Goal: Task Accomplishment & Management: Use online tool/utility

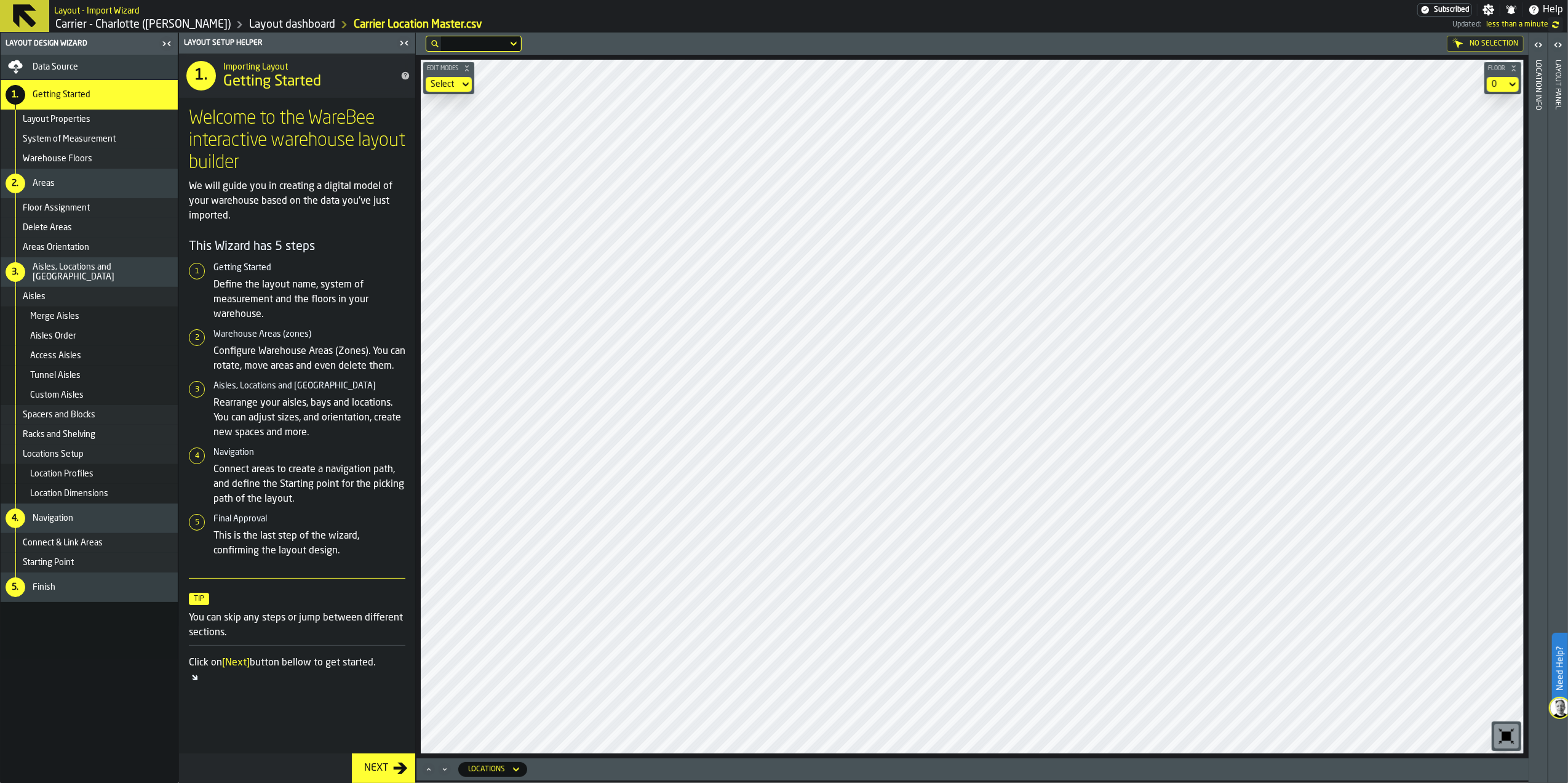
click at [430, 769] on icon "Maximize" at bounding box center [428, 769] width 3 height 3
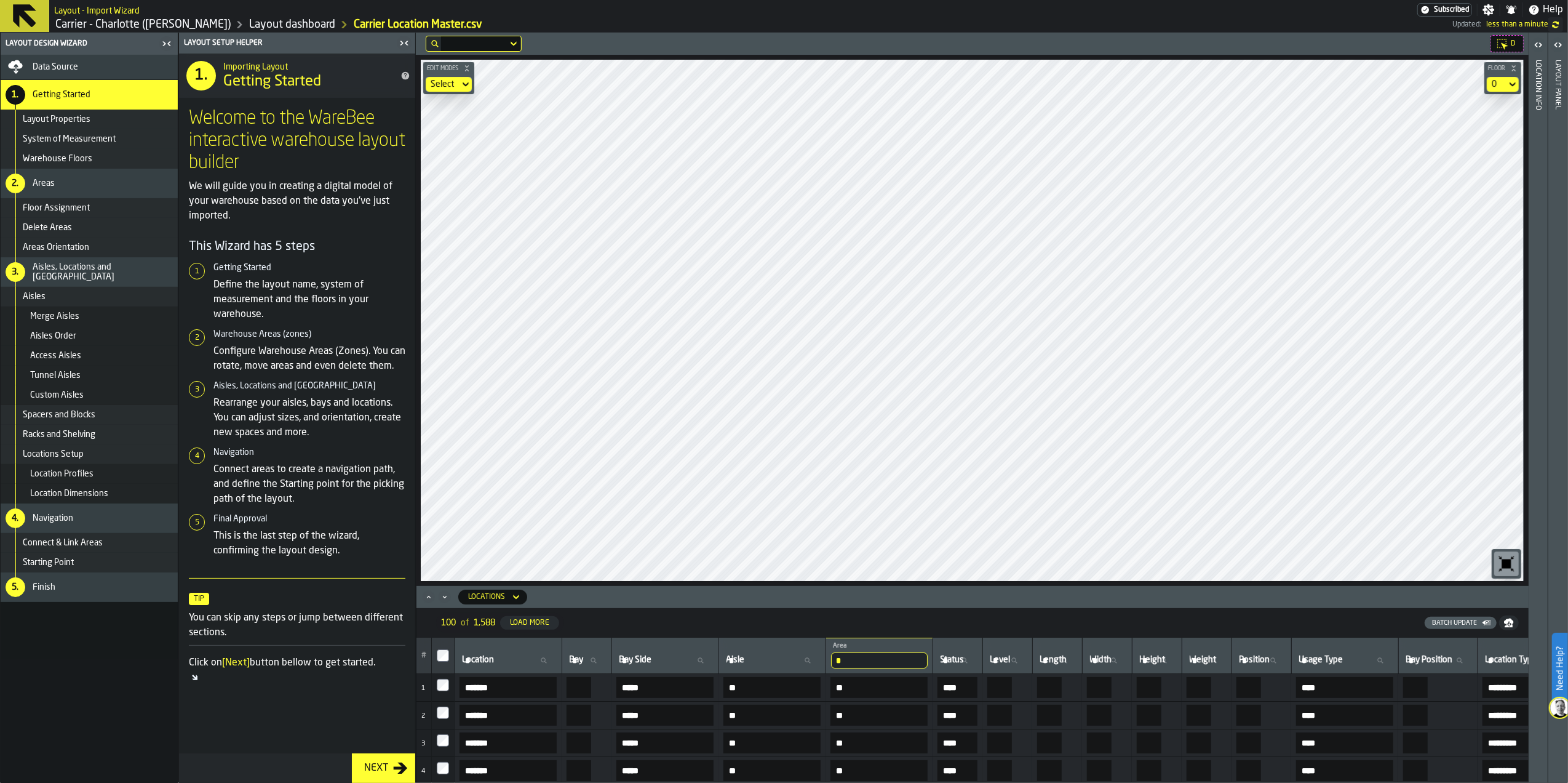
click at [821, 663] on input "Aisle Aisle" at bounding box center [772, 660] width 96 height 16
click at [821, 648] on div "Aisle Aisle" at bounding box center [772, 655] width 96 height 26
click at [821, 650] on div "Aisle Aisle" at bounding box center [772, 655] width 96 height 26
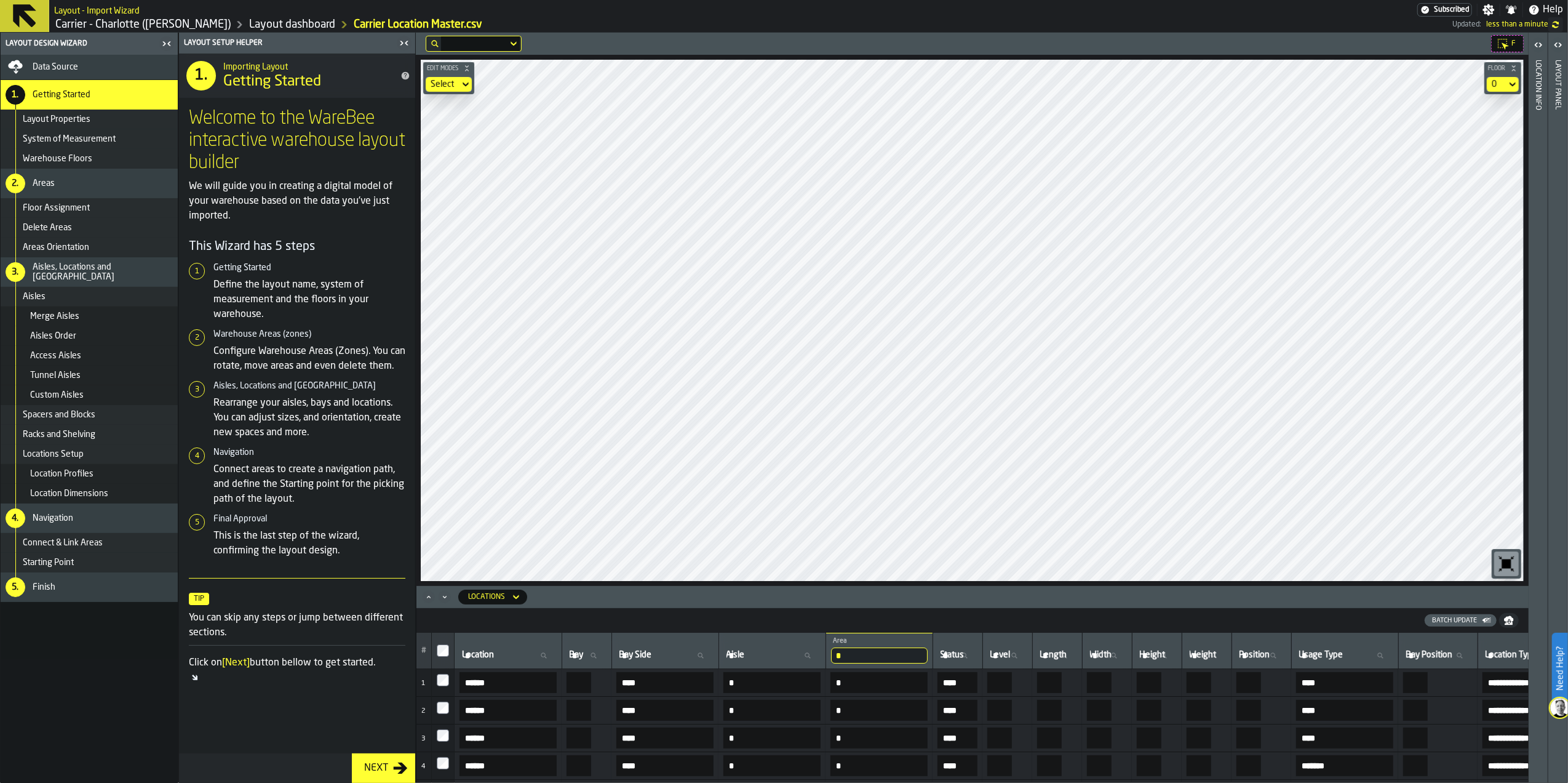
click at [504, 590] on div "Locations" at bounding box center [487, 597] width 47 height 13
click at [519, 704] on div "Aisles" at bounding box center [499, 707] width 64 height 14
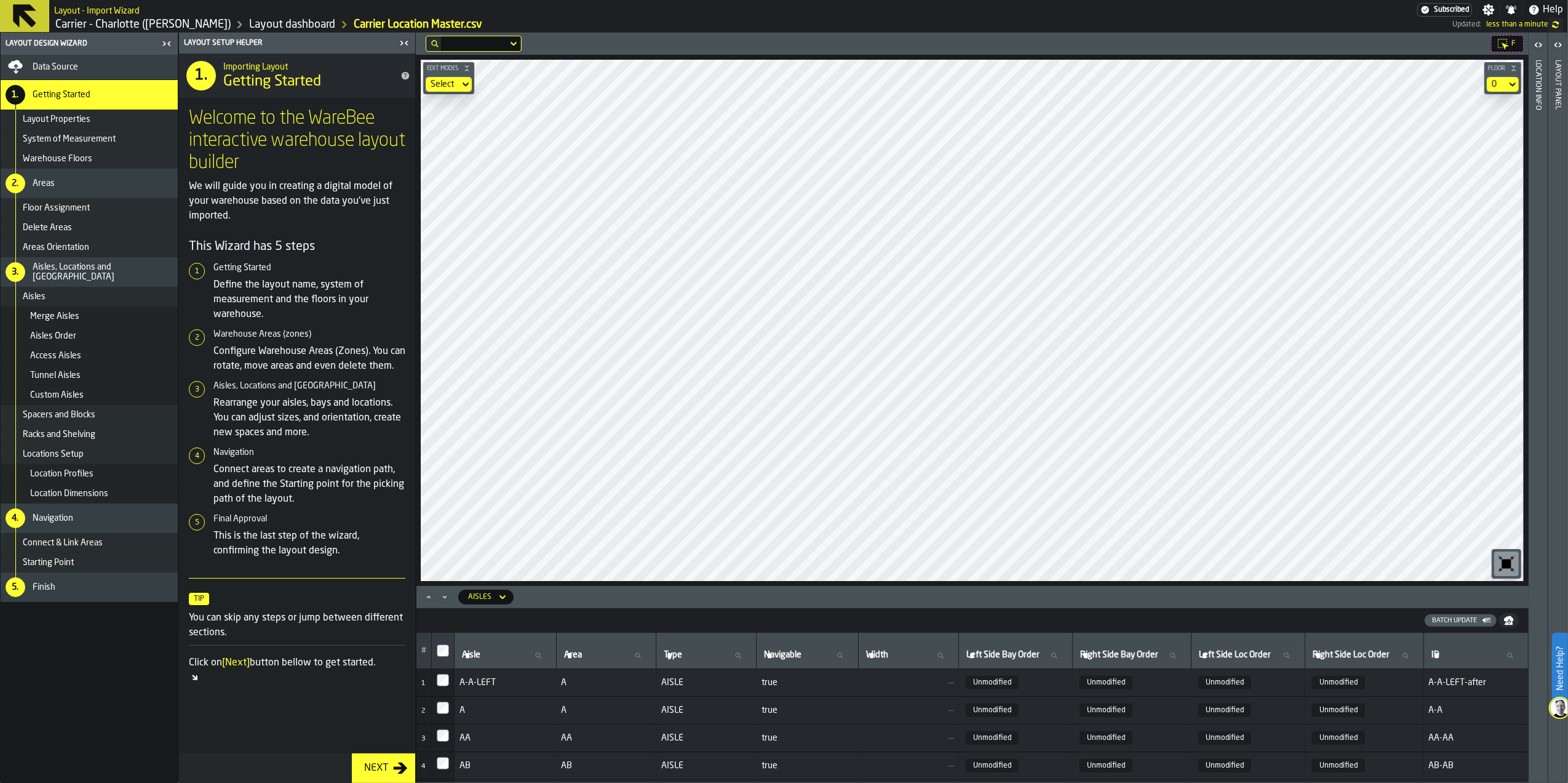
click at [966, 711] on span "Unmodified" at bounding box center [992, 709] width 53 height 13
click at [438, 525] on div "F Edit Modes Select Floor 0 Aisles Batch Update # Aisle Aisle Area Area Type Ty…" at bounding box center [972, 408] width 1113 height 750
click at [432, 597] on icon "Maximize" at bounding box center [429, 597] width 13 height 13
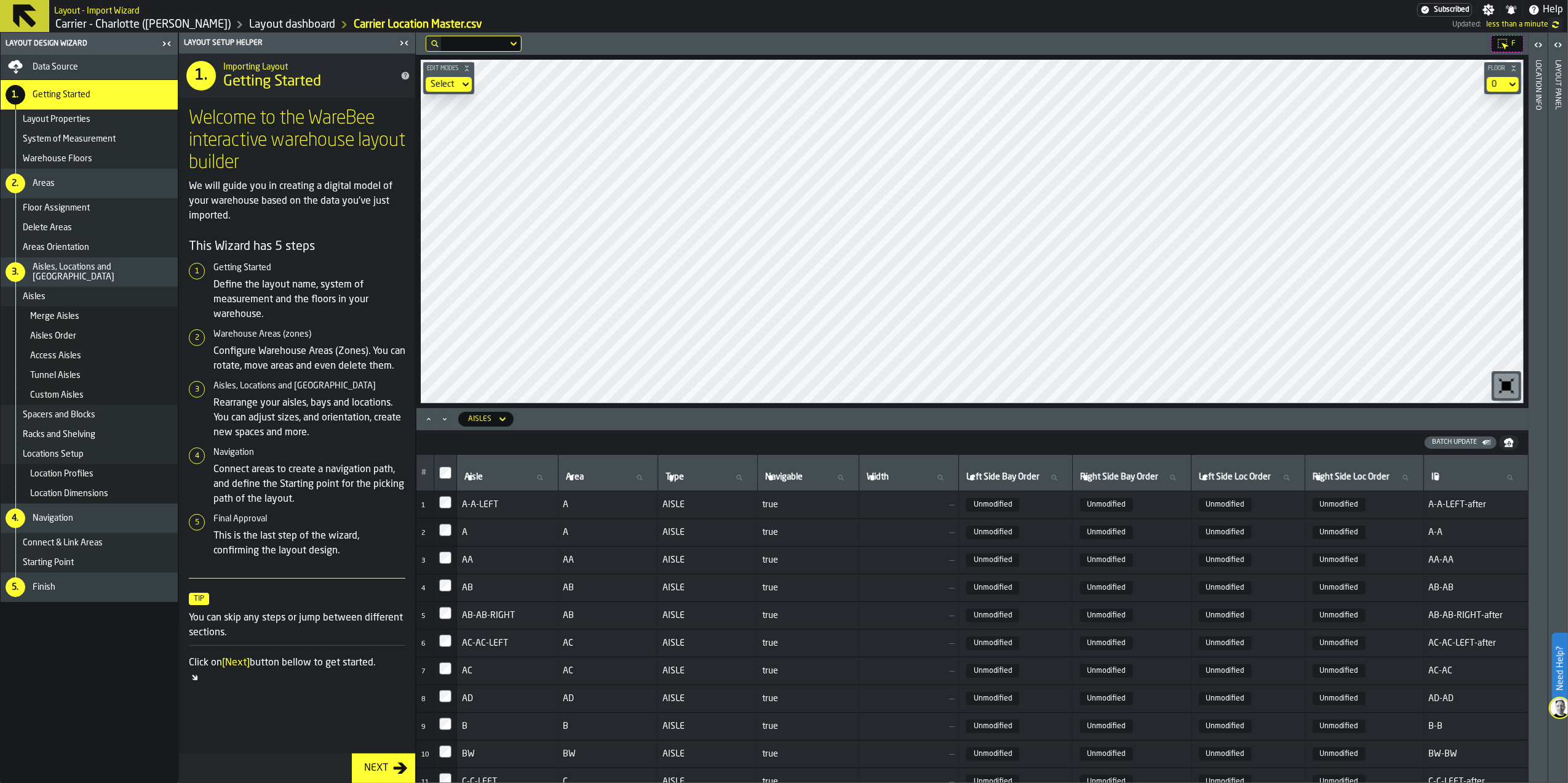
drag, startPoint x: 1531, startPoint y: 0, endPoint x: 1139, endPoint y: 6, distance: 392.0
click at [1139, 6] on div "Layout - Import Wizard" at bounding box center [736, 9] width 1363 height 14
click at [446, 725] on div at bounding box center [445, 726] width 13 height 17
click at [488, 419] on div "Aisles" at bounding box center [479, 419] width 23 height 9
click at [508, 495] on div "Spacers" at bounding box center [499, 500] width 64 height 14
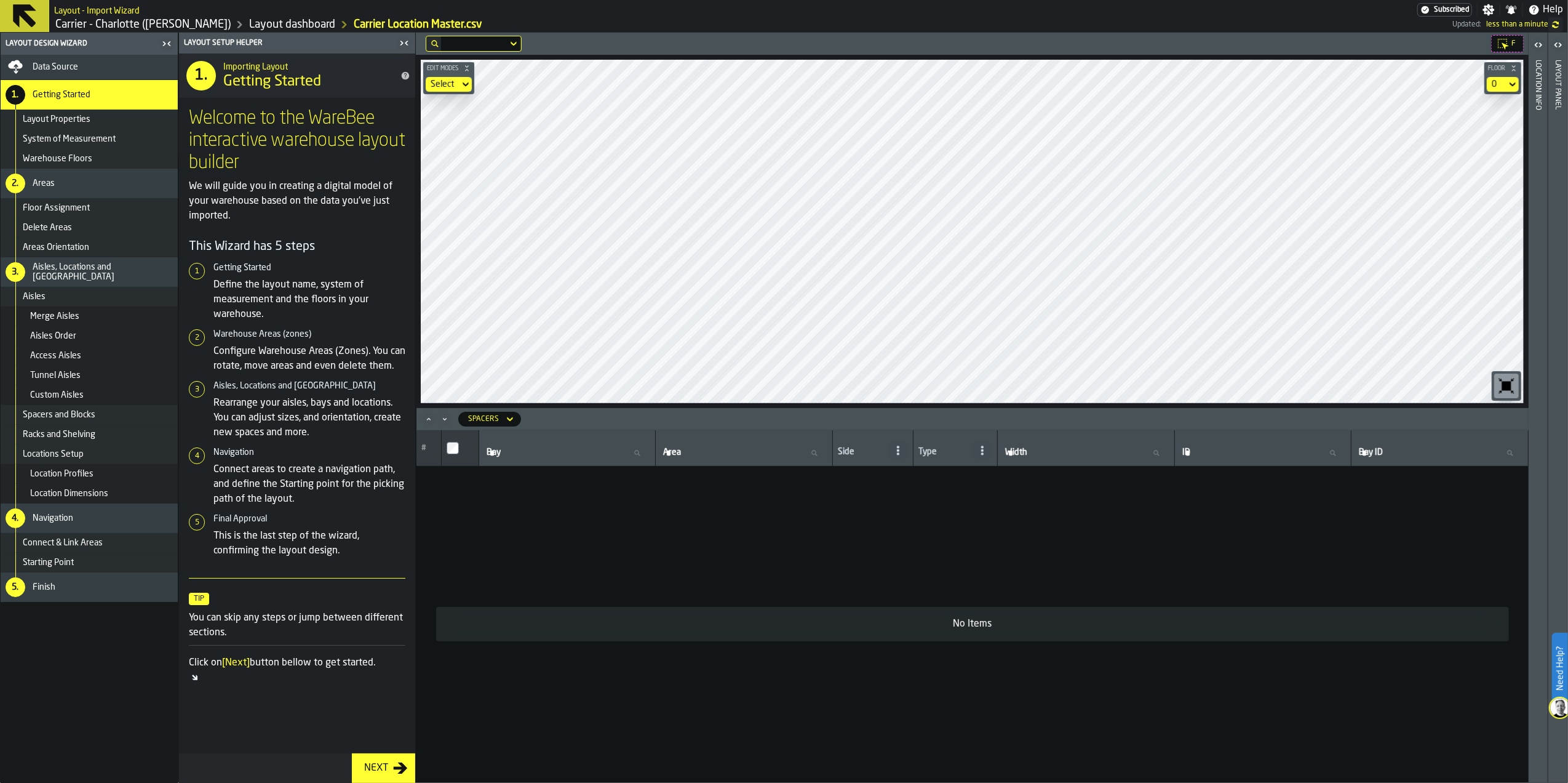
click at [487, 417] on div "Spacers" at bounding box center [483, 419] width 31 height 9
click at [503, 476] on div "Bays" at bounding box center [499, 471] width 64 height 14
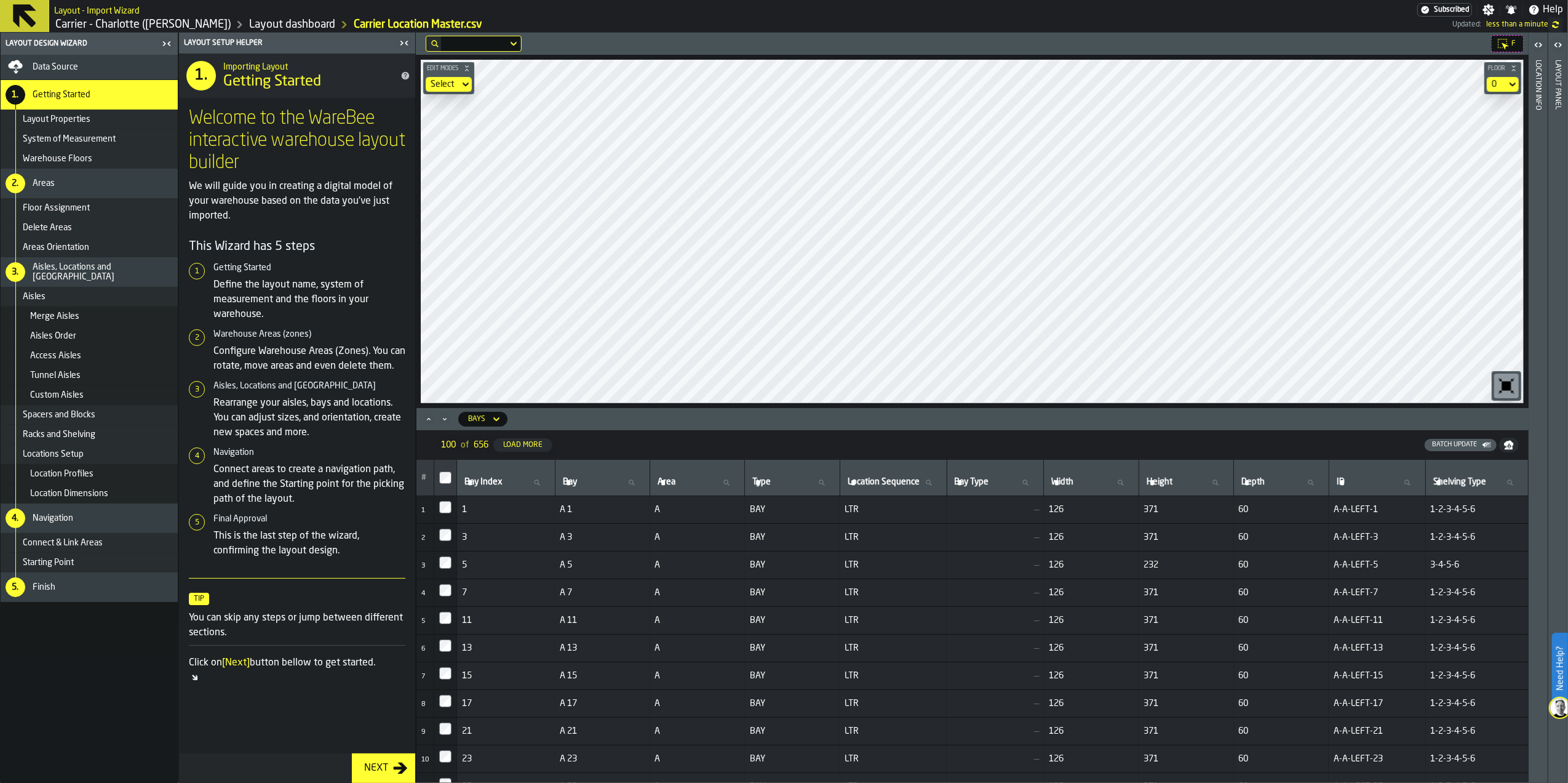
click at [581, 564] on span "A 5" at bounding box center [602, 565] width 85 height 10
click at [566, 564] on span "A 5" at bounding box center [602, 565] width 85 height 10
click at [679, 483] on input "Area Area" at bounding box center [697, 482] width 84 height 16
type input "*"
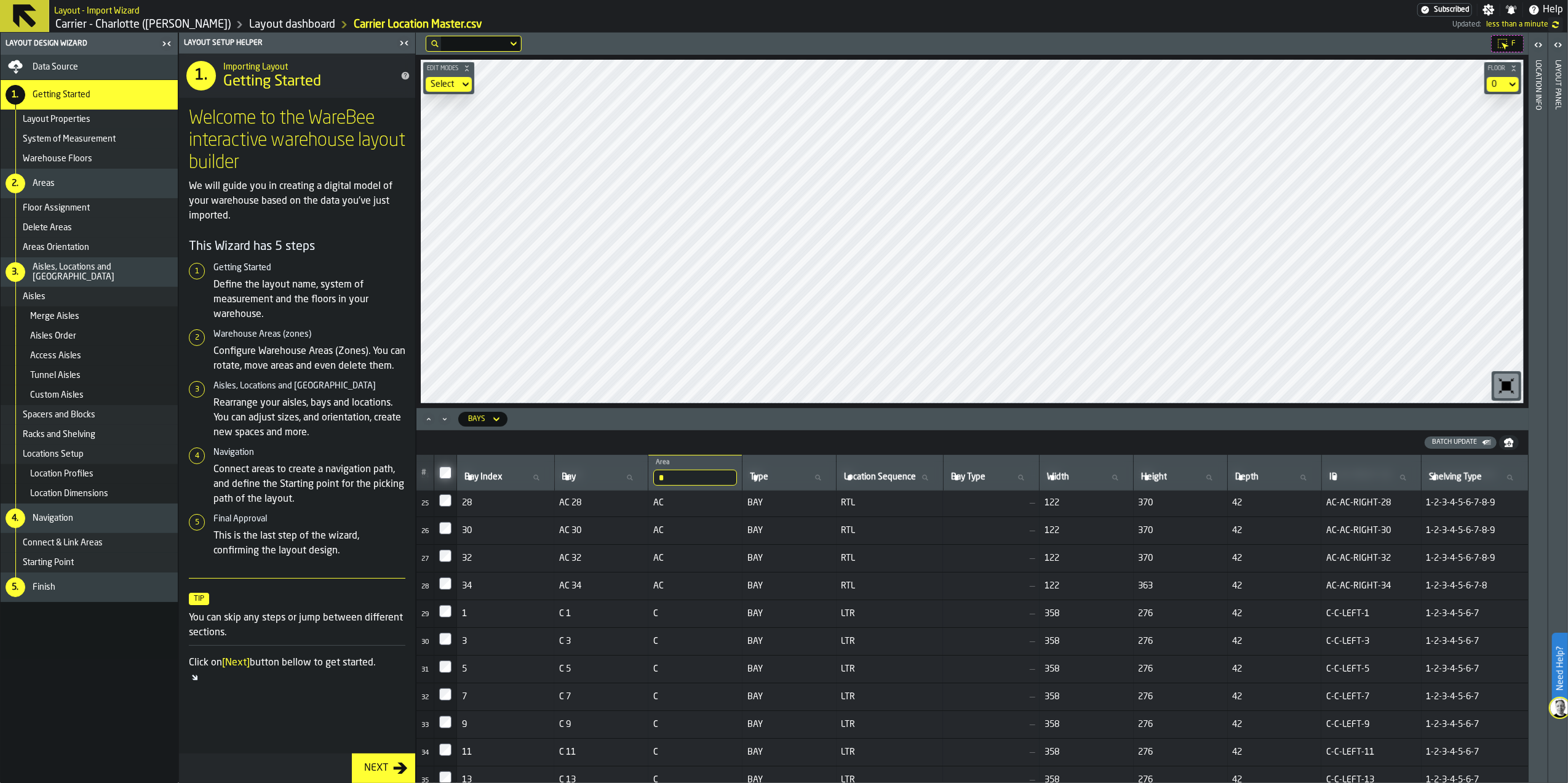
scroll to position [641, 0]
click at [446, 673] on div at bounding box center [445, 673] width 13 height 17
click at [446, 646] on div at bounding box center [445, 645] width 13 height 17
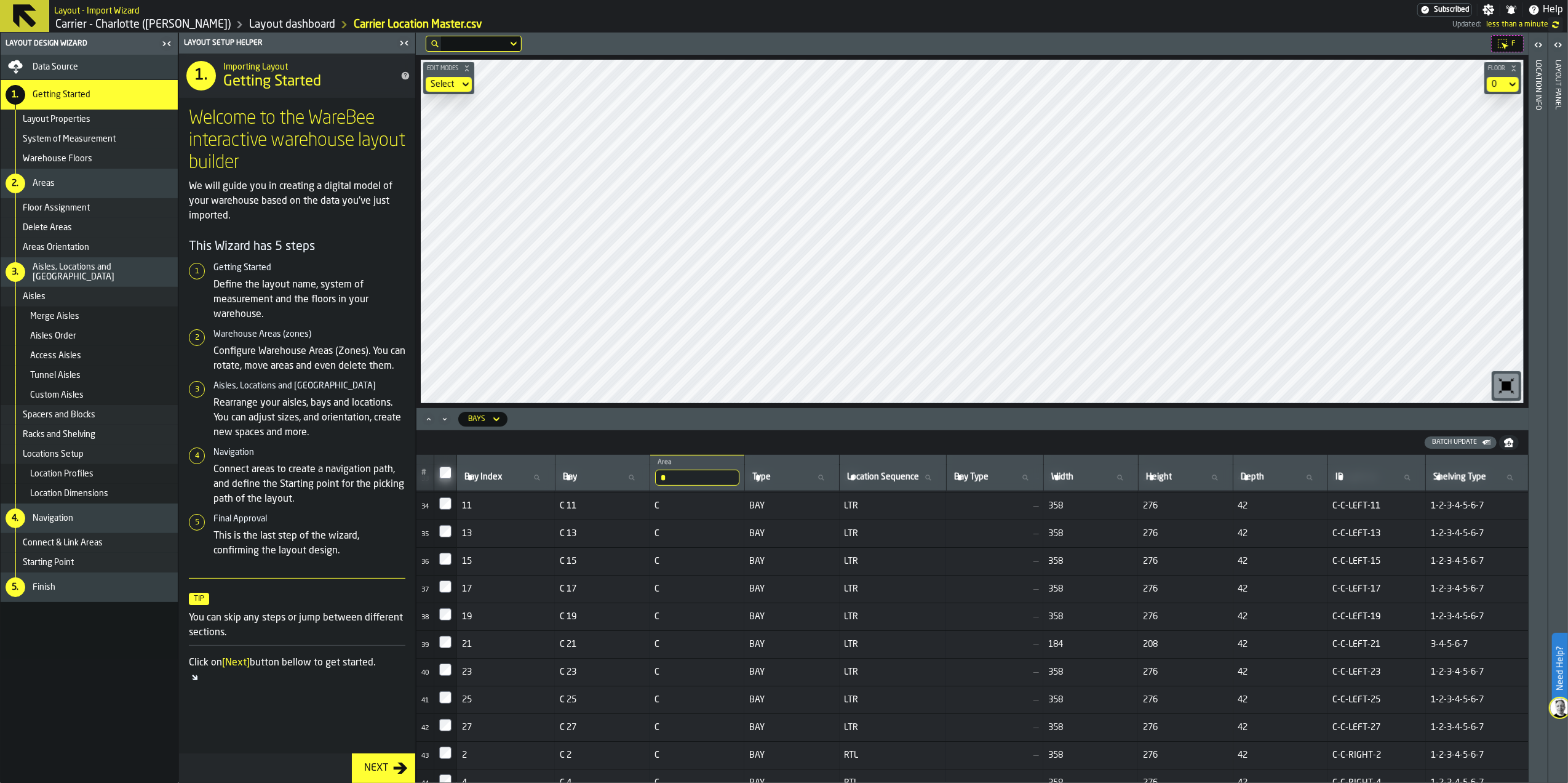
drag, startPoint x: 685, startPoint y: 472, endPoint x: 616, endPoint y: 478, distance: 69.3
click at [620, 478] on tr "# Bay Index Bay Index [GEOGRAPHIC_DATA] * Area C Type Type Location Sequence Lo…" at bounding box center [972, 473] width 1112 height 37
type input "*"
click at [445, 620] on div at bounding box center [445, 615] width 13 height 17
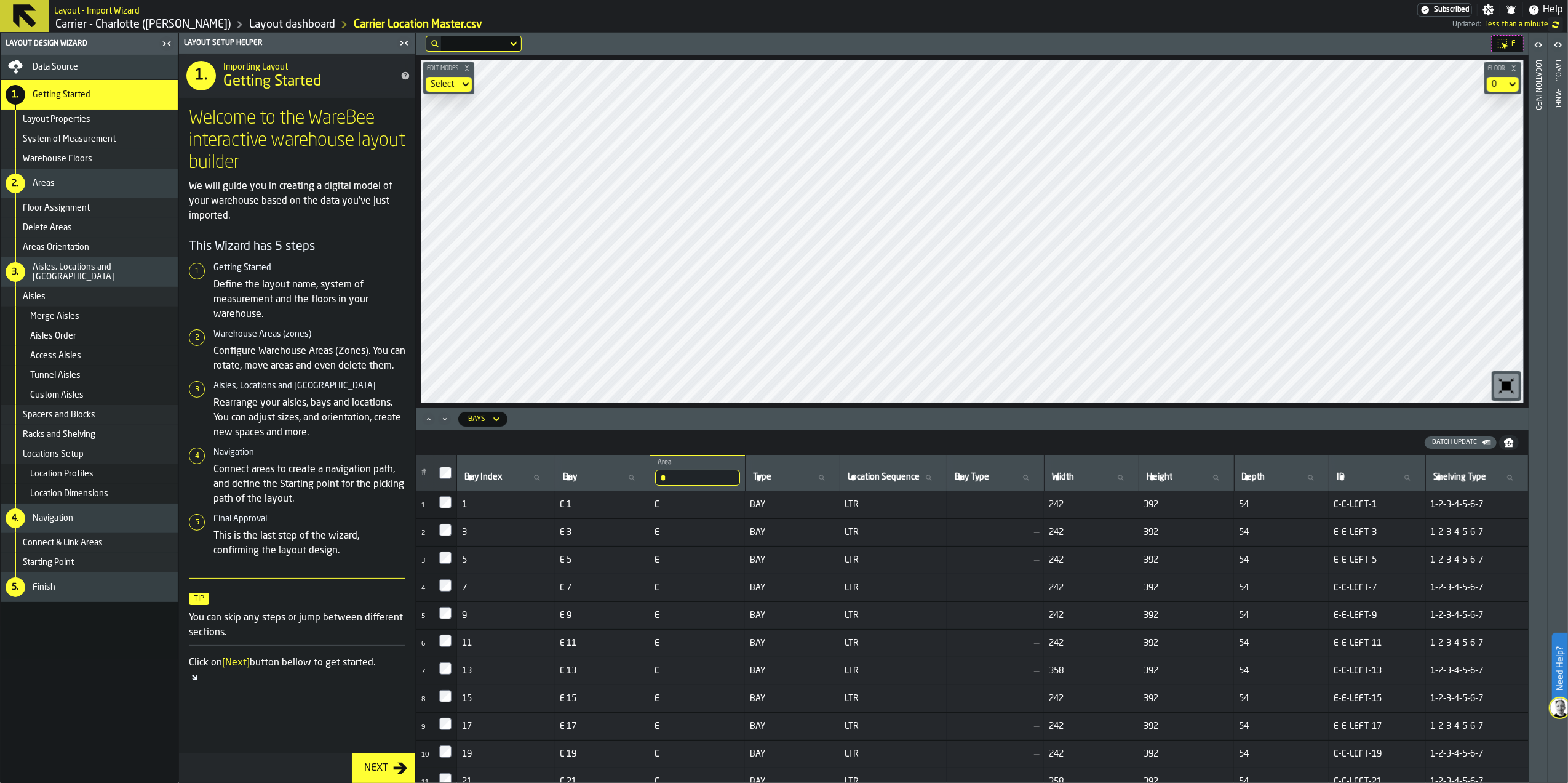
click at [1153, 613] on span "392" at bounding box center [1186, 615] width 85 height 10
click at [1084, 559] on span "242" at bounding box center [1091, 560] width 85 height 10
drag, startPoint x: 700, startPoint y: 474, endPoint x: 649, endPoint y: 471, distance: 51.1
click at [650, 473] on th "* Area E" at bounding box center [697, 473] width 94 height 37
type input "*"
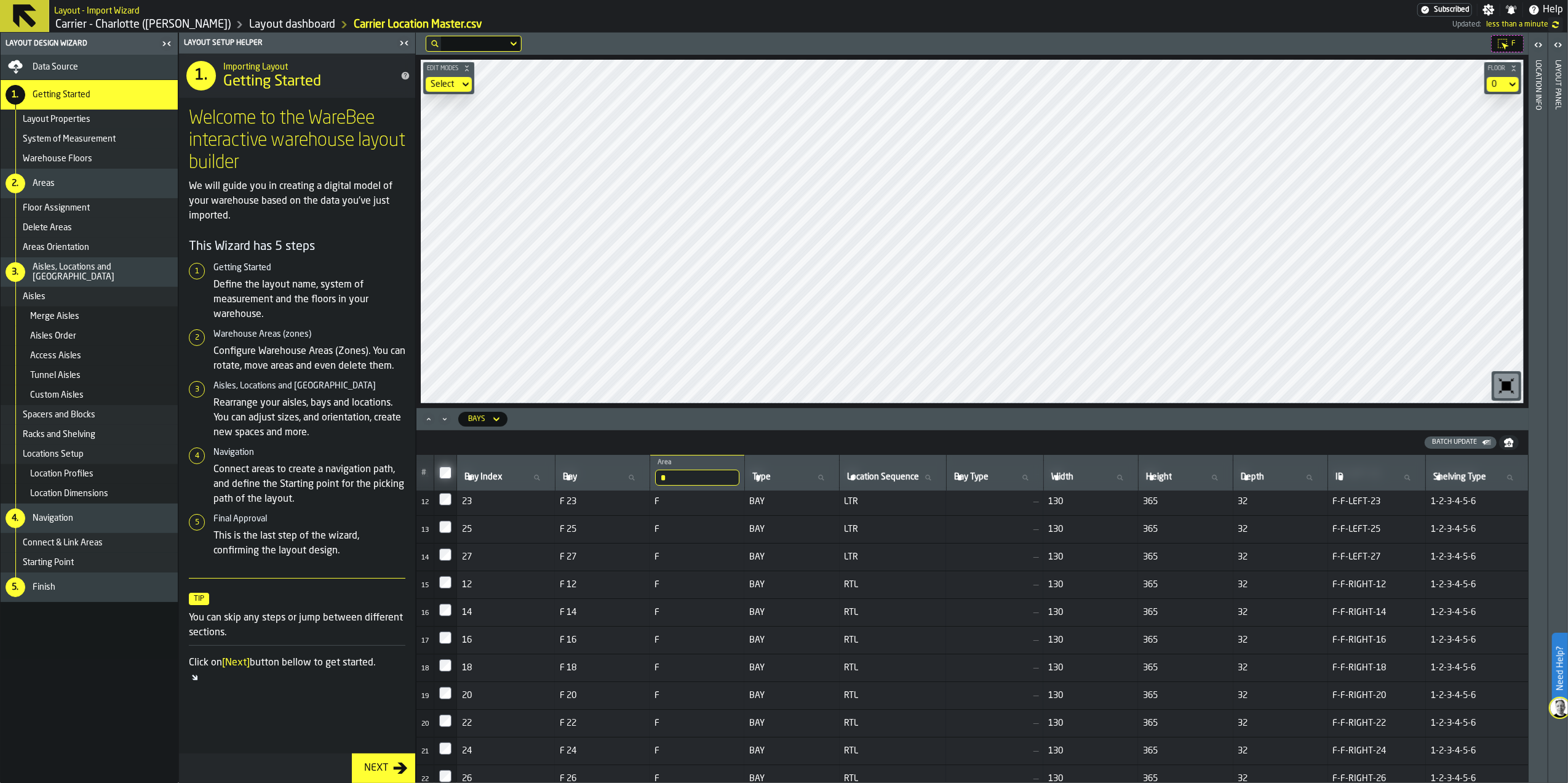
scroll to position [300, 0]
drag, startPoint x: 682, startPoint y: 483, endPoint x: 648, endPoint y: 481, distance: 34.1
click at [650, 483] on th "* Area F" at bounding box center [697, 473] width 94 height 37
type input "*"
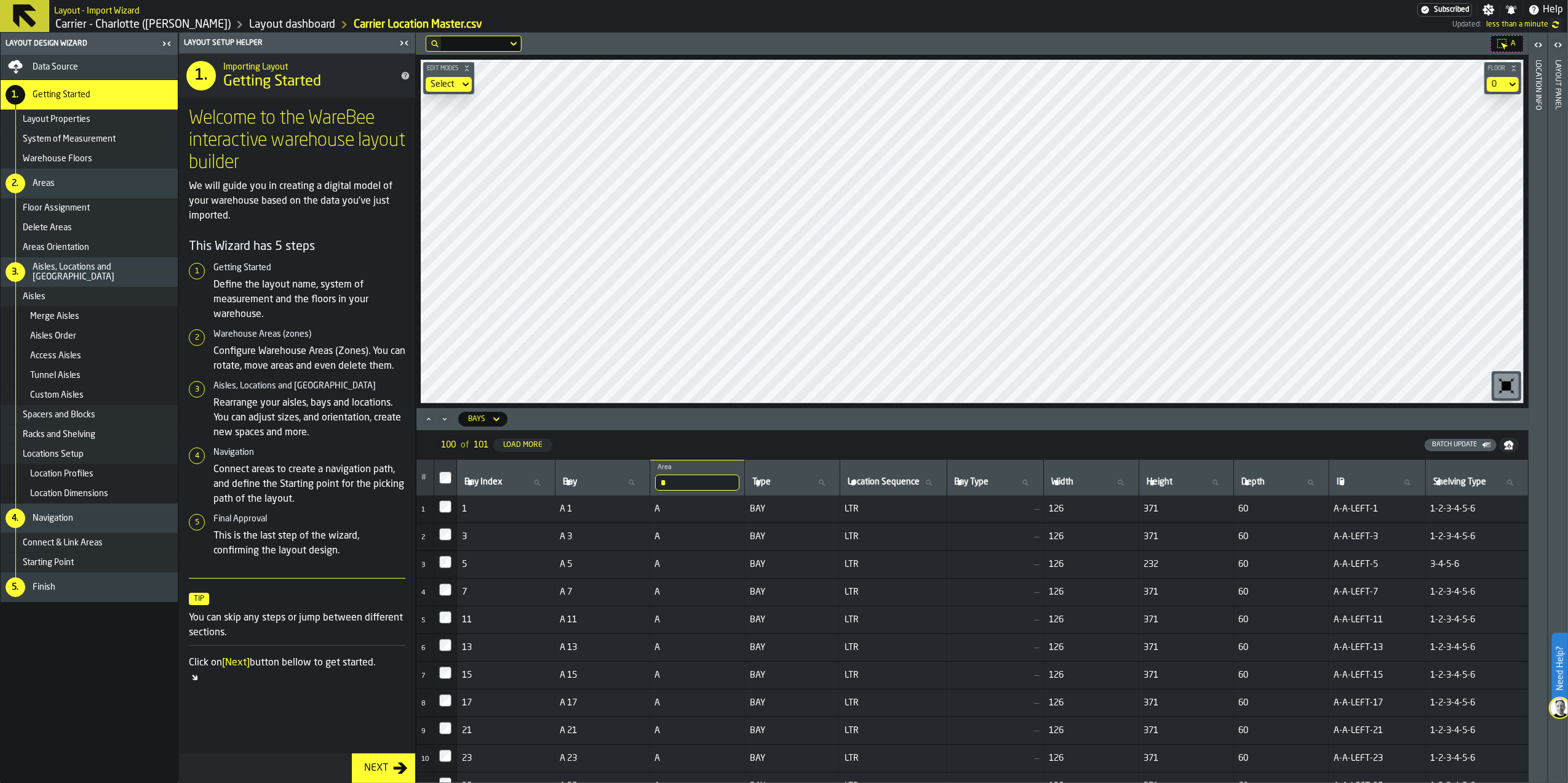
scroll to position [0, 0]
click at [671, 483] on input "*" at bounding box center [697, 482] width 84 height 16
type input "*"
click at [670, 484] on input "*" at bounding box center [692, 482] width 82 height 16
type input "*"
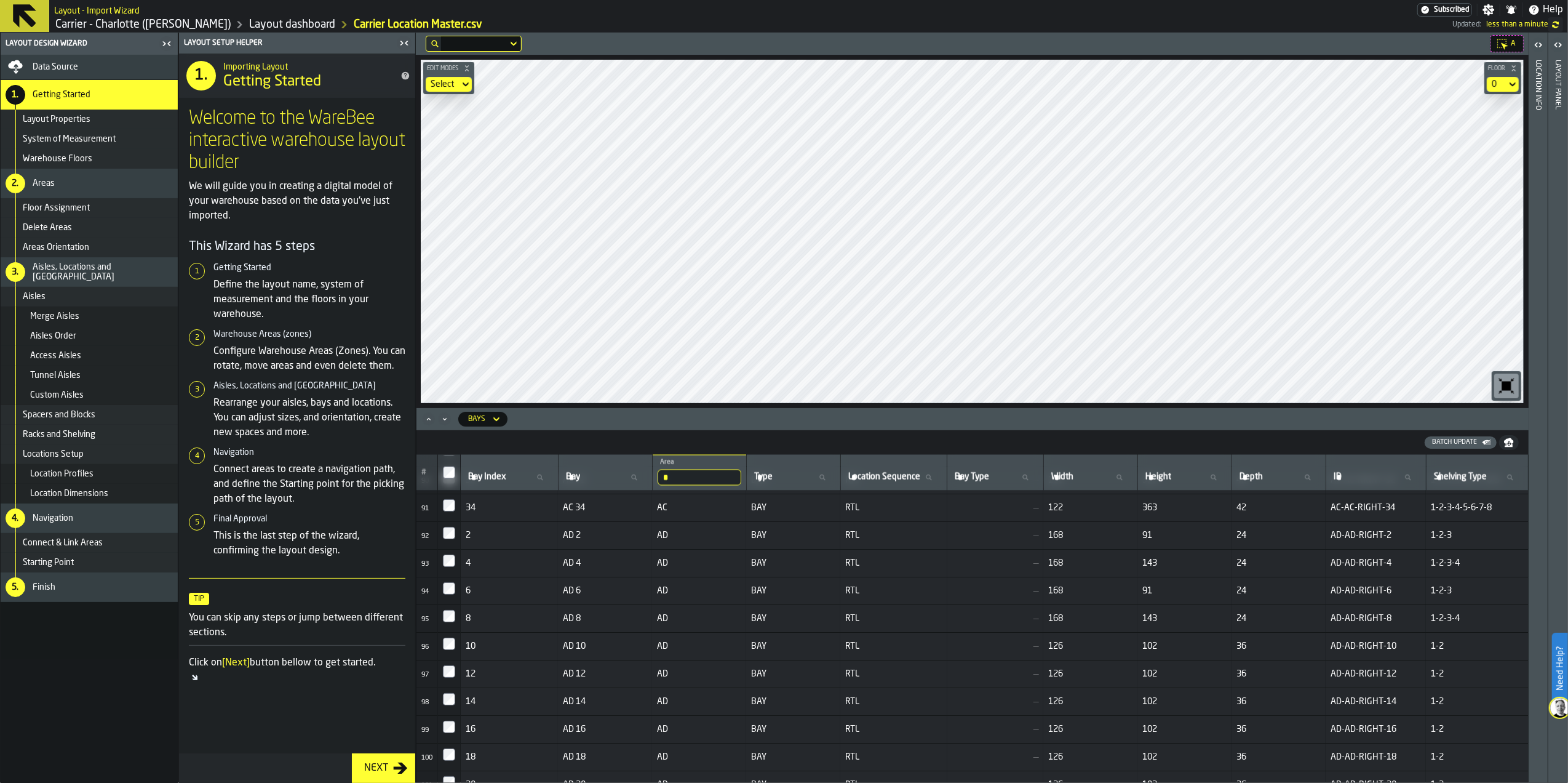
scroll to position [2425, 0]
drag, startPoint x: 939, startPoint y: 601, endPoint x: 884, endPoint y: 627, distance: 60.8
click at [939, 601] on td "RTL" at bounding box center [894, 612] width 107 height 28
click at [486, 427] on h6 "Bays" at bounding box center [467, 419] width 91 height 22
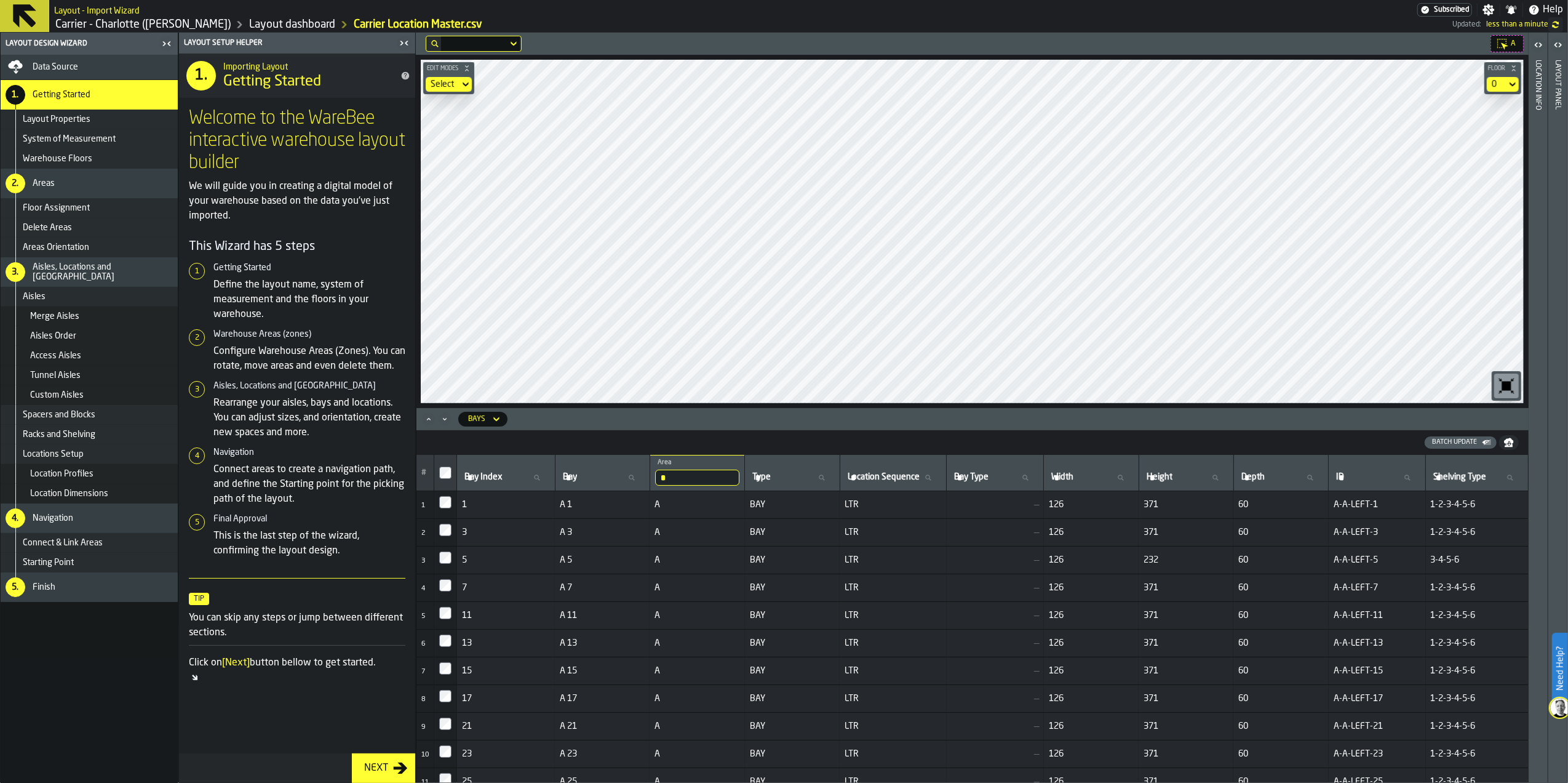
click at [486, 423] on div "Bays" at bounding box center [477, 418] width 27 height 13
click at [497, 442] on div "Locations" at bounding box center [499, 441] width 64 height 14
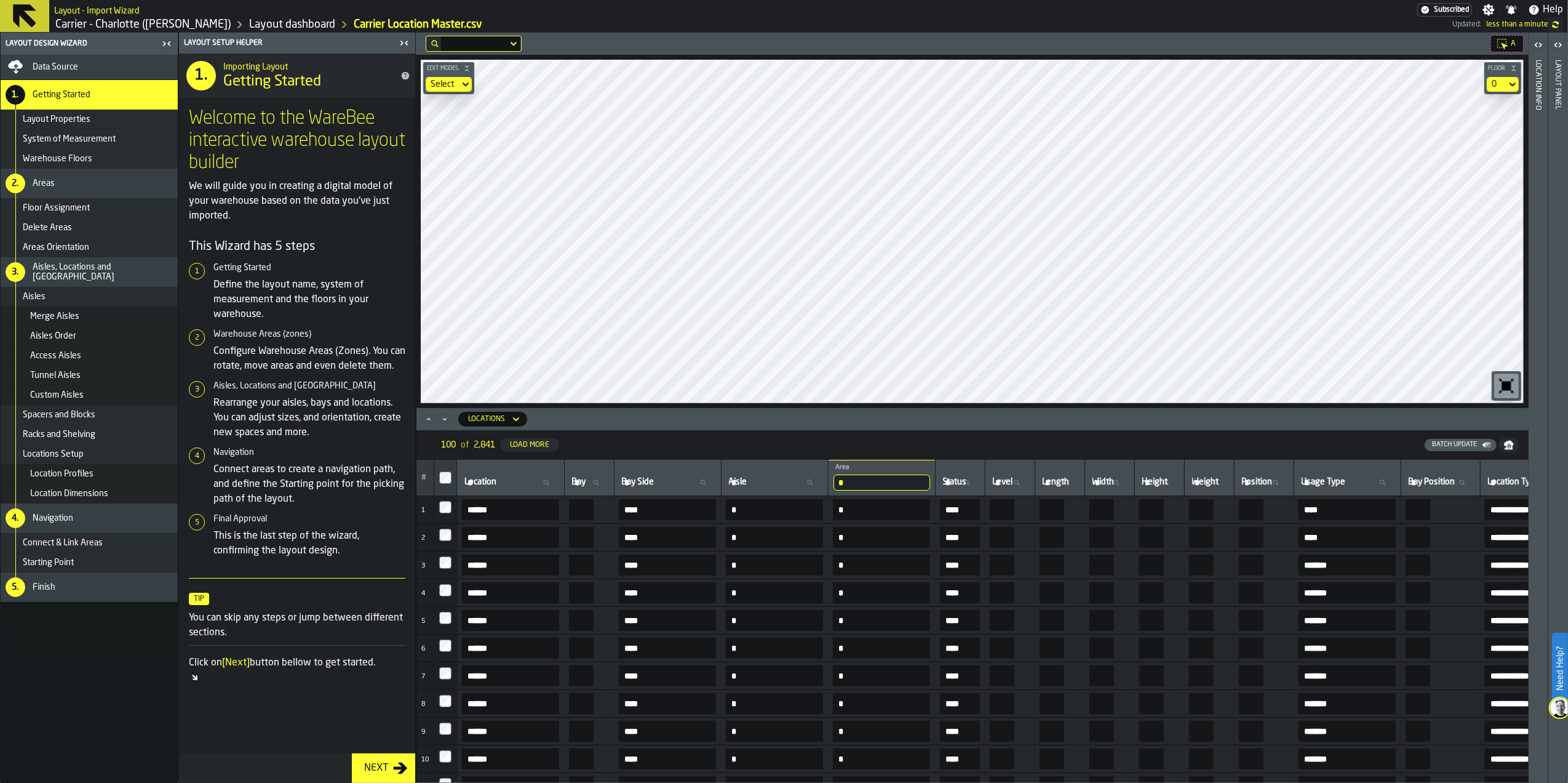
click at [823, 486] on input "Aisle Aisle" at bounding box center [775, 482] width 96 height 16
type input "*****"
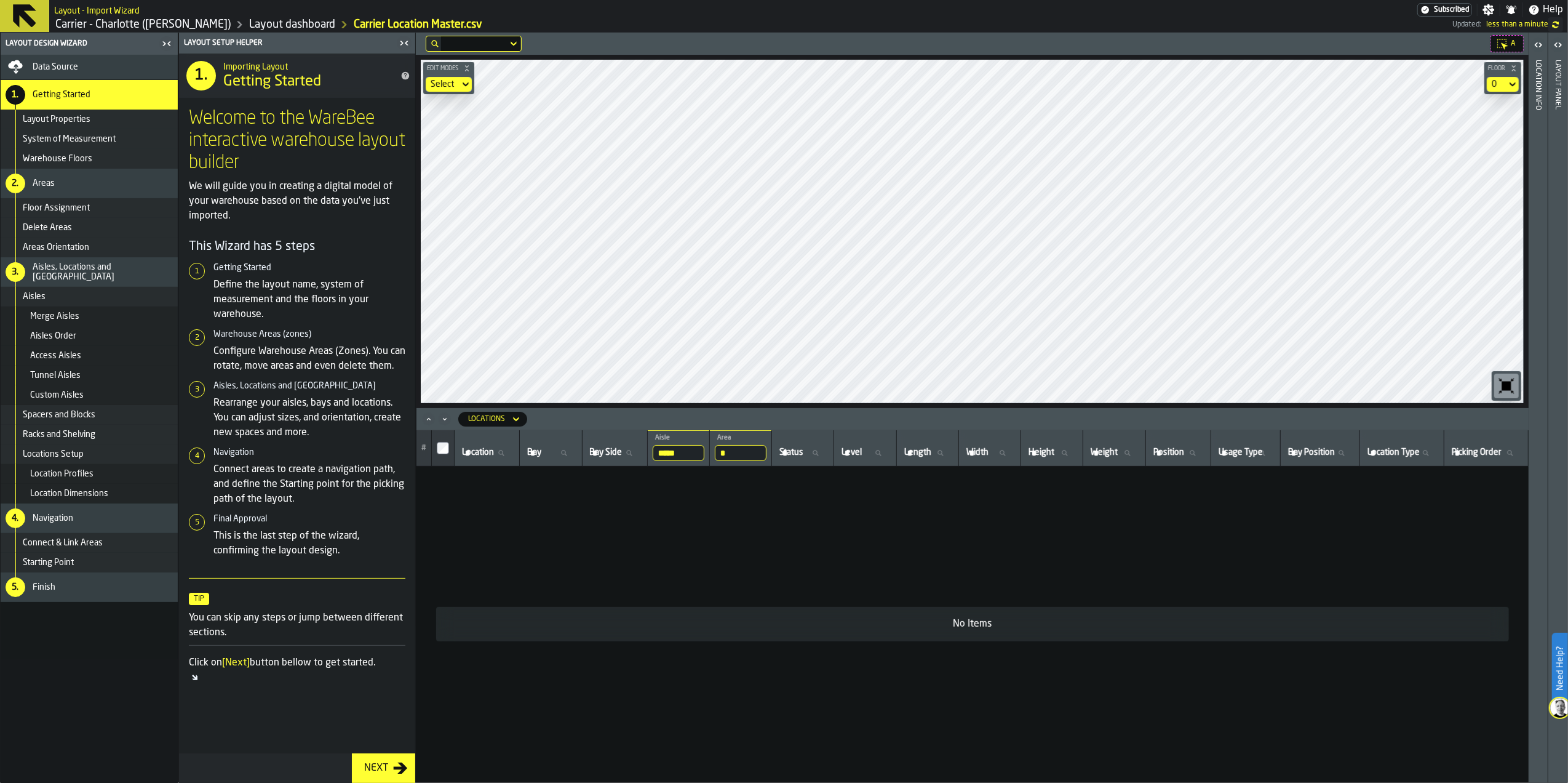
drag, startPoint x: 679, startPoint y: 448, endPoint x: 652, endPoint y: 452, distance: 27.3
click at [652, 452] on input "*****" at bounding box center [678, 452] width 52 height 16
type input "*"
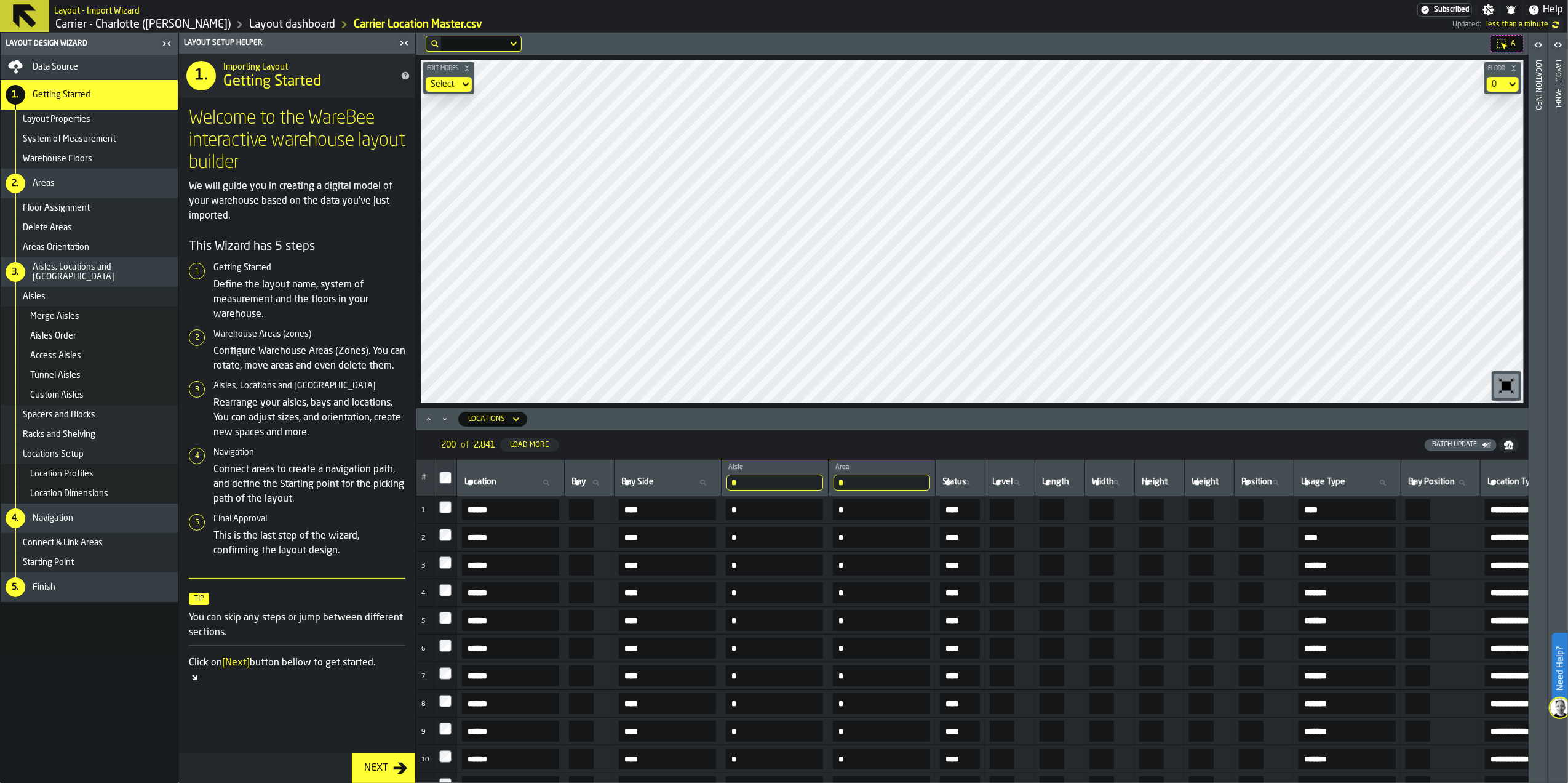
click at [494, 417] on div "Locations" at bounding box center [486, 419] width 37 height 9
click at [505, 476] on div "Bays" at bounding box center [499, 471] width 64 height 14
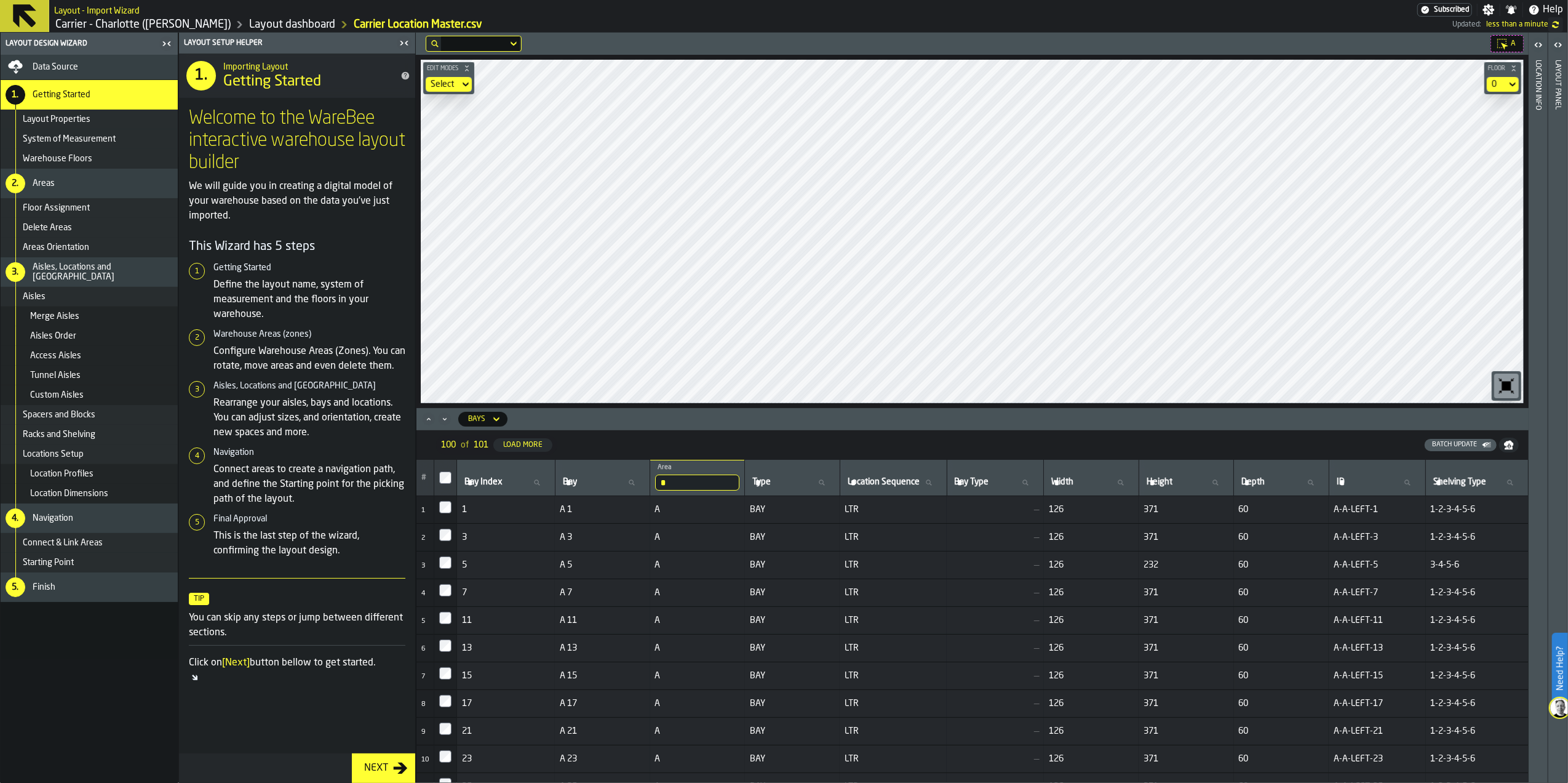
click at [1053, 423] on div "A Edit Modes Select Floor 0 Bays 100 of 101 Load More Batch Update # Bay Index …" at bounding box center [972, 408] width 1113 height 750
click at [112, 57] on div "Data Source" at bounding box center [89, 67] width 177 height 25
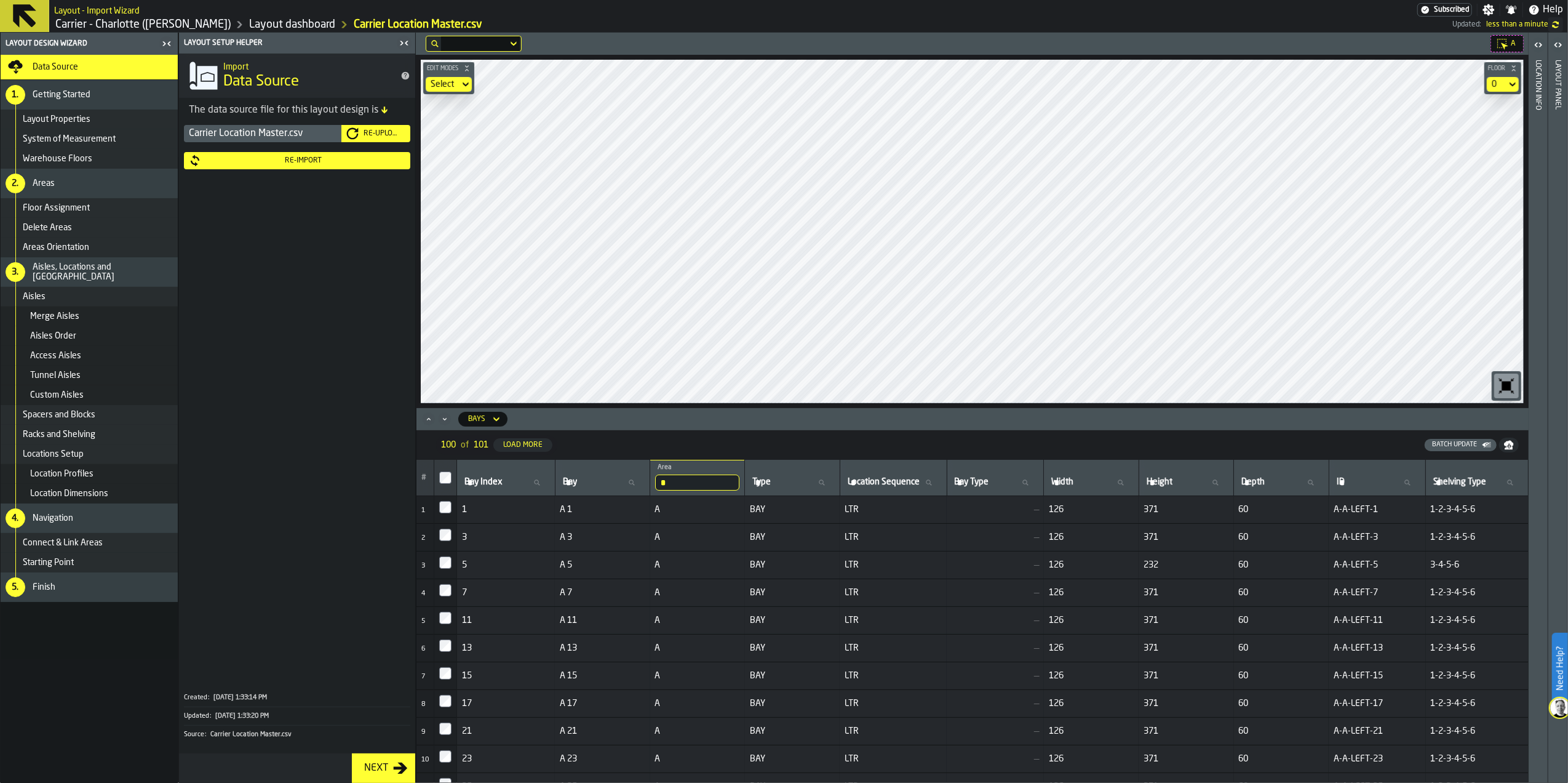
click at [378, 139] on div "Re-Upload" at bounding box center [376, 134] width 59 height 13
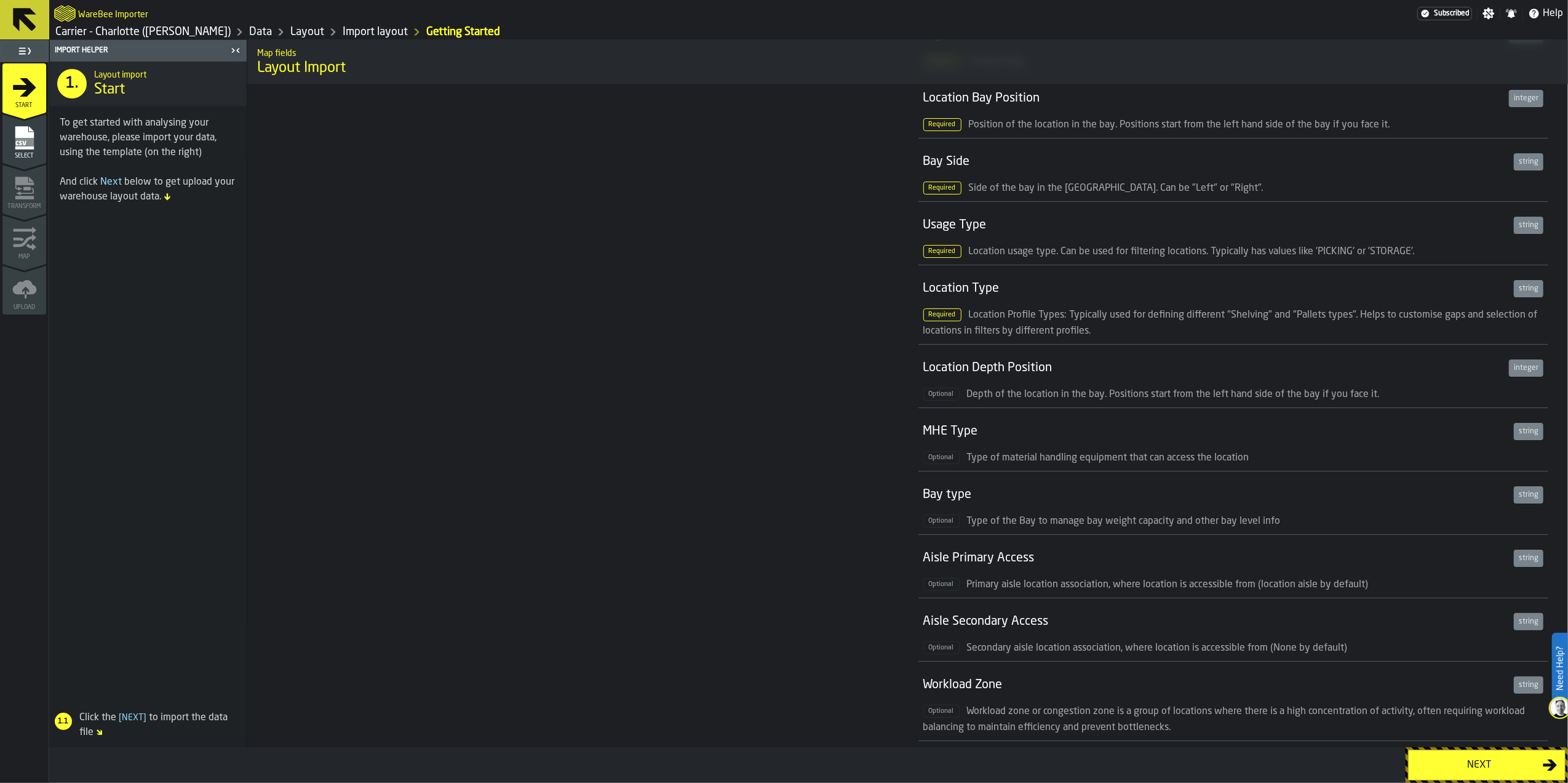
scroll to position [767, 0]
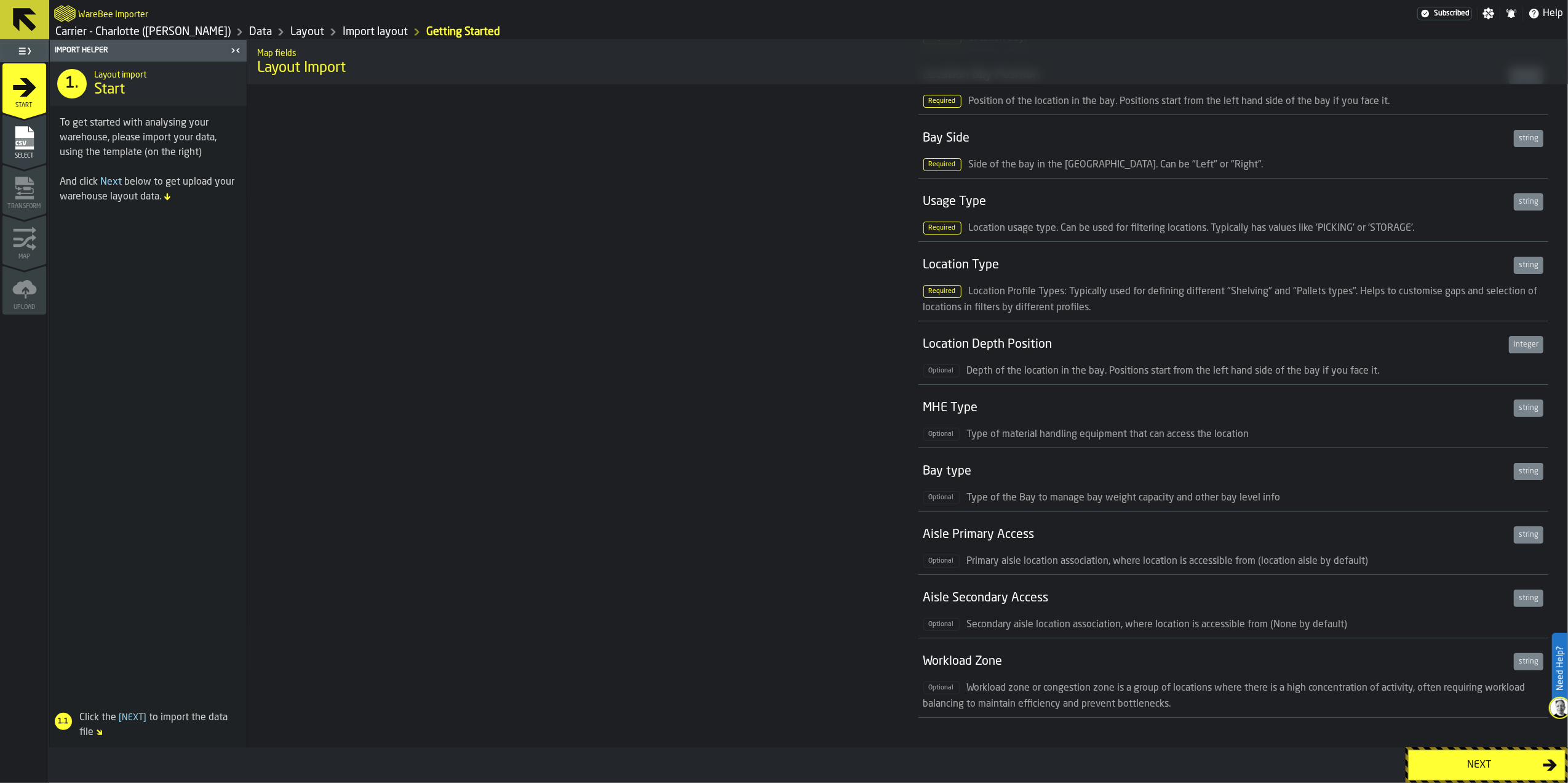
click at [1435, 758] on div "Next" at bounding box center [1479, 764] width 127 height 14
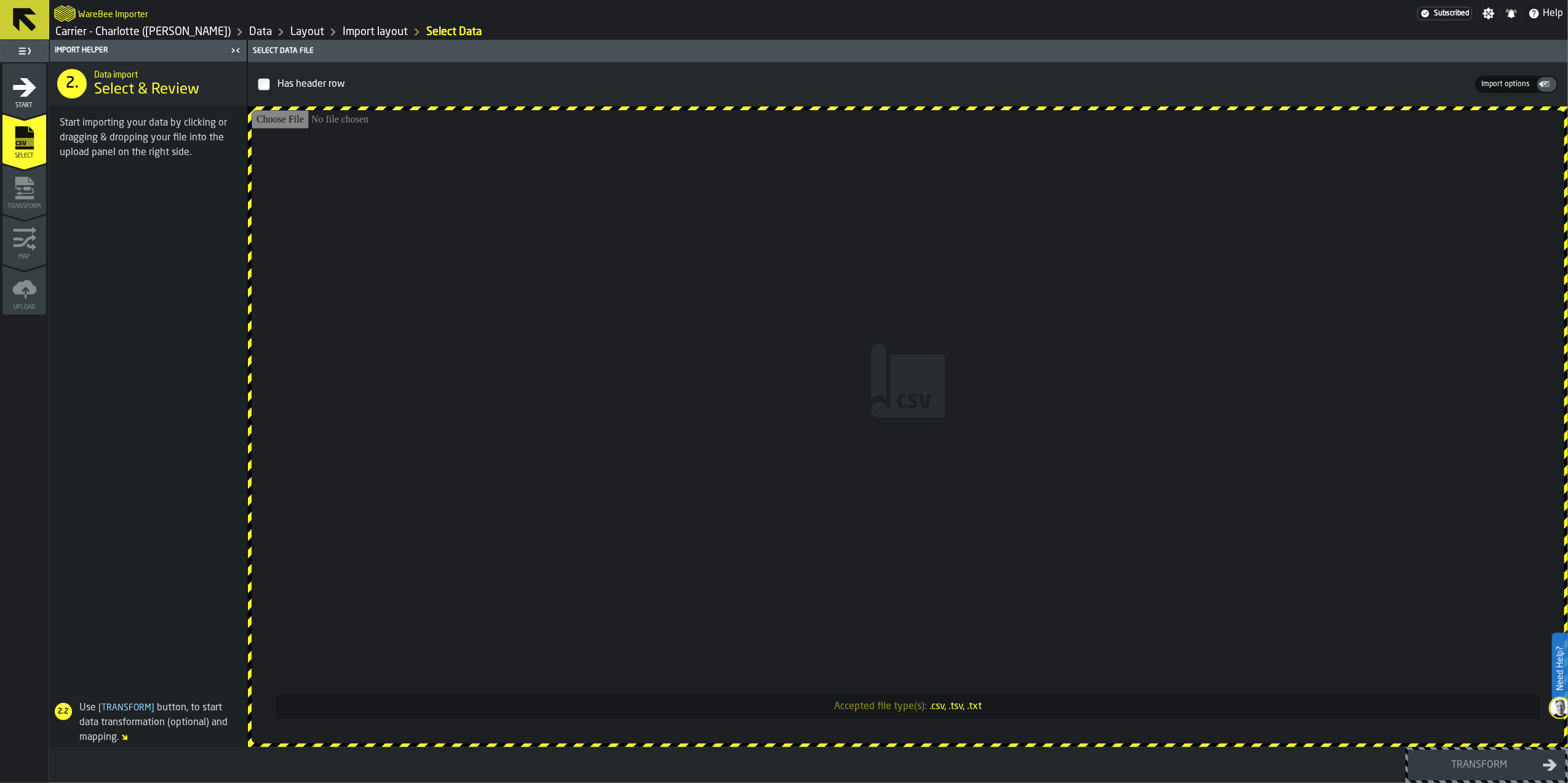
click at [1073, 453] on input "Accepted file type(s): .csv, .tsv, .txt" at bounding box center [908, 426] width 1313 height 633
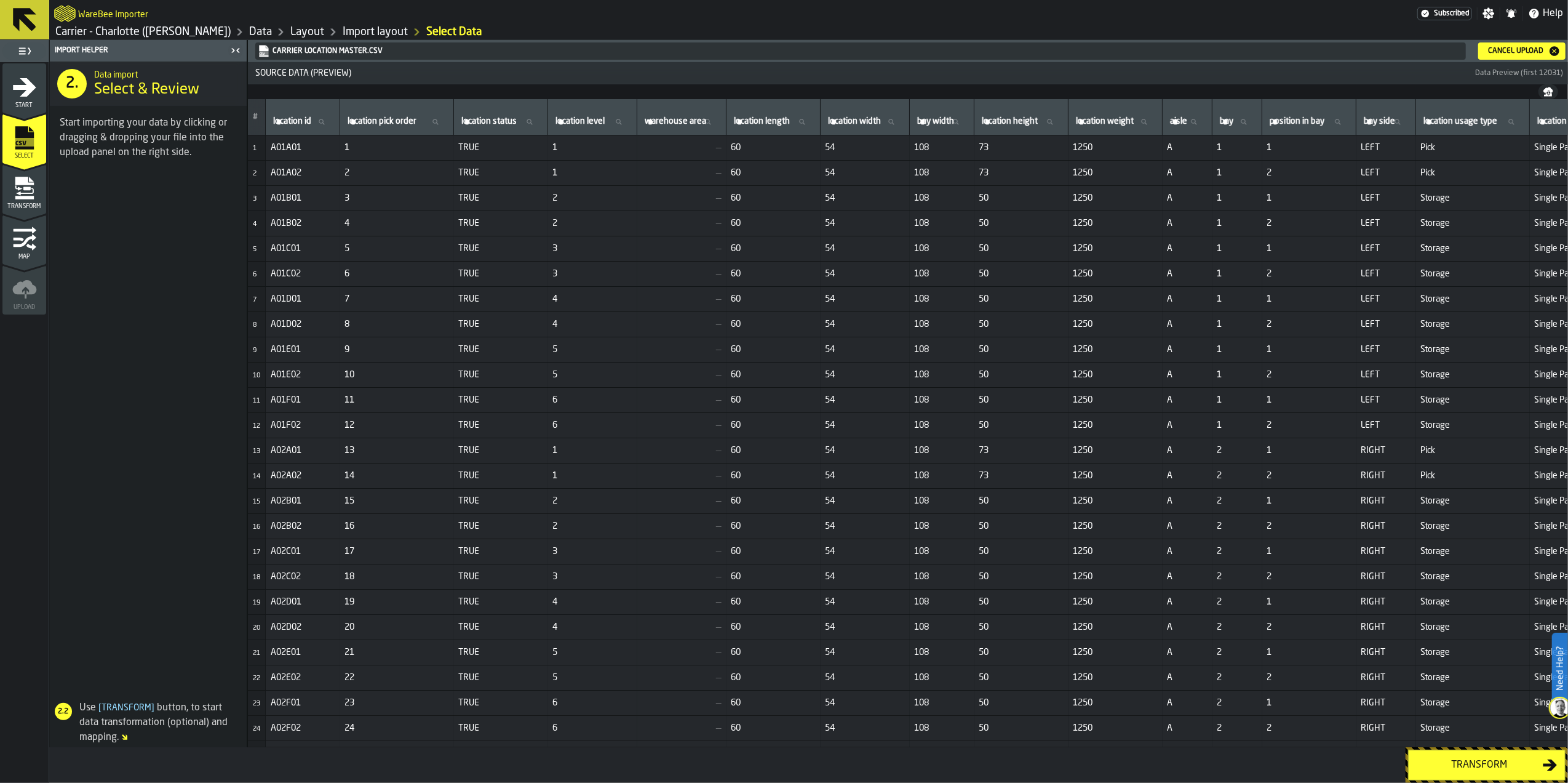
drag, startPoint x: 1533, startPoint y: 47, endPoint x: 1529, endPoint y: 54, distance: 8.1
click at [1533, 47] on div "Cancel Upload" at bounding box center [1516, 51] width 65 height 9
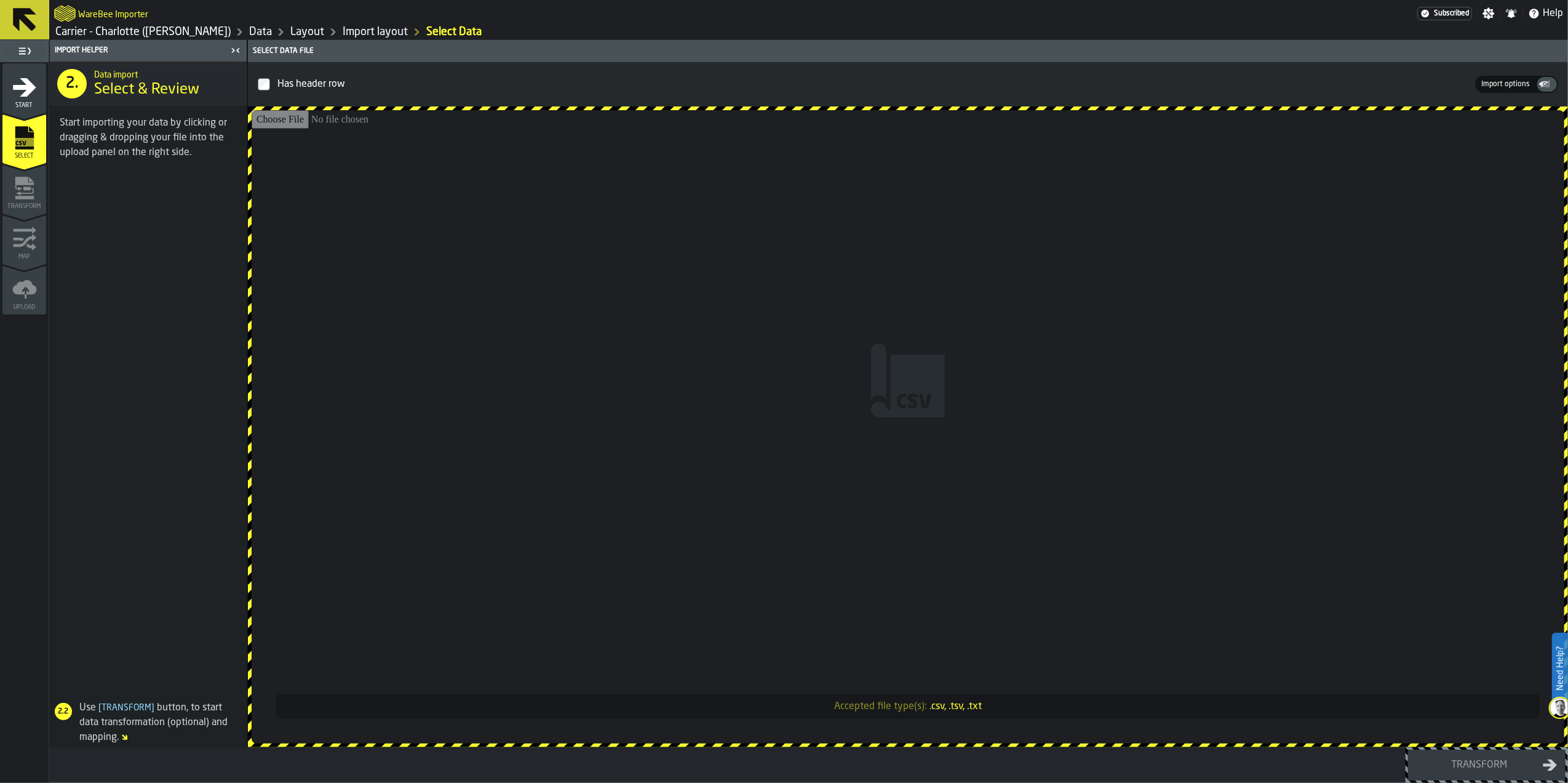
click at [598, 301] on input "Accepted file type(s): .csv, .tsv, .txt" at bounding box center [908, 426] width 1313 height 633
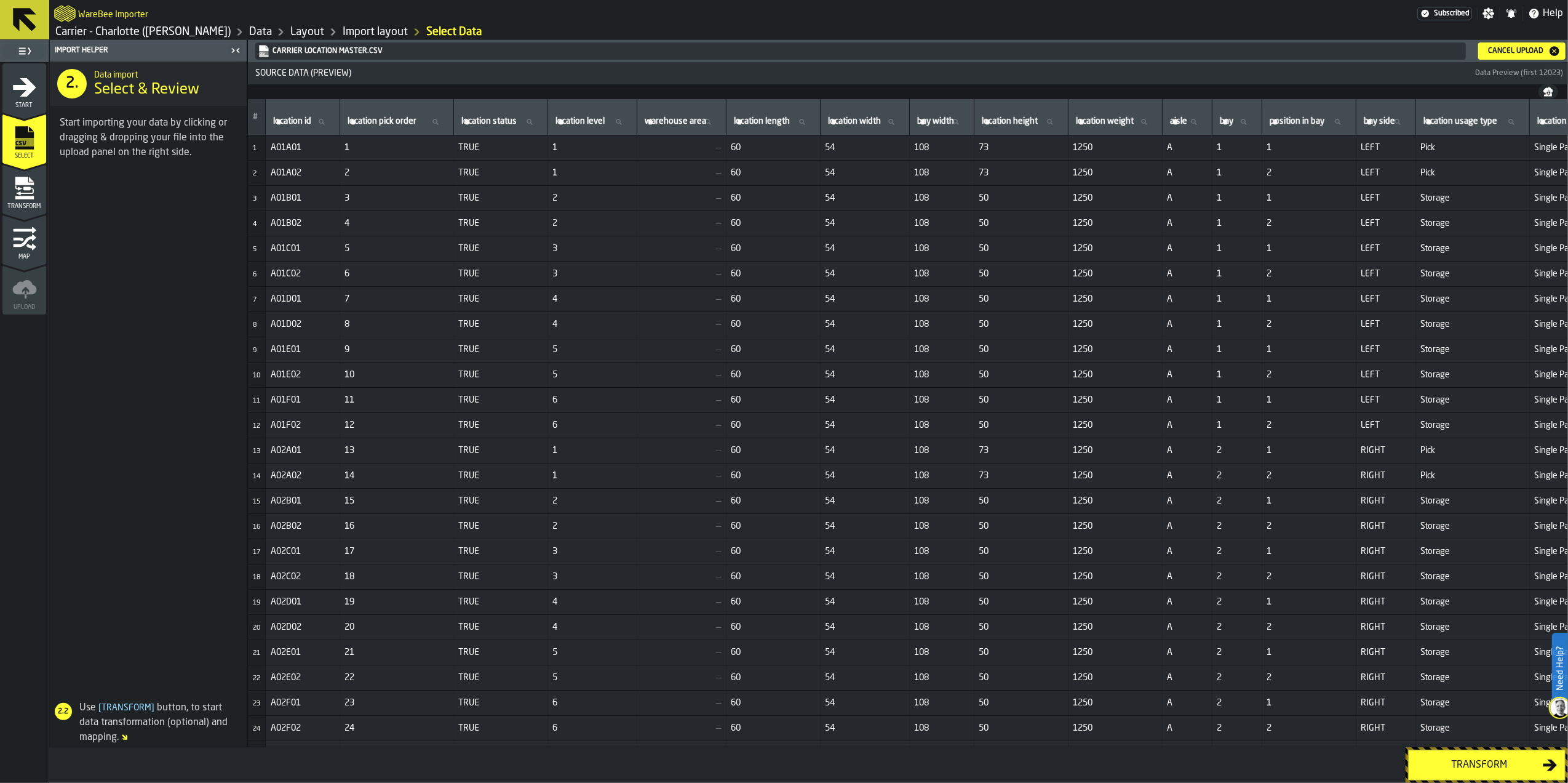
click at [1440, 761] on div "Transform" at bounding box center [1479, 764] width 127 height 14
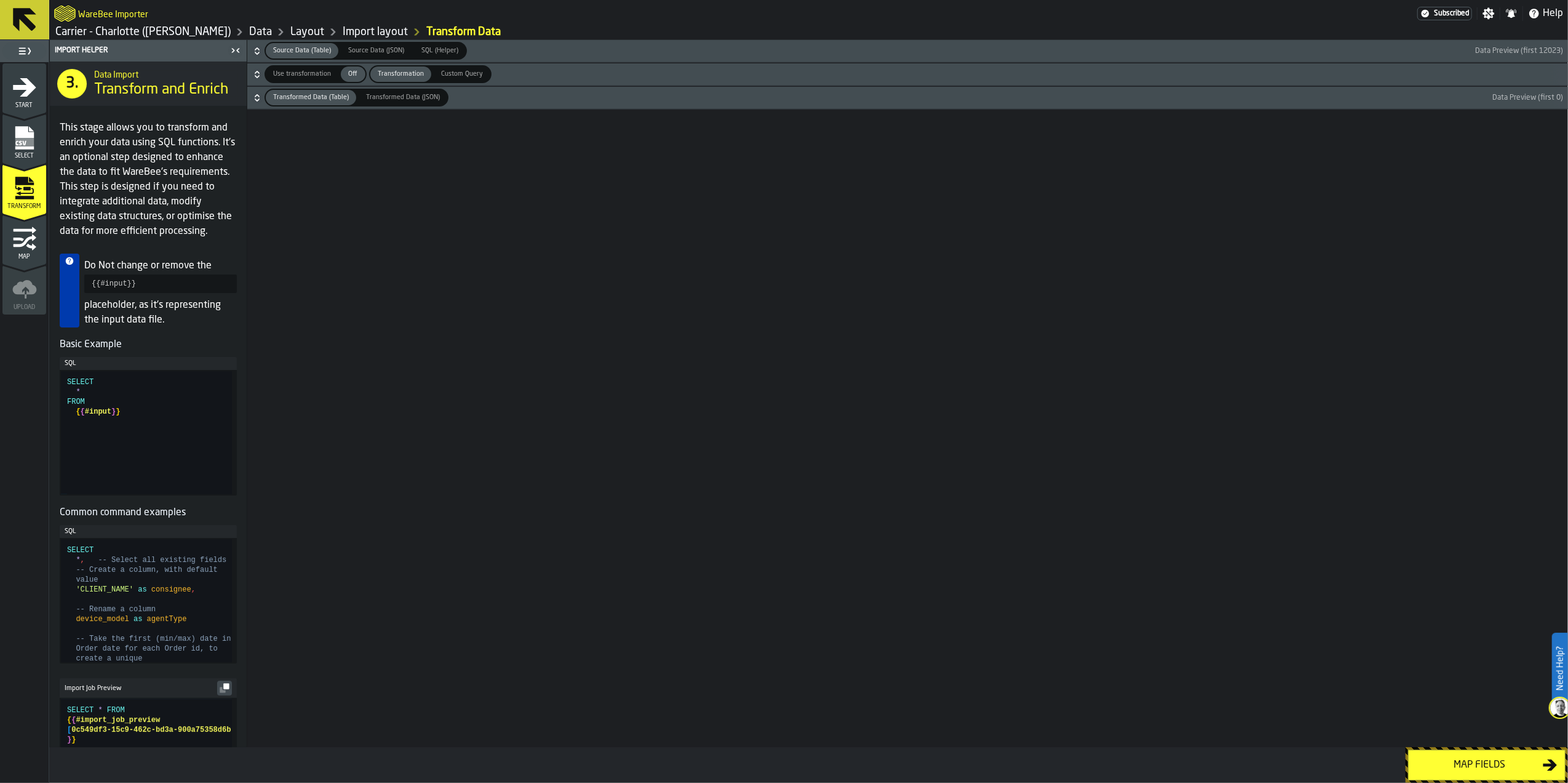
click at [1438, 760] on div "Map fields" at bounding box center [1479, 764] width 127 height 14
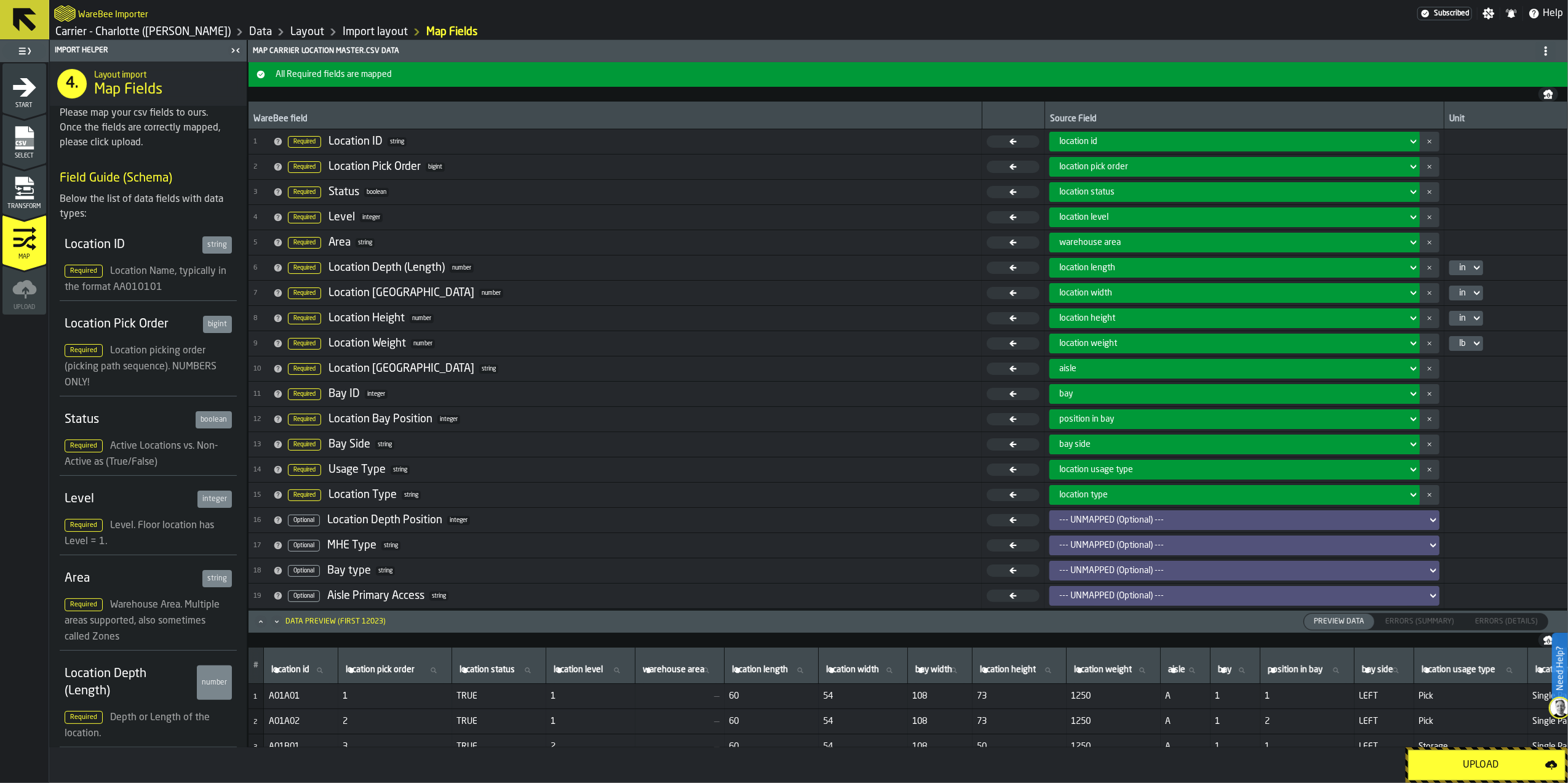
click at [1438, 760] on div "Upload" at bounding box center [1480, 764] width 129 height 14
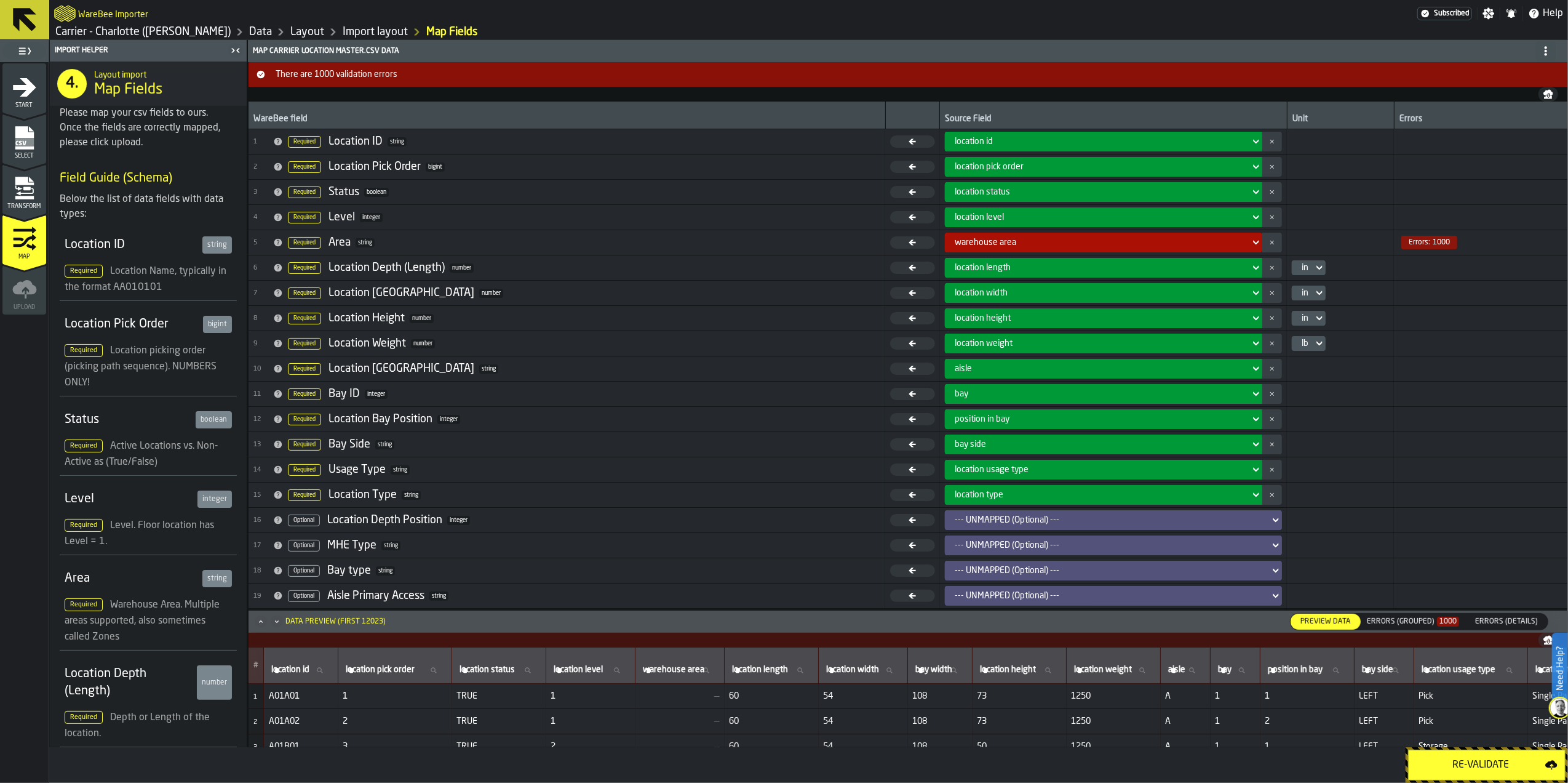
click at [290, 38] on link "Layout" at bounding box center [307, 31] width 34 height 13
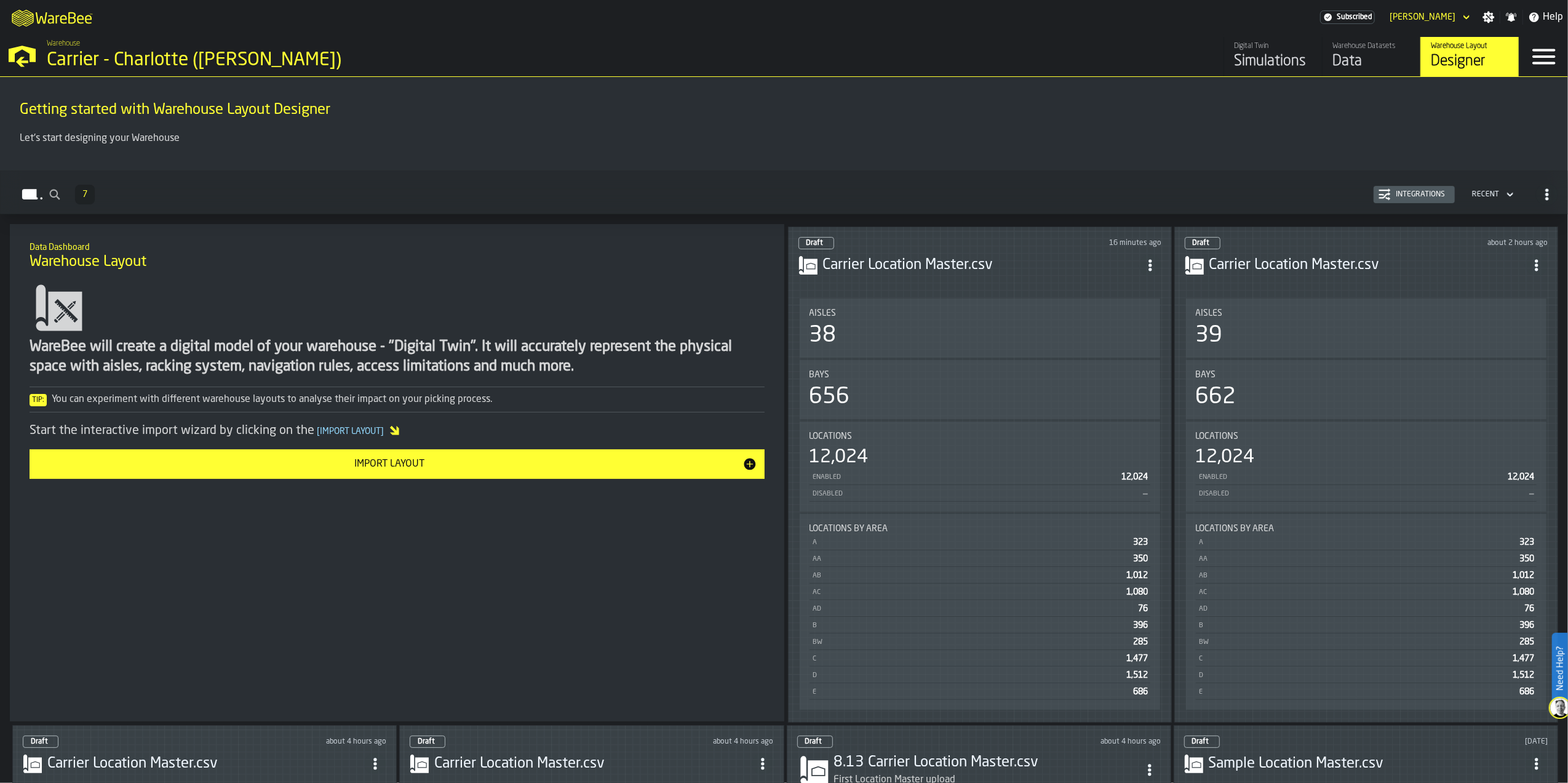
click at [936, 457] on div "12,024" at bounding box center [979, 457] width 341 height 22
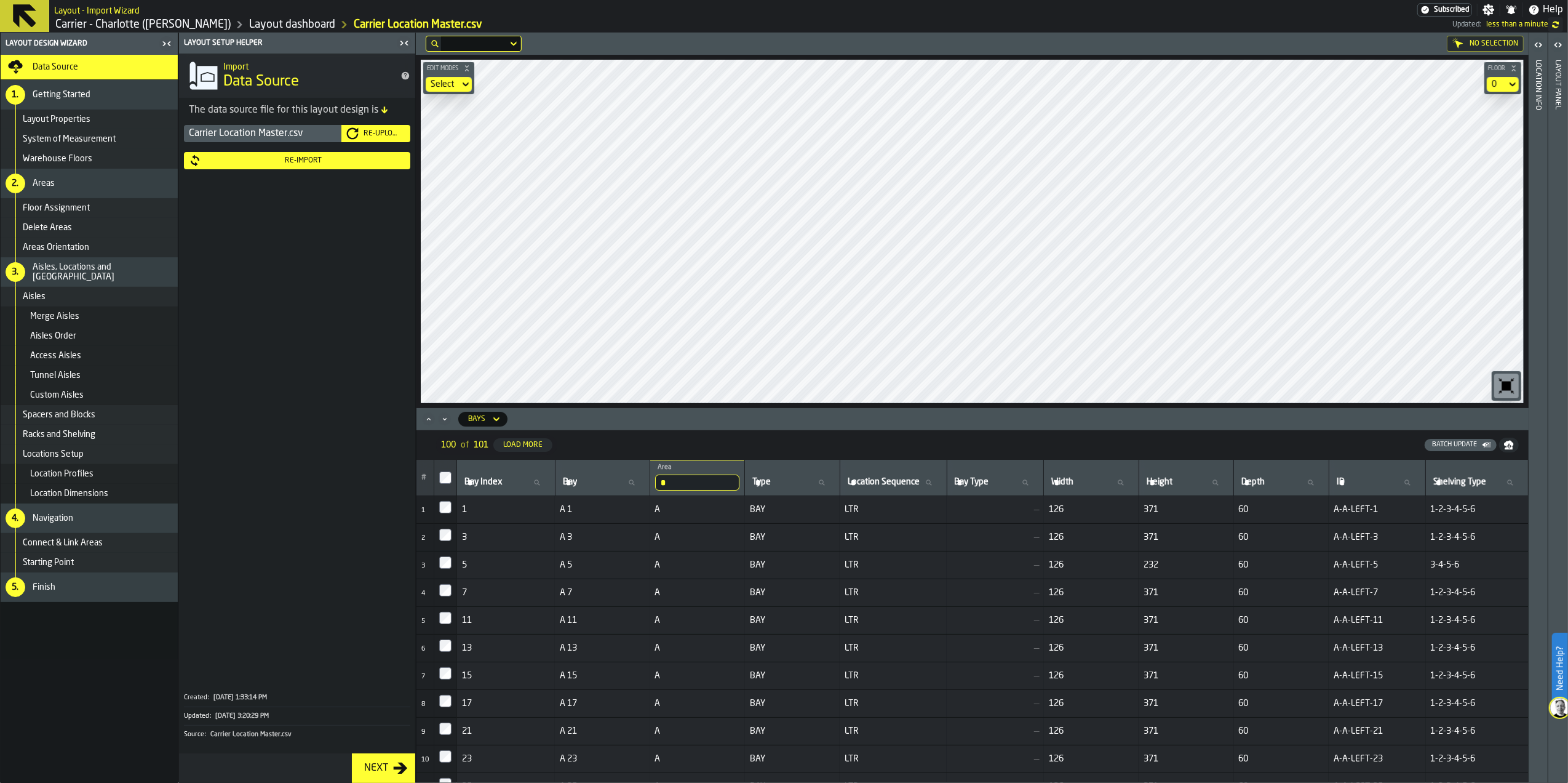
click at [365, 129] on div "Re-Upload" at bounding box center [382, 134] width 47 height 9
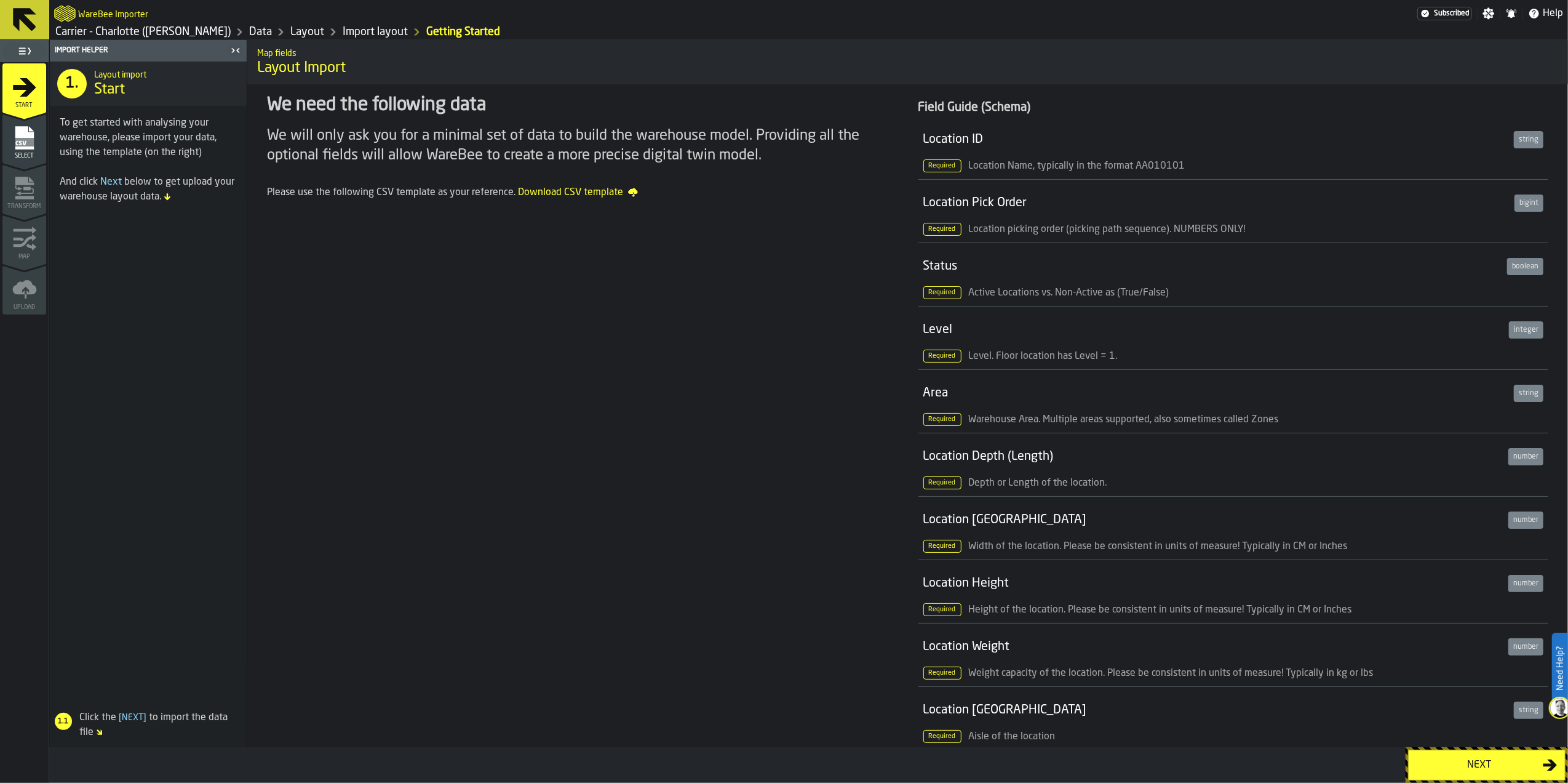
click at [1487, 761] on div "Next" at bounding box center [1479, 764] width 127 height 14
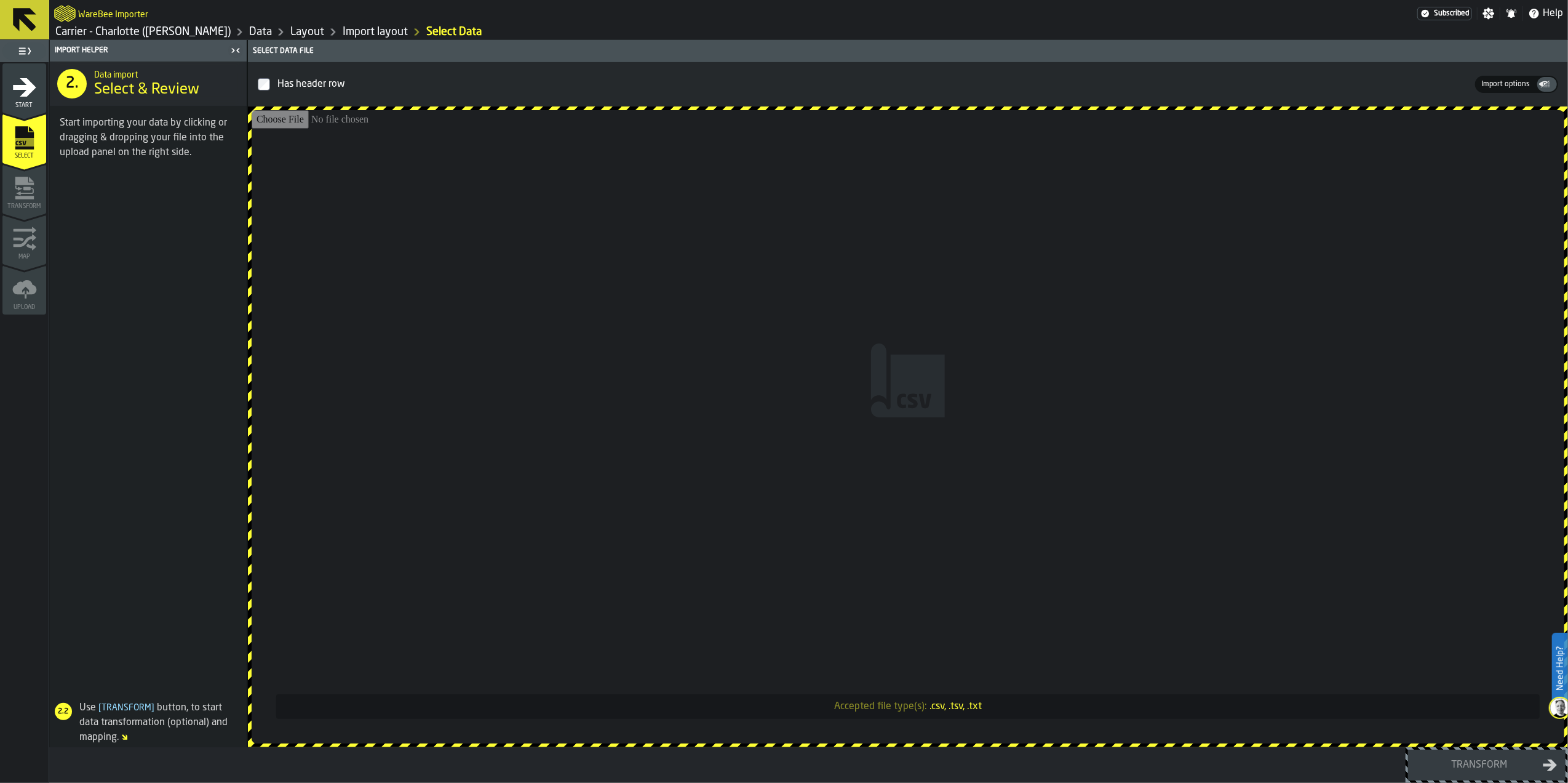
click at [951, 459] on input "Accepted file type(s): .csv, .tsv, .txt" at bounding box center [908, 426] width 1313 height 633
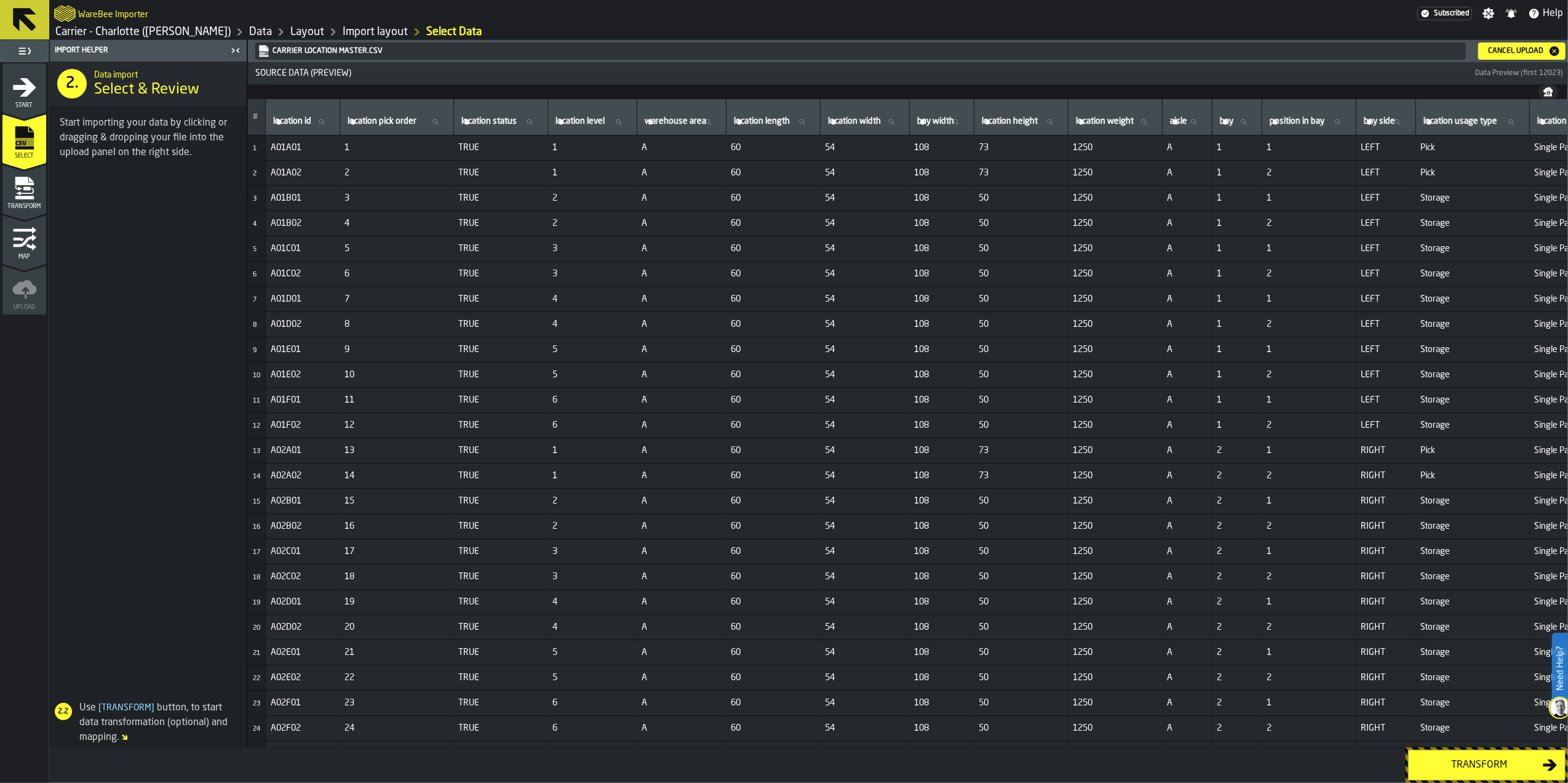
click at [1475, 763] on div "Transform" at bounding box center [1479, 764] width 127 height 14
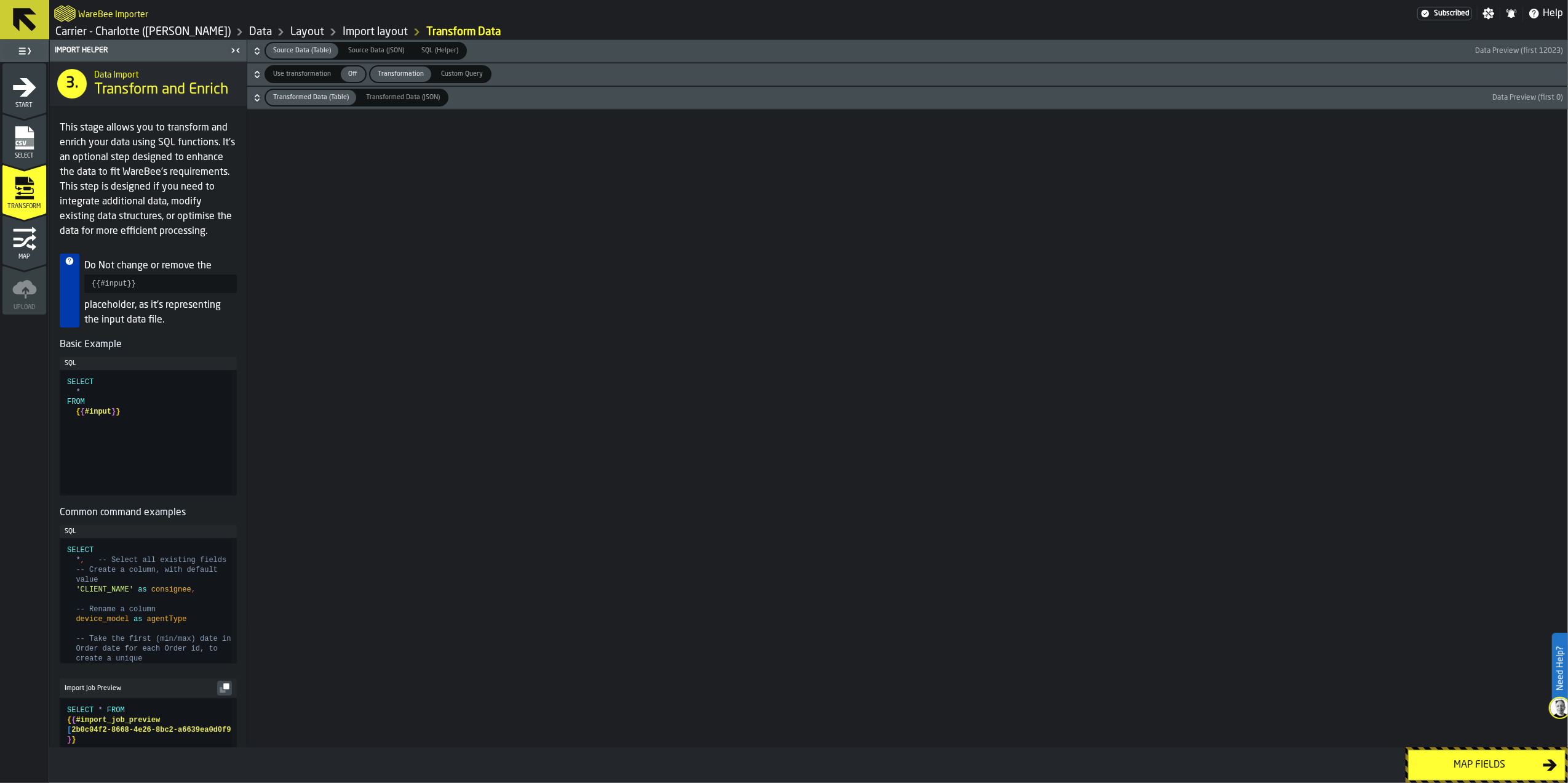
click at [1475, 758] on div "Map fields" at bounding box center [1479, 764] width 127 height 14
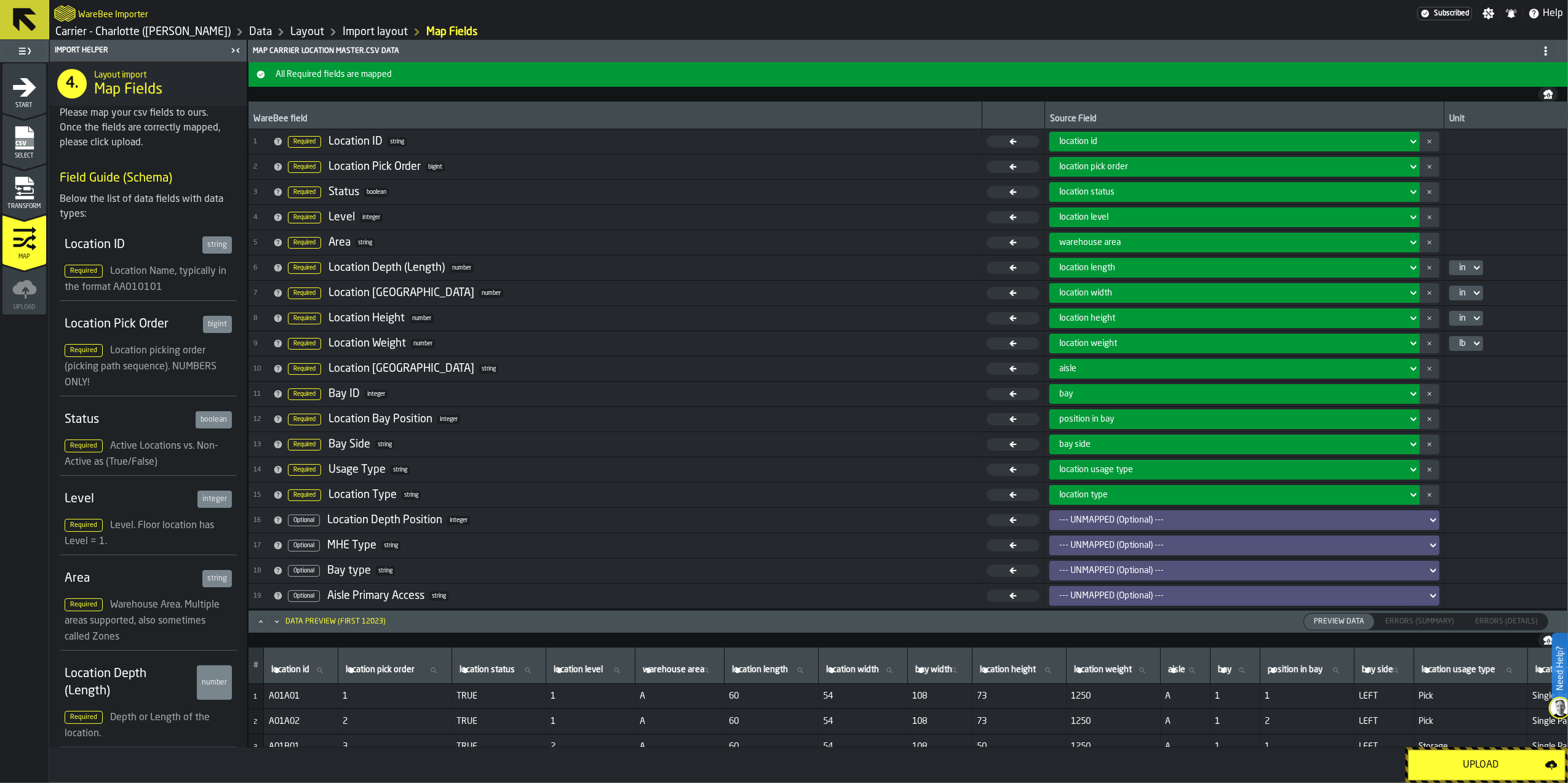
click at [1474, 755] on button "Upload" at bounding box center [1487, 765] width 157 height 31
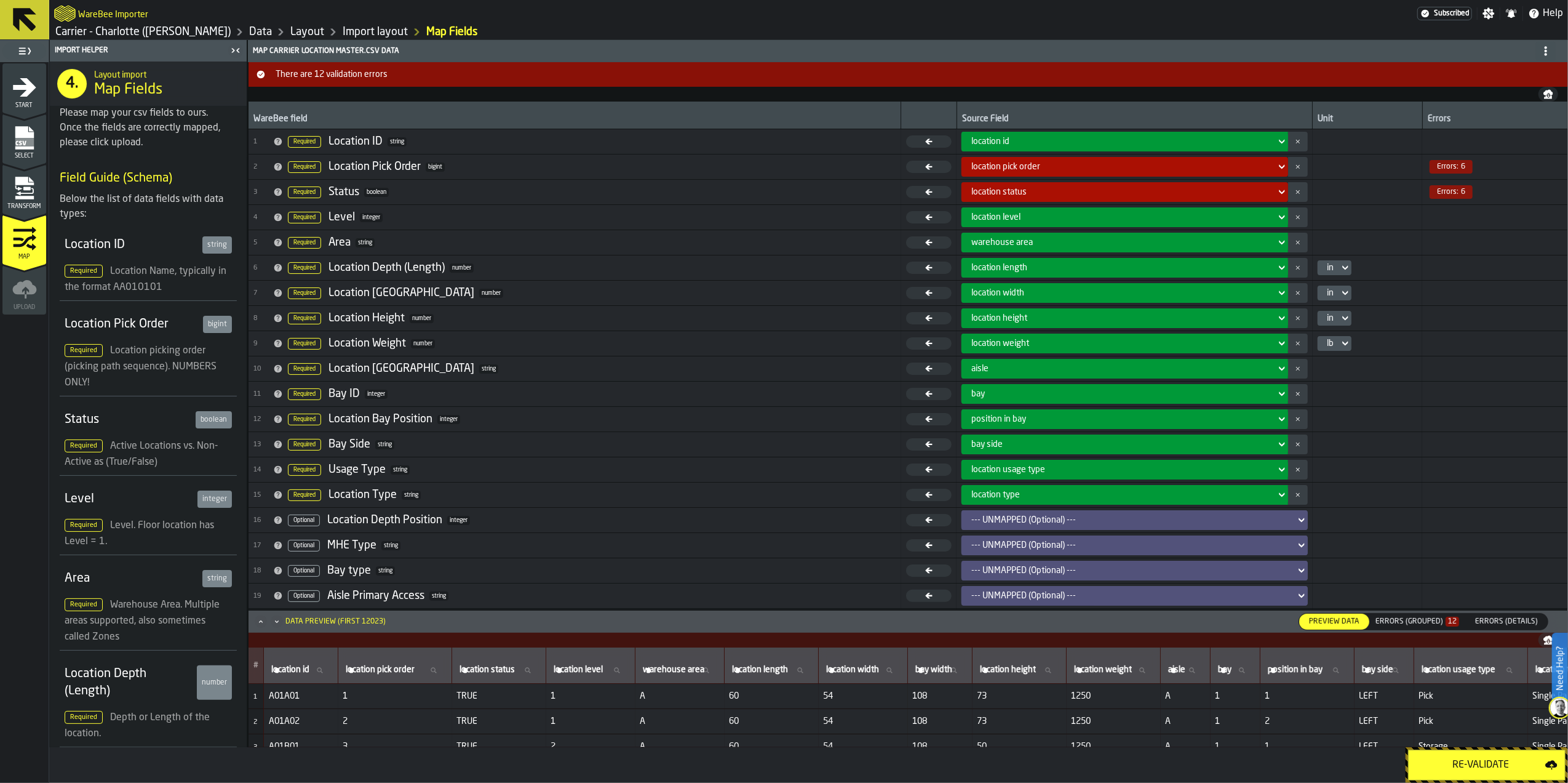
click at [1422, 619] on div "Errors (Grouped) 12" at bounding box center [1417, 622] width 84 height 9
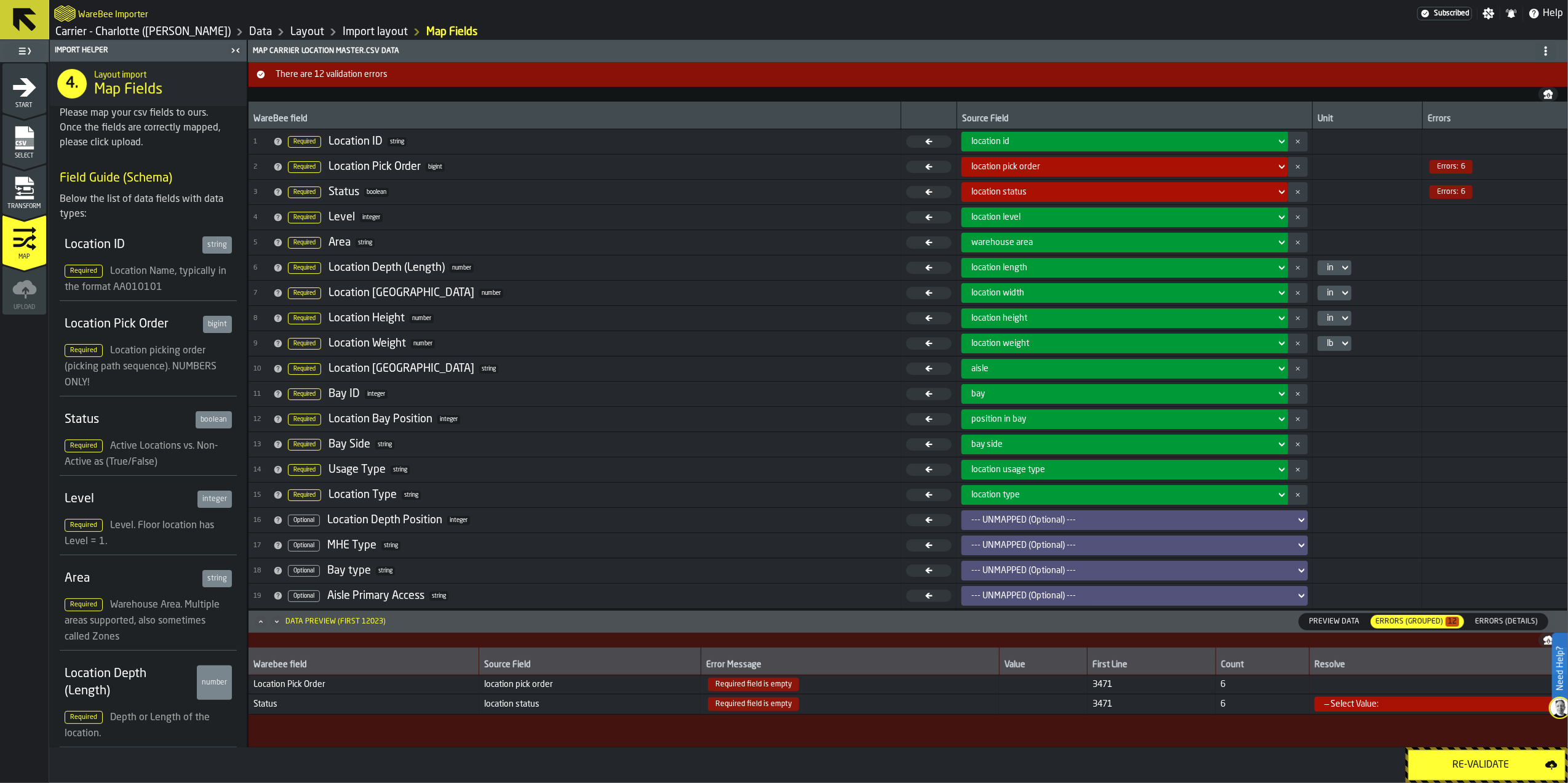
click at [343, 28] on link "Import layout" at bounding box center [375, 31] width 65 height 13
click at [1508, 762] on div "Re-Validate" at bounding box center [1480, 764] width 129 height 14
drag, startPoint x: 322, startPoint y: 25, endPoint x: 342, endPoint y: 65, distance: 44.7
click at [343, 25] on link "Import layout" at bounding box center [375, 31] width 65 height 13
click at [290, 27] on link "Layout" at bounding box center [307, 31] width 34 height 13
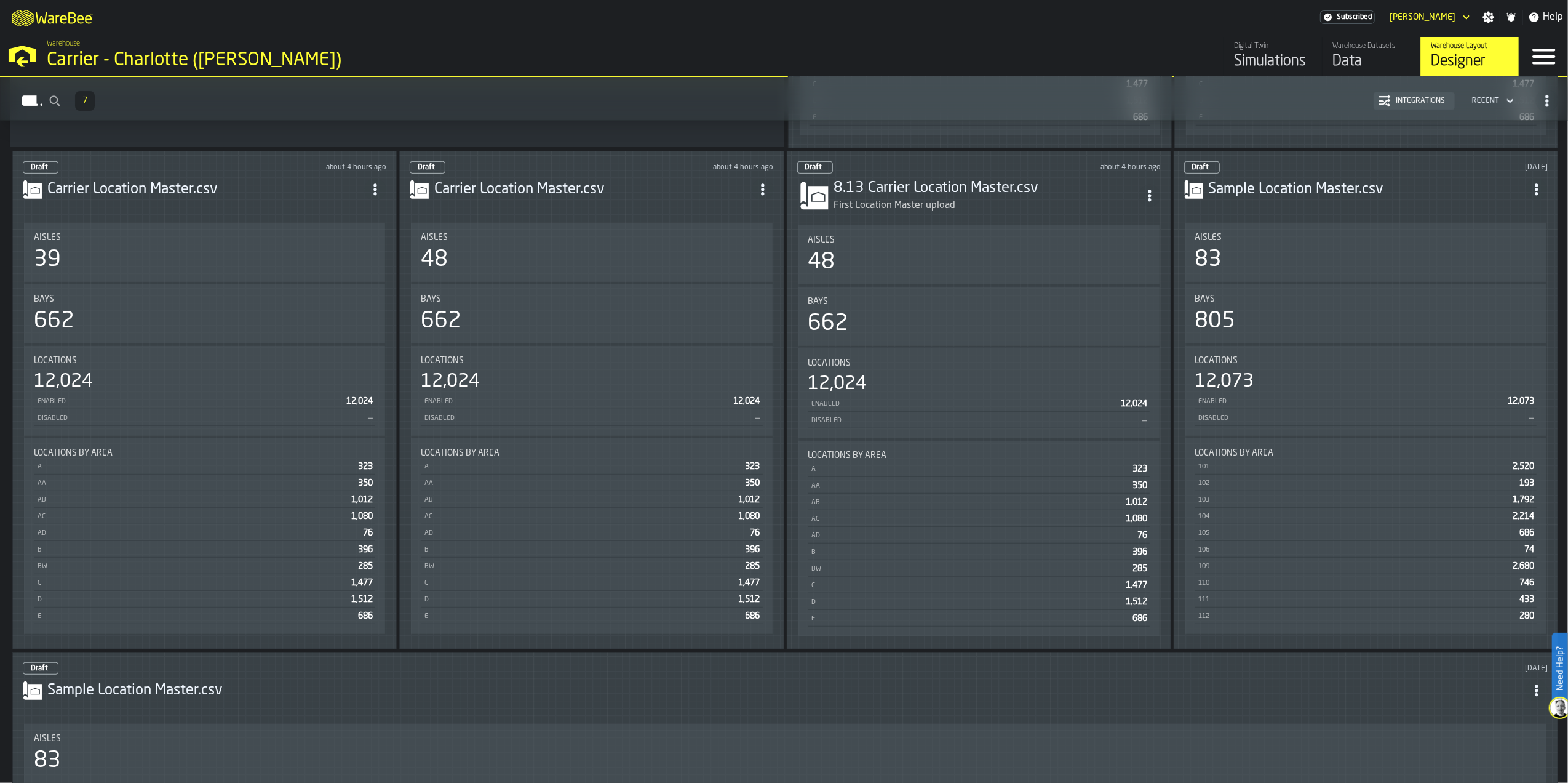
scroll to position [164, 0]
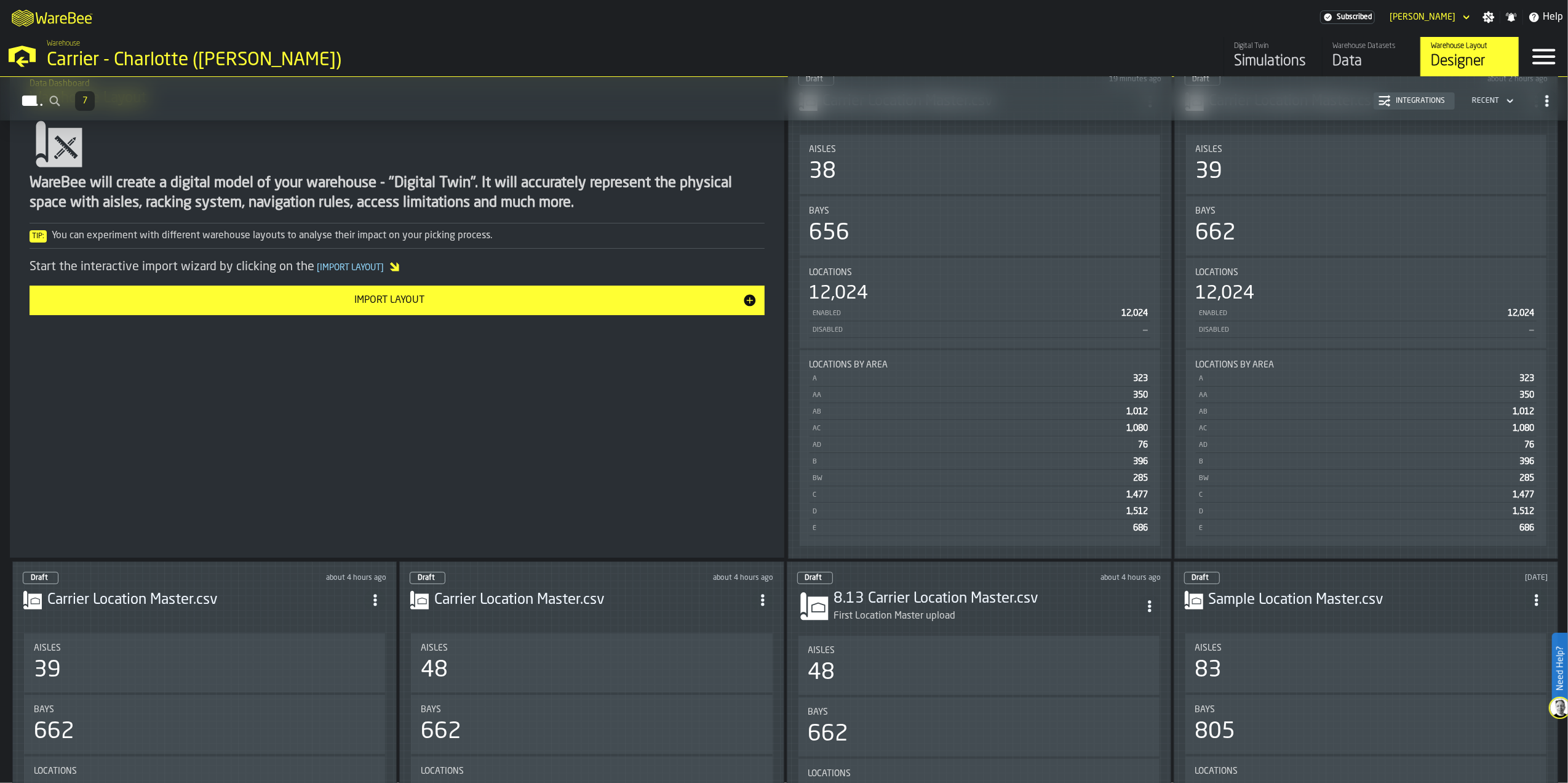
click at [992, 316] on div "Enabled" at bounding box center [964, 313] width 305 height 8
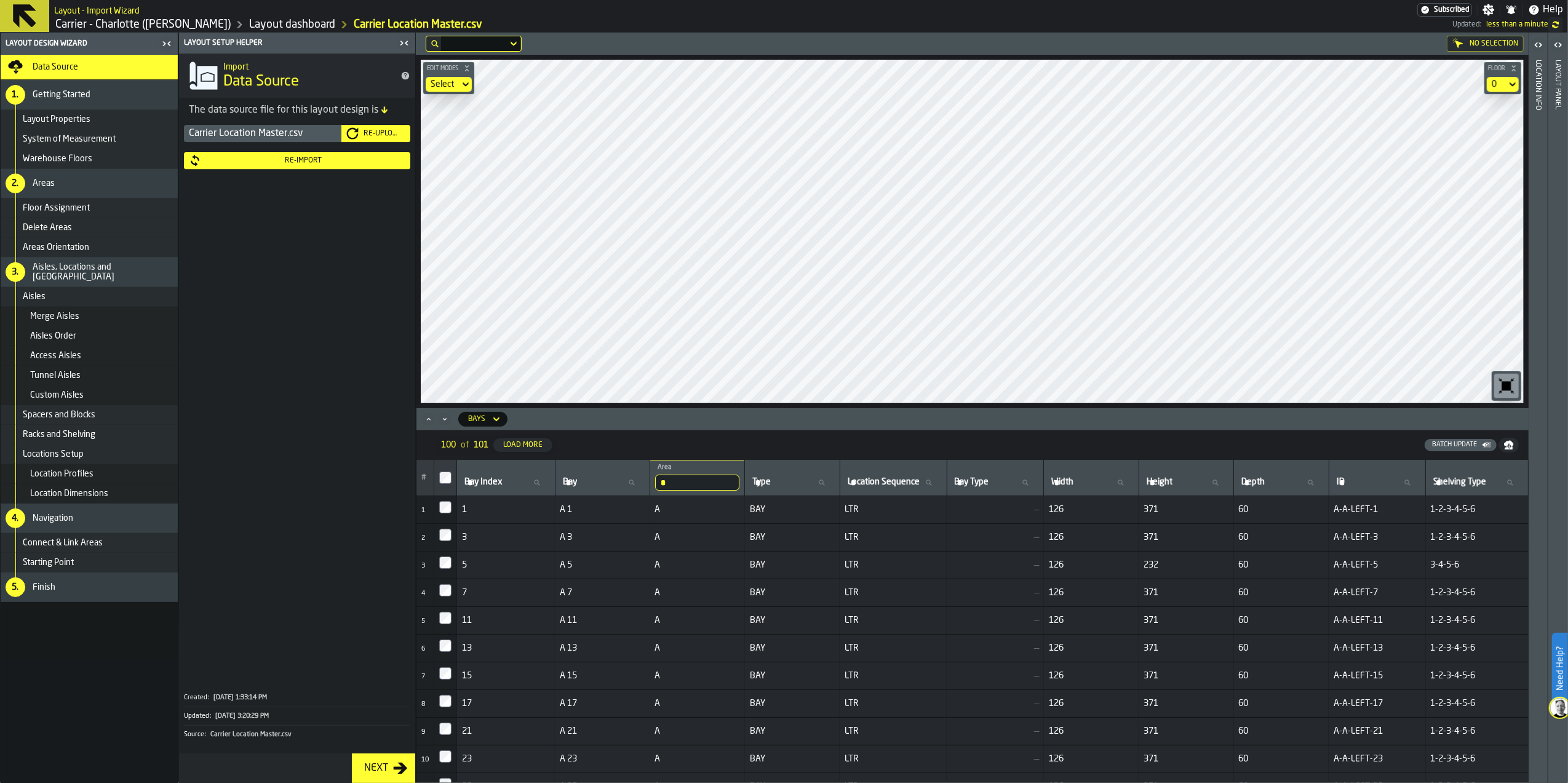
click at [377, 138] on div "Re-Upload" at bounding box center [382, 134] width 47 height 9
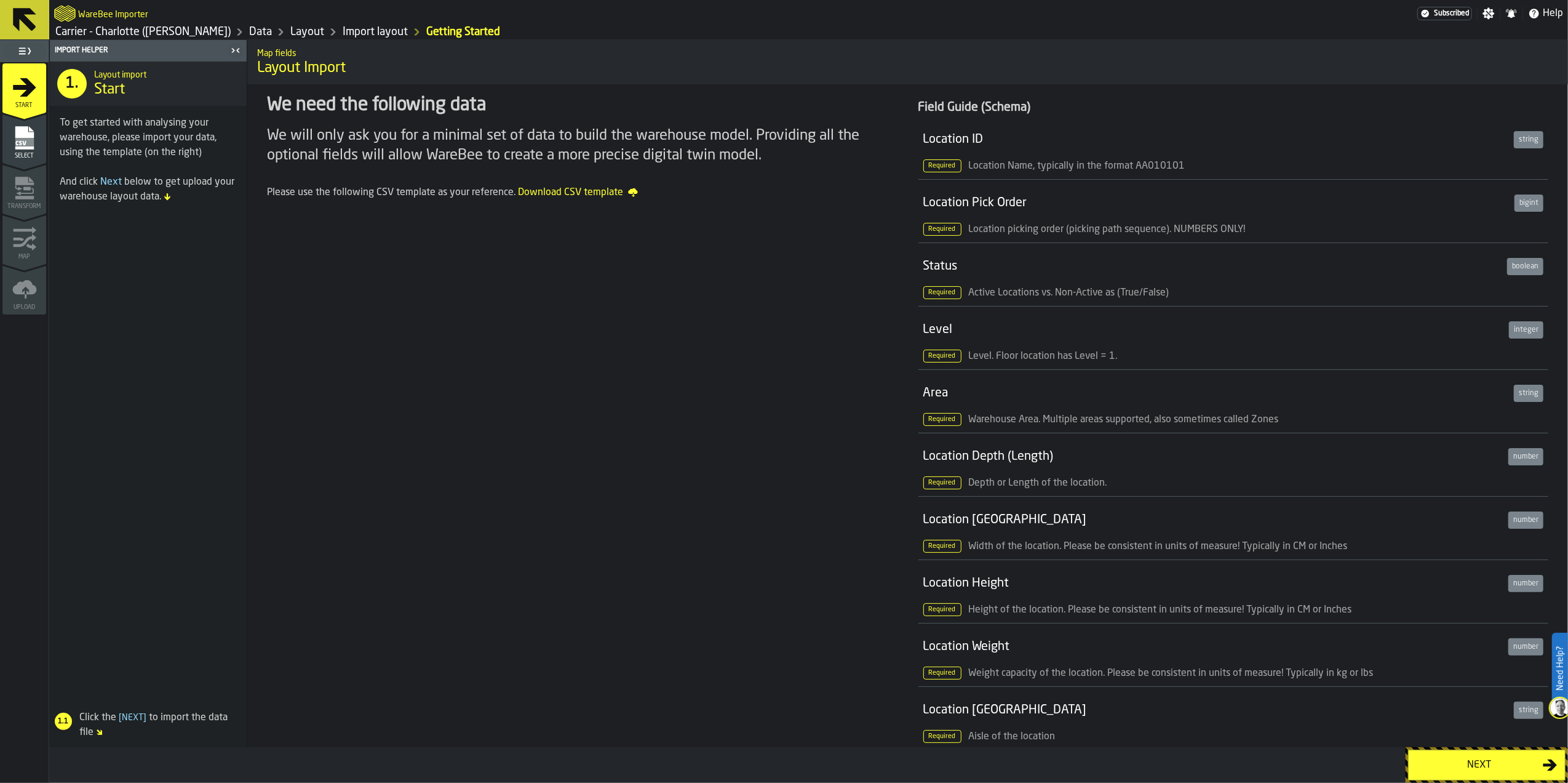
click at [1462, 759] on div "Next" at bounding box center [1479, 764] width 127 height 14
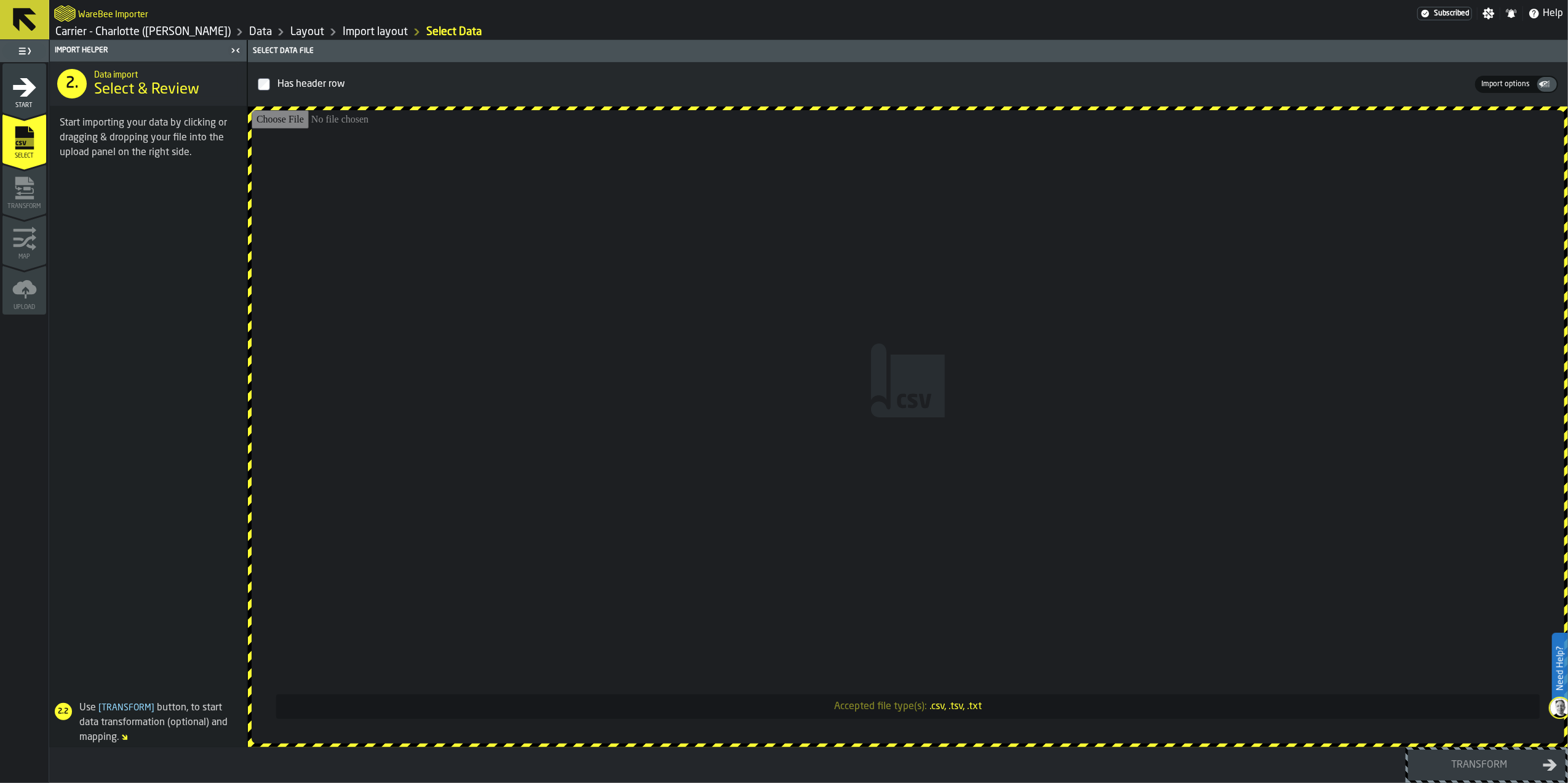
click at [1085, 445] on input "Accepted file type(s): .csv, .tsv, .txt" at bounding box center [908, 426] width 1313 height 633
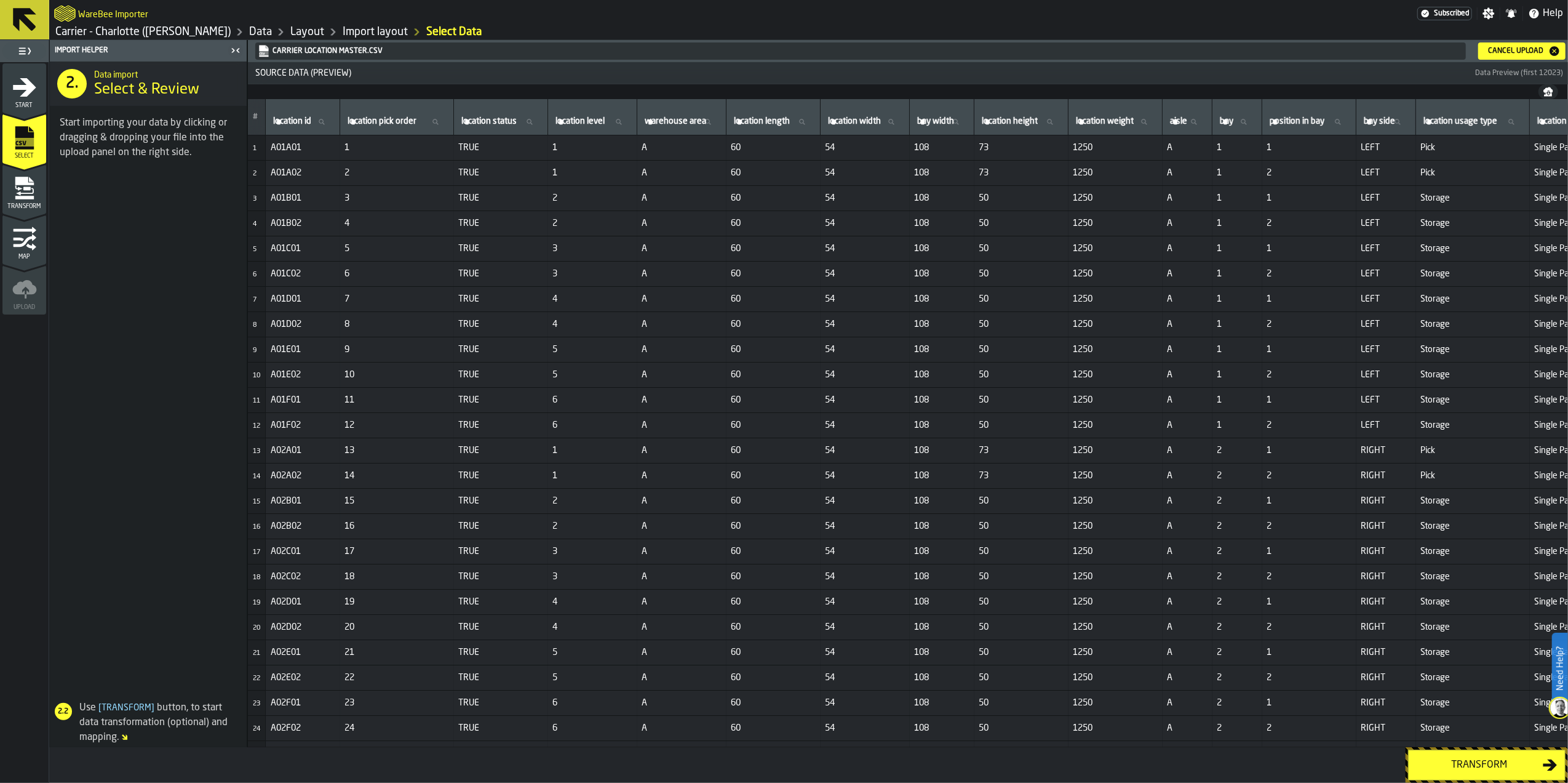
click at [1494, 762] on div "Transform" at bounding box center [1479, 764] width 127 height 14
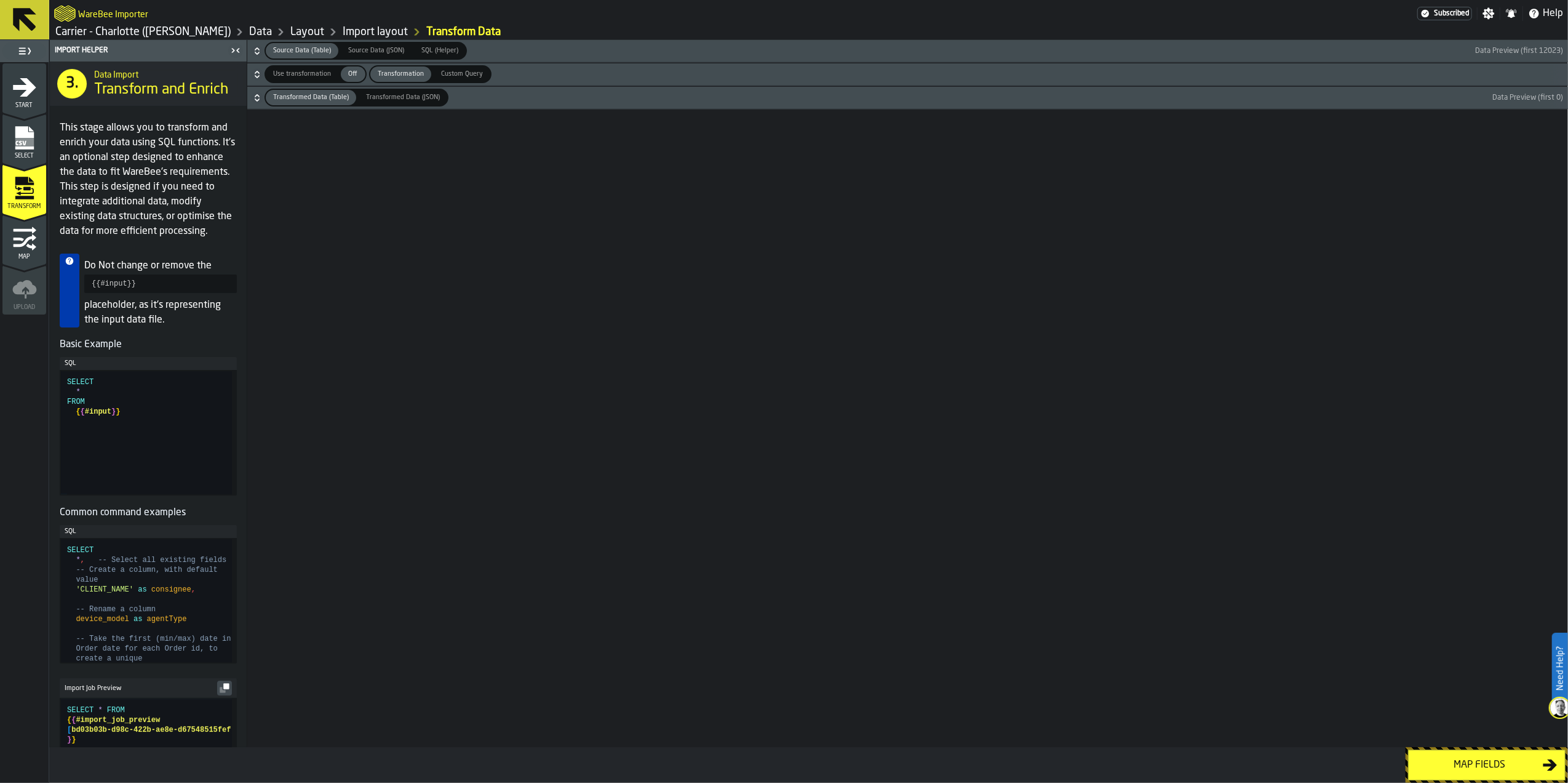
click at [1492, 760] on div "Map fields" at bounding box center [1479, 764] width 127 height 14
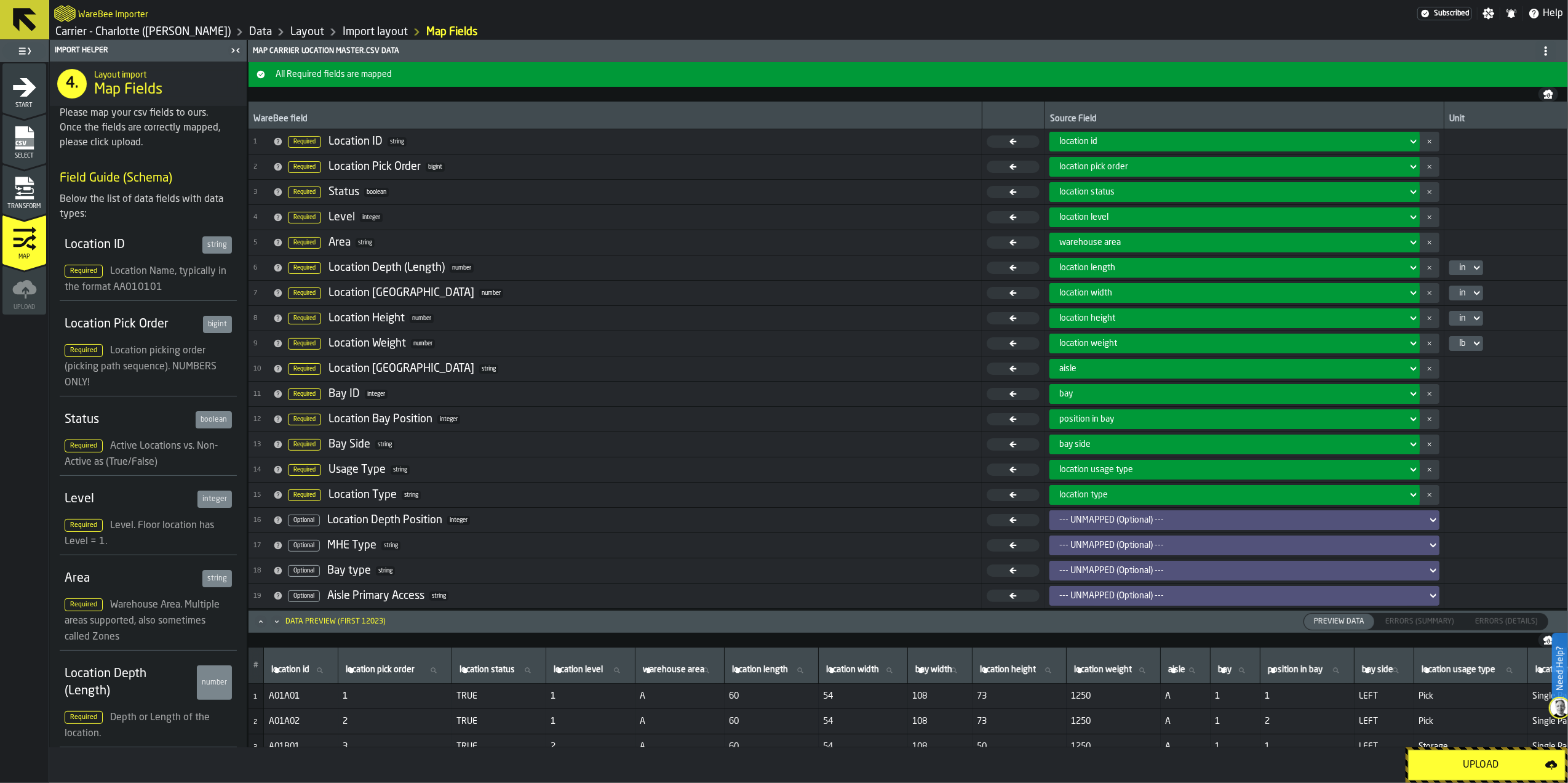
click at [1492, 757] on div "Upload" at bounding box center [1480, 764] width 129 height 14
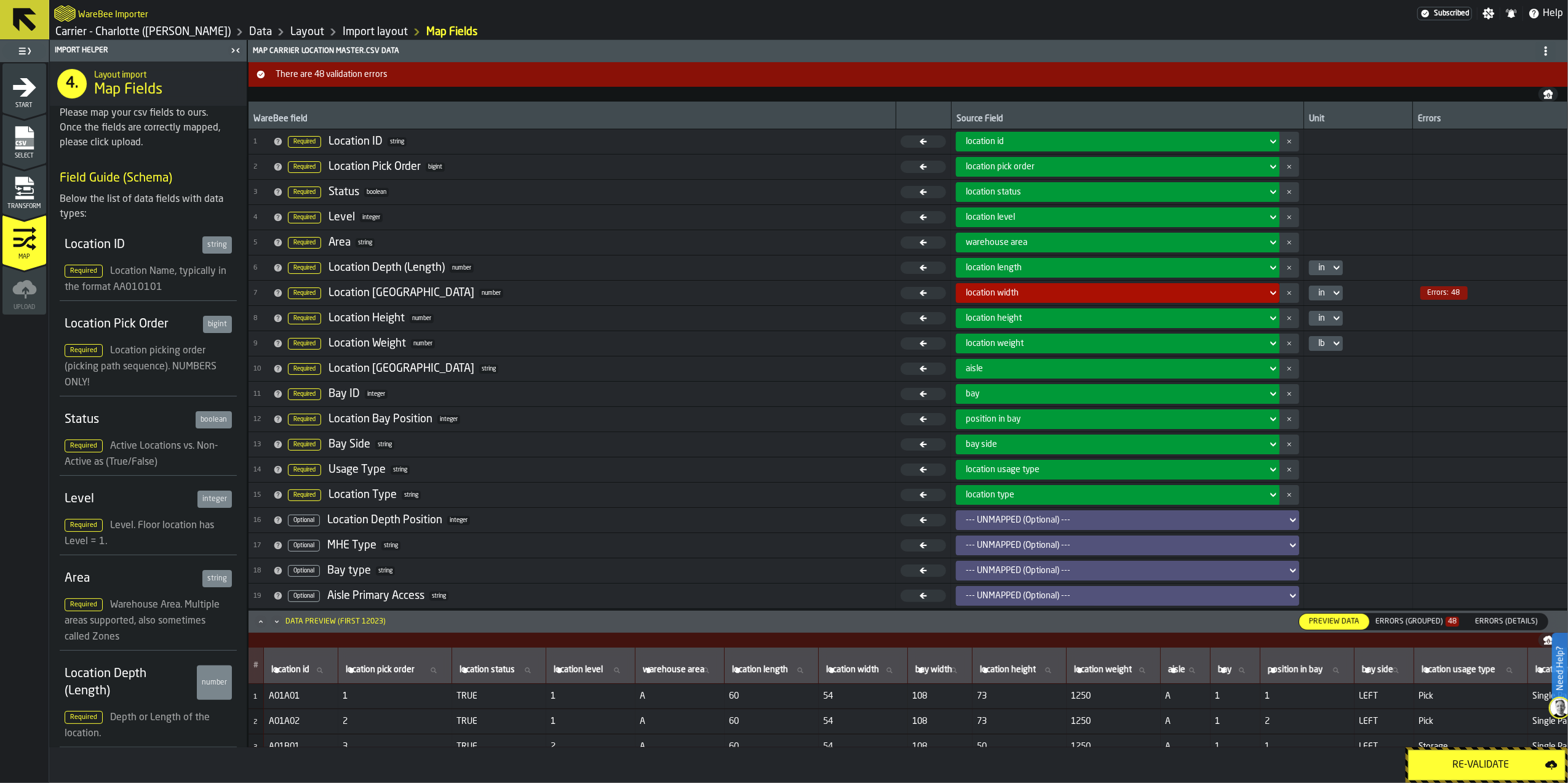
click at [1417, 630] on header "Data Preview (first 12023) Preview Data Preview Data Errors (Grouped) 48 Errors…" at bounding box center [908, 621] width 1319 height 22
click at [1416, 617] on div "Errors (Grouped) 48" at bounding box center [1417, 622] width 84 height 9
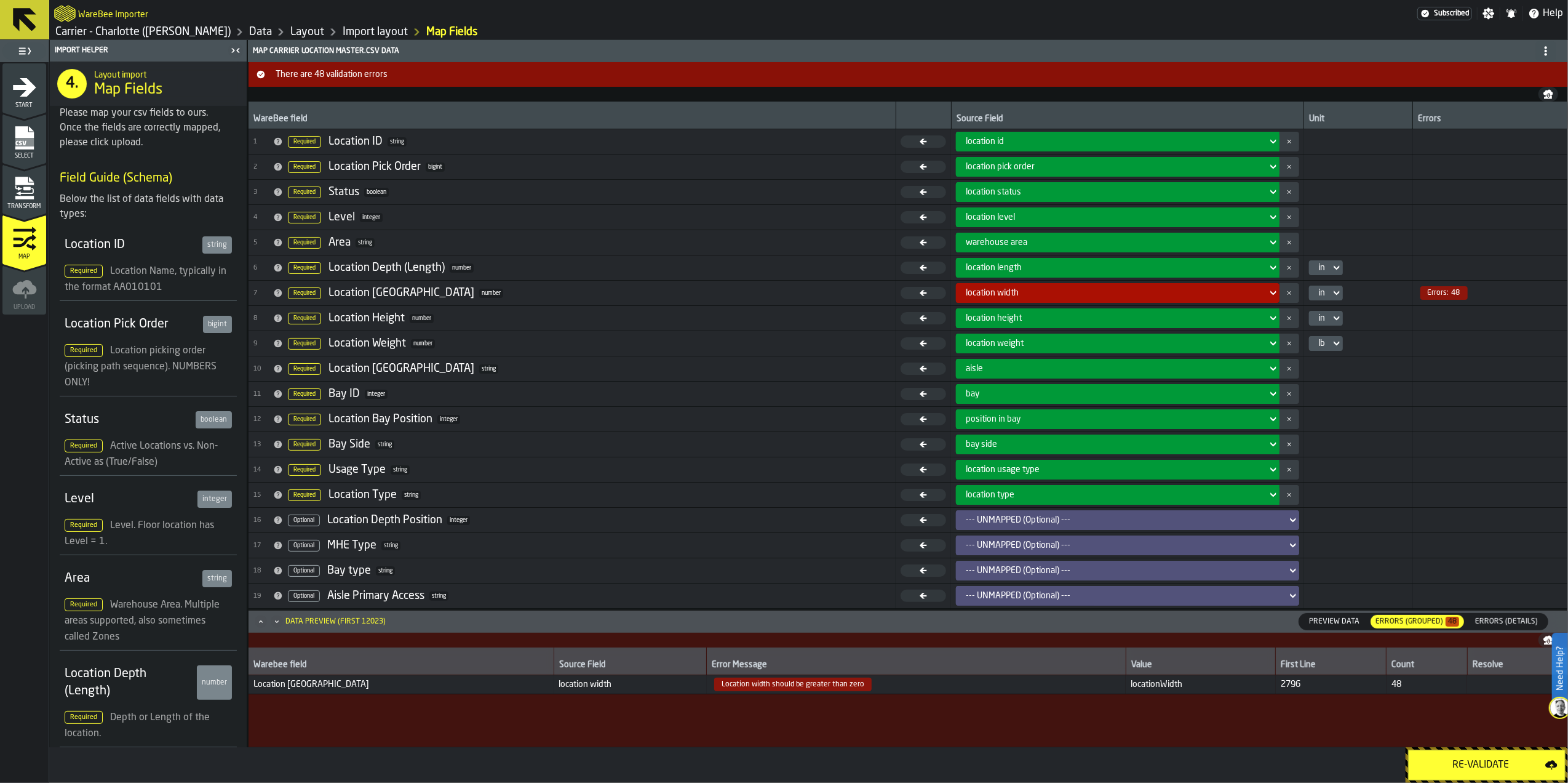
click at [18, 156] on span "Select" at bounding box center [24, 156] width 43 height 7
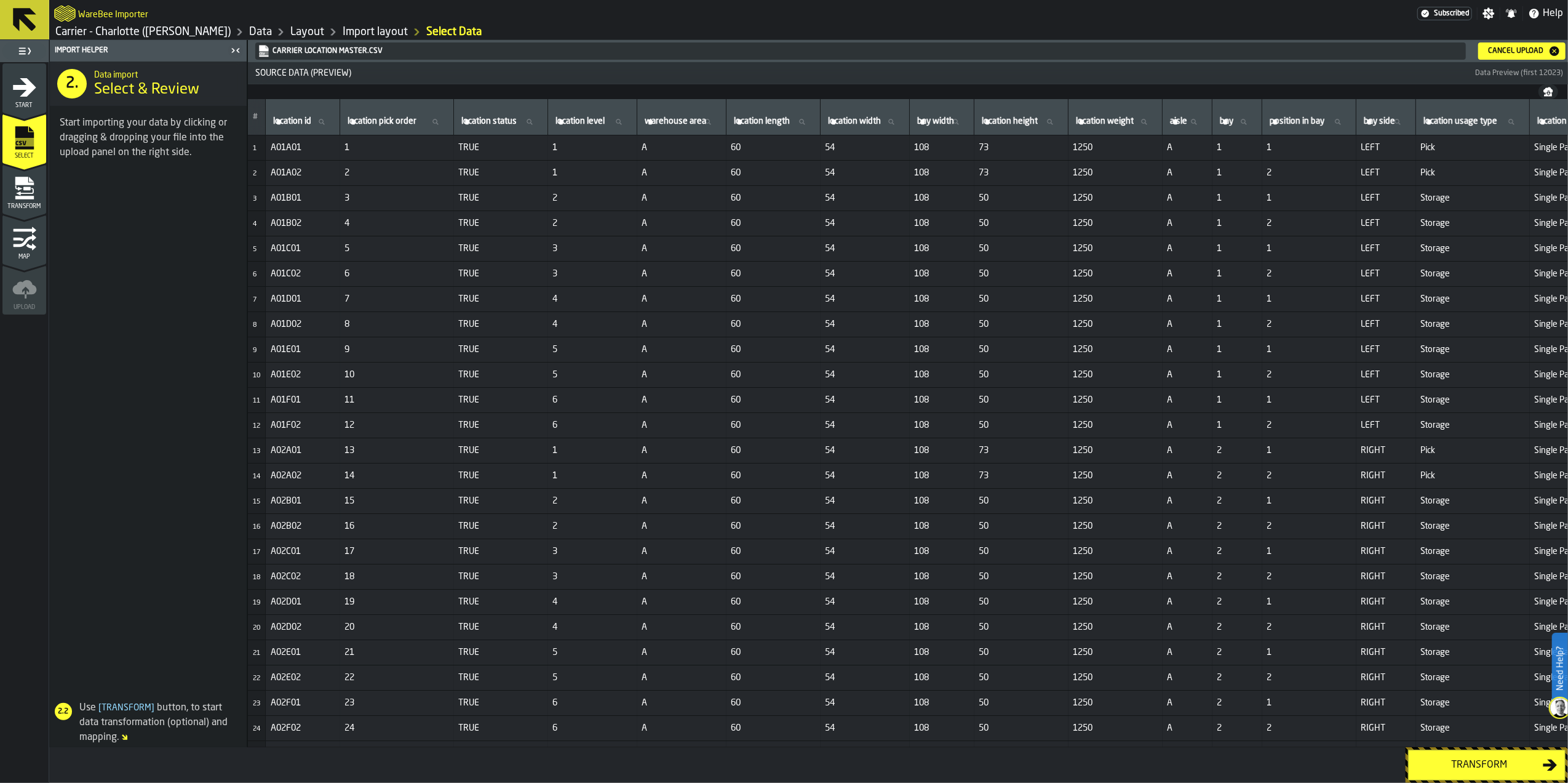
click at [1526, 52] on div "Cancel Upload" at bounding box center [1516, 51] width 65 height 9
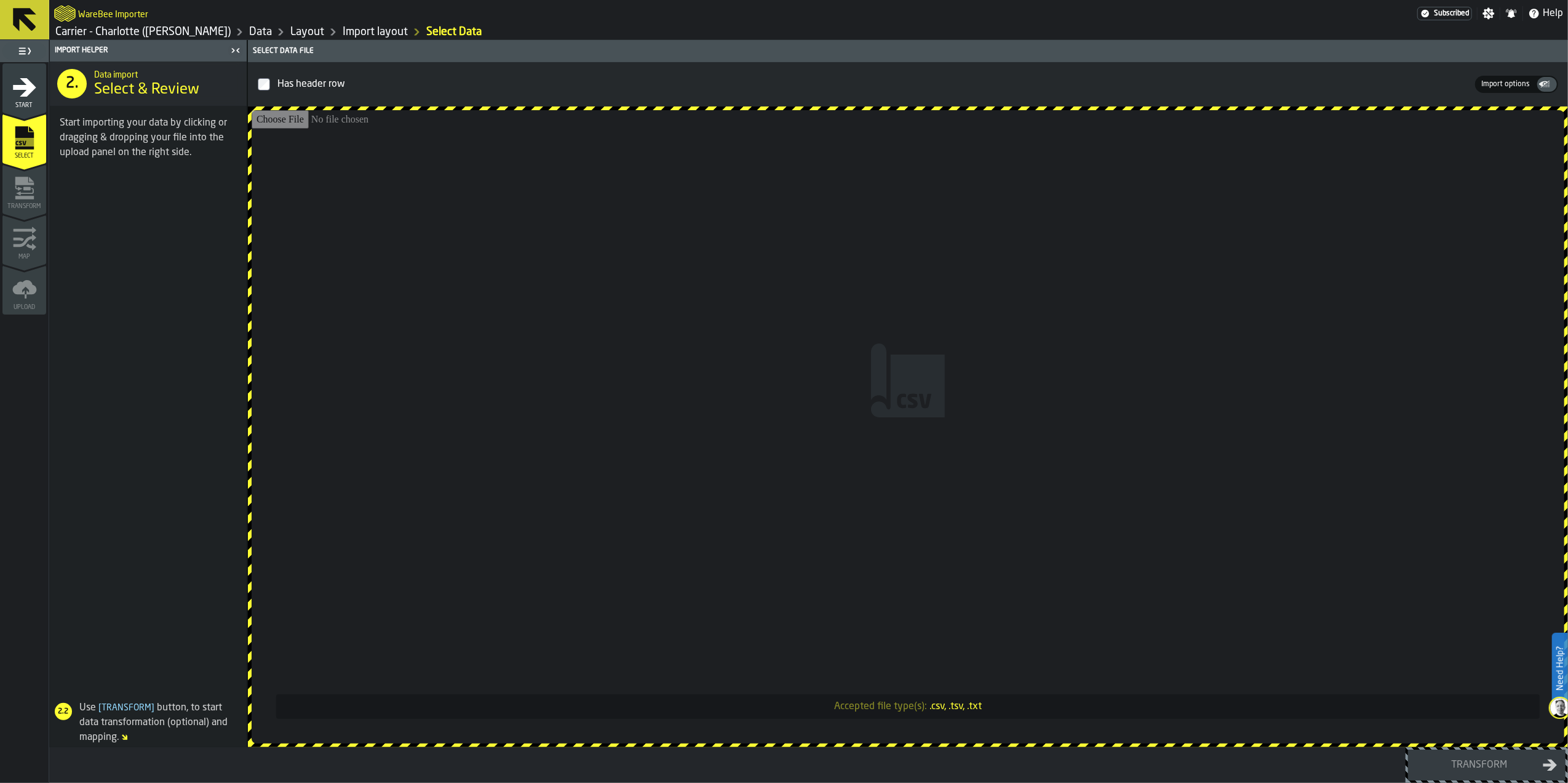
click at [948, 347] on input "Accepted file type(s): .csv, .tsv, .txt" at bounding box center [908, 426] width 1313 height 633
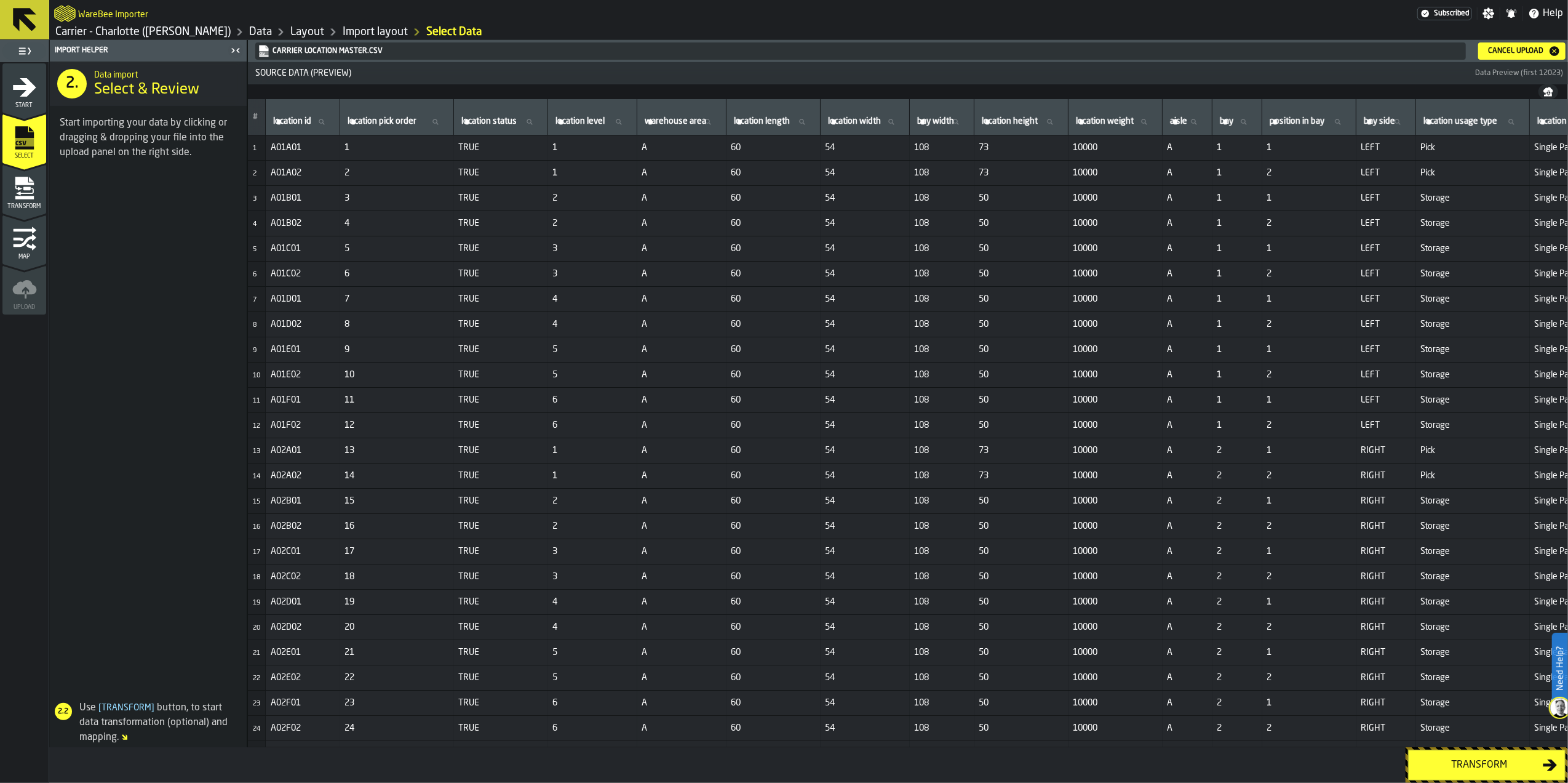
click at [1446, 765] on div "Transform" at bounding box center [1479, 764] width 127 height 14
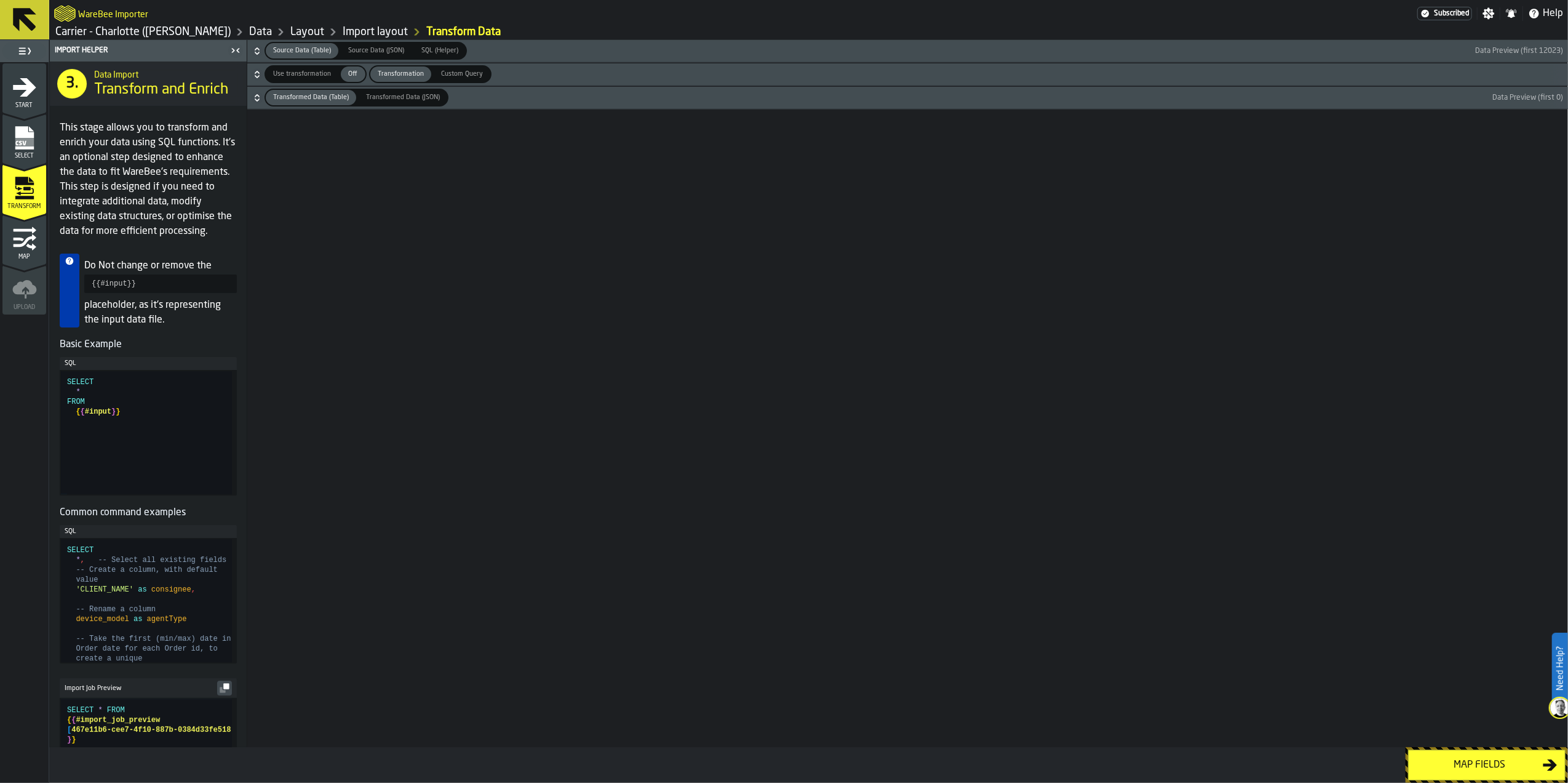
click at [1446, 764] on div "Map fields" at bounding box center [1479, 764] width 127 height 14
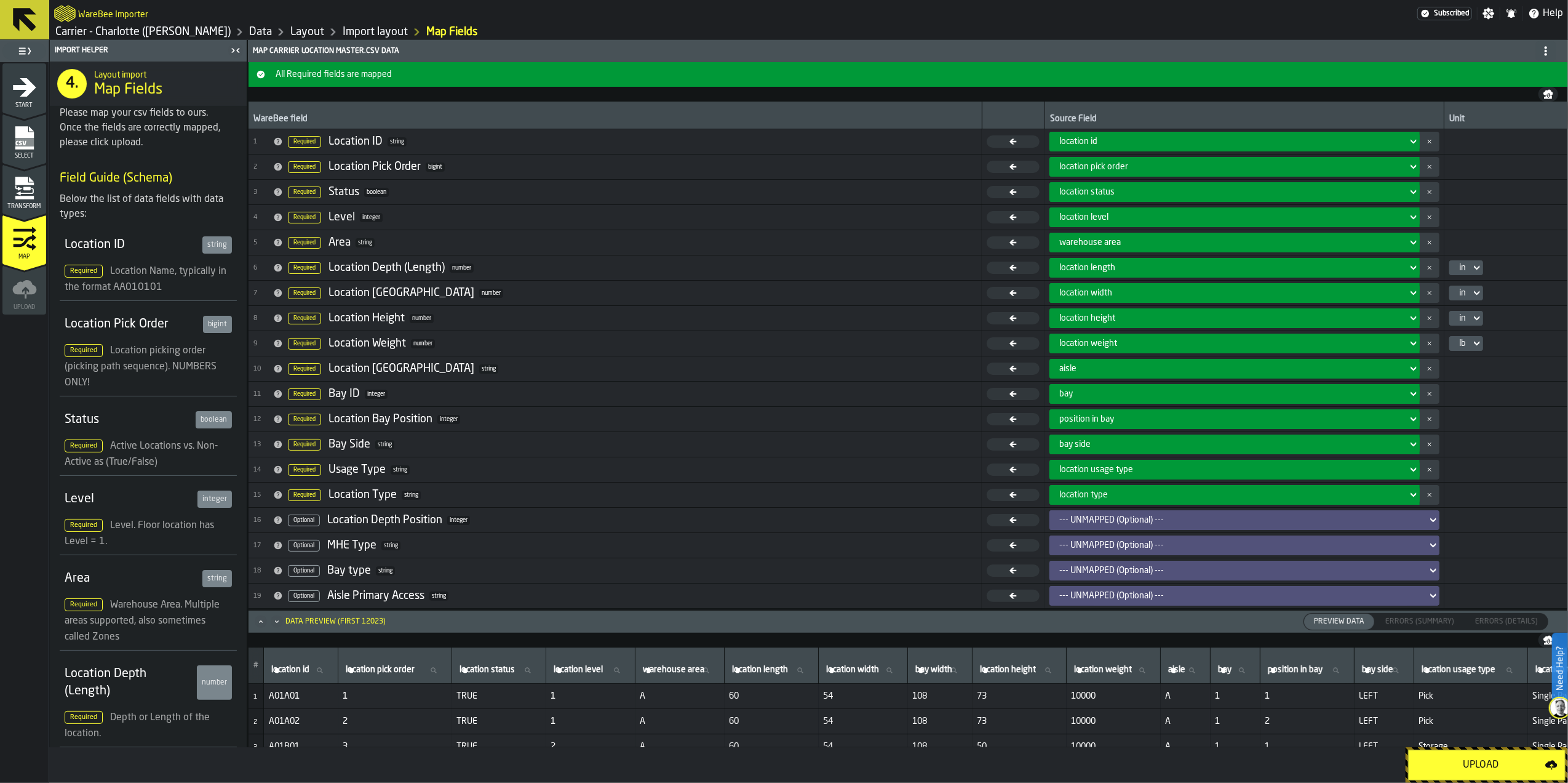
click at [1447, 766] on div "Upload" at bounding box center [1480, 764] width 129 height 14
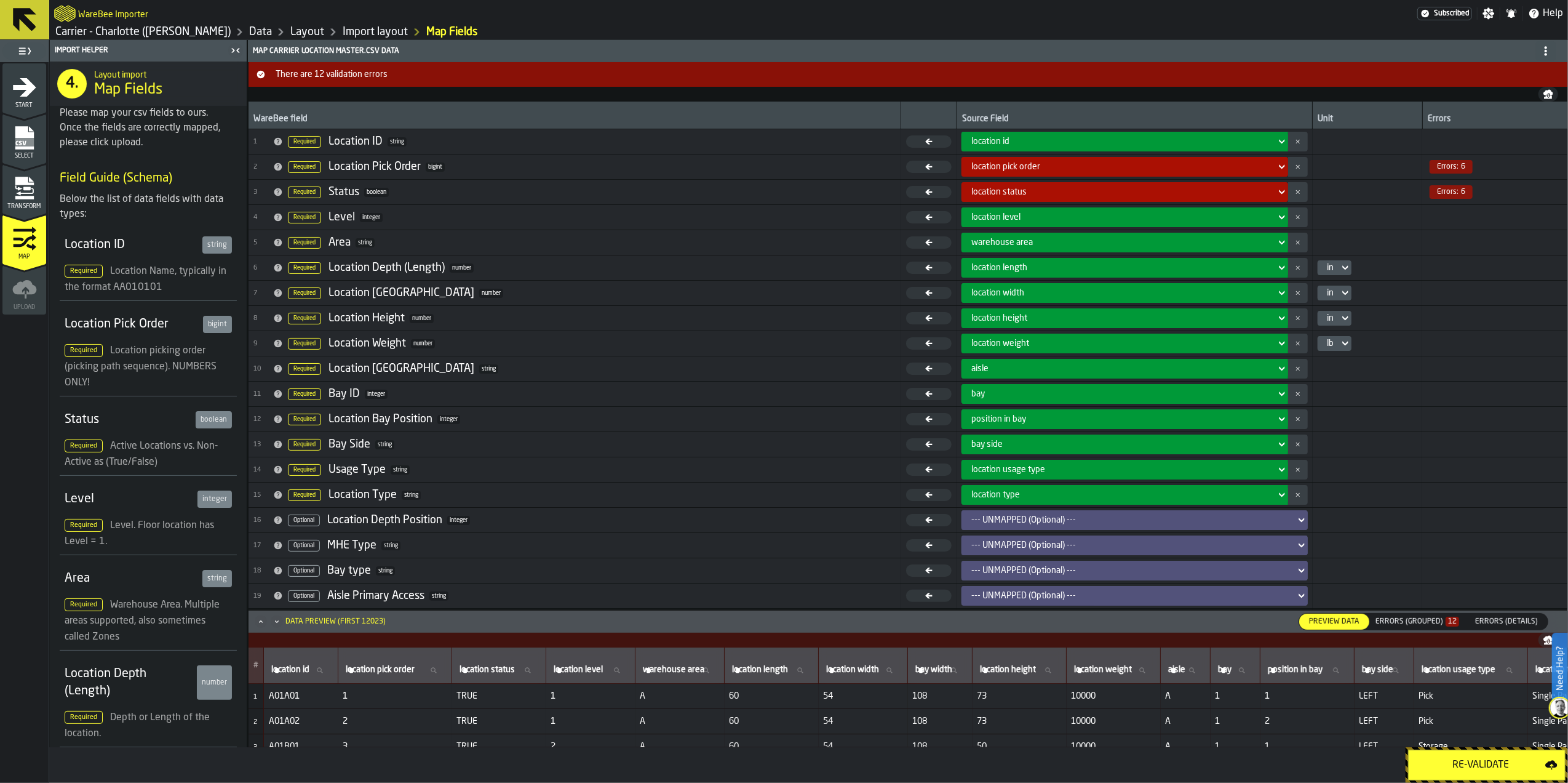
click at [1408, 624] on div "Errors (Grouped) 12" at bounding box center [1417, 622] width 84 height 9
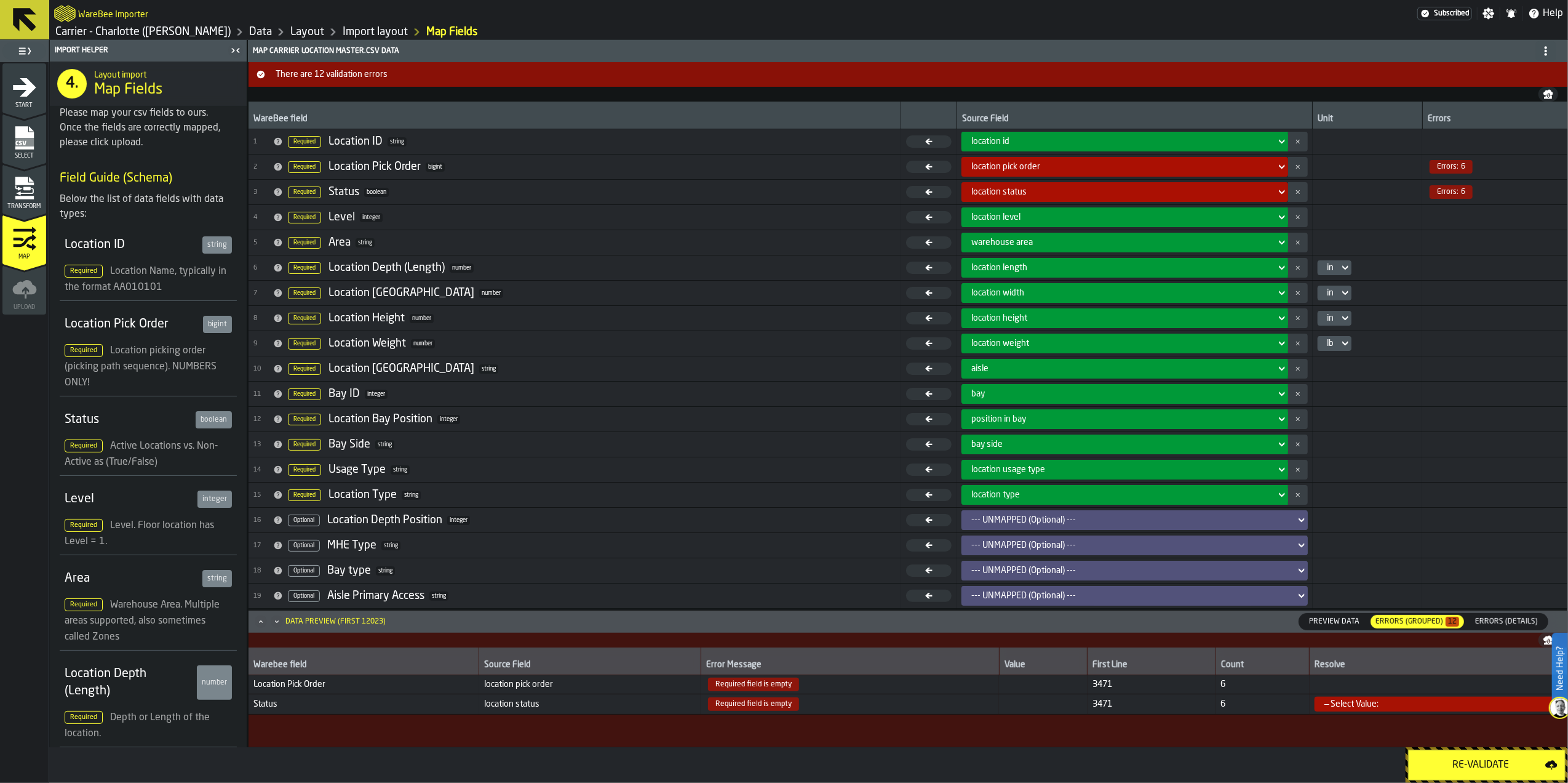
click at [129, 86] on span "Map Fields" at bounding box center [128, 89] width 68 height 20
click at [18, 146] on rect "menu Select" at bounding box center [23, 142] width 18 height 9
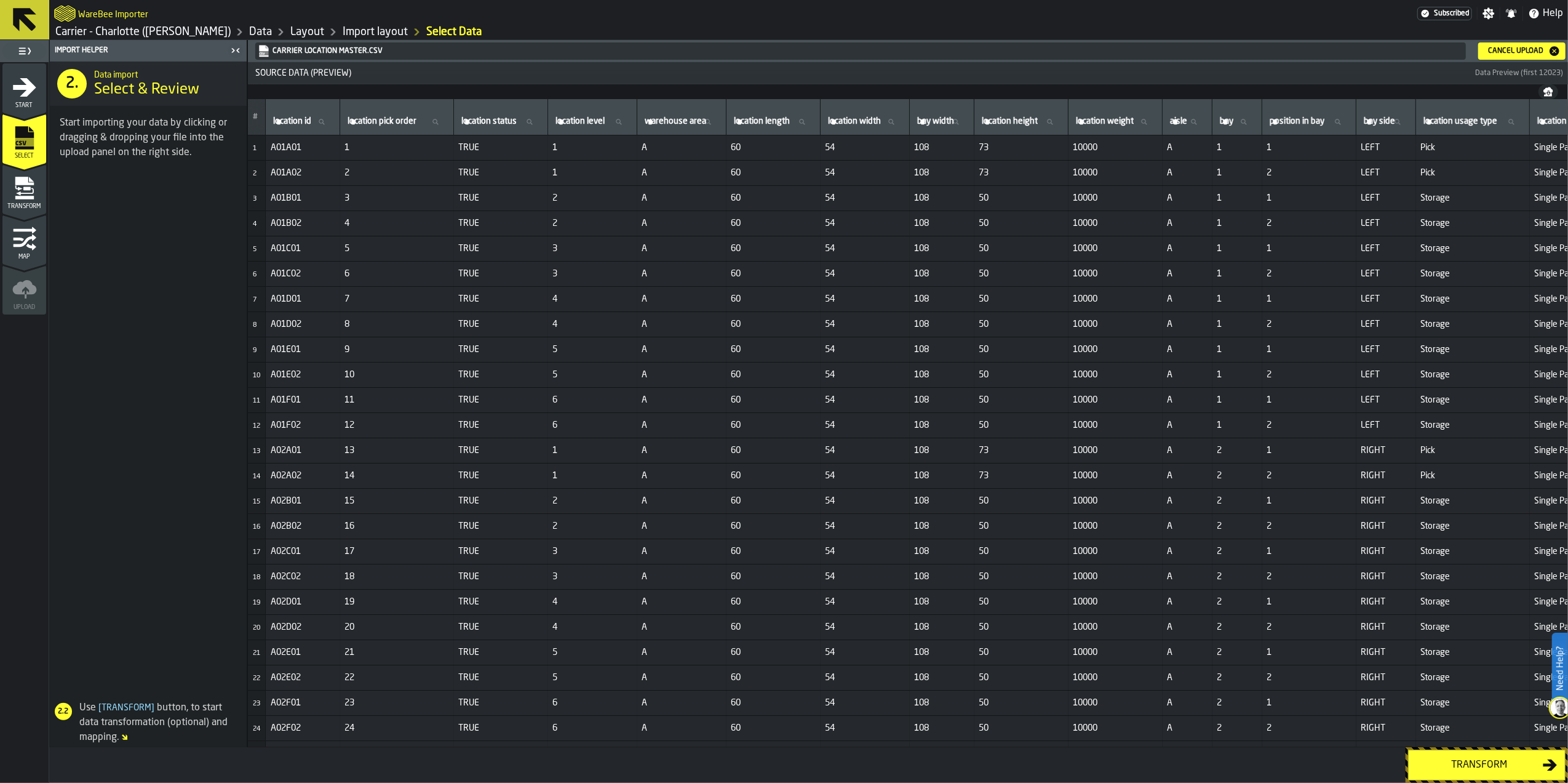
click at [1530, 55] on div "Cancel Upload" at bounding box center [1521, 51] width 77 height 13
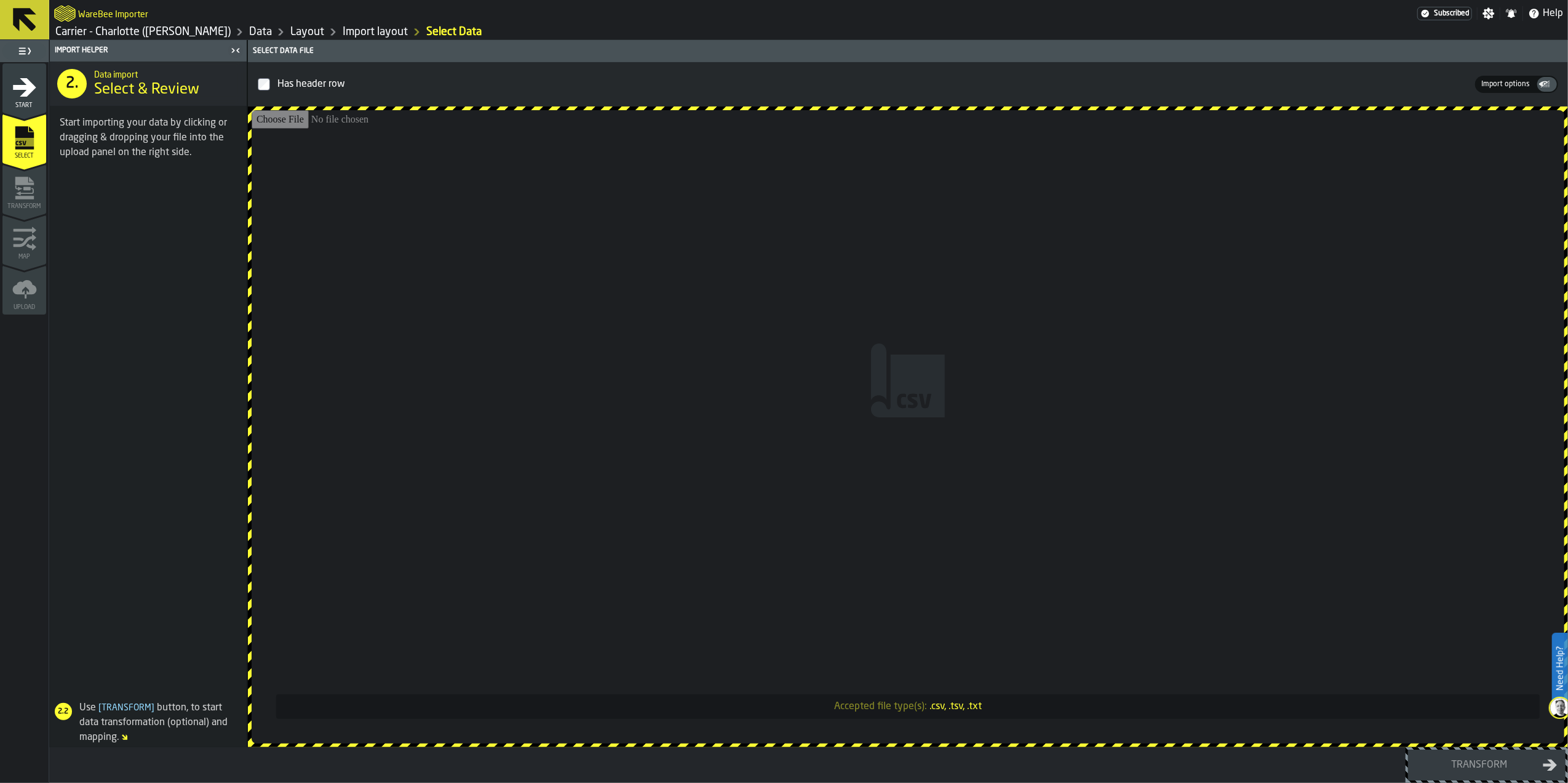
click at [909, 225] on input "Accepted file type(s): .csv, .tsv, .txt" at bounding box center [908, 426] width 1313 height 633
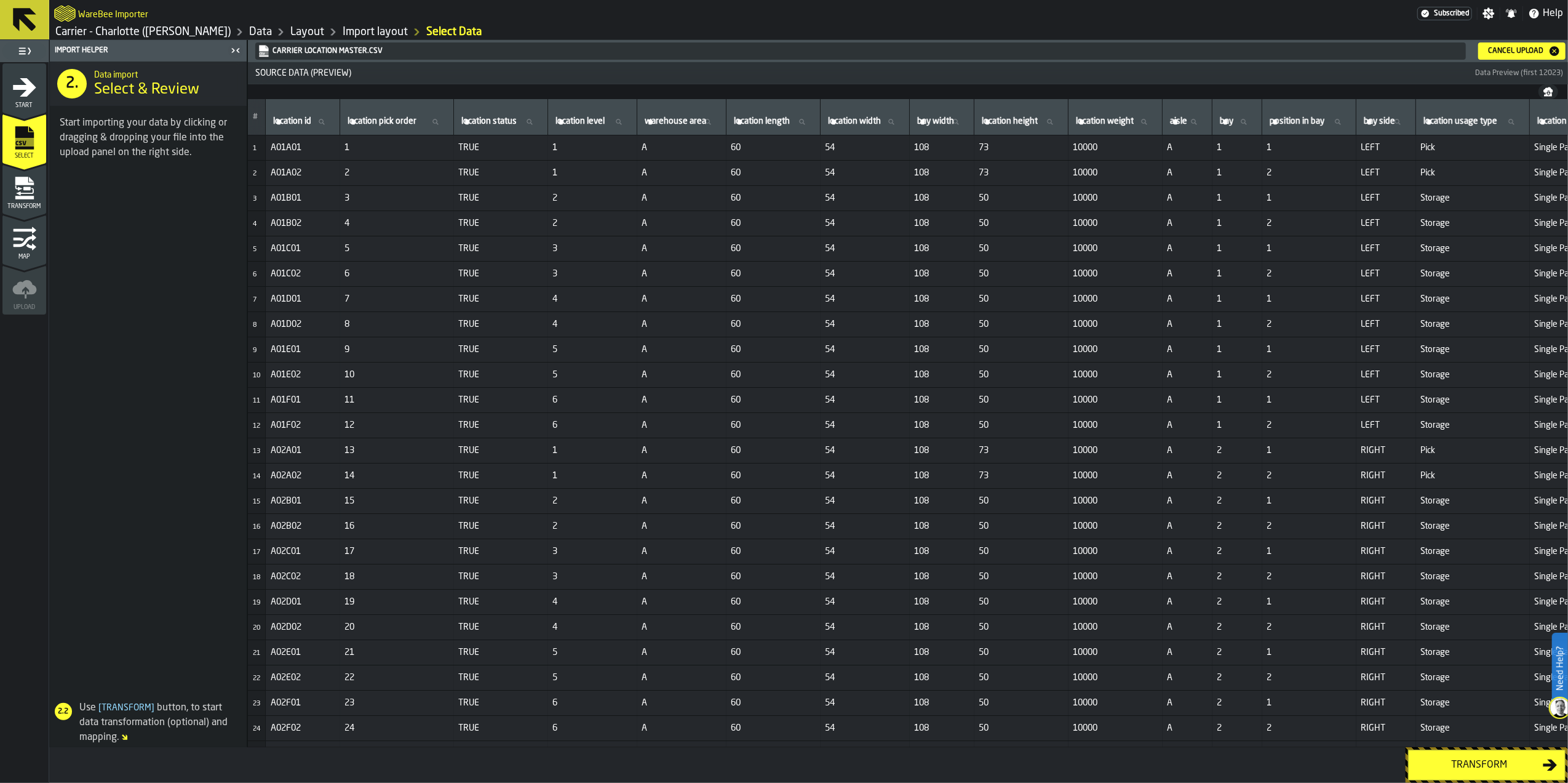
click at [1460, 765] on div "Transform" at bounding box center [1479, 764] width 127 height 14
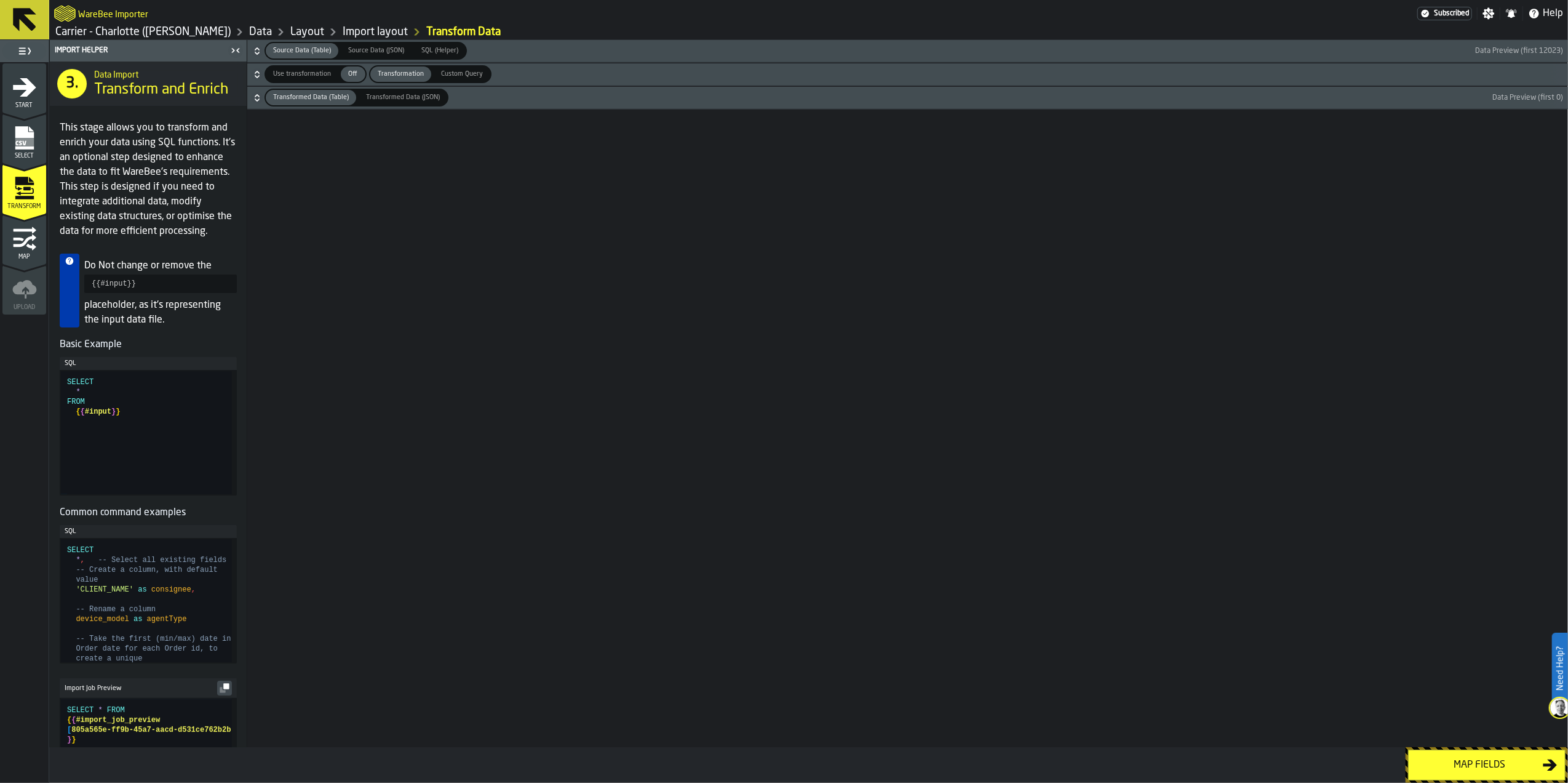
click at [1465, 759] on div "Map fields" at bounding box center [1479, 764] width 127 height 14
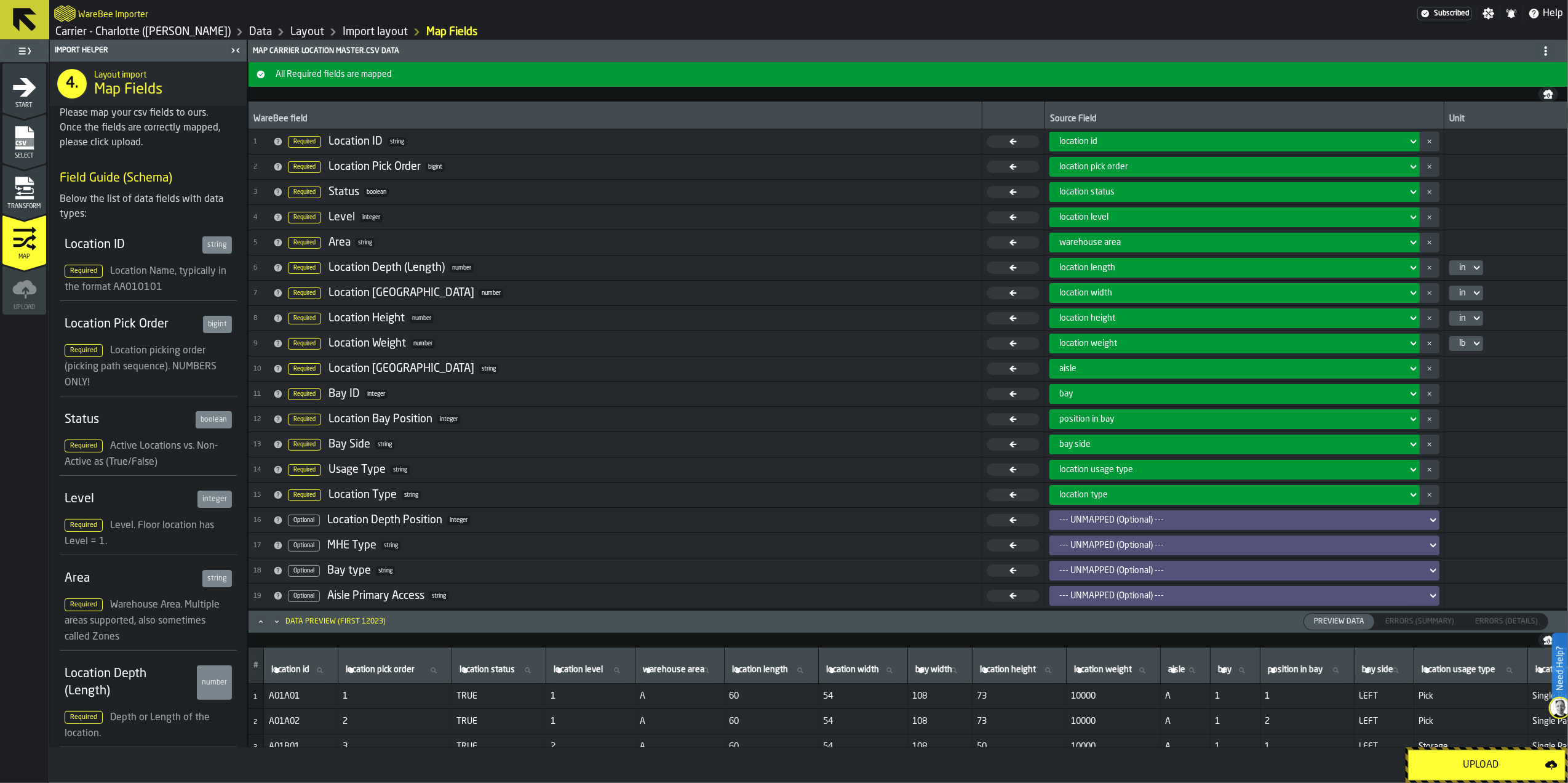
click at [1470, 769] on div "Upload" at bounding box center [1480, 764] width 129 height 14
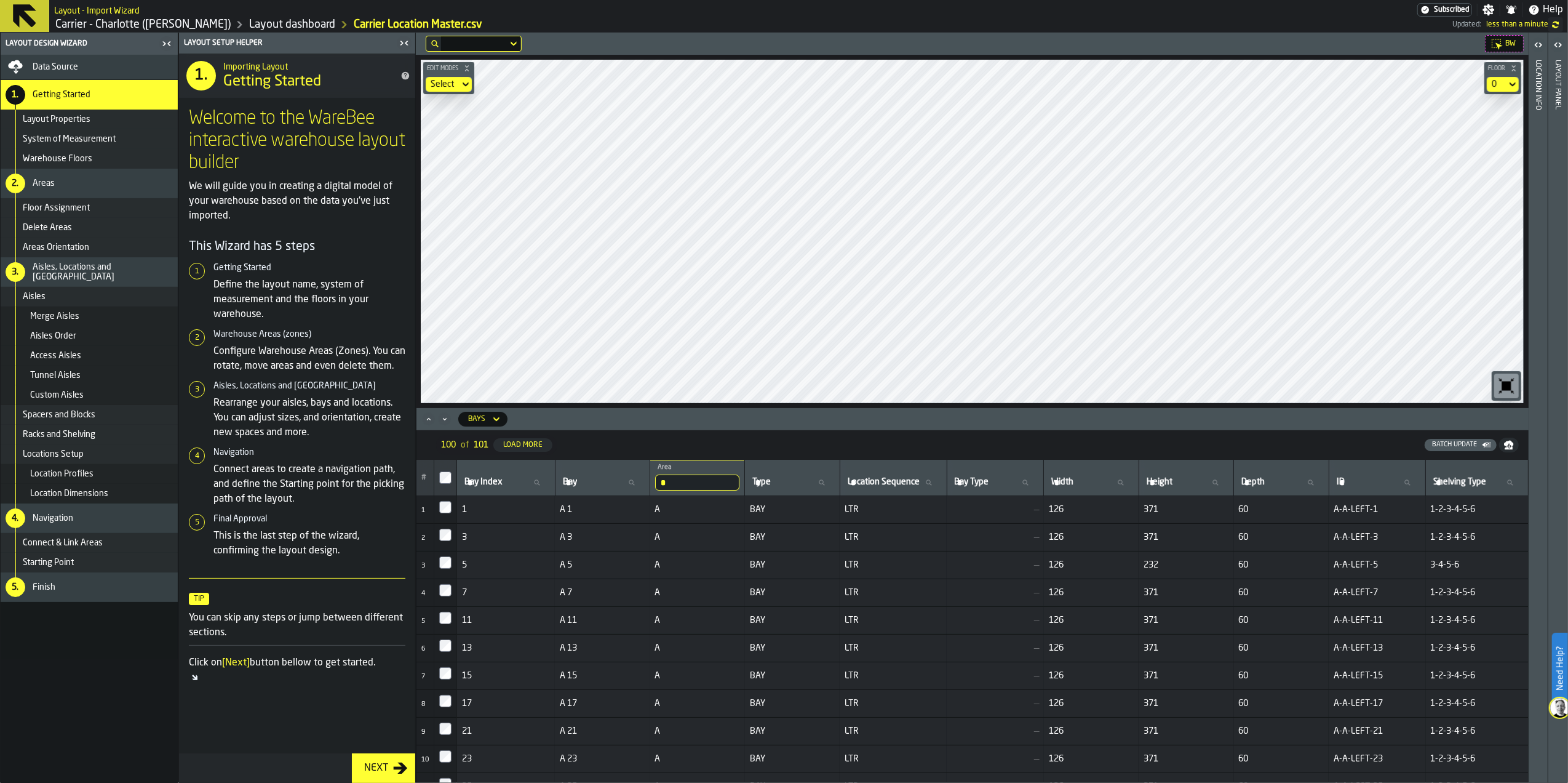
click at [402, 239] on main "Layout Design Wizard Data Source 1. Getting Started Layout Properties System of…" at bounding box center [784, 408] width 1568 height 750
click at [989, 52] on div "BW Edit Modes Select Floor 0" at bounding box center [972, 220] width 1113 height 375
click at [1027, 404] on div "Edit Modes Select Floor 0" at bounding box center [972, 231] width 1113 height 353
drag, startPoint x: 686, startPoint y: 483, endPoint x: 640, endPoint y: 483, distance: 46.0
click at [640, 483] on tr "# Bay Index Bay Index [GEOGRAPHIC_DATA] * Area A Type Type Location Sequence Lo…" at bounding box center [972, 478] width 1112 height 37
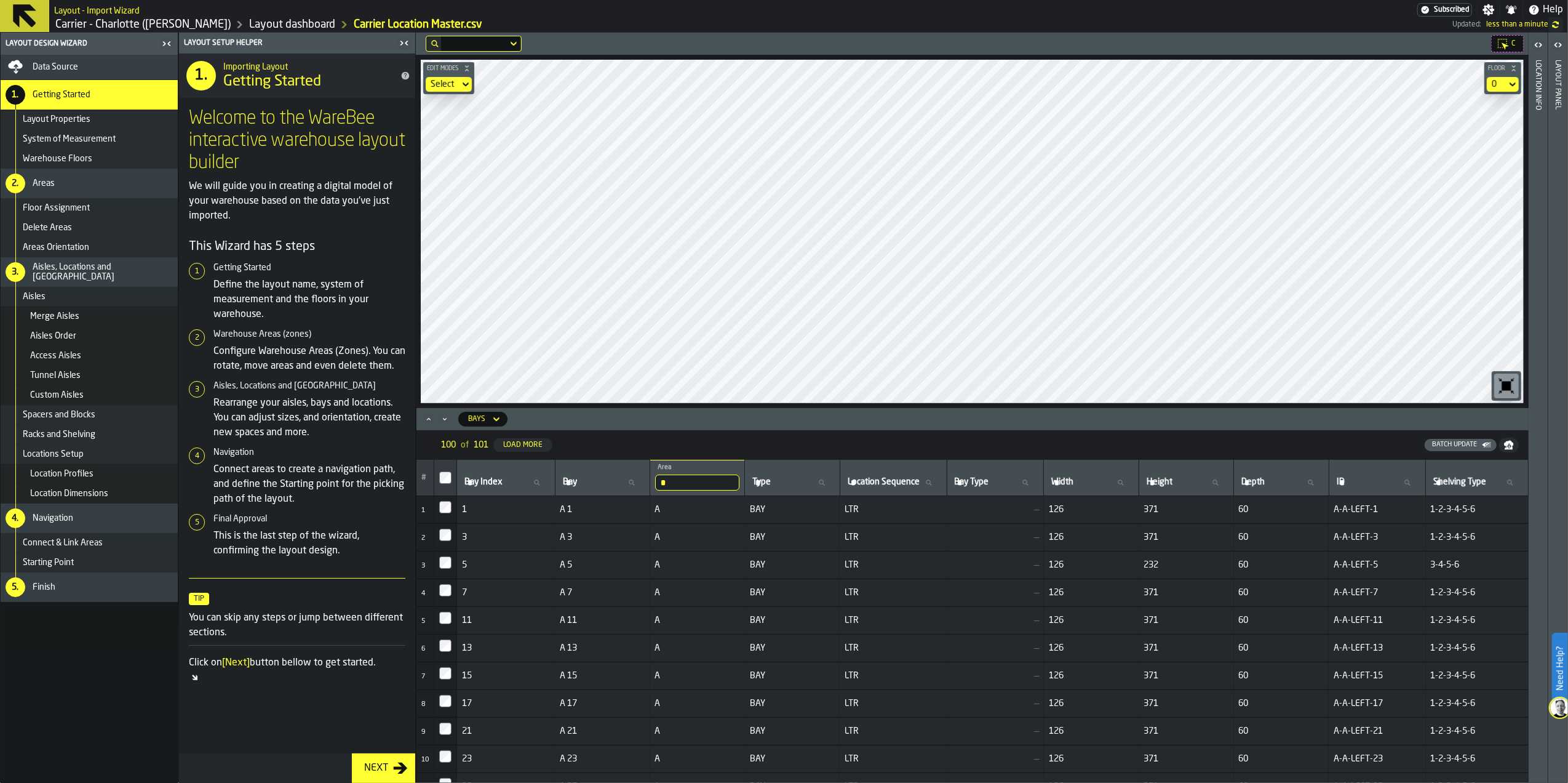
type input "*"
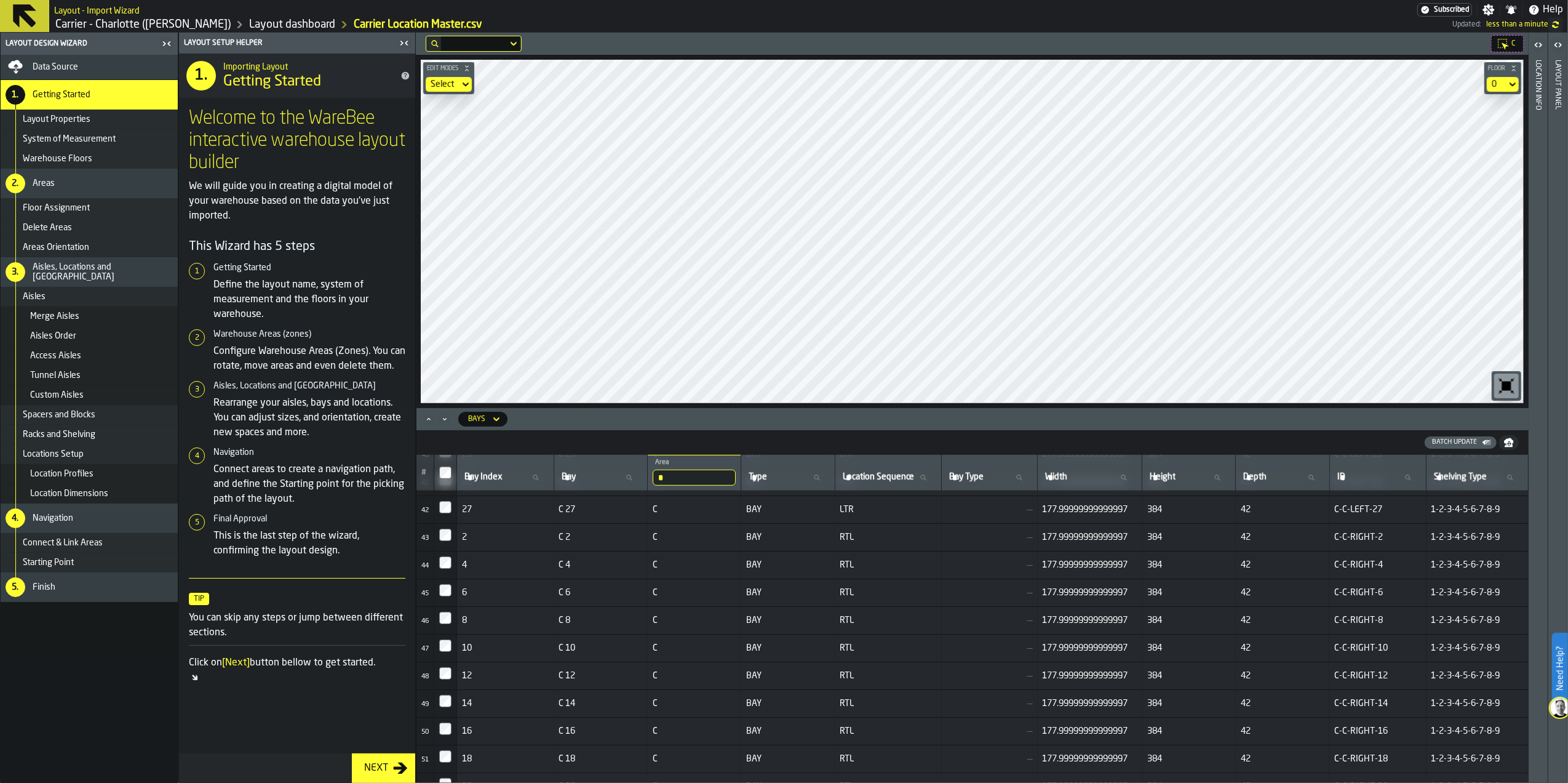
scroll to position [1083, 0]
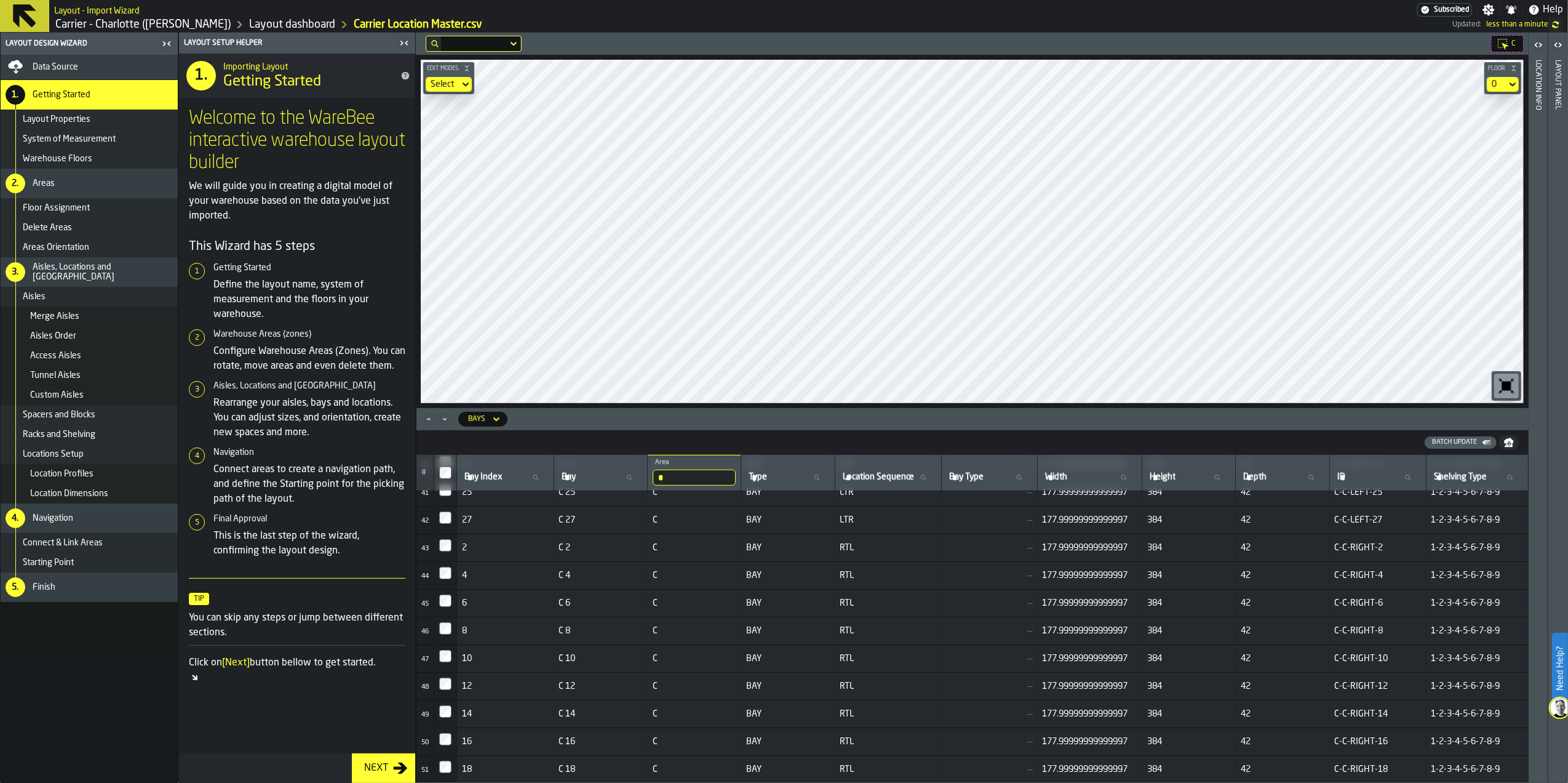
drag, startPoint x: 665, startPoint y: 472, endPoint x: 646, endPoint y: 474, distance: 19.1
click at [648, 474] on th "* Area C" at bounding box center [695, 473] width 93 height 37
type input "*"
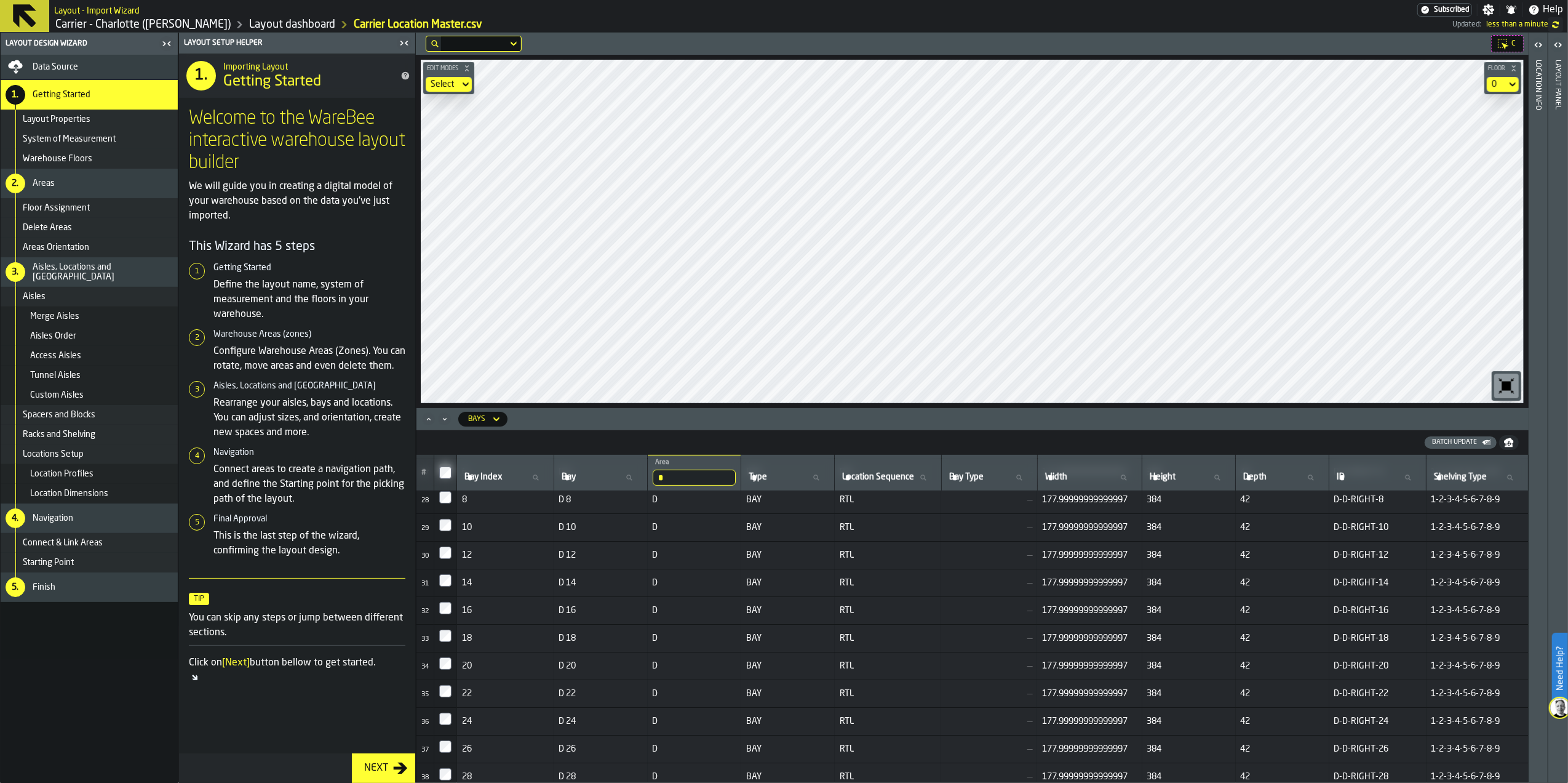
click at [494, 423] on icon at bounding box center [497, 418] width 13 height 14
click at [486, 435] on div "Locations" at bounding box center [499, 441] width 64 height 14
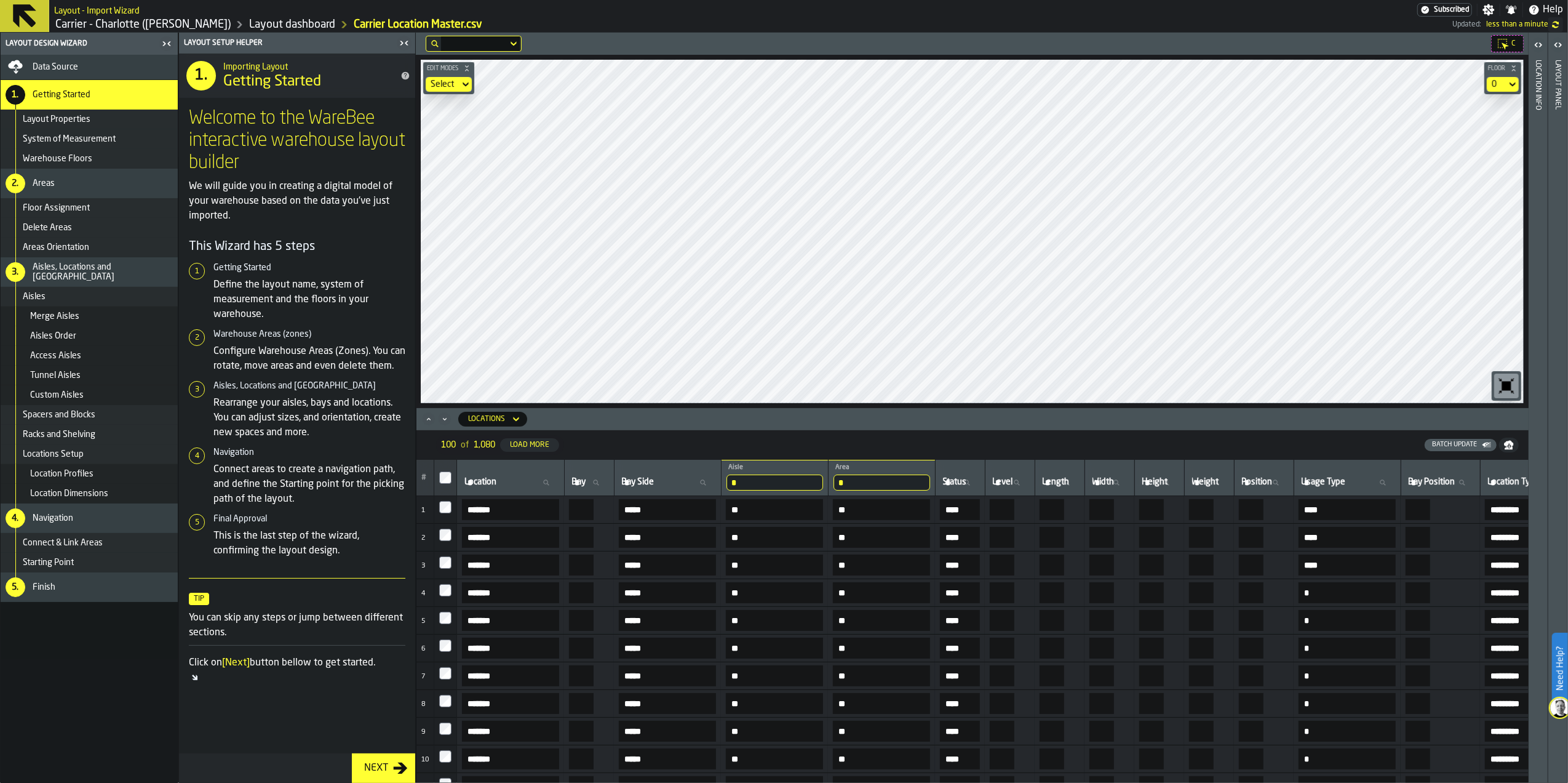
drag, startPoint x: 788, startPoint y: 478, endPoint x: 773, endPoint y: 480, distance: 15.1
click at [773, 480] on input "*" at bounding box center [775, 482] width 96 height 16
type input "*"
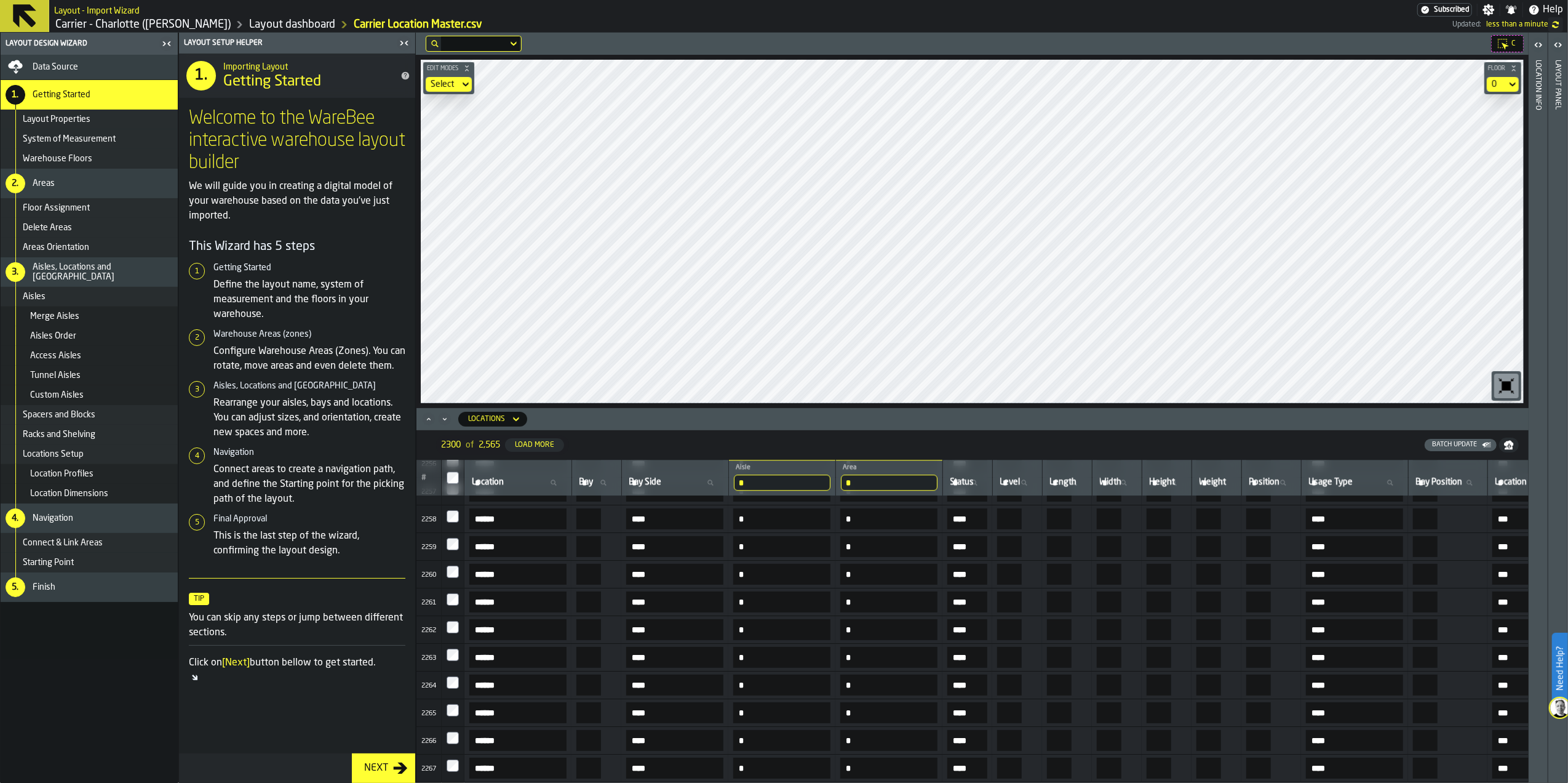
scroll to position [60117, 0]
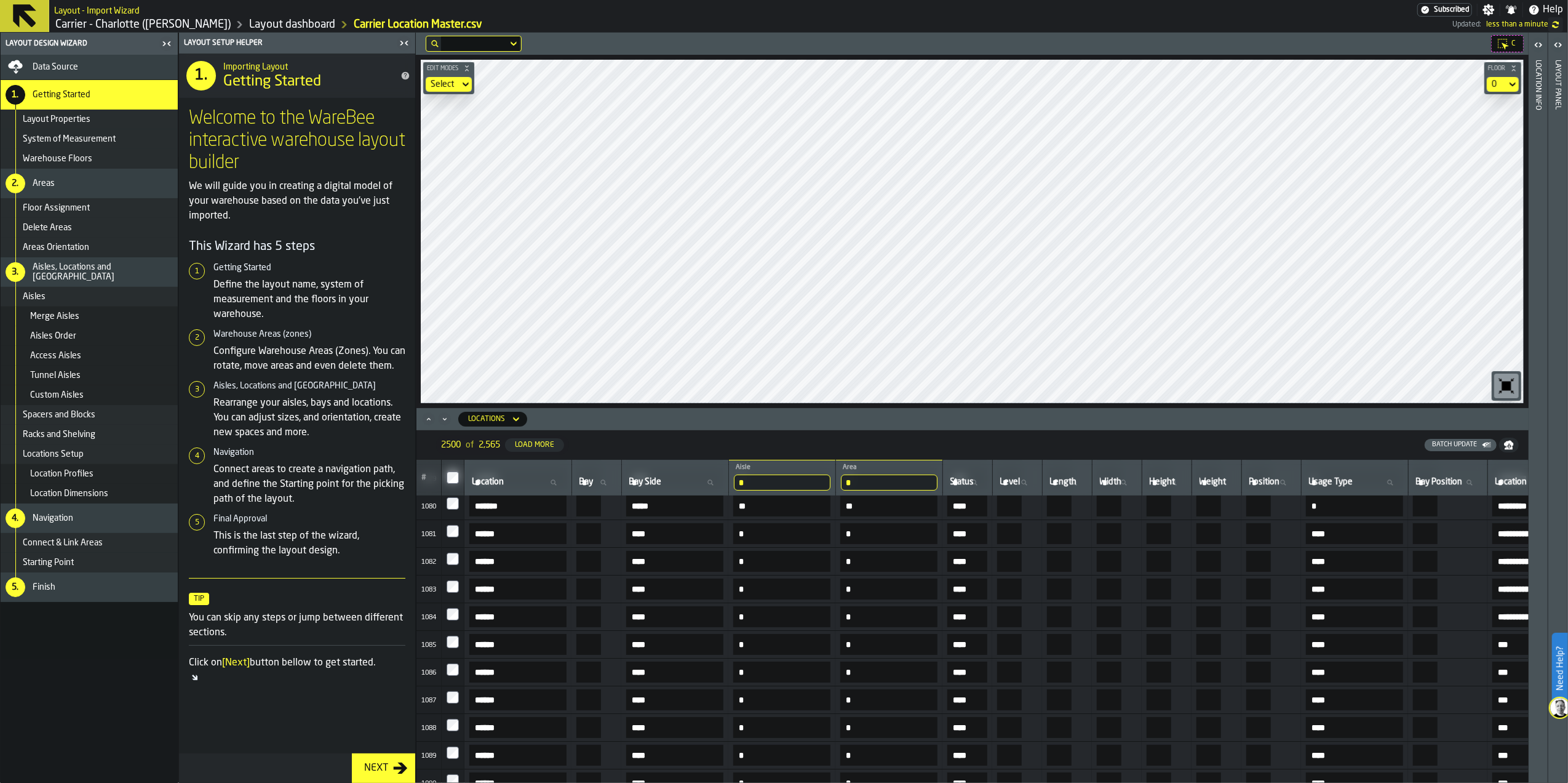
scroll to position [28636, 0]
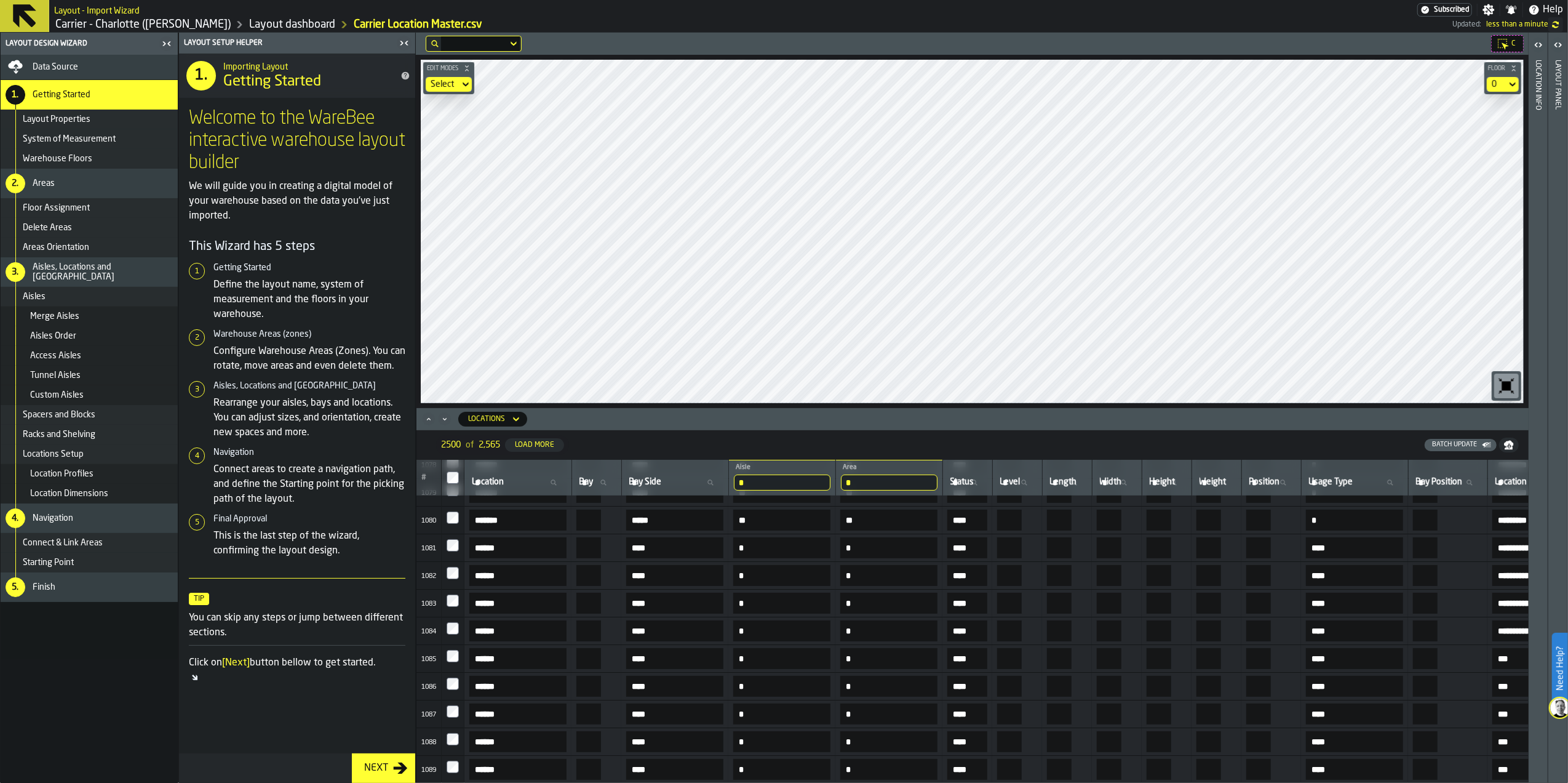
click at [455, 687] on div at bounding box center [453, 685] width 13 height 17
click at [453, 714] on div at bounding box center [453, 712] width 13 height 17
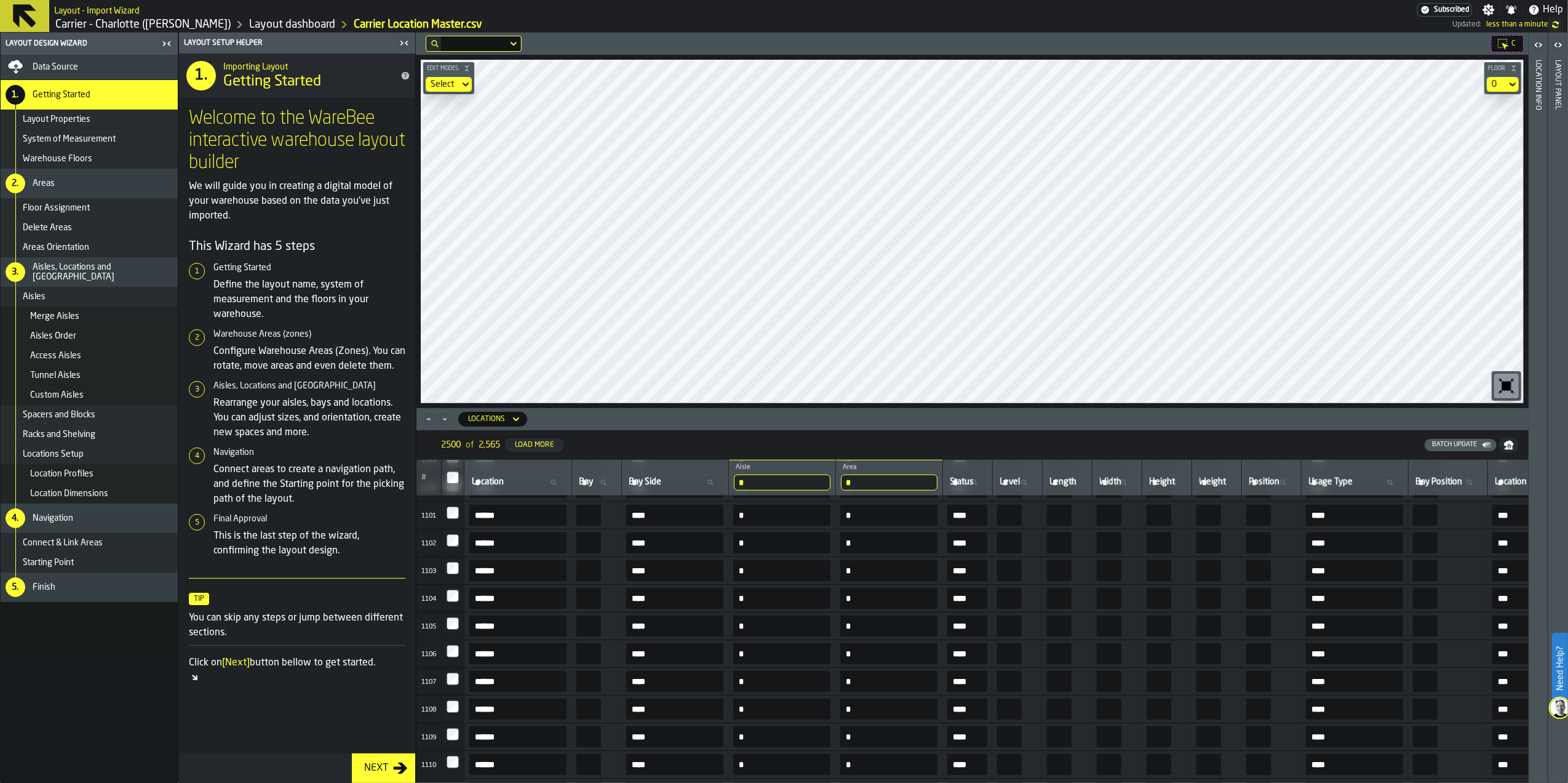
scroll to position [29279, 0]
click at [459, 734] on div at bounding box center [453, 736] width 13 height 17
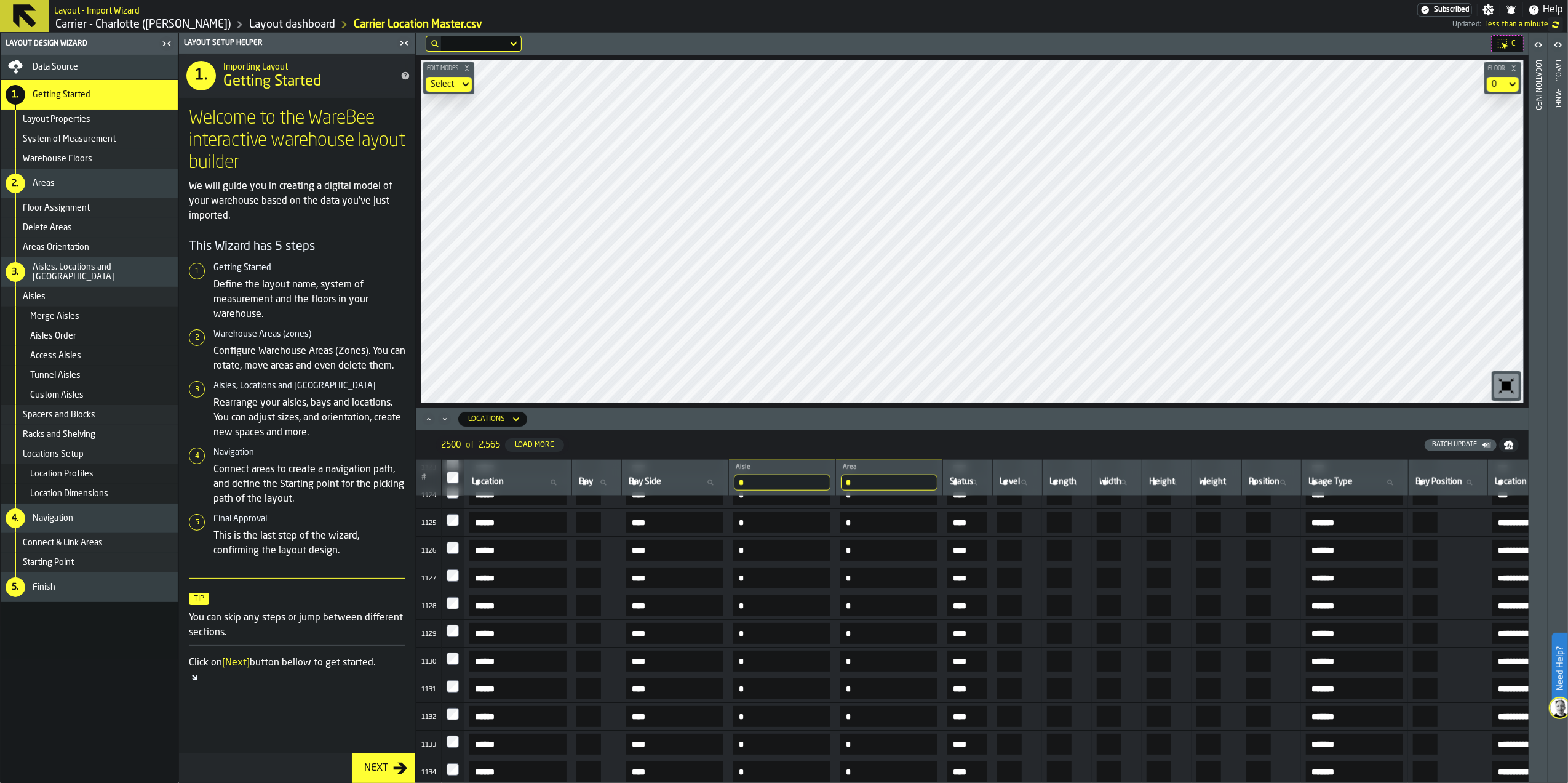
scroll to position [29838, 0]
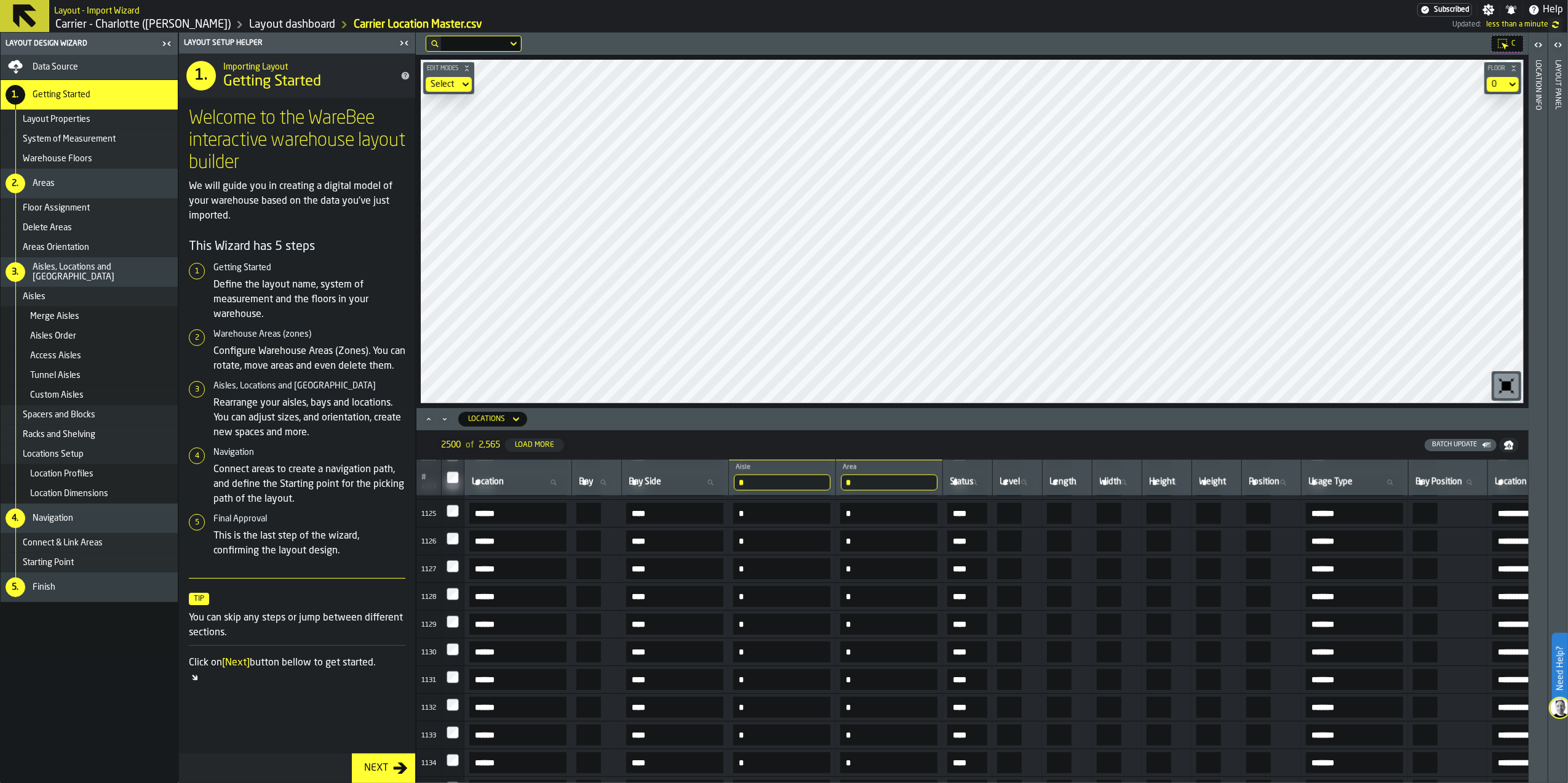
click at [457, 706] on div at bounding box center [453, 707] width 13 height 17
click at [1244, 428] on header "Locations" at bounding box center [972, 419] width 1112 height 22
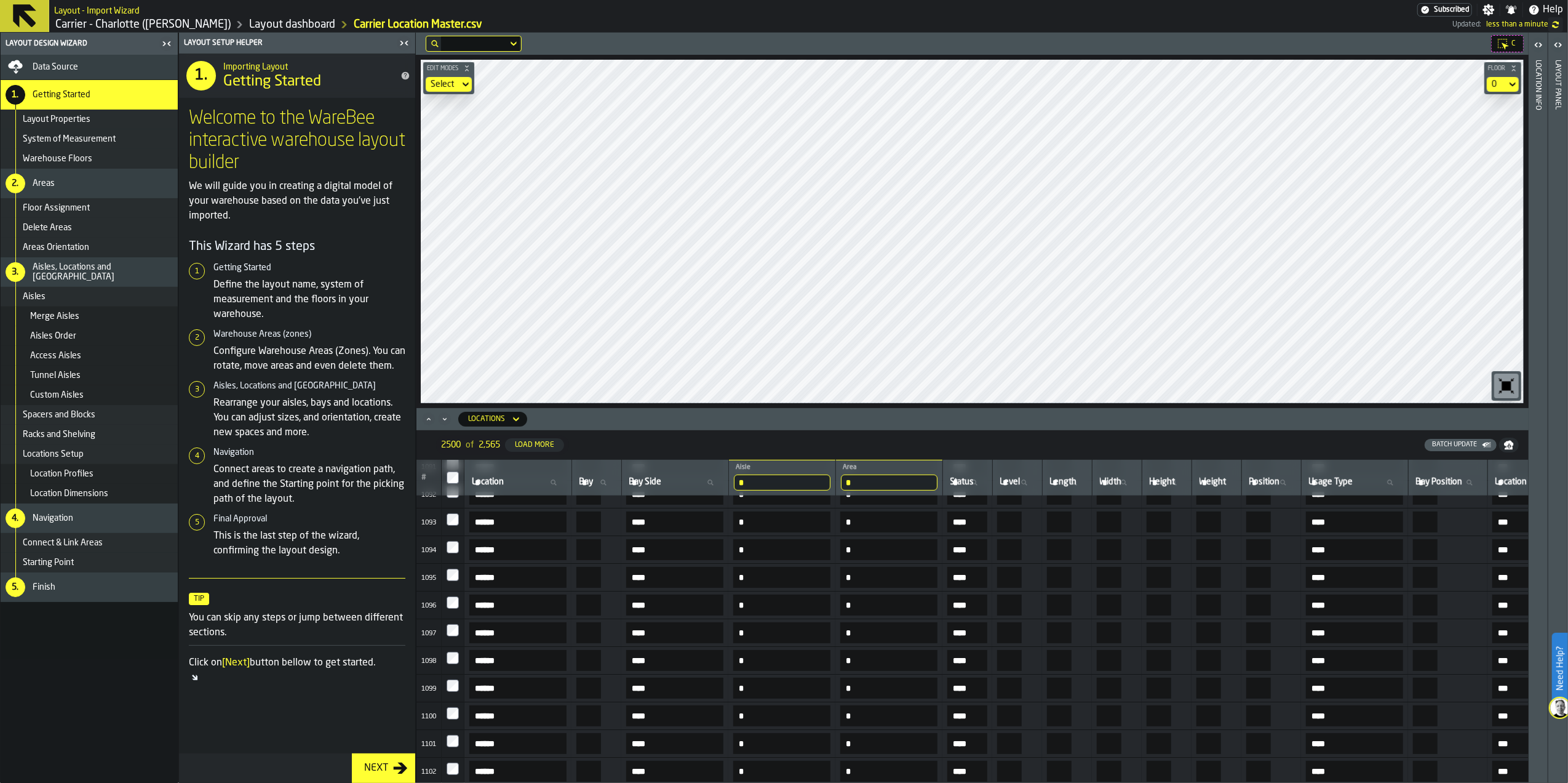
scroll to position [28970, 0]
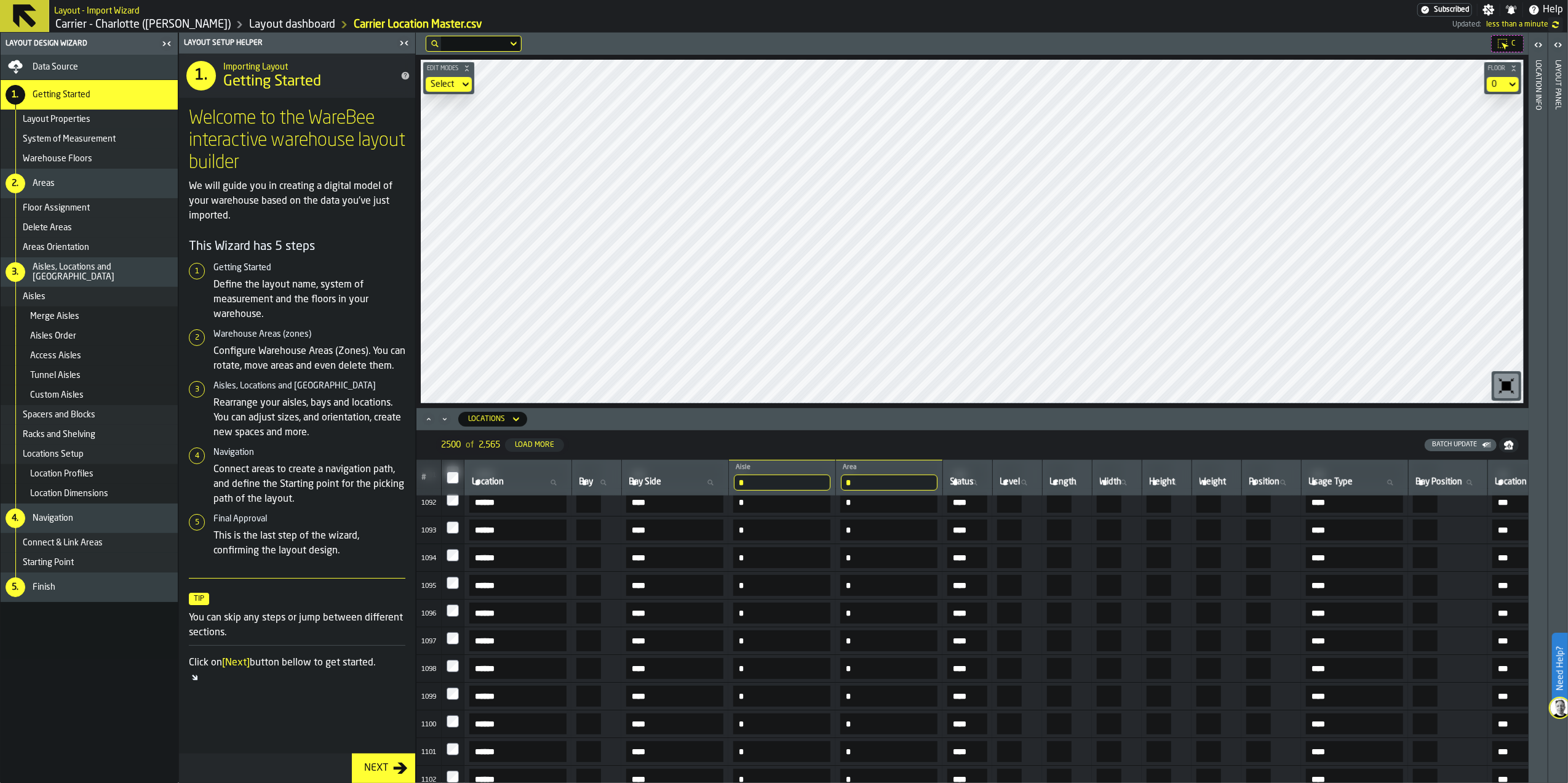
click at [513, 421] on icon at bounding box center [516, 418] width 13 height 14
click at [519, 473] on div "Bays" at bounding box center [499, 471] width 64 height 14
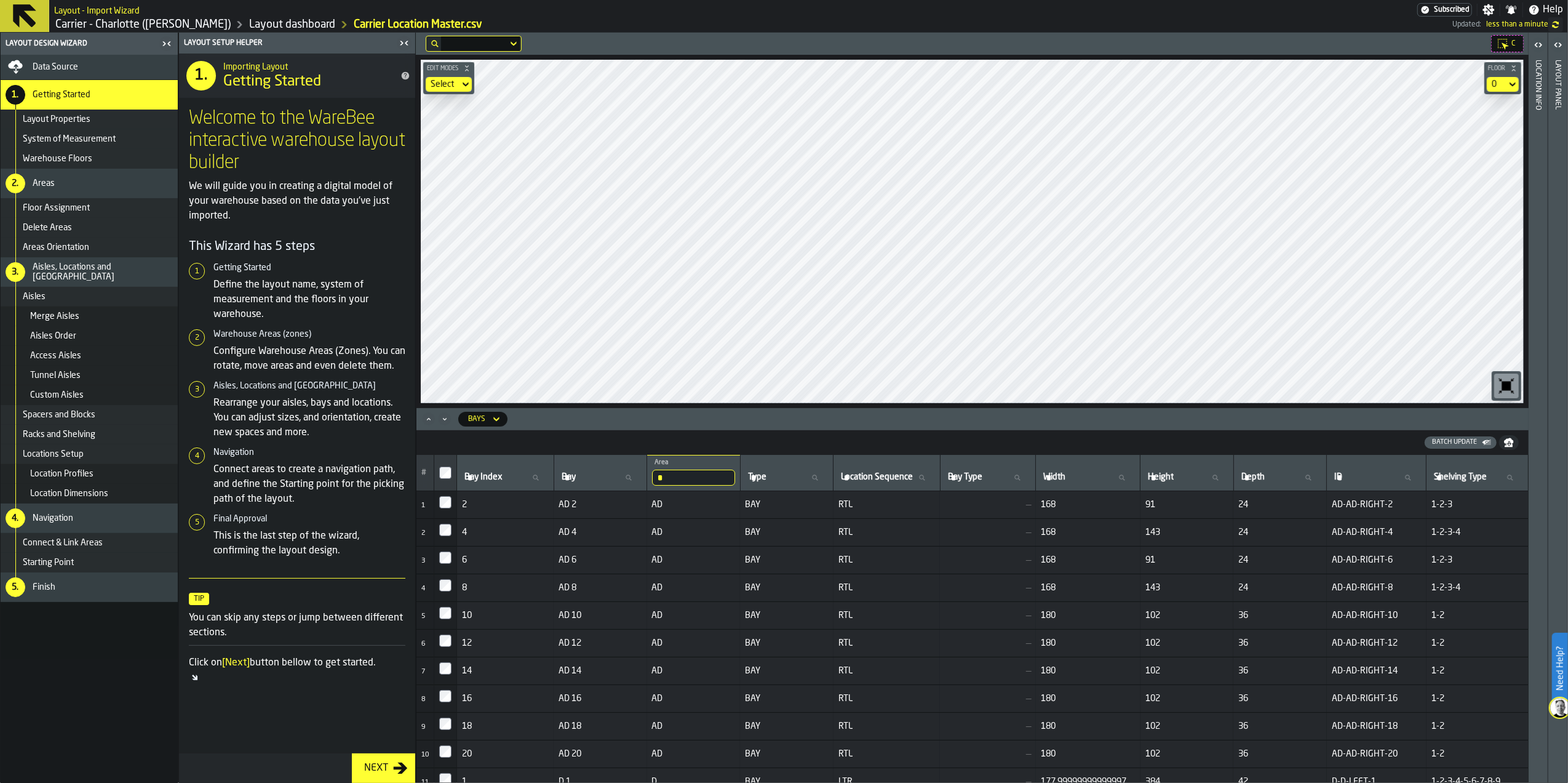
drag, startPoint x: 662, startPoint y: 479, endPoint x: 639, endPoint y: 481, distance: 23.1
click at [639, 481] on tr "# Bay Index Bay Index Bay Bay * Area D Type Type Location Sequence Location Seq…" at bounding box center [972, 473] width 1112 height 37
type input "*"
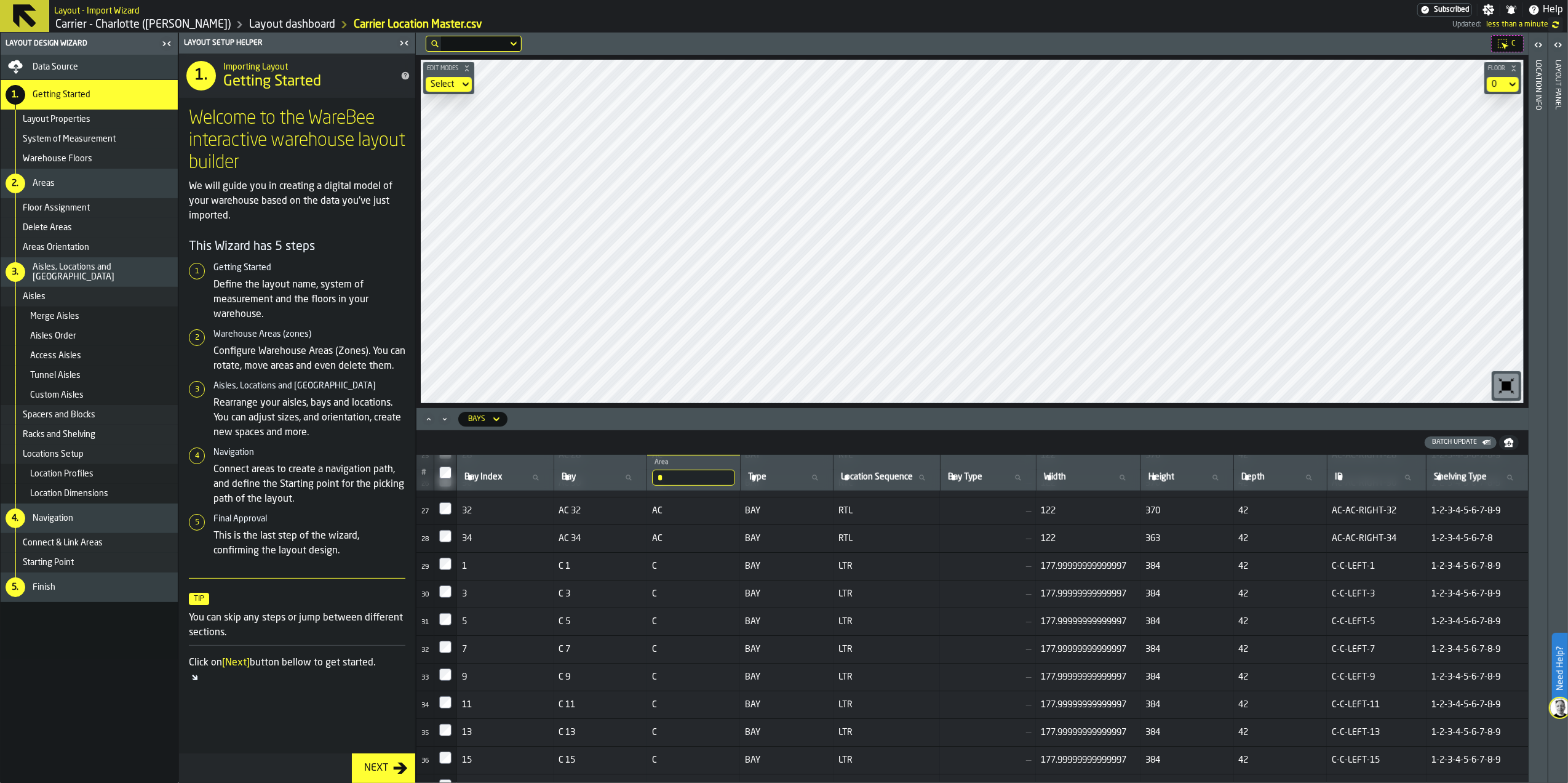
scroll to position [663, 0]
click at [1534, 88] on div "Location Info" at bounding box center [1538, 418] width 9 height 723
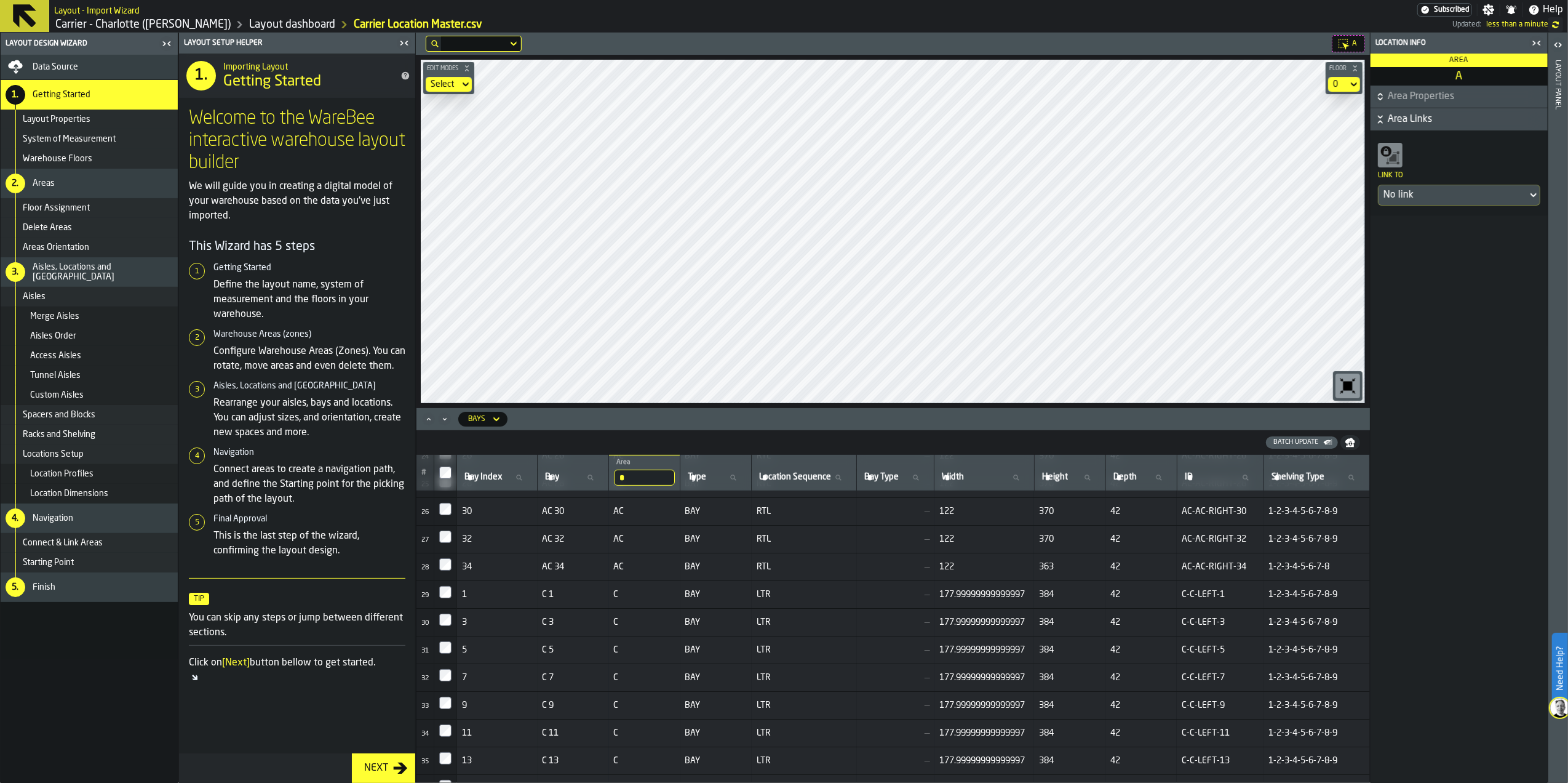
click at [1446, 123] on span "Area Links" at bounding box center [1467, 119] width 157 height 14
click at [1430, 197] on div "No link" at bounding box center [1453, 195] width 139 height 14
click at [1406, 284] on div "AA" at bounding box center [1459, 277] width 147 height 14
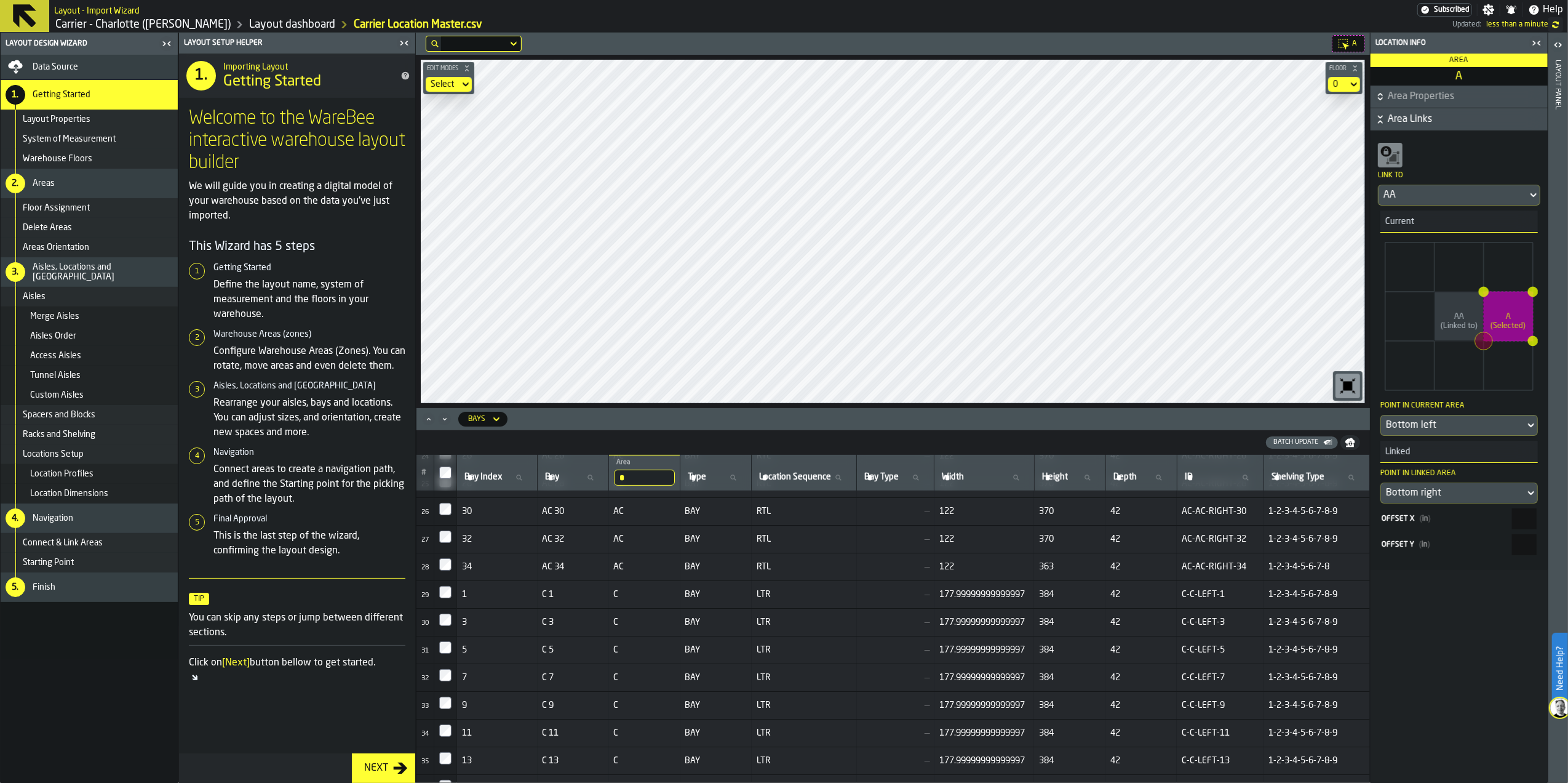
click at [1411, 193] on div "AA" at bounding box center [1453, 195] width 139 height 14
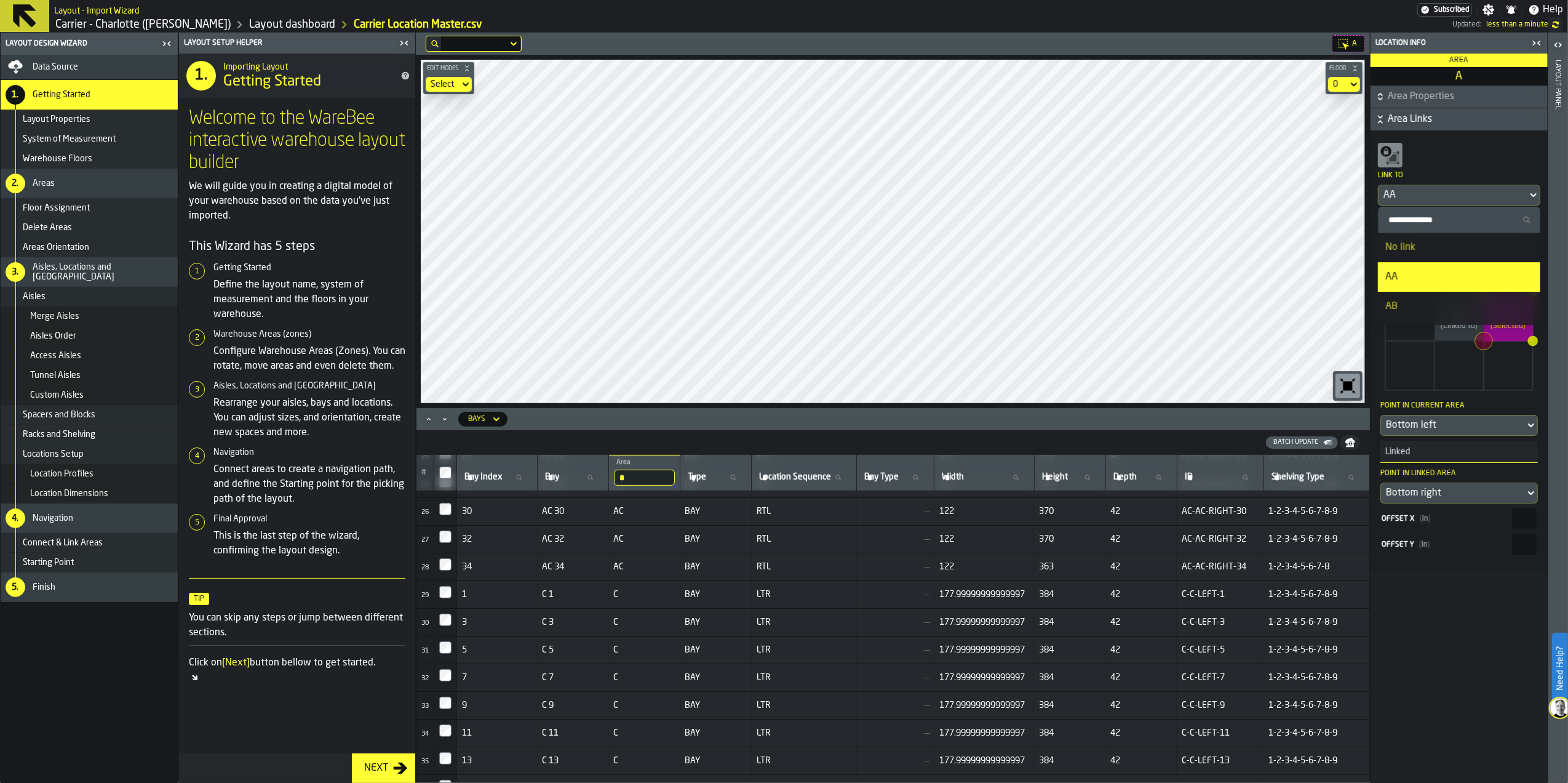
click at [1419, 244] on div "No link" at bounding box center [1459, 247] width 147 height 14
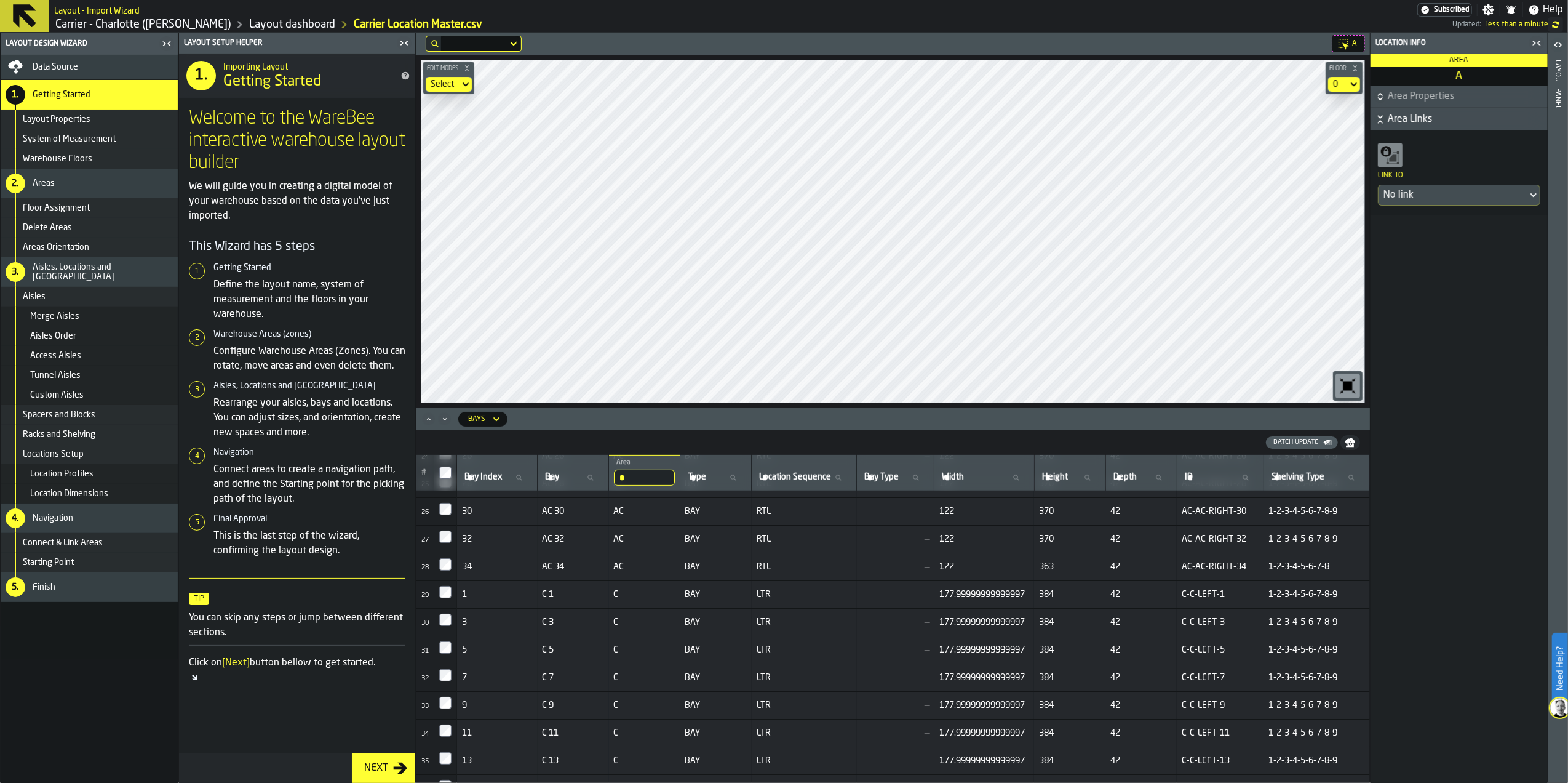
click at [1558, 93] on div "Layout panel" at bounding box center [1558, 418] width 9 height 723
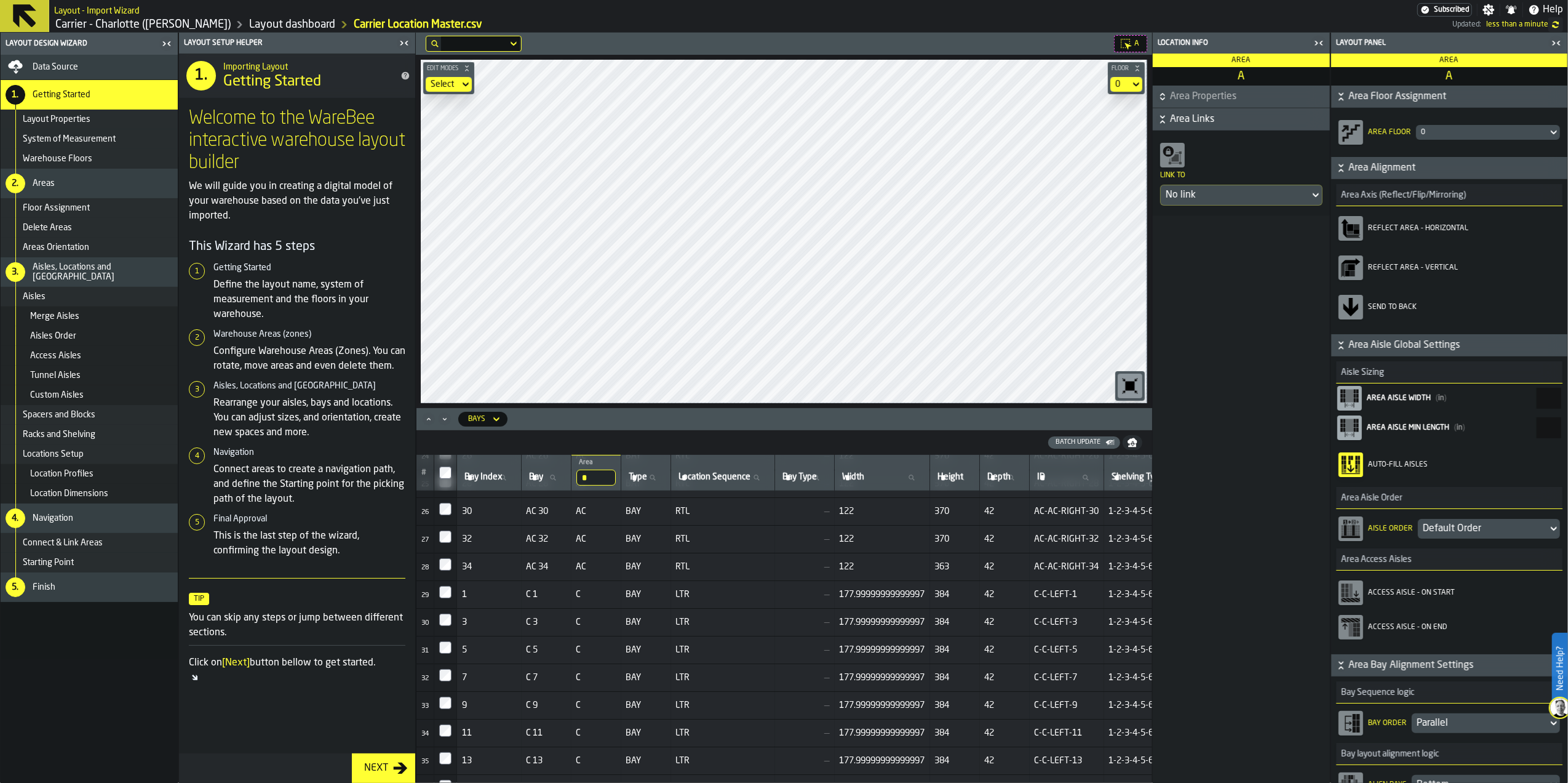
click at [1273, 40] on div "Location Info" at bounding box center [1232, 43] width 155 height 9
click at [1324, 42] on icon "button-toggle-Close me" at bounding box center [1319, 43] width 14 height 14
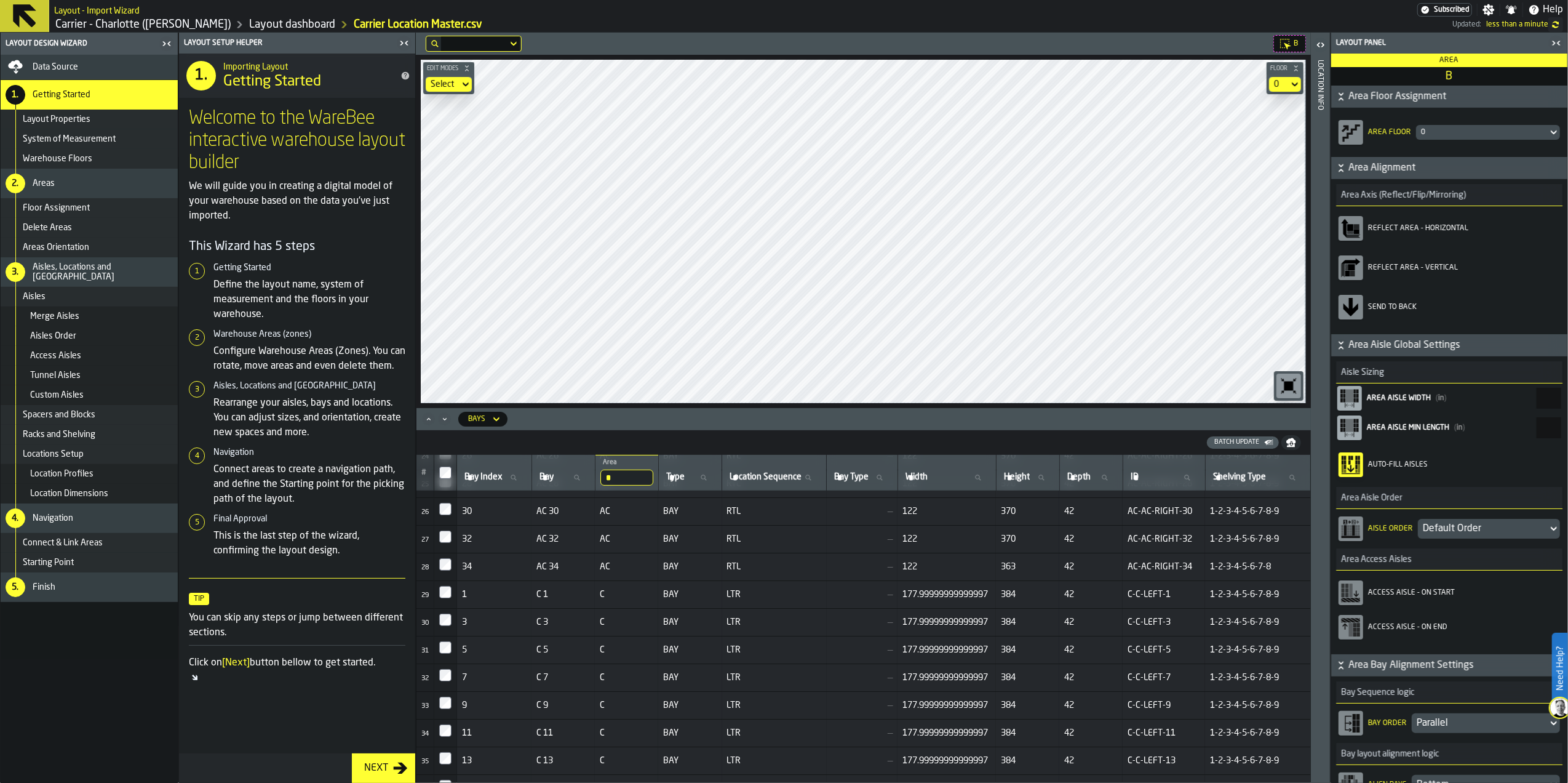
click at [1446, 530] on div "Default Order" at bounding box center [1482, 528] width 120 height 14
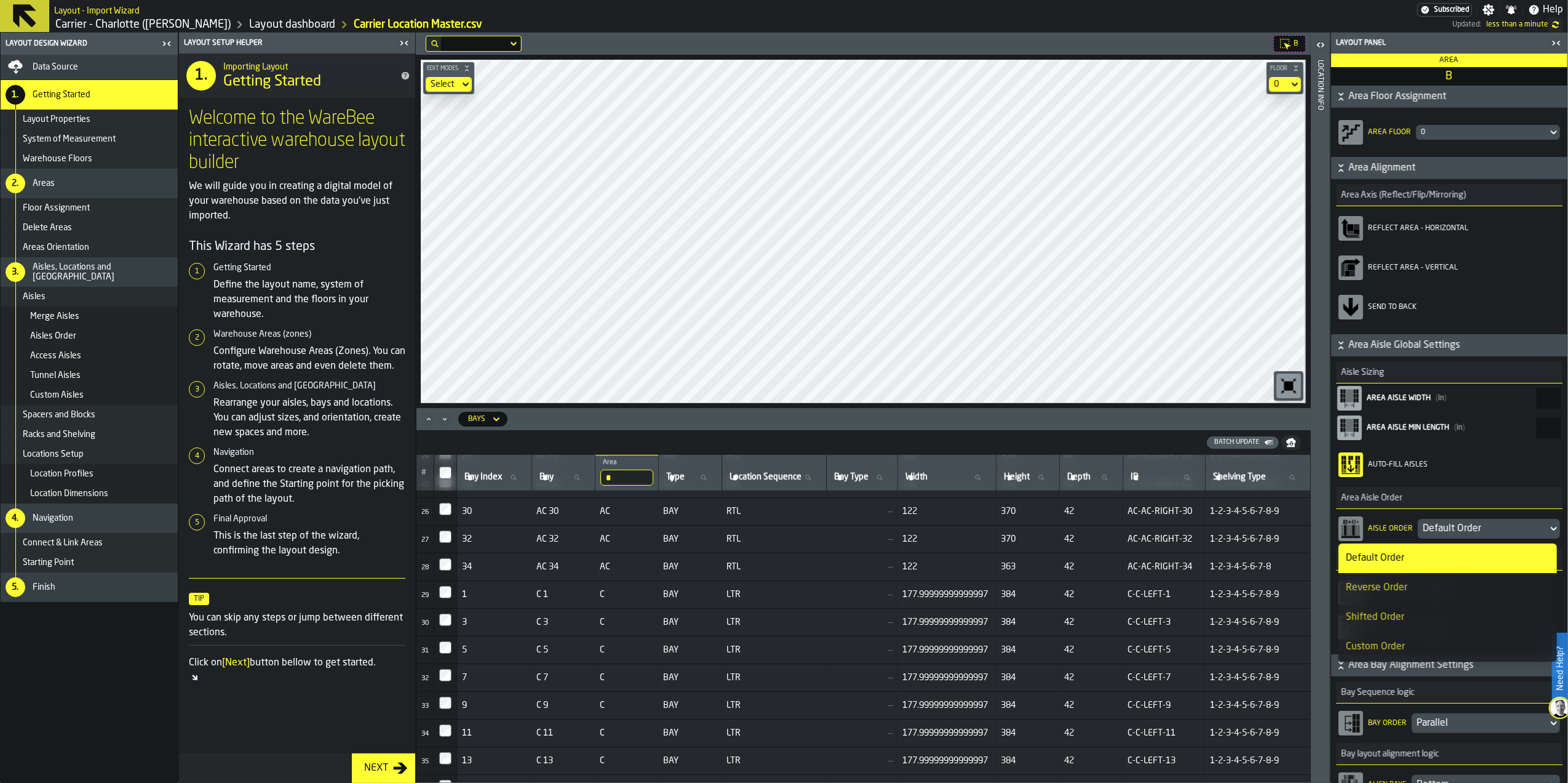
click at [1455, 527] on div "Default Order" at bounding box center [1482, 528] width 120 height 14
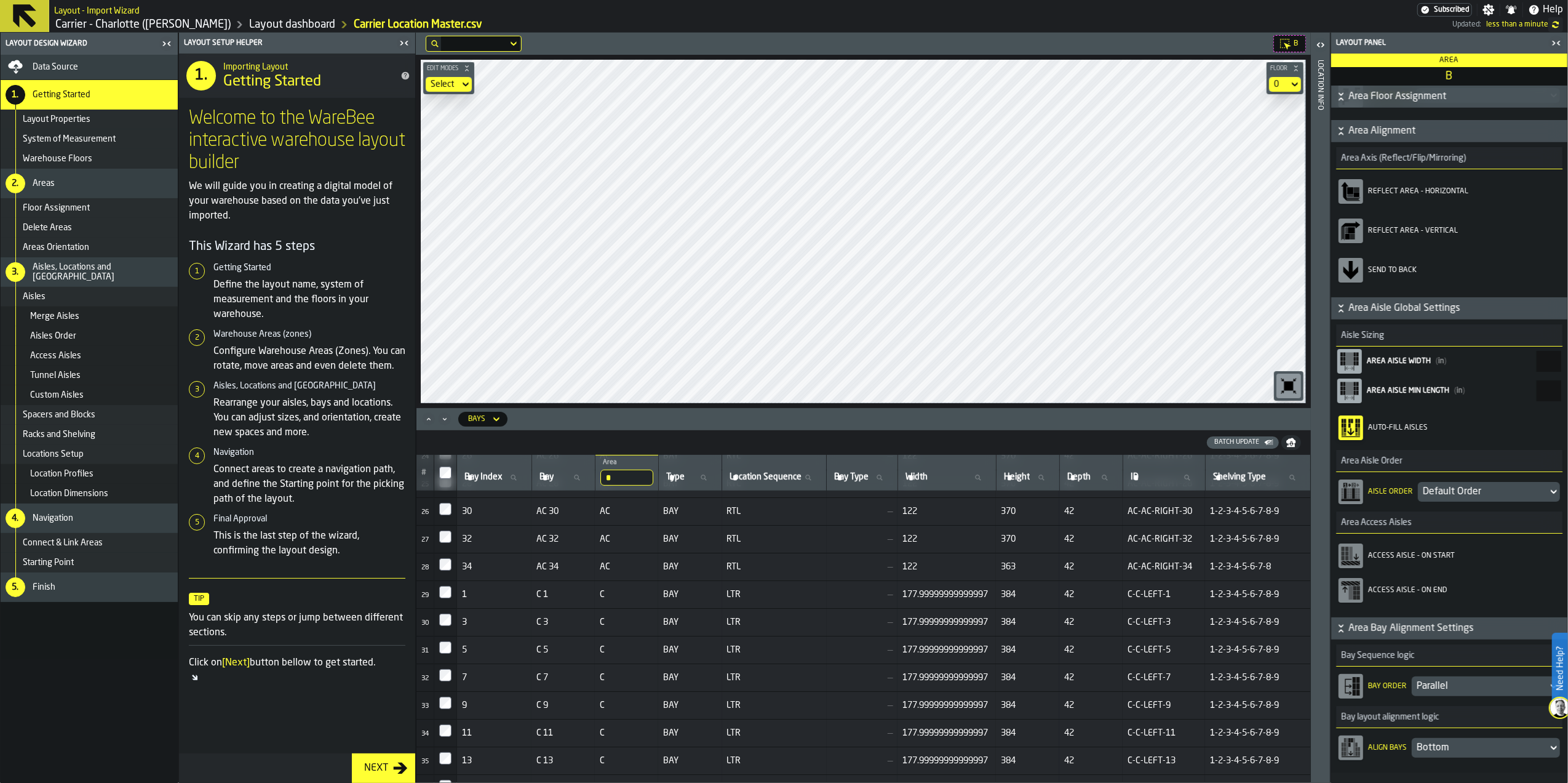
scroll to position [57, 0]
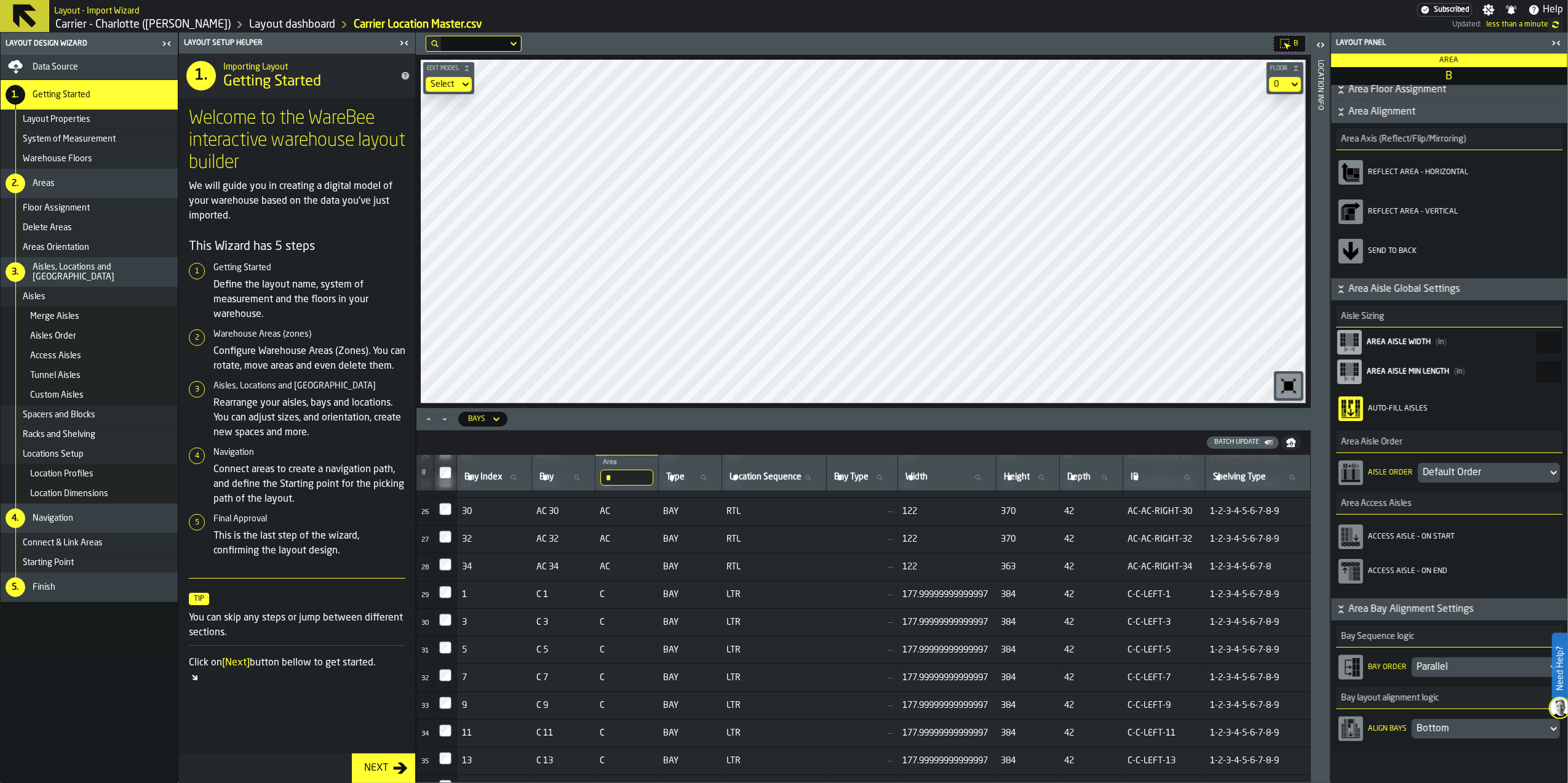
click at [1356, 543] on icon "button-toolbar-Access Aisle - On Start" at bounding box center [1350, 536] width 20 height 20
click at [1353, 572] on icon "button-toolbar-Access Aisle - On End" at bounding box center [1350, 571] width 20 height 20
click at [869, 422] on div "B Edit Modes Select Floor 0 Bays Batch Update # Bay Index Bay Index Bay Bay * A…" at bounding box center [863, 408] width 895 height 750
click at [1354, 535] on icon "button-toolbar-Access Aisle - On Start" at bounding box center [1350, 536] width 20 height 20
click at [1348, 538] on rect "button-toolbar-Access Aisle - On Start" at bounding box center [1346, 539] width 3 height 4
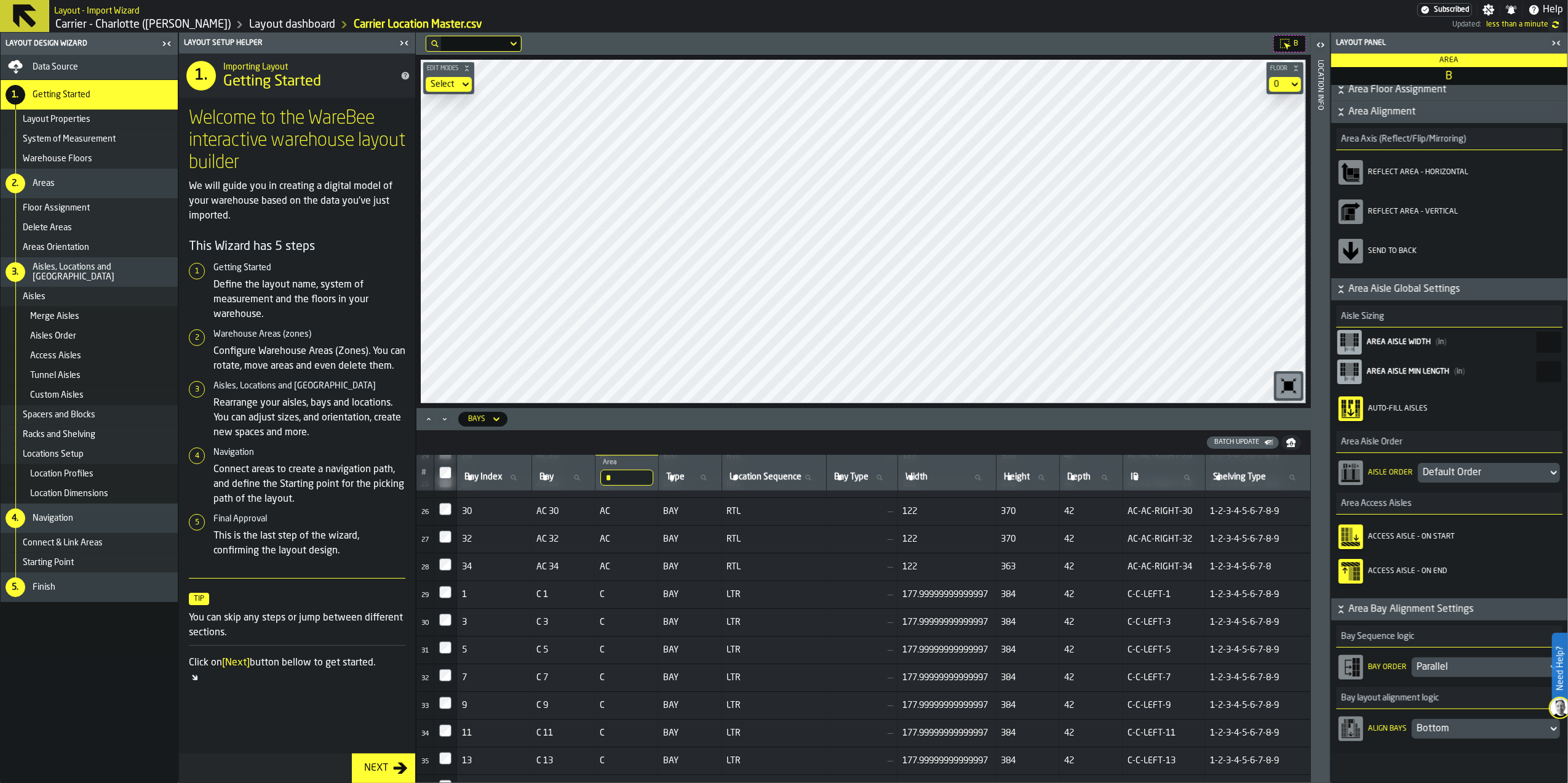
click at [1353, 574] on icon "button-toolbar-Access Aisle - On End" at bounding box center [1350, 571] width 20 height 20
drag, startPoint x: 1521, startPoint y: 345, endPoint x: 1556, endPoint y: 345, distance: 35.0
click at [1555, 345] on input "***" at bounding box center [1548, 342] width 25 height 21
type input "*"
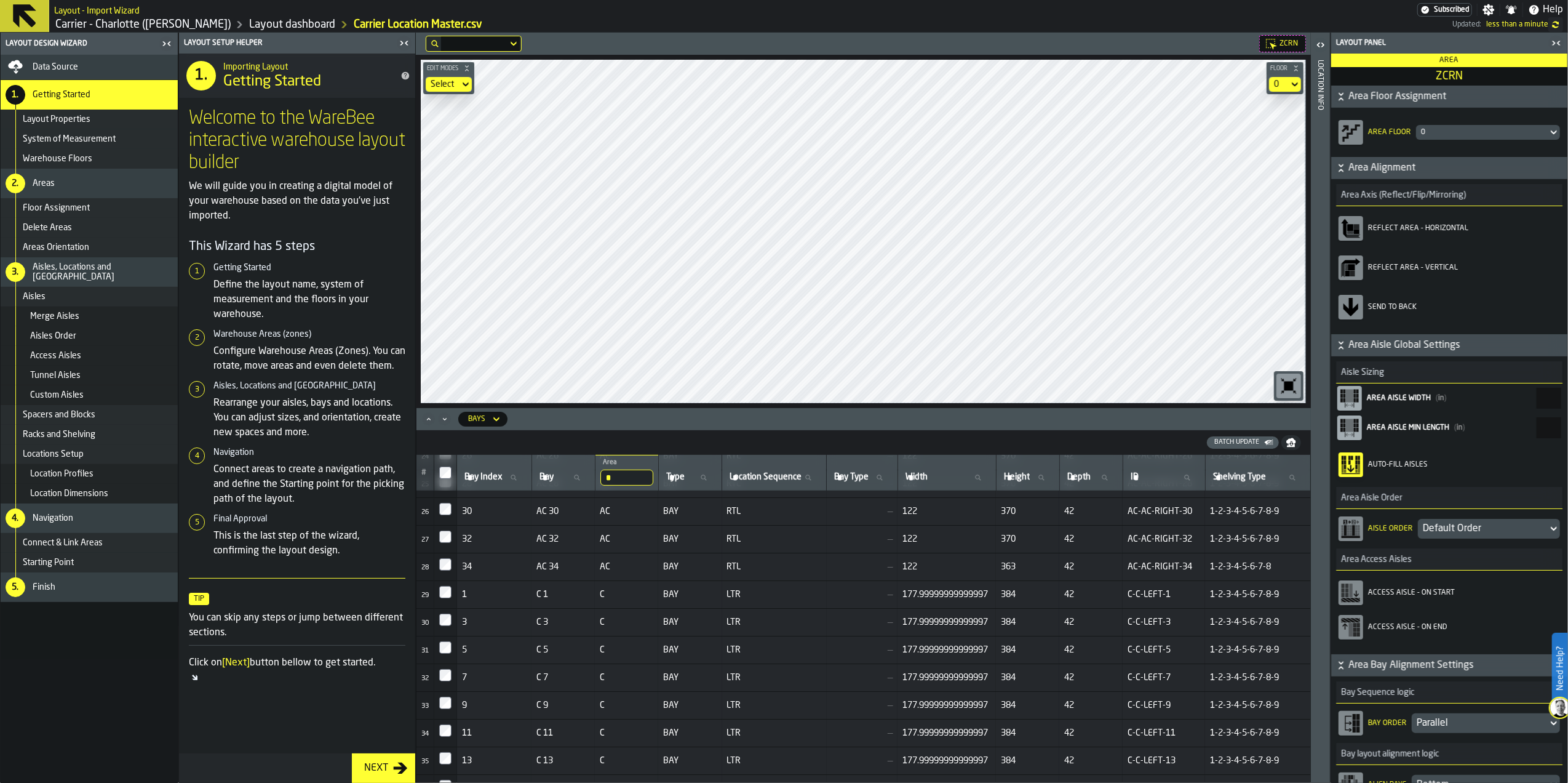
click at [1357, 395] on rect "AisleWidth" at bounding box center [1358, 396] width 3 height 4
click at [1537, 395] on input "***" at bounding box center [1548, 397] width 25 height 21
drag, startPoint x: 1516, startPoint y: 402, endPoint x: 1563, endPoint y: 390, distance: 48.5
click at [1563, 390] on div "Aisle Sizing Area Aisle Width ( in ) *** Area Aisle Min Length ( in ) * Auto-fi…" at bounding box center [1449, 505] width 236 height 298
type input "*"
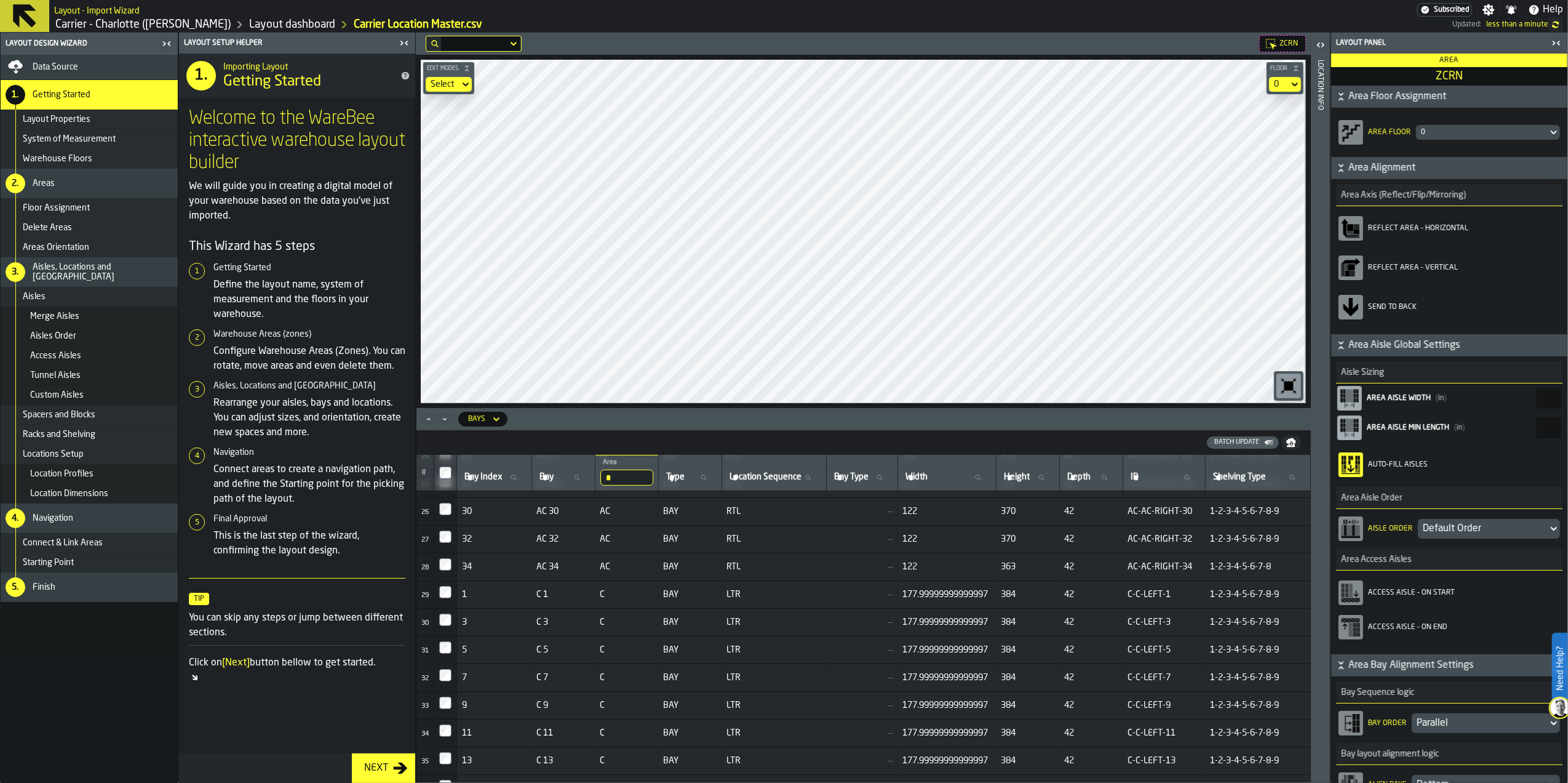
click at [1485, 459] on div "Auto-fill Aisles" at bounding box center [1450, 464] width 222 height 35
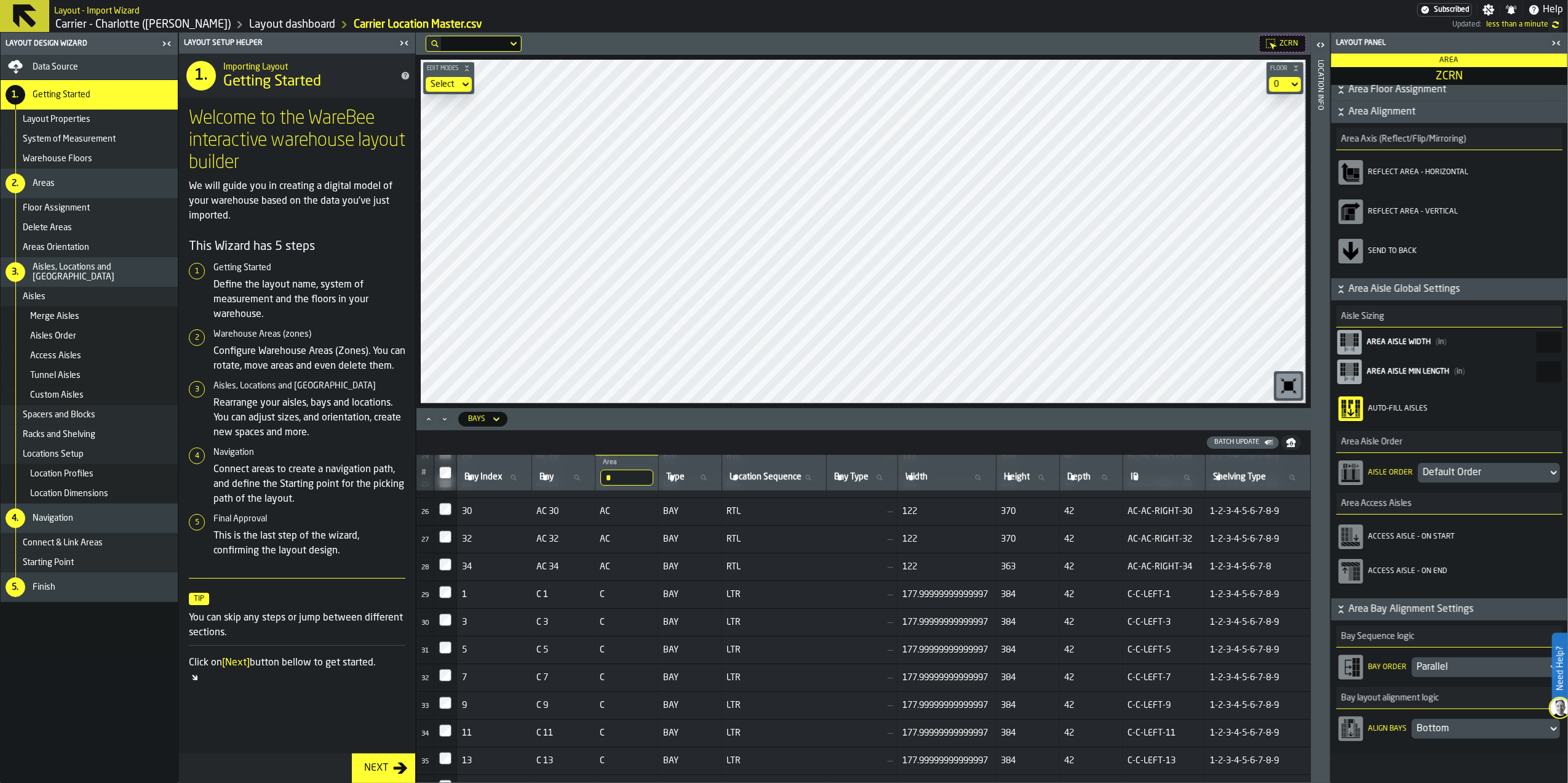
click at [1472, 671] on div "Parallel" at bounding box center [1480, 666] width 126 height 14
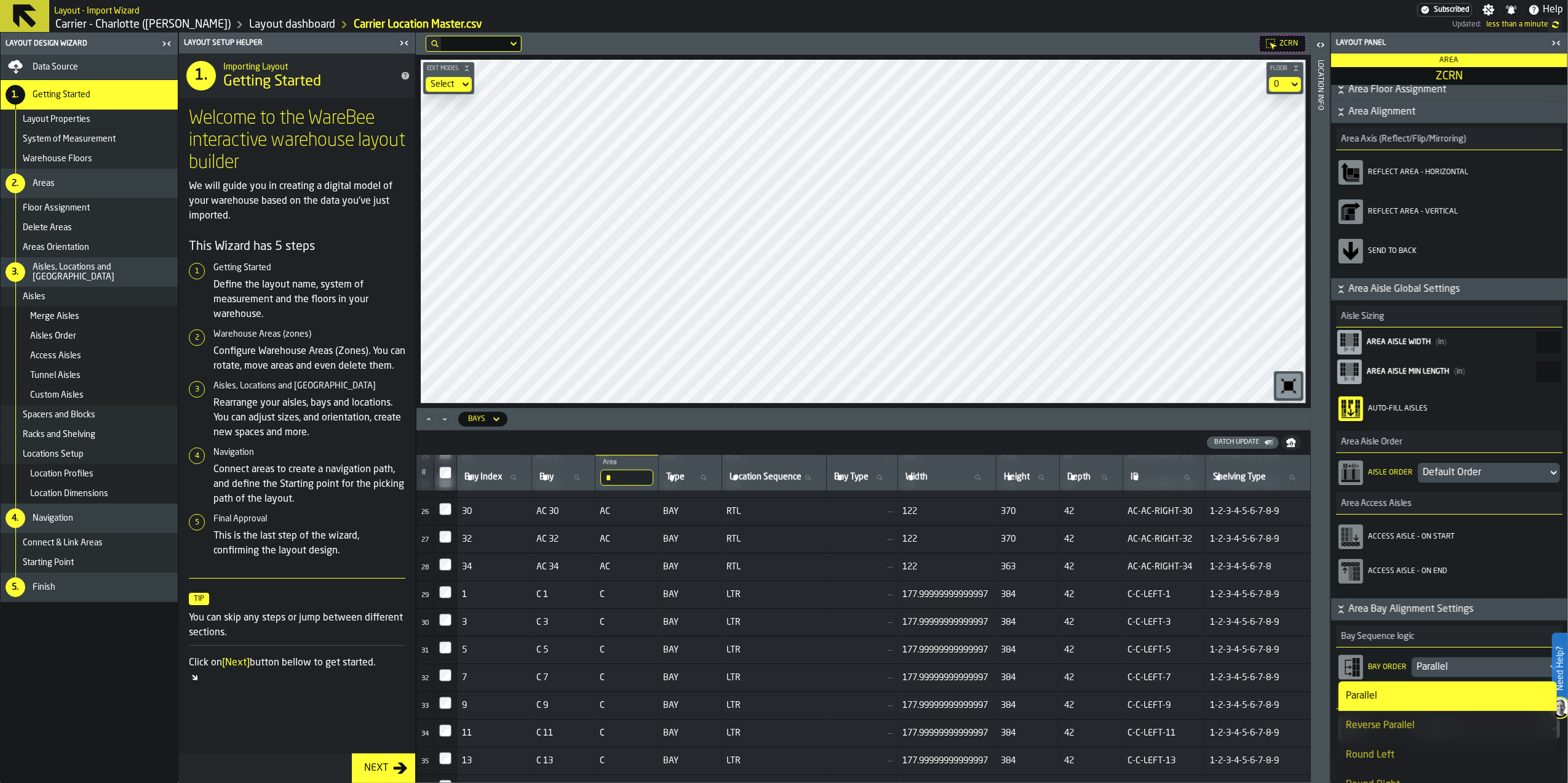
click at [1465, 650] on section "Bay Order Parallel" at bounding box center [1449, 667] width 226 height 40
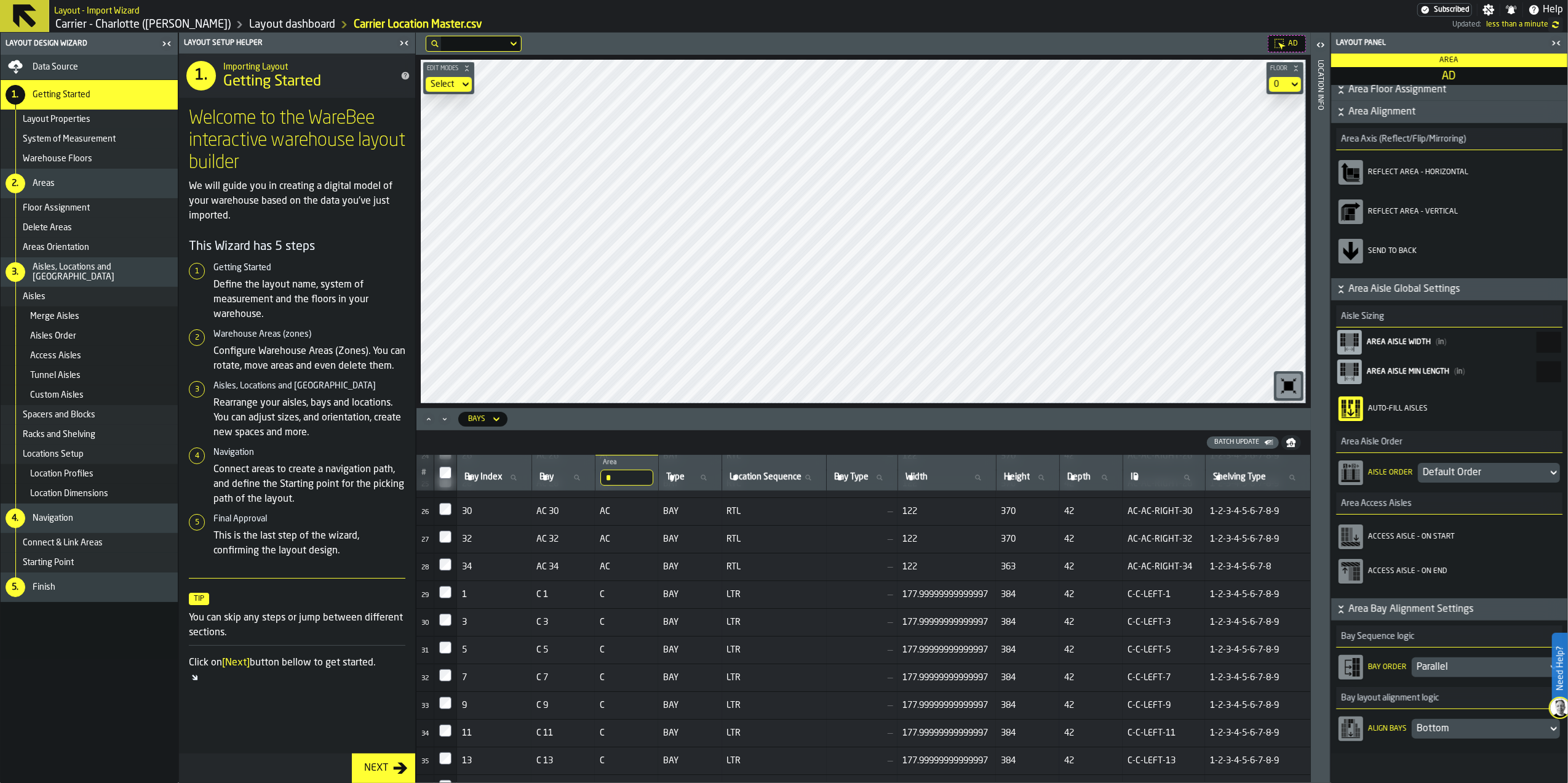
click at [1346, 465] on icon at bounding box center [1345, 466] width 4 height 4
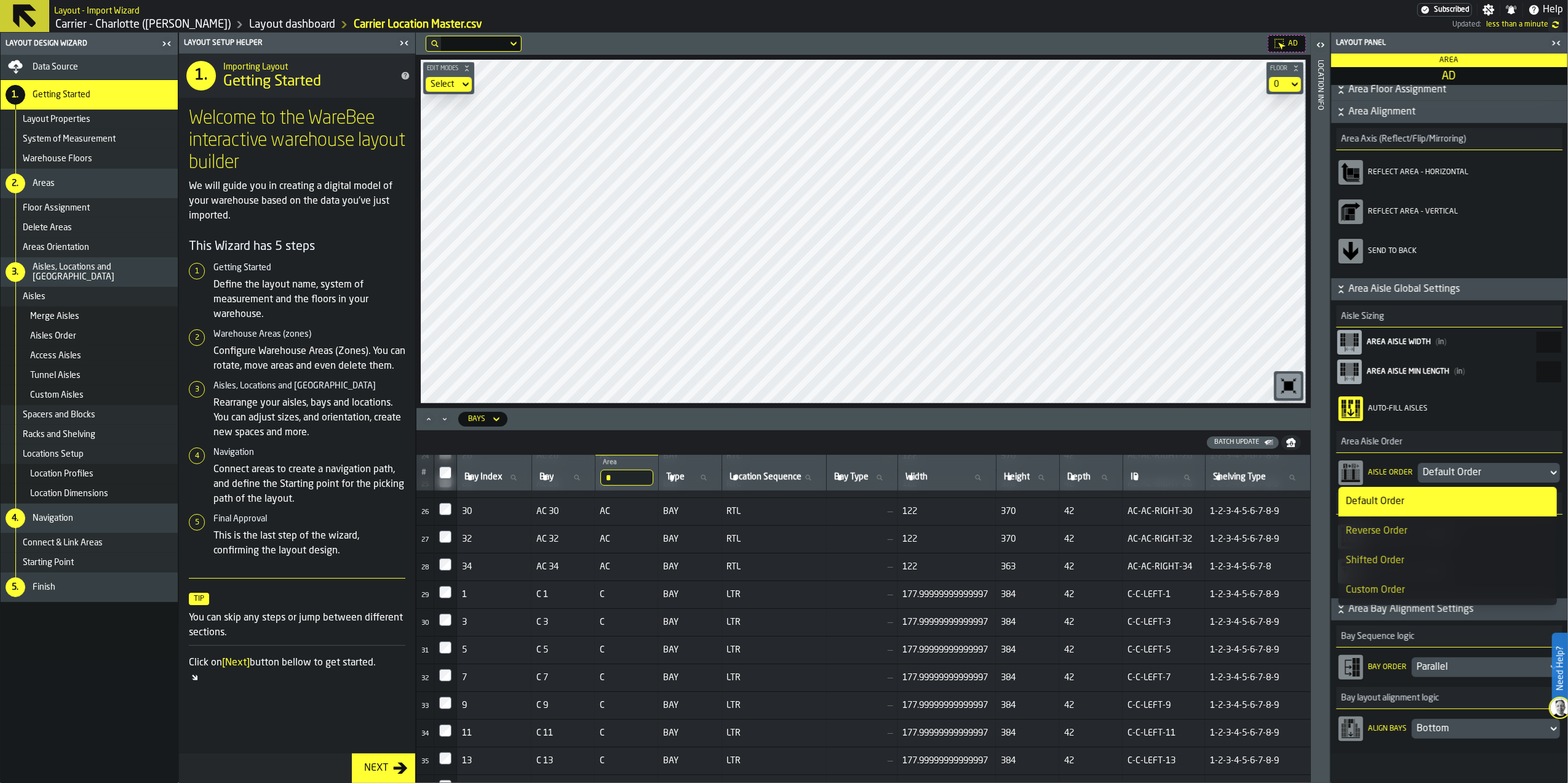
click at [1341, 476] on rect at bounding box center [1342, 476] width 2 height 3
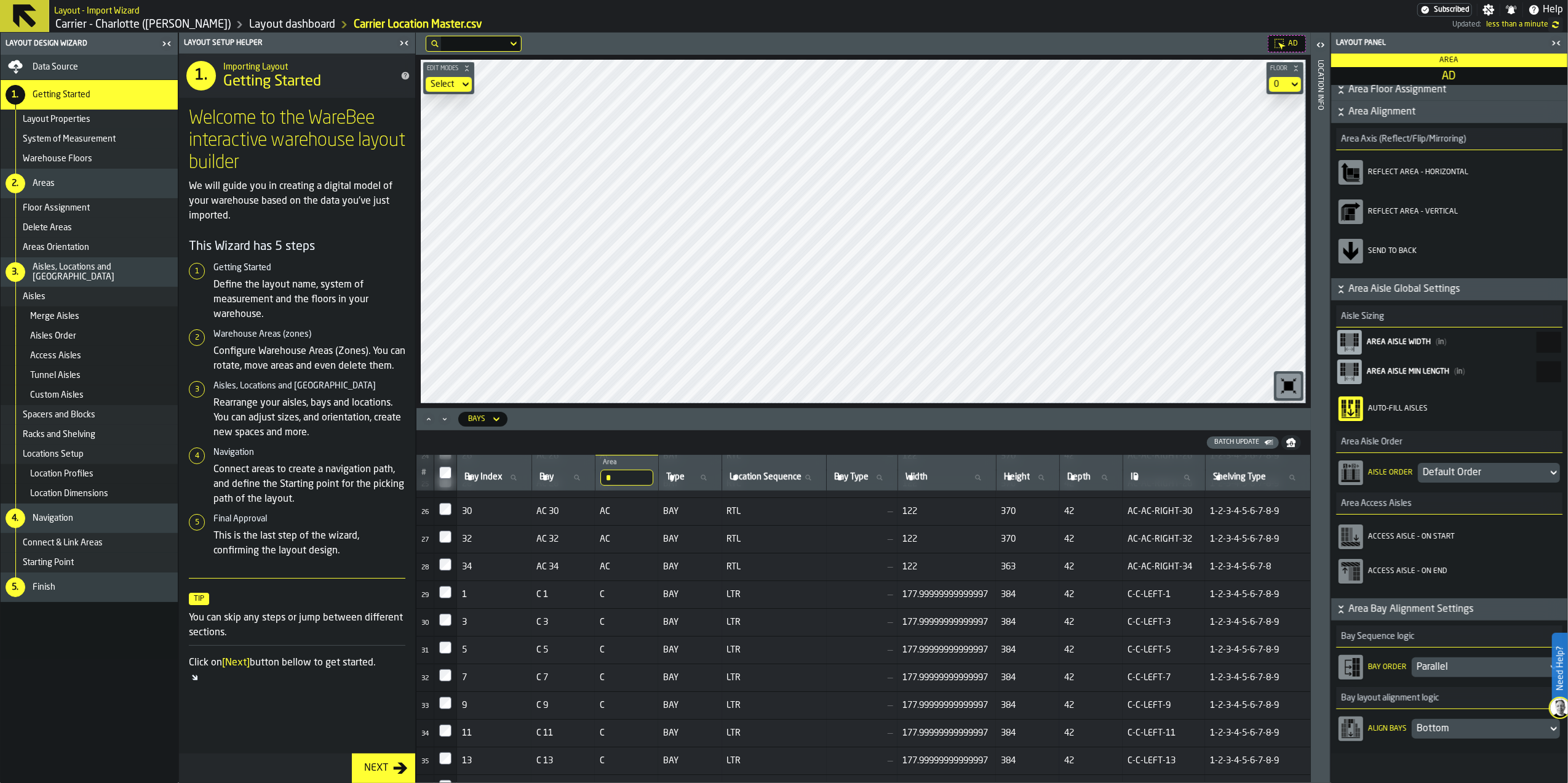
click at [1351, 527] on icon "button-toolbar-Access Aisle - On Start" at bounding box center [1350, 536] width 20 height 20
click at [1353, 535] on icon "button-toolbar-Access Aisle - On Start" at bounding box center [1350, 536] width 20 height 20
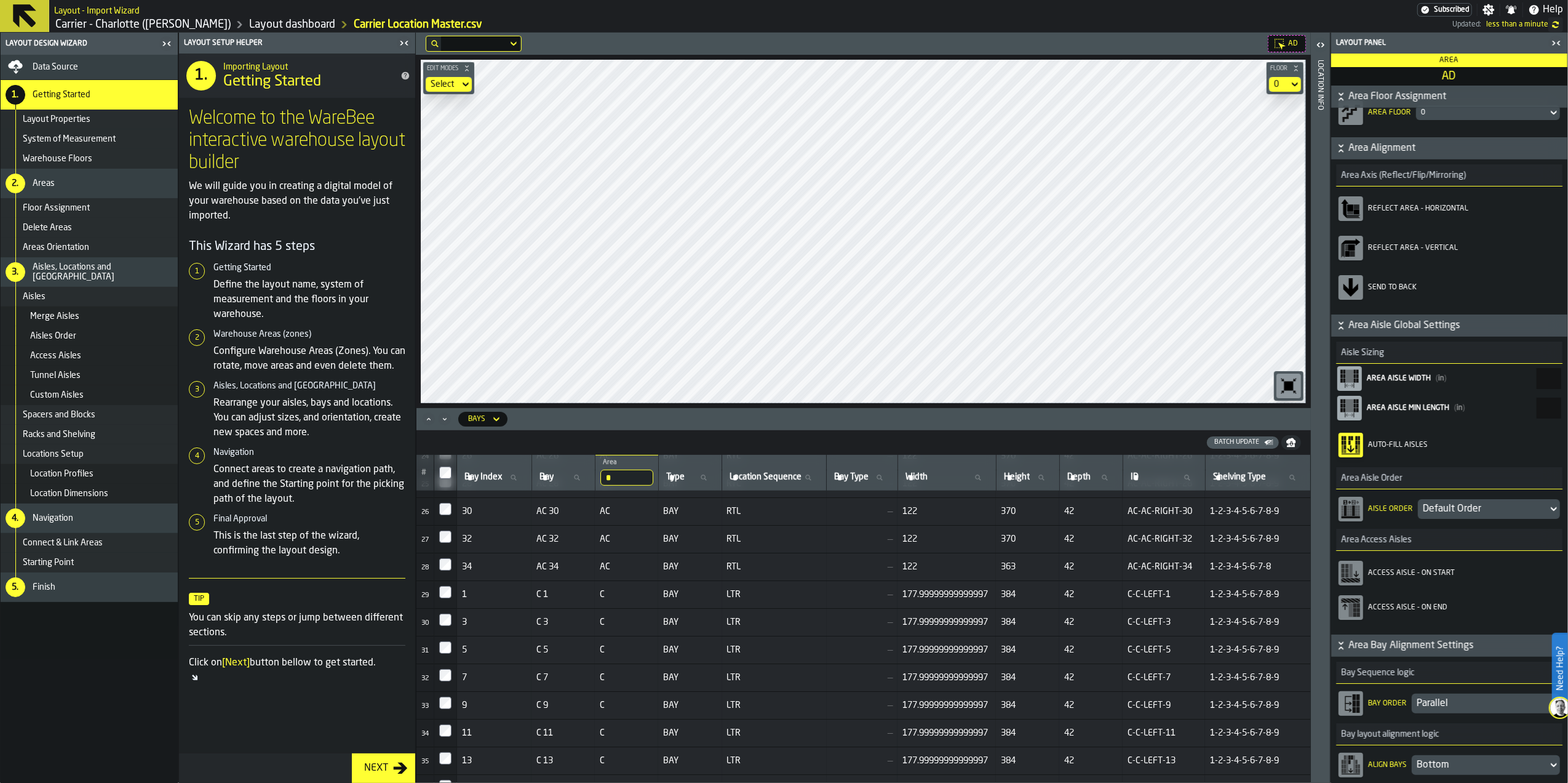
scroll to position [0, 0]
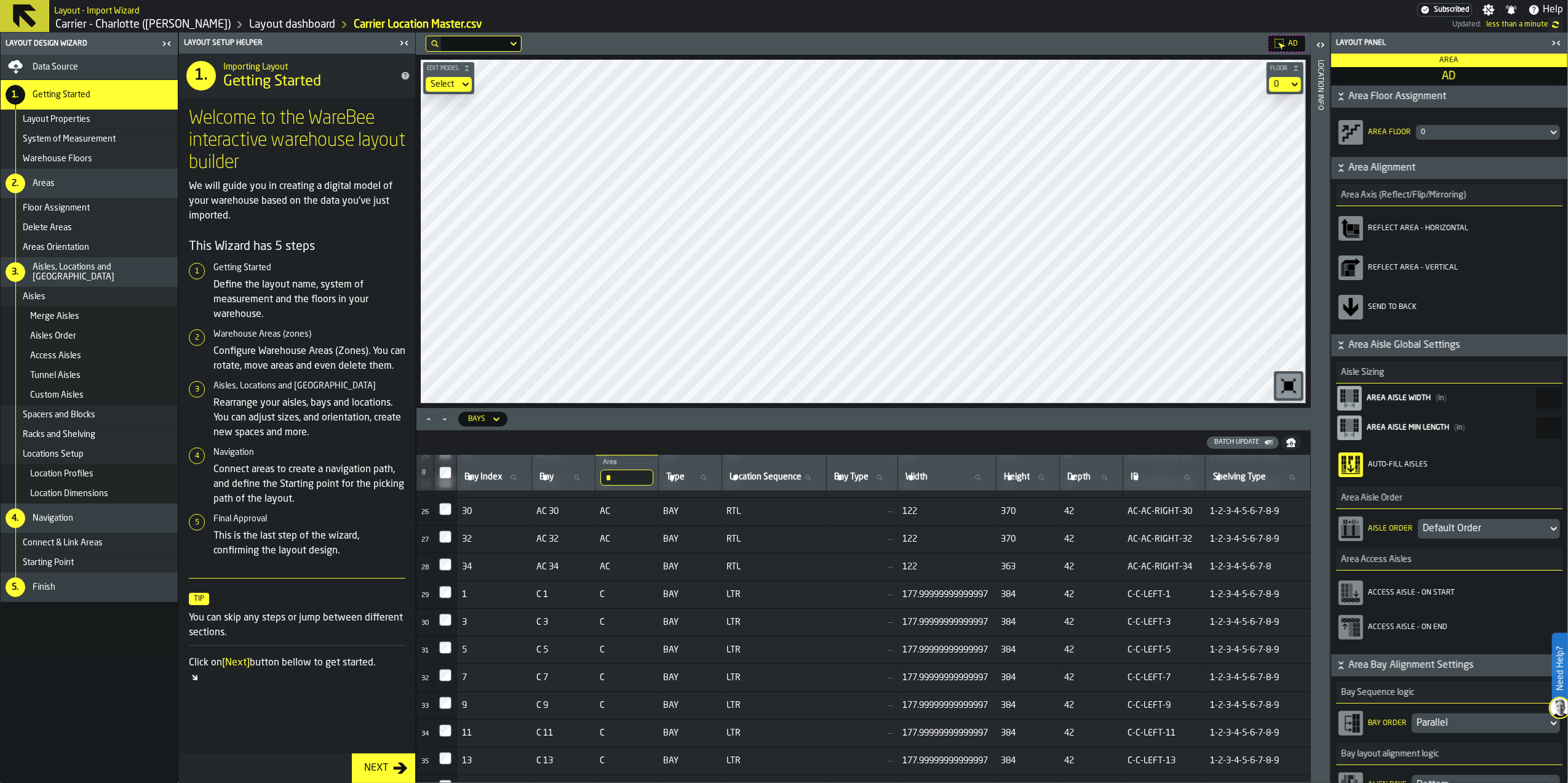
click at [1358, 348] on span "Area Aisle Global Settings" at bounding box center [1457, 345] width 217 height 14
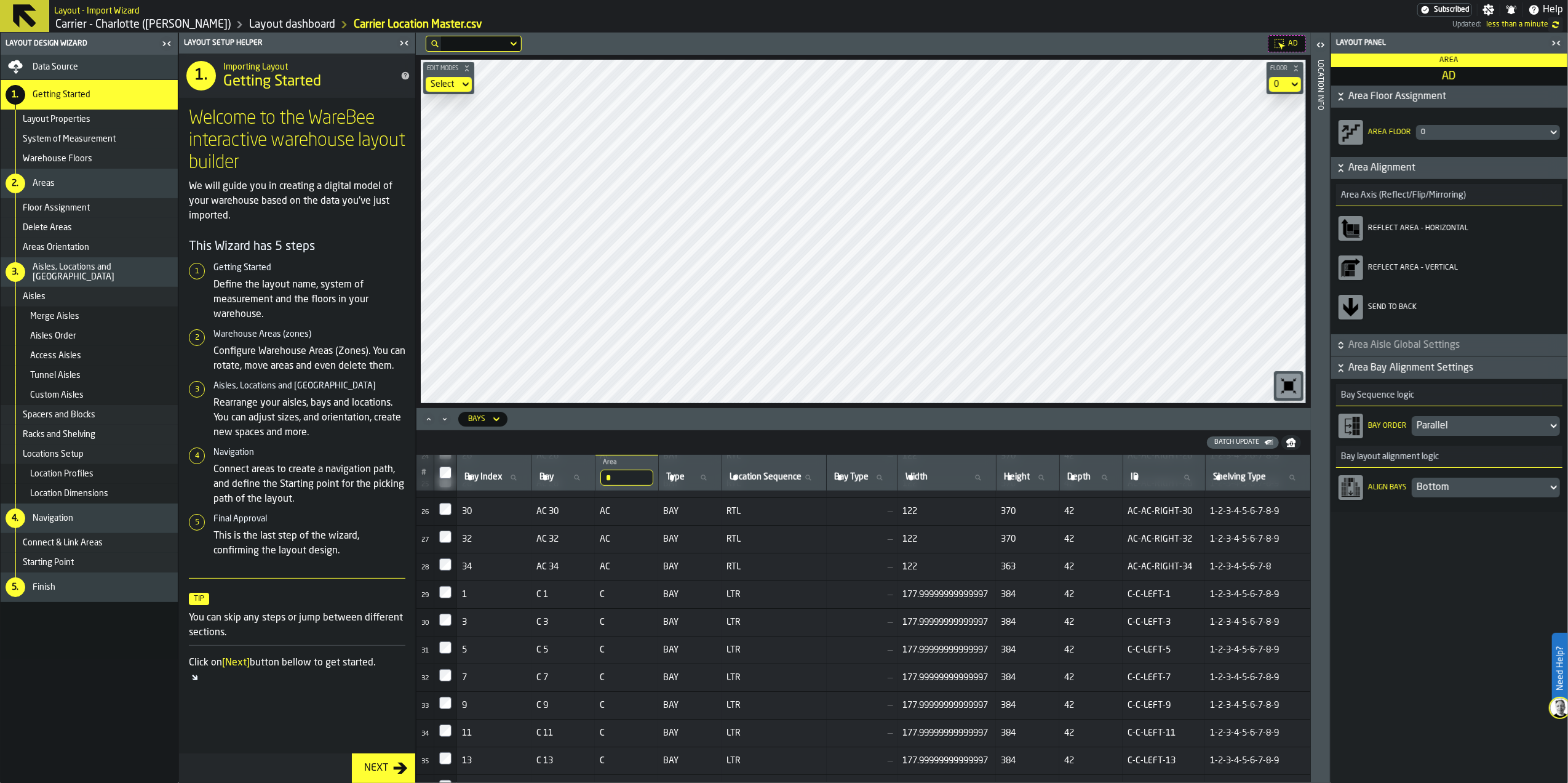
click at [1358, 348] on span "Area Aisle Global Settings" at bounding box center [1457, 345] width 217 height 14
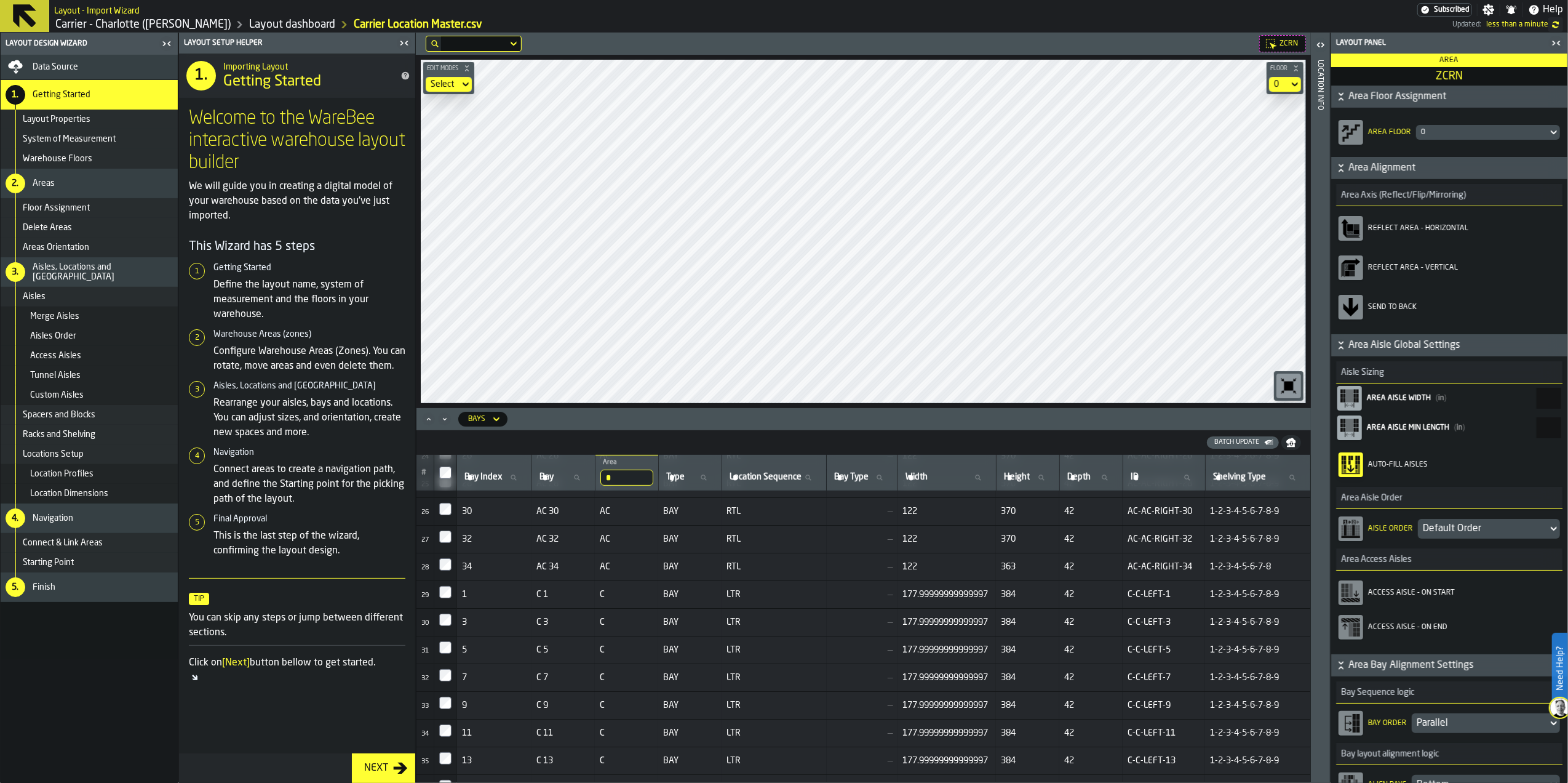
click at [1448, 77] on span "ZCRN" at bounding box center [1449, 76] width 231 height 13
click at [1358, 601] on polygon "button-toolbar-Access Aisle - On Start" at bounding box center [1355, 599] width 11 height 4
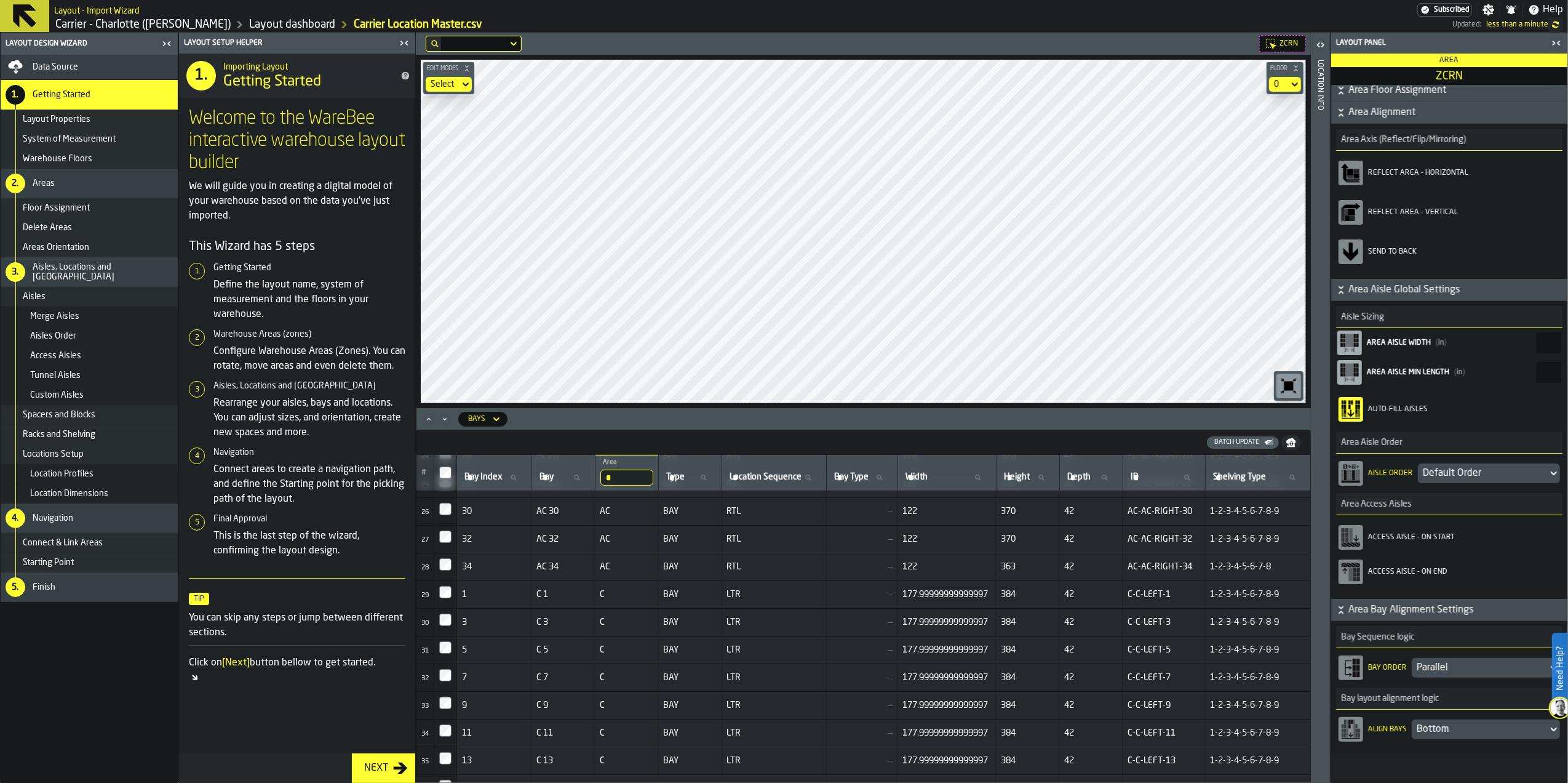
scroll to position [57, 0]
click at [1347, 670] on icon at bounding box center [1350, 666] width 20 height 20
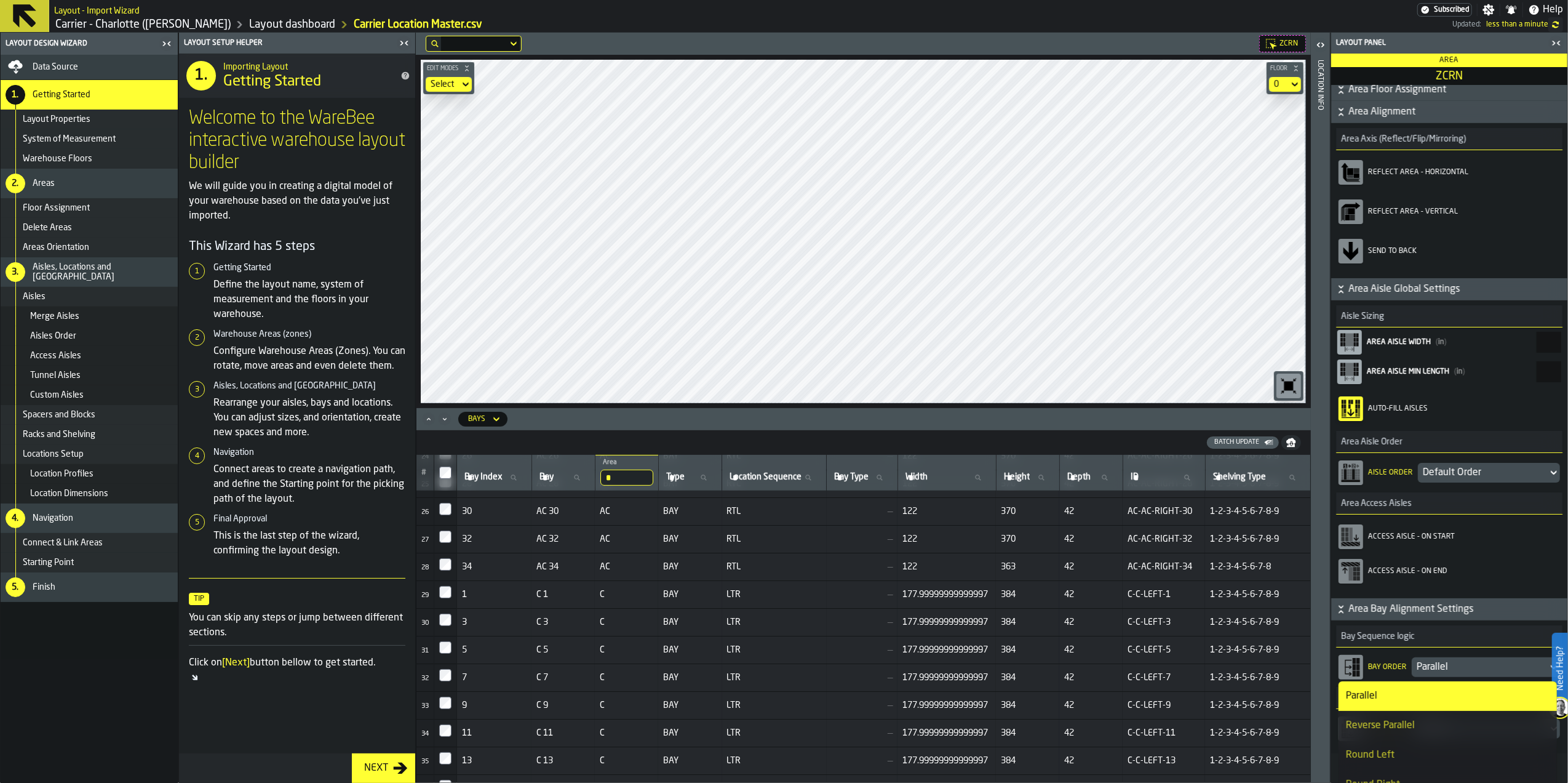
click at [1377, 722] on div "Reverse Parallel" at bounding box center [1447, 725] width 203 height 14
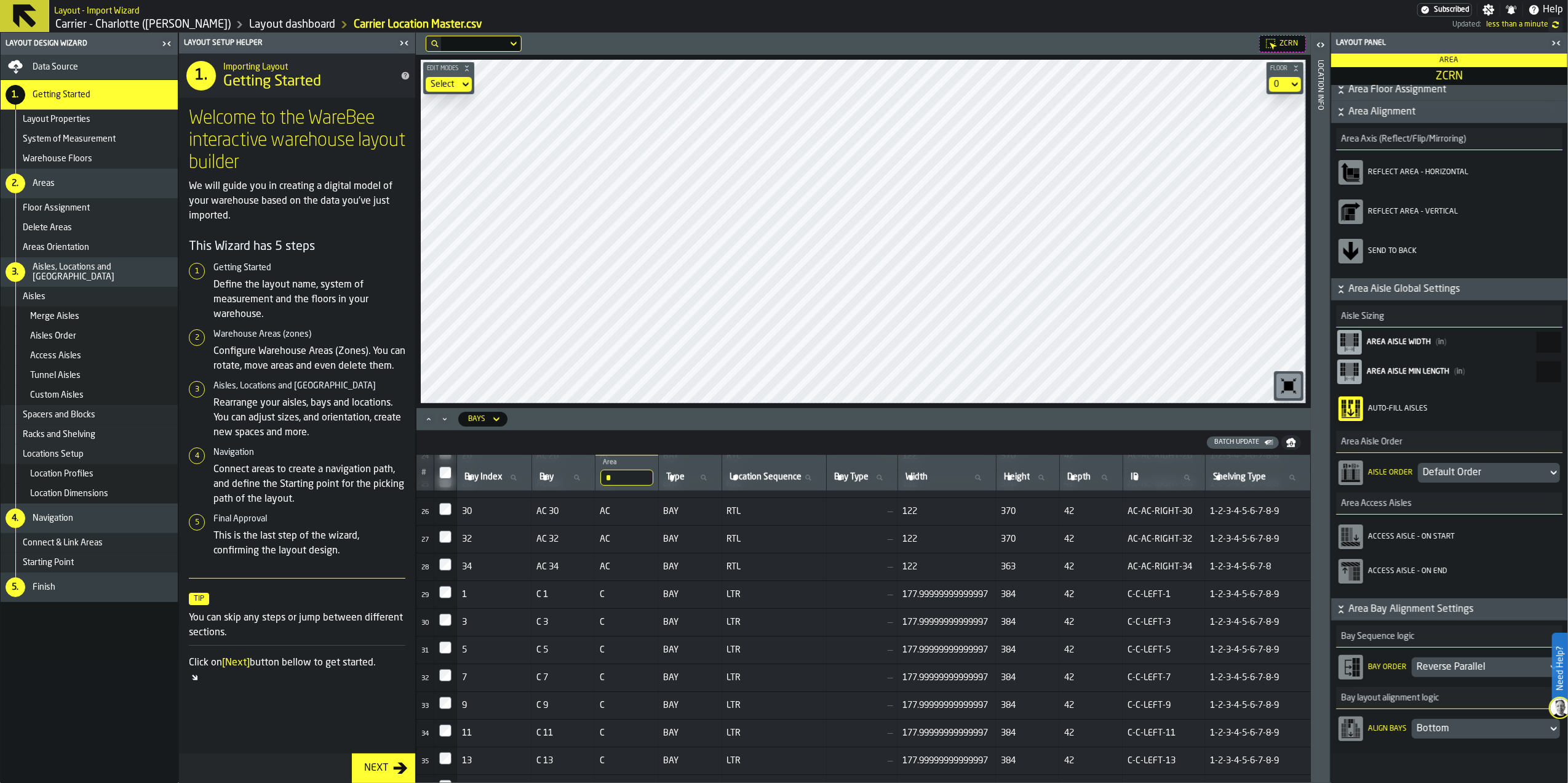
click at [1349, 675] on icon at bounding box center [1350, 666] width 20 height 20
click at [1400, 754] on div "Round Left" at bounding box center [1447, 755] width 203 height 14
click at [1361, 673] on div "Bay Order Round Left" at bounding box center [1450, 666] width 222 height 30
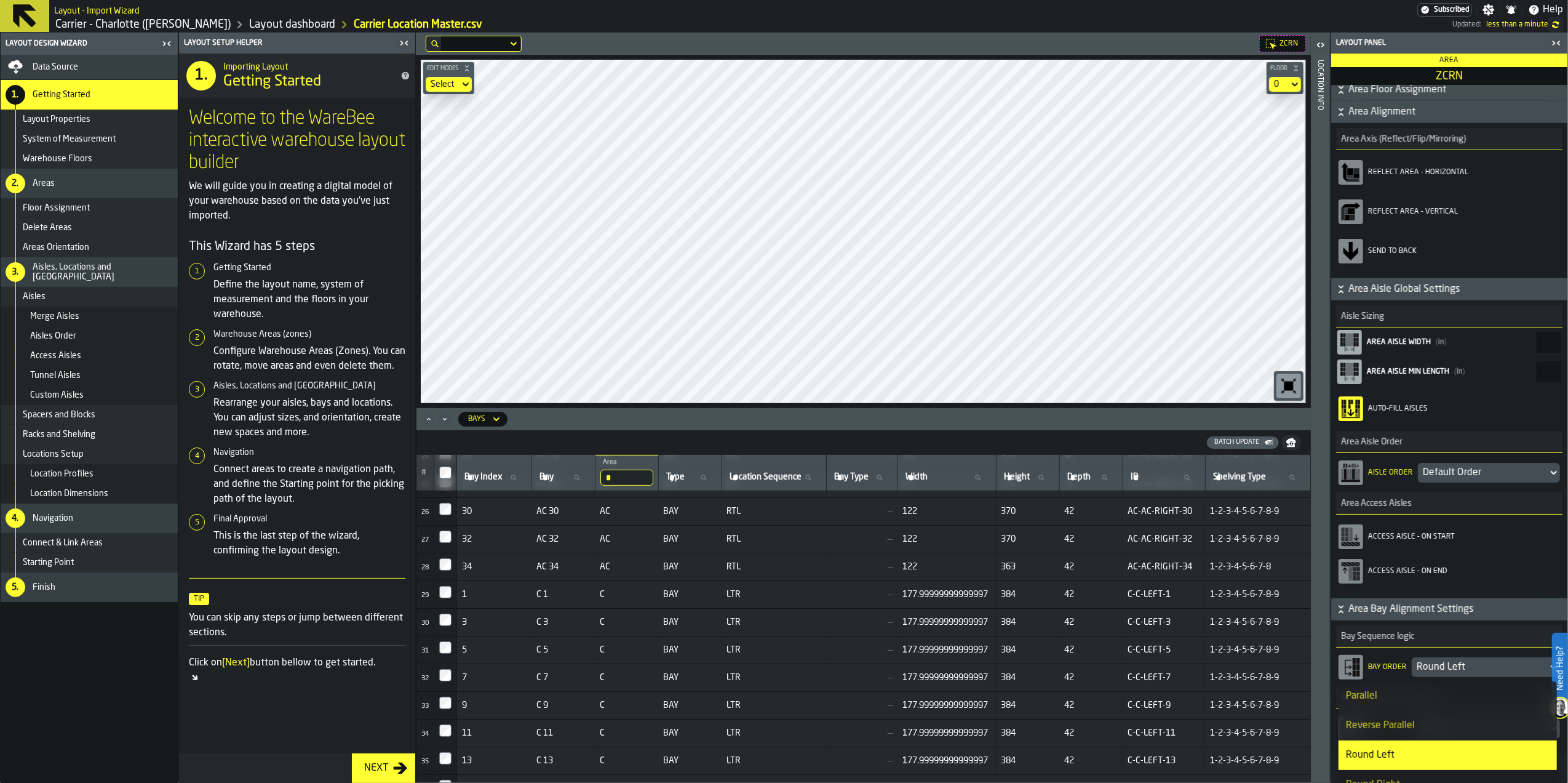
click at [1400, 689] on div "Parallel" at bounding box center [1447, 695] width 203 height 14
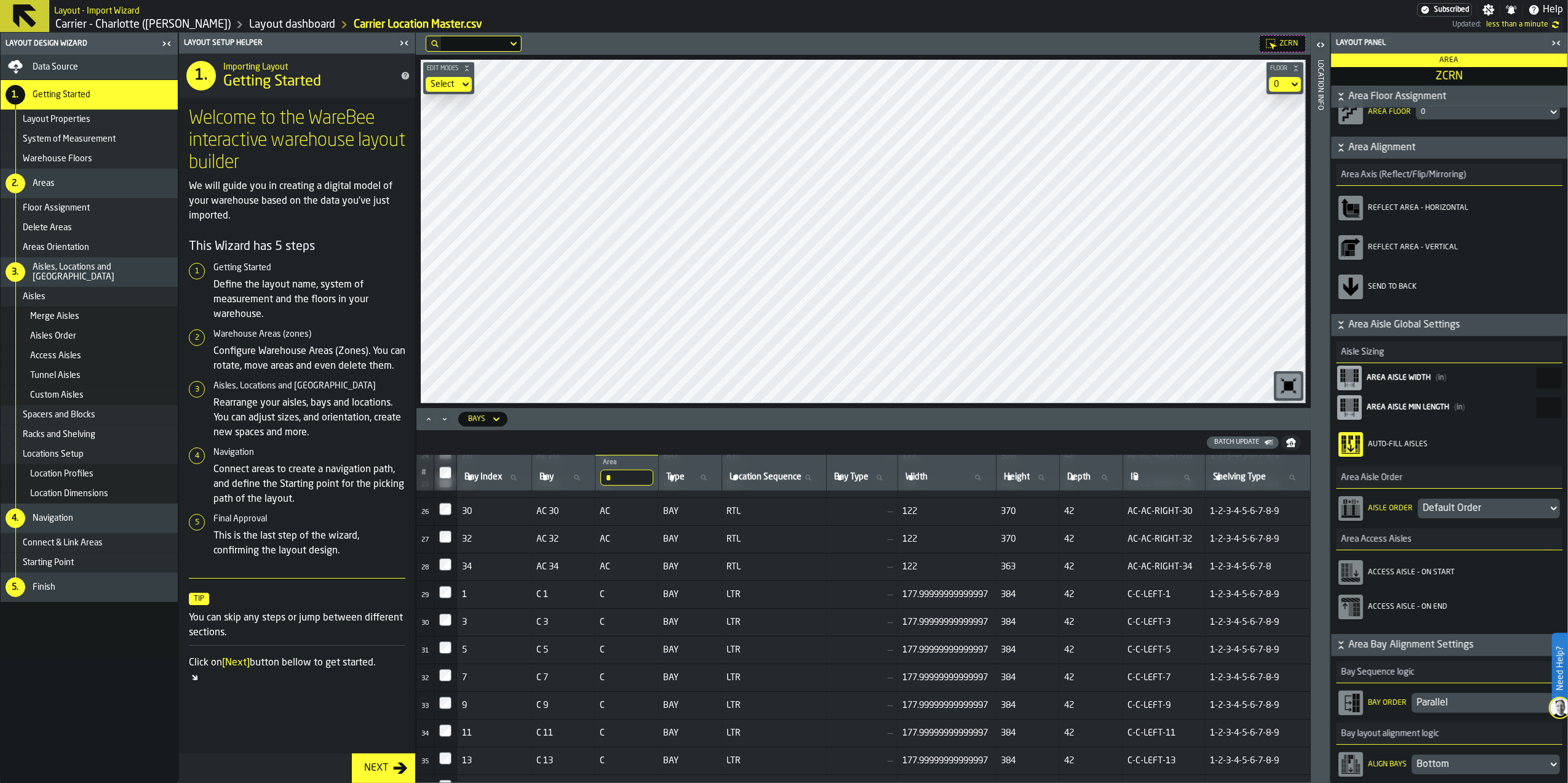
scroll to position [0, 0]
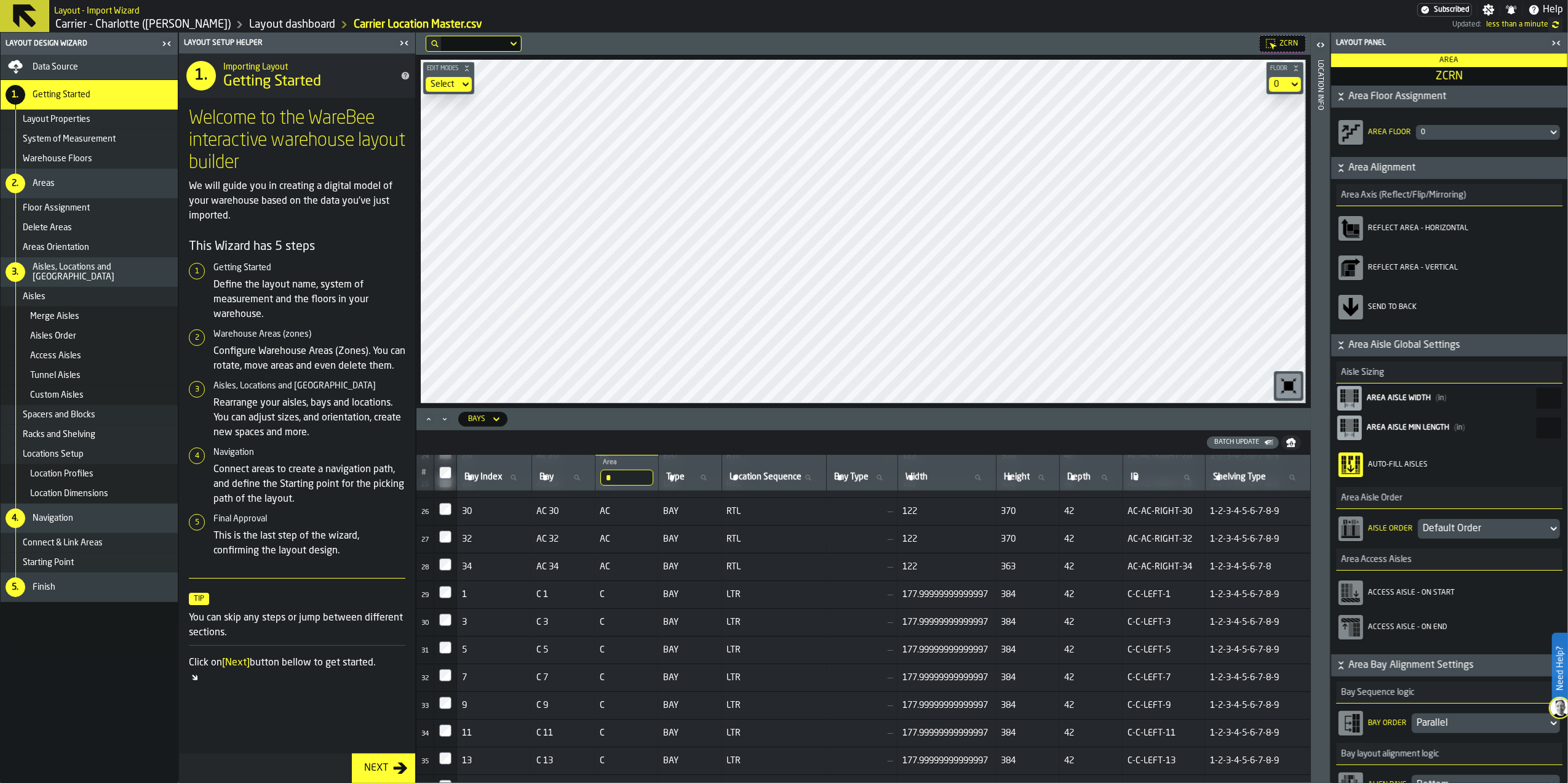
click at [1282, 40] on span "ZCRN" at bounding box center [1288, 44] width 18 height 9
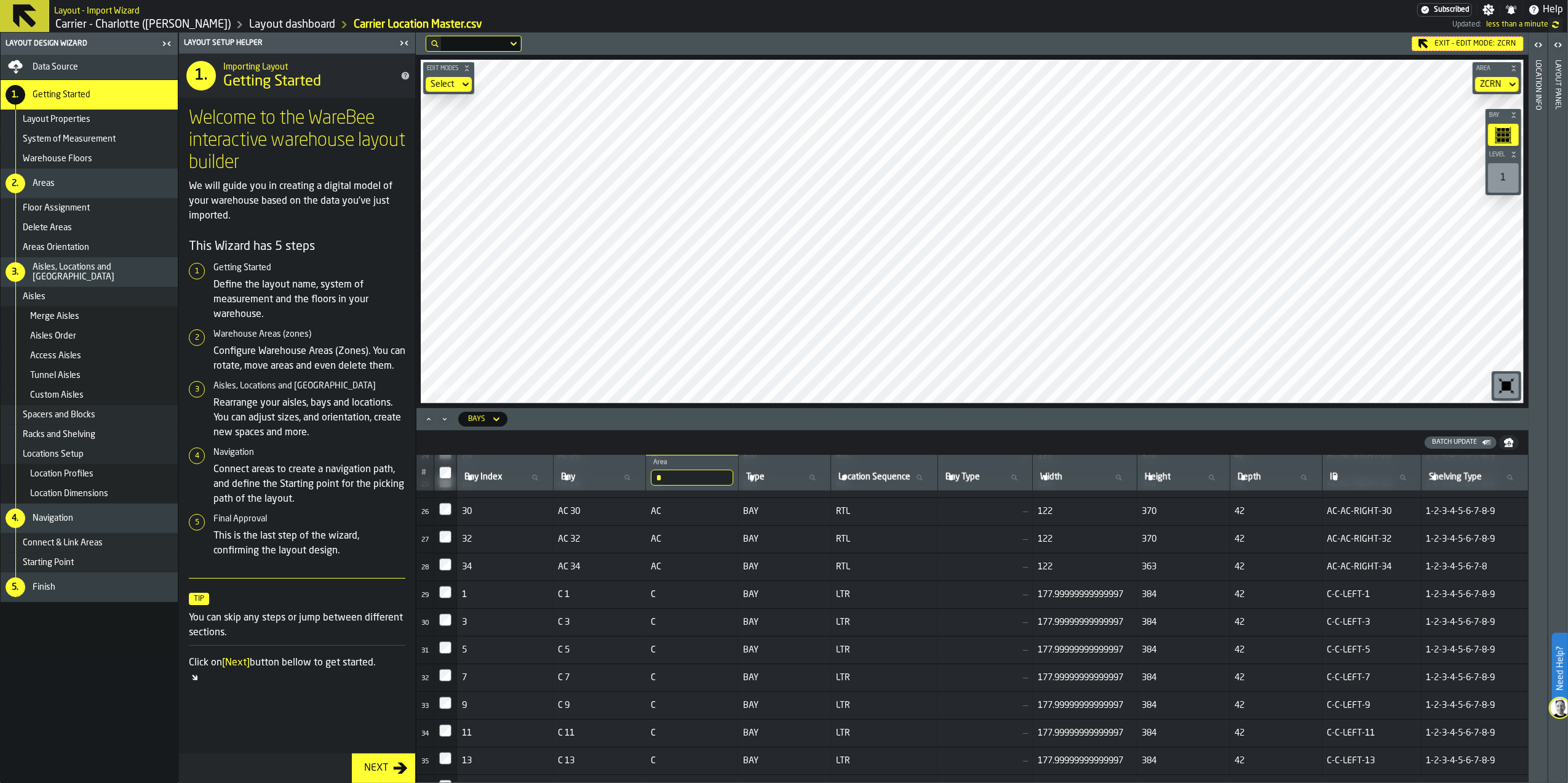
click at [1470, 42] on div "Exit - Edit Mode: ZCRN" at bounding box center [1468, 43] width 112 height 14
click at [92, 64] on div "Data Source" at bounding box center [103, 67] width 140 height 10
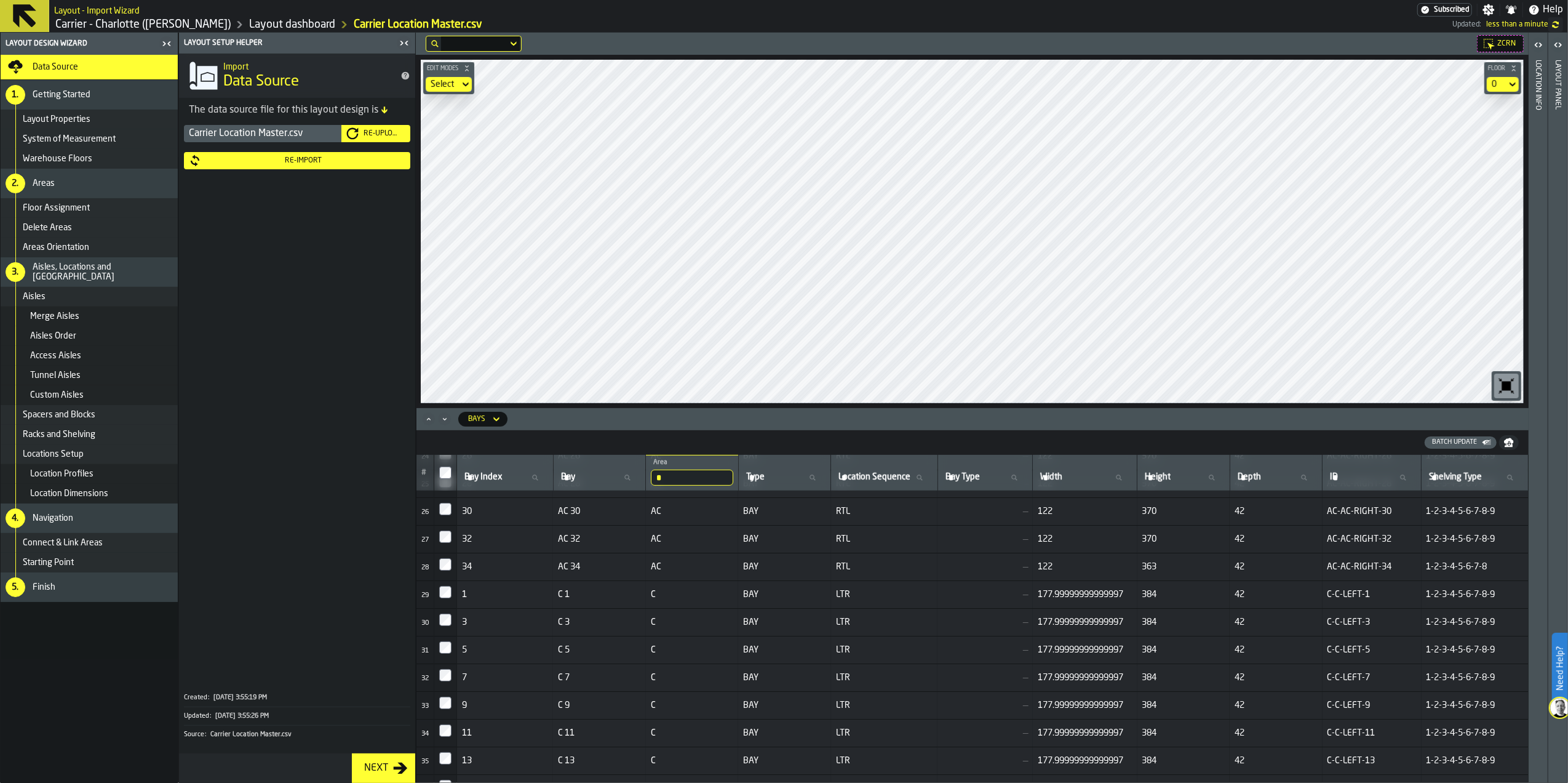
click at [370, 131] on div "Re-Upload" at bounding box center [382, 134] width 47 height 9
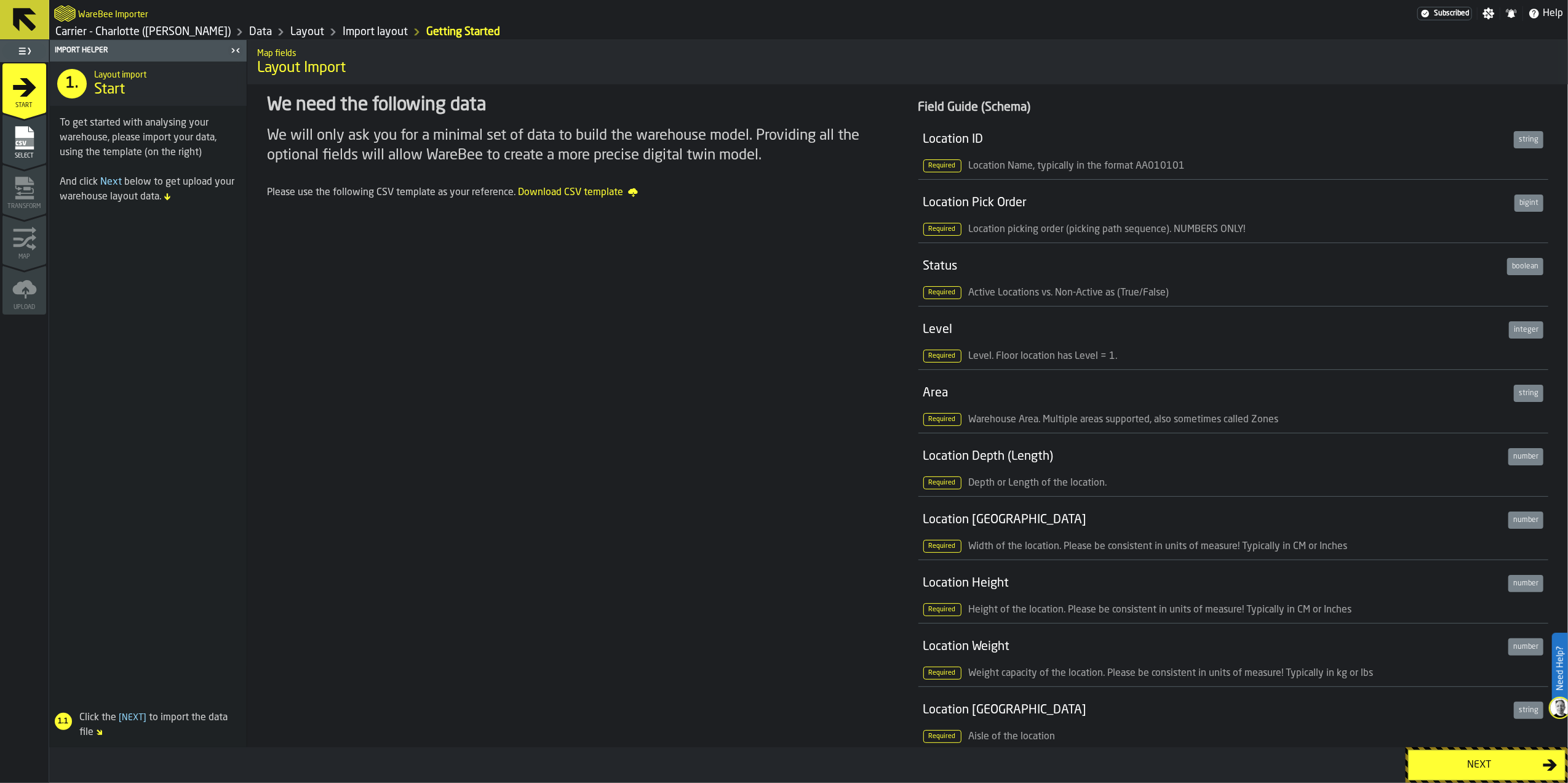
click at [1497, 773] on button "Next" at bounding box center [1487, 765] width 157 height 31
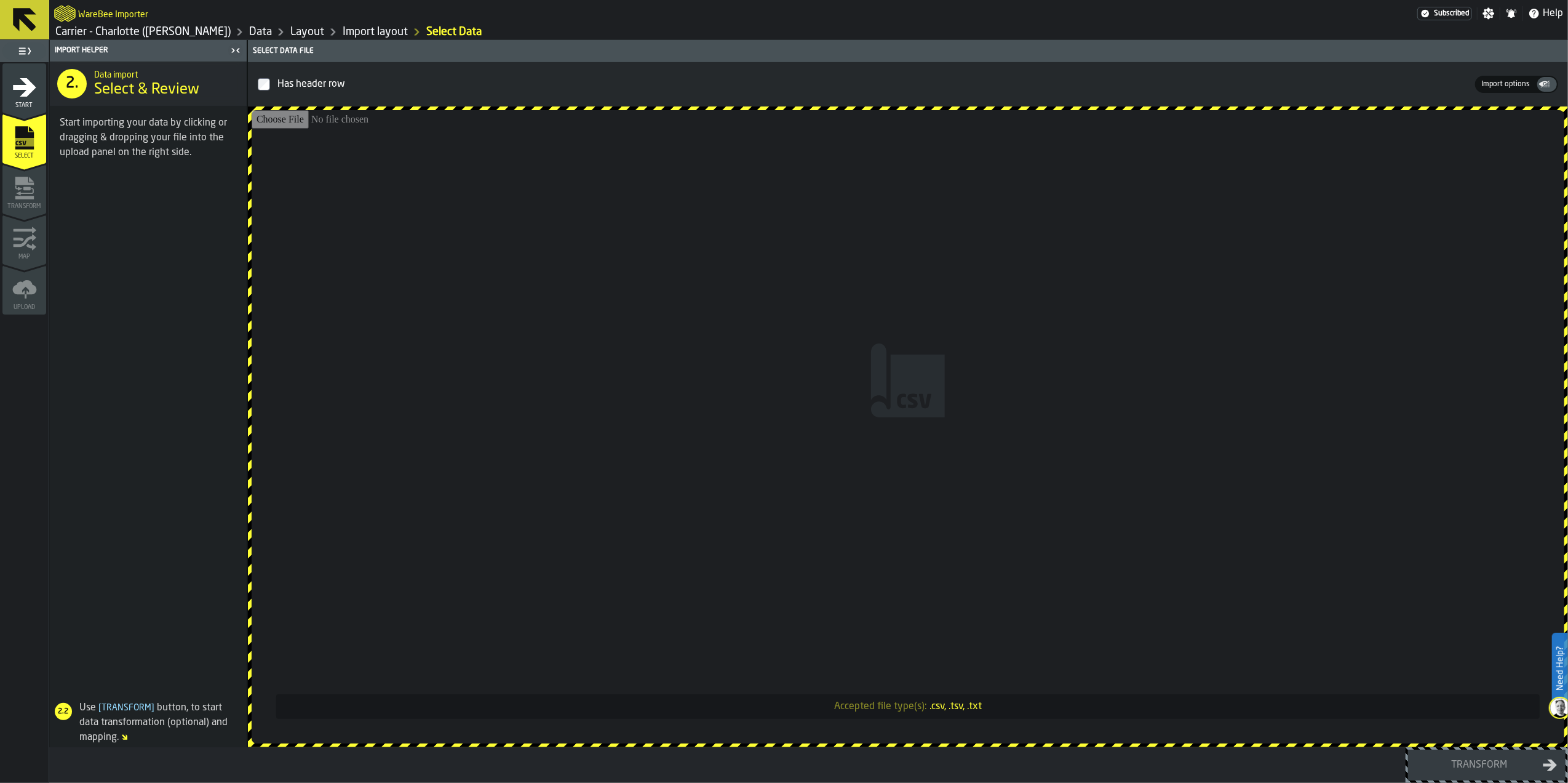
click at [925, 387] on input "Accepted file type(s): .csv, .tsv, .txt" at bounding box center [908, 426] width 1313 height 633
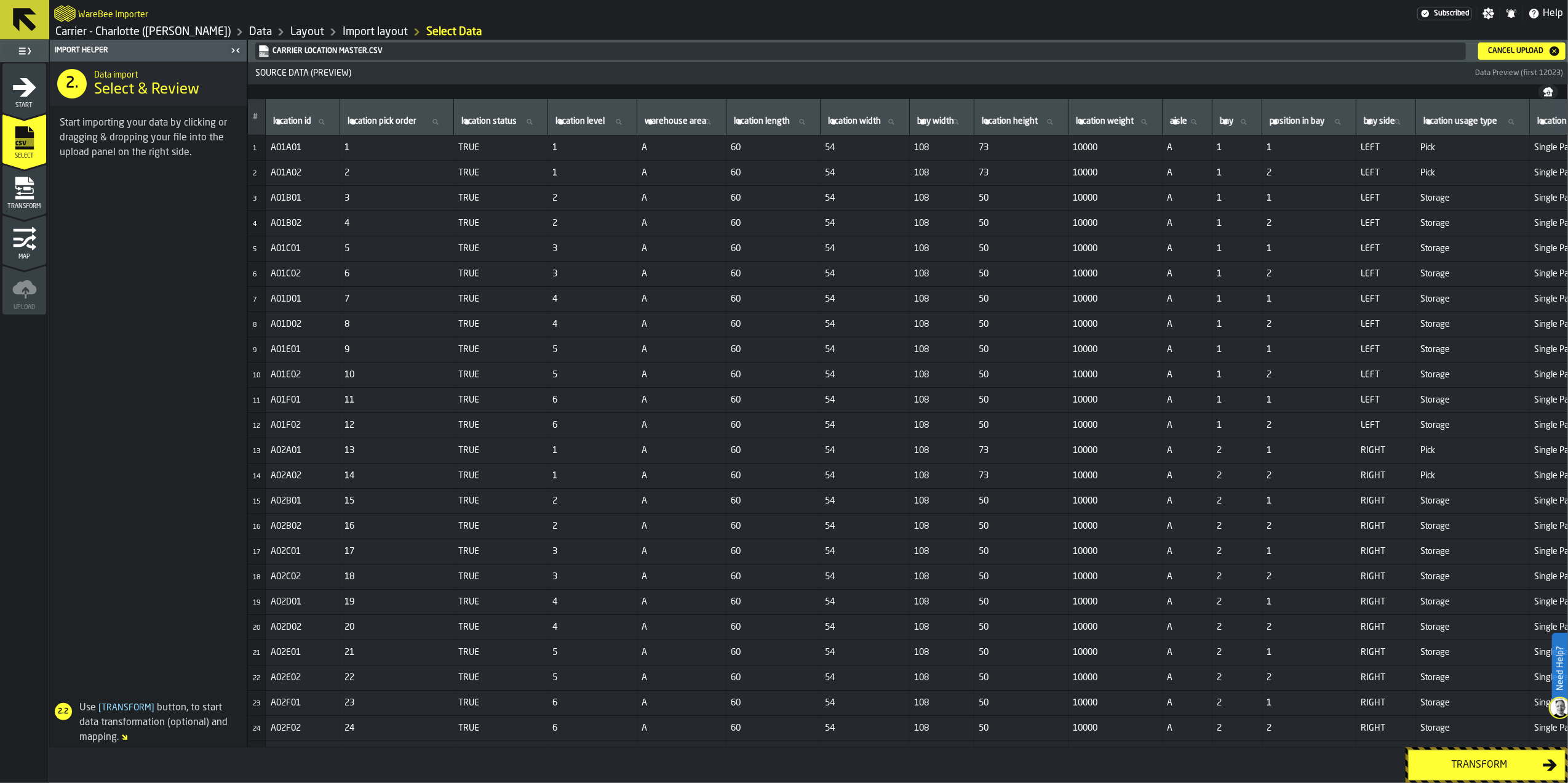
click at [1480, 775] on button "Transform" at bounding box center [1487, 765] width 157 height 31
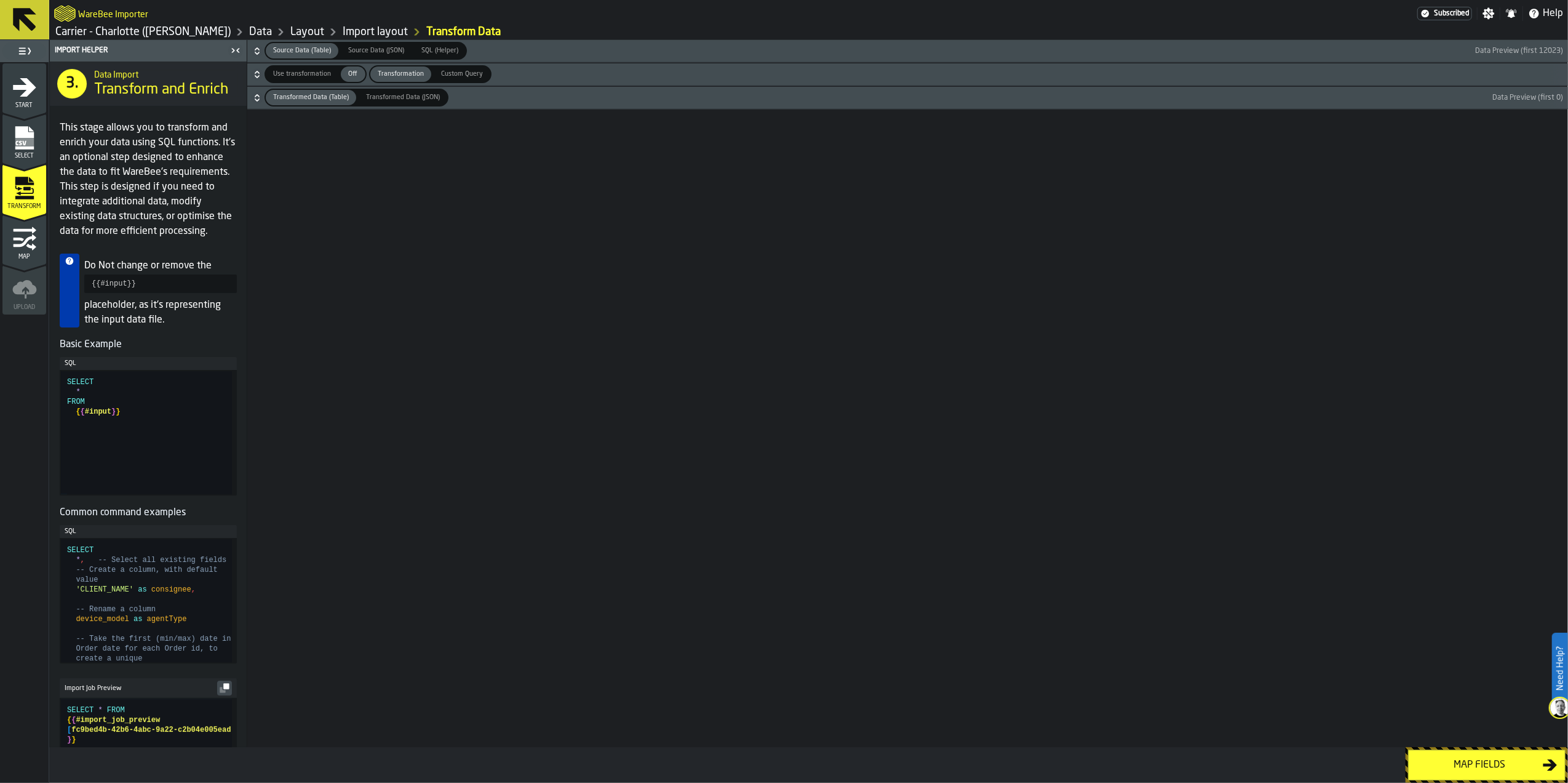
click at [1477, 769] on div "Map fields" at bounding box center [1479, 764] width 127 height 14
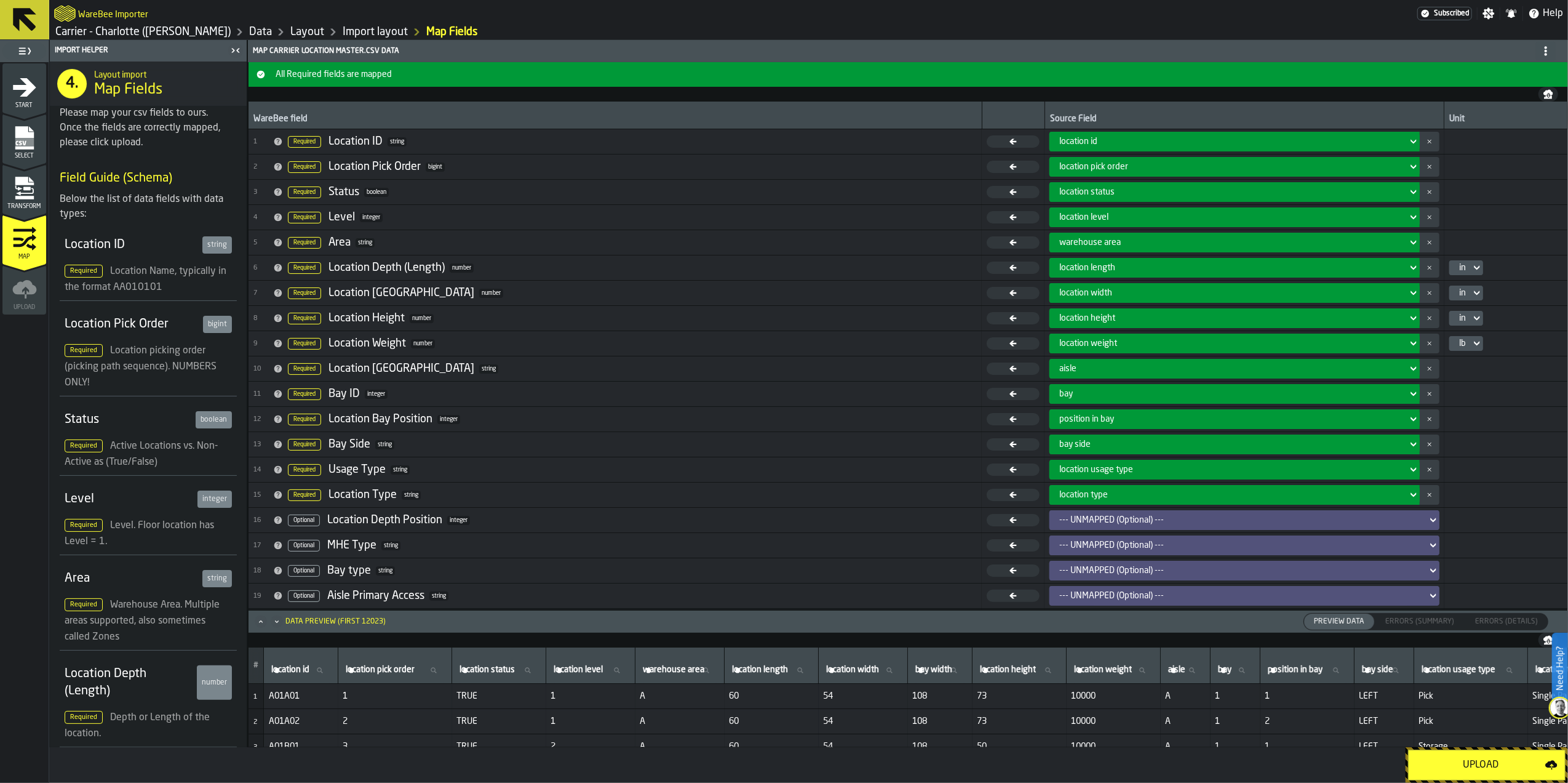
click at [1476, 769] on div "Upload" at bounding box center [1480, 764] width 129 height 14
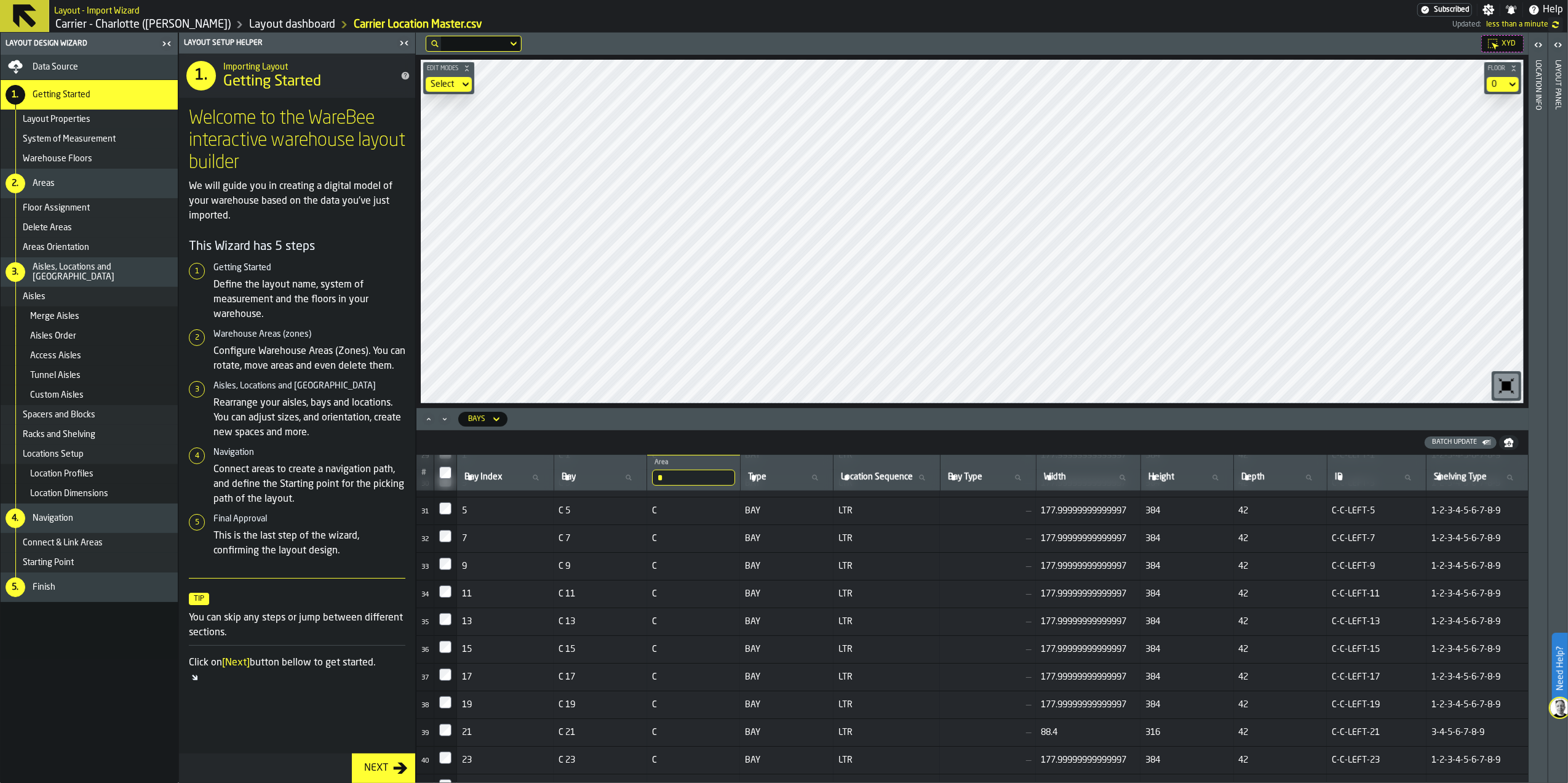
scroll to position [722, 0]
drag, startPoint x: 504, startPoint y: 417, endPoint x: 509, endPoint y: 428, distance: 12.1
click at [504, 417] on div "Bays" at bounding box center [483, 418] width 49 height 14
click at [652, 432] on nav "Batch Update" at bounding box center [972, 442] width 1112 height 25
drag, startPoint x: 670, startPoint y: 476, endPoint x: 576, endPoint y: 481, distance: 94.1
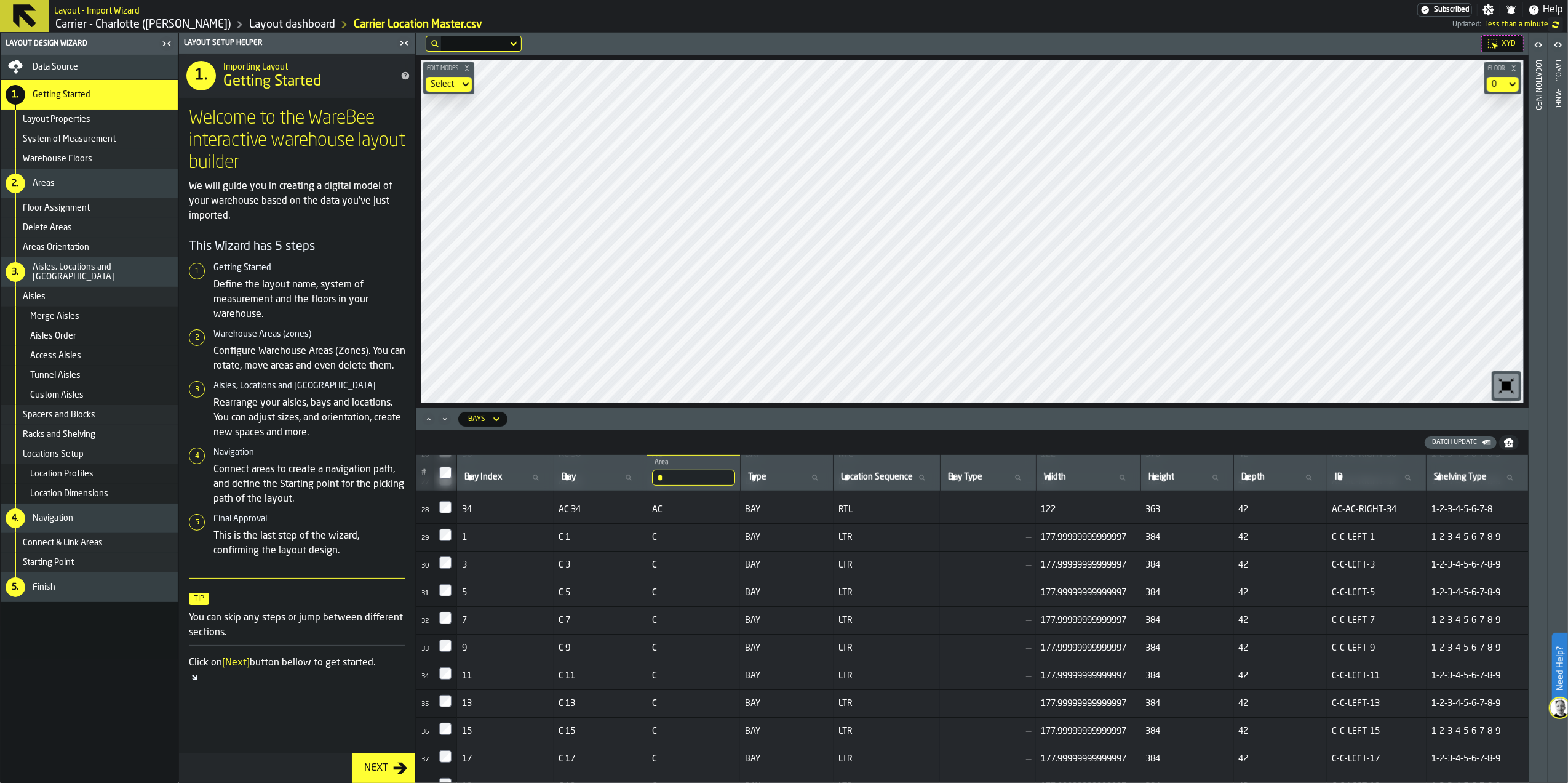
click at [577, 478] on tr "# Bay Index Bay Index [GEOGRAPHIC_DATA] * Area C Type Type Location Sequence Lo…" at bounding box center [972, 473] width 1112 height 37
click at [615, 440] on div "Batch Update" at bounding box center [962, 443] width 1071 height 13
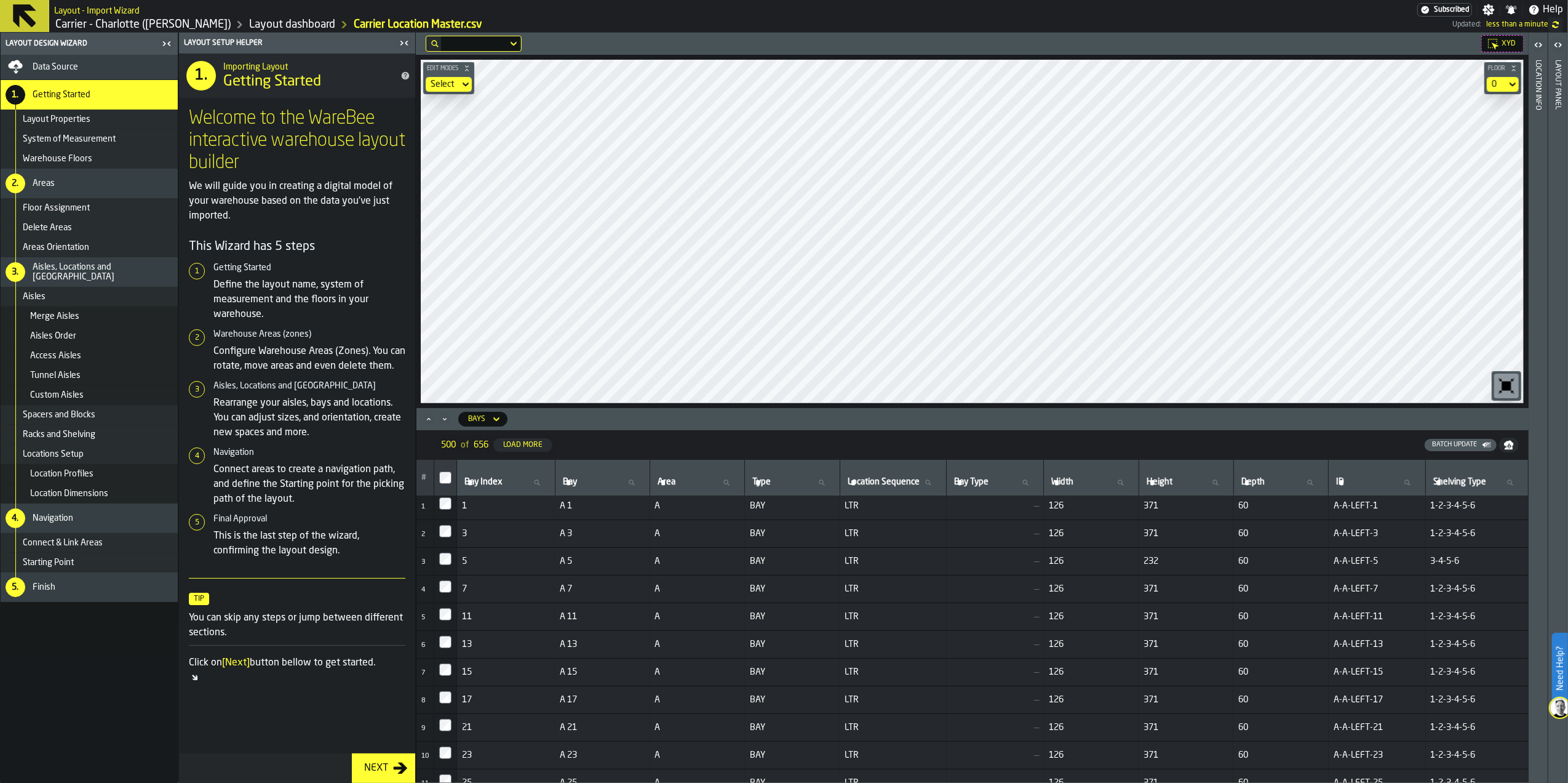
scroll to position [0, 0]
click at [1541, 45] on icon "button-toggle-Open" at bounding box center [1540, 44] width 3 height 4
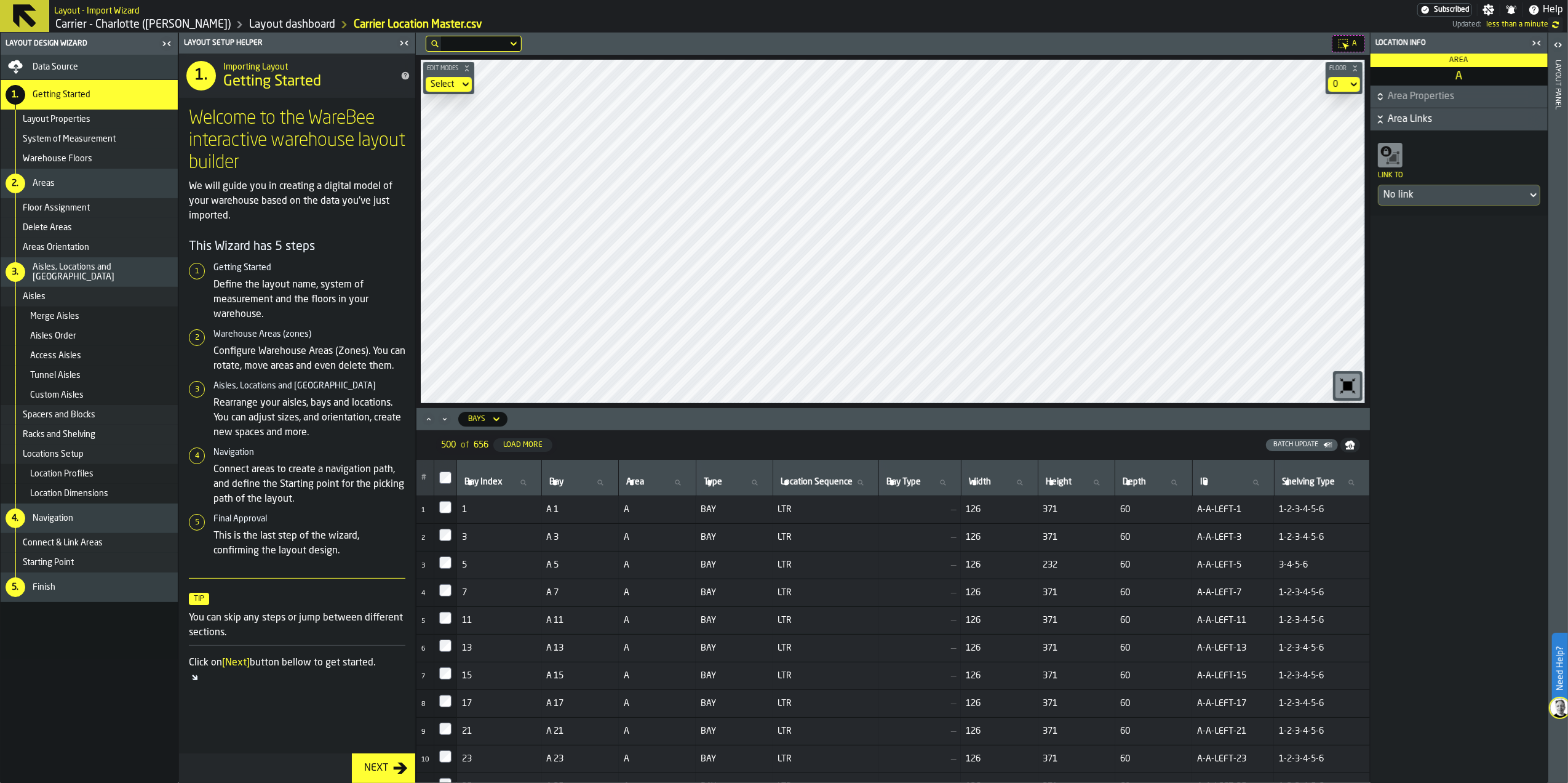
click at [1377, 123] on icon "button-" at bounding box center [1380, 120] width 13 height 13
click at [1380, 97] on icon "button-" at bounding box center [1380, 97] width 13 height 13
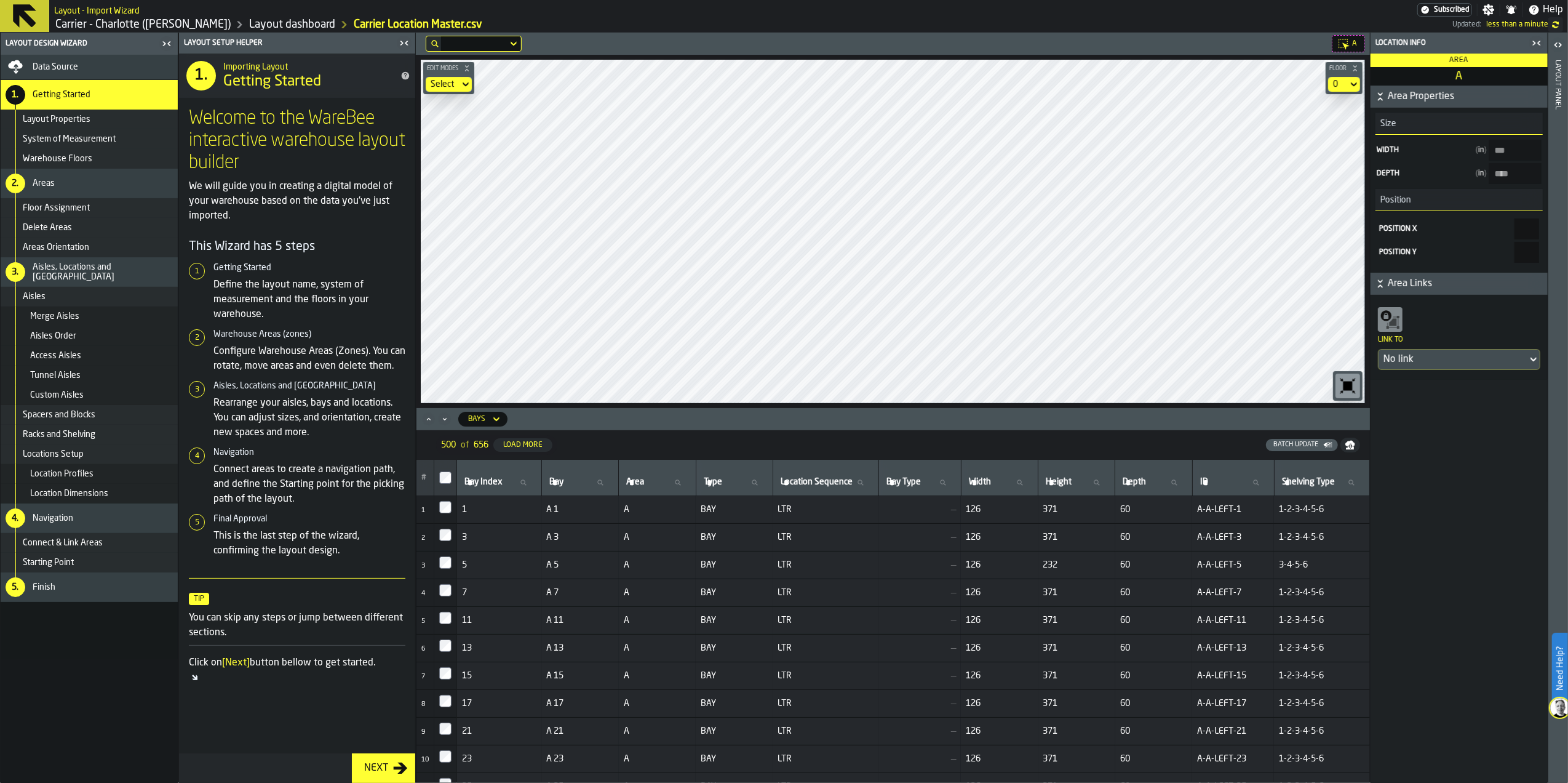
click at [1380, 97] on icon "button-" at bounding box center [1380, 98] width 4 height 3
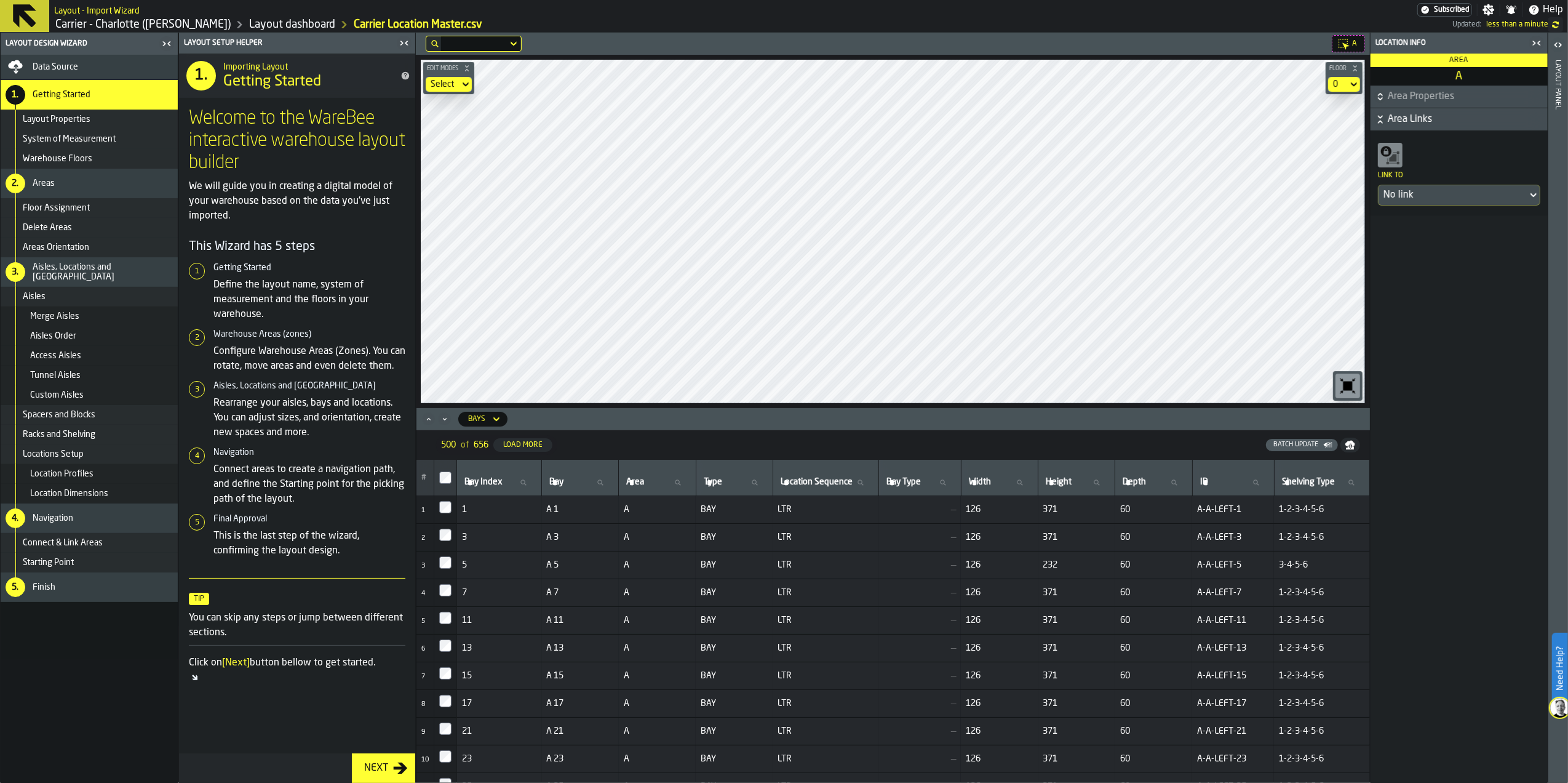
click at [1552, 84] on header "Layout panel" at bounding box center [1558, 408] width 19 height 750
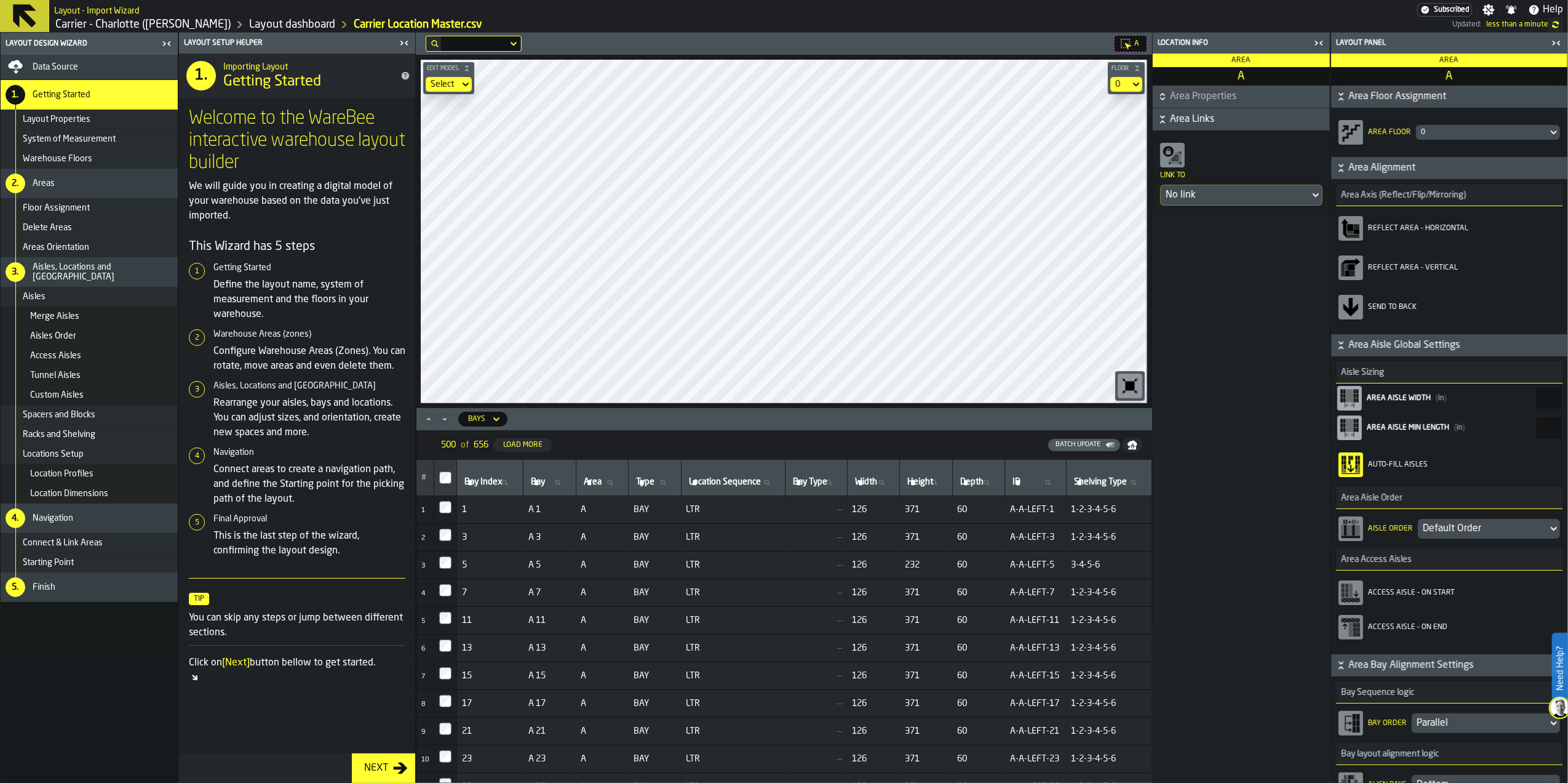
click at [885, 481] on icon at bounding box center [881, 483] width 8 height 8
click at [889, 481] on input "Width Width" at bounding box center [873, 482] width 42 height 16
click at [885, 481] on icon at bounding box center [881, 483] width 8 height 8
click at [889, 481] on input "Width Width" at bounding box center [873, 482] width 42 height 16
click at [887, 515] on td "126" at bounding box center [873, 509] width 53 height 28
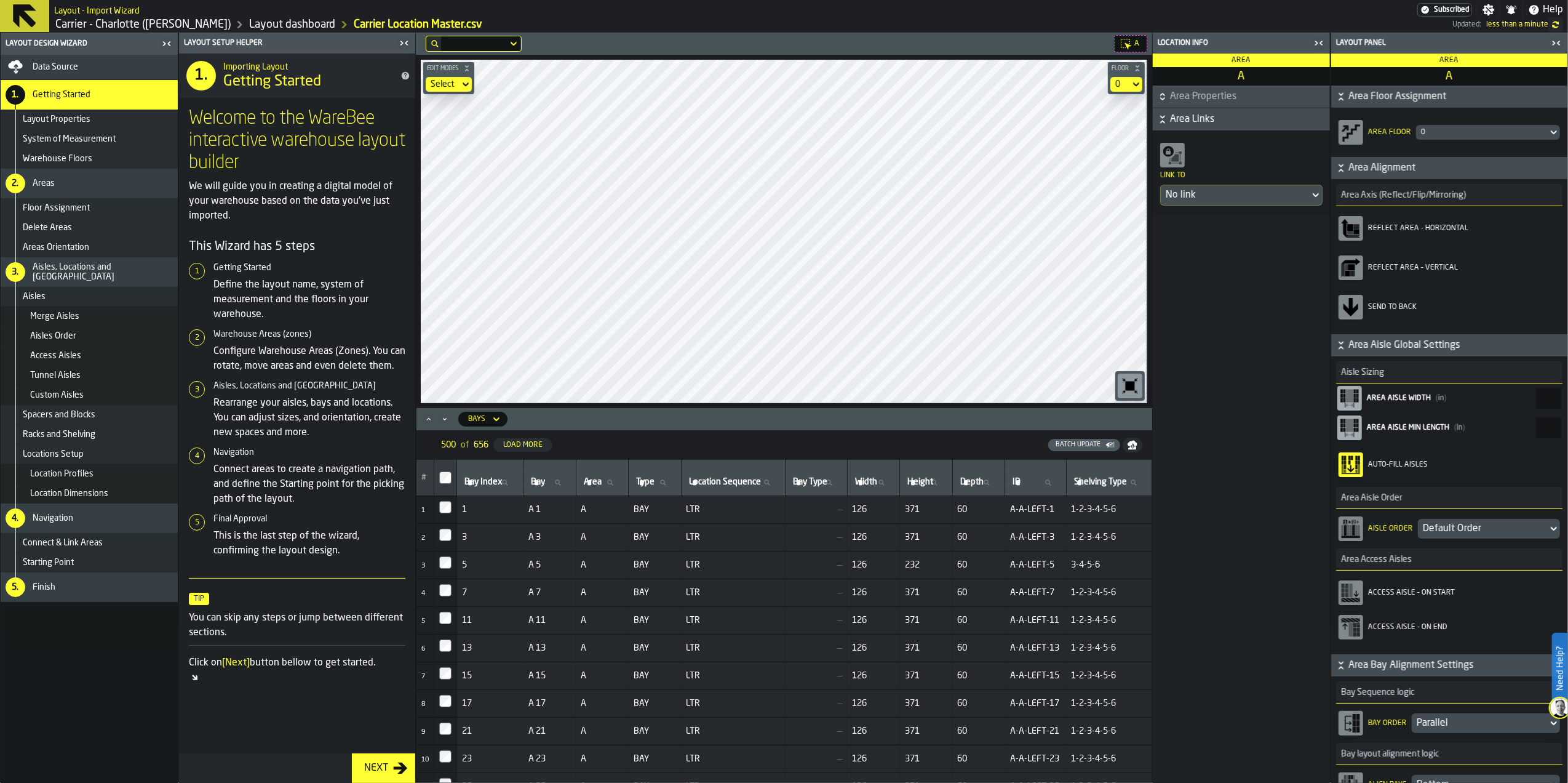
click at [1122, 45] on icon at bounding box center [1126, 44] width 13 height 13
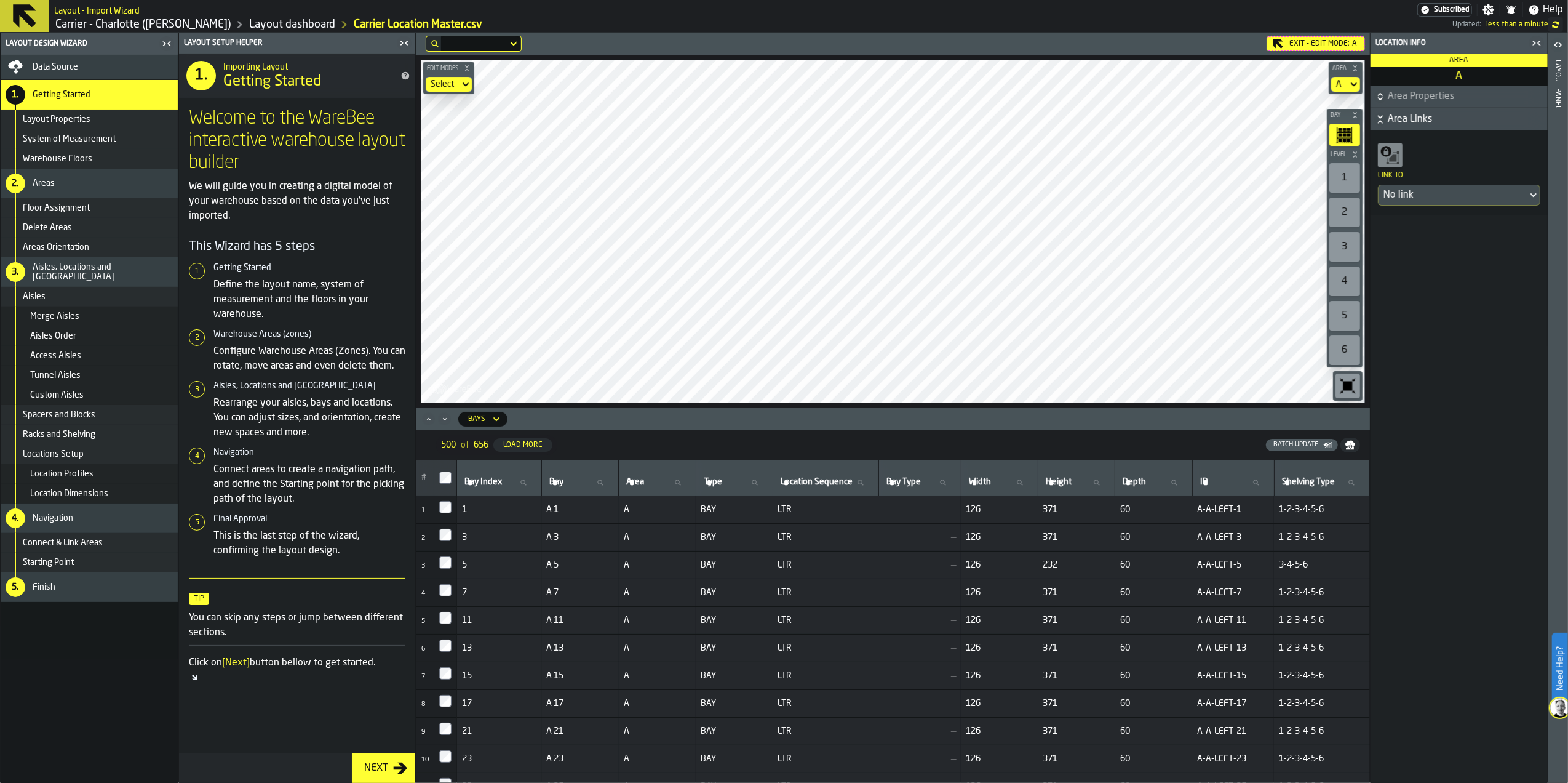
click at [1344, 182] on div "1" at bounding box center [1344, 178] width 31 height 30
click at [1344, 205] on div "2" at bounding box center [1344, 212] width 31 height 30
click at [1344, 183] on div "1" at bounding box center [1344, 178] width 31 height 30
click at [1560, 42] on icon "button-toggle-Open" at bounding box center [1558, 45] width 14 height 14
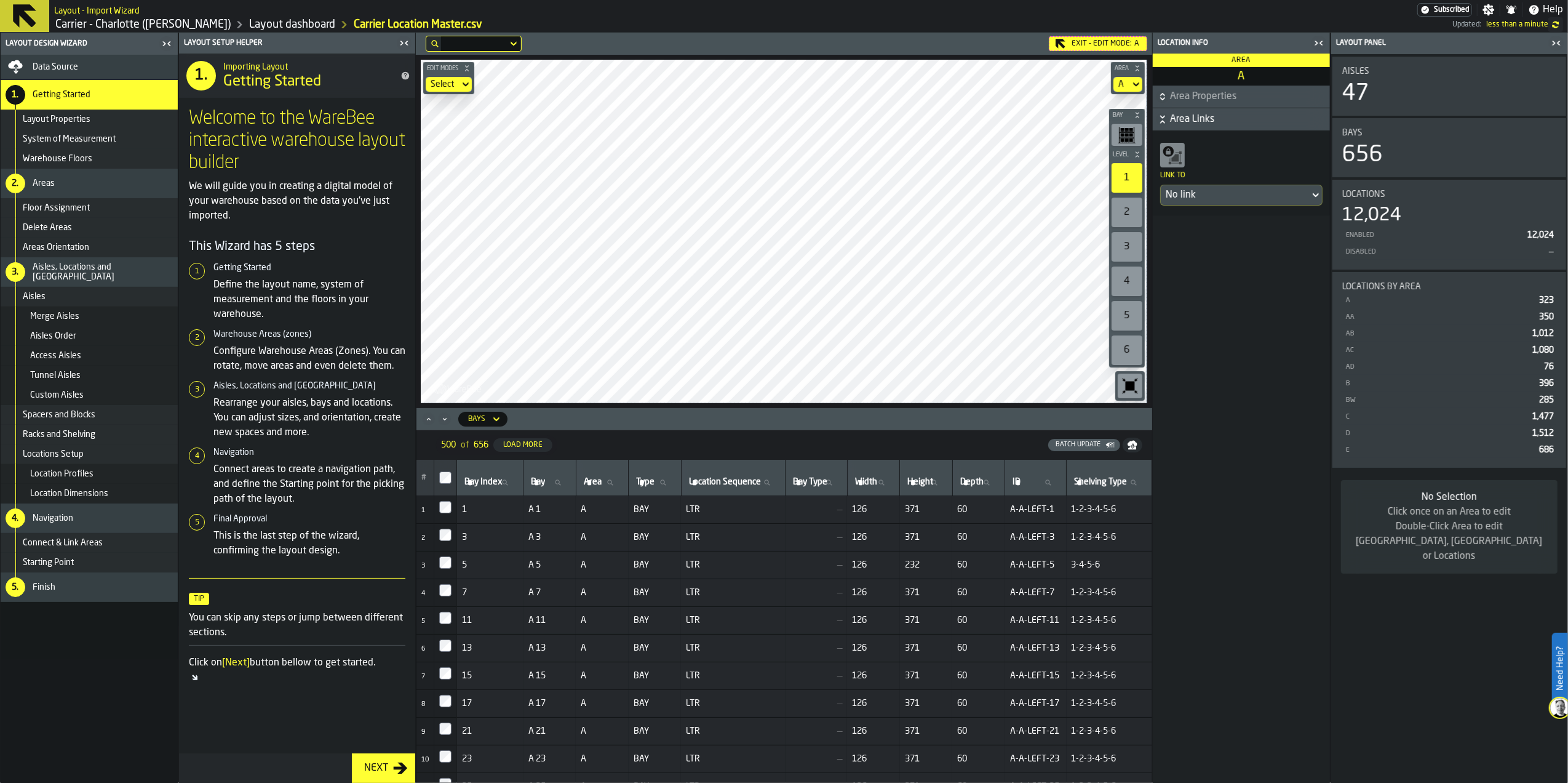
click at [1125, 215] on div "2" at bounding box center [1127, 212] width 31 height 30
click at [1127, 240] on div "3" at bounding box center [1127, 246] width 31 height 30
click at [1127, 271] on div "4" at bounding box center [1127, 281] width 31 height 30
click at [1130, 320] on div "5" at bounding box center [1127, 316] width 31 height 30
click at [1130, 357] on div "6" at bounding box center [1127, 350] width 31 height 30
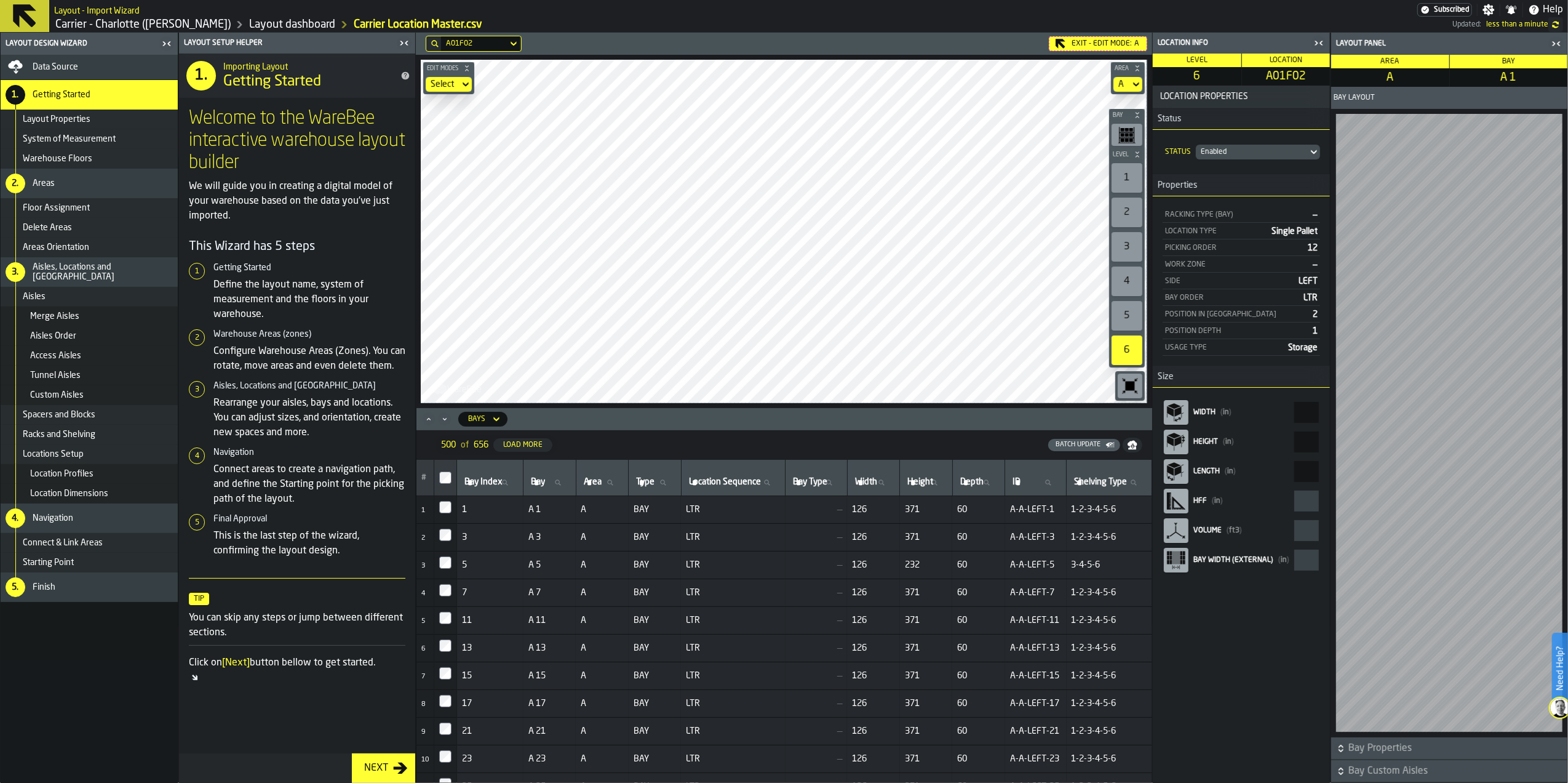
click at [1341, 746] on icon "button-" at bounding box center [1341, 748] width 13 height 13
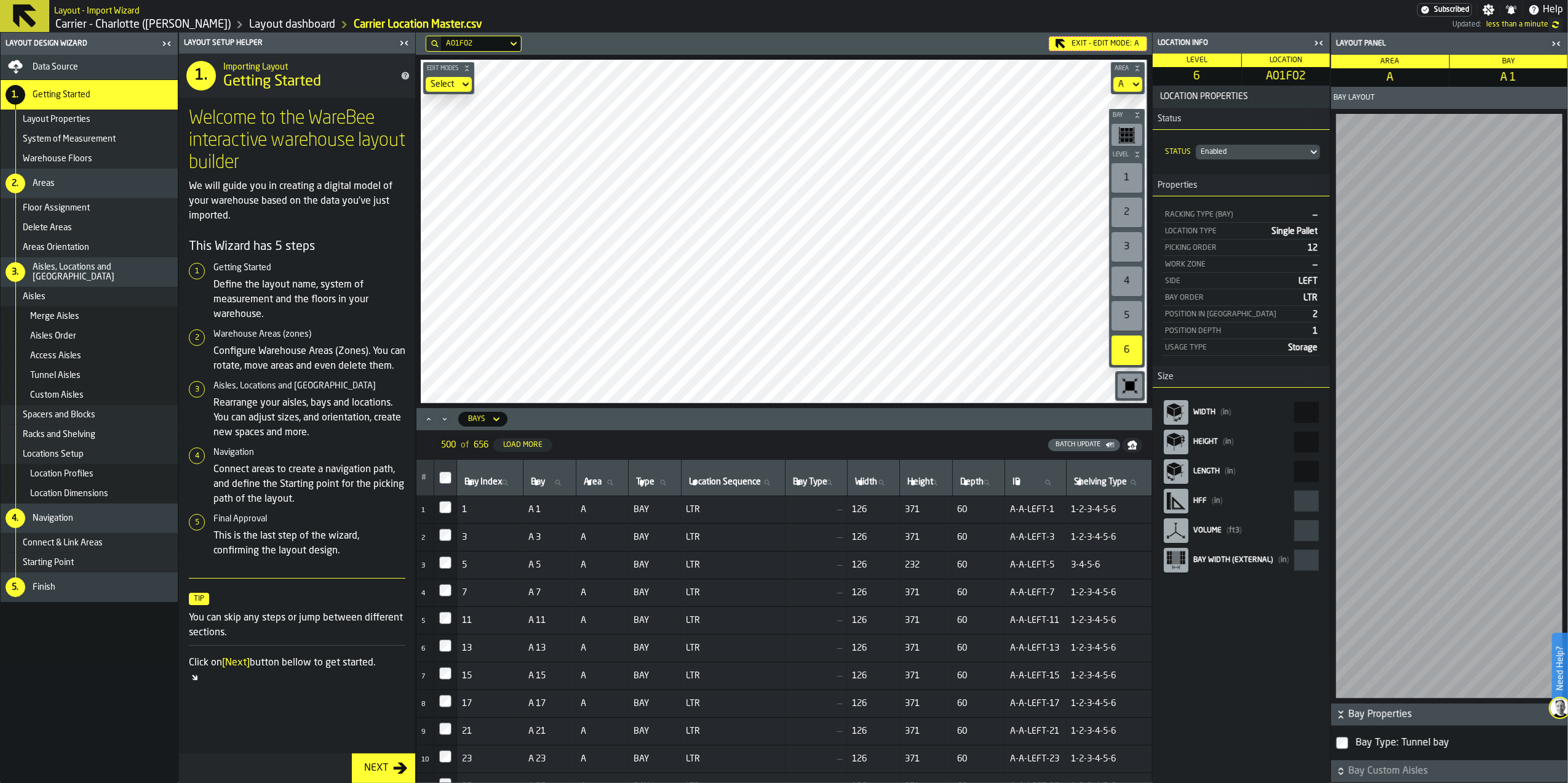
click at [1344, 773] on icon "button-" at bounding box center [1341, 771] width 13 height 13
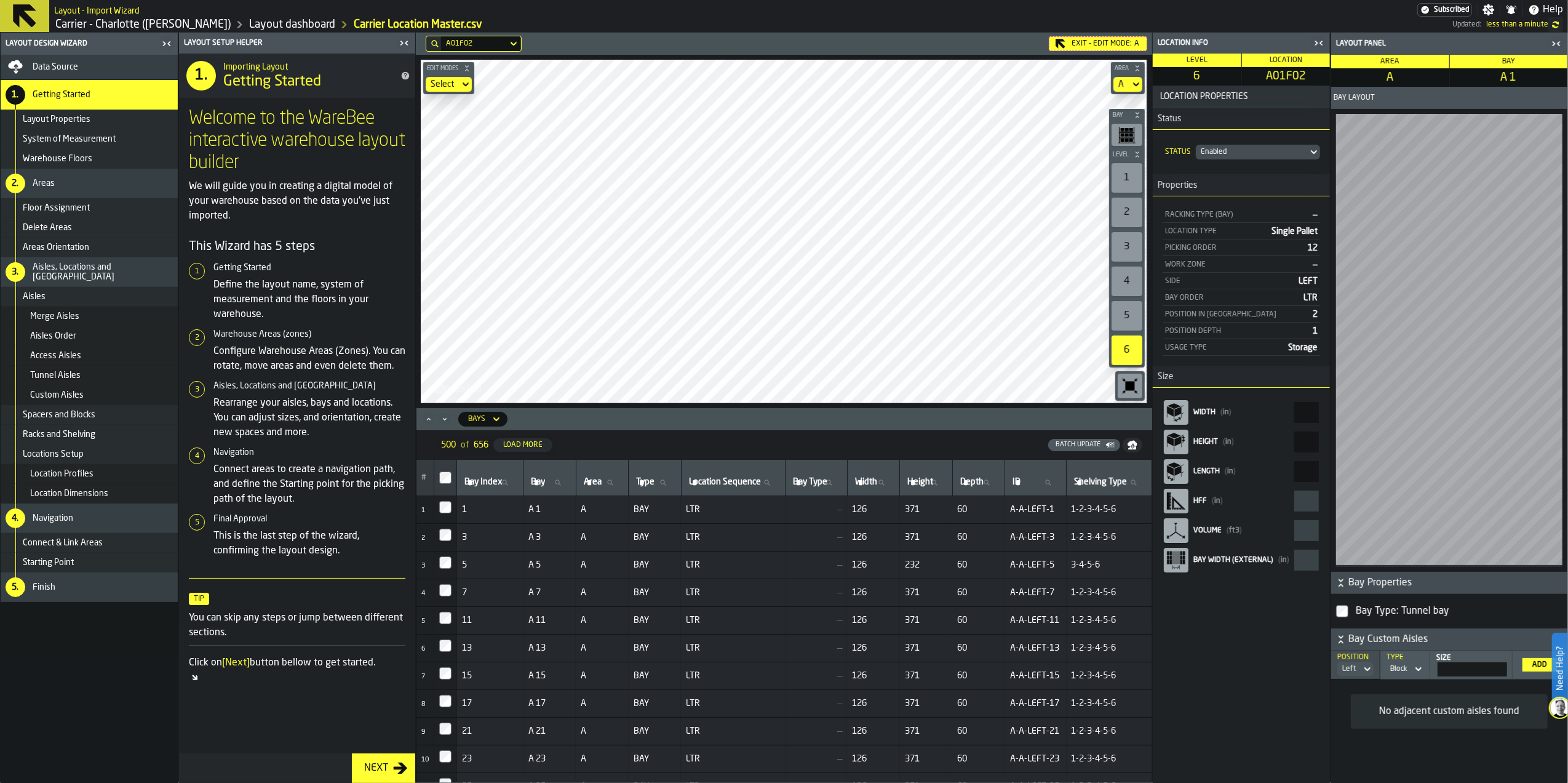
drag, startPoint x: 1487, startPoint y: 673, endPoint x: 1509, endPoint y: 671, distance: 22.1
click at [1509, 671] on th "Size ***" at bounding box center [1471, 665] width 82 height 29
type input "***"
click at [1530, 663] on div "Add" at bounding box center [1539, 665] width 25 height 9
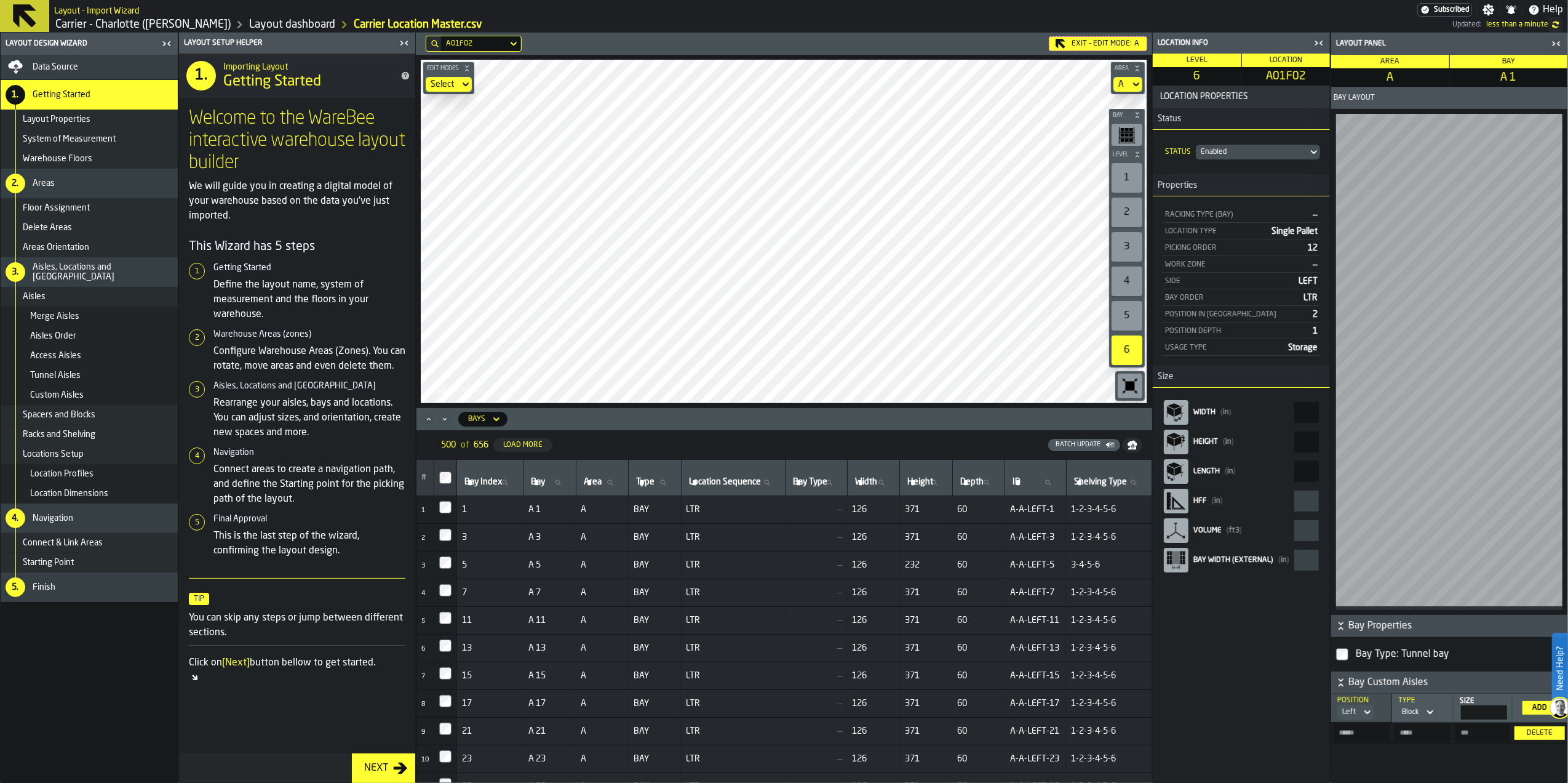
click at [1536, 734] on div "Delete" at bounding box center [1539, 733] width 40 height 9
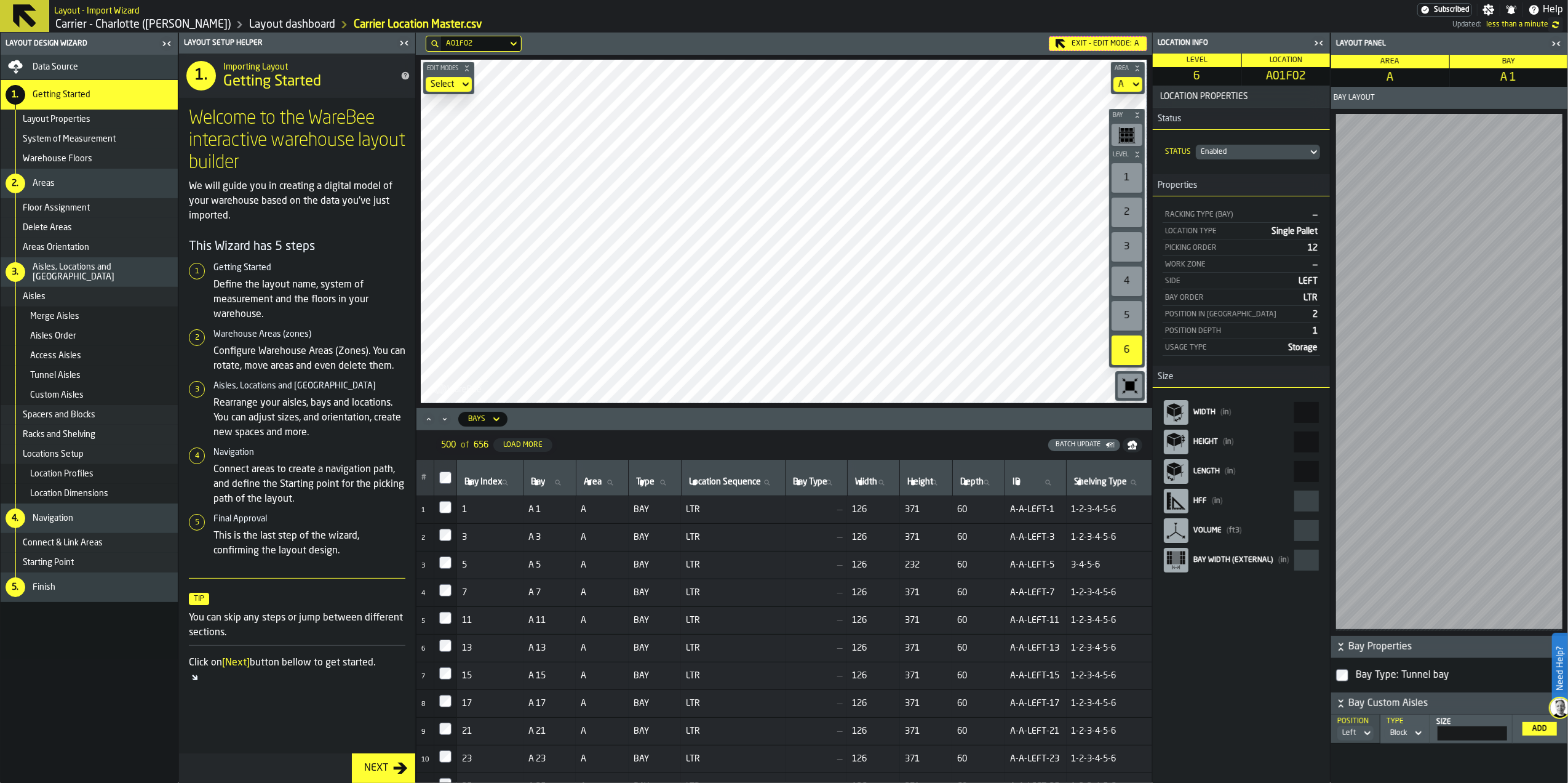
click at [1253, 564] on div "Bay Width (External) ( in )" at bounding box center [1242, 560] width 98 height 9
click at [1181, 567] on icon "react-aria6704497997-:r7u86:" at bounding box center [1176, 559] width 20 height 20
click at [1177, 563] on rect "react-aria6704497997-:r7u86:" at bounding box center [1176, 557] width 8 height 13
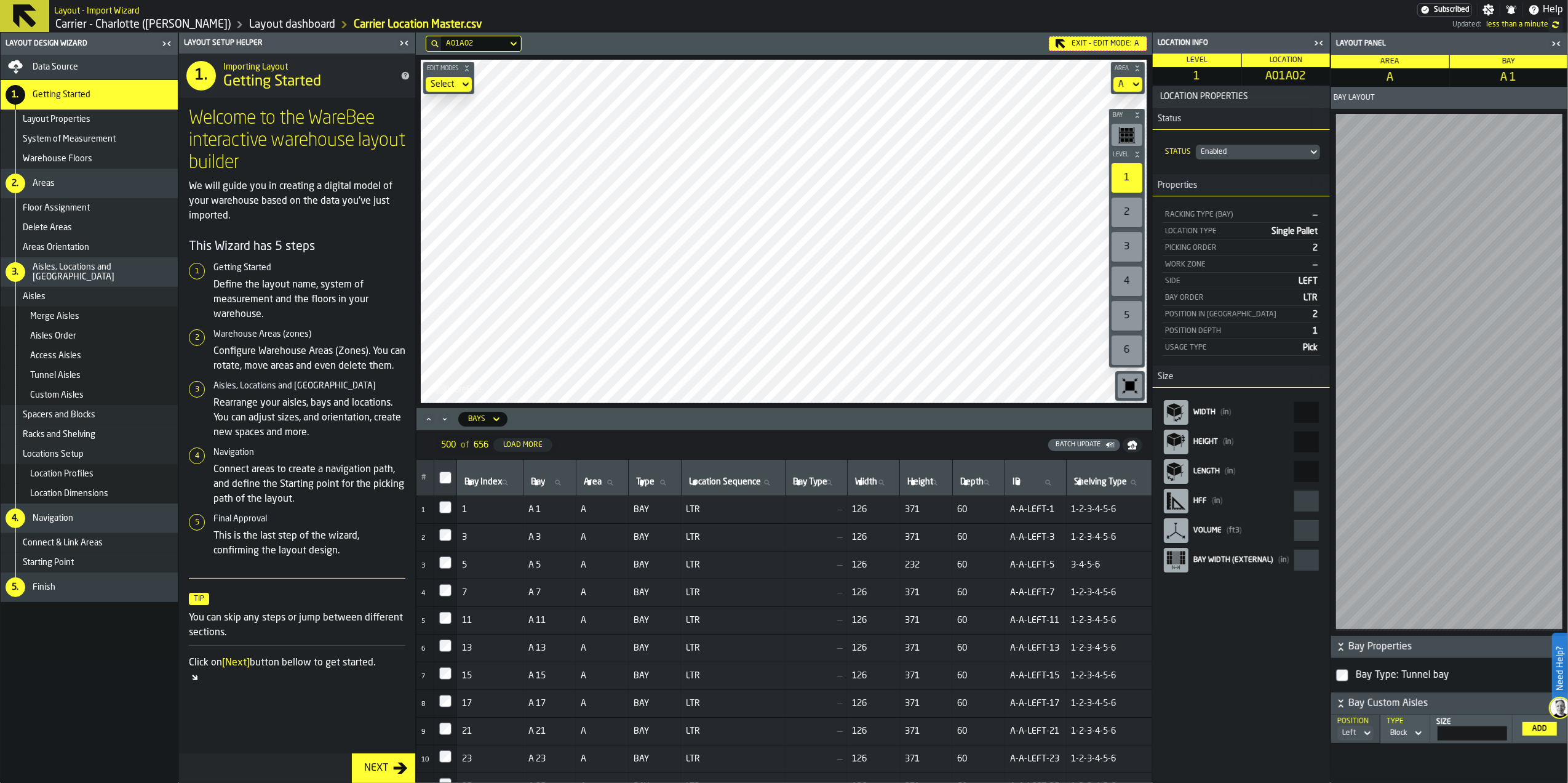
click at [1180, 562] on icon "react-aria6704497997-:r7uf8:" at bounding box center [1176, 559] width 20 height 20
click at [1244, 151] on div "Enabled" at bounding box center [1252, 152] width 102 height 9
click at [1216, 180] on div "Disabled" at bounding box center [1202, 176] width 64 height 14
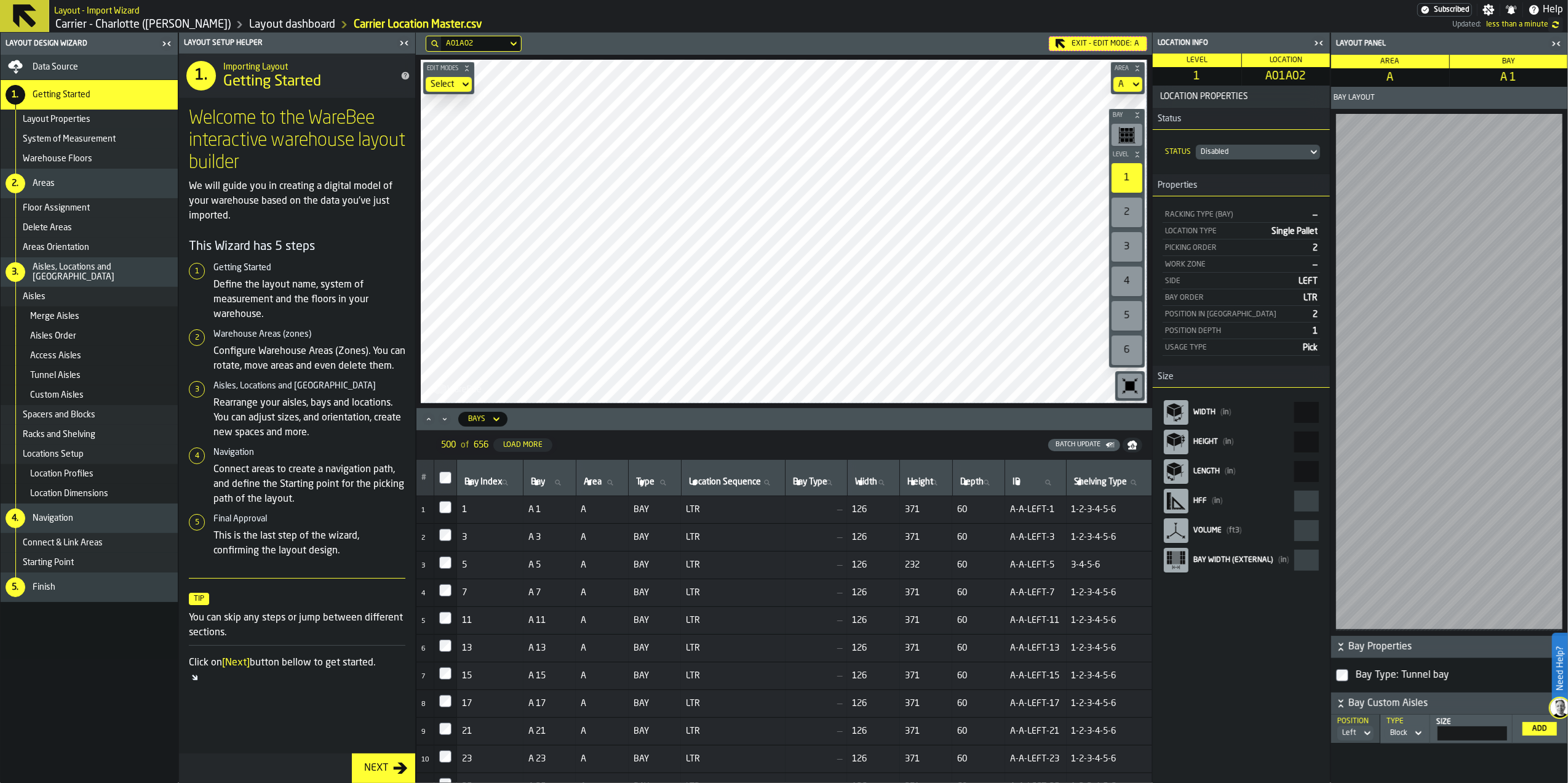
click at [1255, 150] on div "Disabled" at bounding box center [1252, 152] width 102 height 9
click at [1213, 205] on div "Enabled" at bounding box center [1202, 206] width 64 height 14
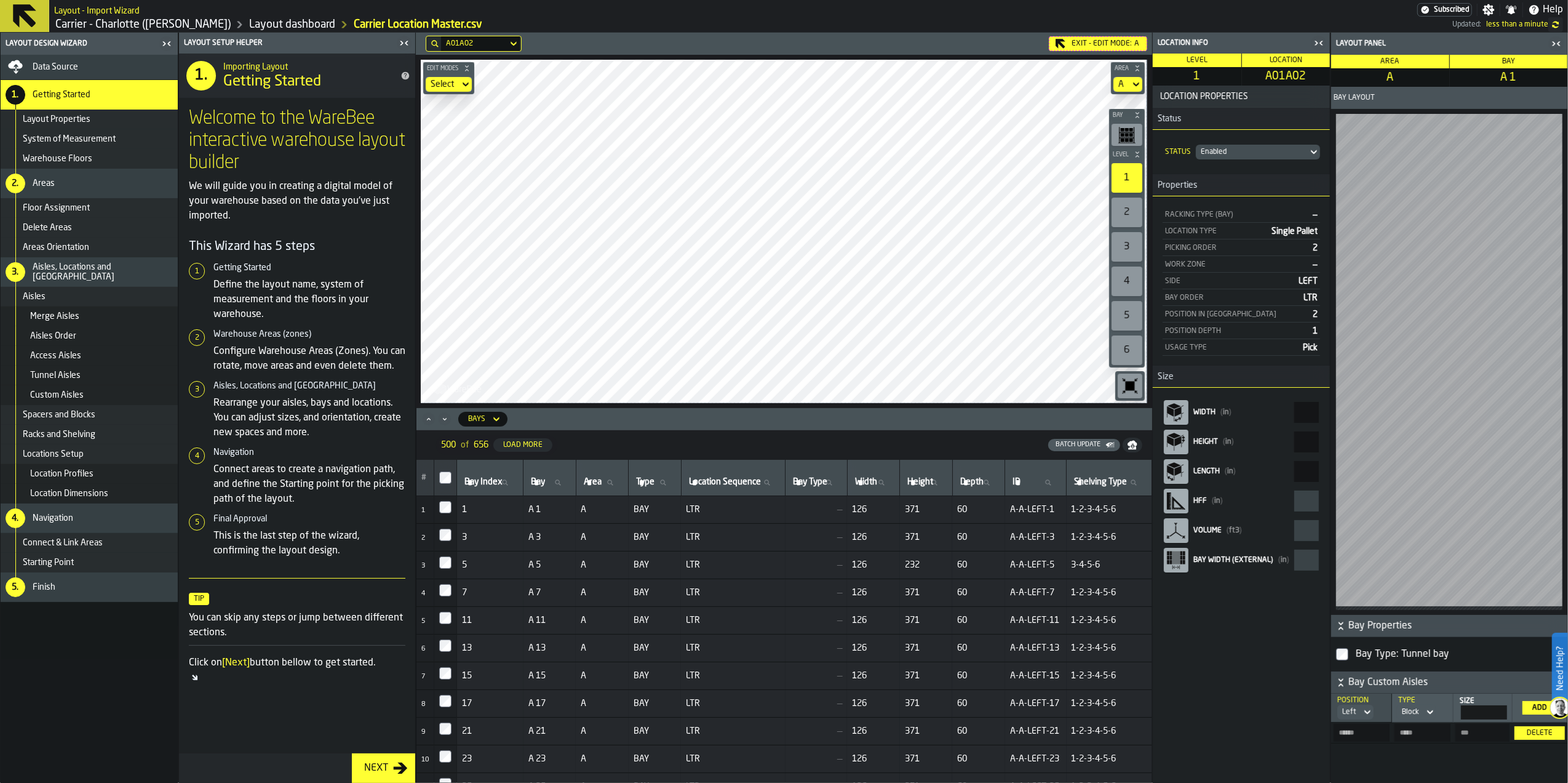
click at [1531, 731] on div "Delete" at bounding box center [1539, 733] width 40 height 9
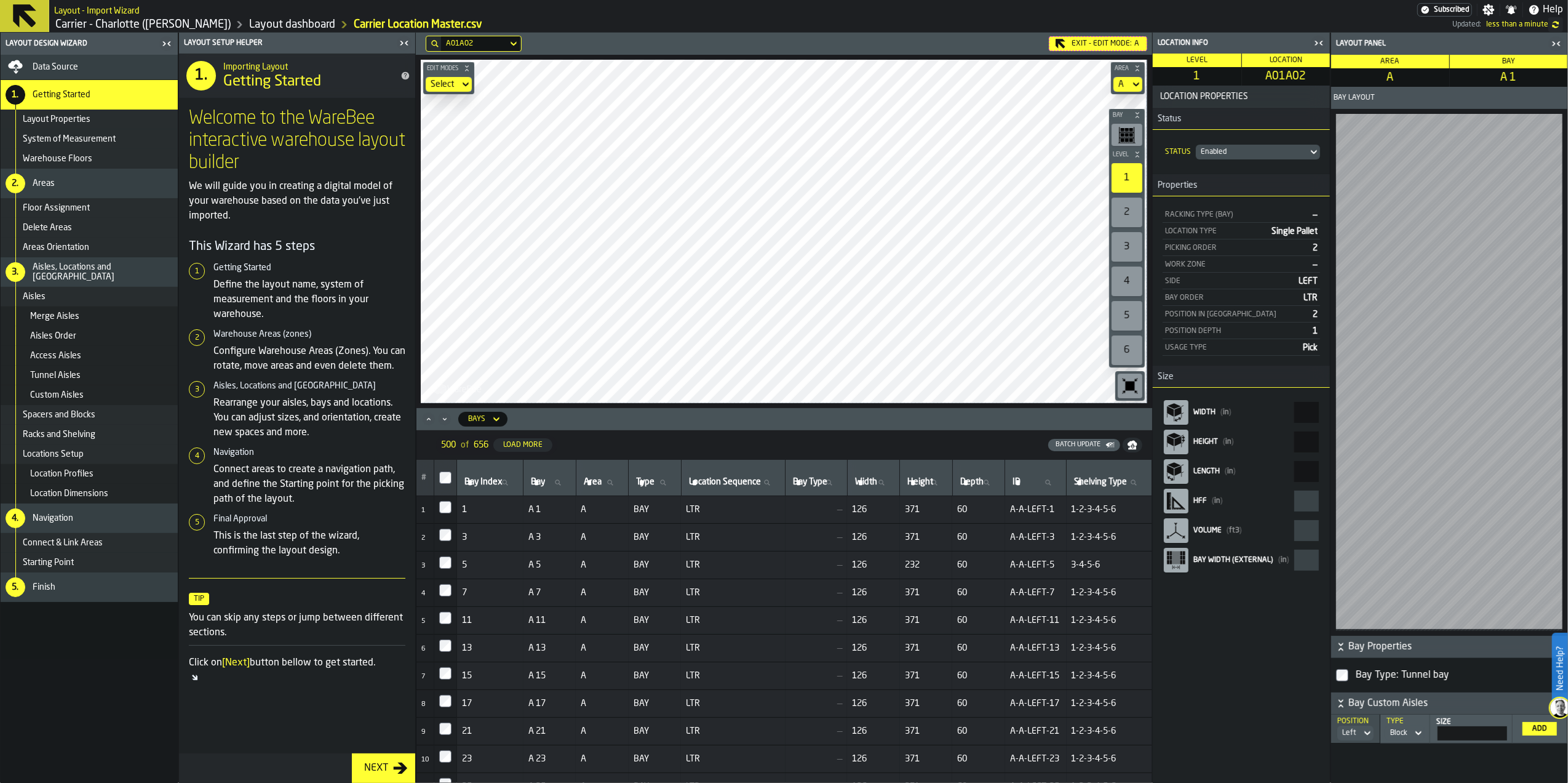
click at [1303, 284] on span "LEFT" at bounding box center [1308, 282] width 19 height 9
click at [1121, 129] on rect "button-toolbar-undefined" at bounding box center [1123, 129] width 4 height 3
click at [1137, 155] on icon "button-" at bounding box center [1137, 154] width 8 height 8
click at [1343, 648] on icon "button-" at bounding box center [1341, 647] width 13 height 13
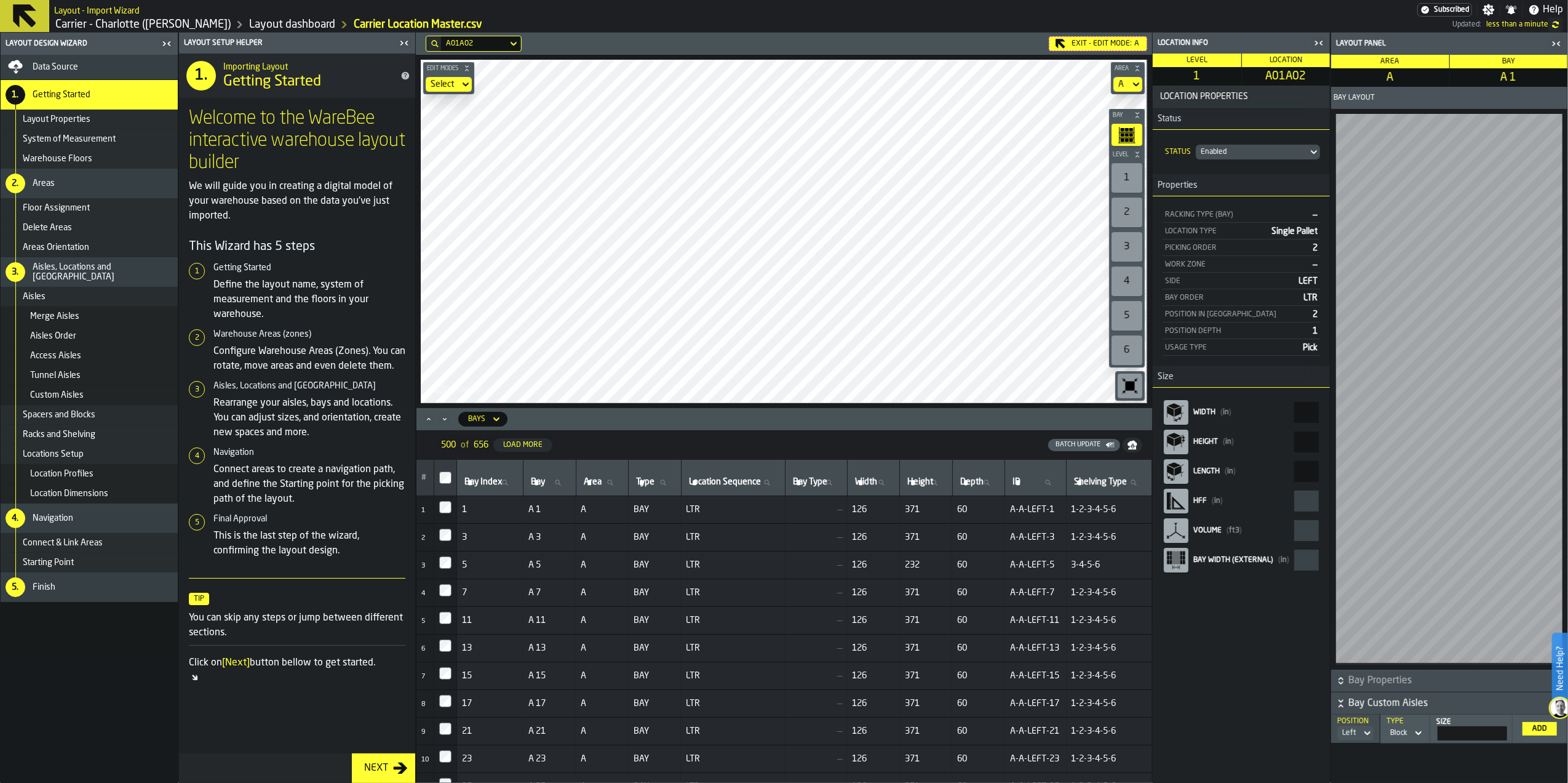
click at [1341, 680] on icon "button-" at bounding box center [1341, 681] width 13 height 13
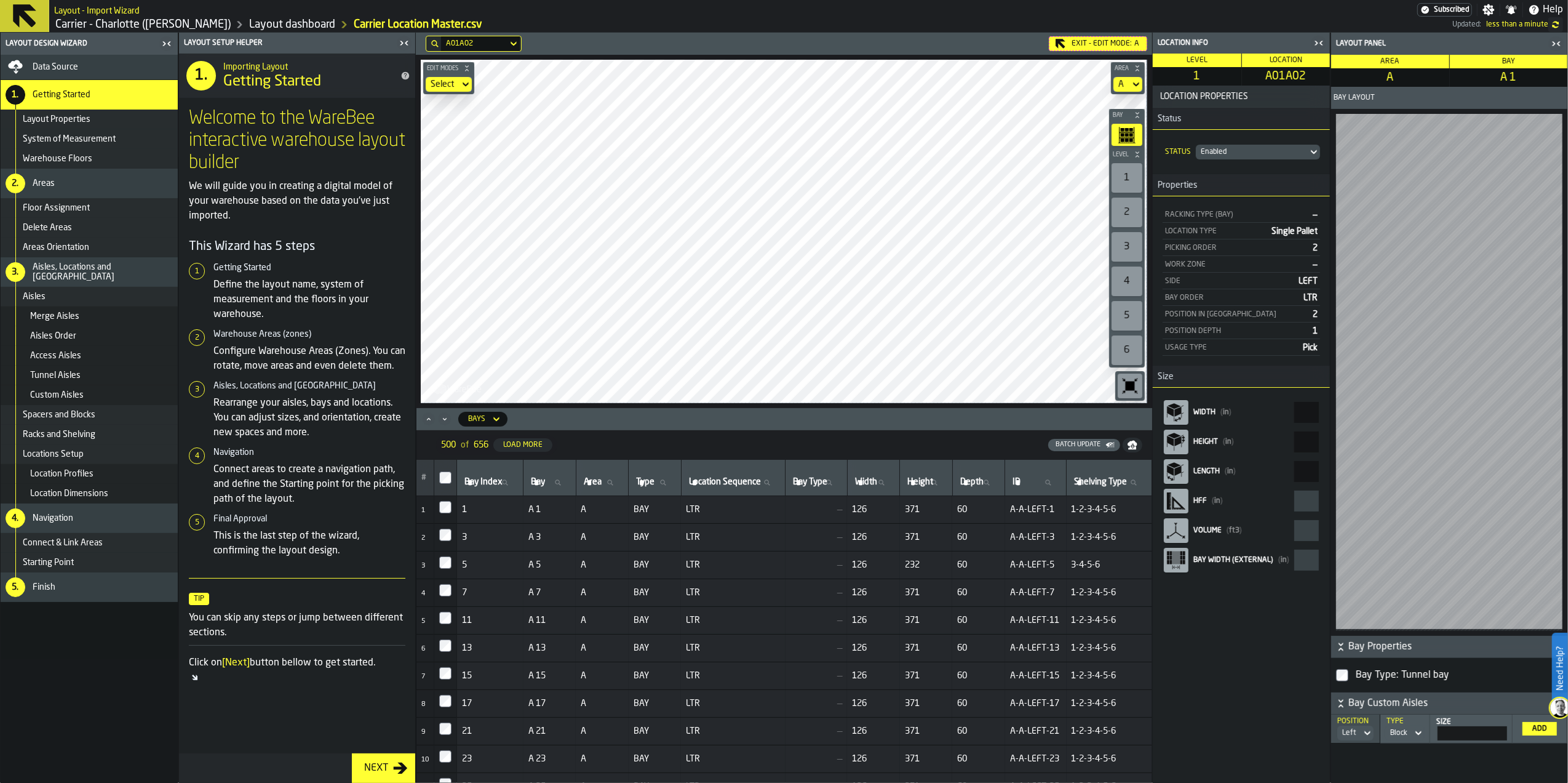
click at [1341, 697] on icon "button-" at bounding box center [1341, 704] width 13 height 13
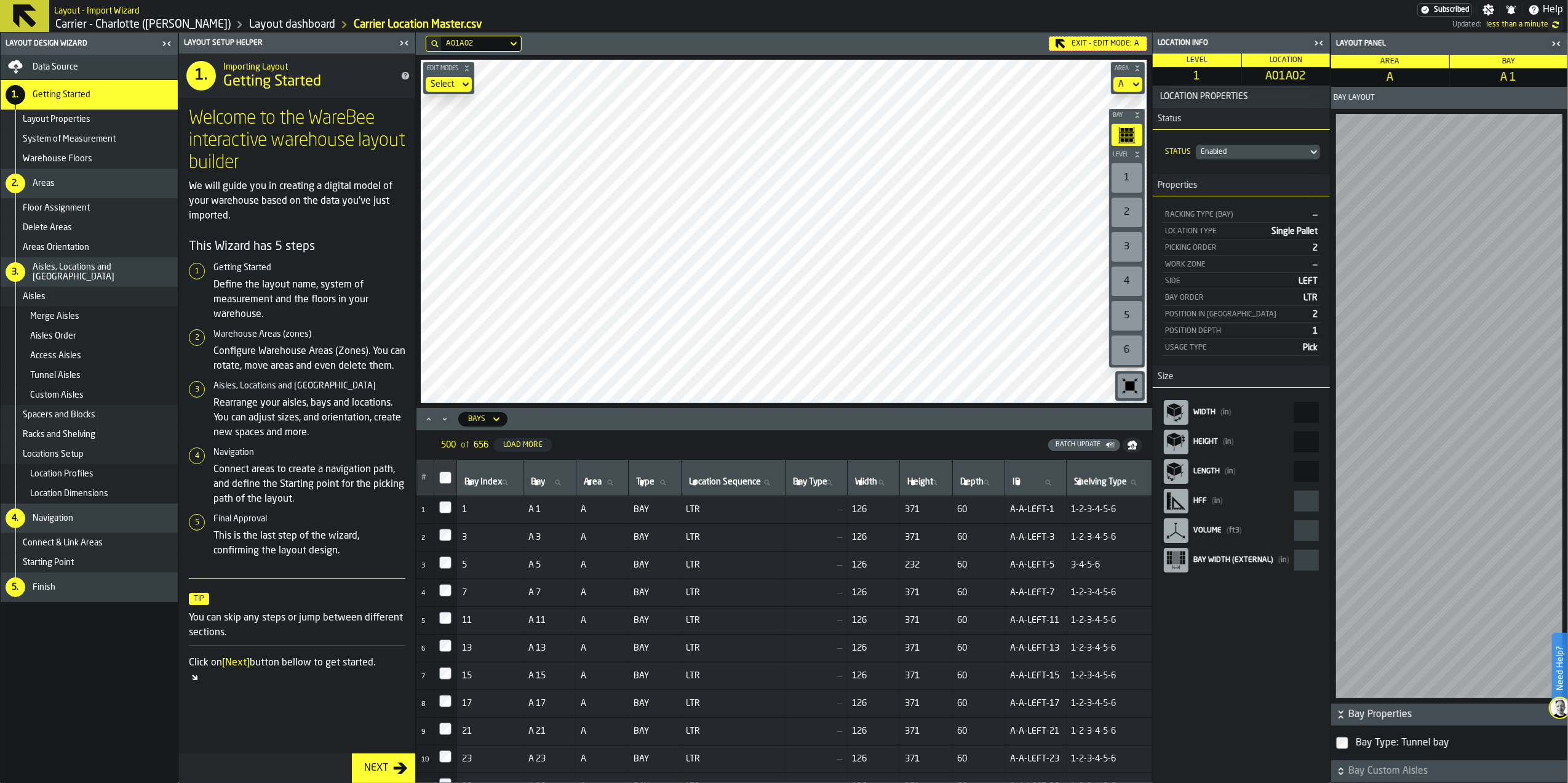
click at [1339, 769] on icon "button-" at bounding box center [1341, 771] width 13 height 13
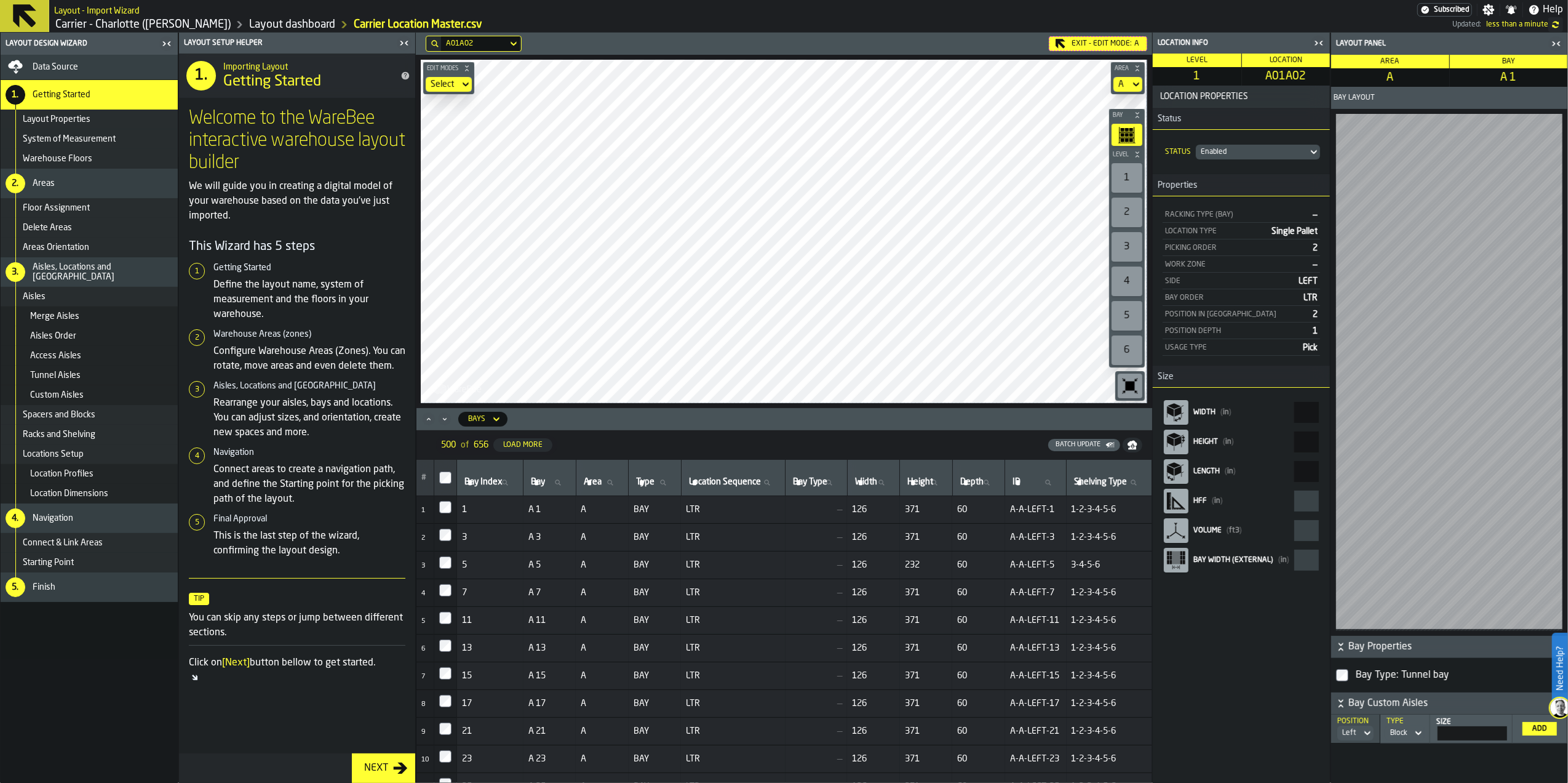
click at [1365, 732] on icon at bounding box center [1368, 733] width 13 height 14
click at [1408, 731] on div "Block" at bounding box center [1399, 733] width 27 height 13
click at [1414, 729] on icon at bounding box center [1419, 733] width 13 height 14
click at [1186, 503] on div "react-aria6704497997-:r7ur9:" at bounding box center [1176, 501] width 25 height 25
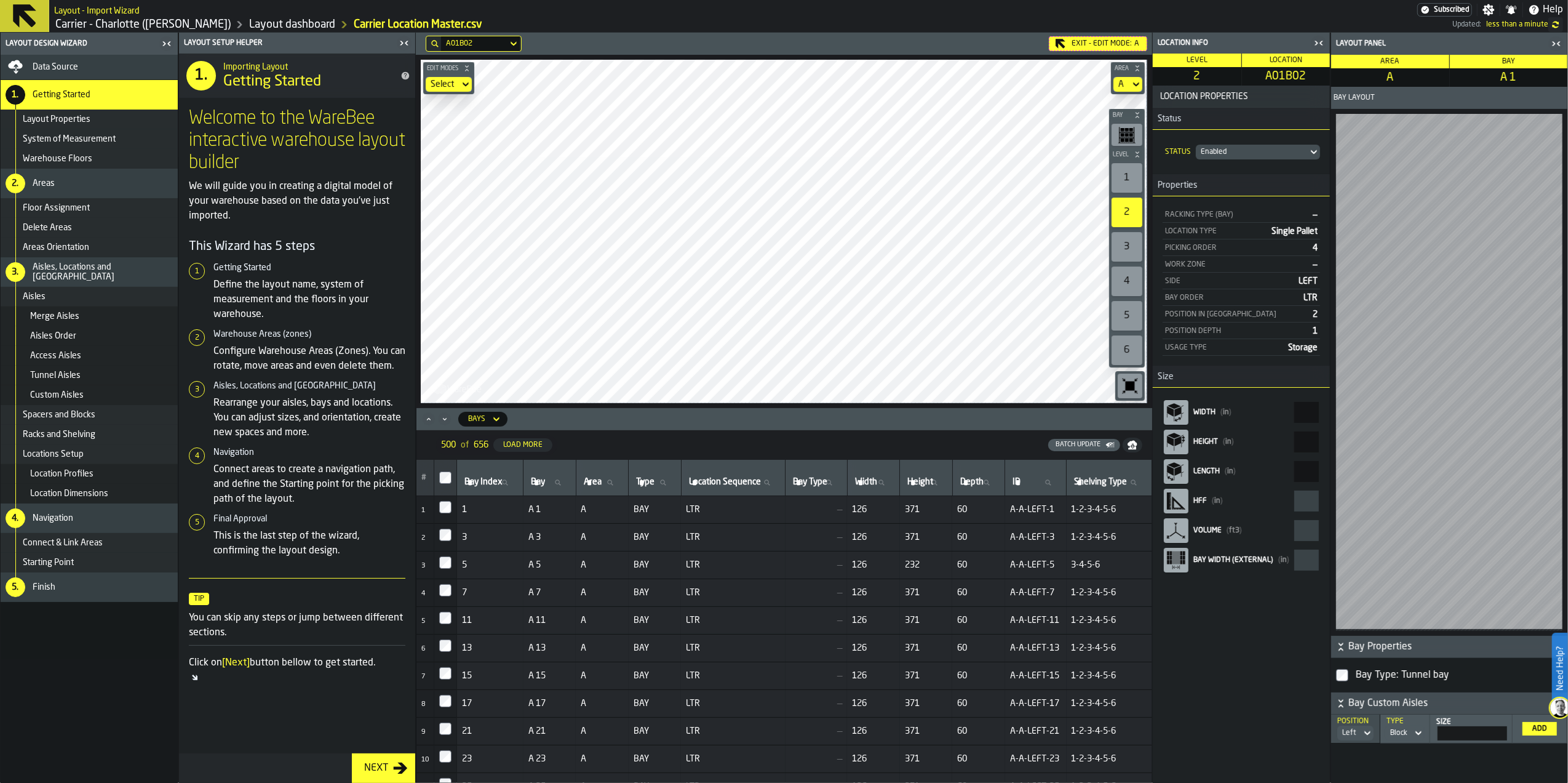
click at [1186, 505] on div "react-aria6704497997-:r7ur9:" at bounding box center [1176, 501] width 25 height 25
drag, startPoint x: 1186, startPoint y: 505, endPoint x: 1192, endPoint y: 586, distance: 81.2
click at [1202, 597] on div "Location Properties Status Status Enabled Properties Racking Type (Bay) — Locat…" at bounding box center [1241, 434] width 177 height 697
click at [1181, 556] on rect "react-aria6704497997-:r7urd:" at bounding box center [1181, 553] width 3 height 4
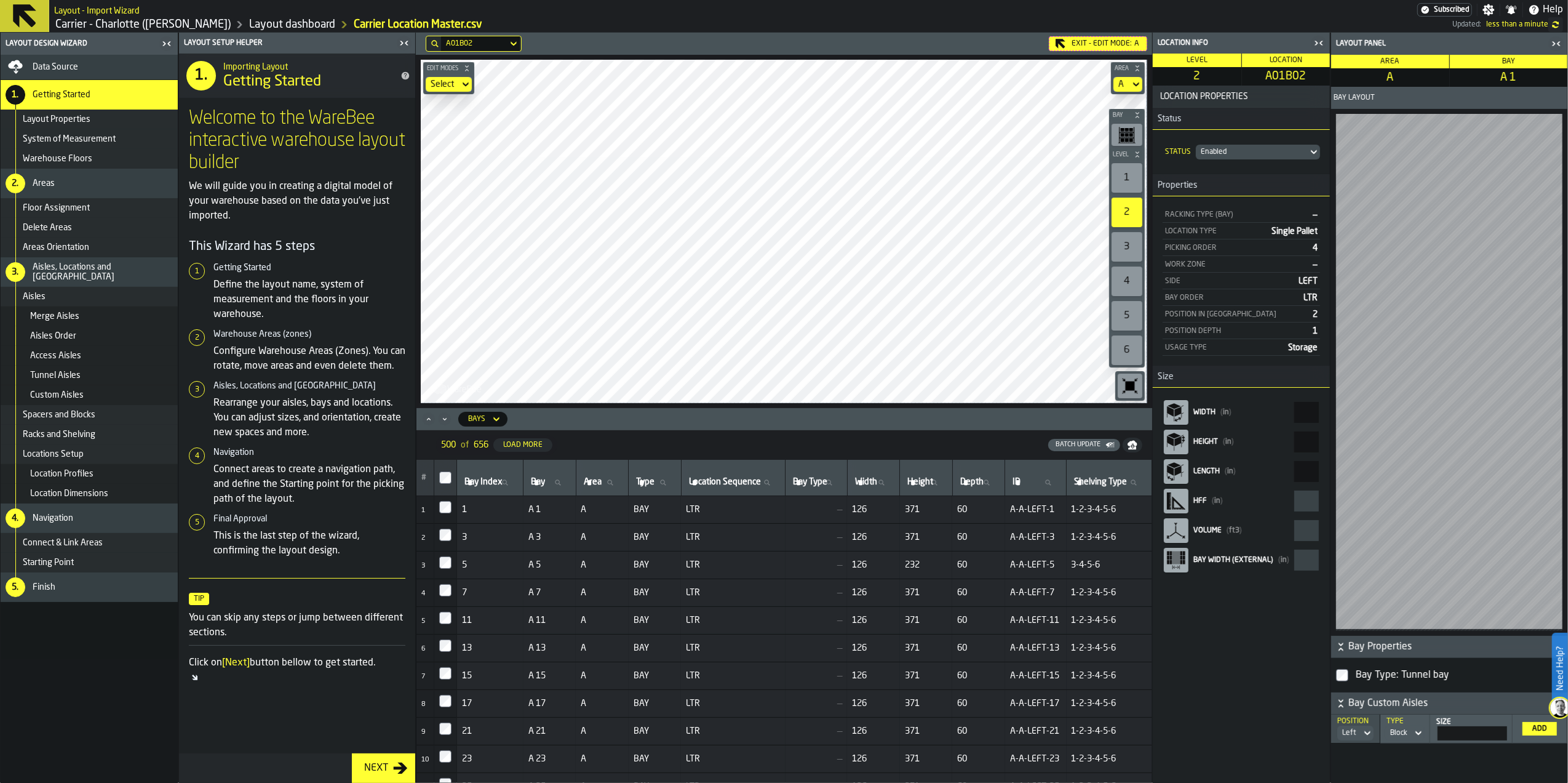
click at [1181, 556] on rect "react-aria6704497997-:r7urd:" at bounding box center [1181, 553] width 3 height 4
click at [1113, 42] on div "Exit - Edit Mode: A" at bounding box center [1098, 43] width 98 height 14
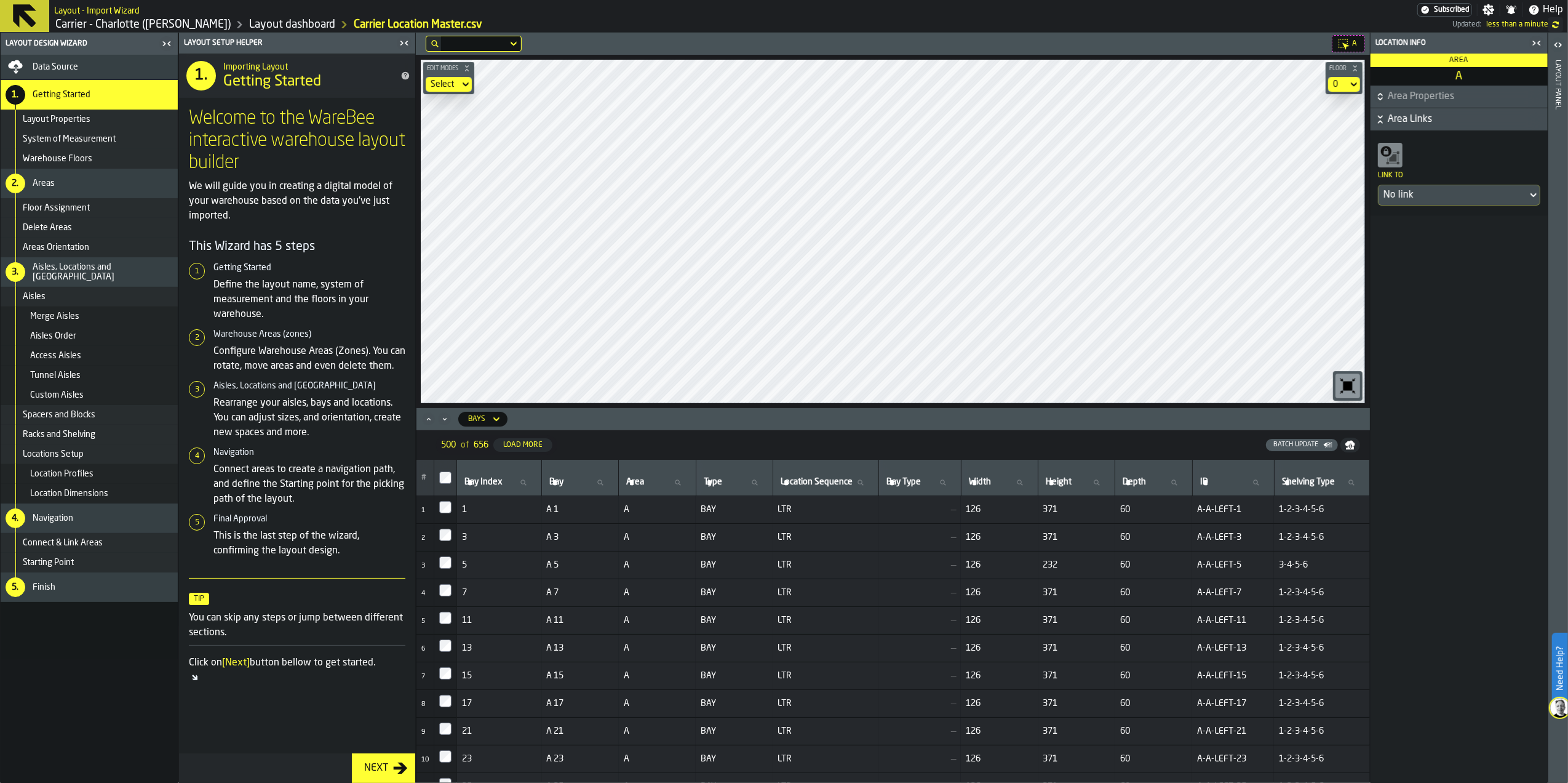
click at [104, 72] on div "Data Source" at bounding box center [89, 67] width 168 height 14
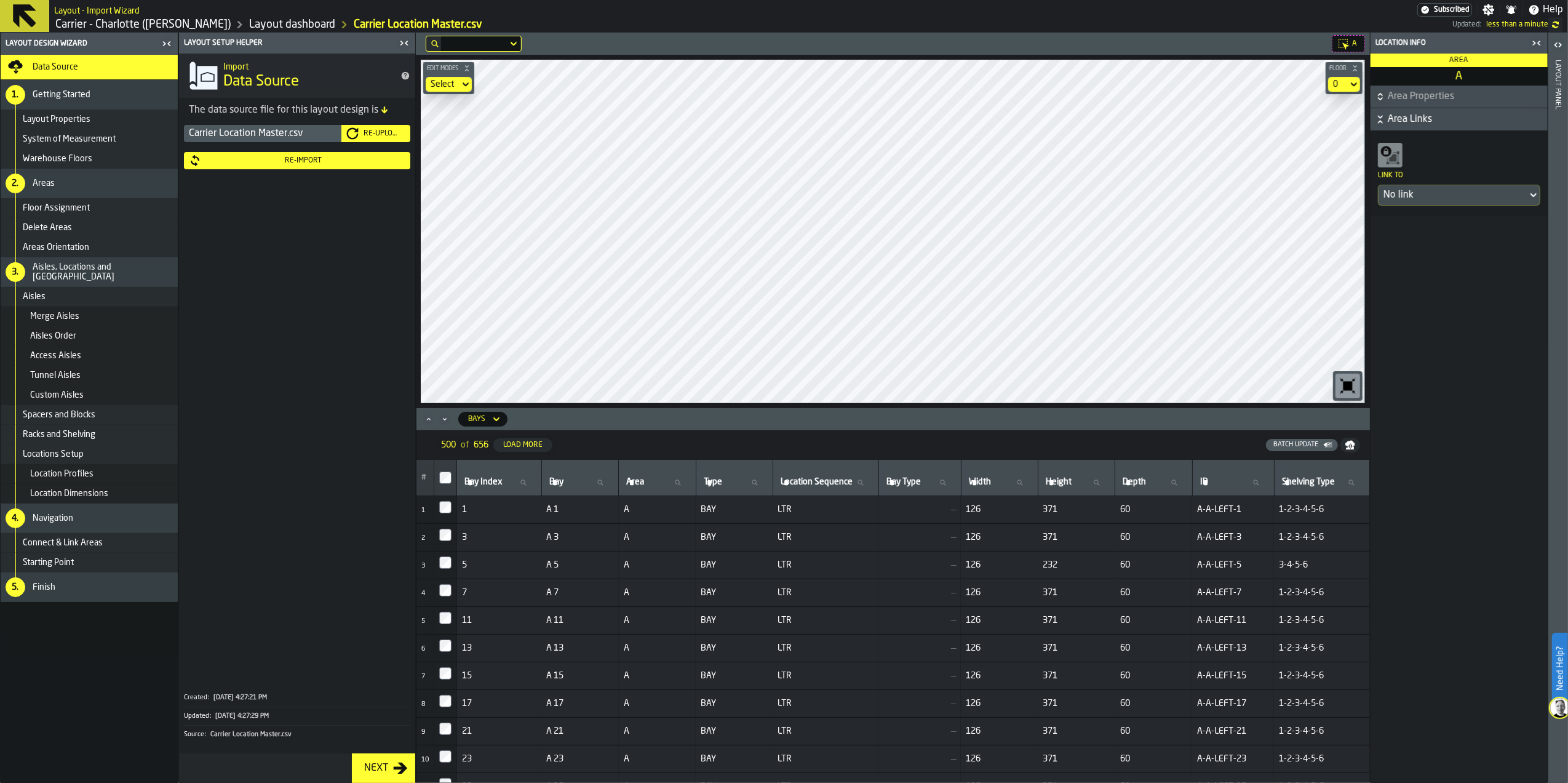
click at [385, 141] on button "Re-Upload" at bounding box center [375, 133] width 69 height 17
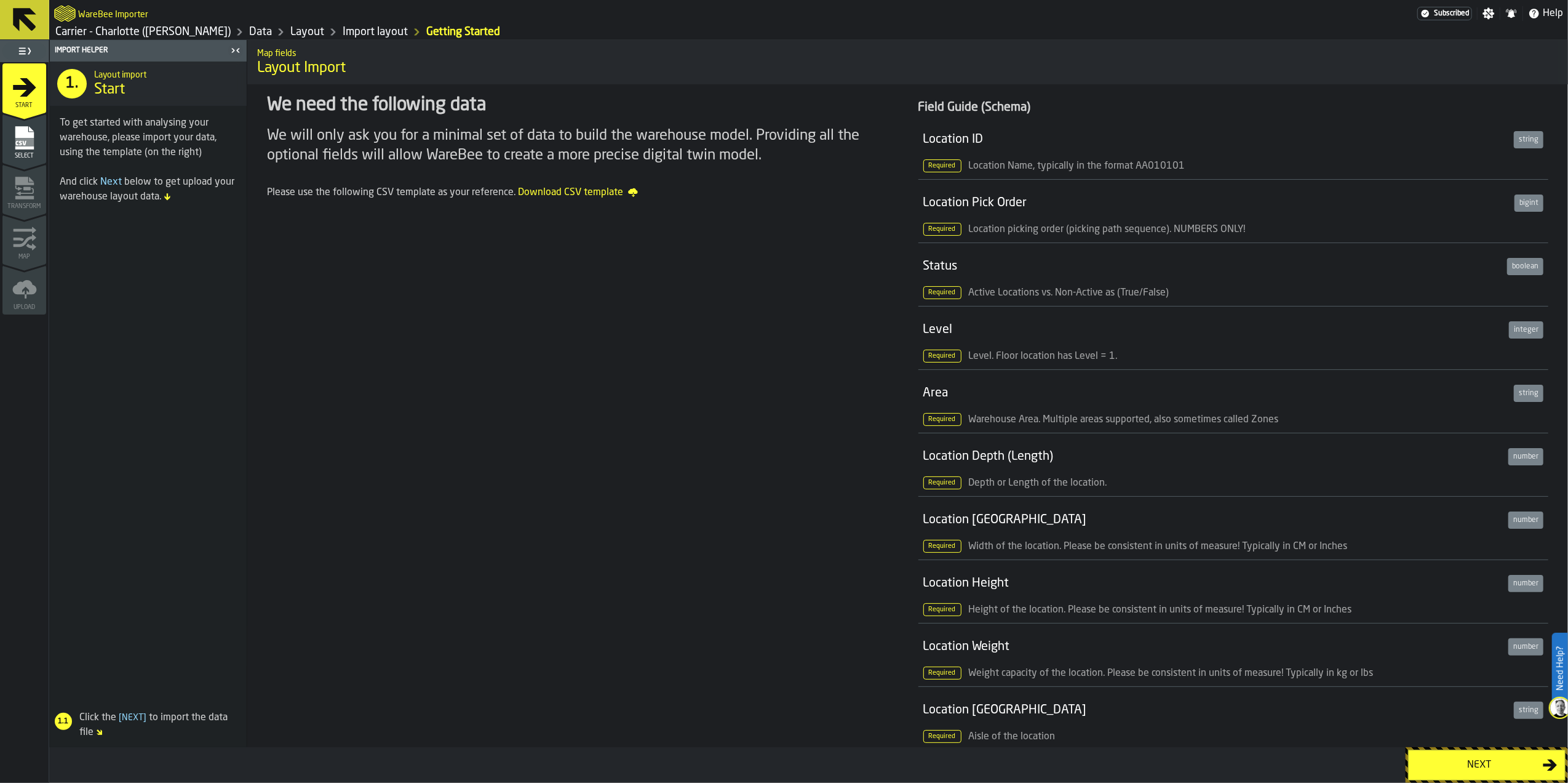
click at [1491, 756] on button "Next" at bounding box center [1487, 765] width 157 height 31
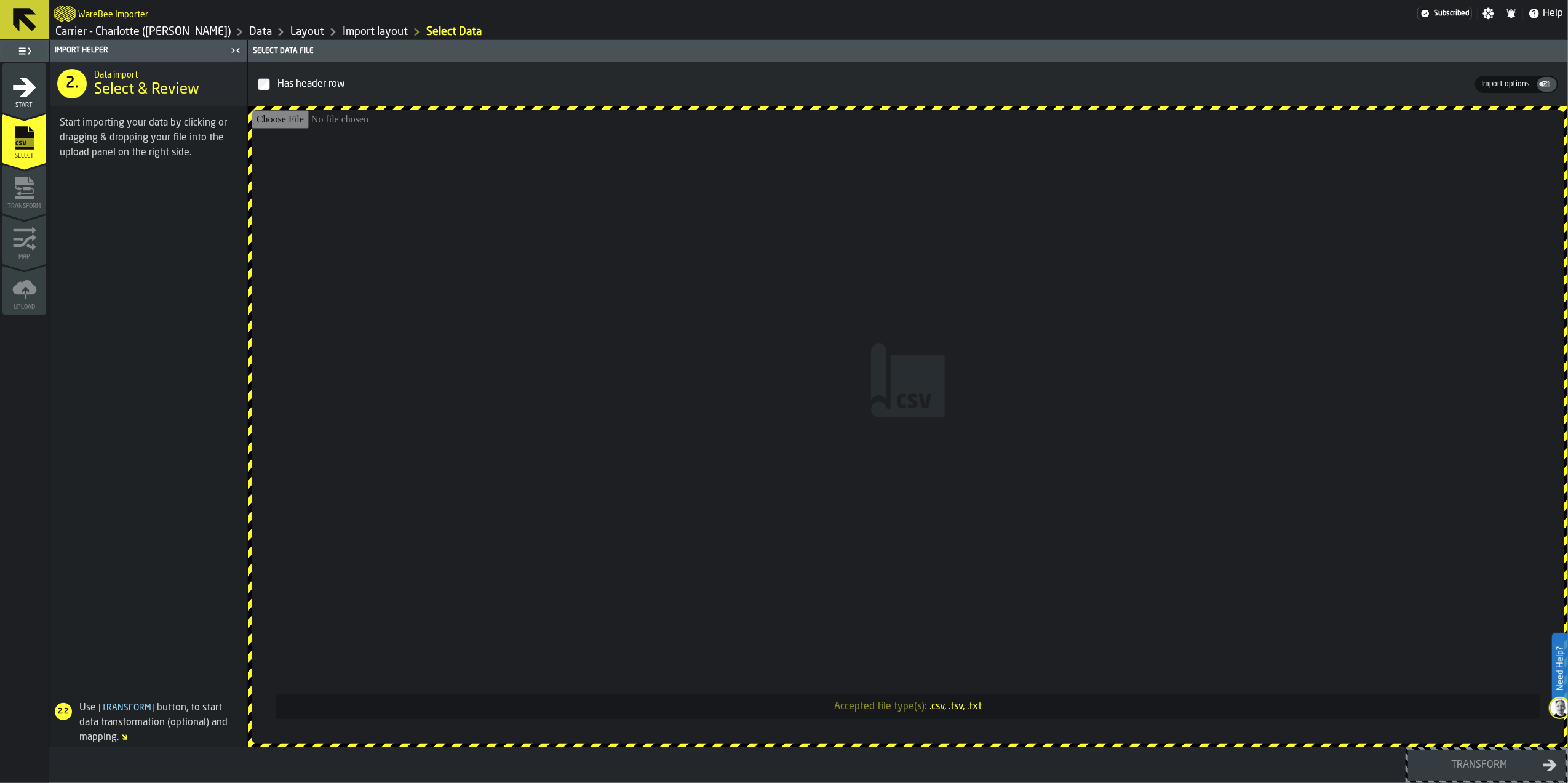
click at [1012, 422] on input "Accepted file type(s): .csv, .tsv, .txt" at bounding box center [908, 426] width 1313 height 633
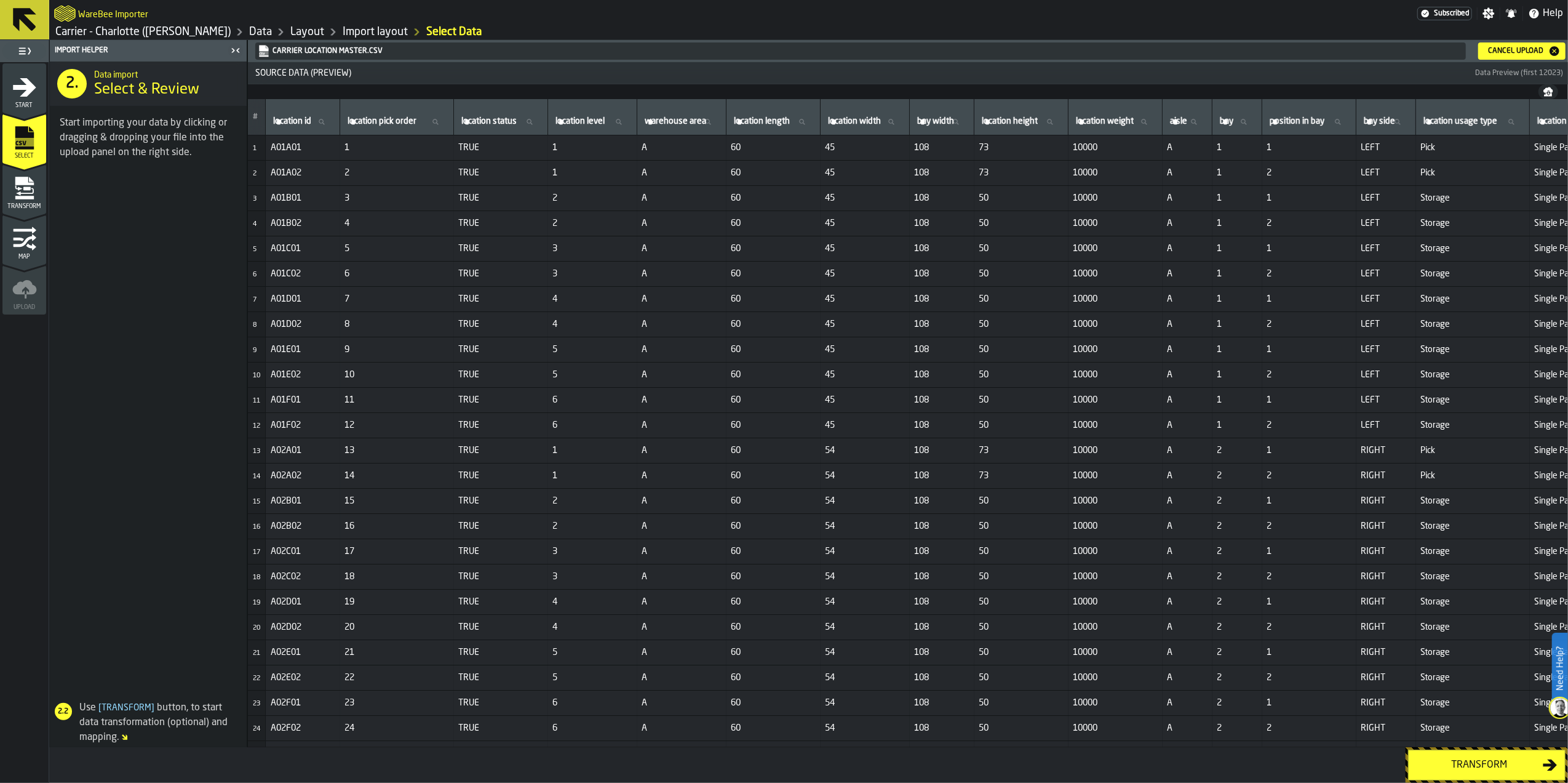
click at [1454, 765] on div "Transform" at bounding box center [1479, 764] width 127 height 14
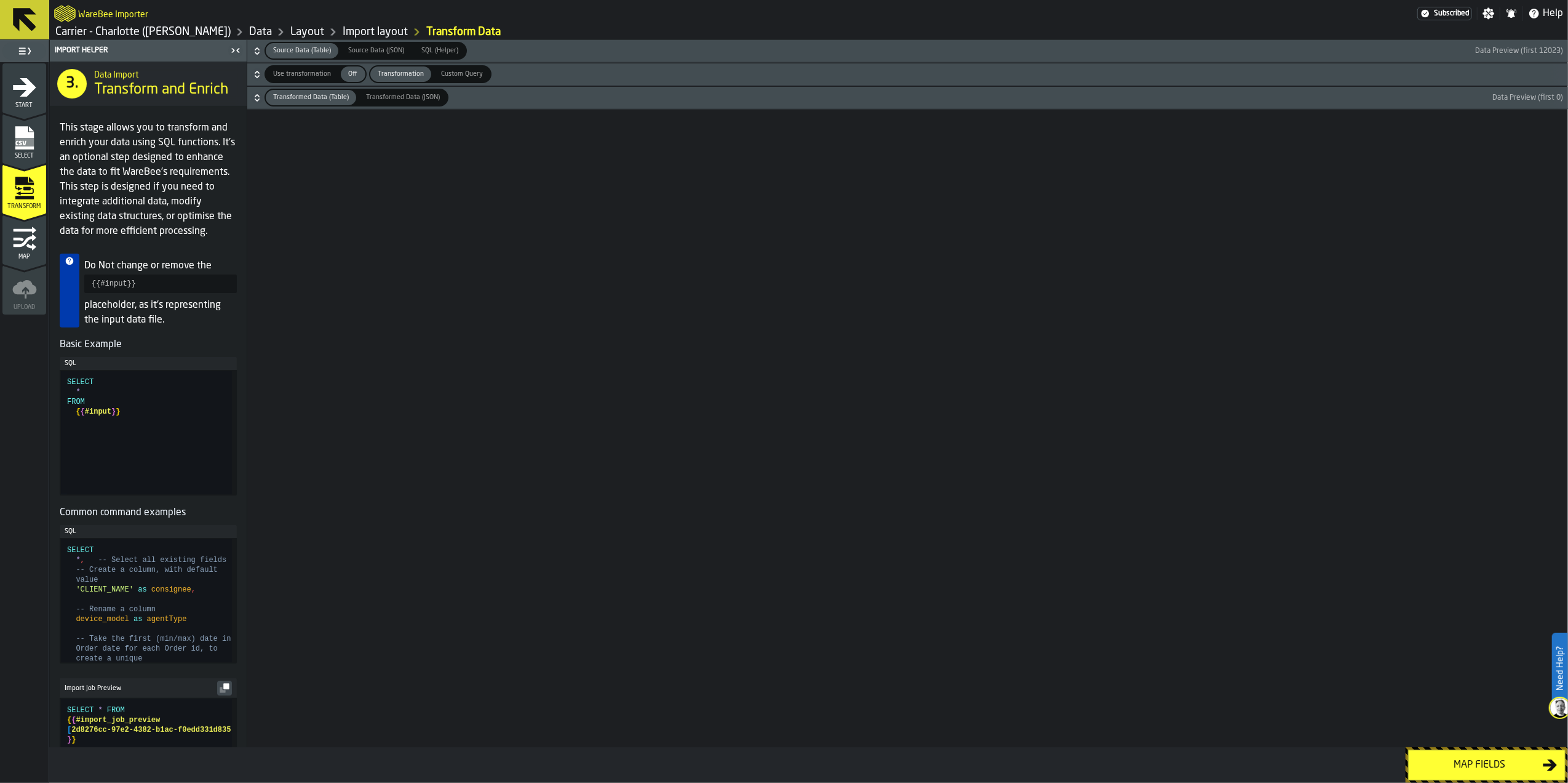
click at [1455, 760] on div "Map fields" at bounding box center [1479, 764] width 127 height 14
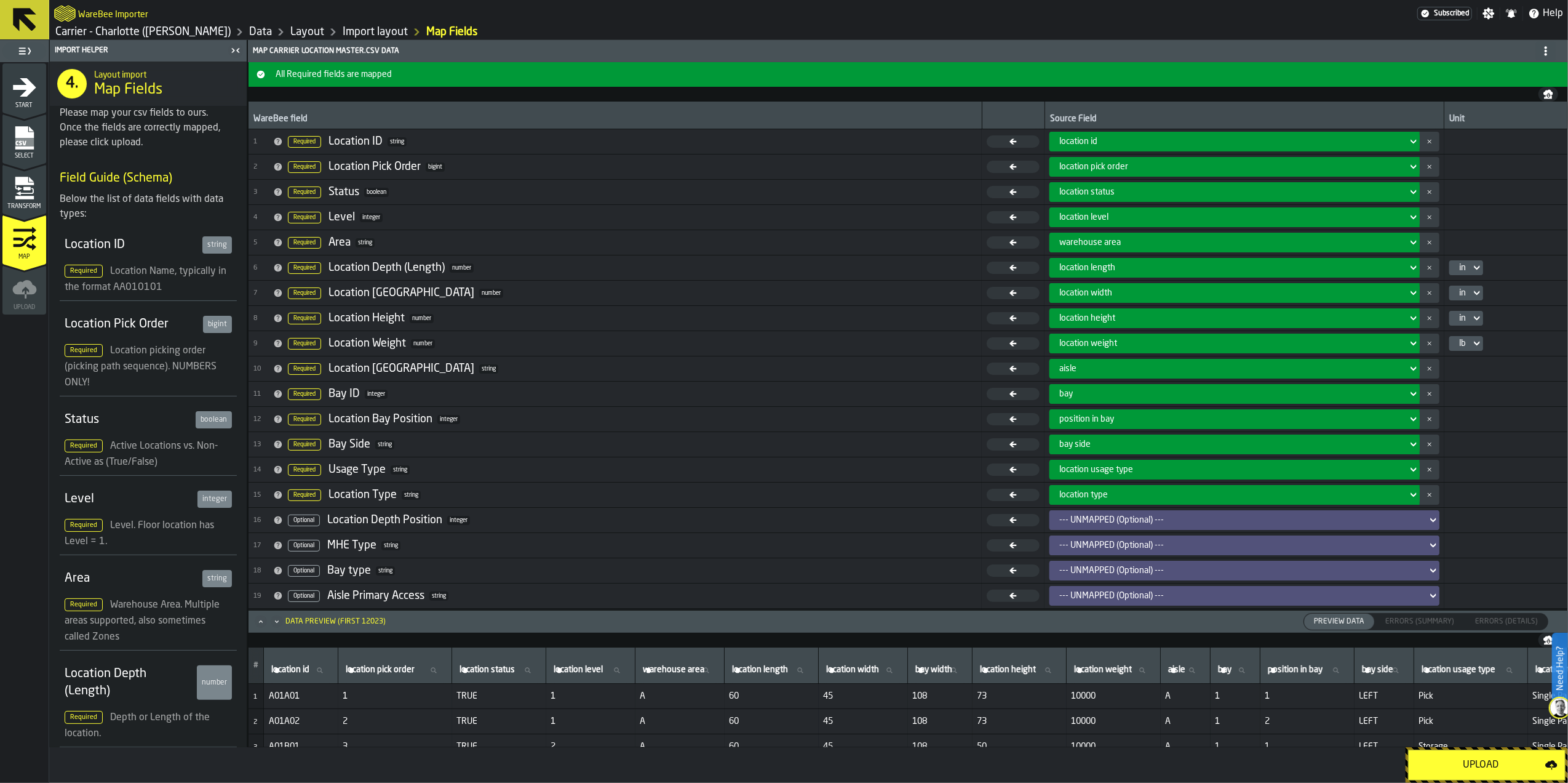
click at [1482, 768] on div "Upload" at bounding box center [1480, 764] width 129 height 14
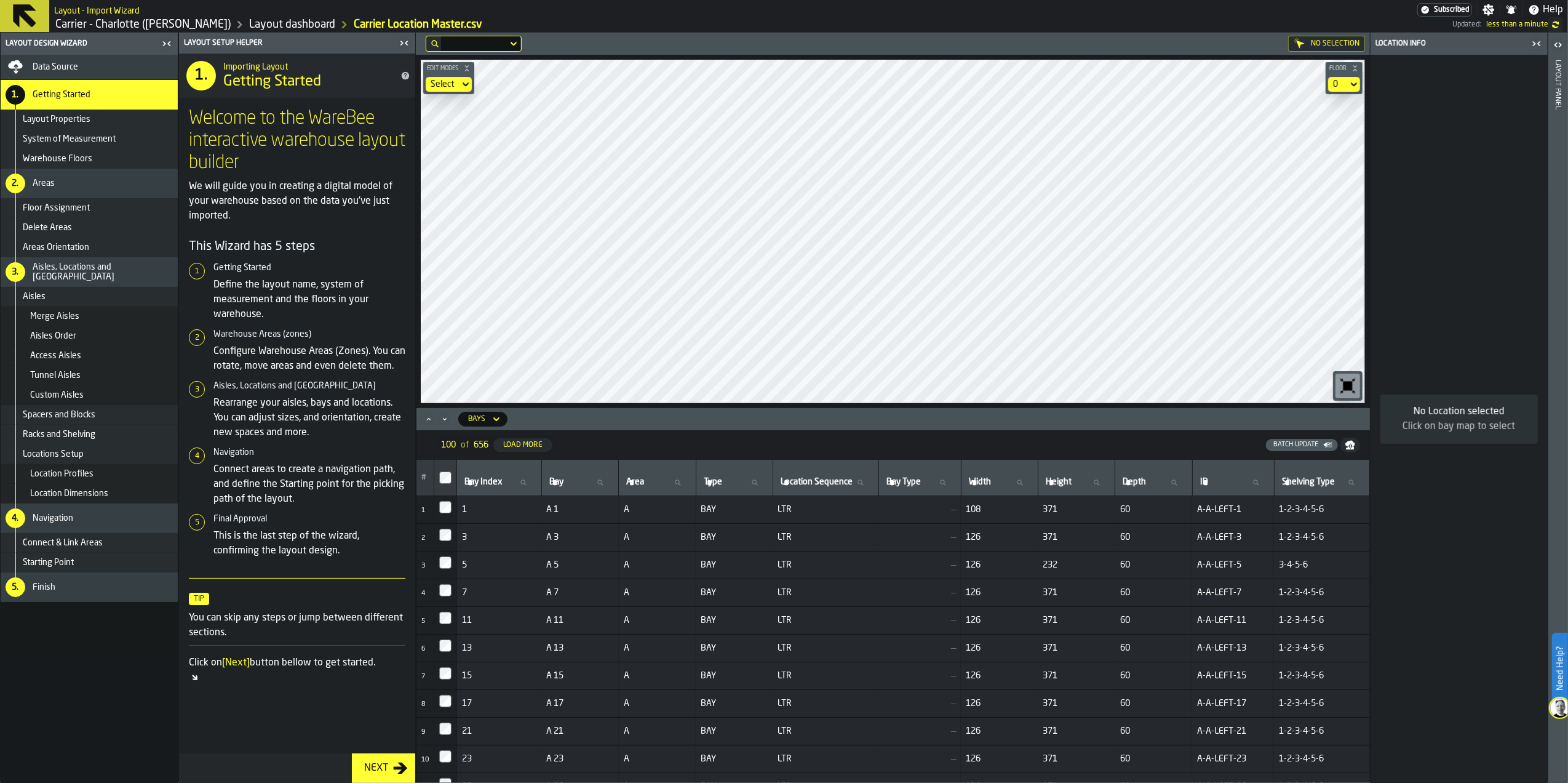
click at [1557, 47] on icon "button-toggle-Open" at bounding box center [1558, 45] width 14 height 14
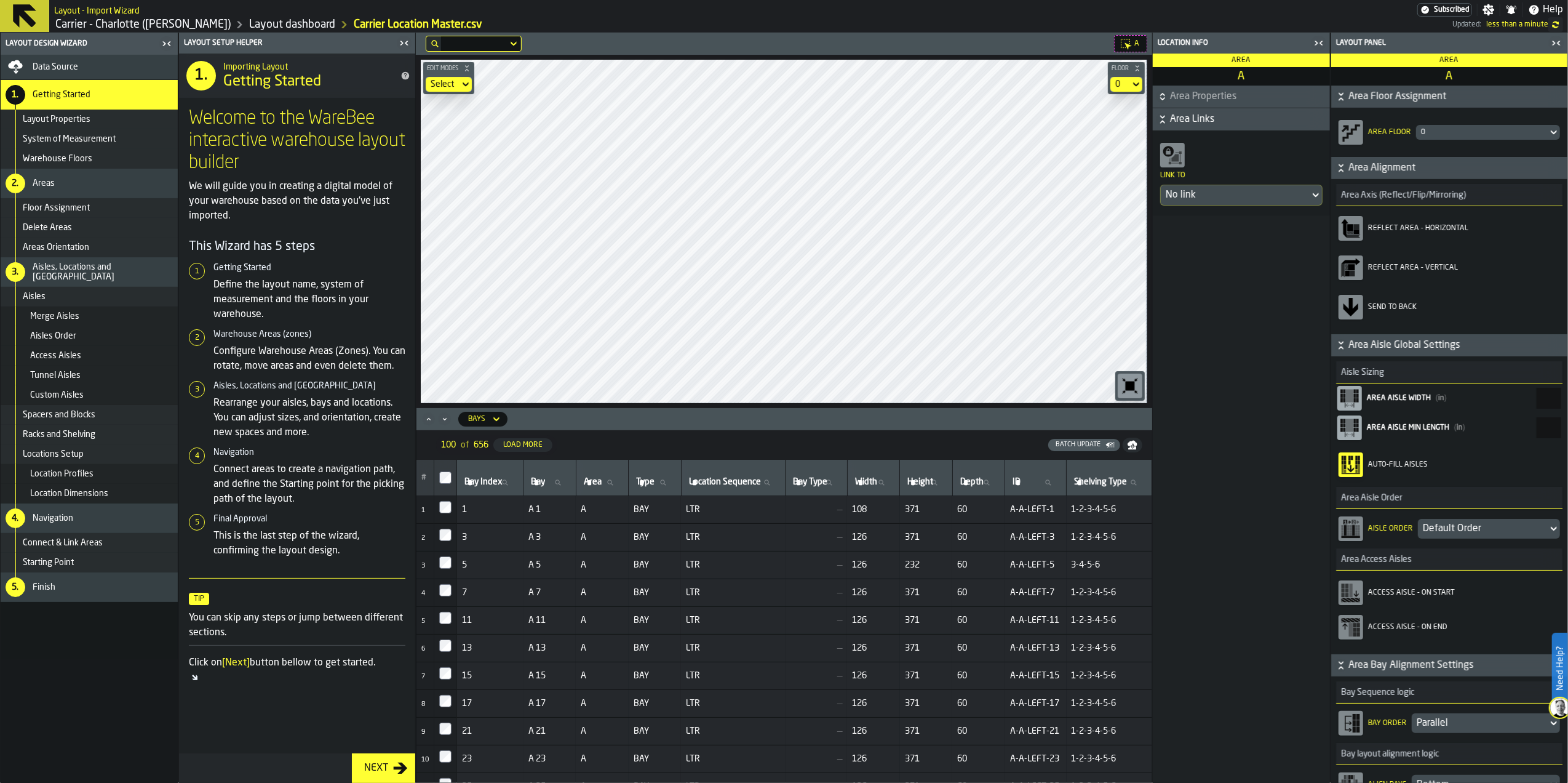
click at [486, 421] on div "Bays" at bounding box center [477, 418] width 27 height 13
click at [490, 441] on div "Locations" at bounding box center [499, 441] width 64 height 14
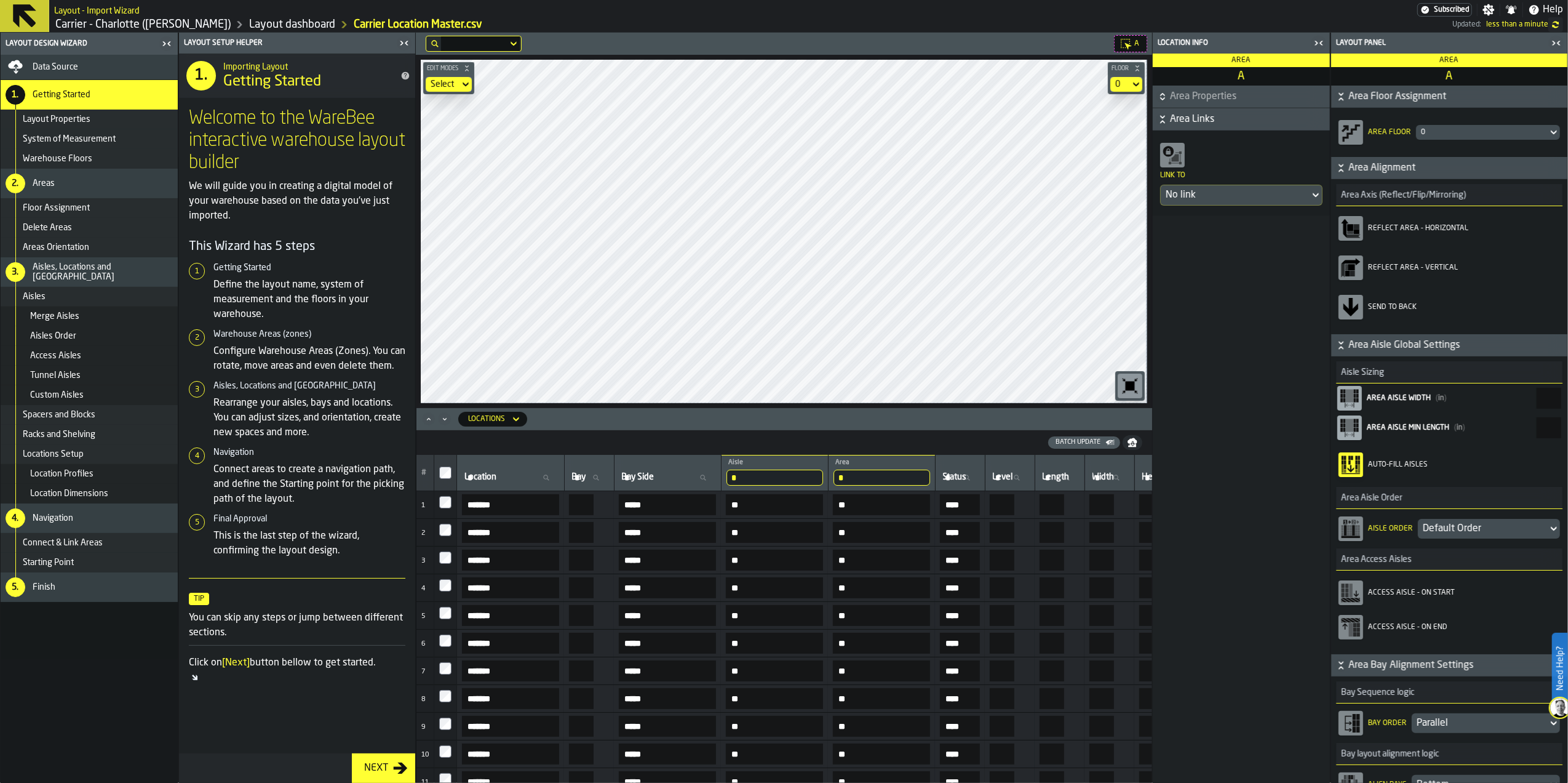
drag, startPoint x: 915, startPoint y: 478, endPoint x: 904, endPoint y: 476, distance: 11.2
click at [904, 476] on input "*" at bounding box center [882, 477] width 96 height 16
click at [930, 478] on input "*" at bounding box center [882, 477] width 96 height 16
click at [833, 442] on div "Batch Update" at bounding box center [773, 443] width 694 height 13
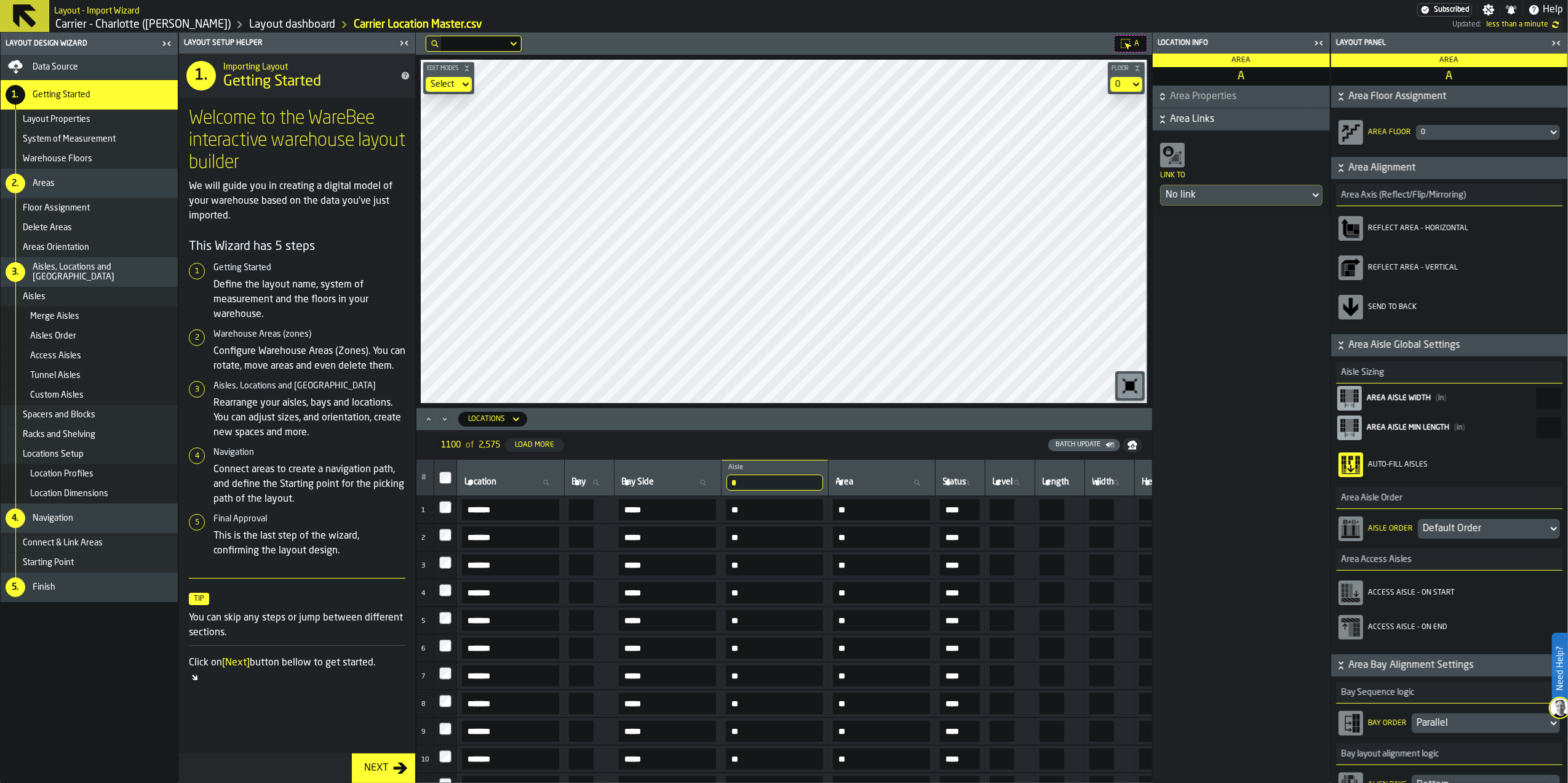
click at [809, 478] on input "*" at bounding box center [775, 482] width 96 height 16
click at [670, 442] on div "Batch Update" at bounding box center [848, 445] width 543 height 13
click at [517, 414] on icon at bounding box center [516, 418] width 13 height 14
click at [618, 432] on nav "1100 of 2,575 Load More Batch Update" at bounding box center [784, 445] width 736 height 30
click at [490, 416] on div "Locations" at bounding box center [486, 419] width 37 height 9
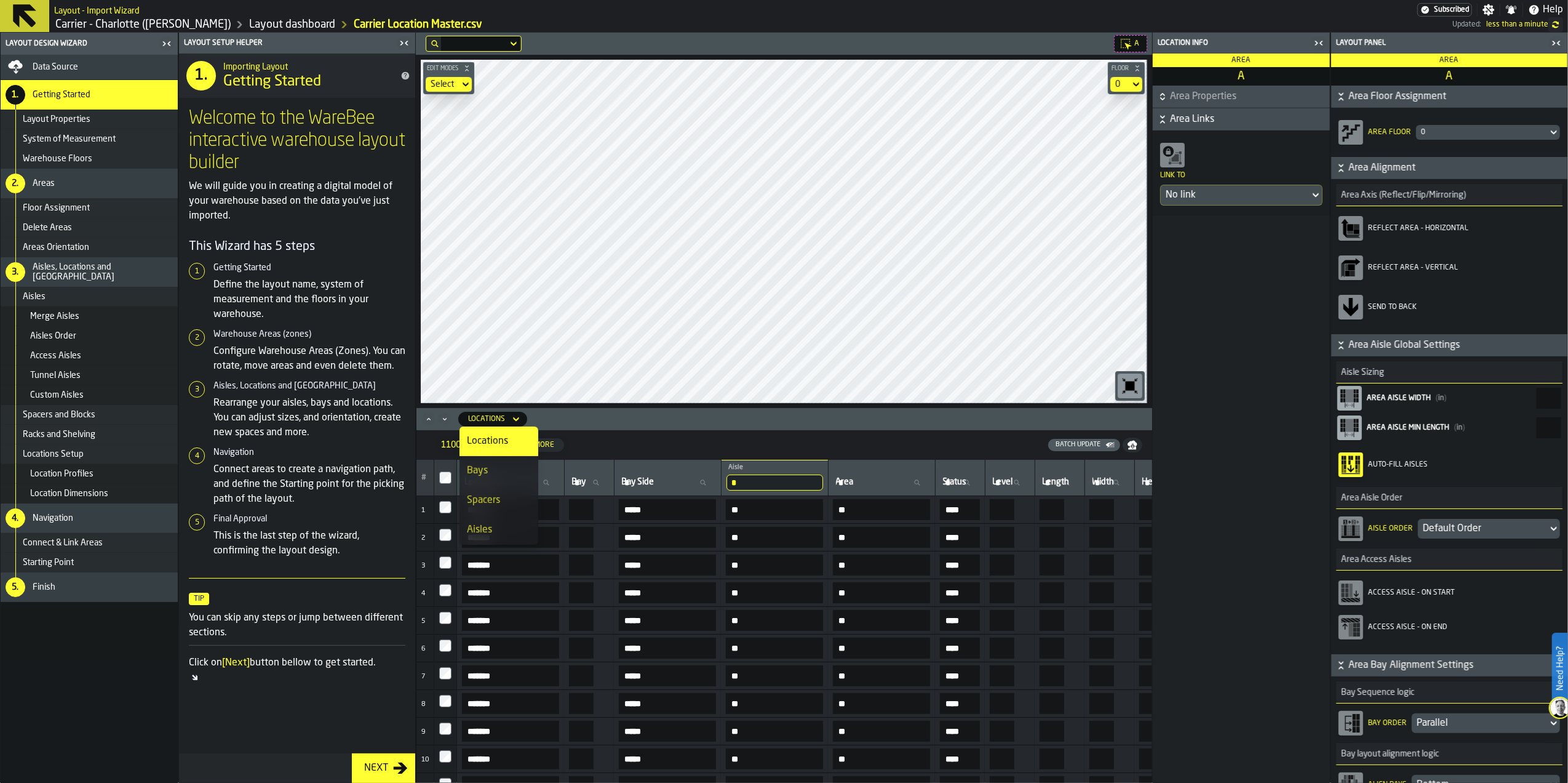
click at [495, 443] on div "Locations" at bounding box center [499, 441] width 64 height 14
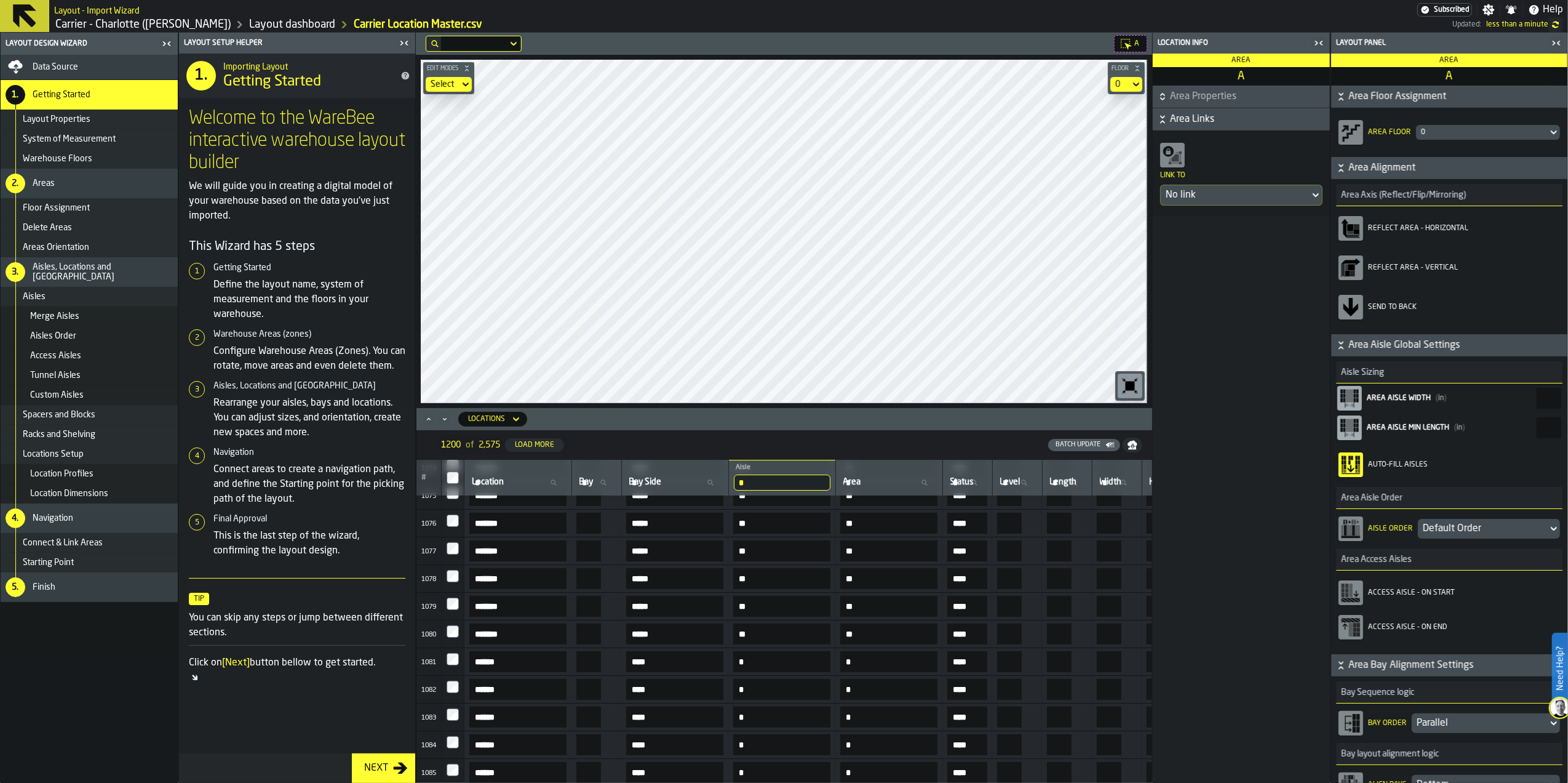
scroll to position [28083, 0]
click at [1316, 42] on icon "button-toggle-Close me" at bounding box center [1315, 42] width 3 height 4
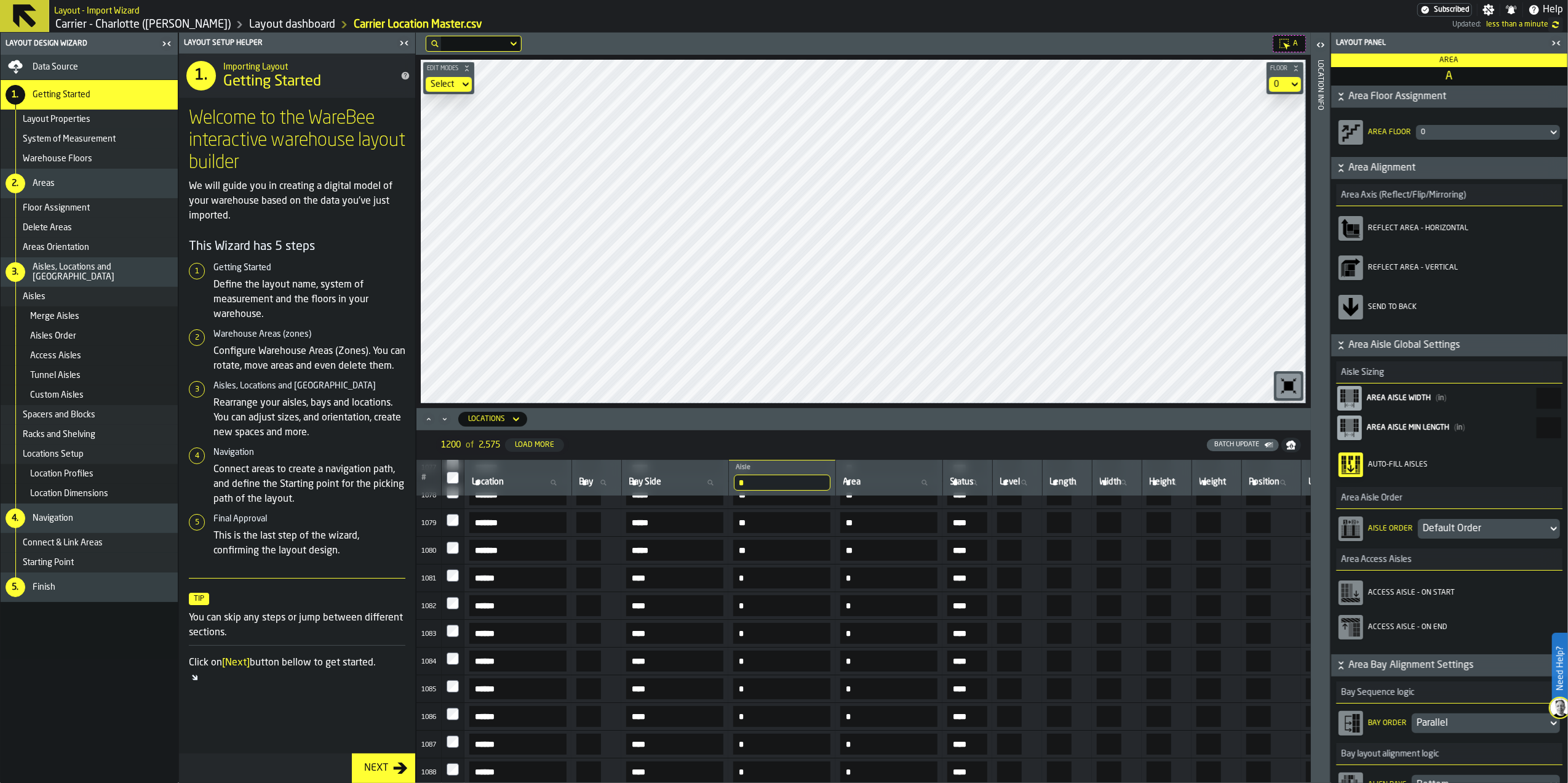
click at [1554, 42] on icon "button-toggle-Close me" at bounding box center [1553, 42] width 3 height 4
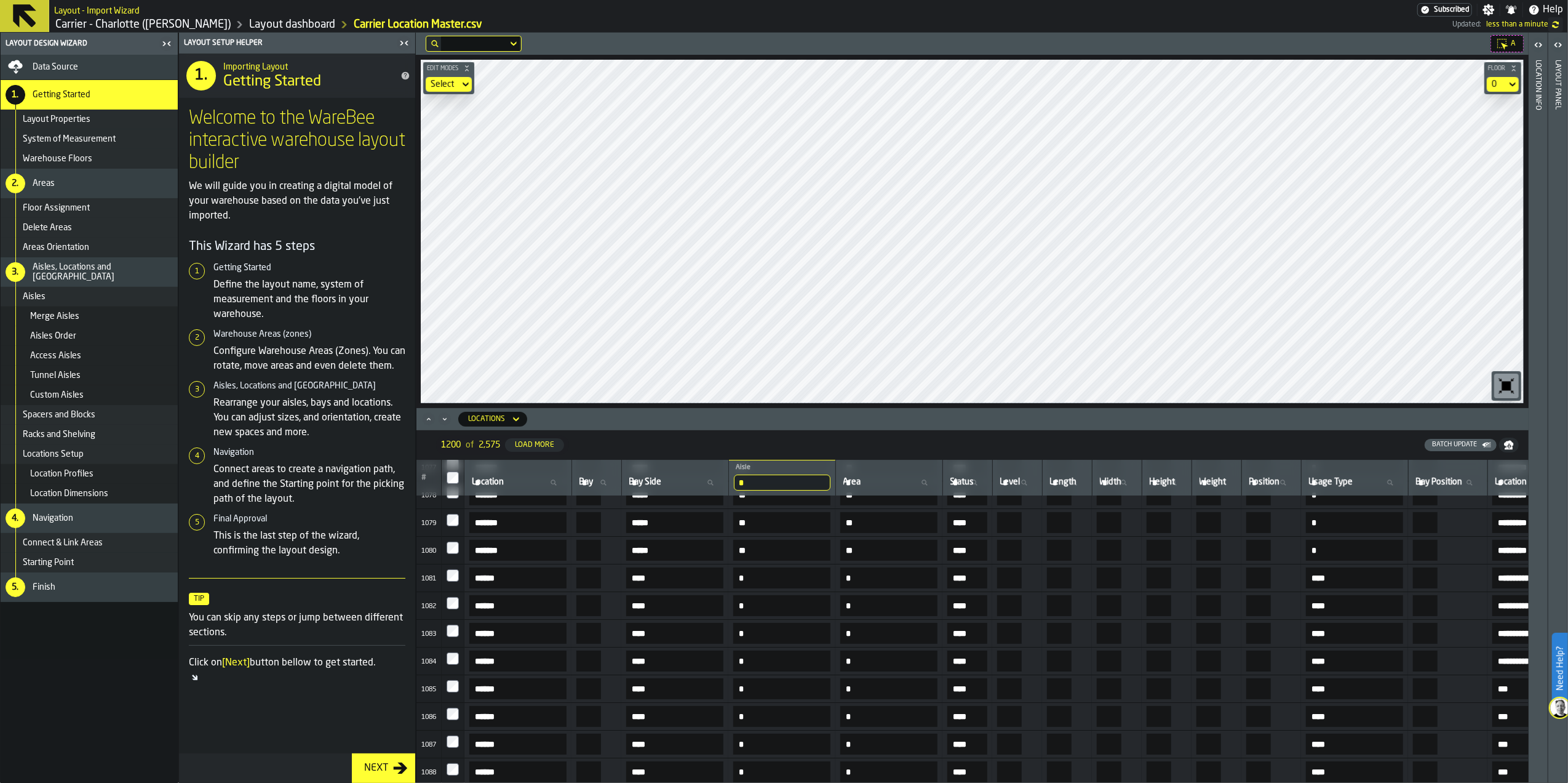
click at [362, 770] on div "Next" at bounding box center [376, 767] width 34 height 14
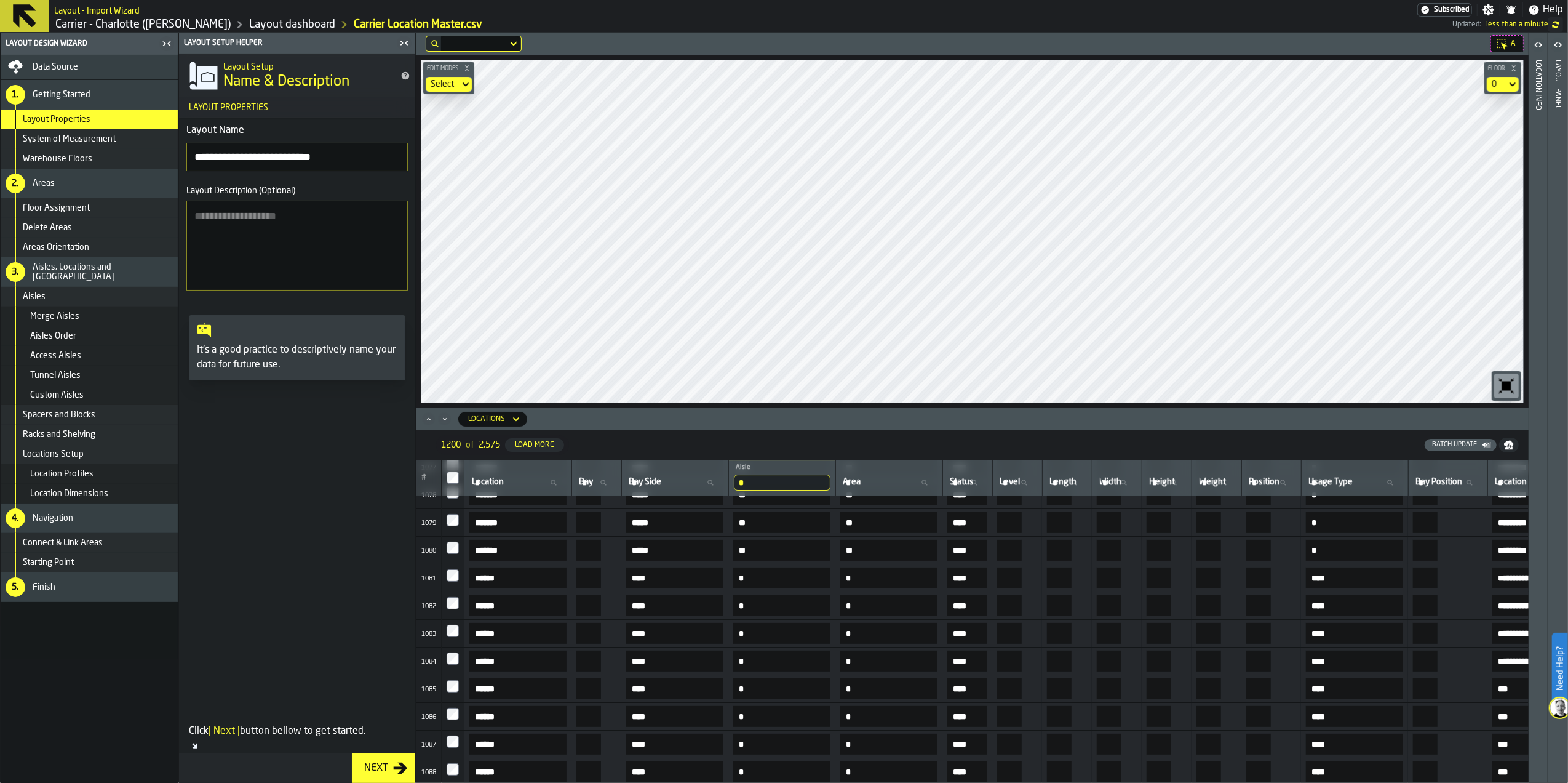
click at [375, 767] on div "Next" at bounding box center [376, 767] width 34 height 14
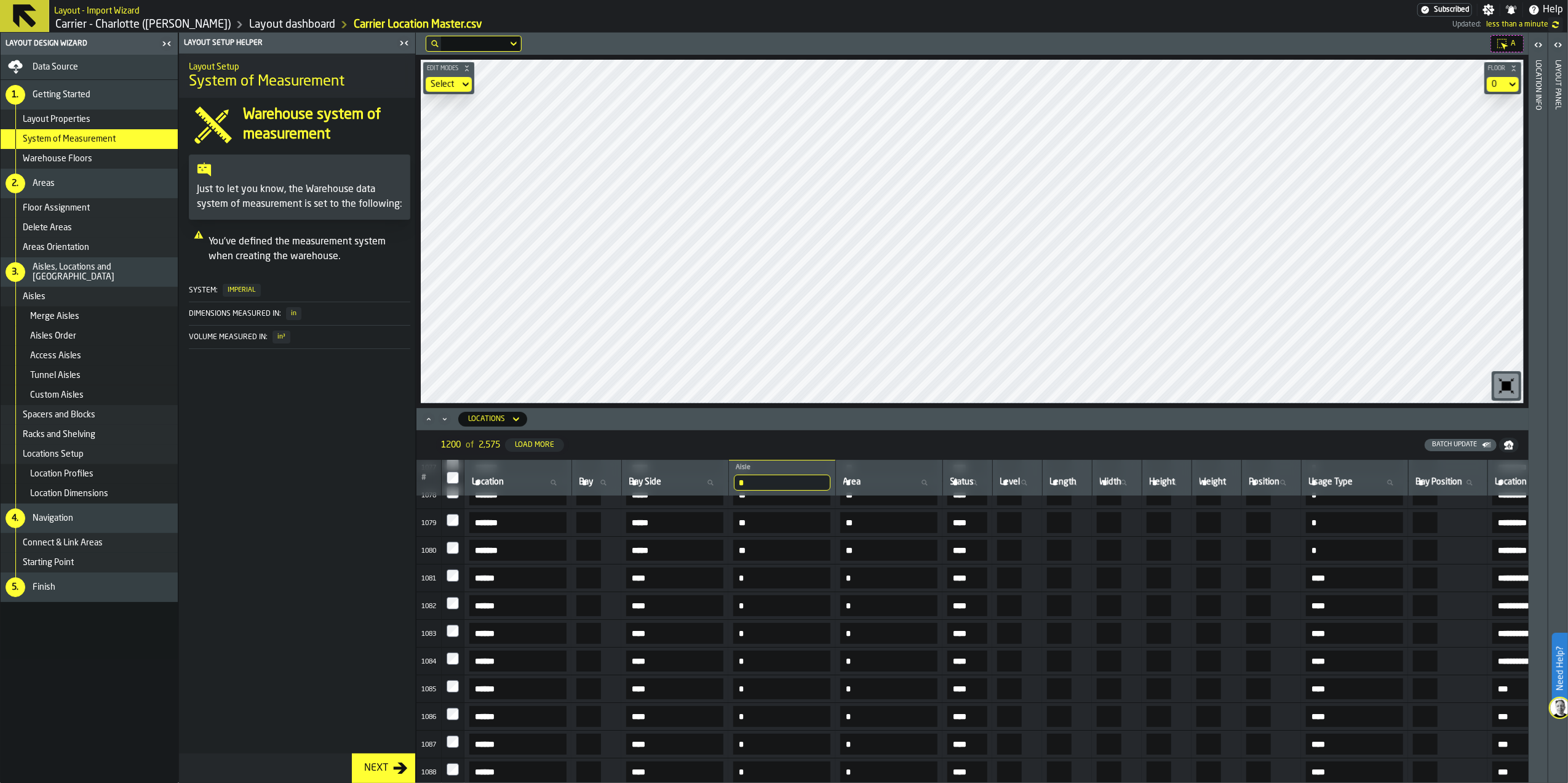
click at [379, 762] on div "Next" at bounding box center [376, 767] width 34 height 14
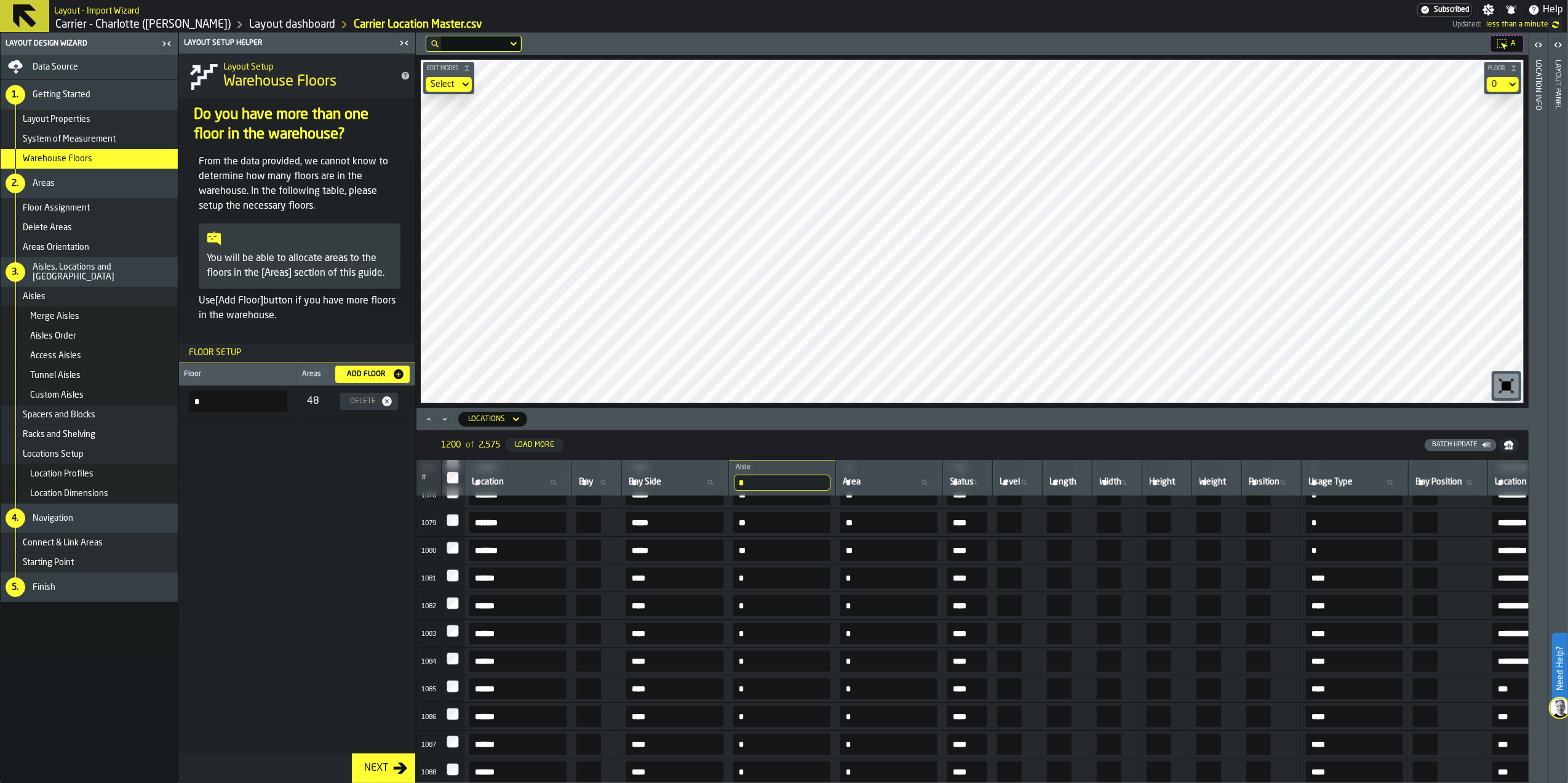
click at [380, 759] on button "Next" at bounding box center [383, 768] width 64 height 30
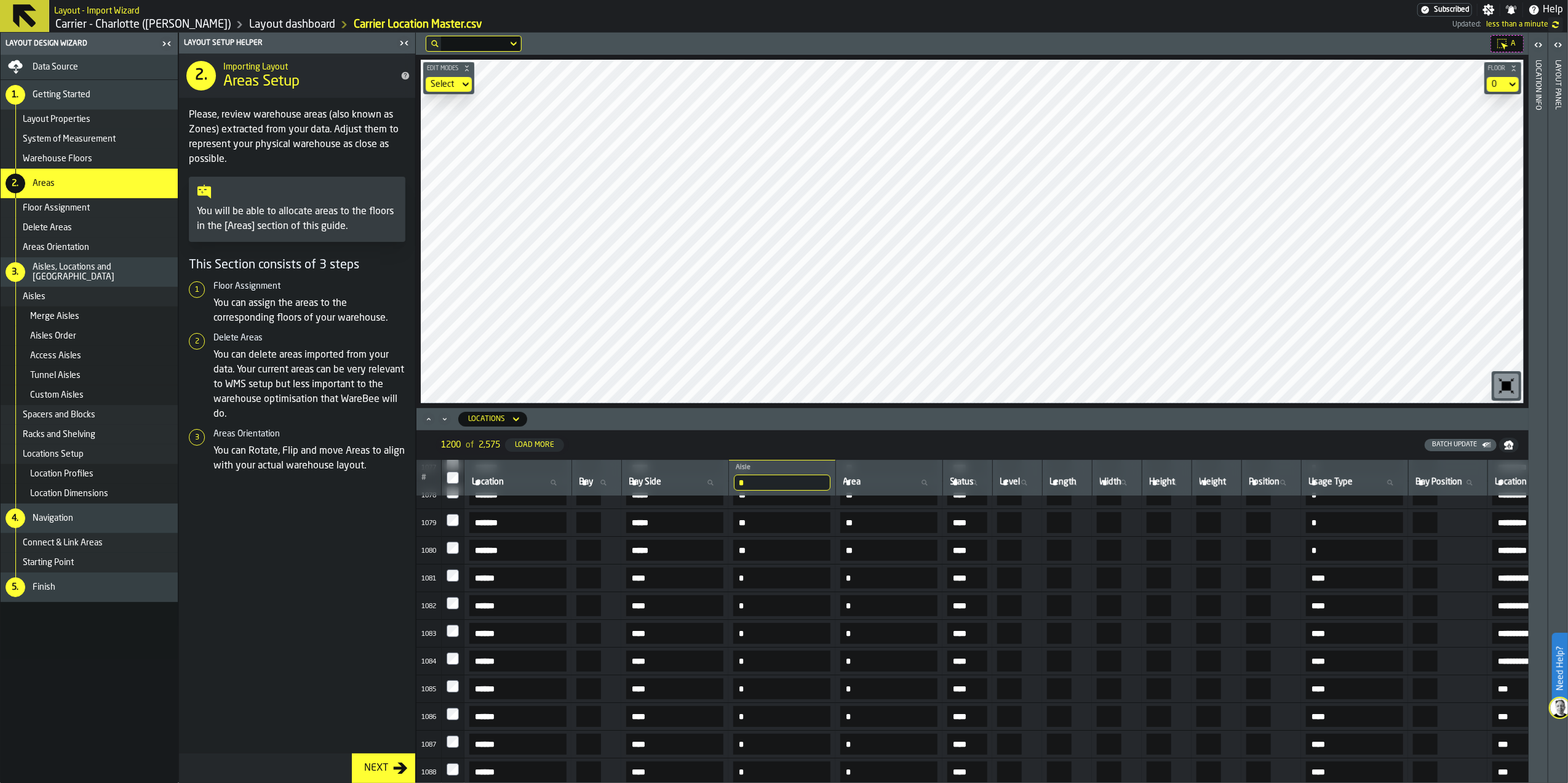
click at [382, 758] on button "Next" at bounding box center [383, 768] width 64 height 30
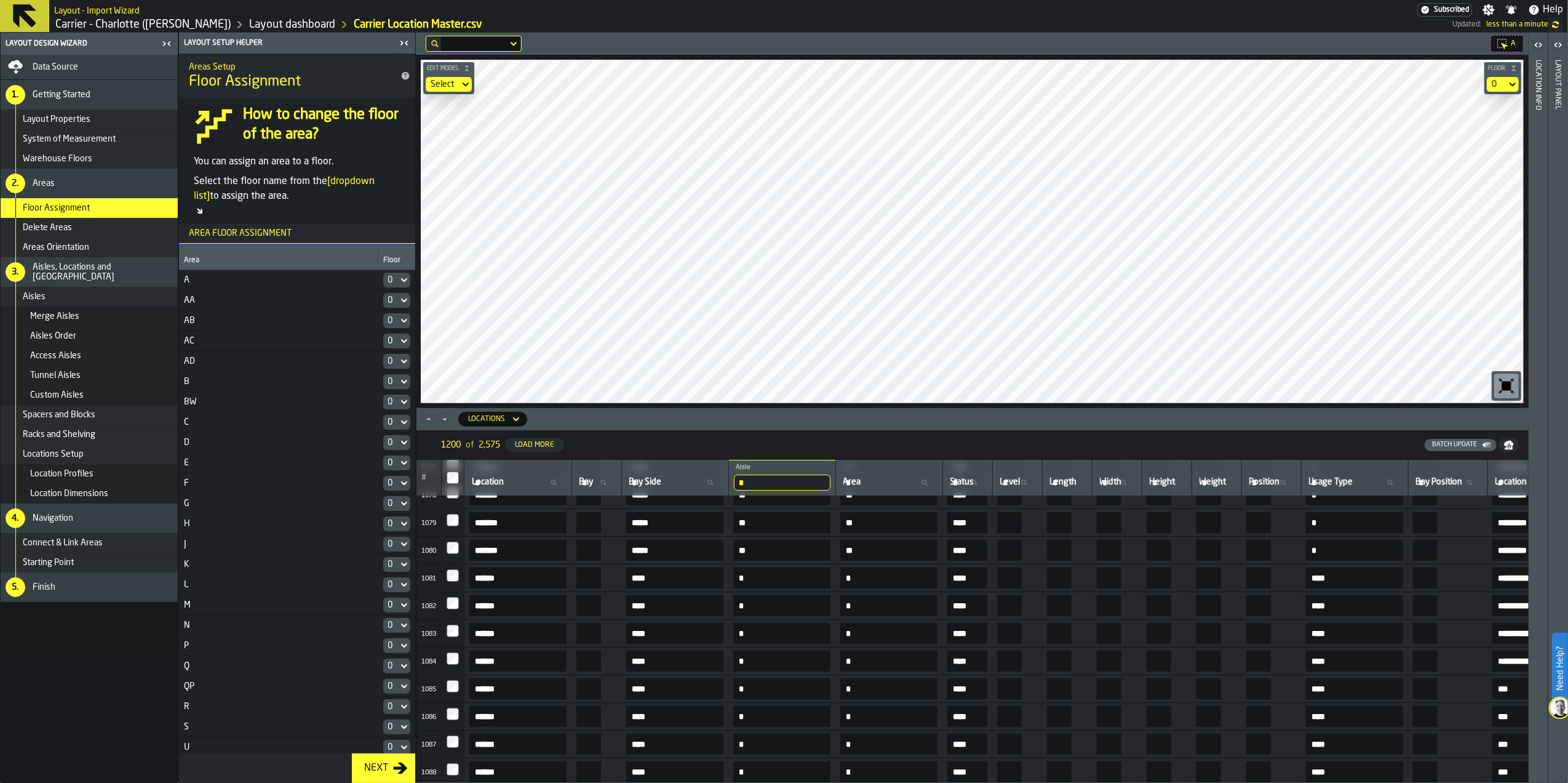
click at [382, 758] on button "Next" at bounding box center [383, 768] width 64 height 30
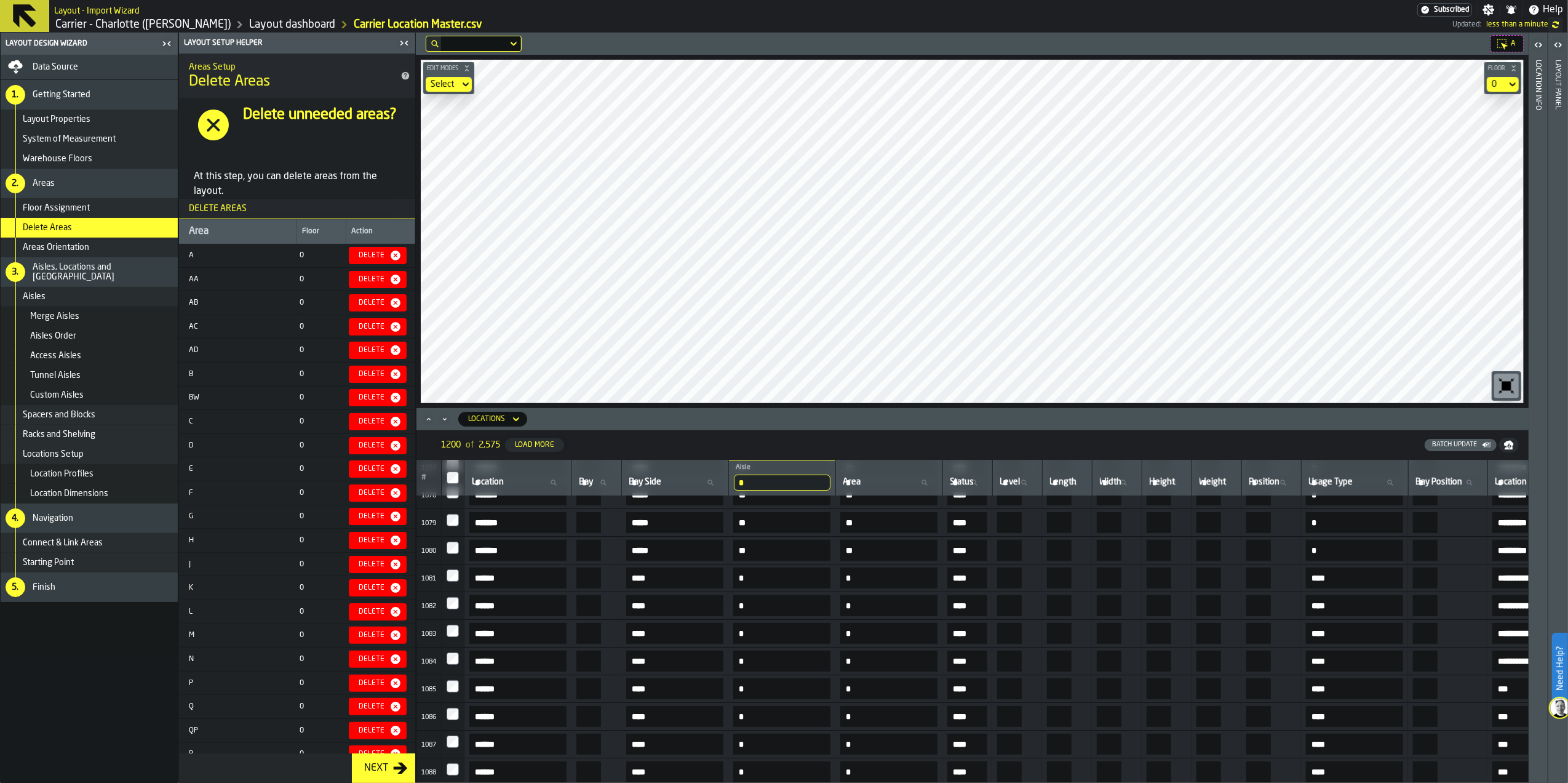
click at [383, 768] on div "Next" at bounding box center [376, 767] width 34 height 14
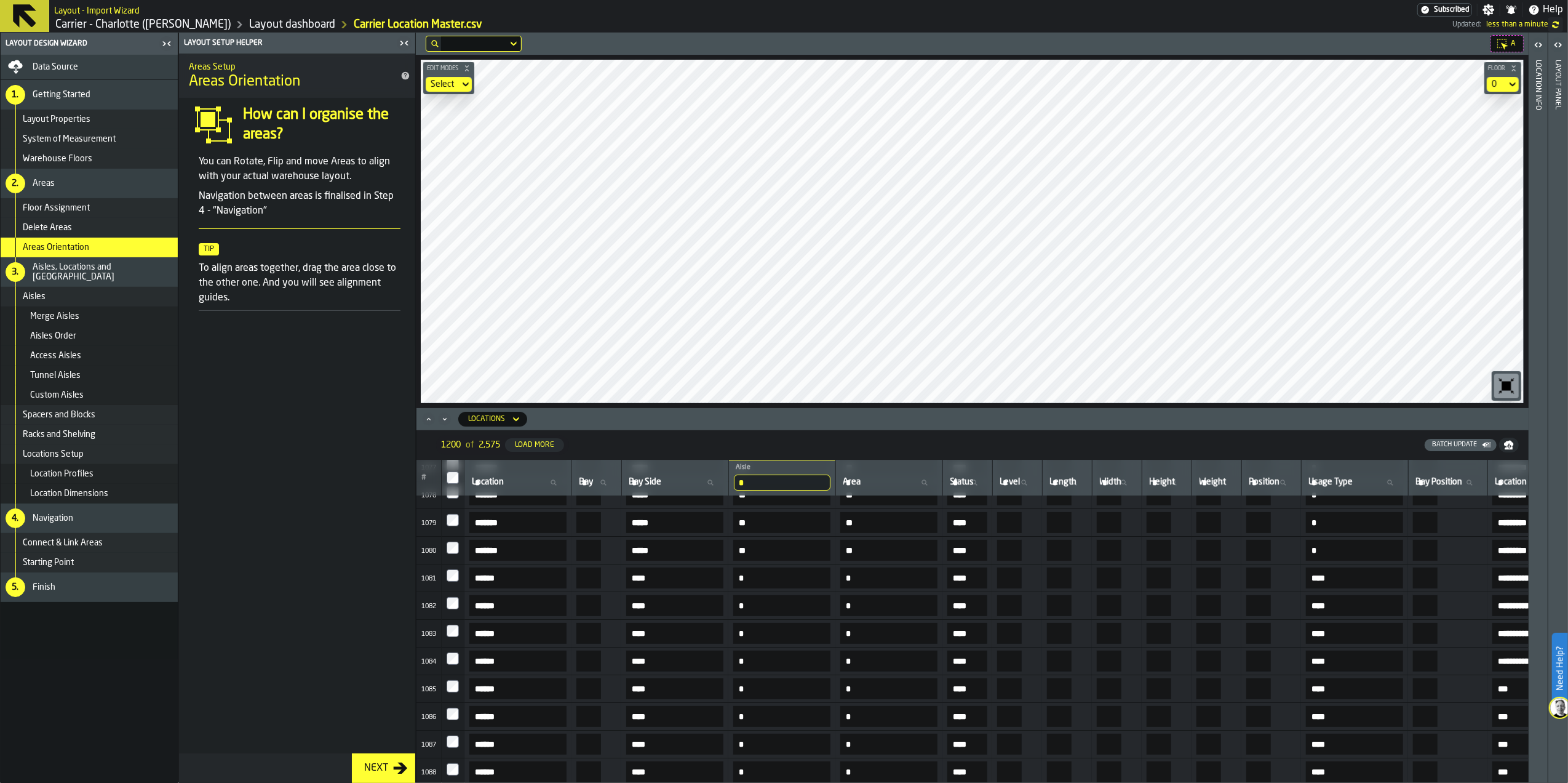
click at [385, 767] on div "Next" at bounding box center [376, 767] width 34 height 14
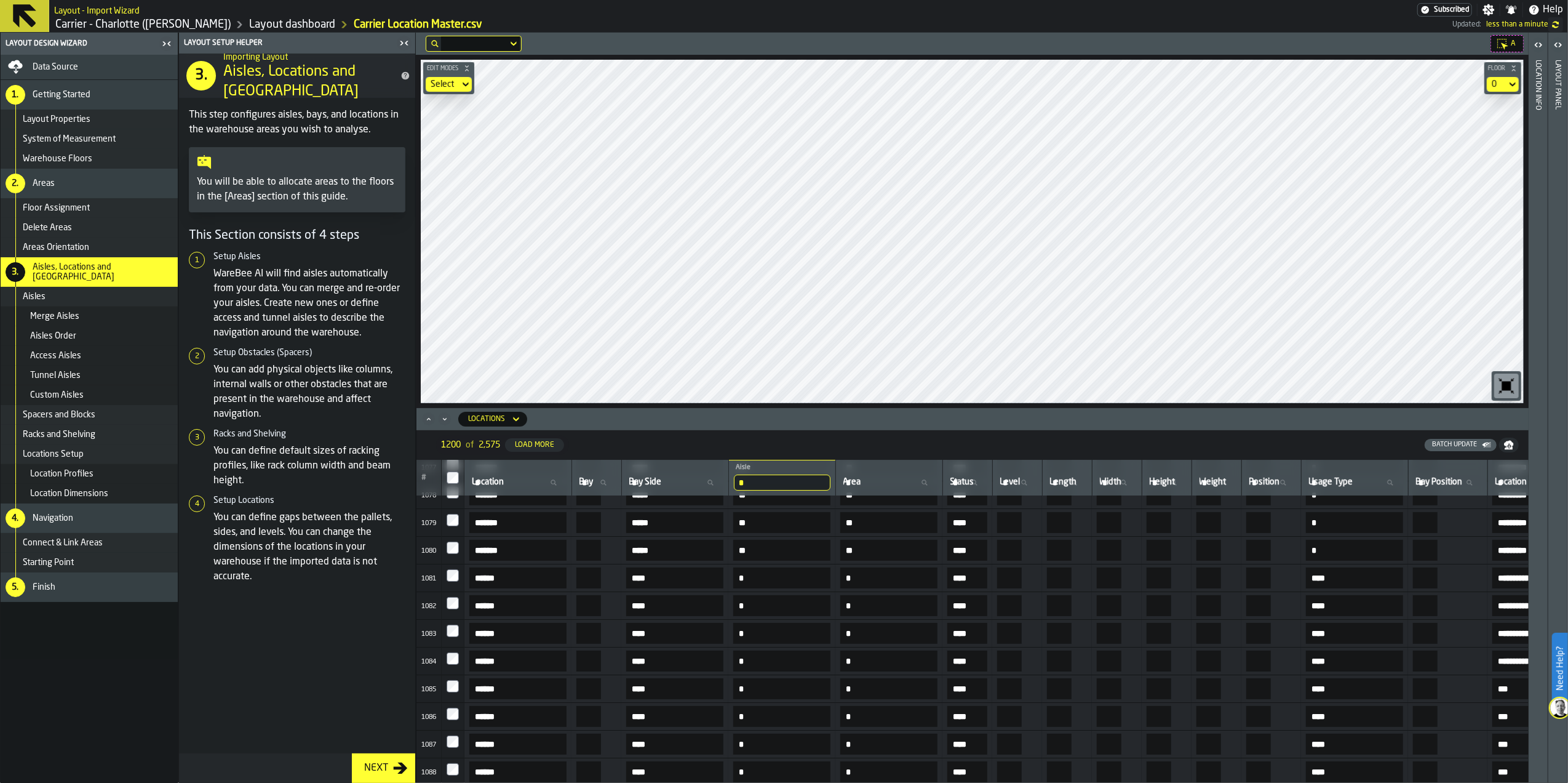
click at [394, 767] on icon "button-Next" at bounding box center [401, 768] width 14 height 11
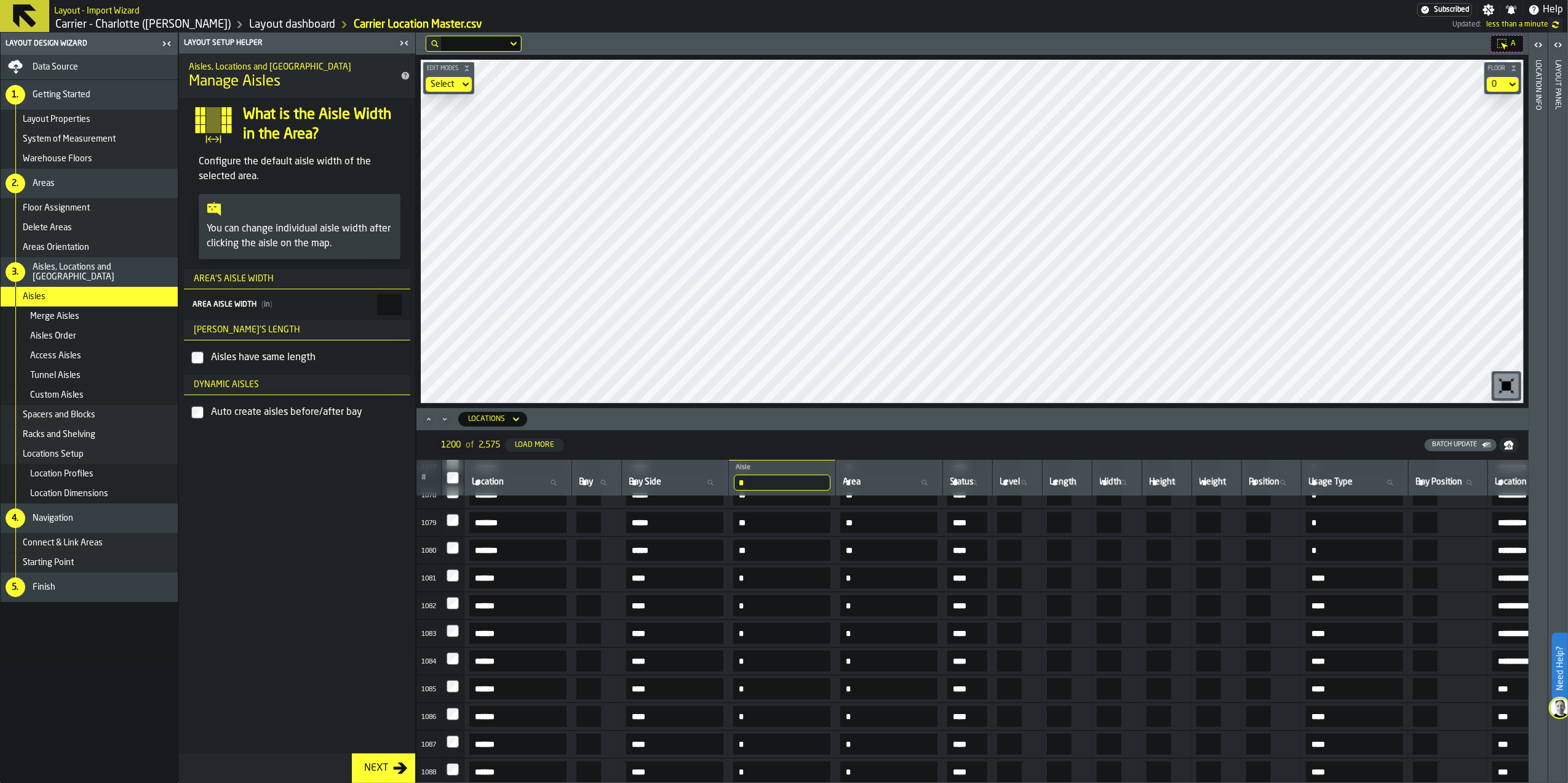
click at [394, 767] on icon "button-Next" at bounding box center [401, 768] width 14 height 11
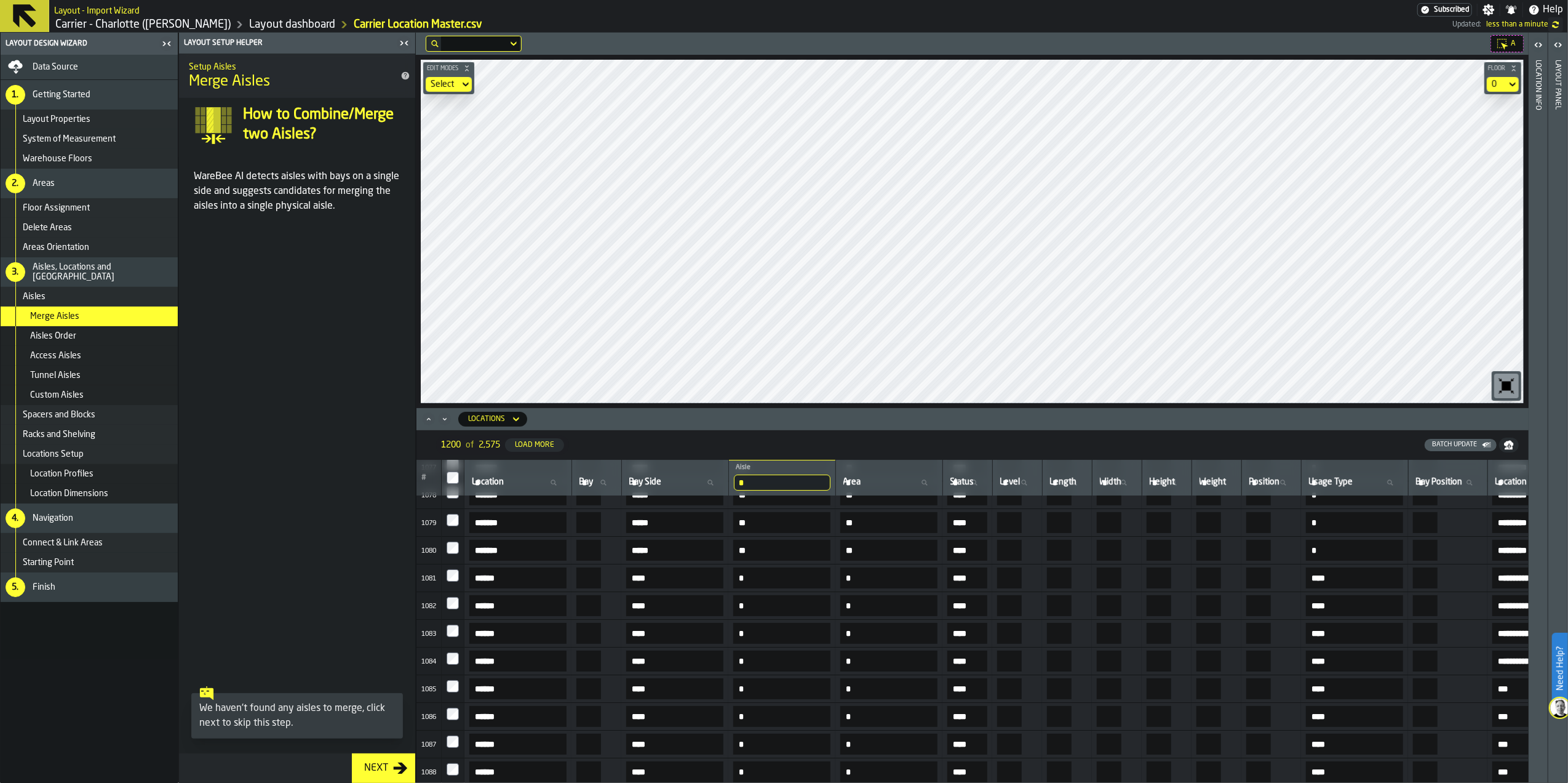
click at [394, 767] on icon "button-Next" at bounding box center [401, 768] width 14 height 11
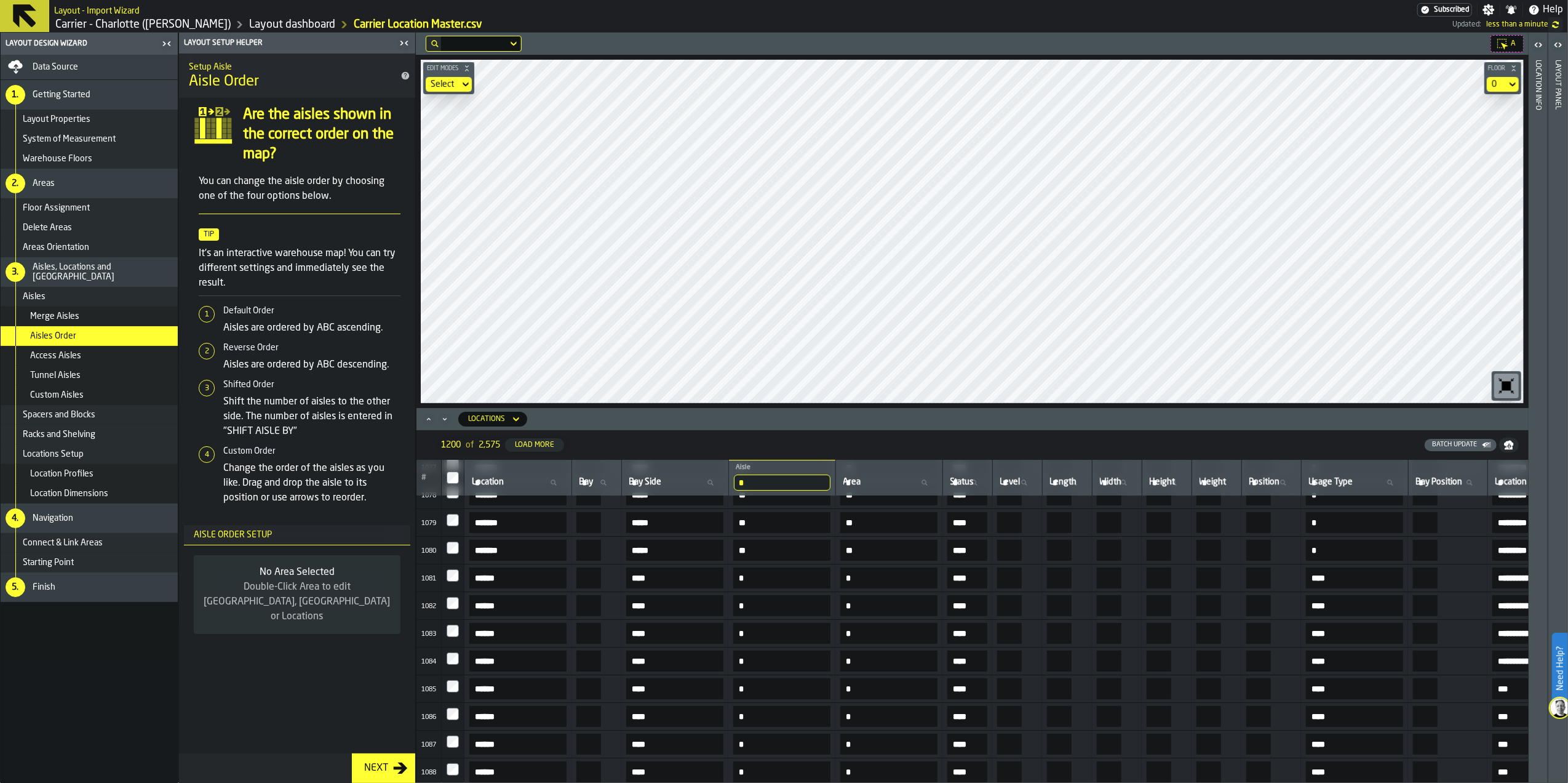
click at [394, 767] on icon "button-Next" at bounding box center [401, 768] width 14 height 11
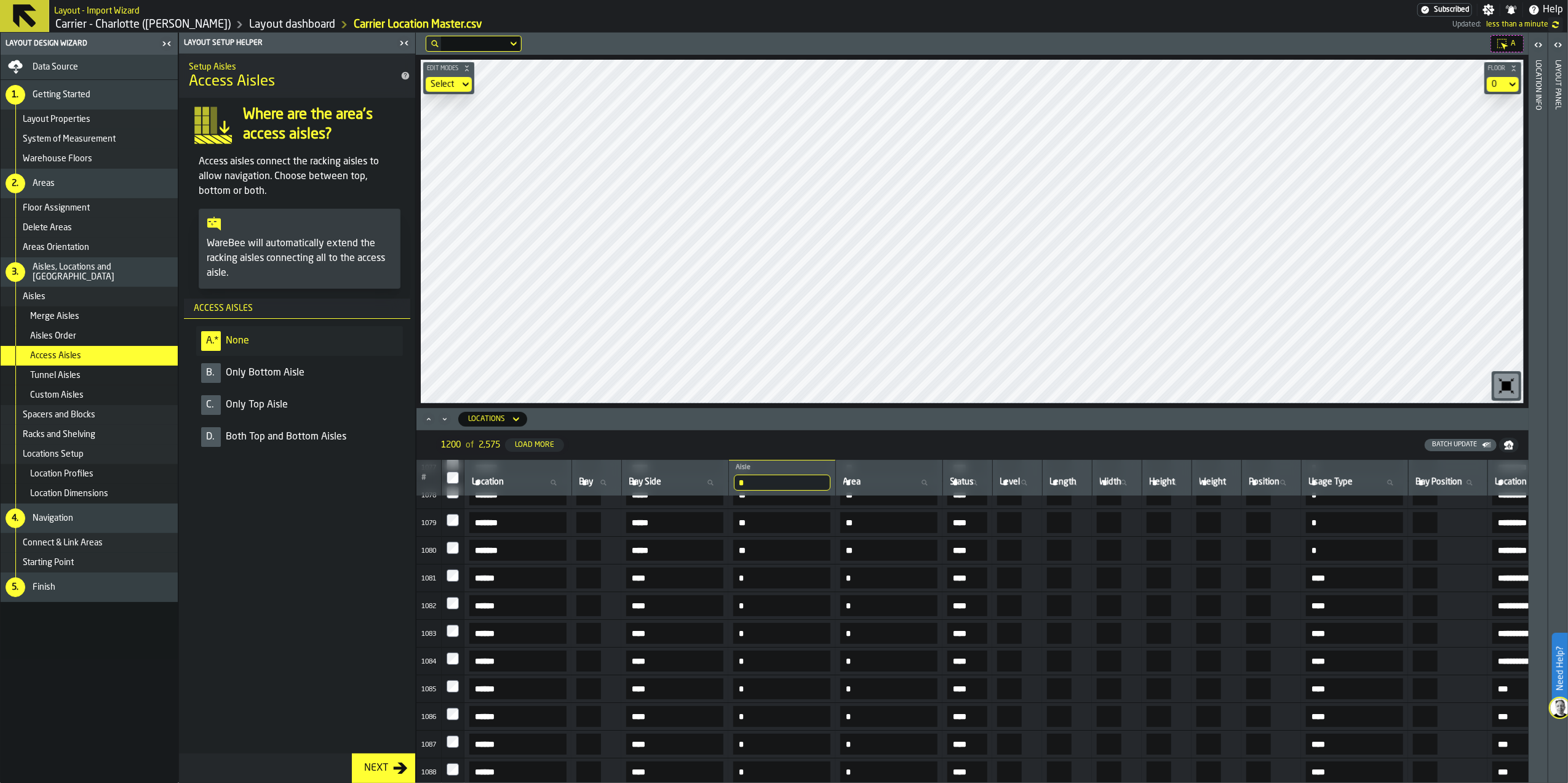
click at [394, 767] on icon "button-Next" at bounding box center [401, 768] width 14 height 11
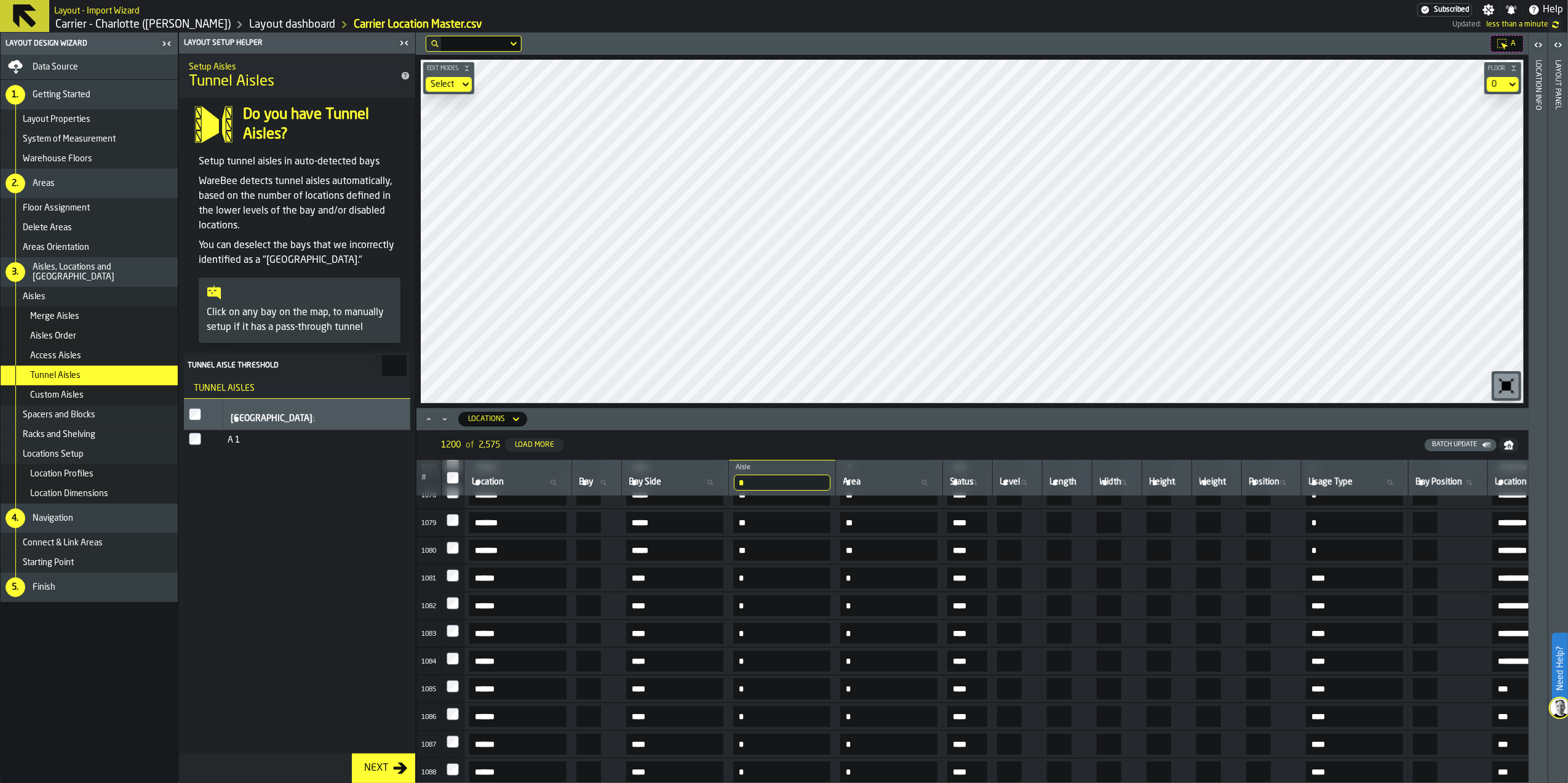
click at [394, 767] on icon "button-Next" at bounding box center [401, 768] width 14 height 11
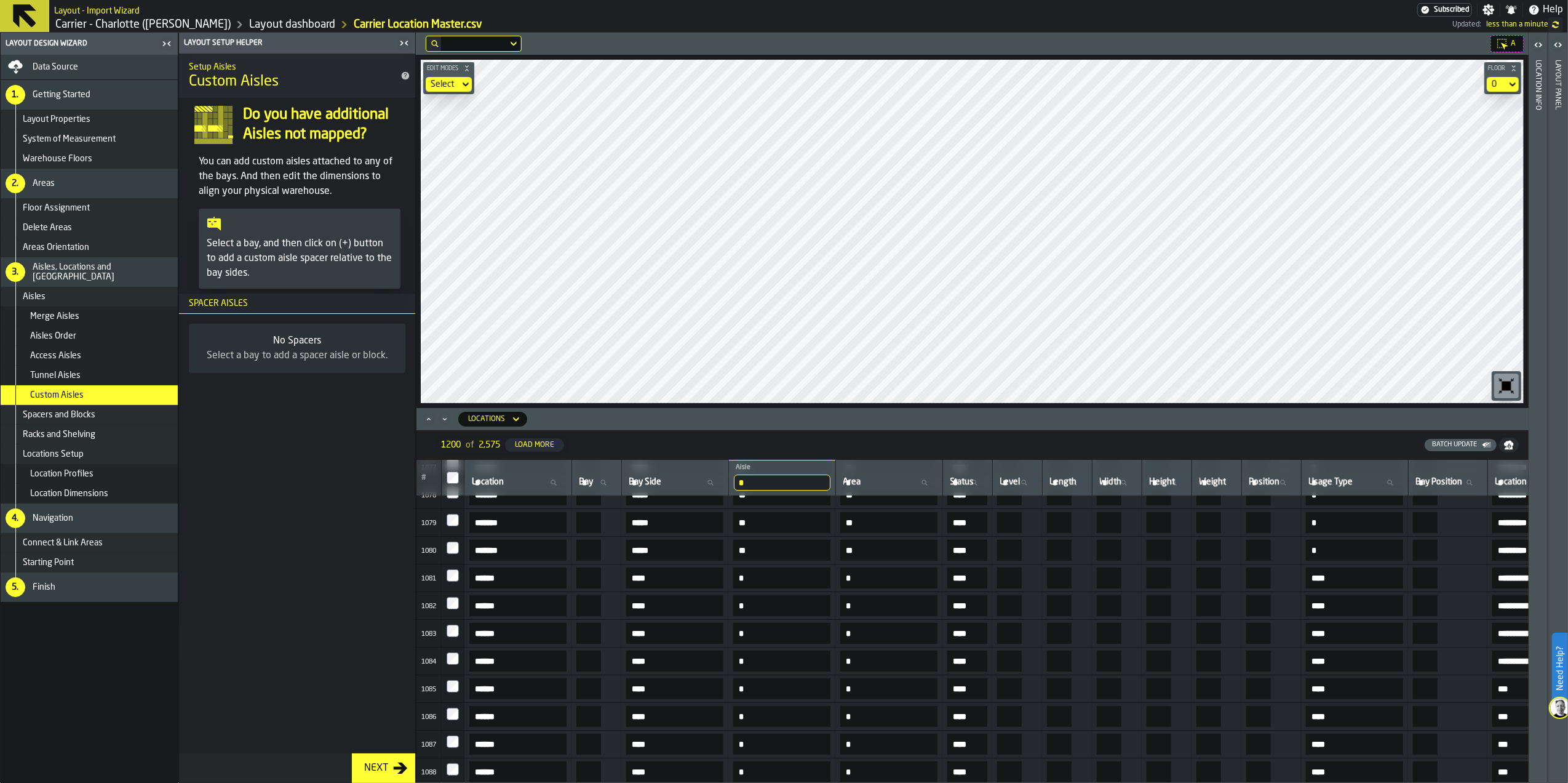
click at [387, 770] on div "Next" at bounding box center [376, 767] width 34 height 14
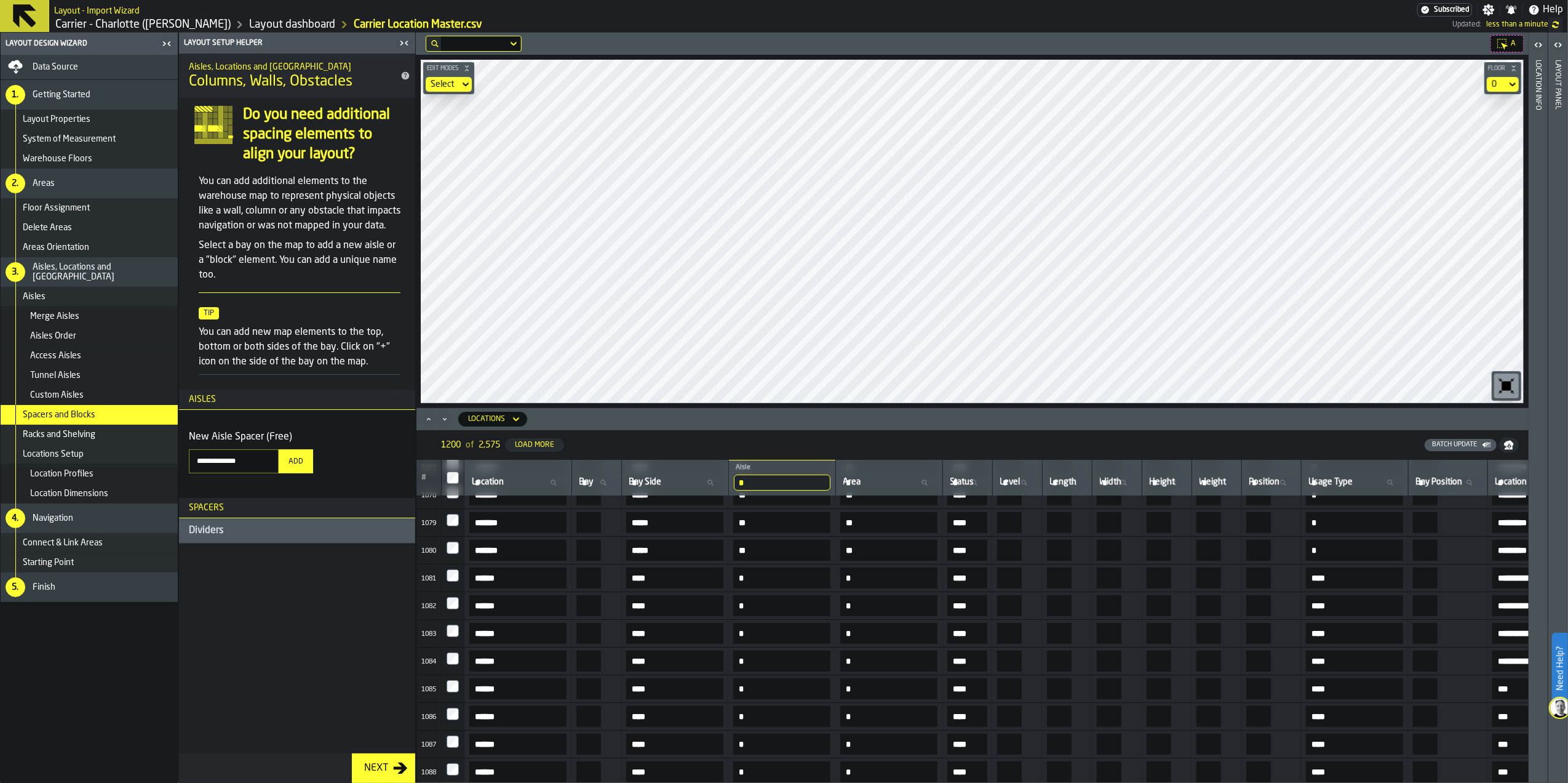
click at [387, 768] on div "Next" at bounding box center [376, 767] width 34 height 14
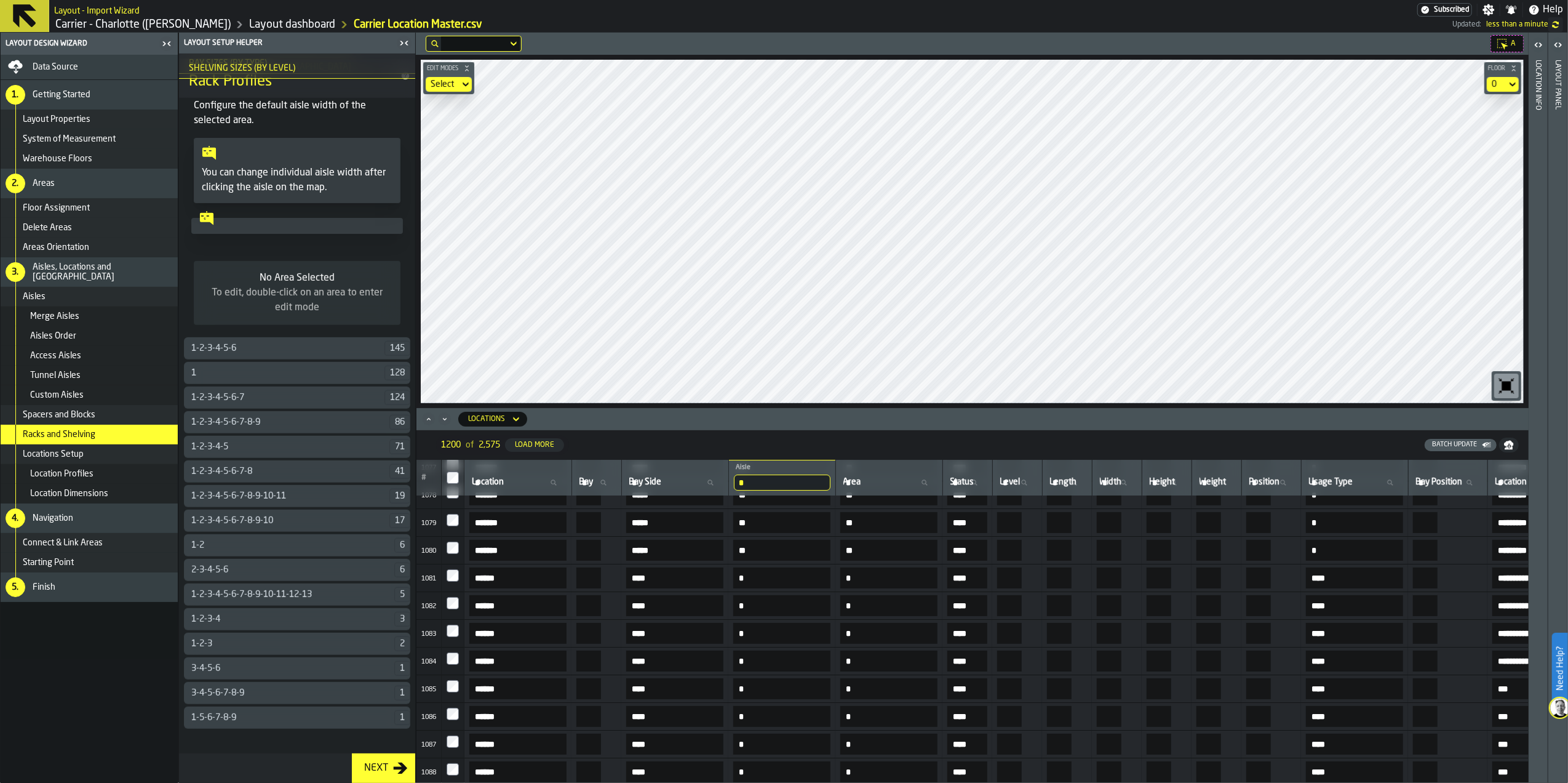
scroll to position [503, 0]
click at [297, 340] on h3 "1-2-3-4-5-6 145" at bounding box center [297, 348] width 226 height 22
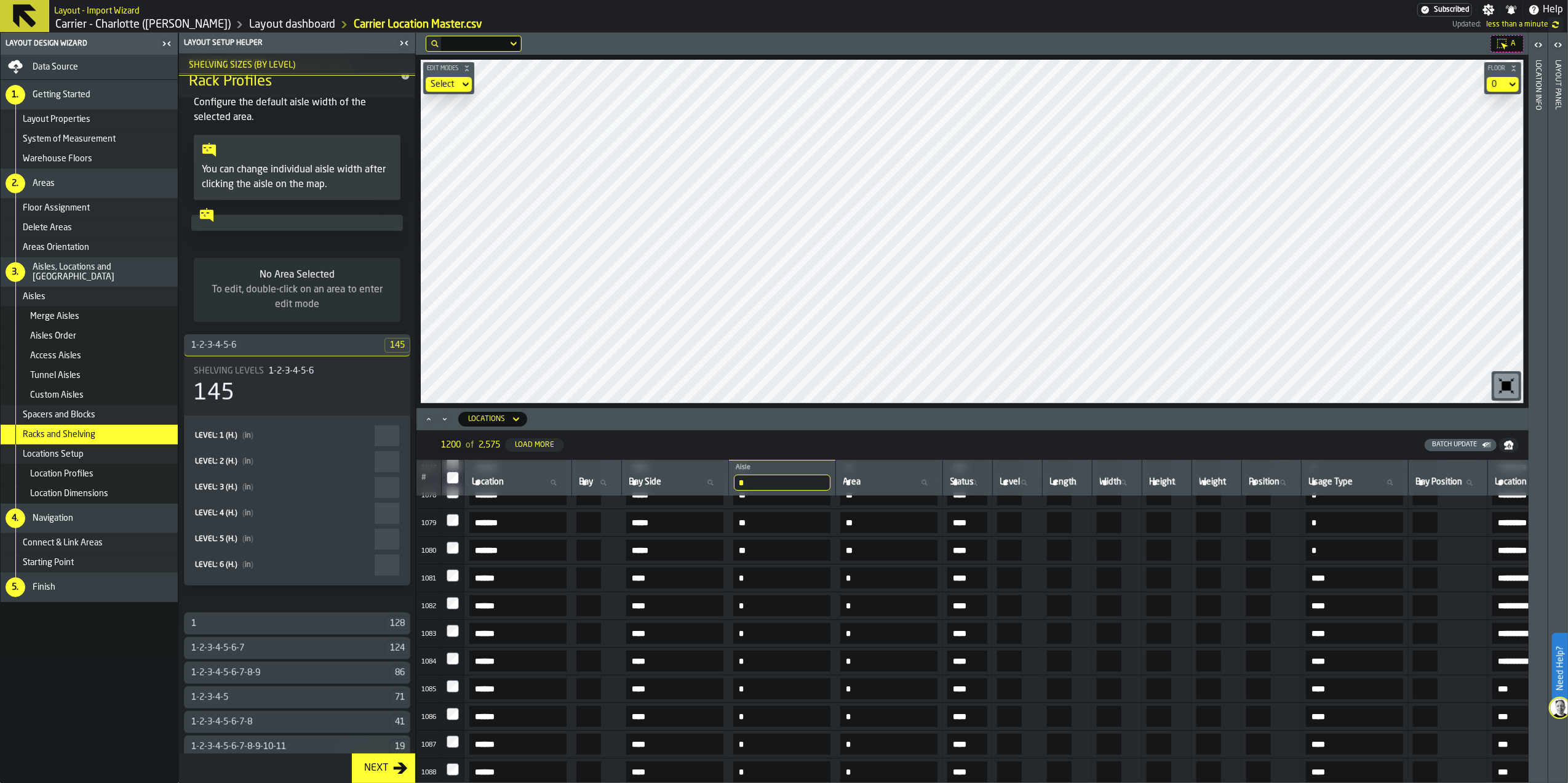
click at [300, 345] on div "1-2-3-4-5-6" at bounding box center [284, 345] width 200 height 10
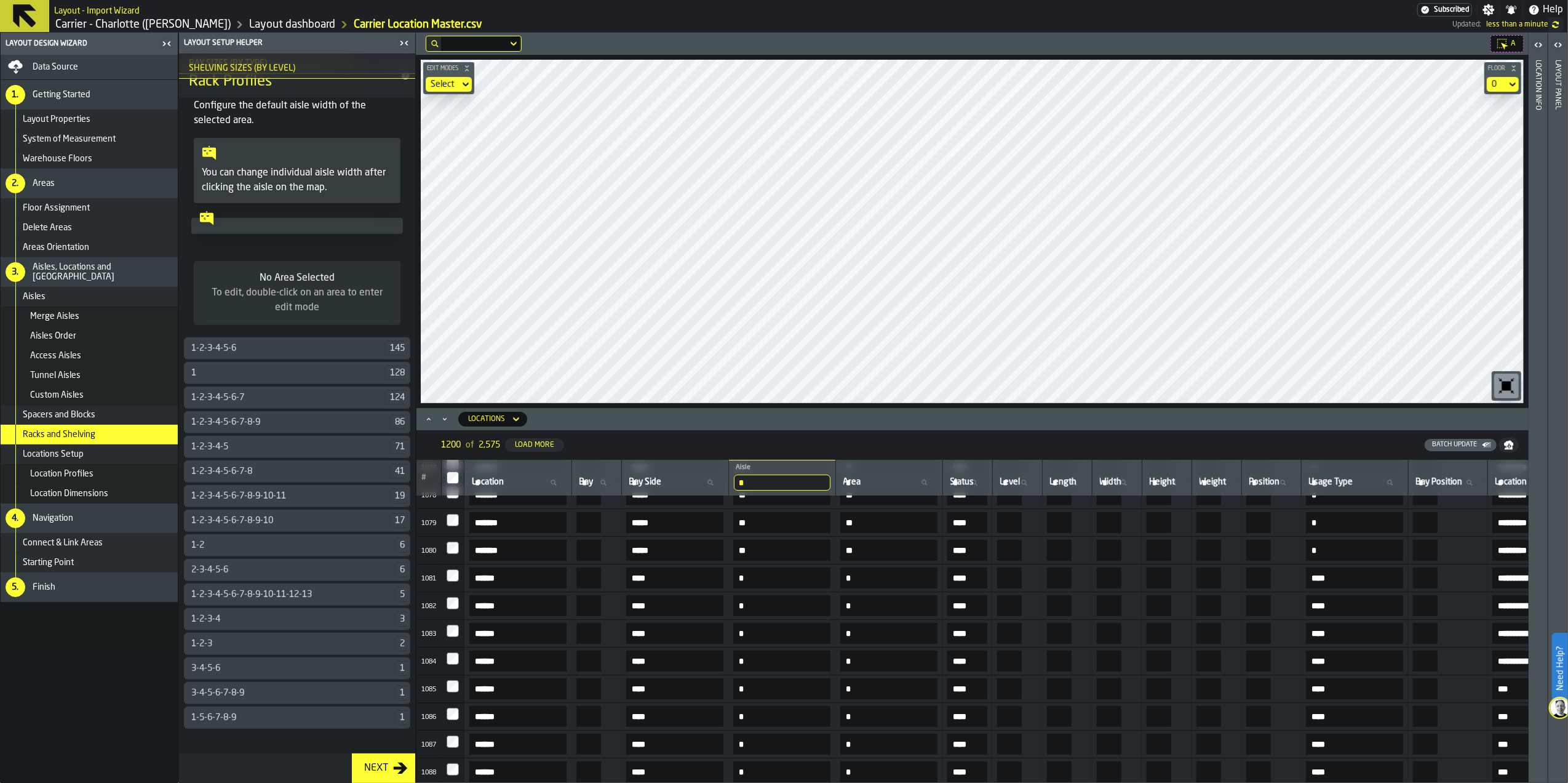
click at [298, 372] on div "1" at bounding box center [284, 373] width 200 height 10
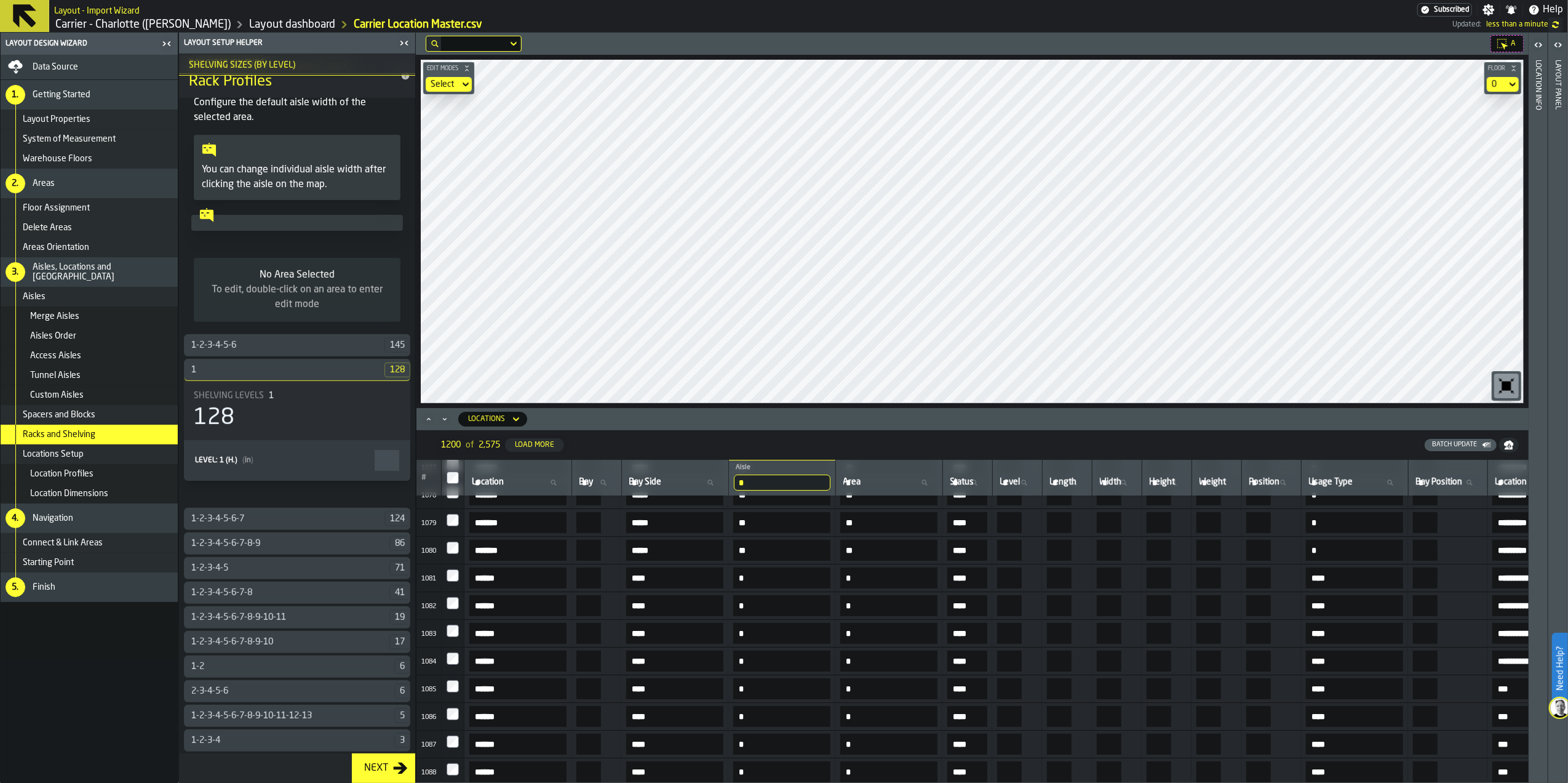
click at [298, 372] on div "1" at bounding box center [284, 370] width 200 height 10
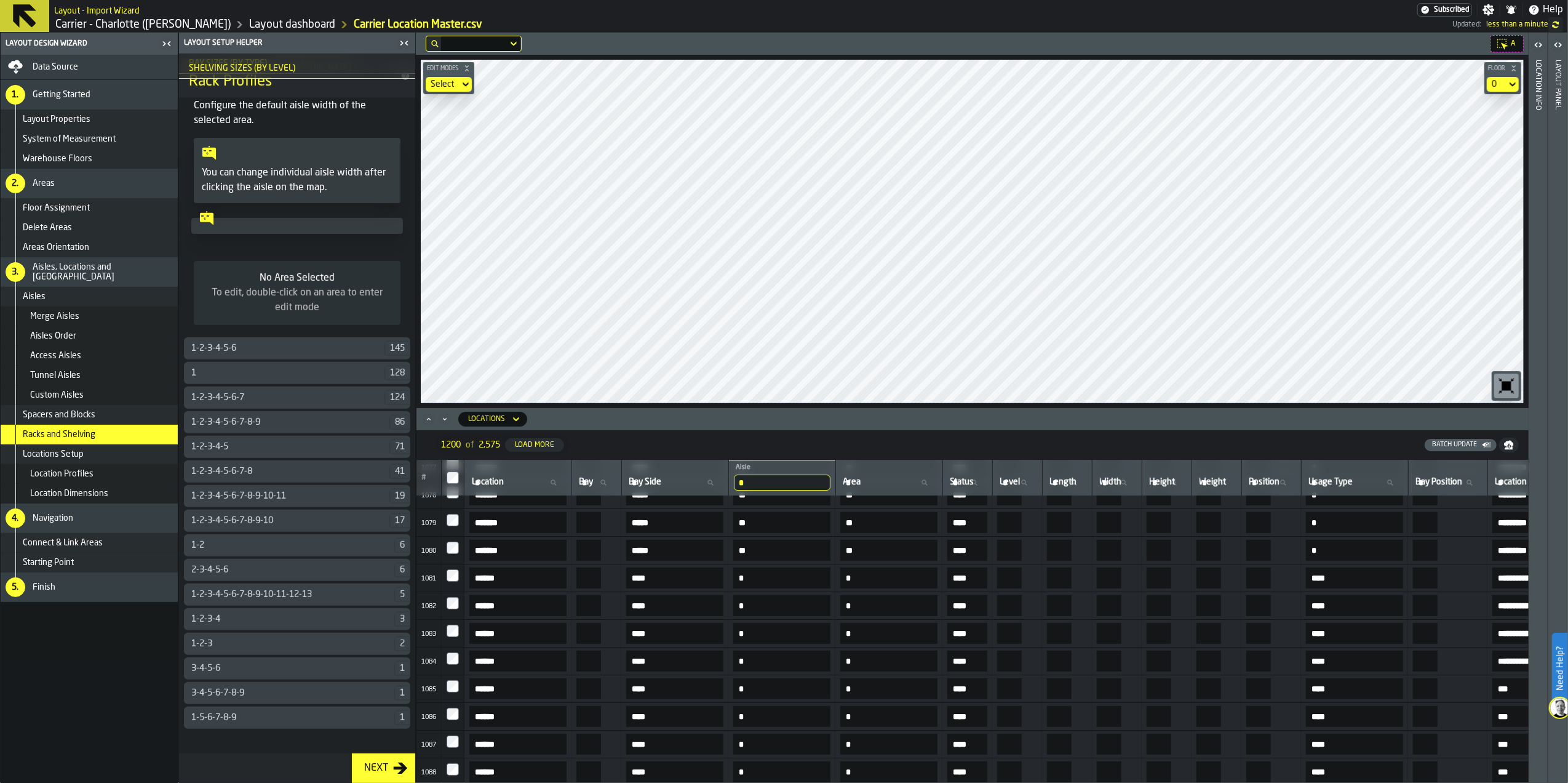
click at [141, 452] on div "Locations Setup" at bounding box center [98, 454] width 150 height 10
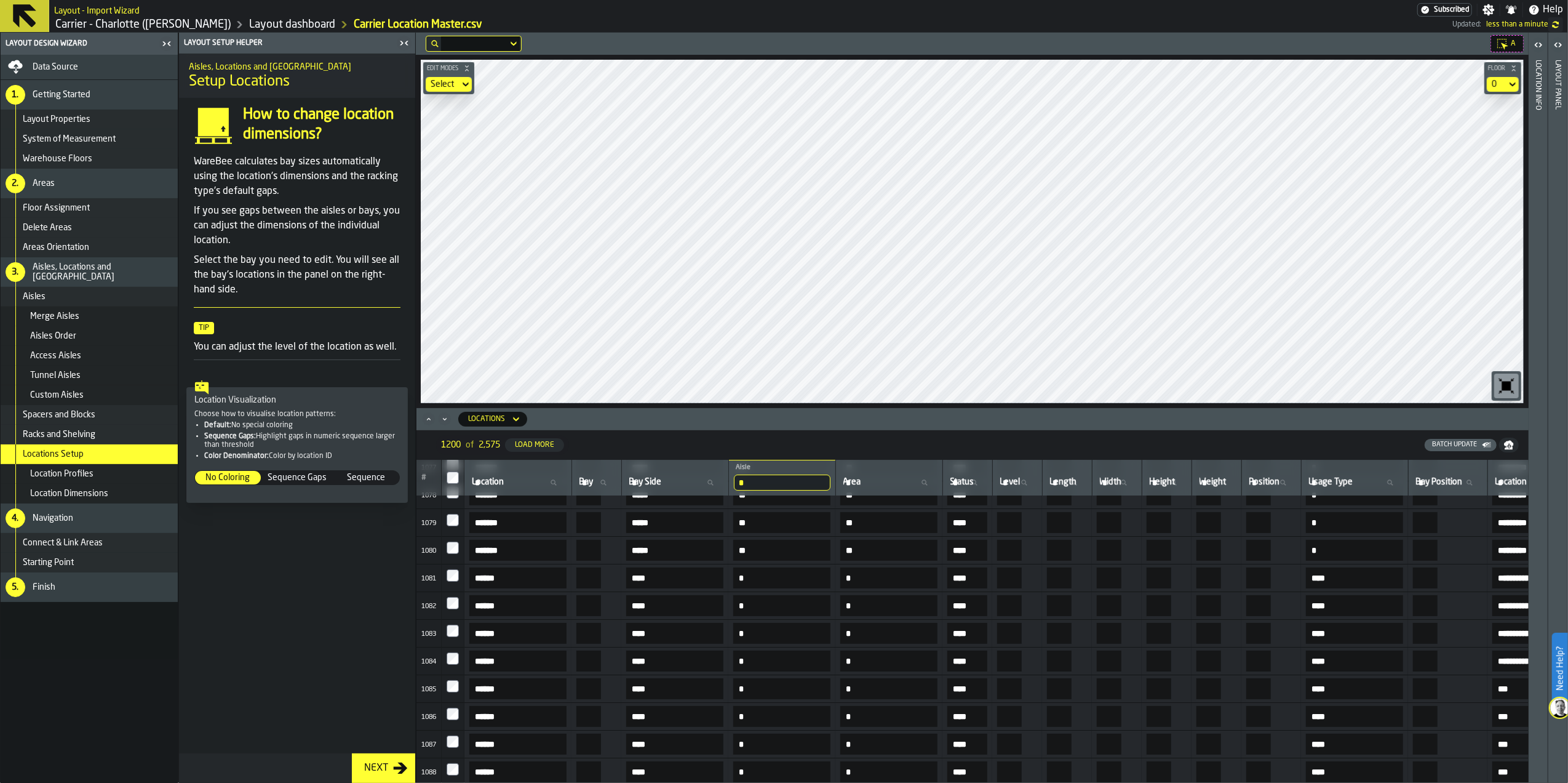
click at [139, 473] on div "Location Profiles" at bounding box center [101, 474] width 143 height 10
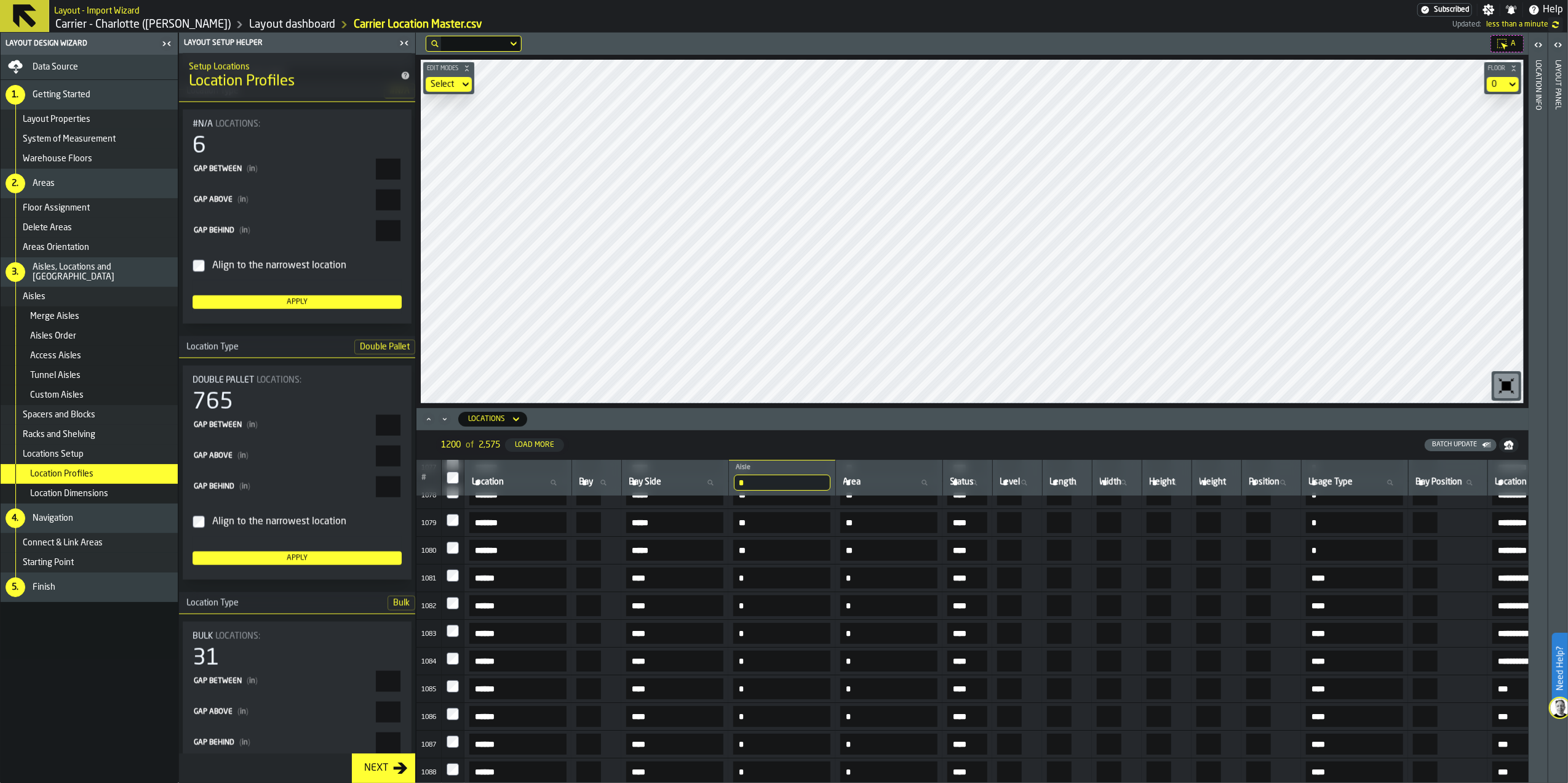
scroll to position [1640, 0]
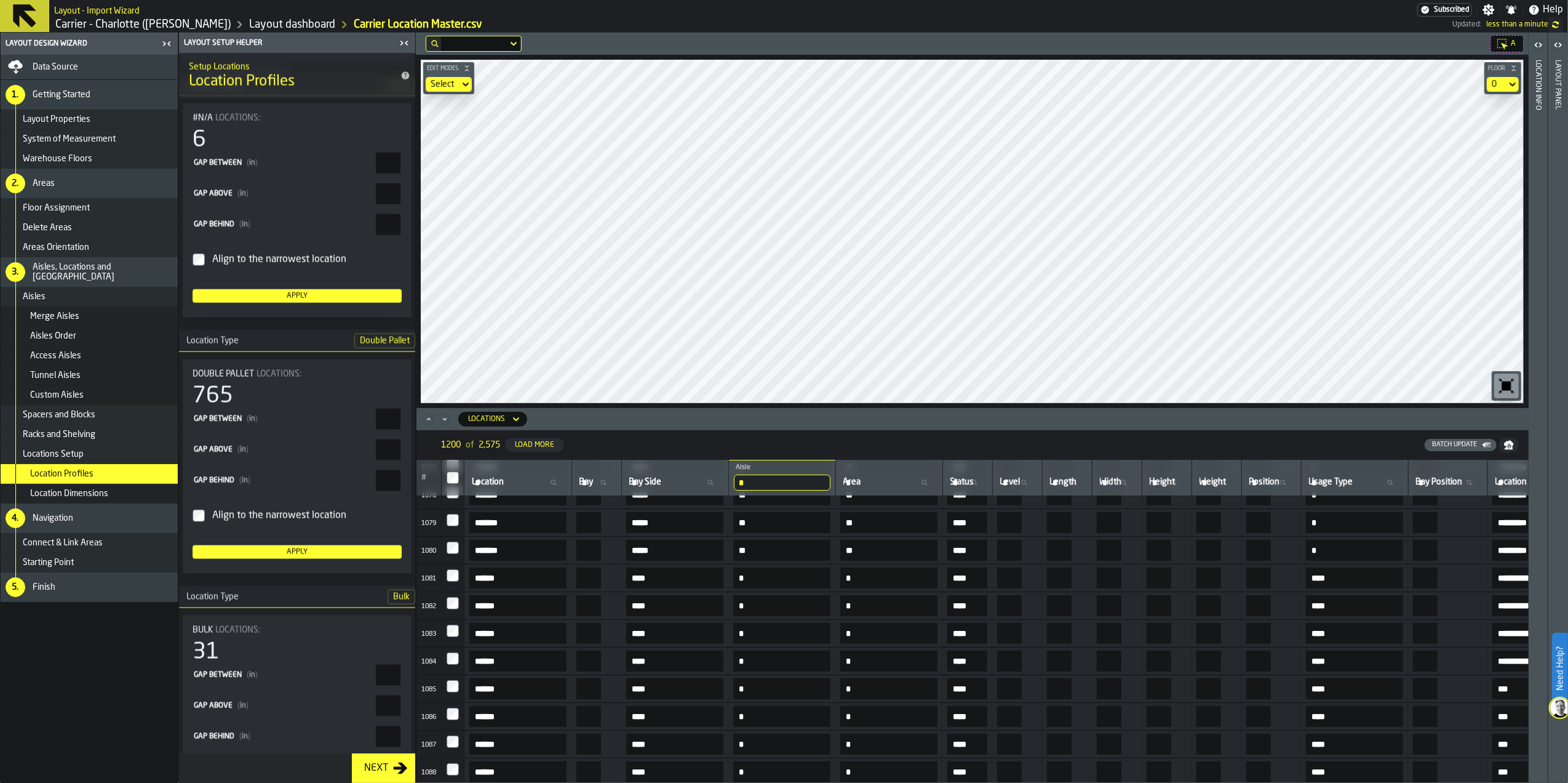
click at [99, 490] on span "Location Dimensions" at bounding box center [69, 494] width 78 height 10
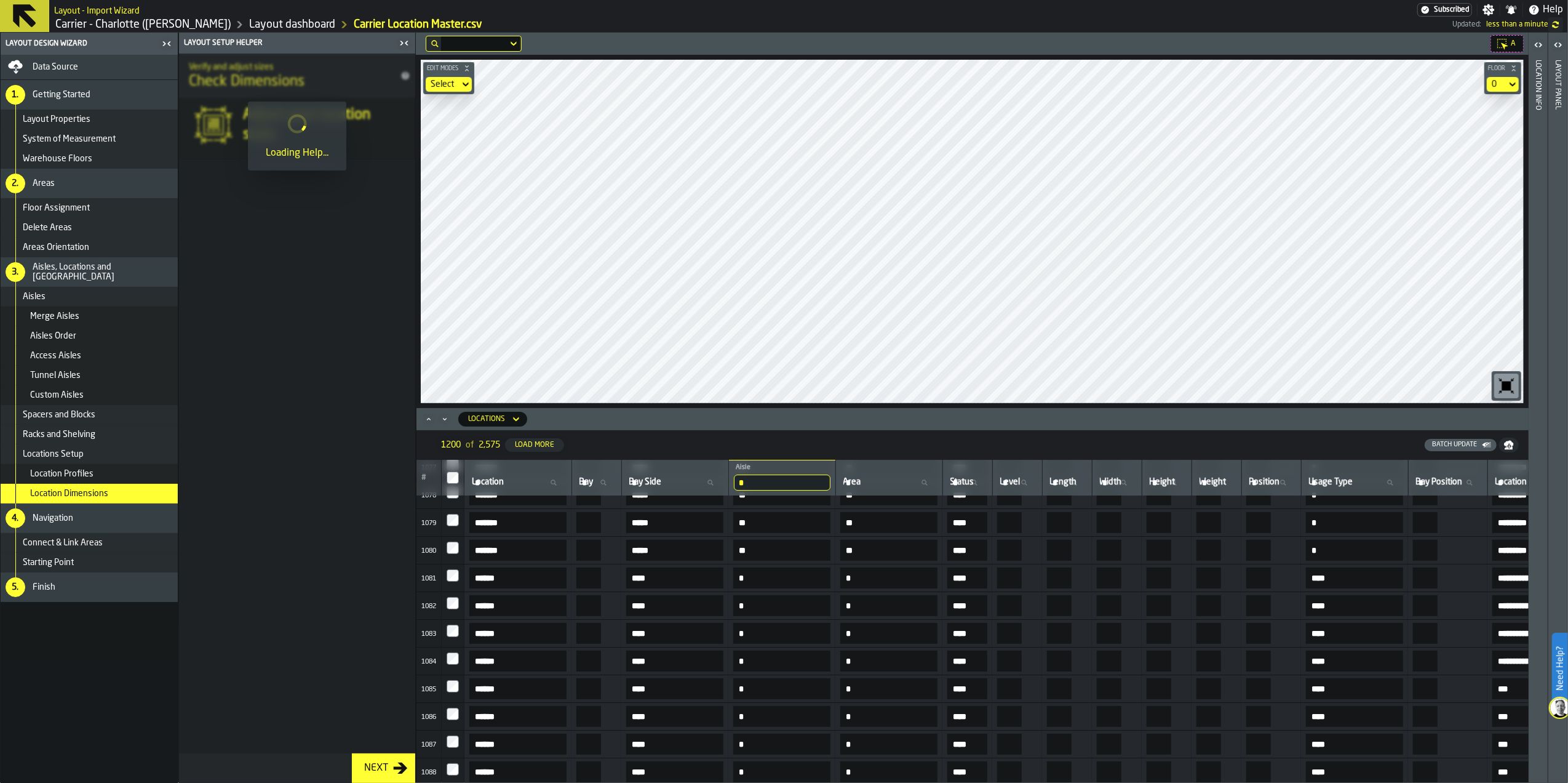
scroll to position [0, 0]
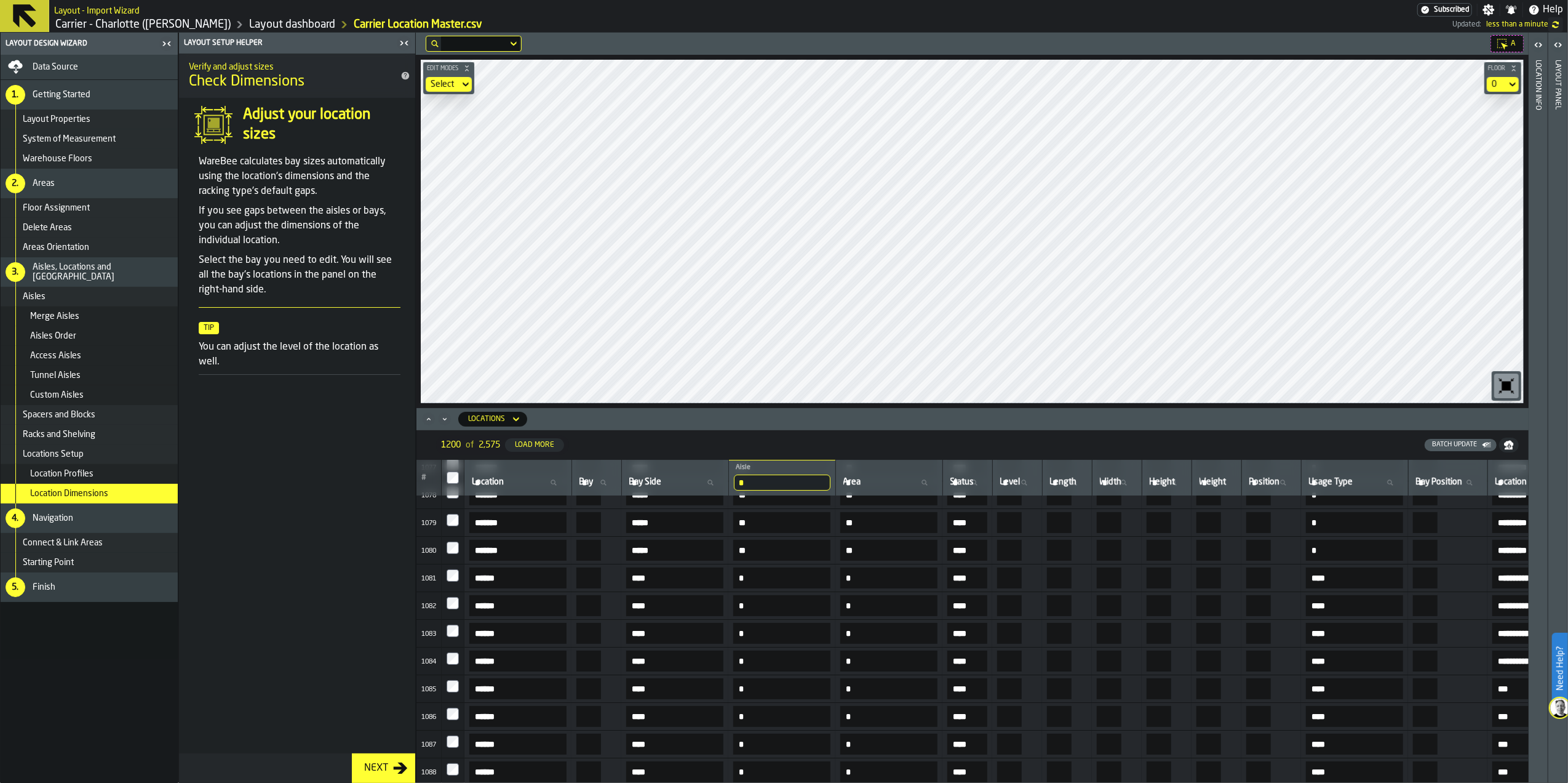
click at [496, 418] on div "Locations" at bounding box center [486, 419] width 37 height 9
click at [497, 466] on div "Bays" at bounding box center [499, 471] width 64 height 14
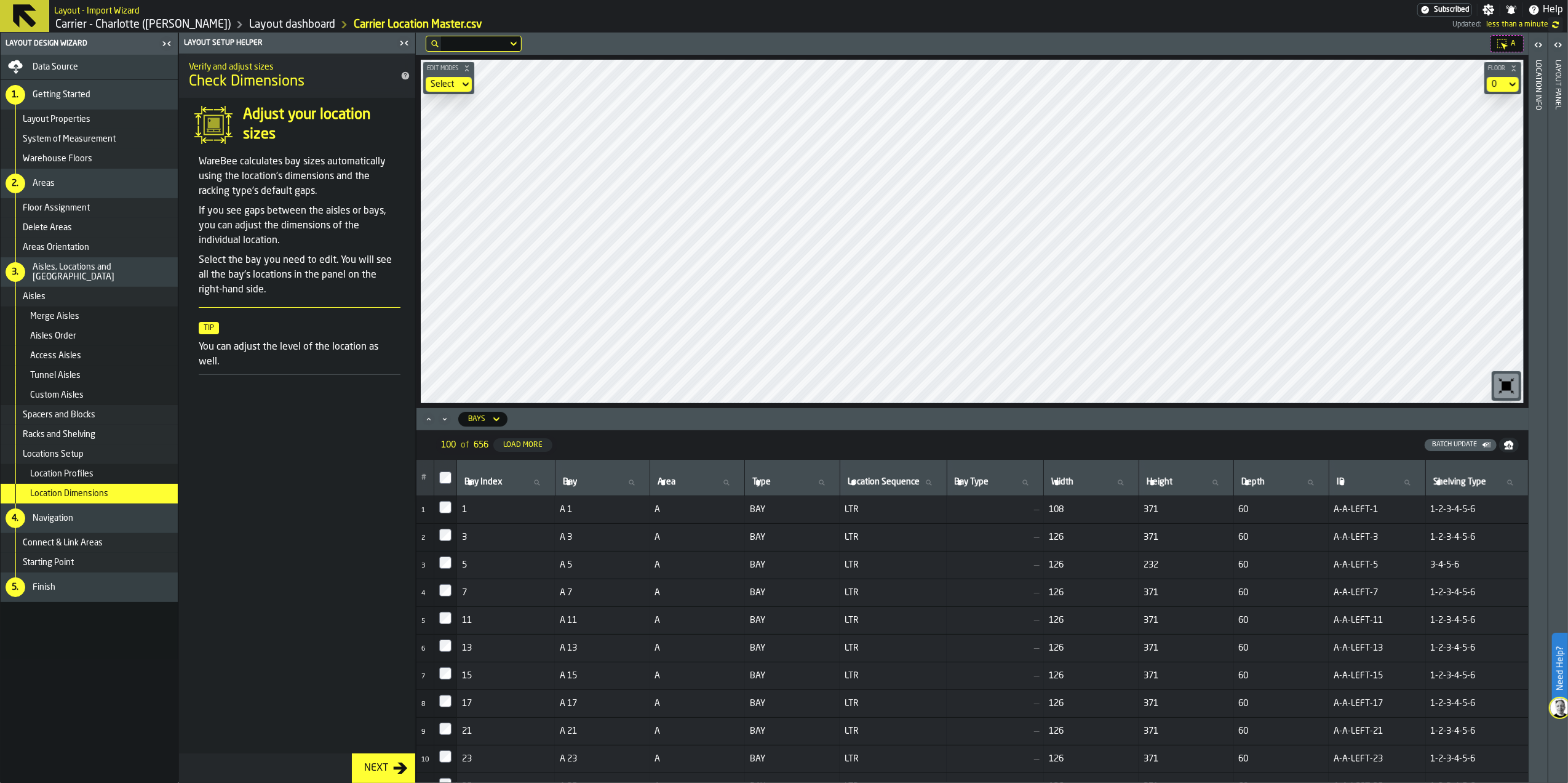
click at [1537, 52] on label "button-toggle-Open" at bounding box center [1538, 46] width 17 height 22
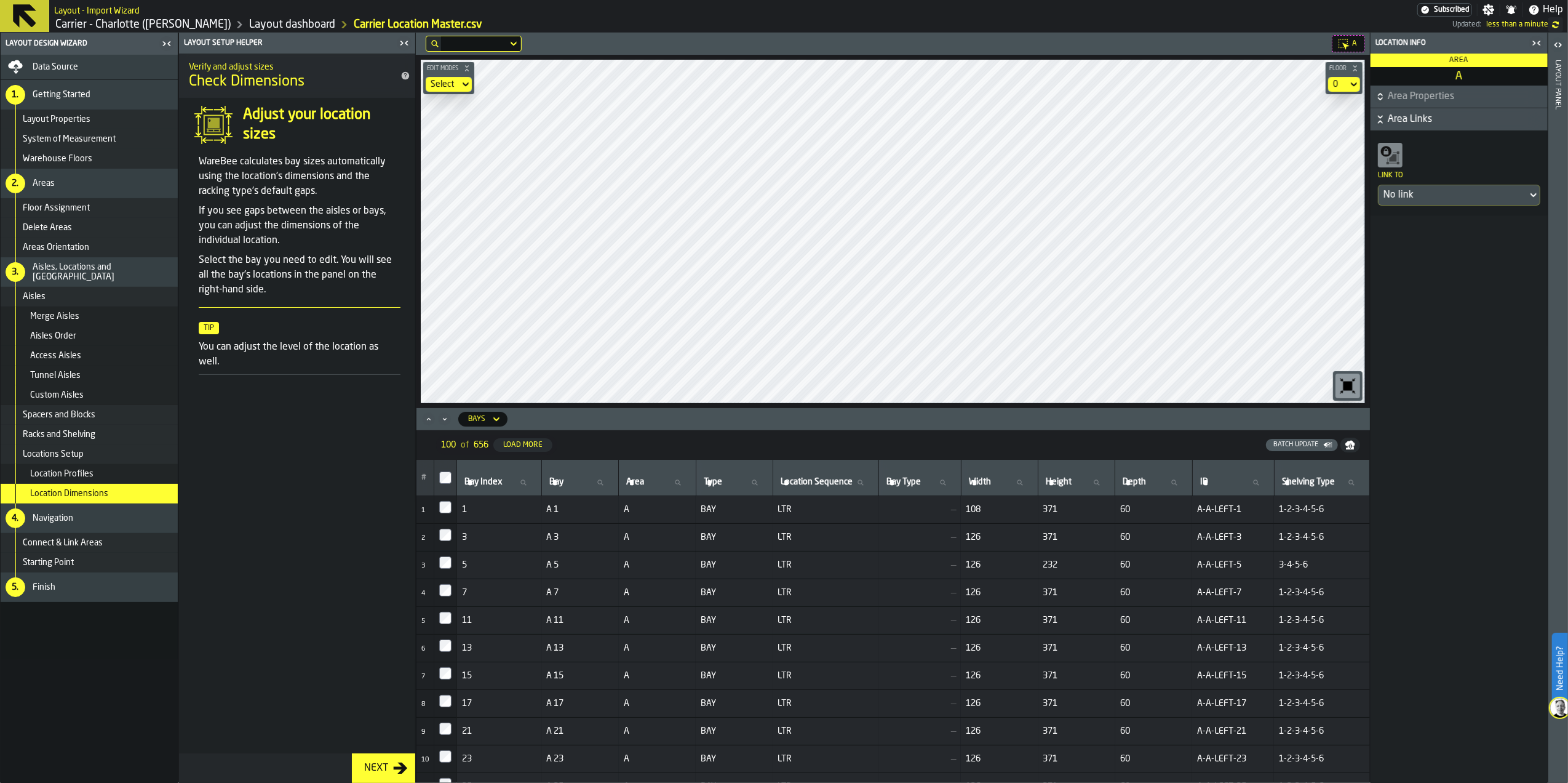
click at [1557, 42] on icon "button-toggle-Open" at bounding box center [1558, 45] width 14 height 14
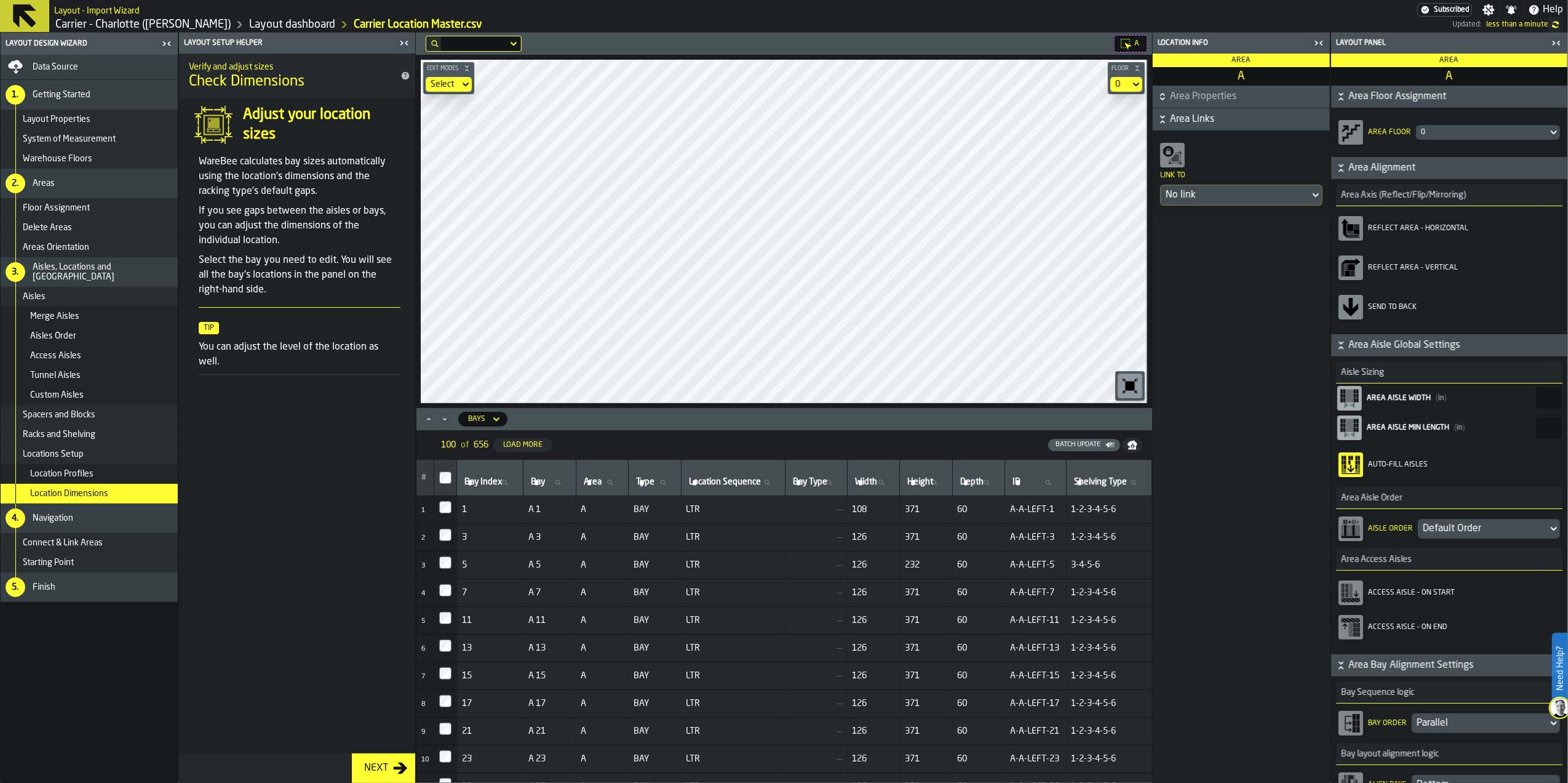
click at [128, 498] on div "Location Dimensions" at bounding box center [89, 493] width 177 height 20
drag, startPoint x: 329, startPoint y: 190, endPoint x: 261, endPoint y: 190, distance: 68.0
click at [261, 190] on p "WareBee calculates bay sizes automatically using the location's dimensions and …" at bounding box center [300, 176] width 202 height 44
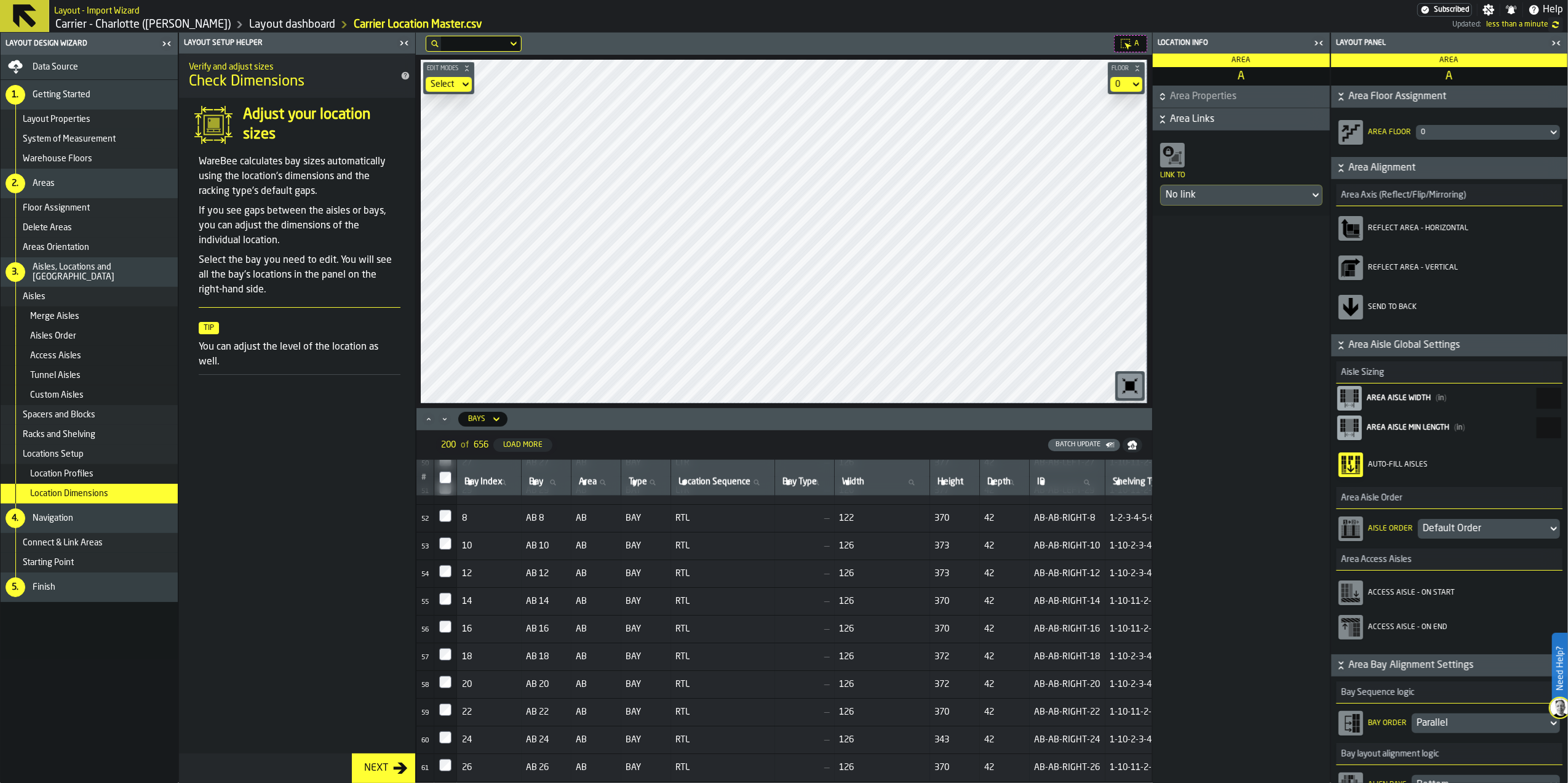
scroll to position [307, 0]
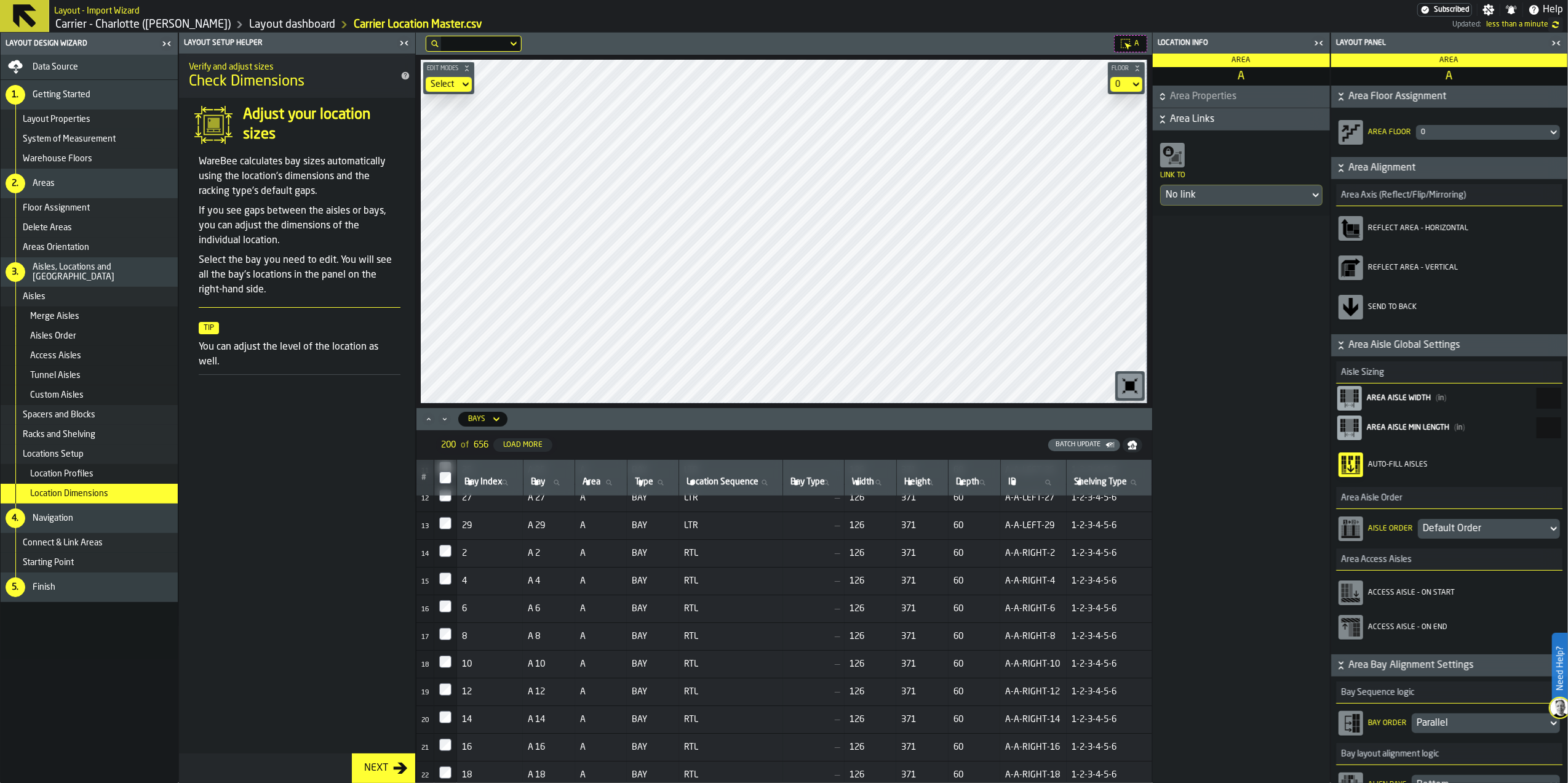
click at [480, 409] on h6 "Bays" at bounding box center [467, 419] width 91 height 22
click at [489, 423] on div "Bays" at bounding box center [477, 418] width 27 height 13
click at [491, 419] on icon at bounding box center [497, 418] width 13 height 14
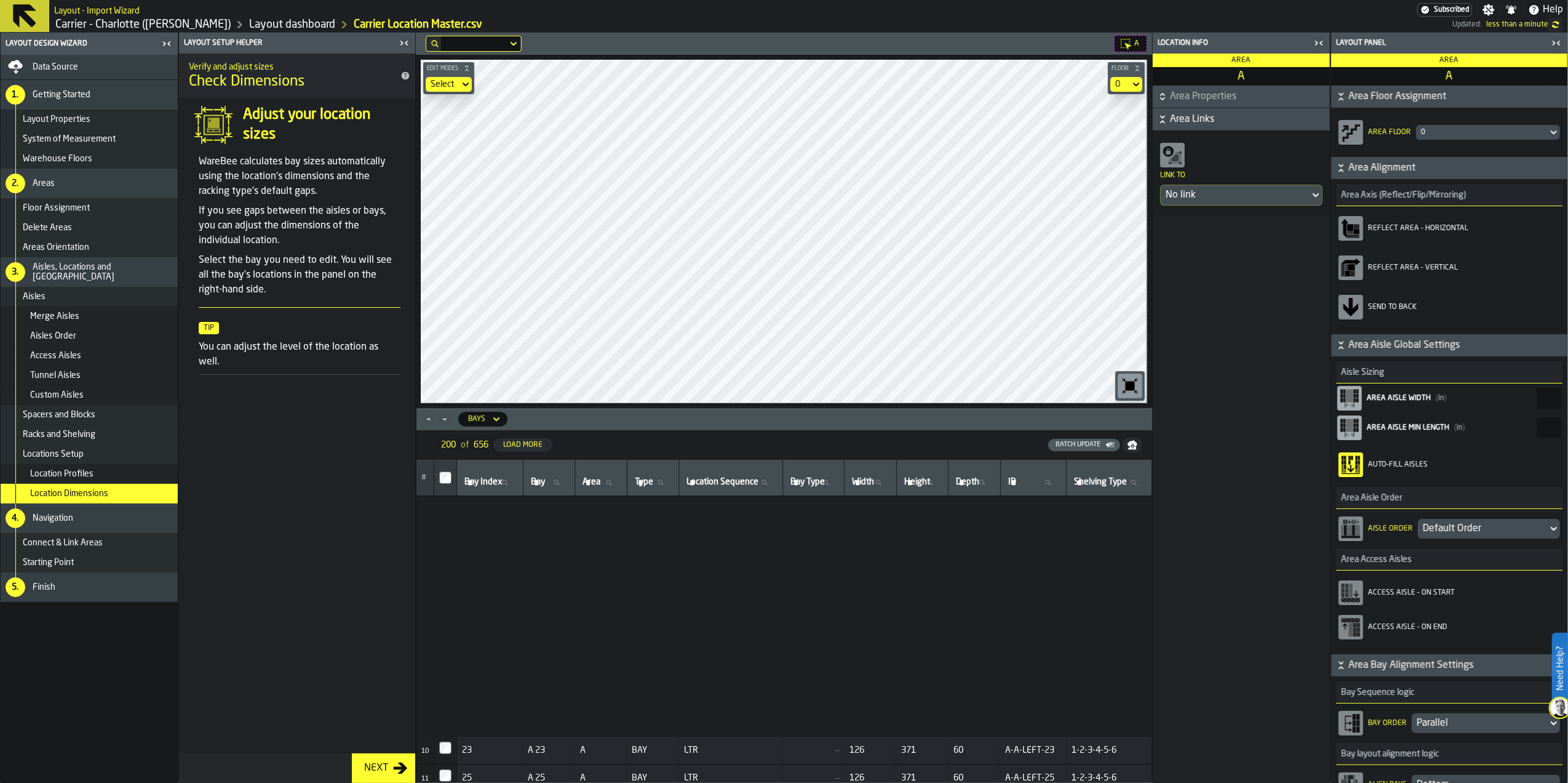
scroll to position [307, 0]
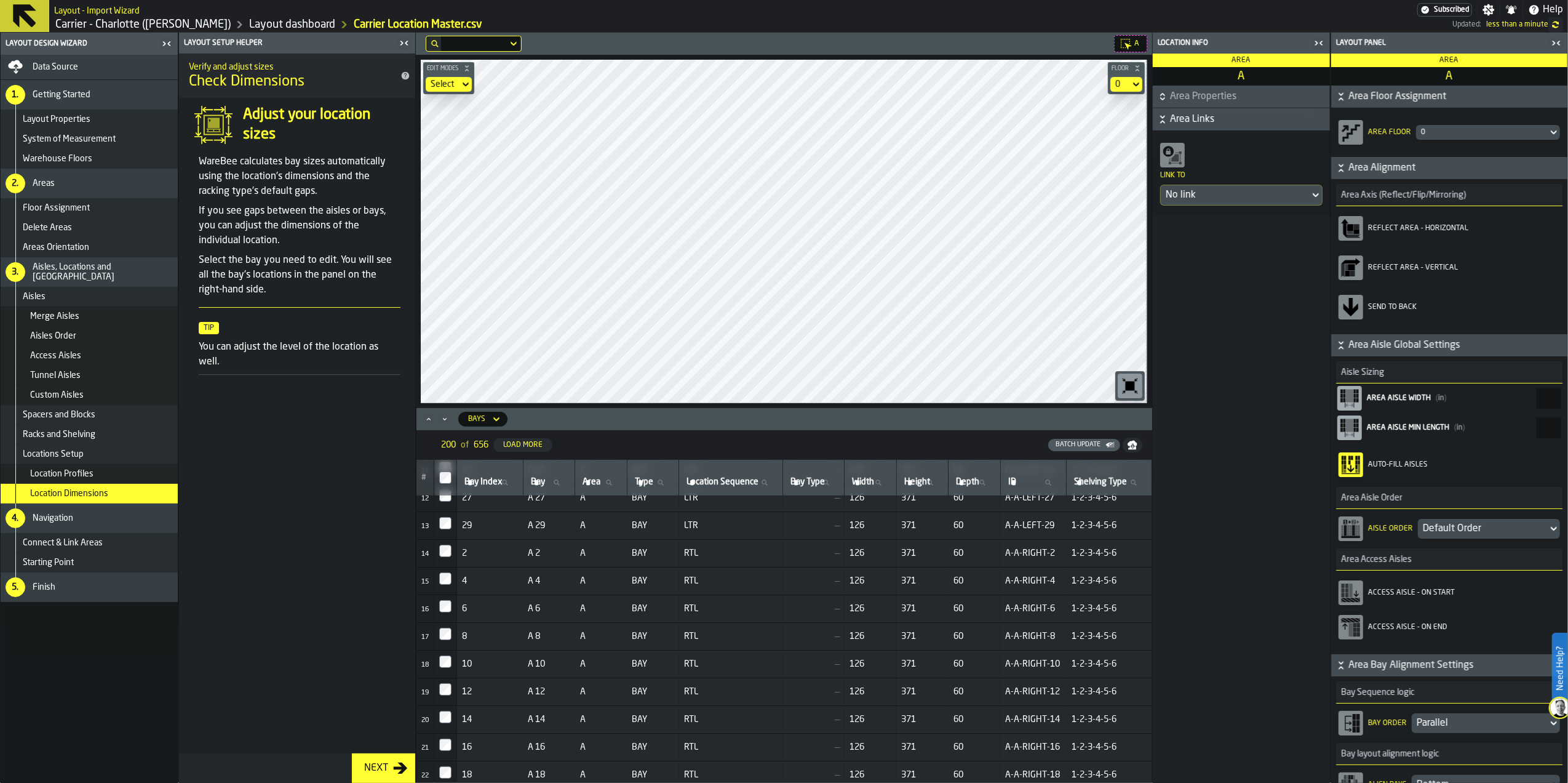
click at [1221, 93] on span "Area Properties" at bounding box center [1249, 96] width 157 height 14
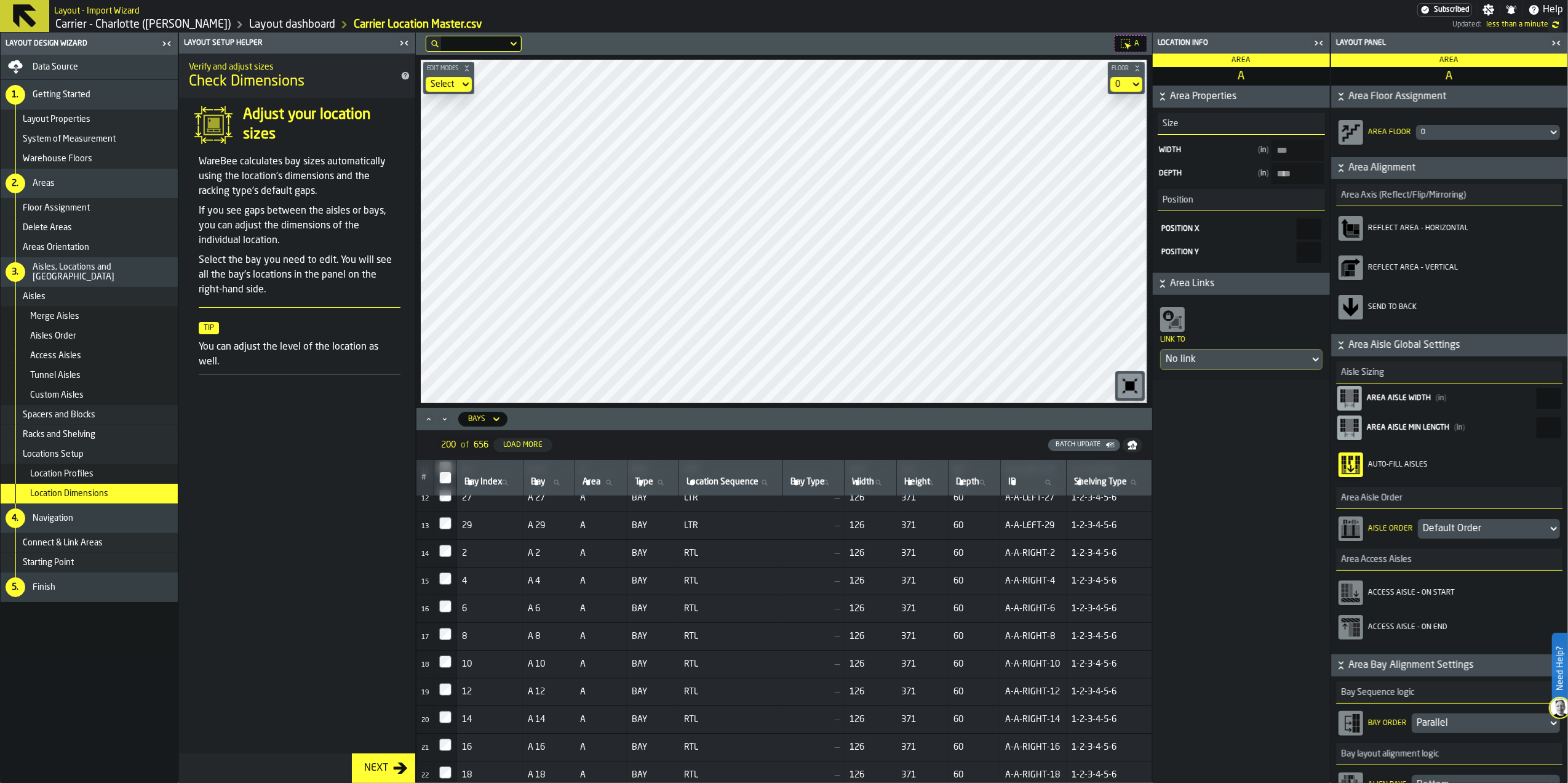
type input "***"
type input "****"
type input "***"
type input "****"
type input "***"
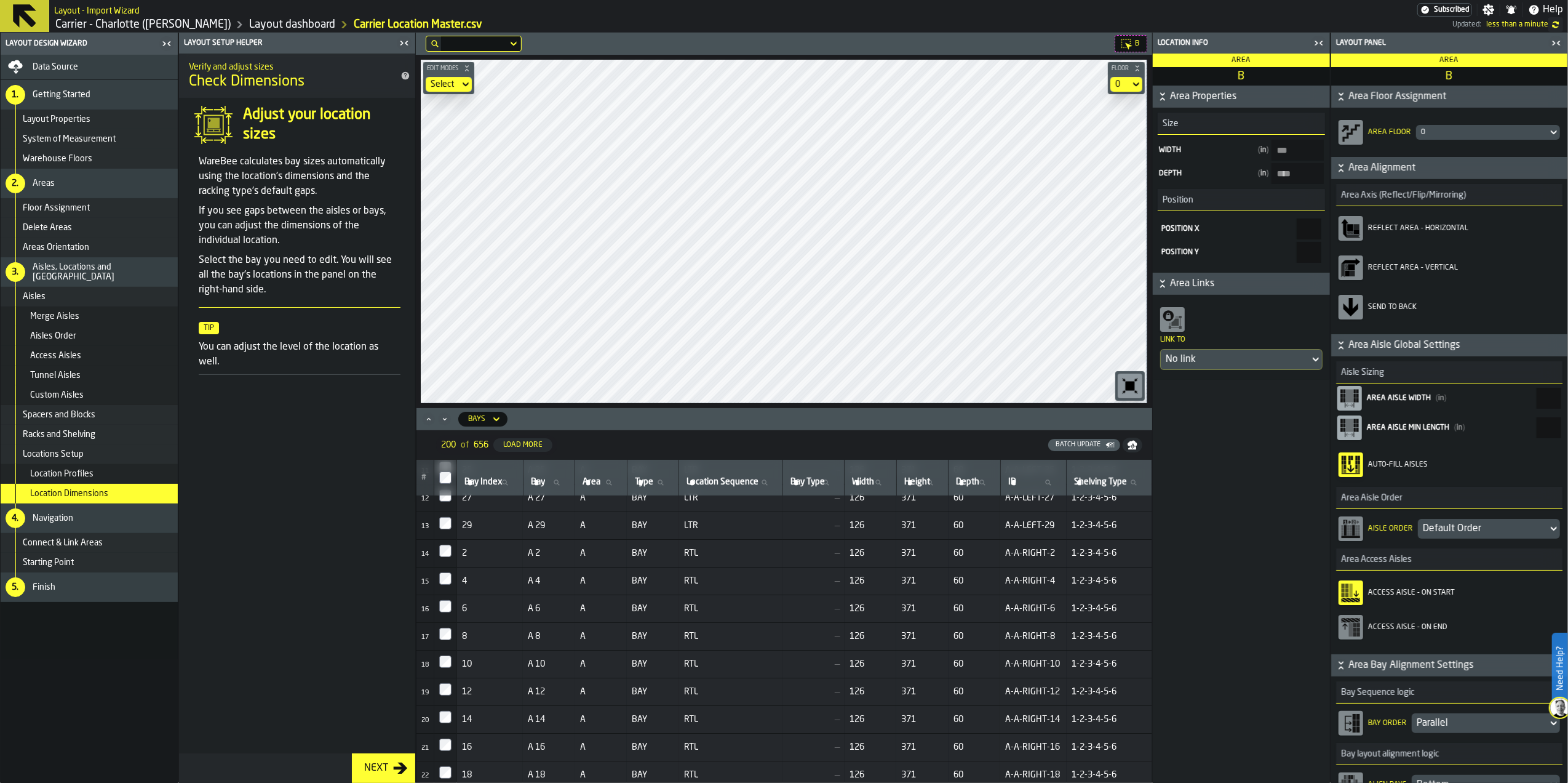
click at [1357, 596] on icon "button-toolbar-Access Aisle - On Start" at bounding box center [1356, 594] width 5 height 6
type input "****"
type input "***"
type input "****"
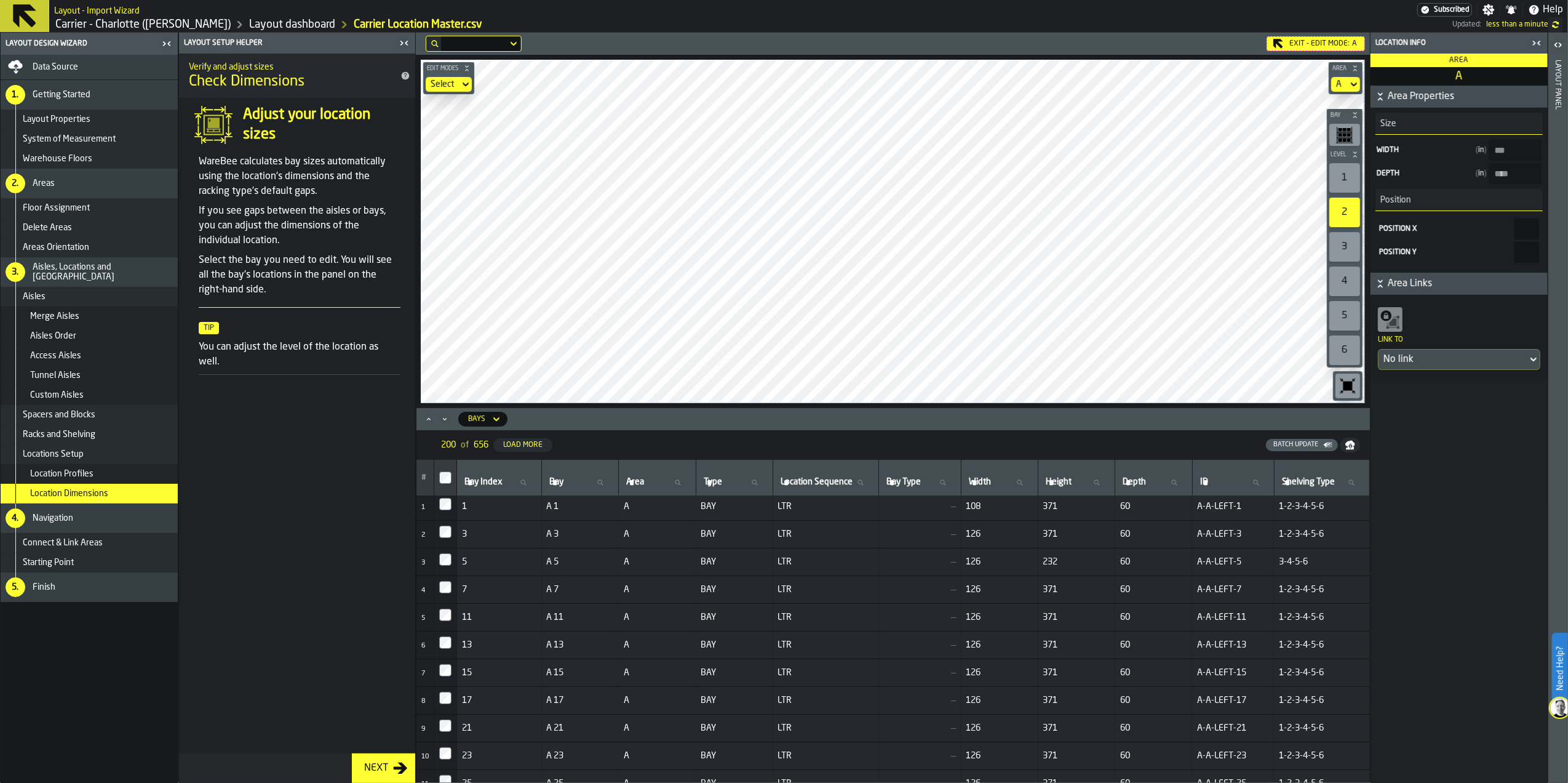
scroll to position [0, 0]
click at [1564, 44] on icon "button-toggle-Open" at bounding box center [1558, 45] width 14 height 14
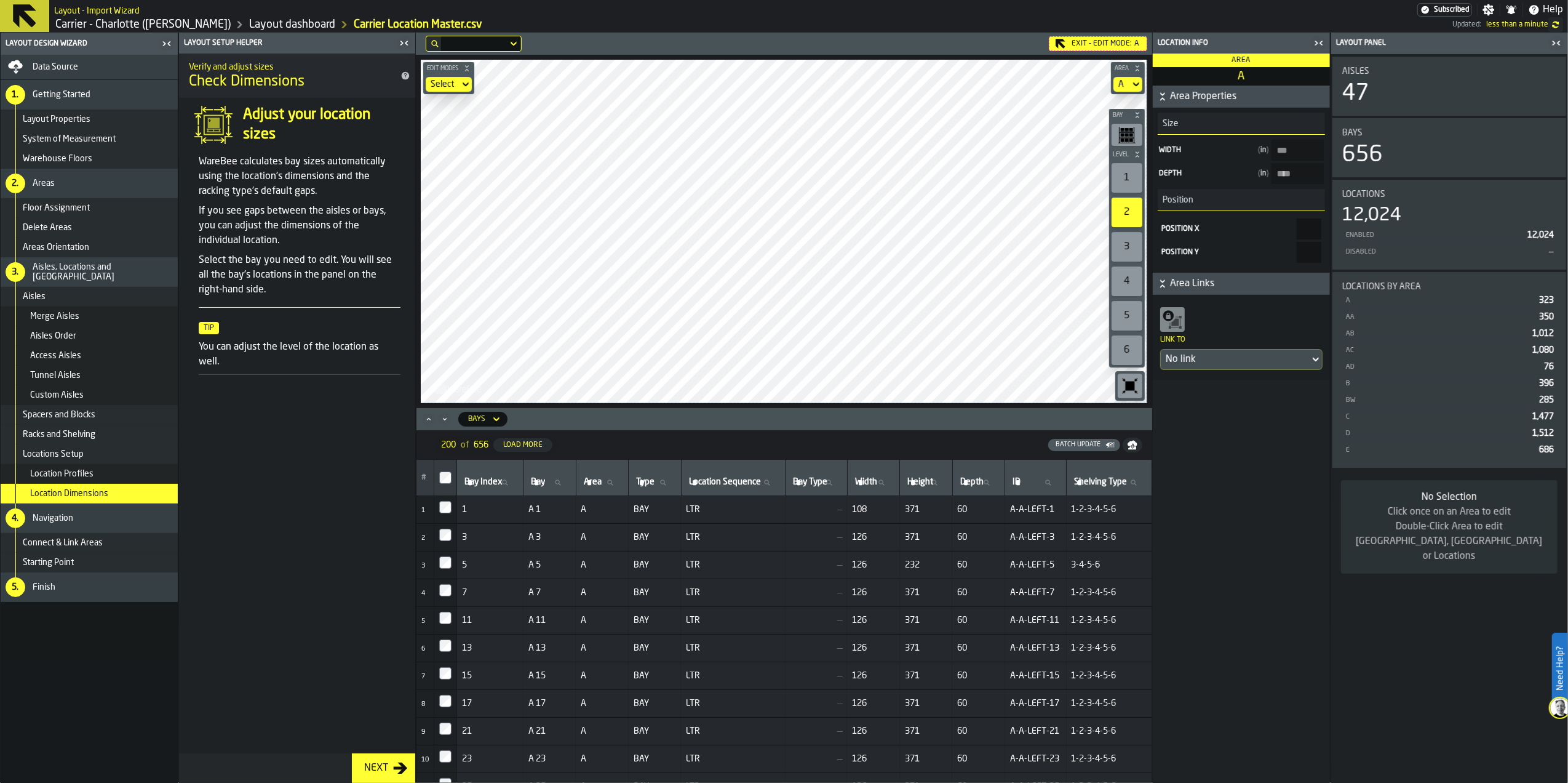
click at [1126, 129] on rect "button-toolbar-undefined" at bounding box center [1127, 129] width 4 height 3
click at [1446, 496] on div "No Selection" at bounding box center [1449, 497] width 197 height 14
click at [1364, 153] on div "656" at bounding box center [1362, 155] width 40 height 25
click at [1465, 503] on div "No Selection" at bounding box center [1449, 497] width 197 height 14
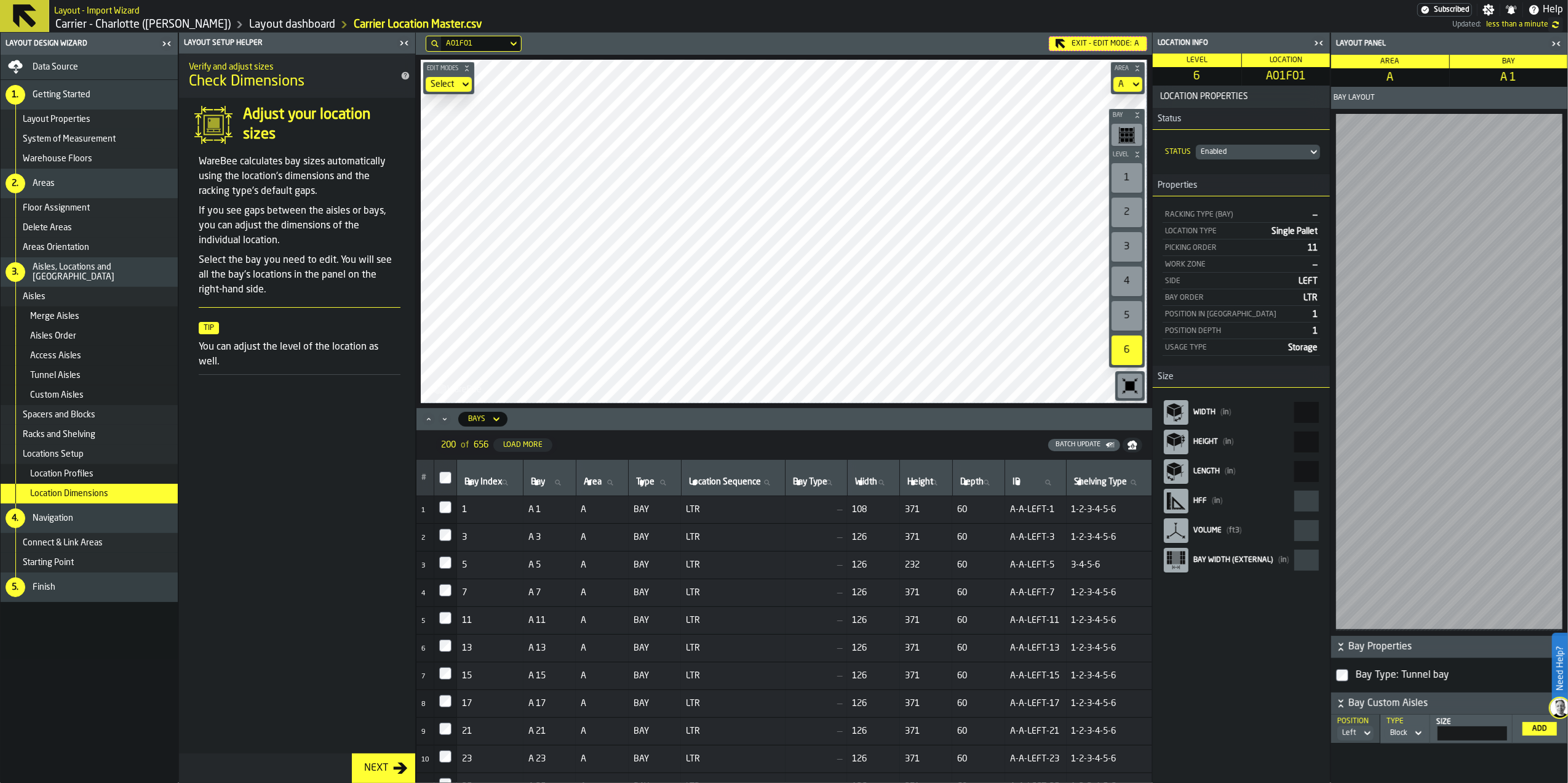
click at [1245, 658] on div "Location Properties Status Status Enabled Properties Racking Type (Bay) — Locat…" at bounding box center [1241, 434] width 177 height 697
drag, startPoint x: 1302, startPoint y: 416, endPoint x: 1317, endPoint y: 414, distance: 15.1
click at [1316, 414] on input "**" at bounding box center [1306, 412] width 25 height 21
type input "**"
type input "******"
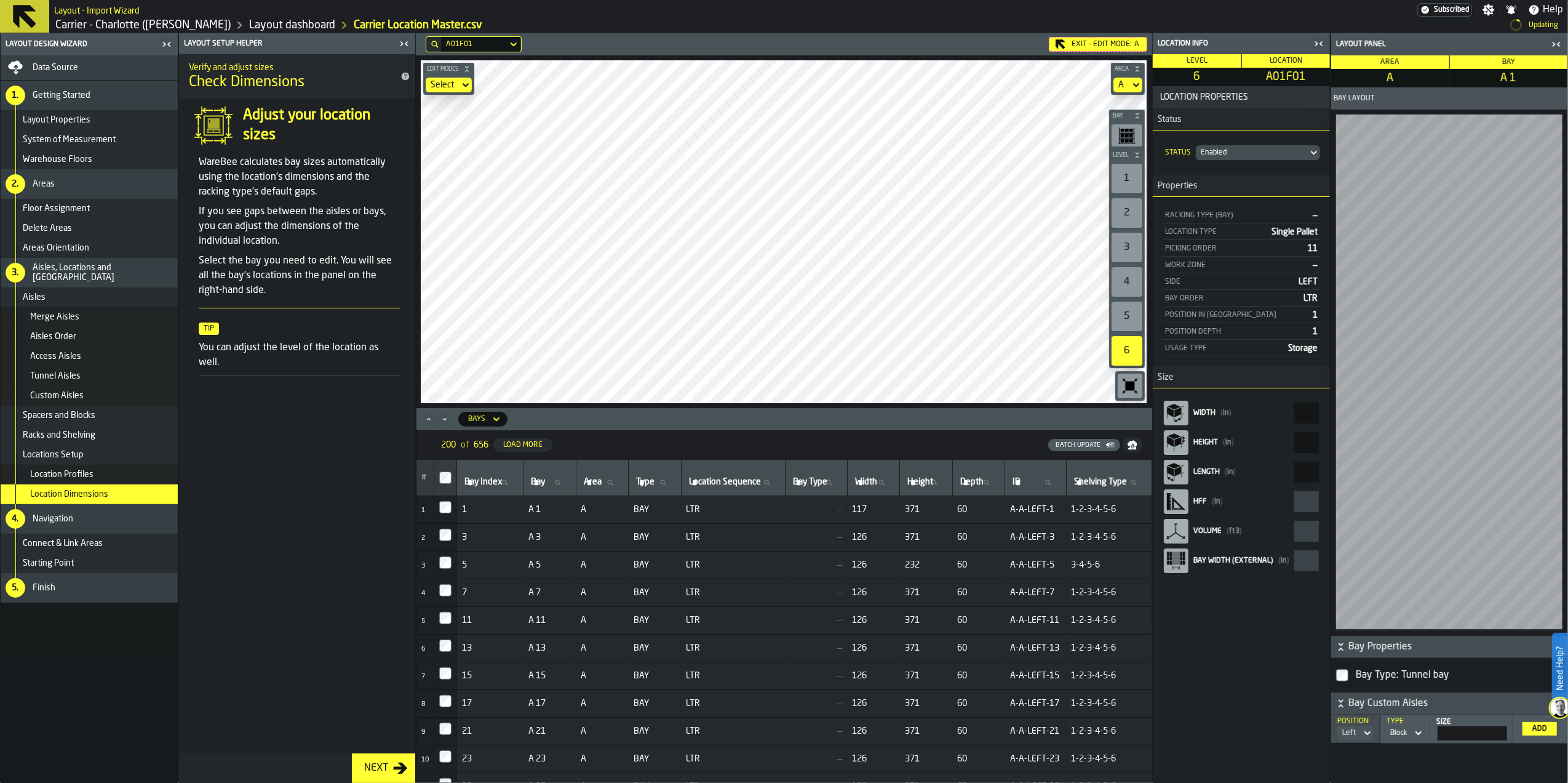
type input "***"
click at [1384, 417] on aside "Location Info Level 6 Location A01F02 Location Properties Status Status Enabled…" at bounding box center [1360, 408] width 416 height 750
type input "**"
click at [1271, 660] on div "Location Properties Status Status Enabled Properties Racking Type (Bay) — Locat…" at bounding box center [1241, 434] width 177 height 697
type input "******"
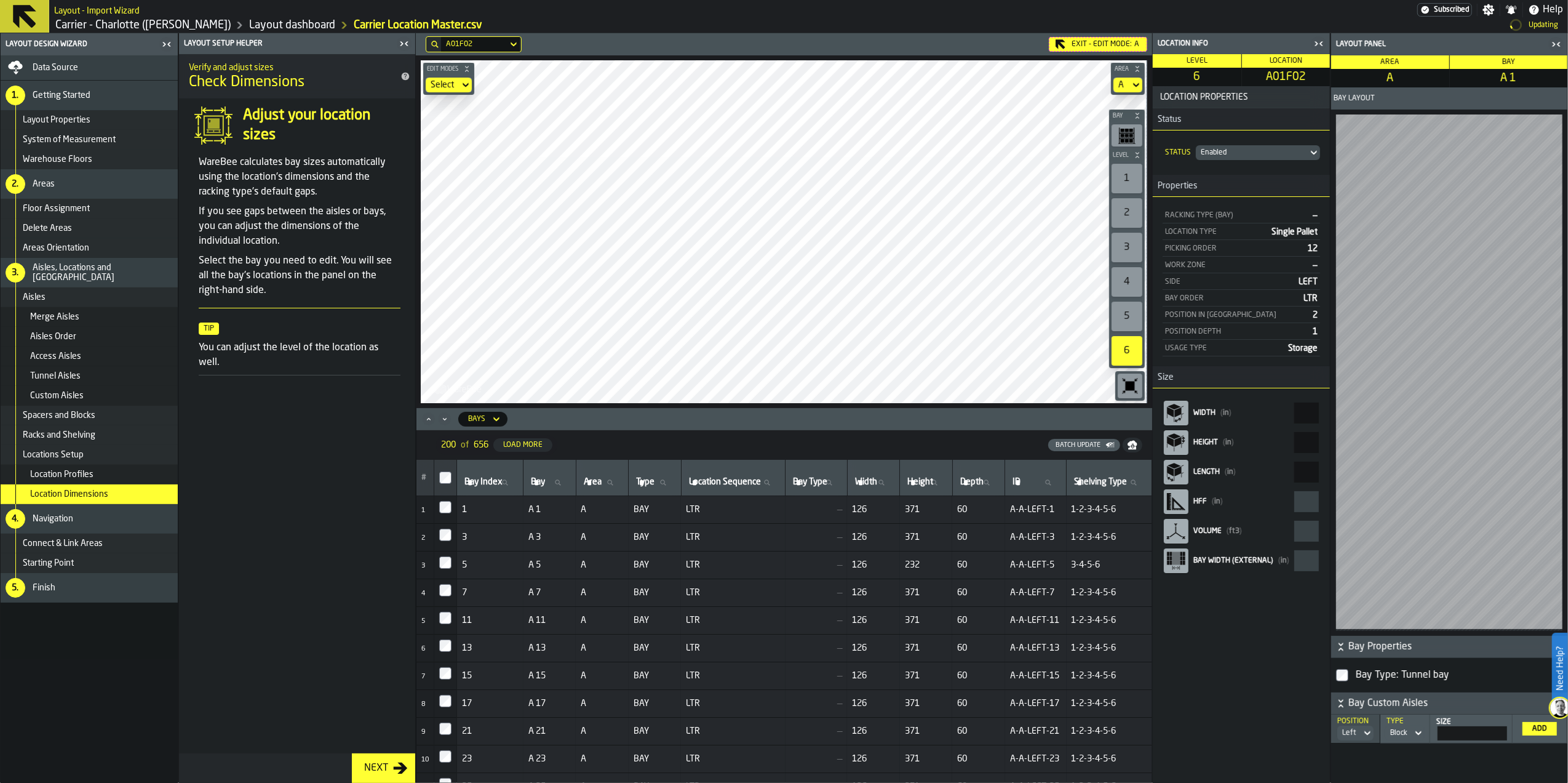
type input "***"
click at [1369, 410] on aside "Location Info Level 5 Location A01E01 Location Properties Status Status Enabled…" at bounding box center [1360, 408] width 416 height 750
type input "**"
click at [1417, 418] on aside "Location Info Level 5 Location A01E02 Location Properties Status Status Enabled…" at bounding box center [1360, 408] width 416 height 750
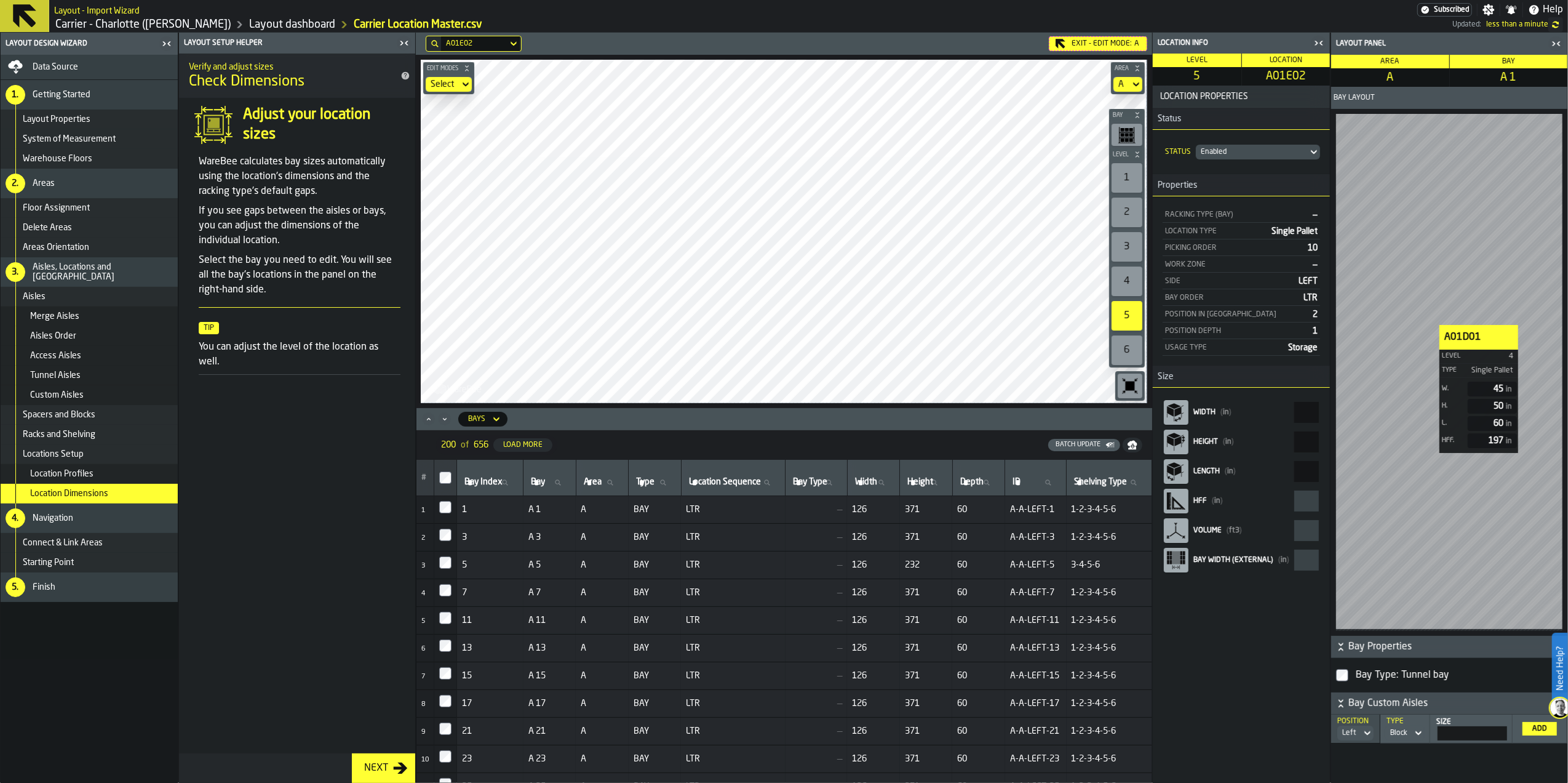
type input "**"
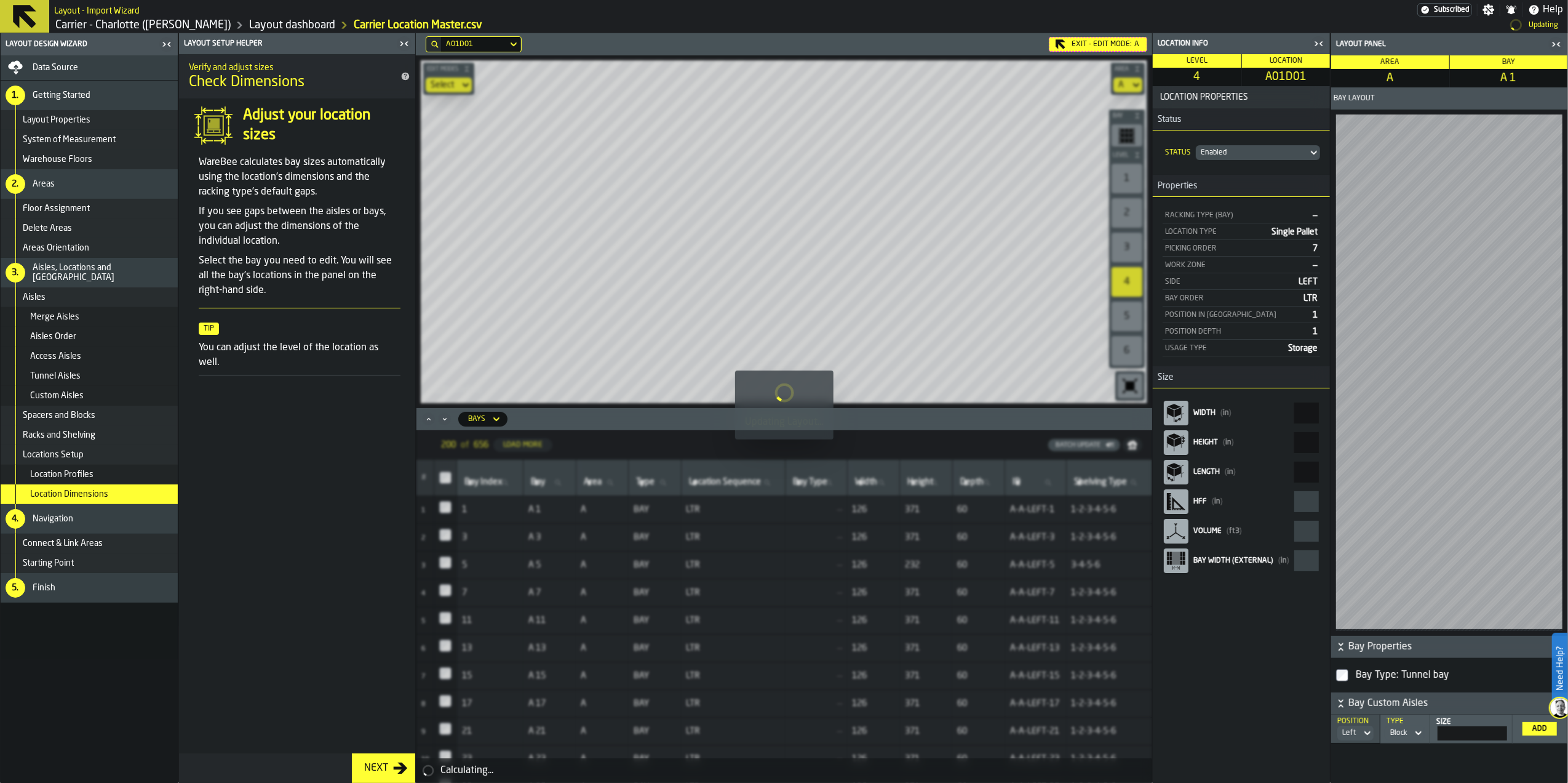
click at [1415, 408] on aside "Location Info Level 4 Location A01D01 Location Properties Status Status Enabled…" at bounding box center [1360, 408] width 416 height 750
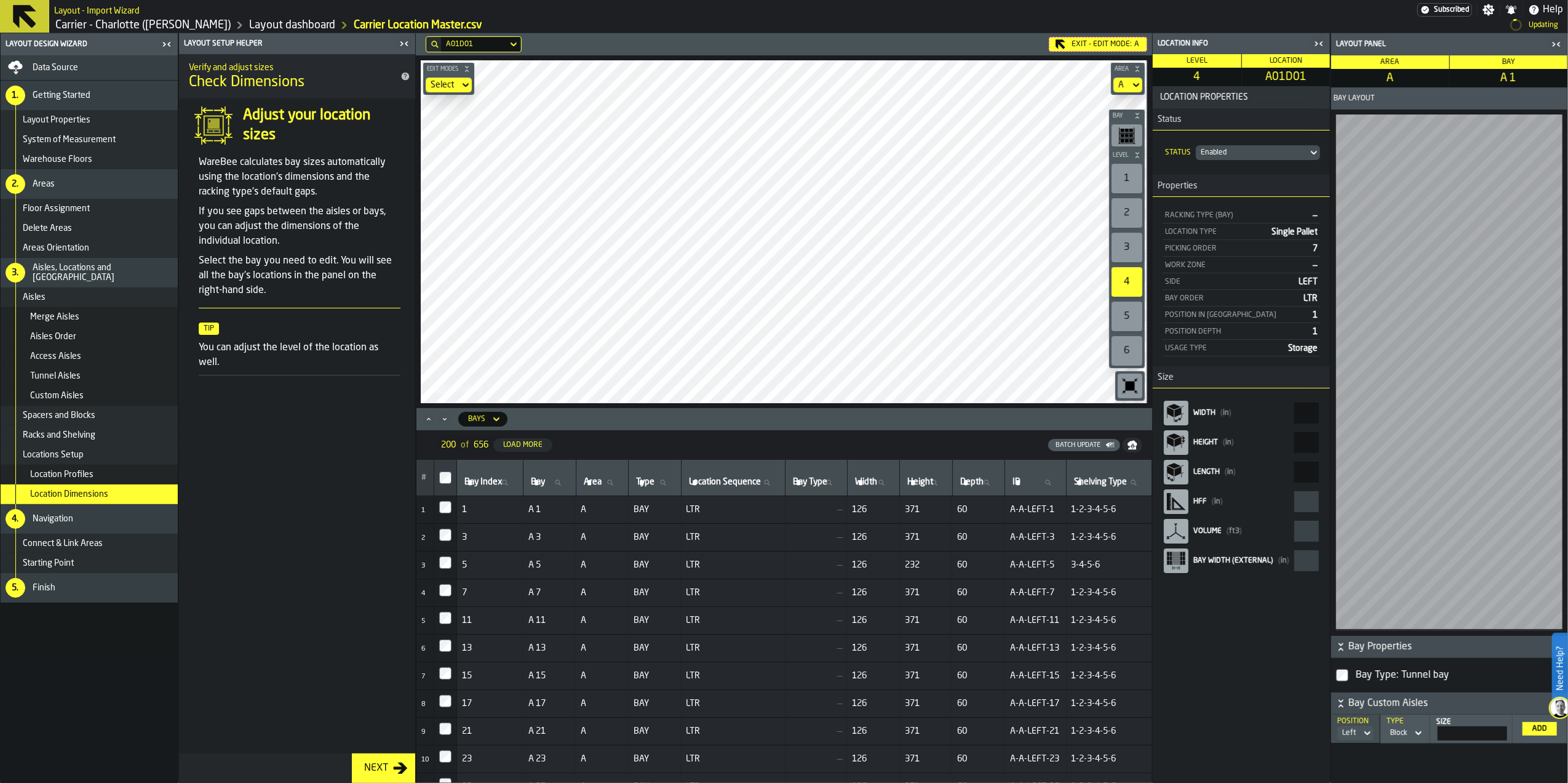
type input "**"
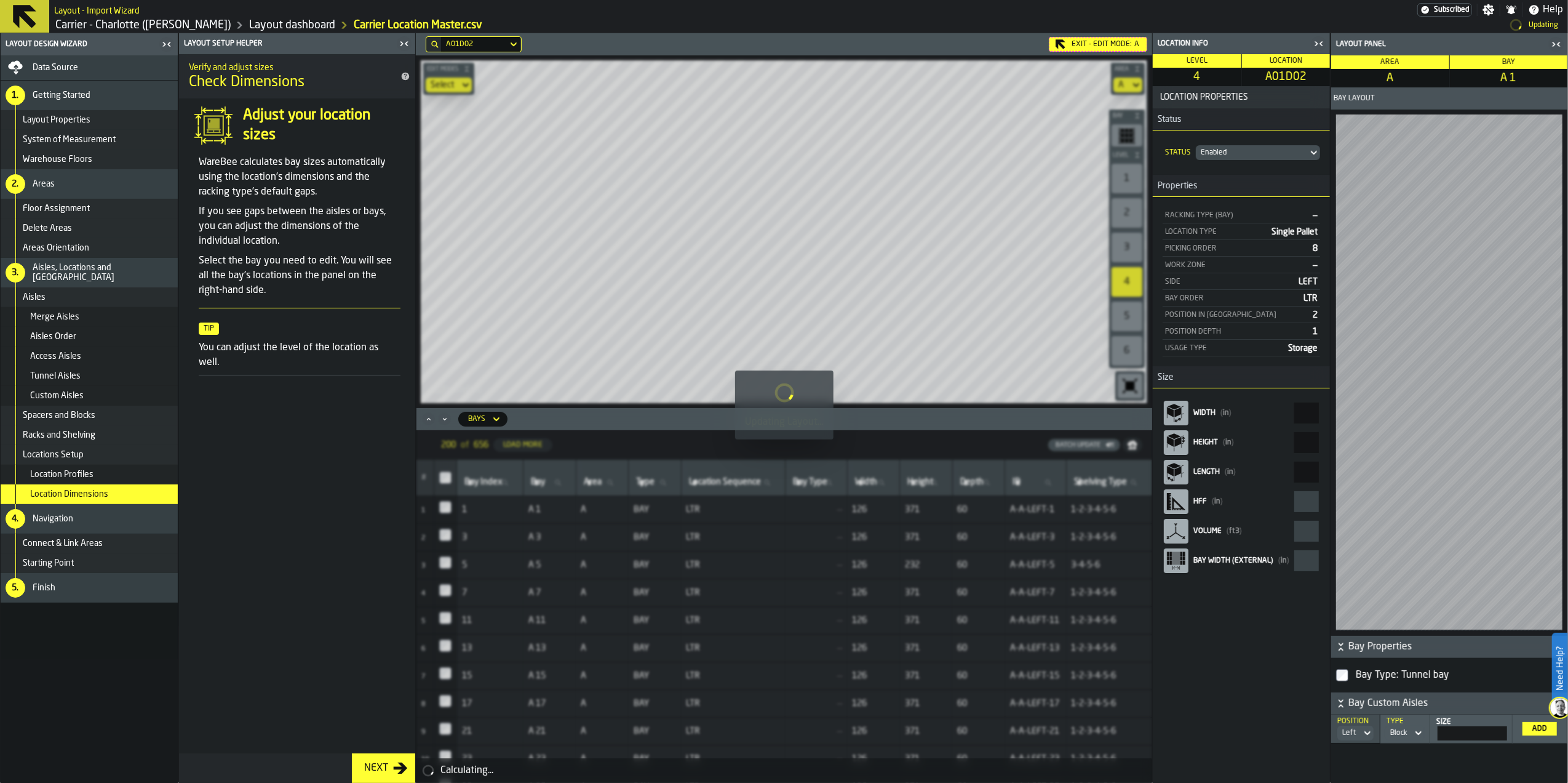
click at [1392, 413] on aside "Location Info Level 4 Location A01D02 Location Properties Status Status Enabled…" at bounding box center [1360, 408] width 416 height 750
type input "**"
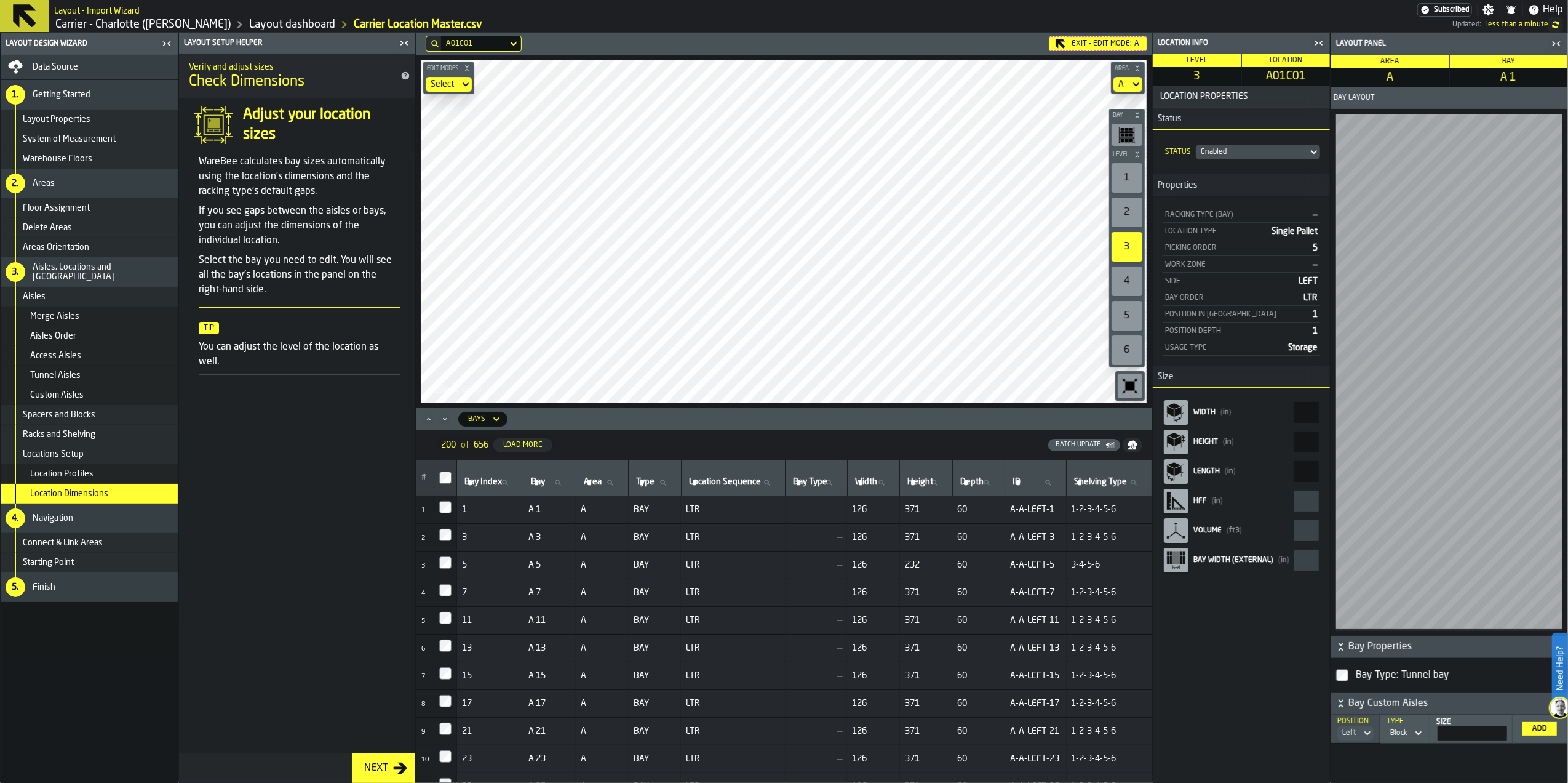
click at [1402, 414] on aside "Location Info Level 3 Location A01C01 Location Properties Status Status Enabled…" at bounding box center [1360, 408] width 416 height 750
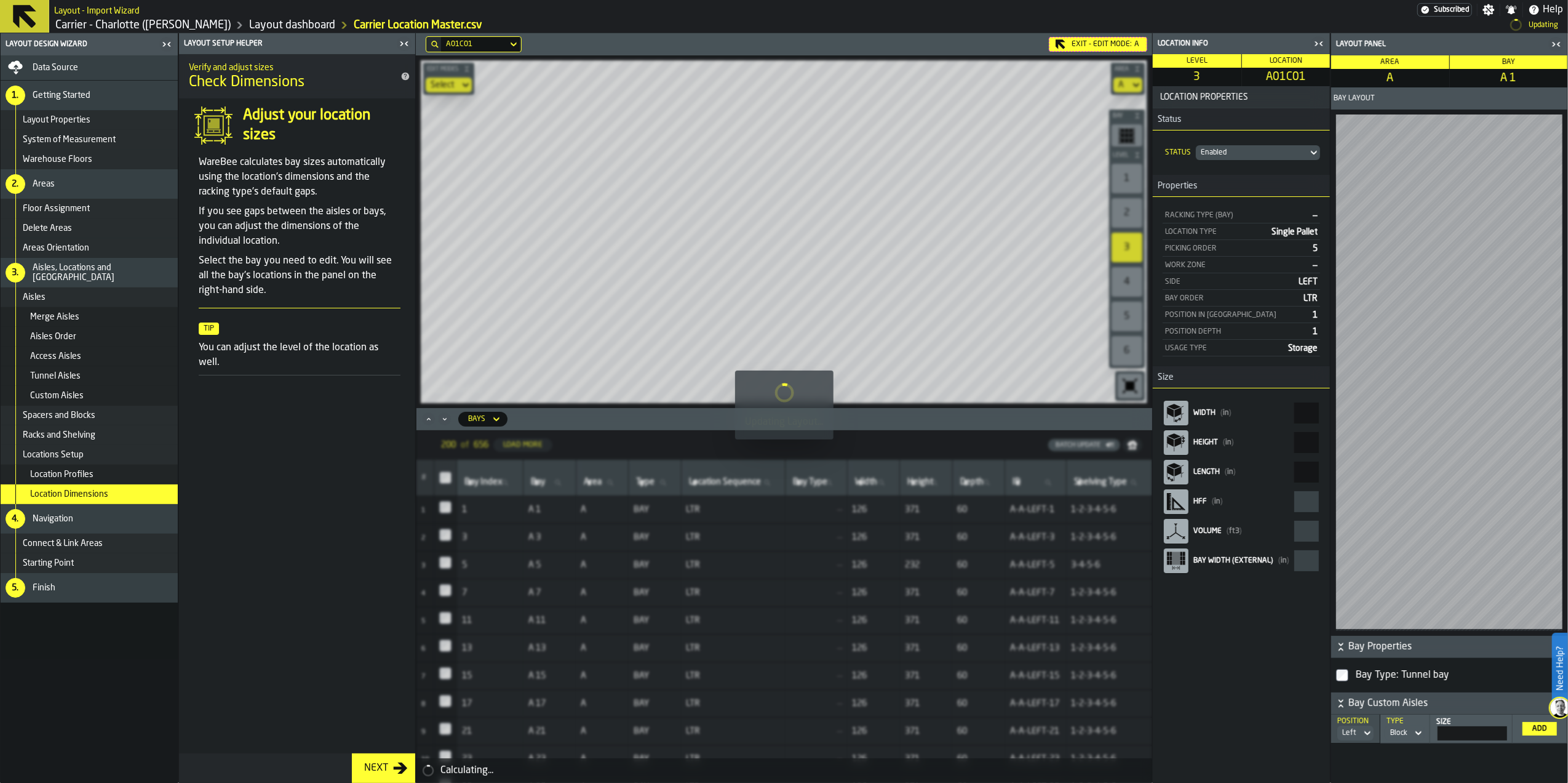
type input "**"
click at [1382, 413] on aside "Location Info Level 3 Location A01C02 Location Properties Status Status Enabled…" at bounding box center [1360, 408] width 416 height 750
type input "**"
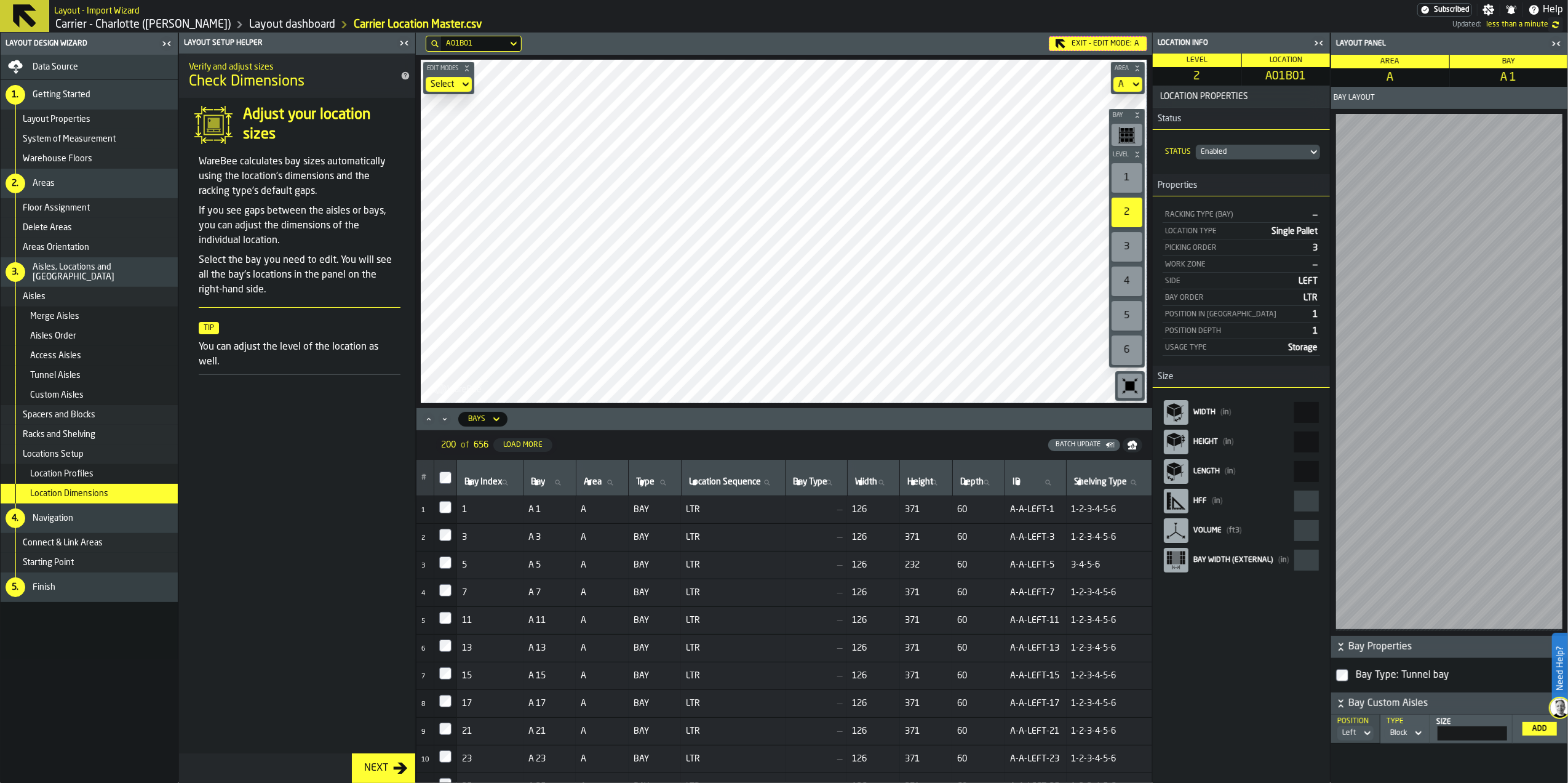
click at [1373, 417] on aside "Location Info Level 2 Location A01B01 Location Properties Status Status Enabled…" at bounding box center [1360, 408] width 416 height 750
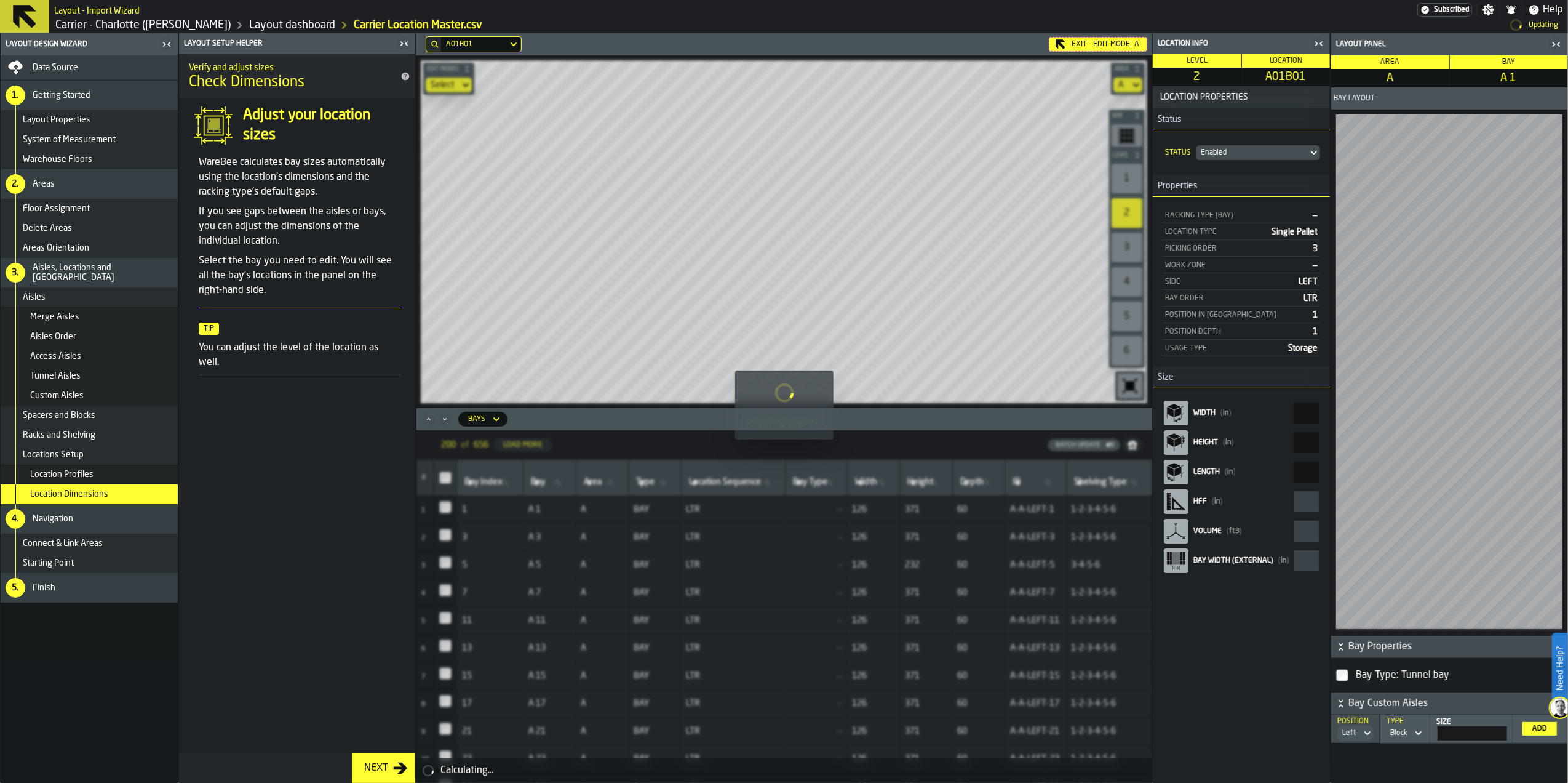
type input "**"
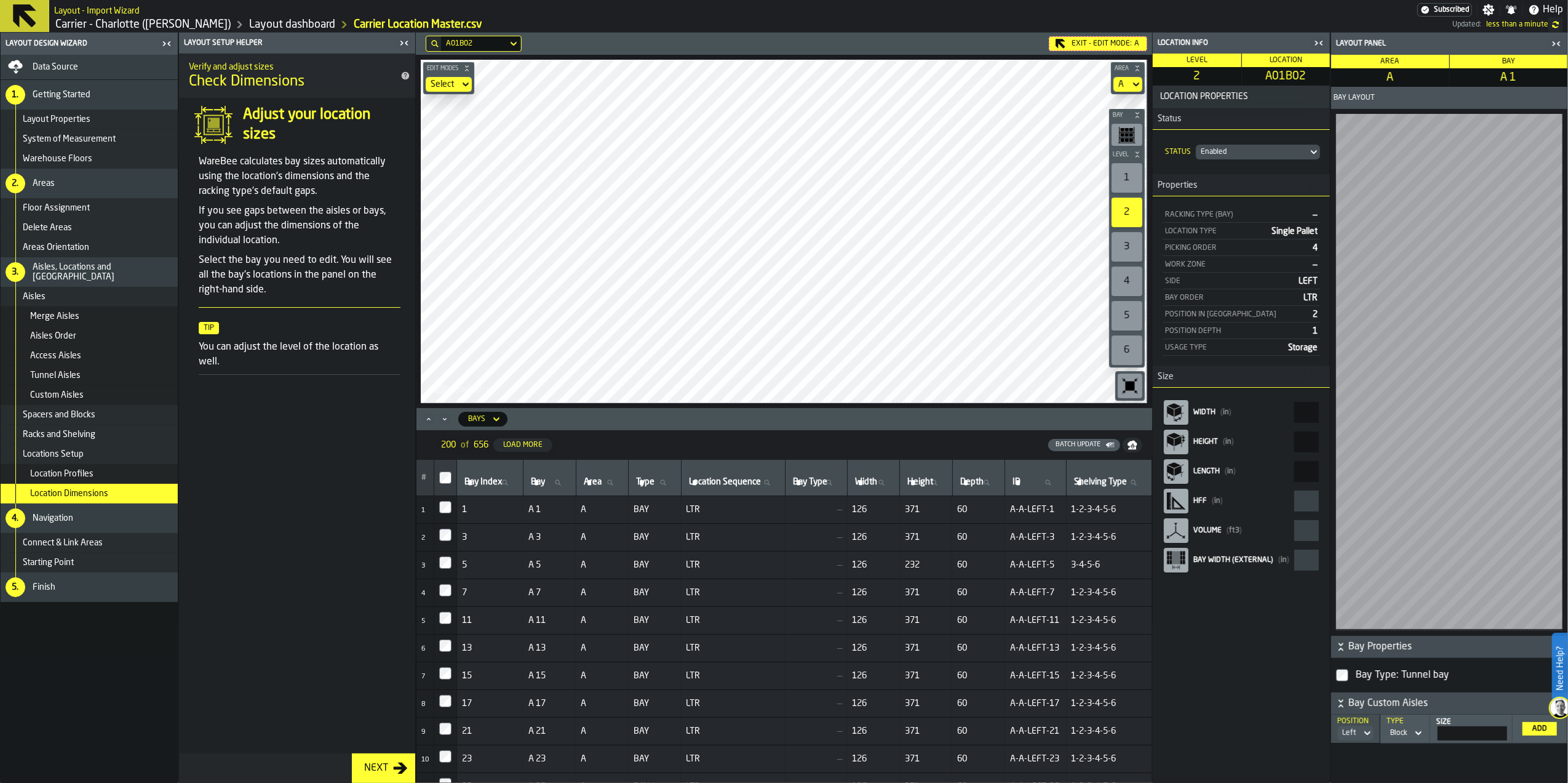
click at [1386, 422] on aside "Location Info Level 2 Location A01B02 Location Properties Status Status Enabled…" at bounding box center [1360, 408] width 416 height 750
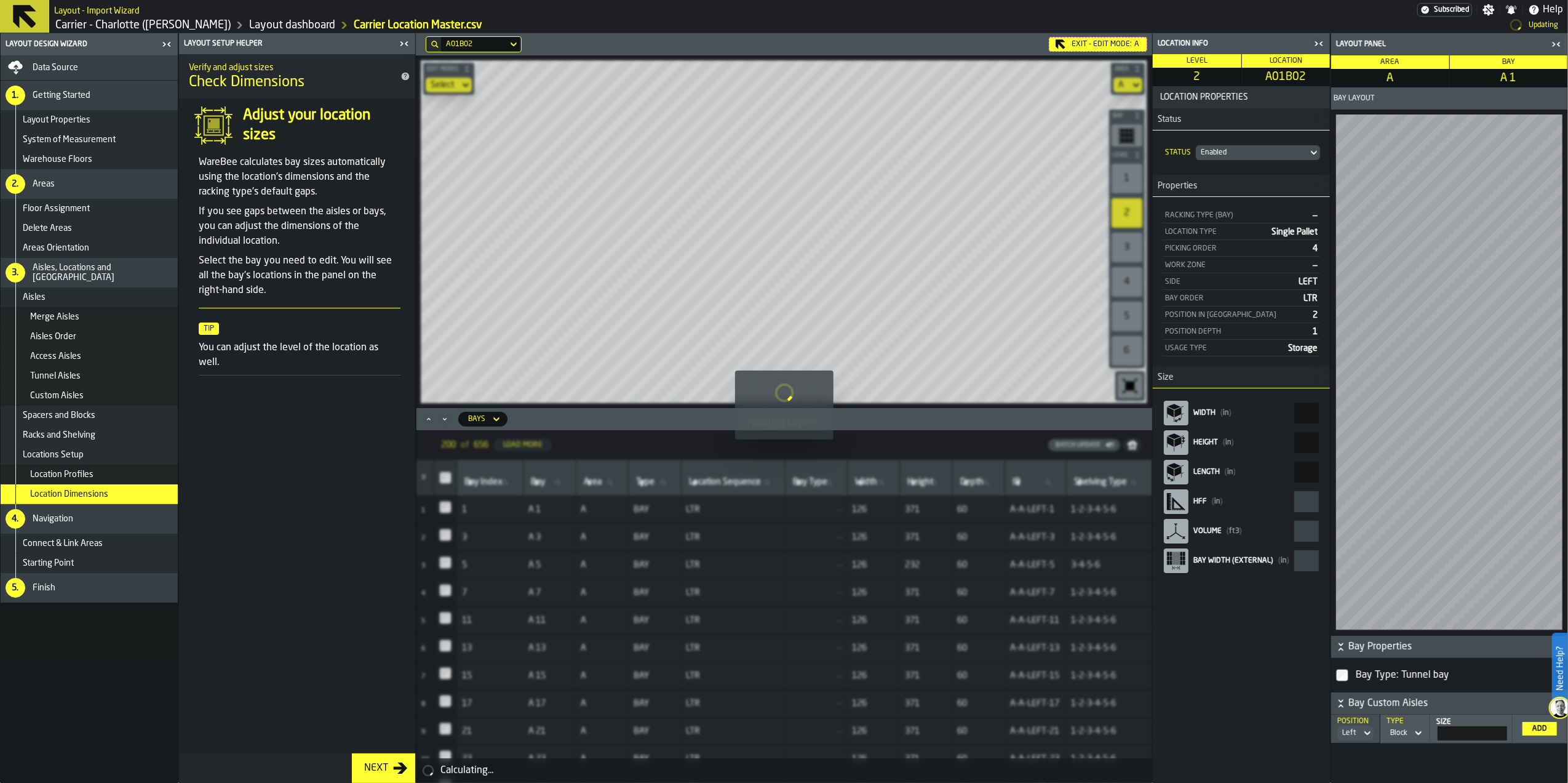
type input "**"
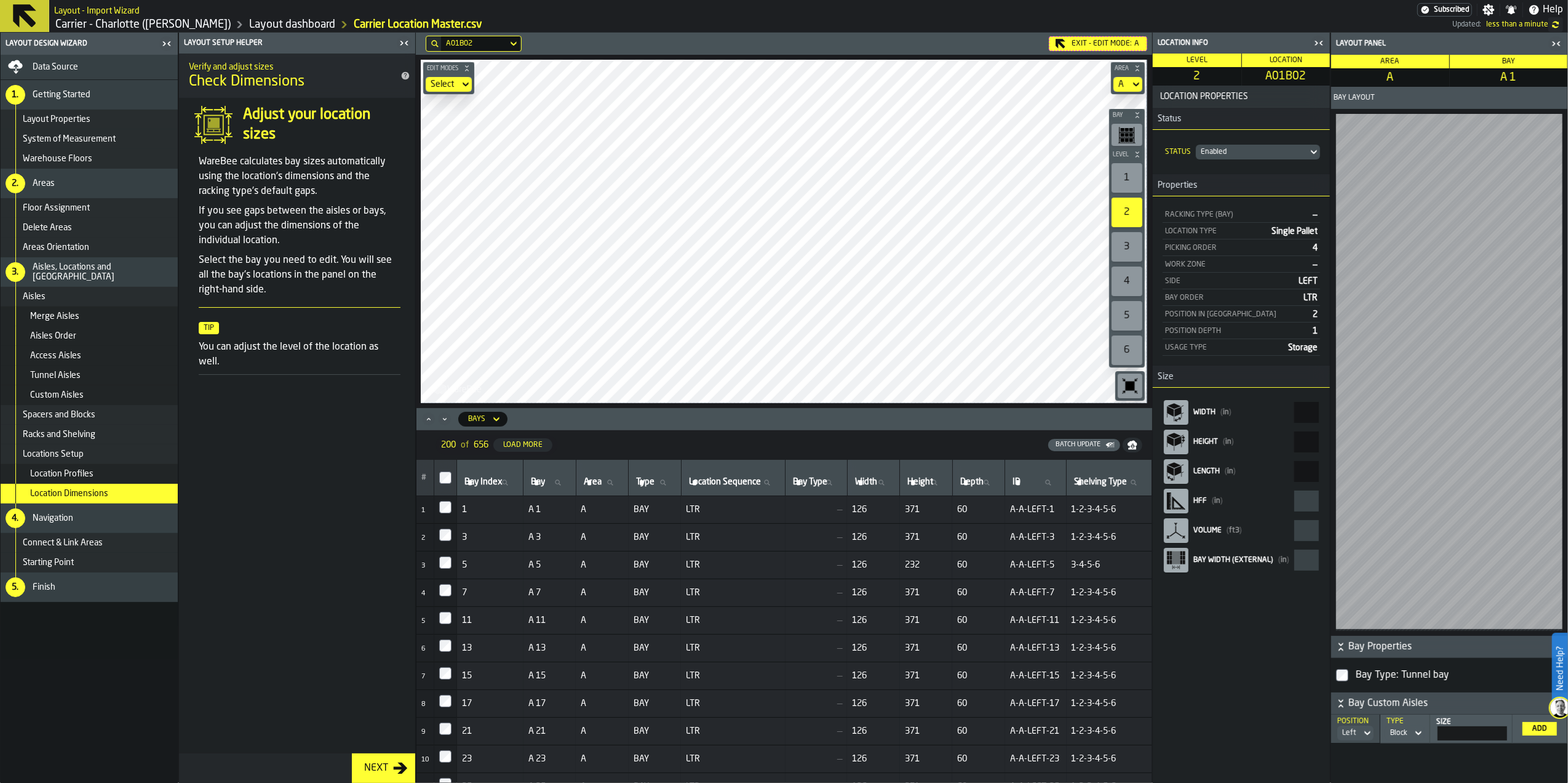
click at [1294, 416] on input "**" at bounding box center [1306, 412] width 25 height 21
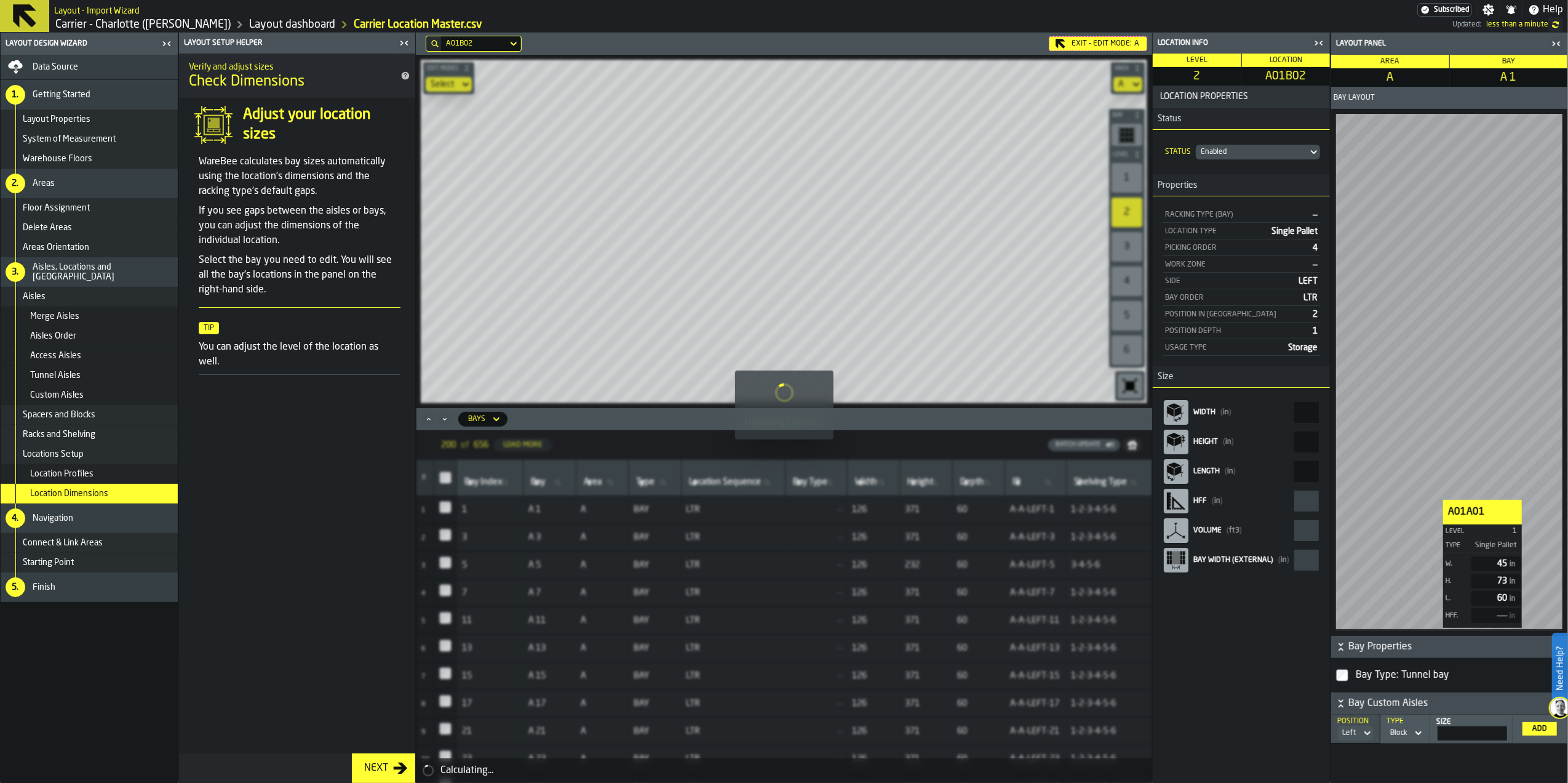
type input "******"
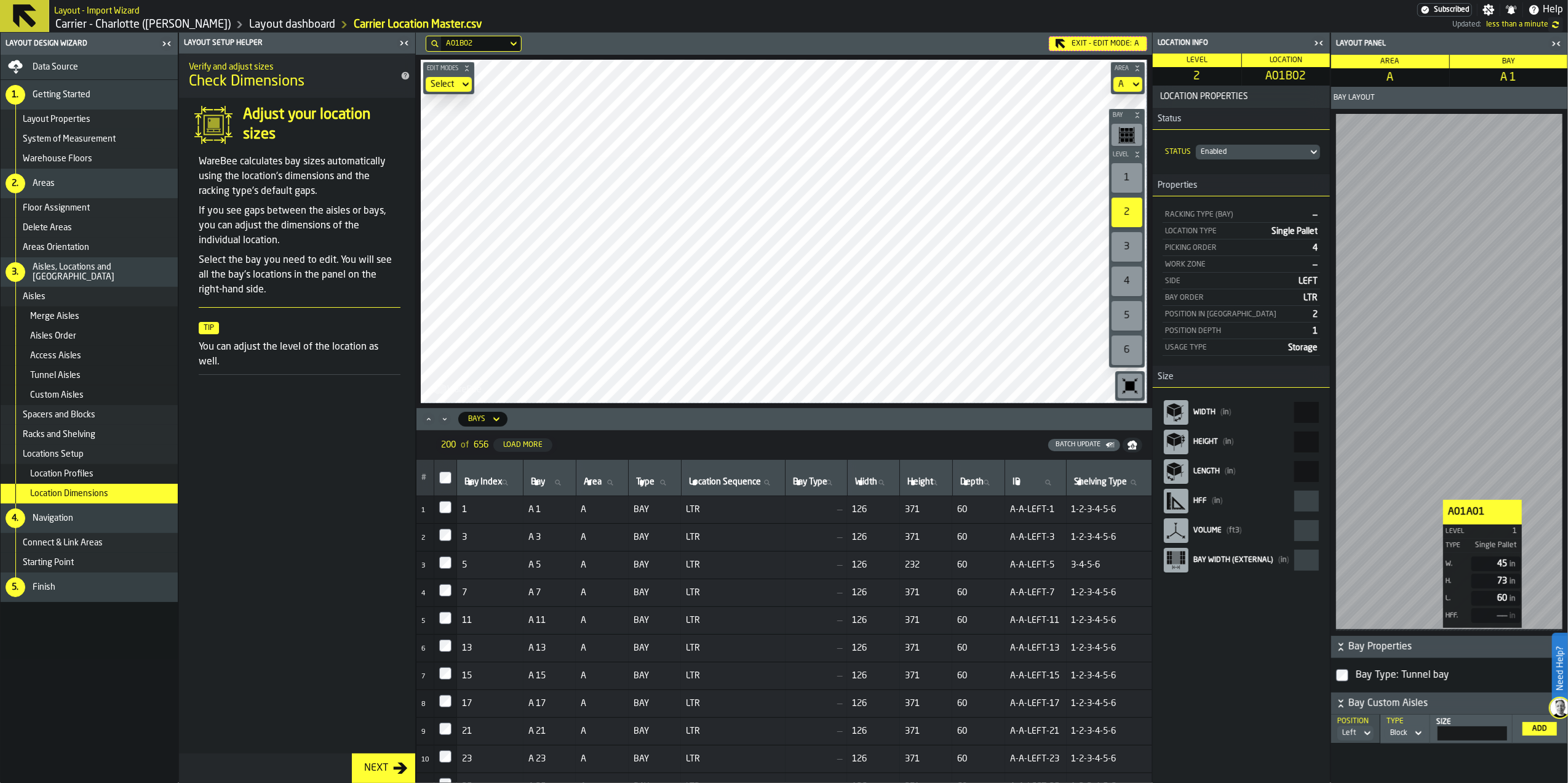
type input "**"
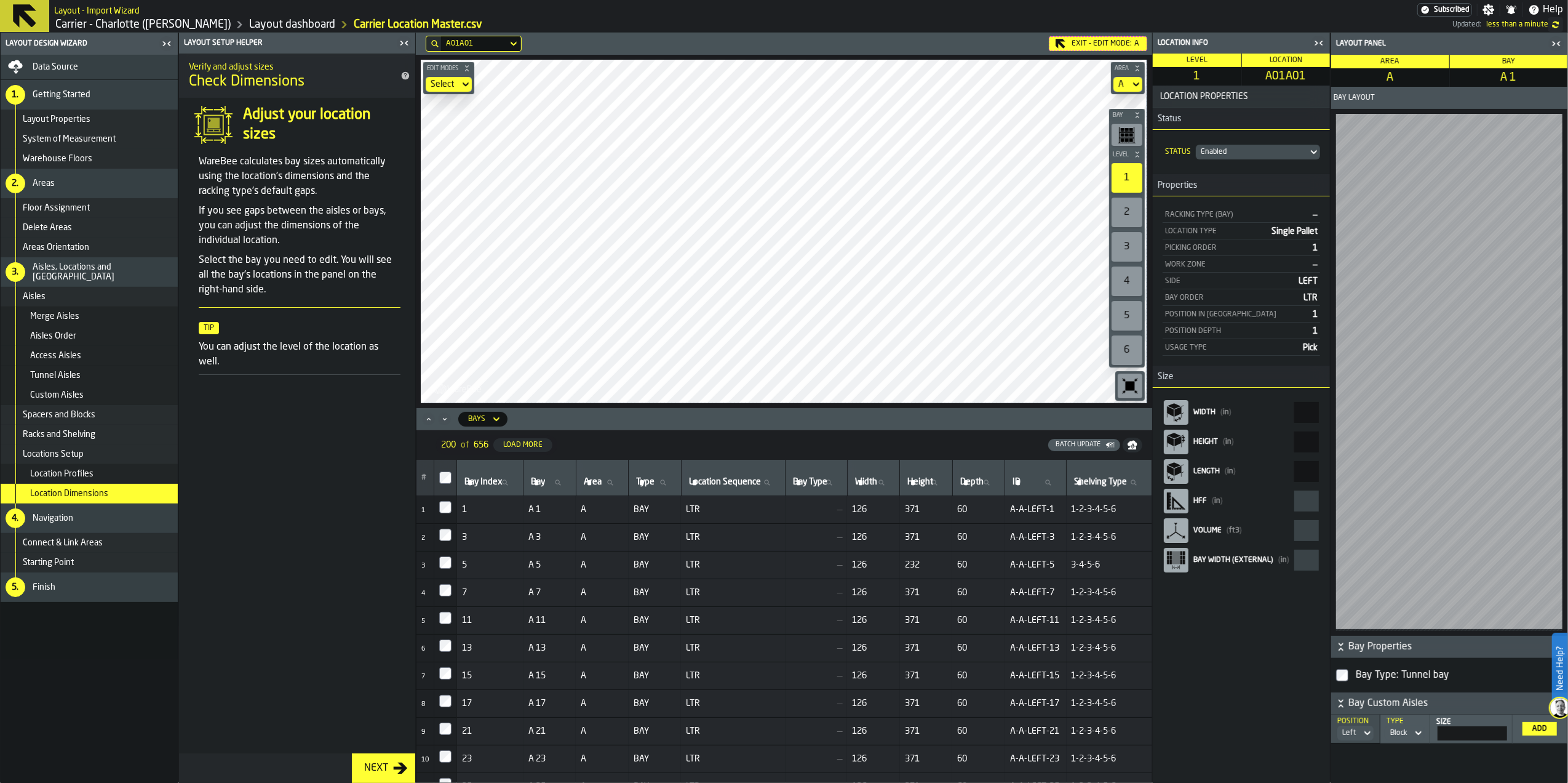
click at [1351, 419] on aside "Location Info Level 1 Location A01A01 Location Properties Status Status Enabled…" at bounding box center [1360, 408] width 416 height 750
type input "**"
click at [1432, 416] on aside "Location Info Level 1 Location A01A02 Location Properties Status Status Enabled…" at bounding box center [1360, 408] width 416 height 750
type input "**"
click at [1317, 604] on div "Location Properties Status Status Enabled Properties Racking Type (Bay) — Locat…" at bounding box center [1241, 434] width 177 height 697
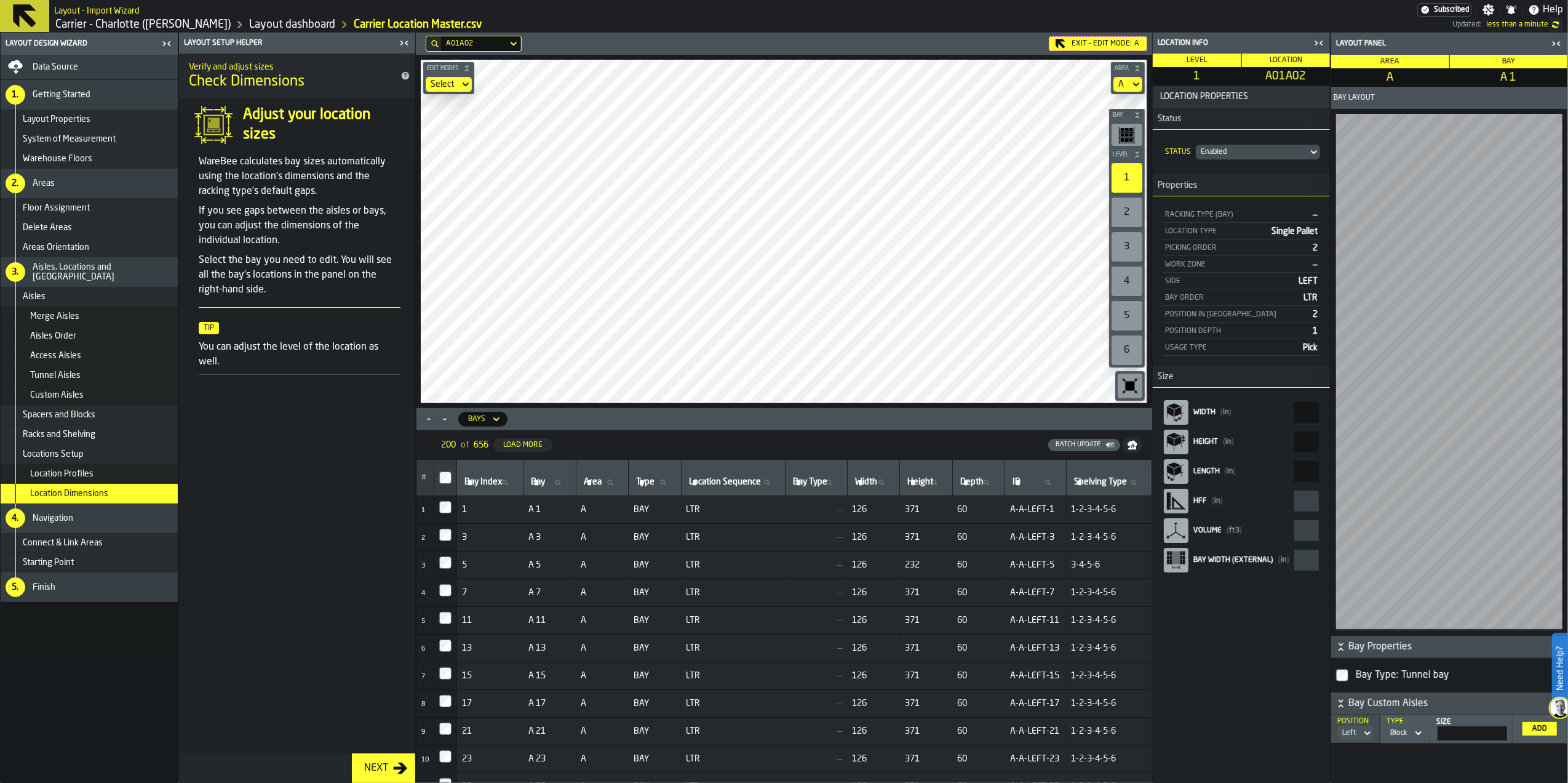
type input "******"
click at [1123, 383] on icon "button-toolbar-undefined" at bounding box center [1130, 386] width 20 height 20
click at [1129, 389] on icon "button-toolbar-undefined" at bounding box center [1130, 386] width 9 height 9
click at [455, 81] on div "Select" at bounding box center [443, 84] width 24 height 10
click at [458, 84] on div "Select" at bounding box center [443, 84] width 34 height 14
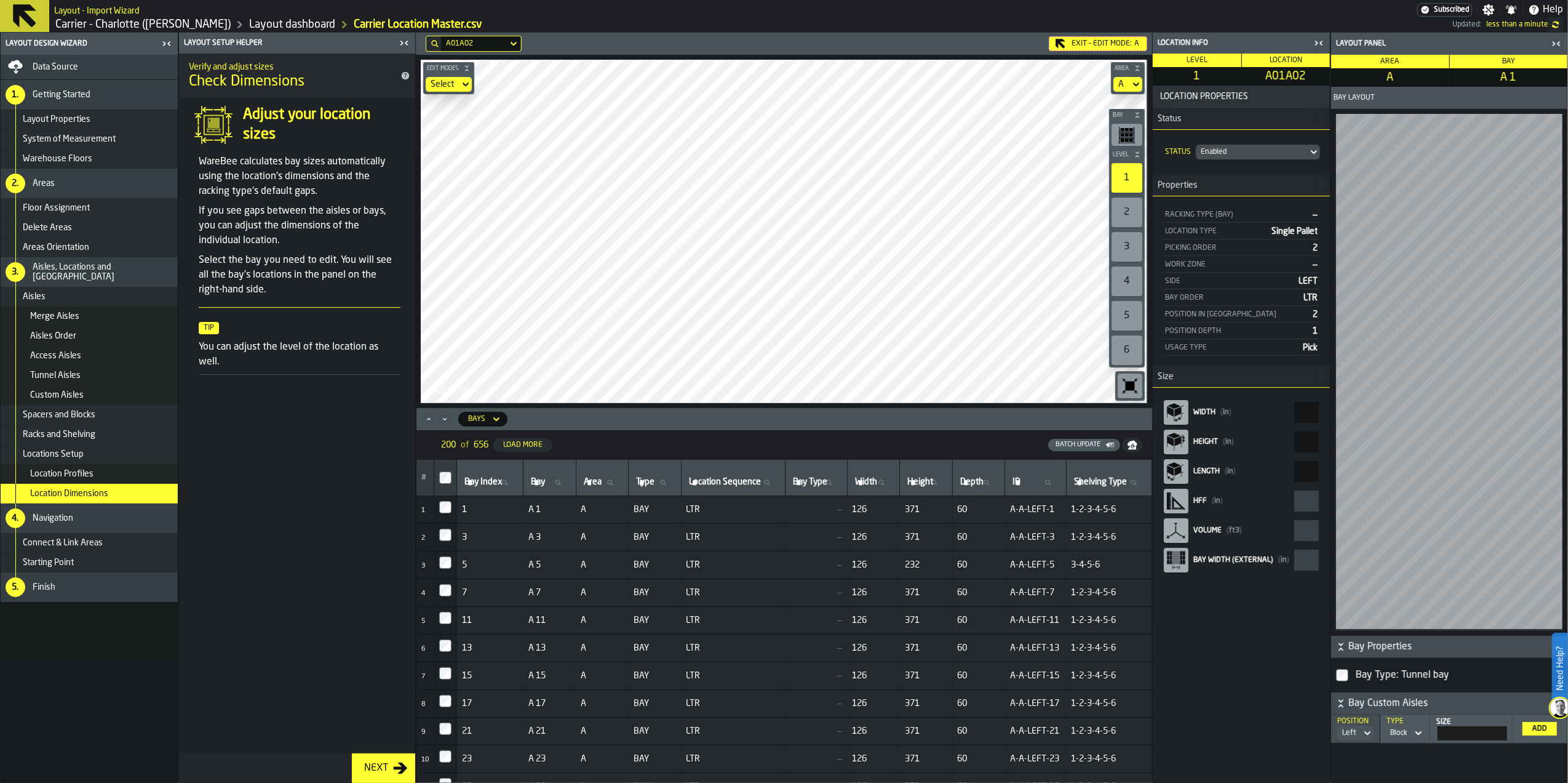
click at [1240, 93] on span "Location Properties" at bounding box center [1241, 97] width 173 height 10
click at [1260, 146] on div "Enabled" at bounding box center [1252, 152] width 112 height 13
click at [1560, 42] on icon "button-toggle-Close me" at bounding box center [1556, 43] width 14 height 14
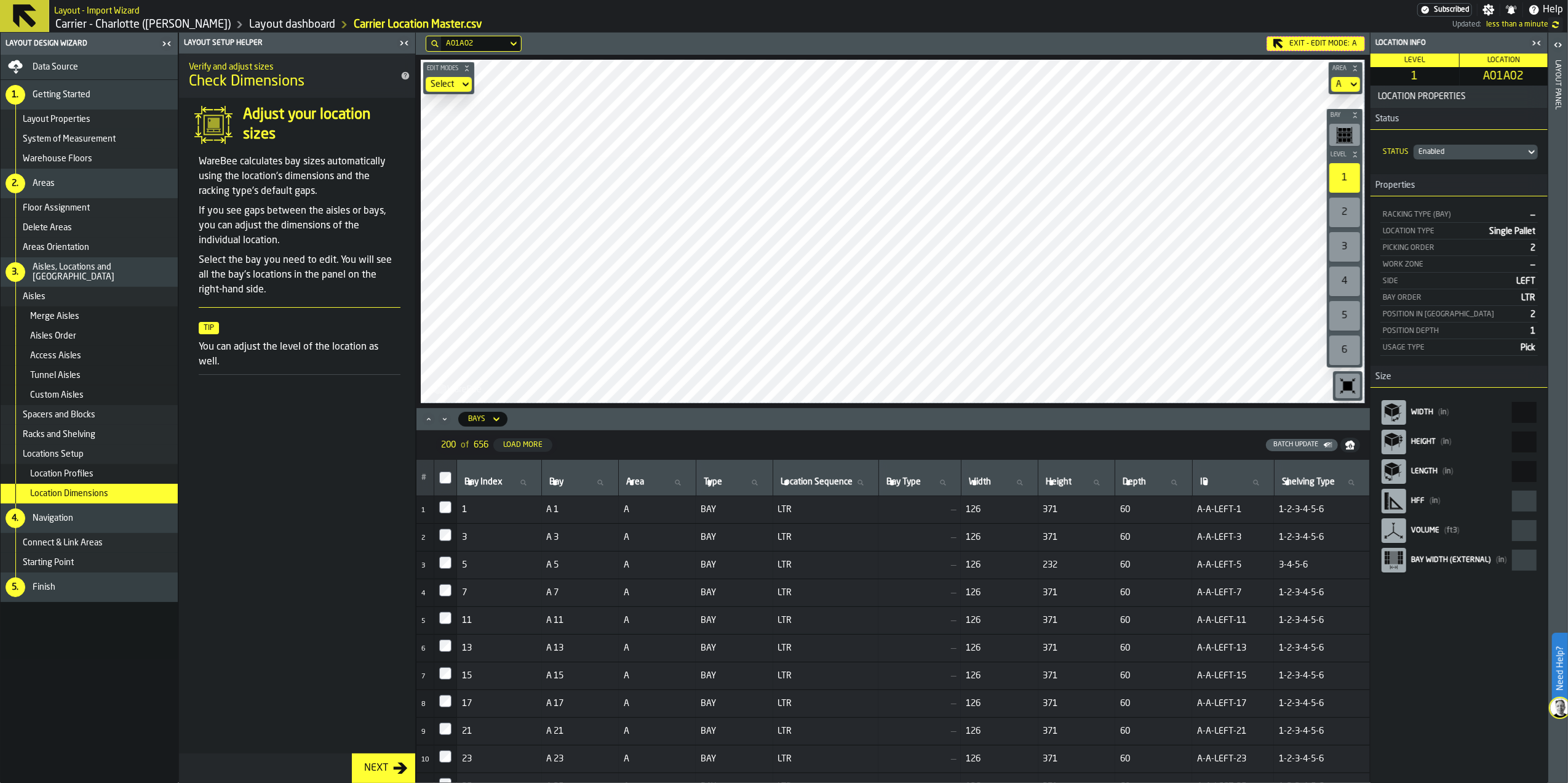
click at [1541, 44] on icon "button-toggle-Close me" at bounding box center [1536, 43] width 14 height 14
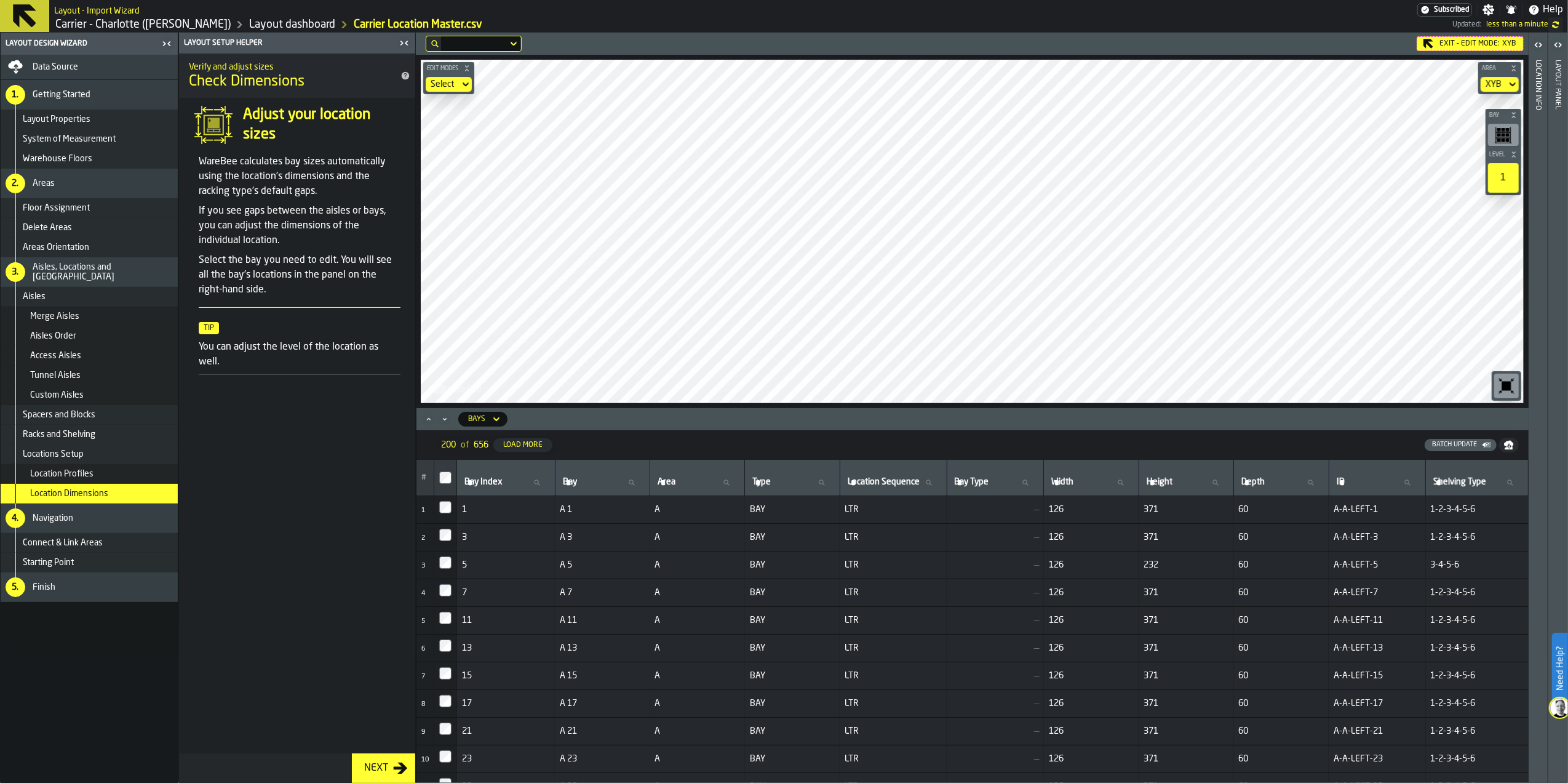
click at [1534, 44] on icon "button-toggle-Open" at bounding box center [1538, 45] width 14 height 14
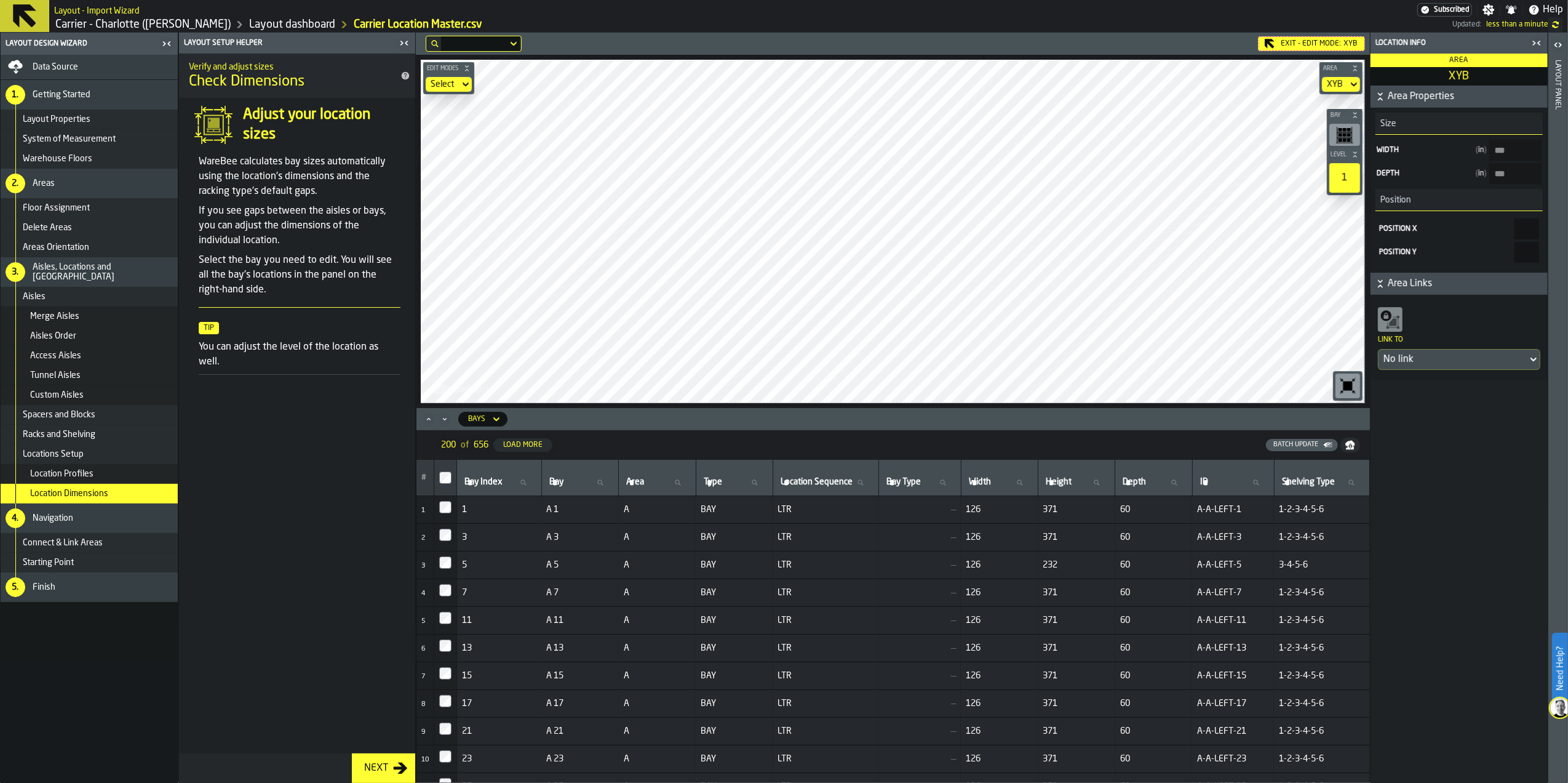
click at [1558, 44] on icon "button-toggle-Open" at bounding box center [1558, 45] width 14 height 14
click at [87, 323] on div "Merge Aisles" at bounding box center [89, 316] width 177 height 20
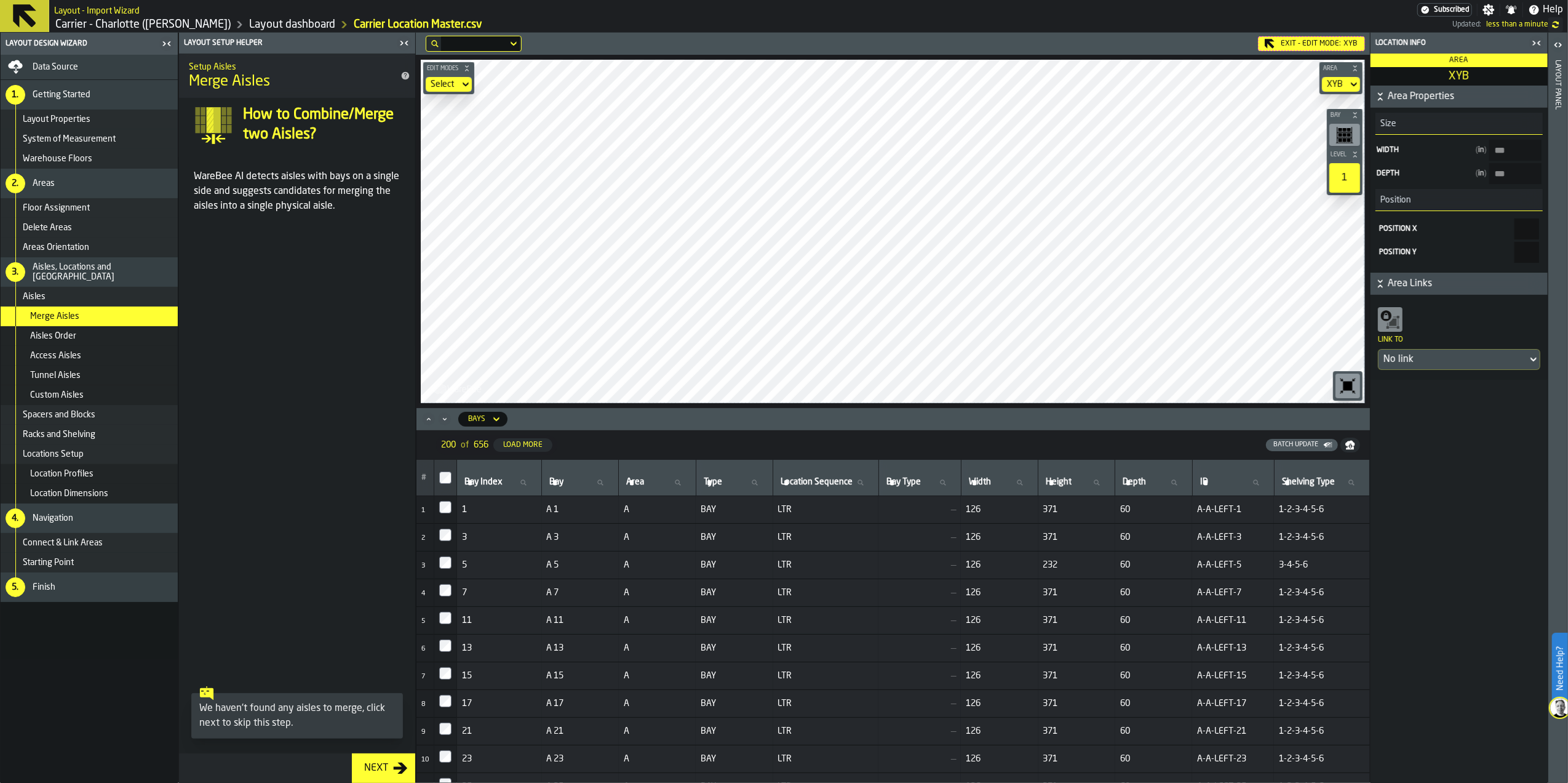
click at [87, 385] on div "Custom Aisles" at bounding box center [89, 394] width 177 height 20
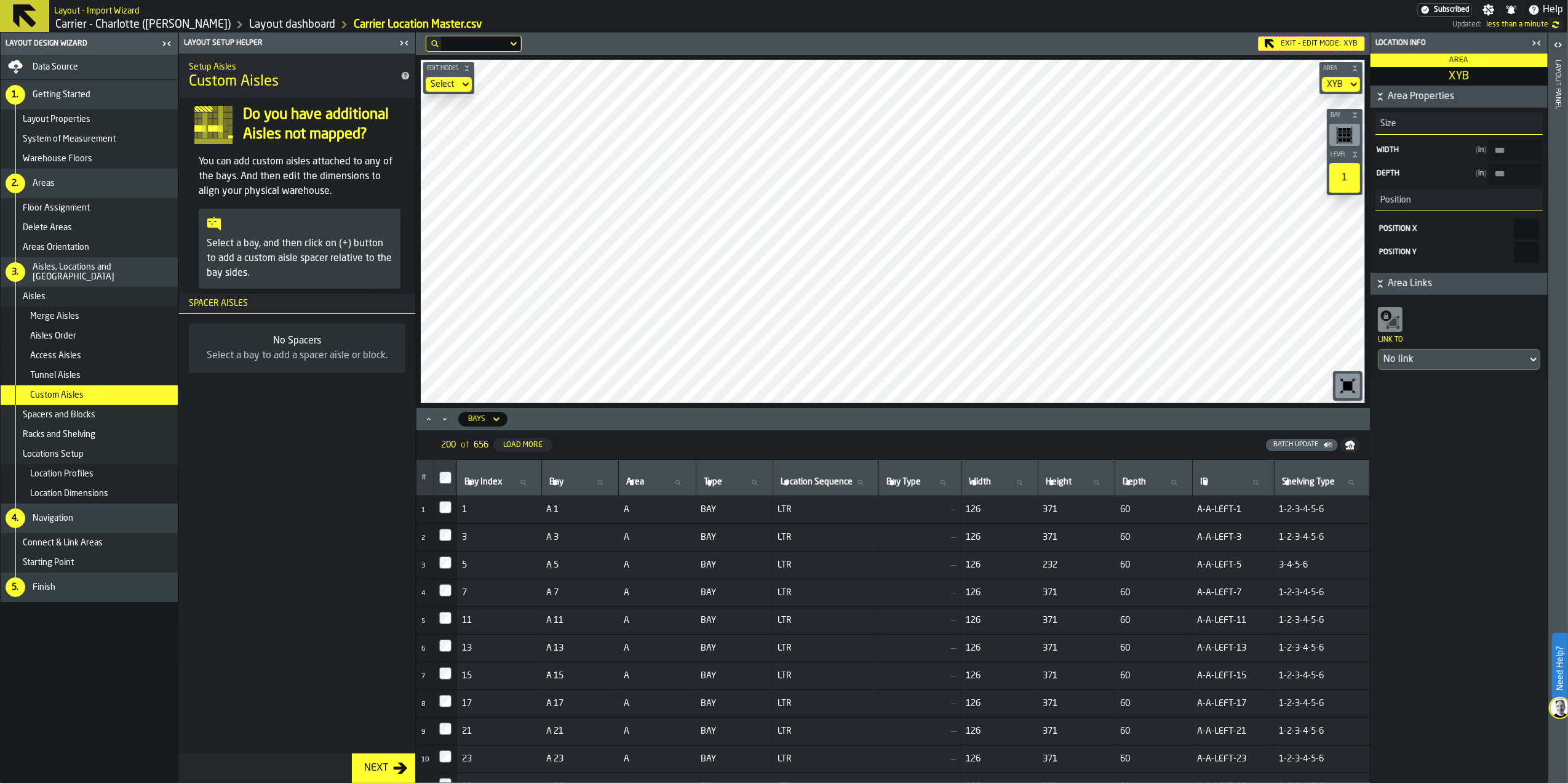
click at [69, 419] on span "Spacers and Blocks" at bounding box center [59, 415] width 72 height 10
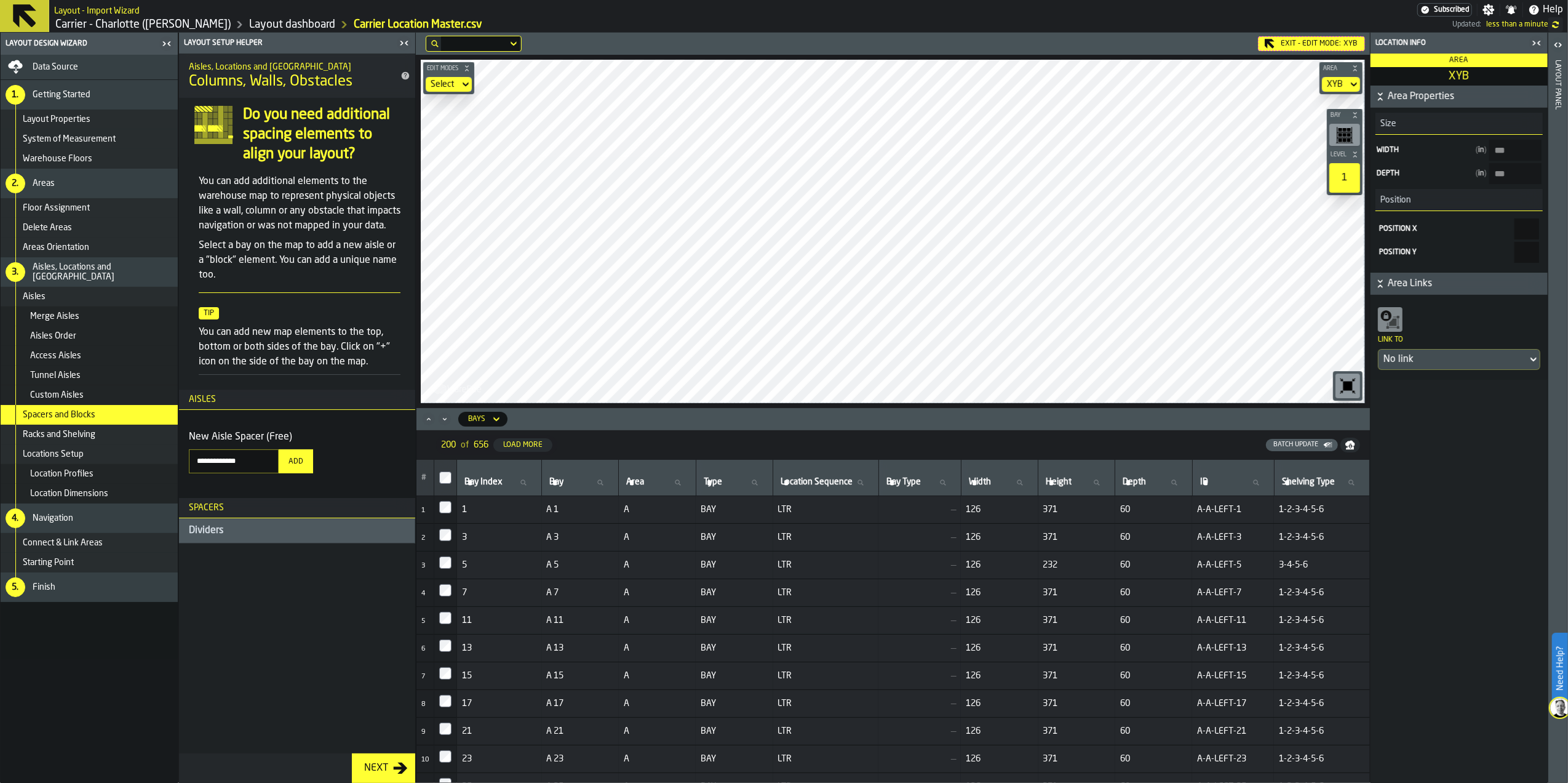
click at [88, 300] on div "Aisles" at bounding box center [98, 297] width 150 height 10
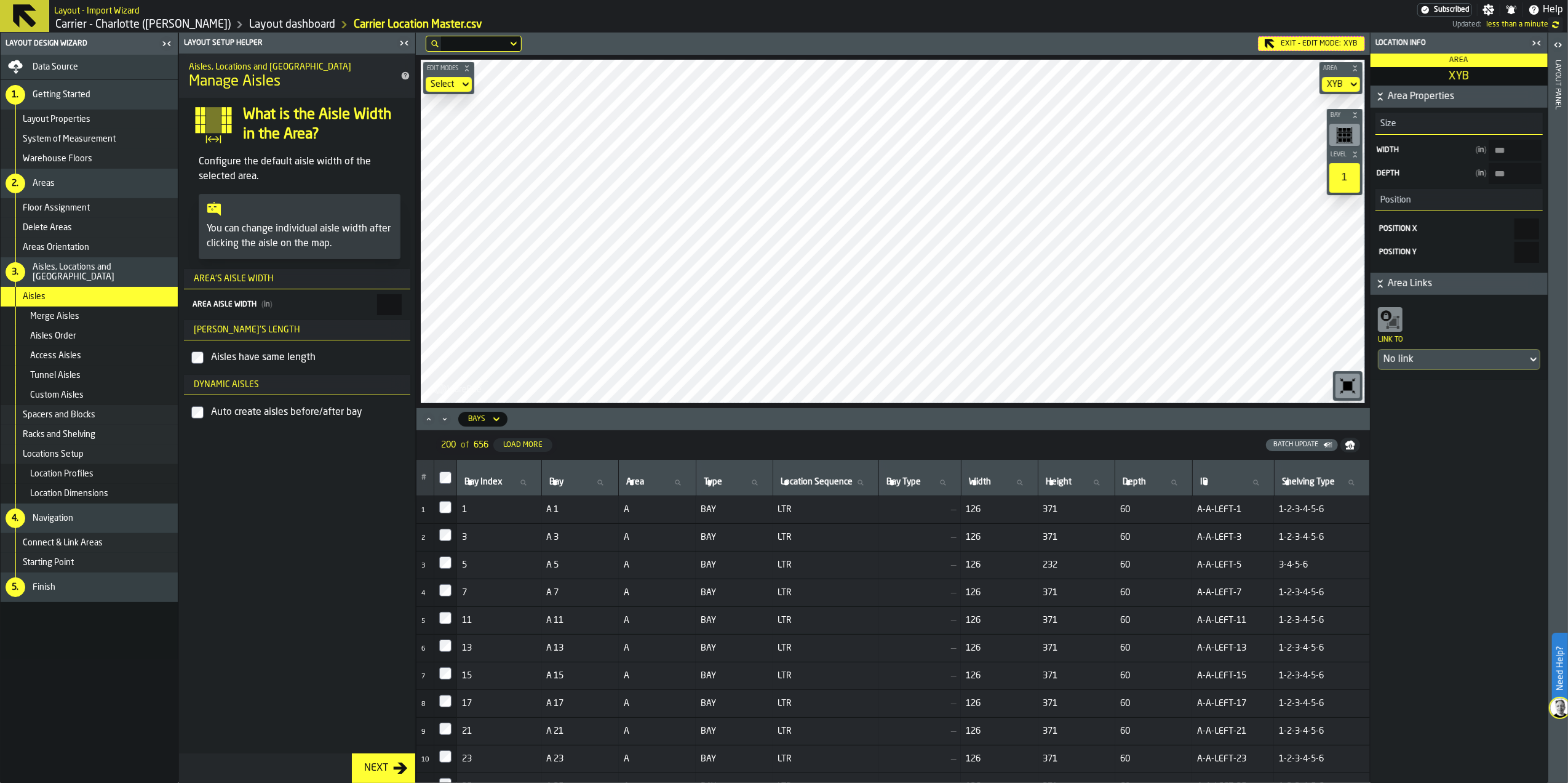
click at [261, 305] on span "(" at bounding box center [263, 305] width 3 height 8
click at [377, 305] on input "***" at bounding box center [389, 304] width 25 height 21
click at [497, 316] on main "Layout Design Wizard Data Source 1. Getting Started Layout Properties System of…" at bounding box center [784, 408] width 1568 height 750
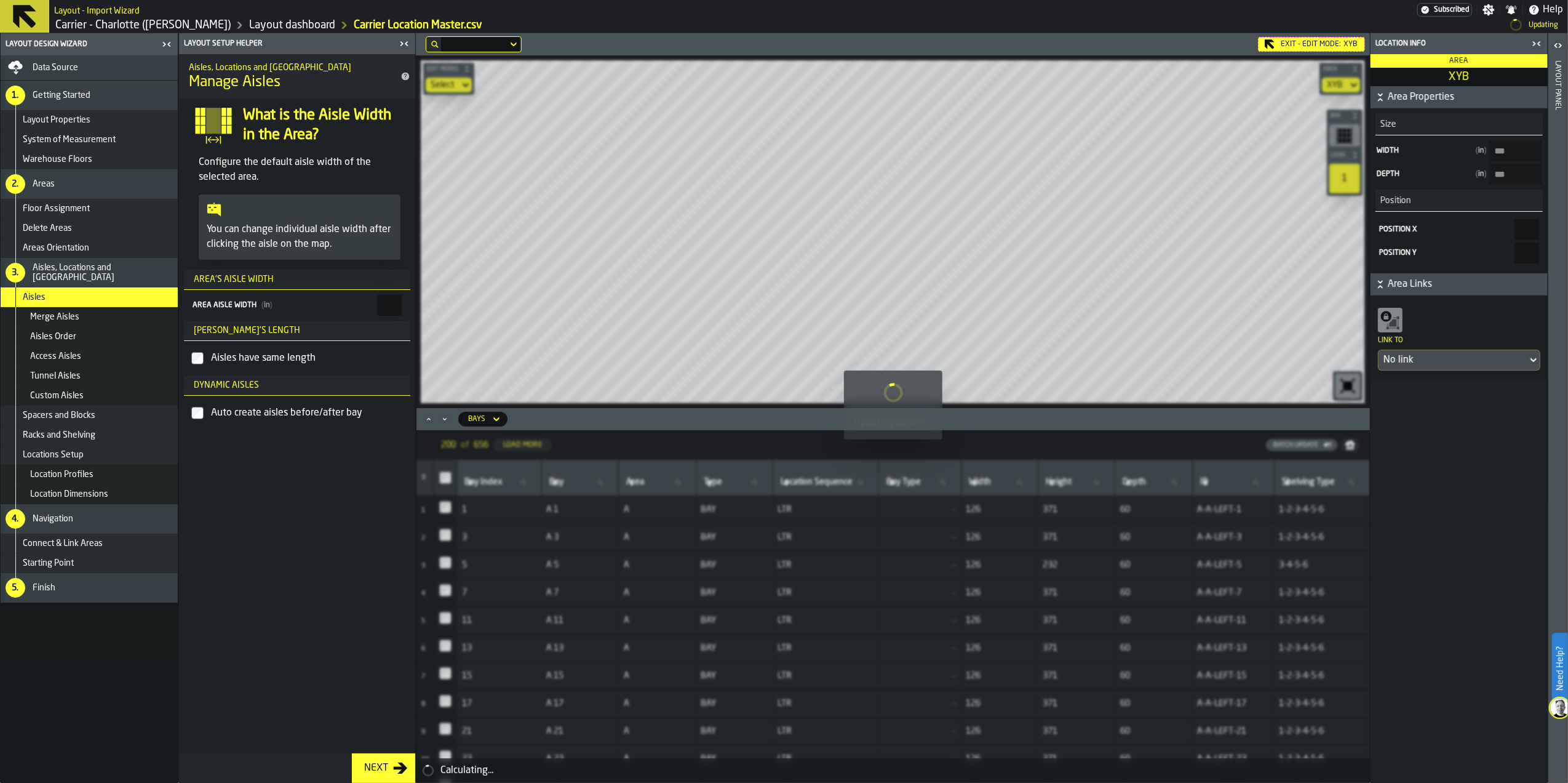
type input "**"
type input "******"
type input "**"
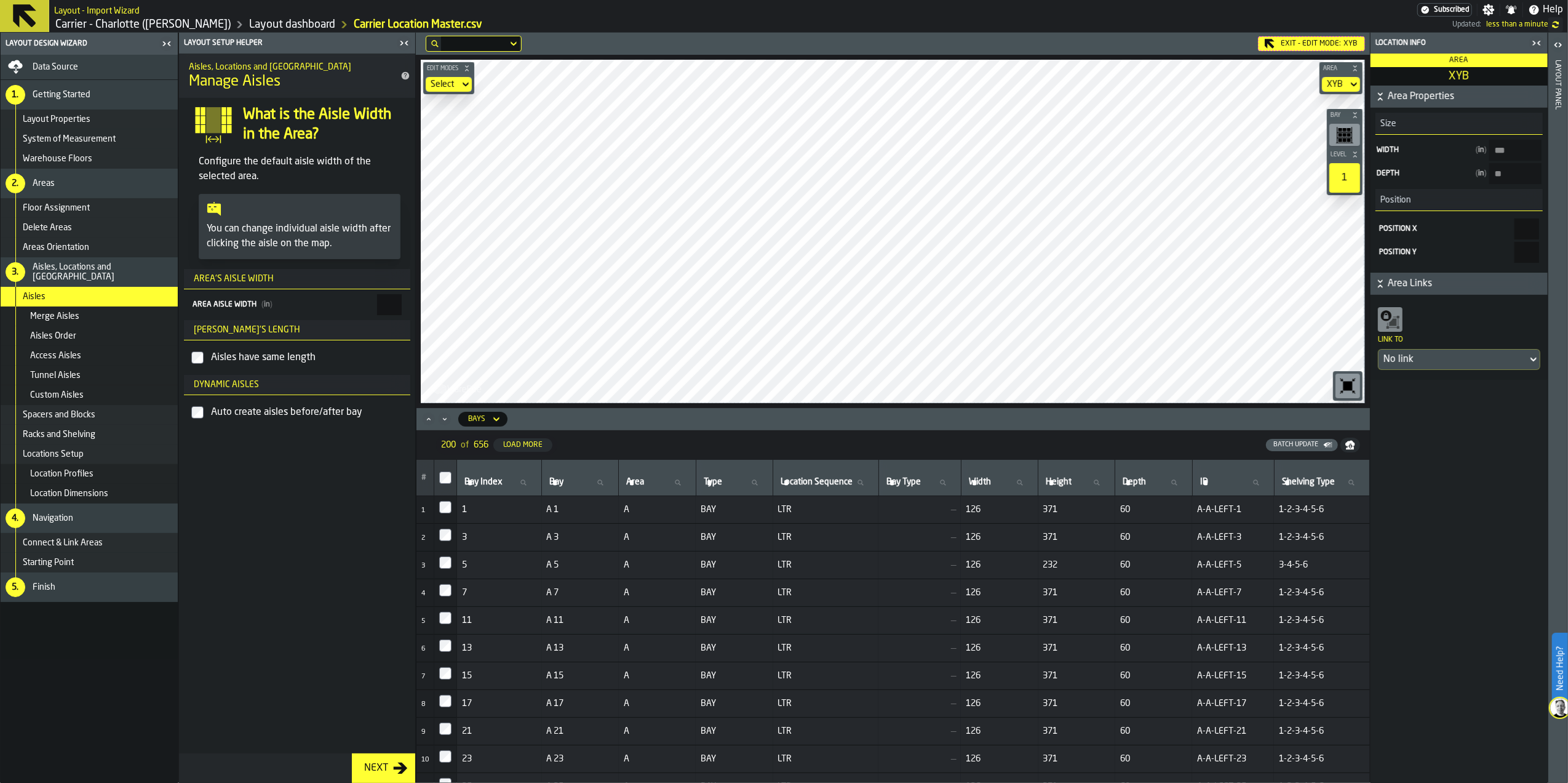
click at [421, 304] on main "Layout Design Wizard Data Source 1. Getting Started Layout Properties System of…" at bounding box center [784, 408] width 1568 height 750
type input "**"
click at [99, 430] on div "Racks and Shelving" at bounding box center [98, 435] width 150 height 10
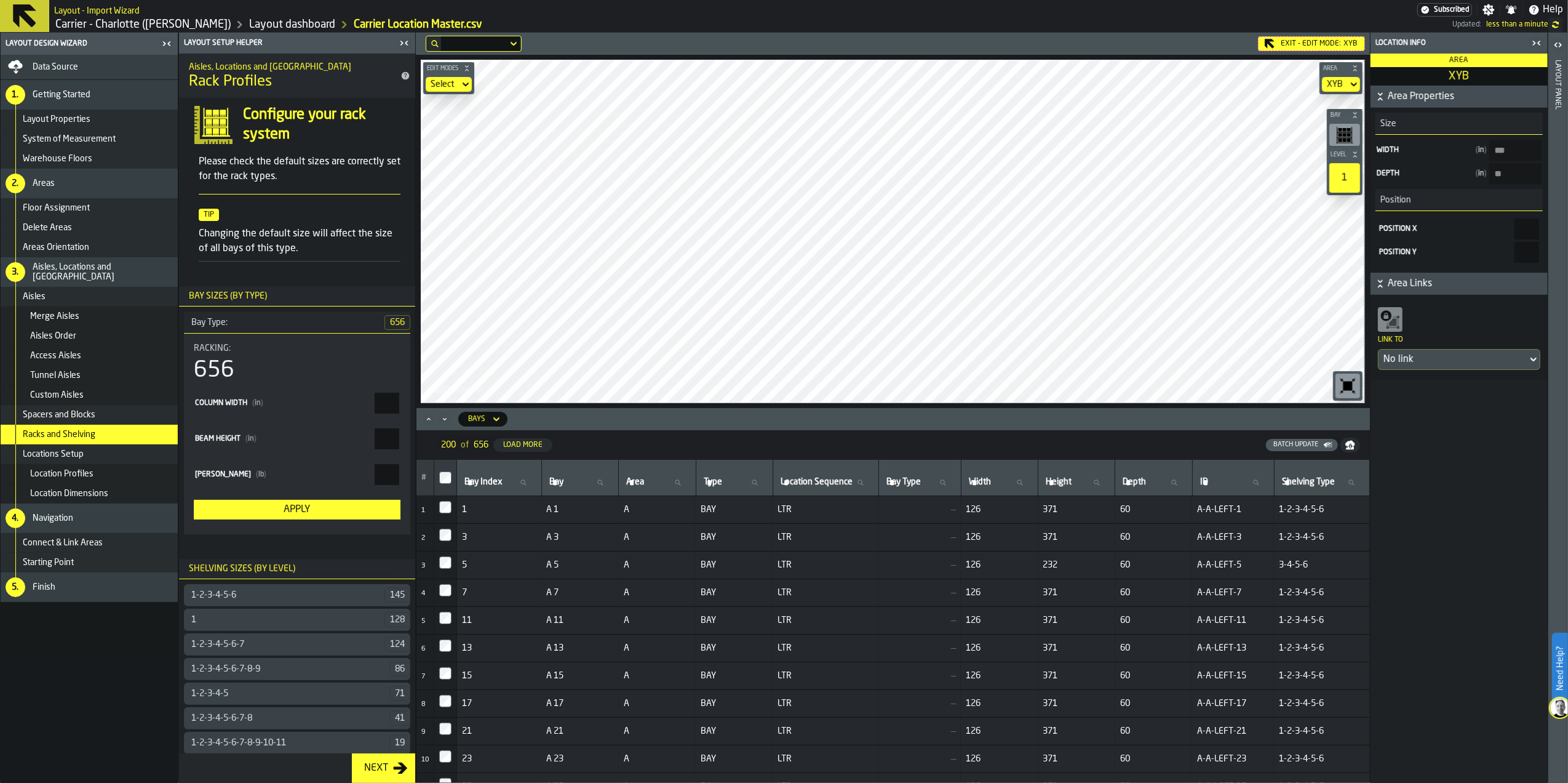
scroll to position [82, 0]
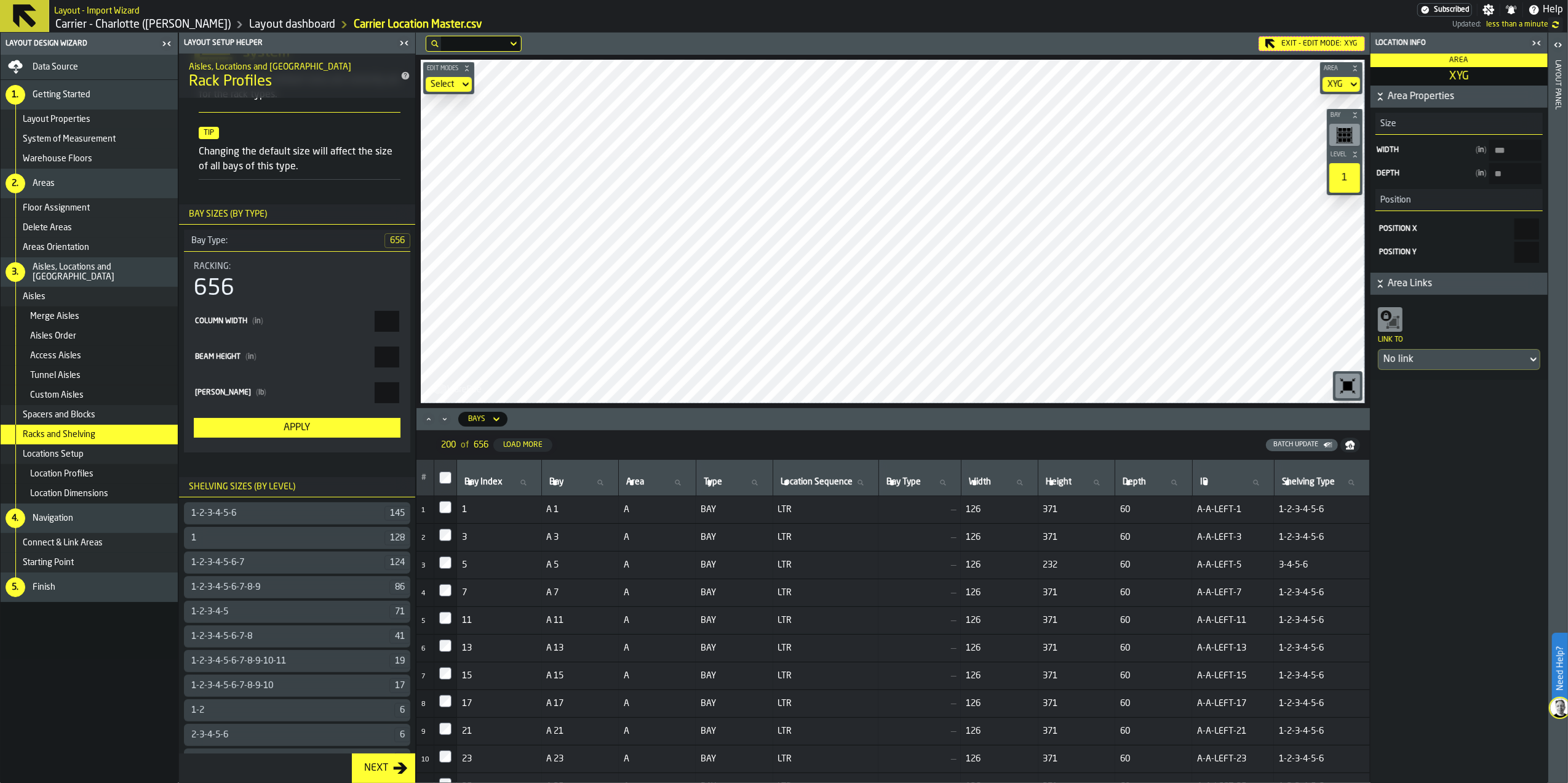
type input "***"
type input "****"
click at [1445, 106] on button "Area Properties" at bounding box center [1458, 96] width 177 height 22
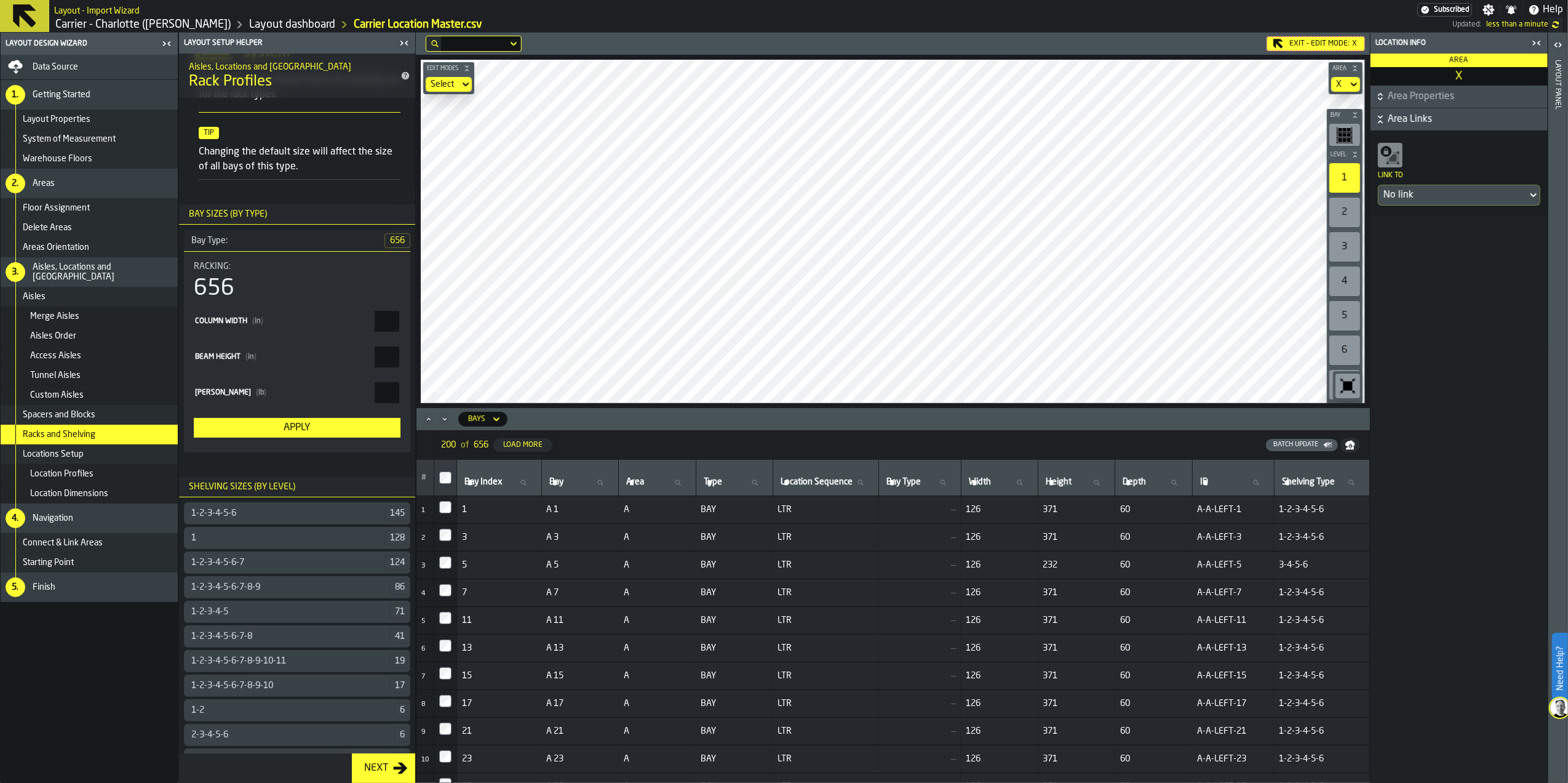
click at [1442, 98] on span "Area Properties" at bounding box center [1467, 96] width 157 height 14
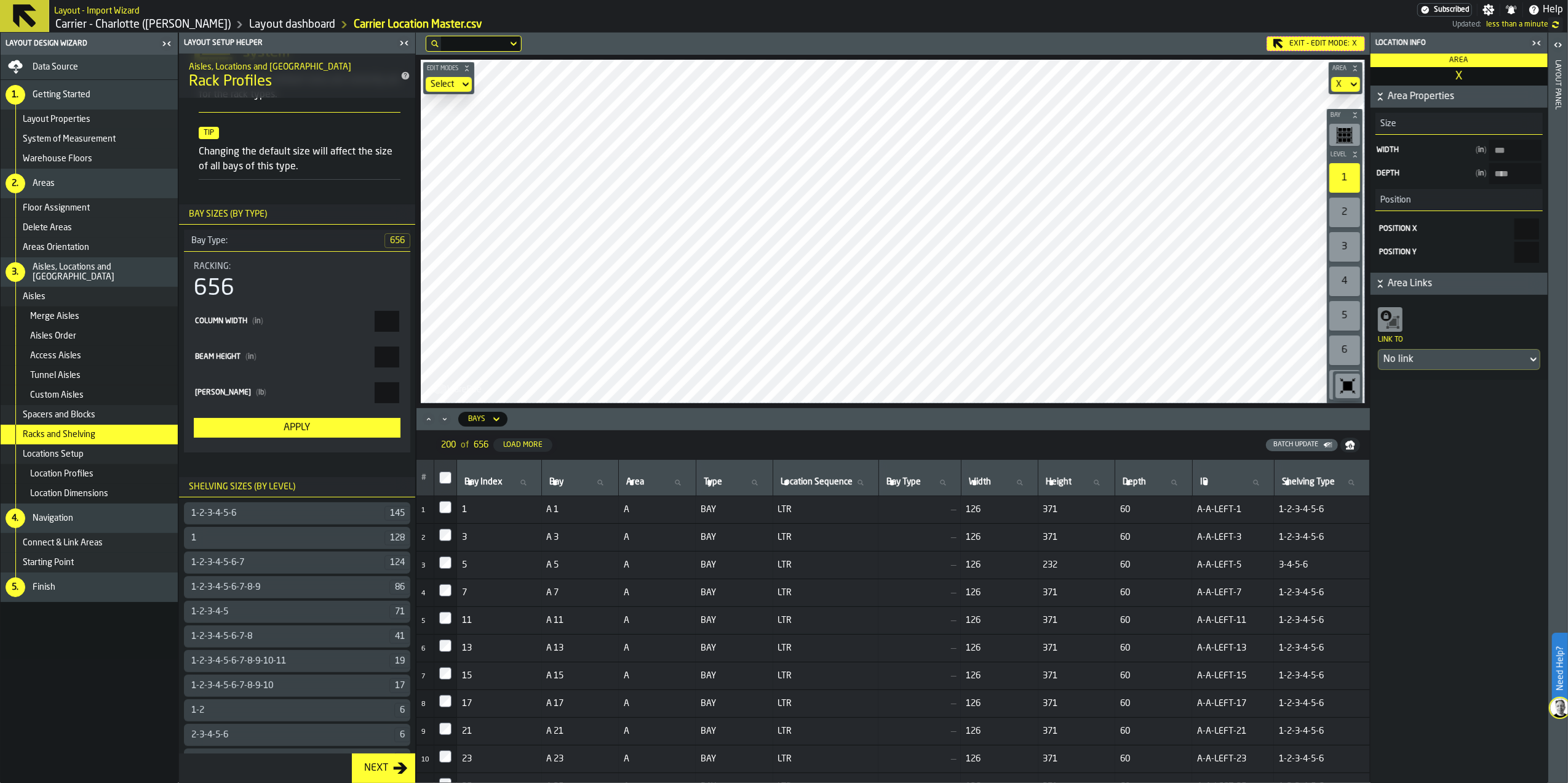
click at [1560, 83] on div "Layout panel" at bounding box center [1558, 418] width 9 height 723
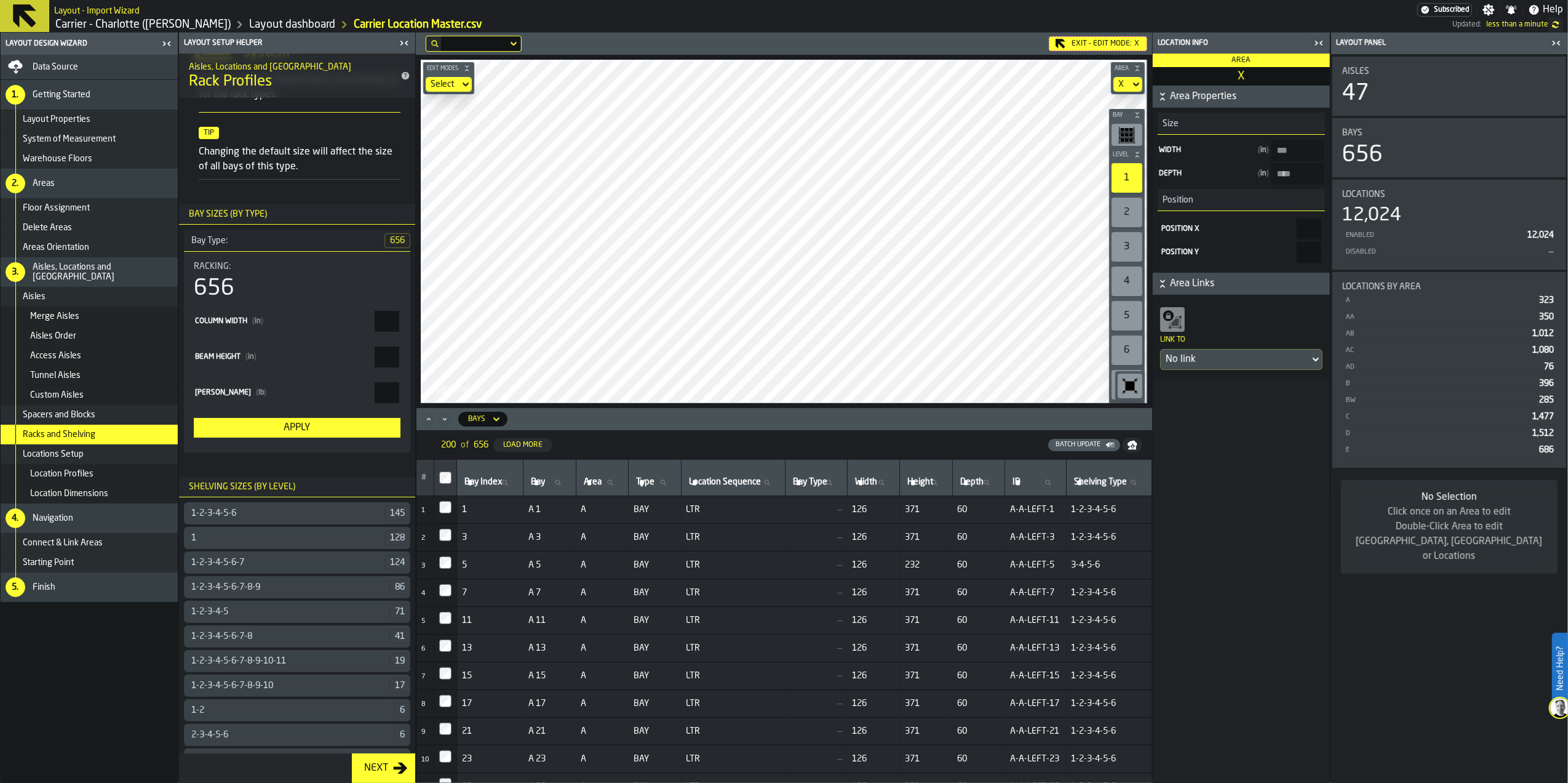
click at [1382, 42] on div "Layout panel" at bounding box center [1441, 43] width 214 height 9
click at [1551, 45] on icon "button-toggle-Close me" at bounding box center [1556, 43] width 14 height 14
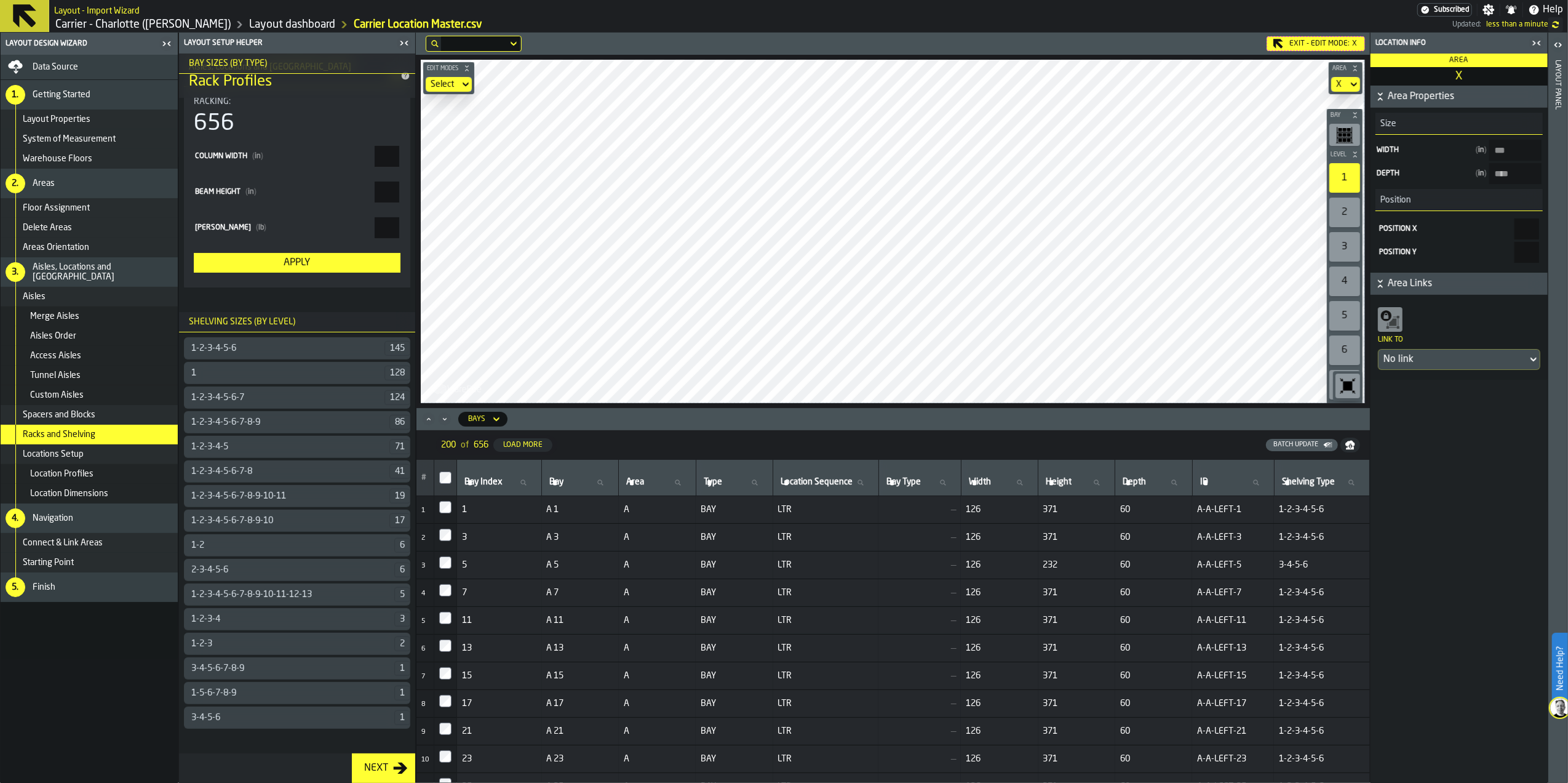
scroll to position [249, 0]
click at [281, 347] on div "1-2-3-4-5-6" at bounding box center [284, 348] width 200 height 10
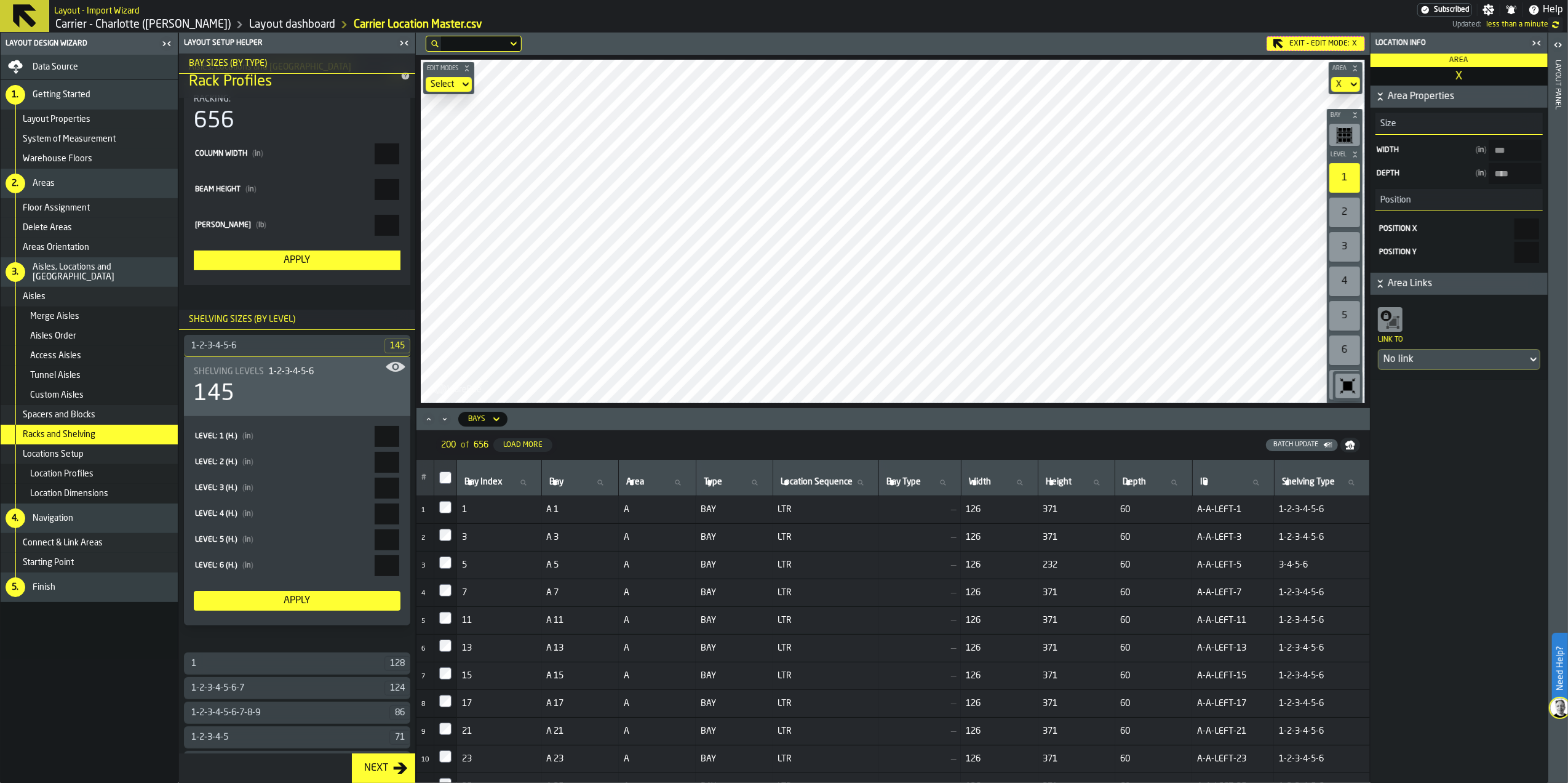
click at [281, 347] on div "1-2-3-4-5-6" at bounding box center [284, 346] width 200 height 10
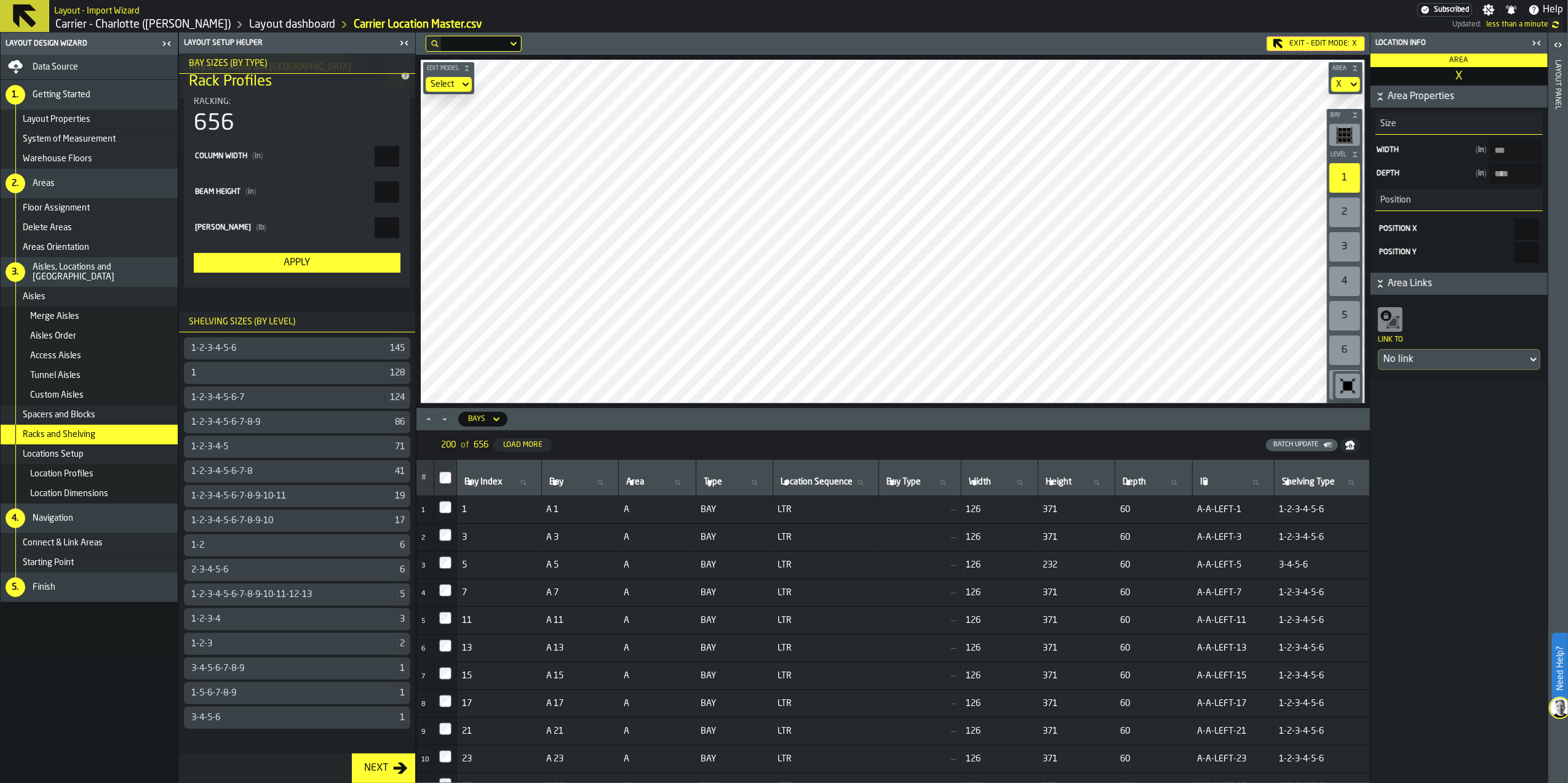
click at [1355, 89] on icon at bounding box center [1354, 84] width 13 height 14
click at [497, 416] on icon at bounding box center [497, 418] width 13 height 14
click at [494, 421] on icon at bounding box center [497, 418] width 13 height 14
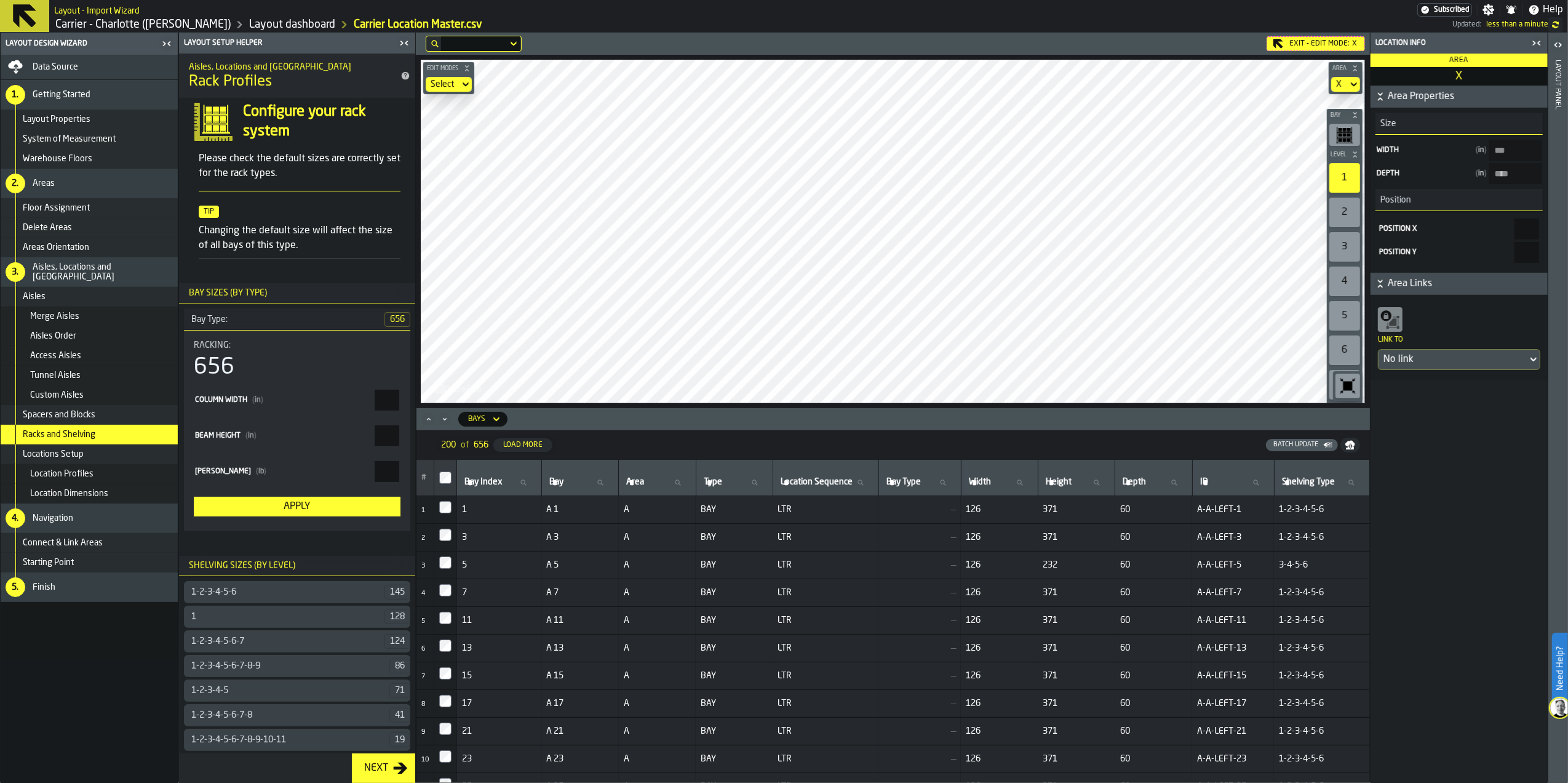
scroll to position [0, 0]
click at [200, 110] on icon "input-question-Configure your rack system" at bounding box center [213, 125] width 38 height 38
click at [407, 77] on div "Aisles, Locations and Bays Rack Profiles" at bounding box center [297, 76] width 236 height 44
click at [404, 77] on icon "title-Rack Profiles" at bounding box center [406, 76] width 8 height 8
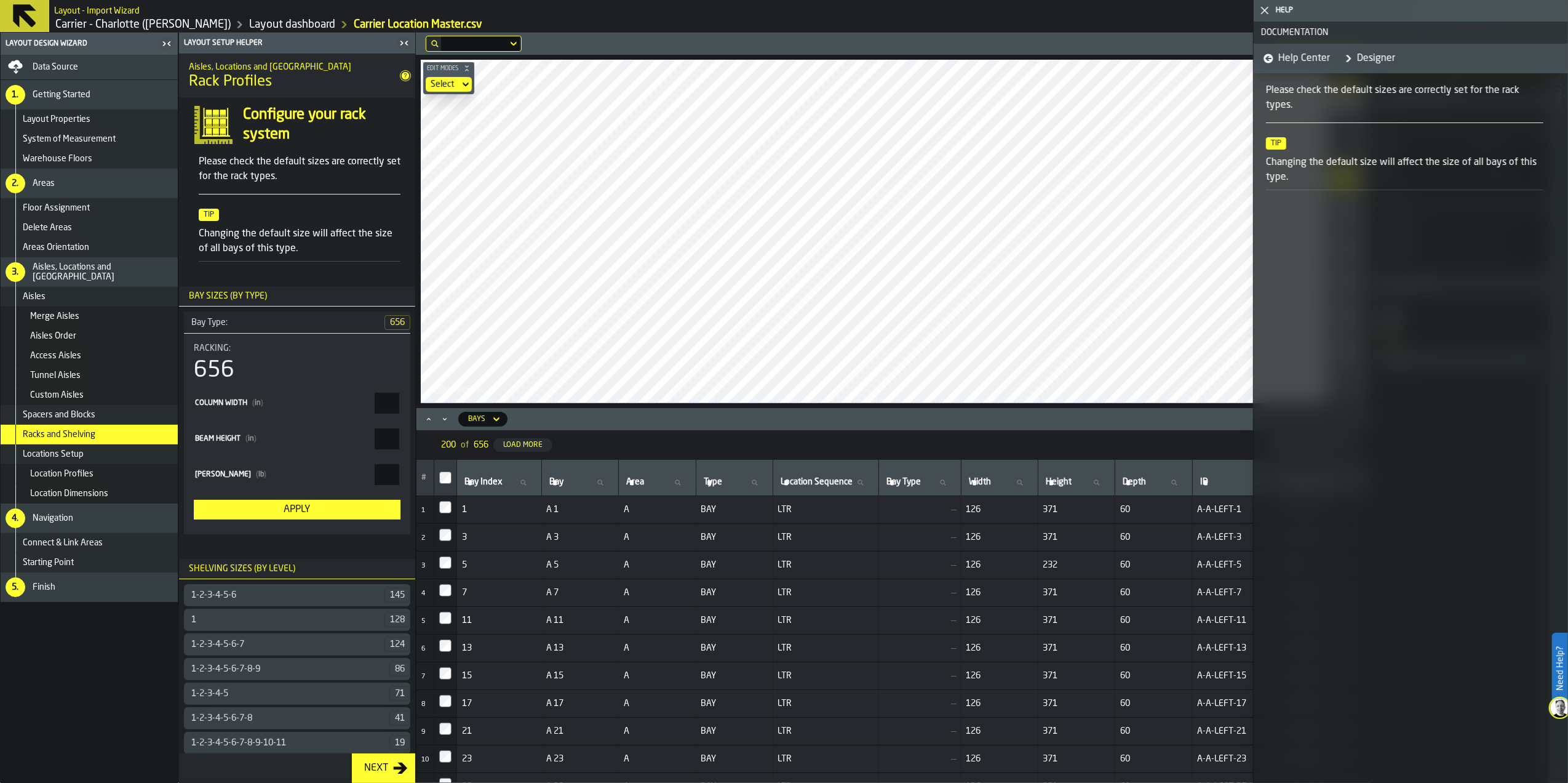
click at [1264, 9] on icon "button-toggle-Close me" at bounding box center [1264, 10] width 14 height 14
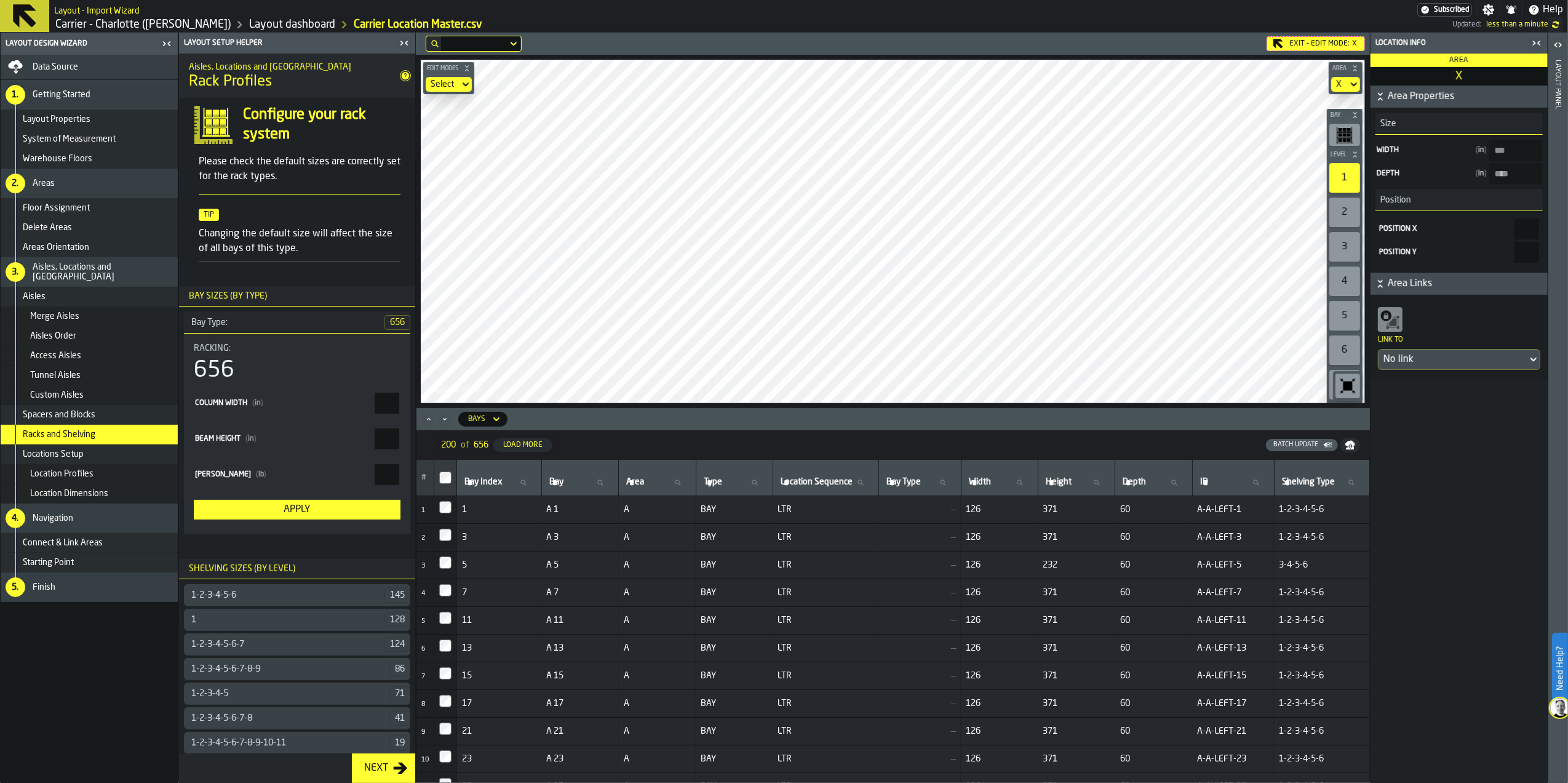
click at [1299, 47] on div "Exit - Edit Mode: X" at bounding box center [1315, 43] width 98 height 14
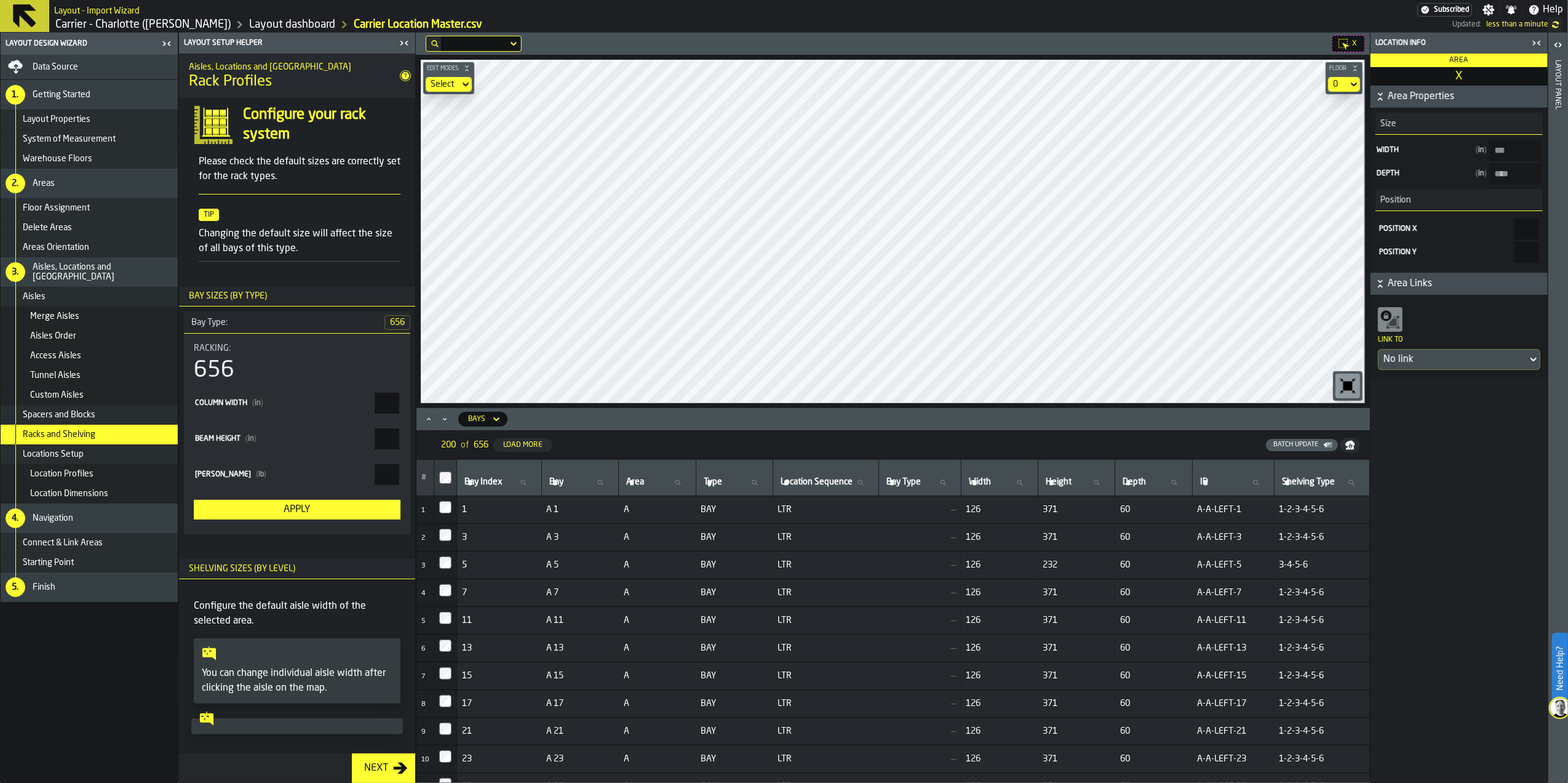
click at [142, 66] on div "Data Source" at bounding box center [103, 67] width 140 height 10
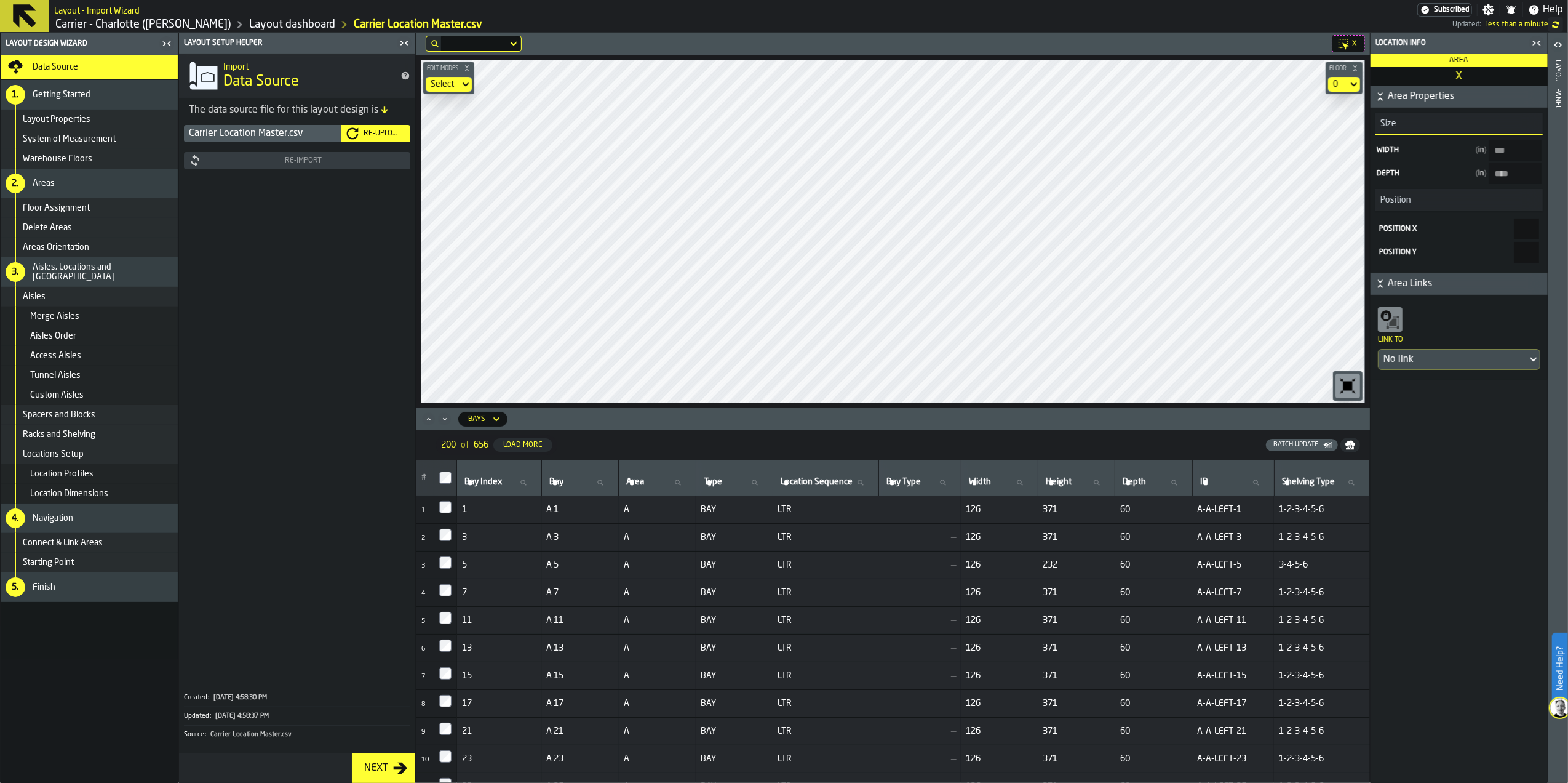
click at [370, 135] on div "Re-Upload" at bounding box center [382, 134] width 47 height 9
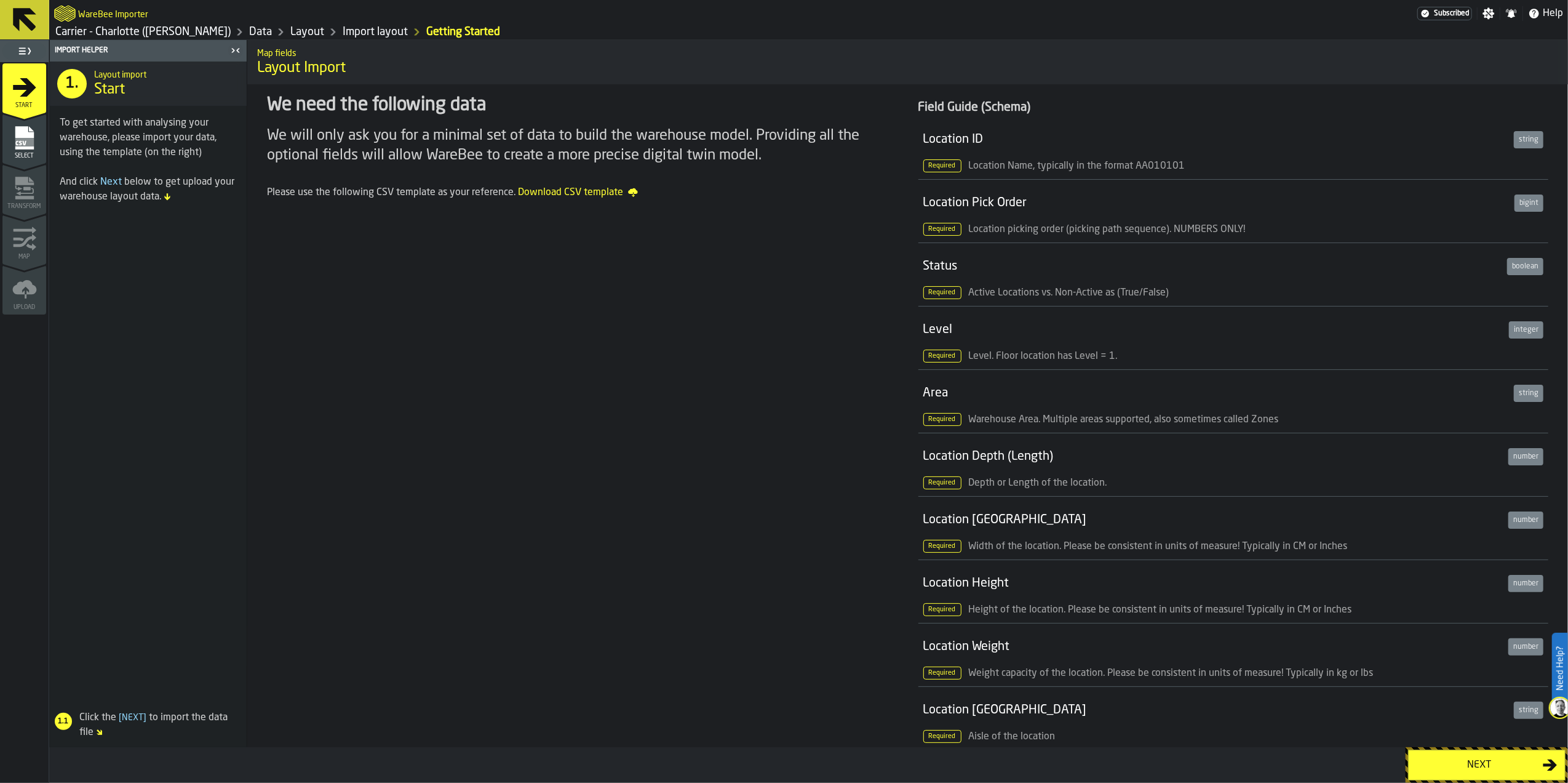
click at [1462, 769] on div "Next" at bounding box center [1479, 764] width 127 height 14
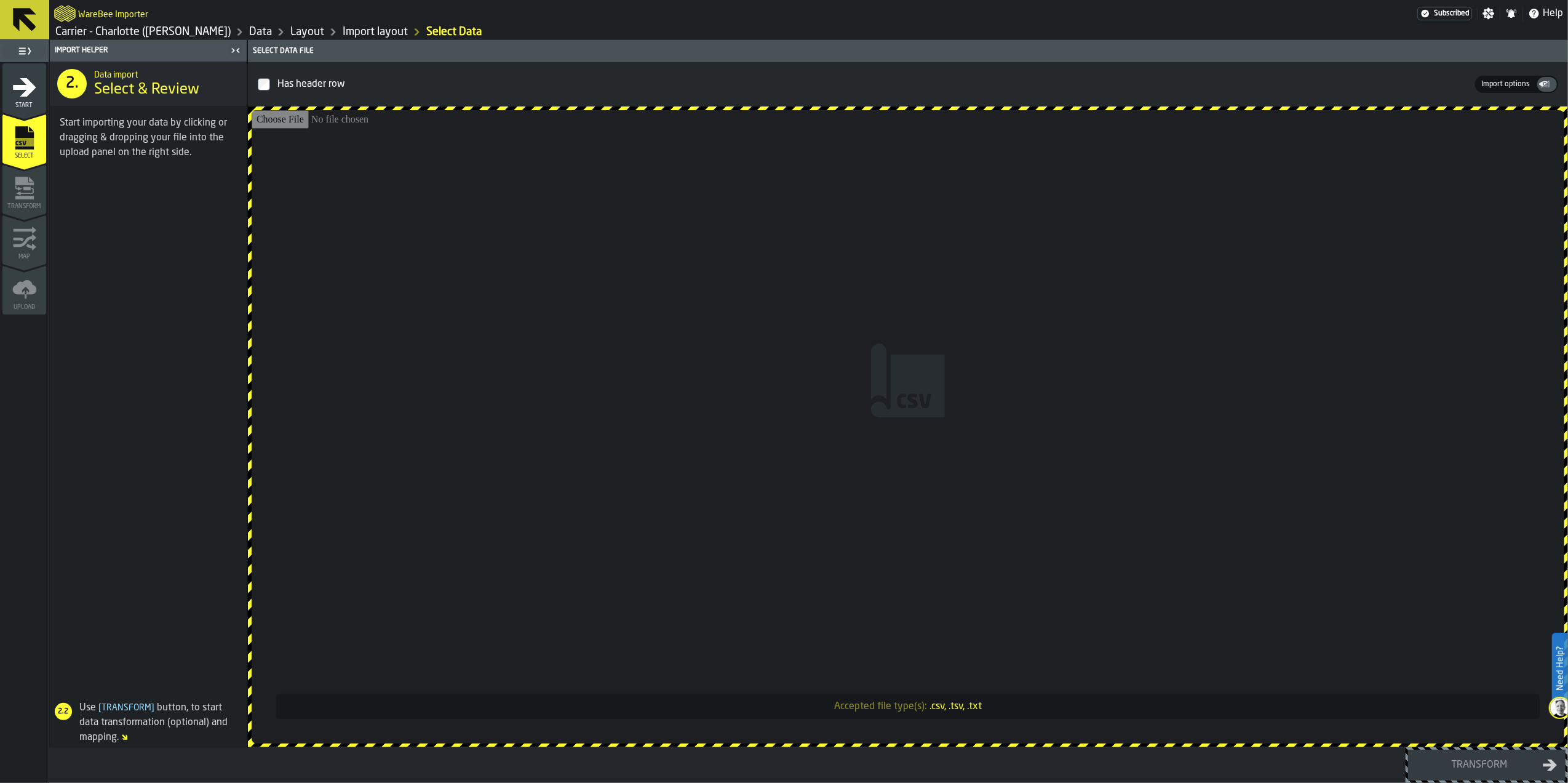
click at [739, 343] on input "Accepted file type(s): .csv, .tsv, .txt" at bounding box center [908, 426] width 1313 height 633
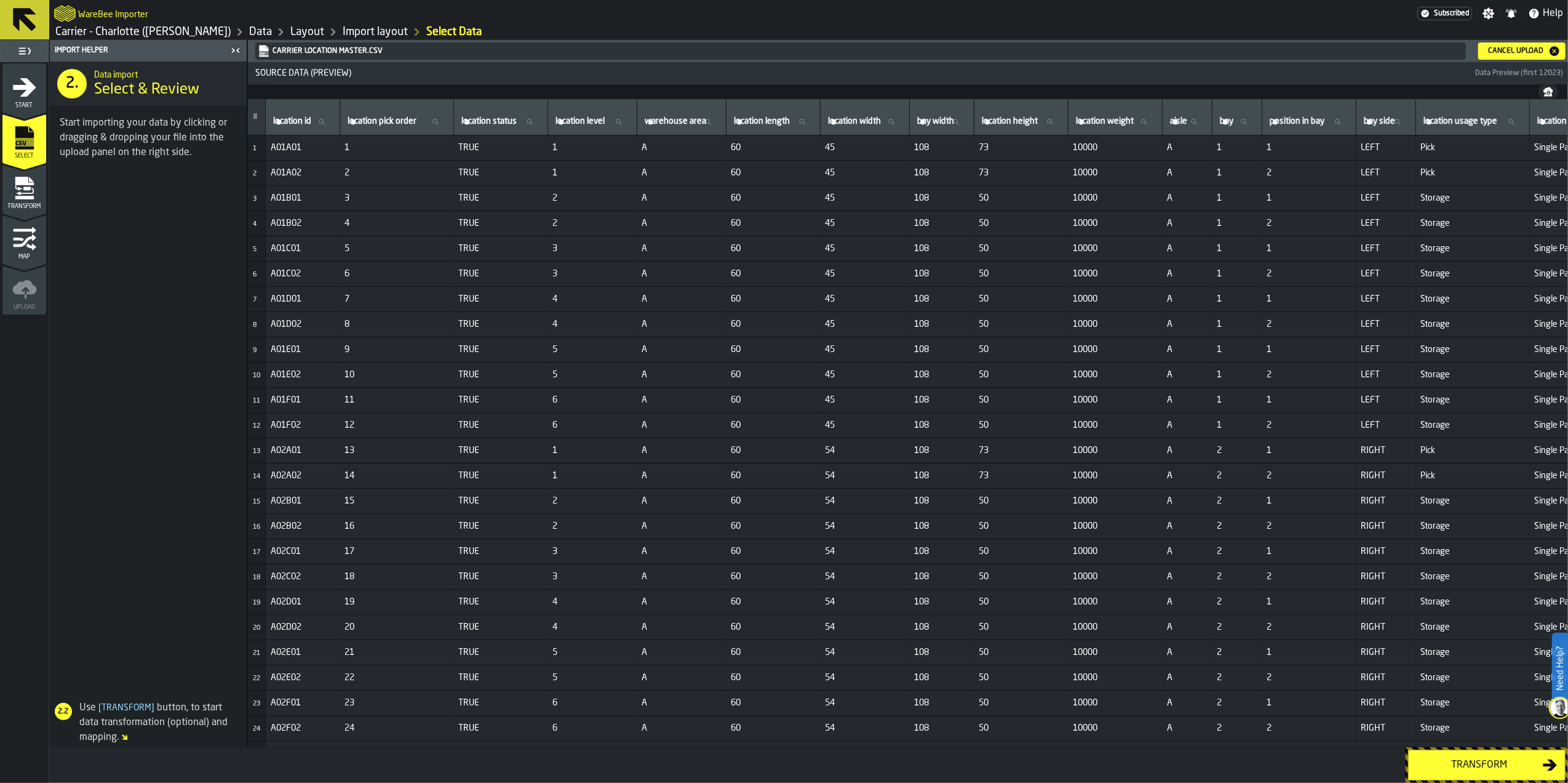
click at [1508, 50] on div "Cancel Upload" at bounding box center [1516, 51] width 65 height 9
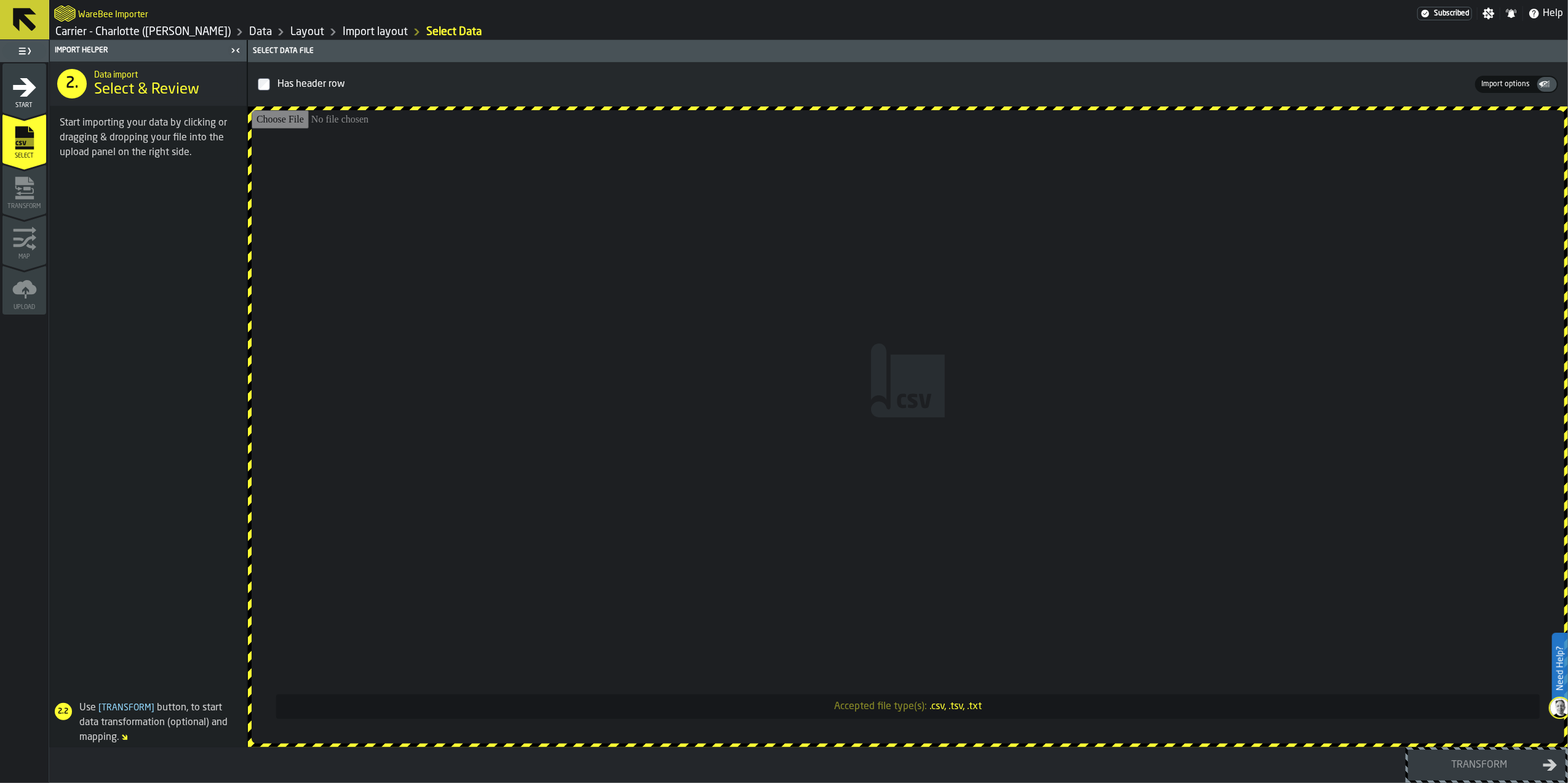
click at [933, 336] on input "Accepted file type(s): .csv, .tsv, .txt" at bounding box center [908, 426] width 1313 height 633
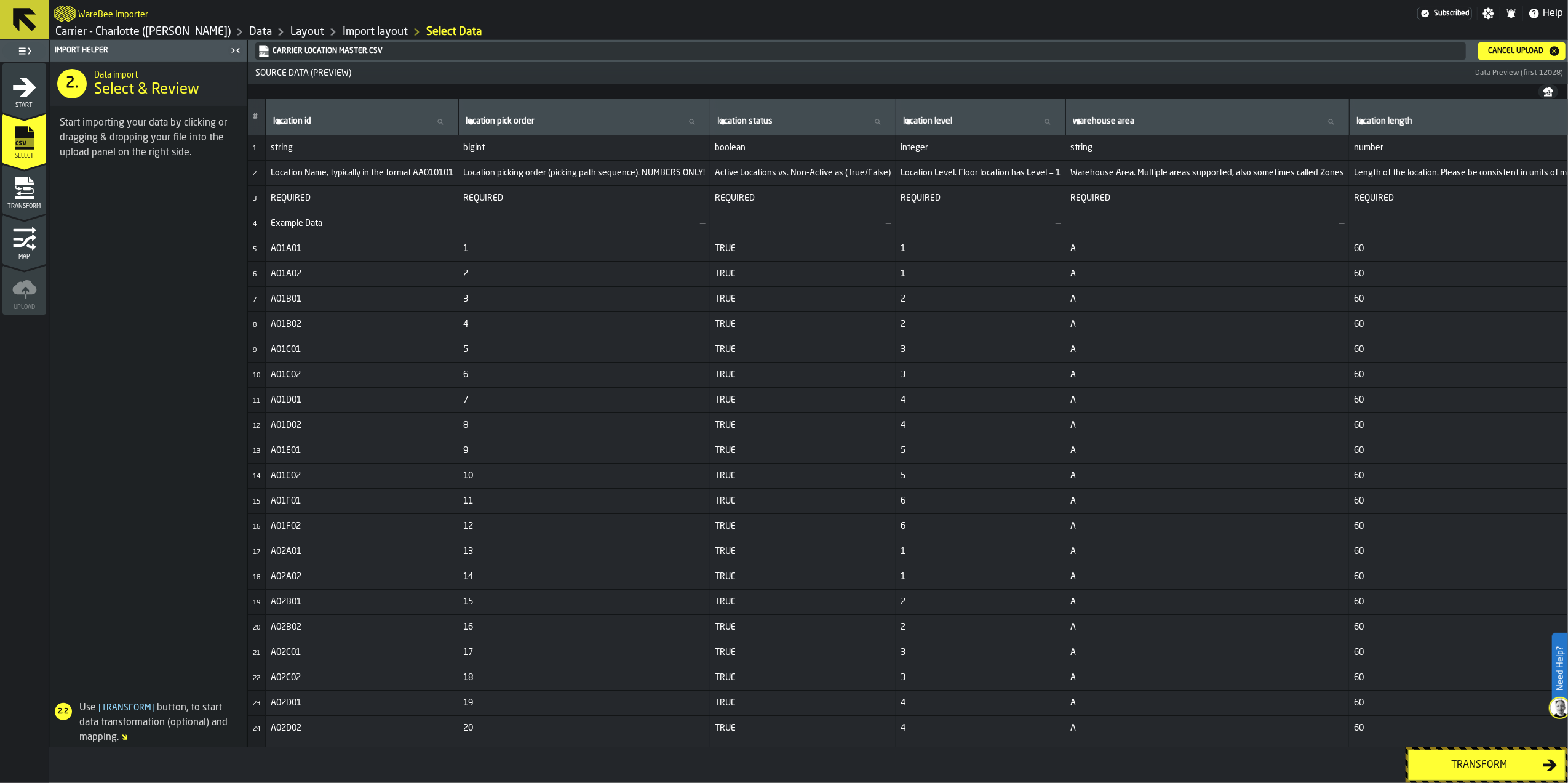
click at [1489, 50] on div "Cancel Upload" at bounding box center [1516, 51] width 65 height 9
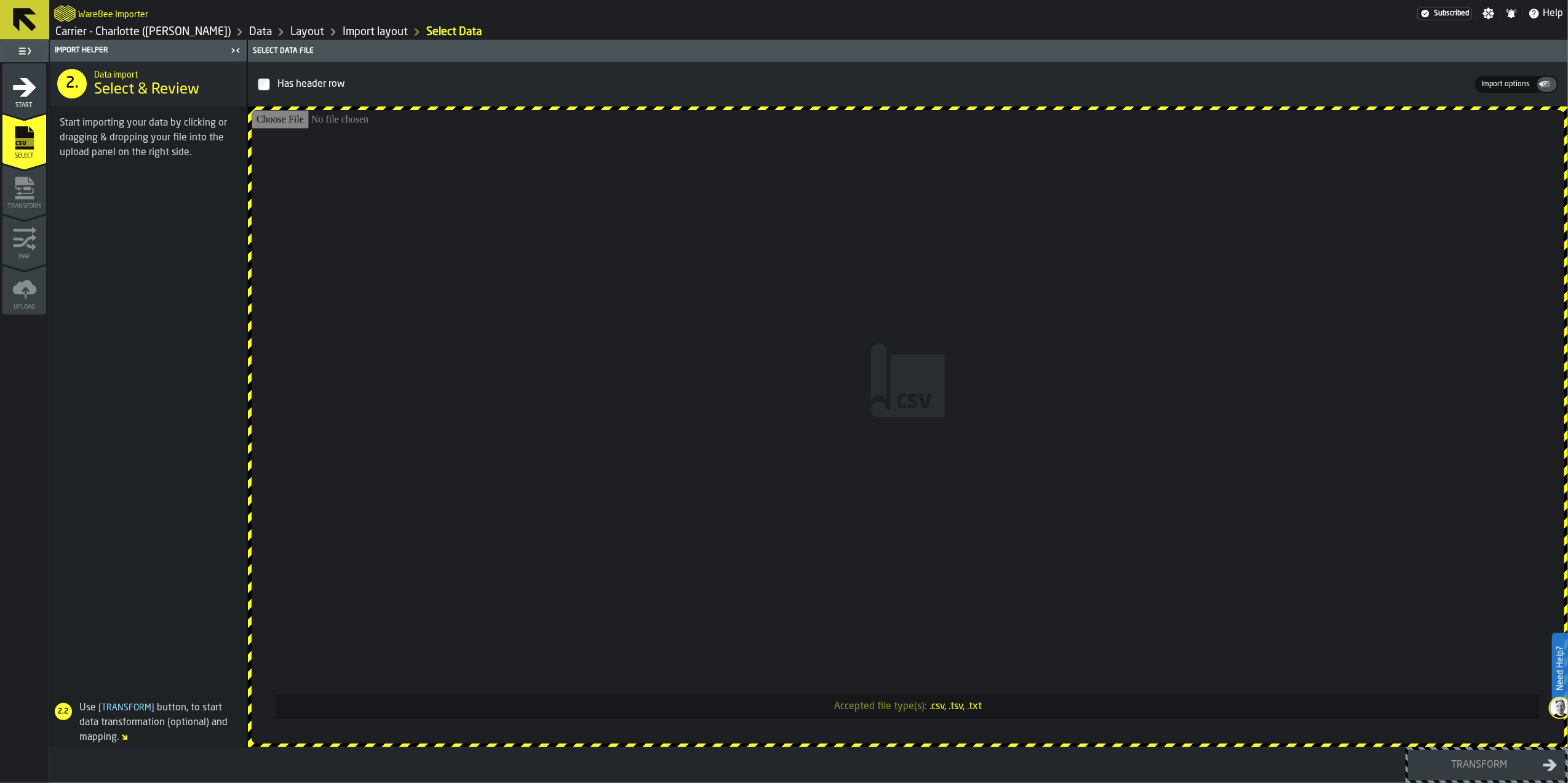
click at [793, 271] on input "Accepted file type(s): .csv, .tsv, .txt" at bounding box center [908, 426] width 1313 height 633
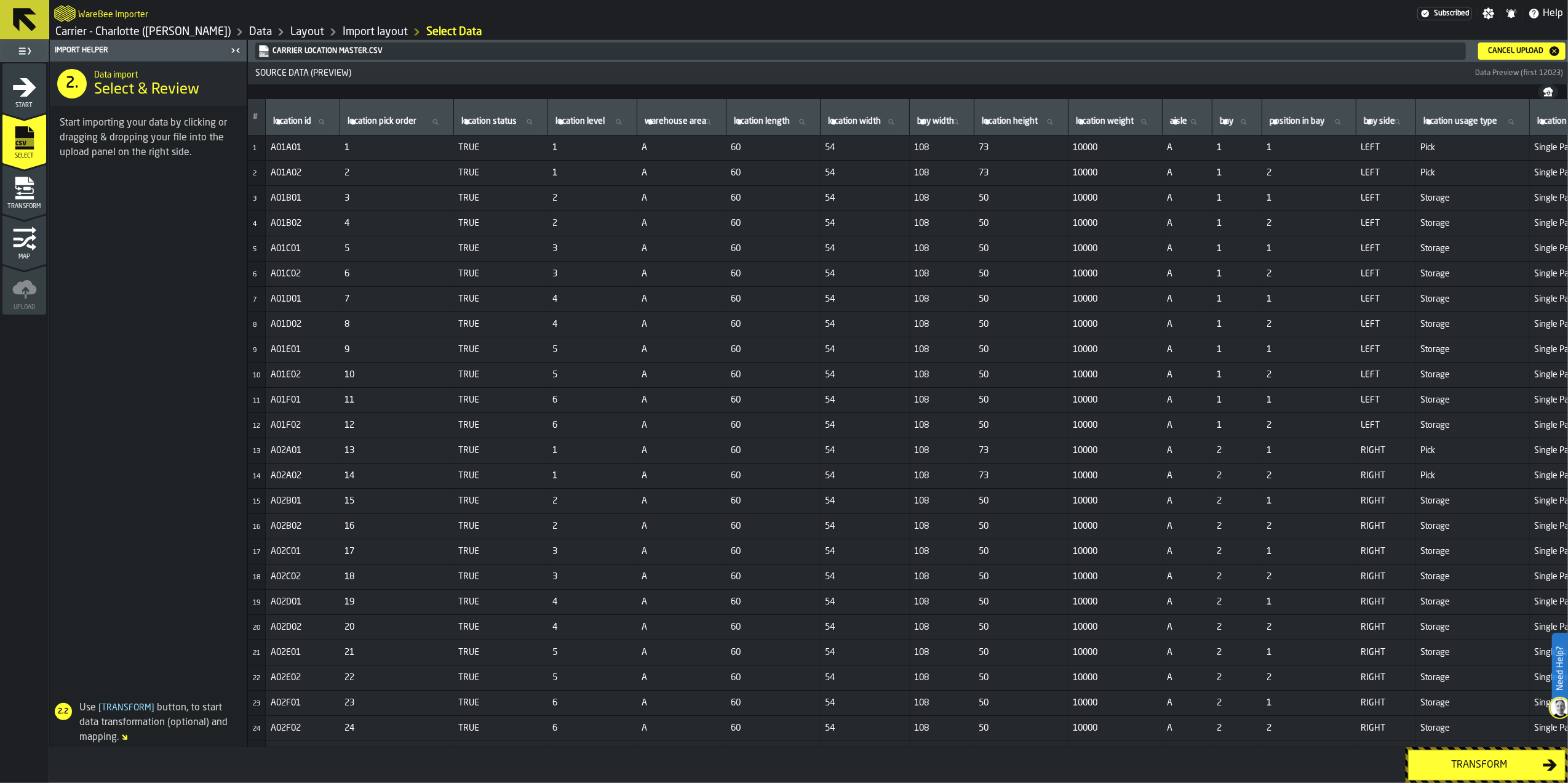
click at [1489, 768] on div "Transform" at bounding box center [1479, 764] width 127 height 14
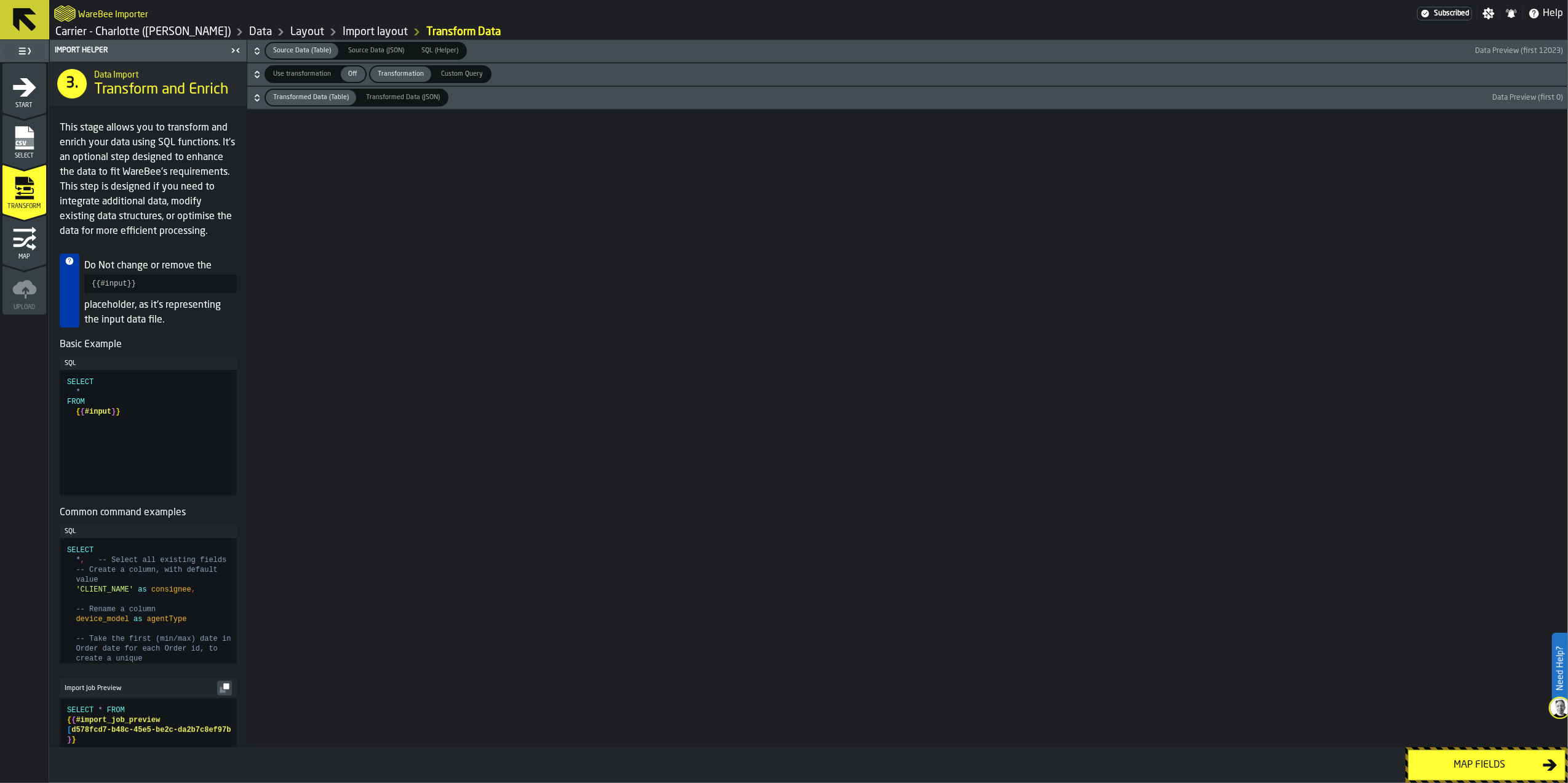
click at [1487, 767] on div "Map fields" at bounding box center [1479, 764] width 127 height 14
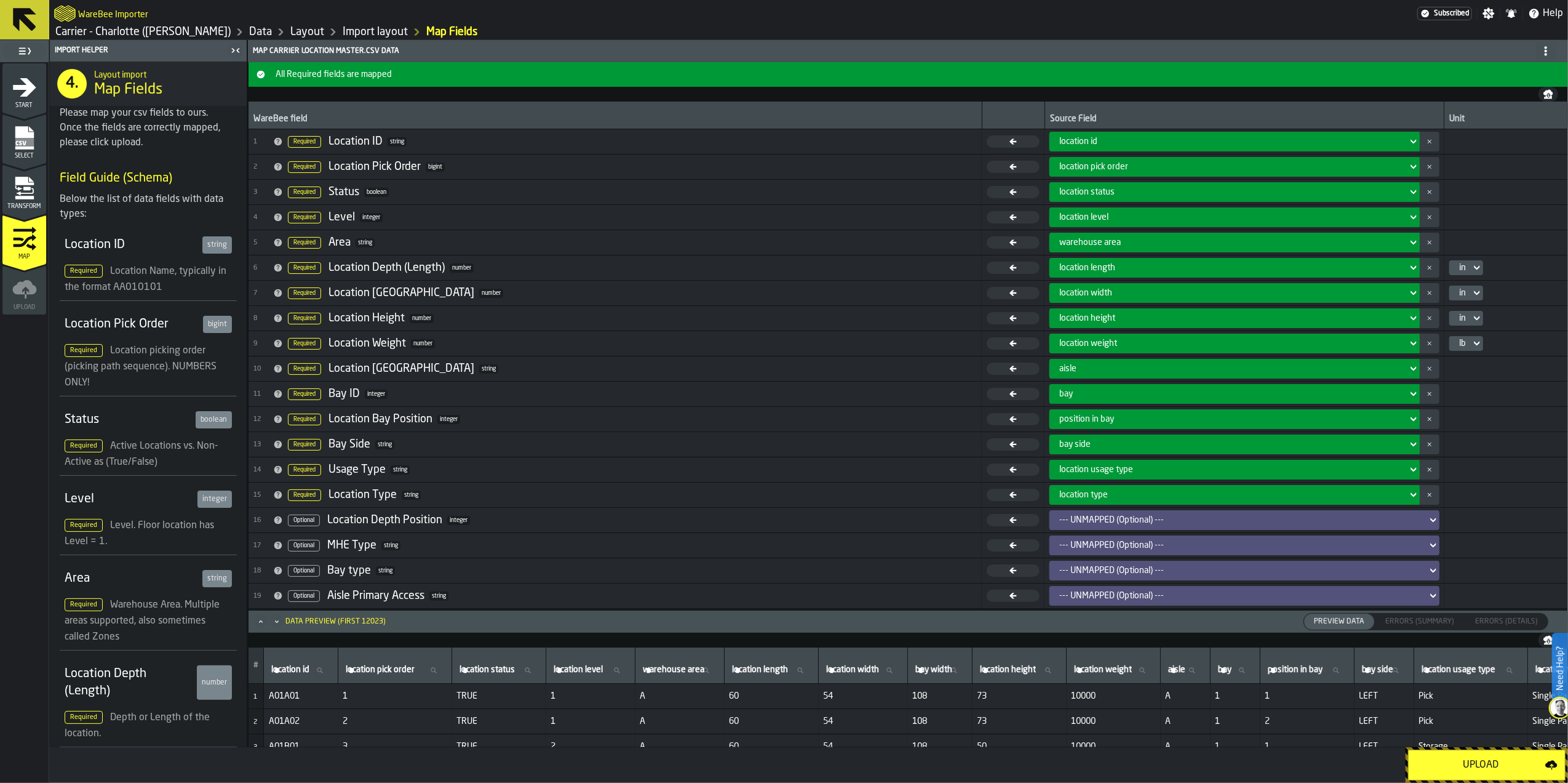
click at [1457, 757] on div "Upload" at bounding box center [1480, 764] width 129 height 14
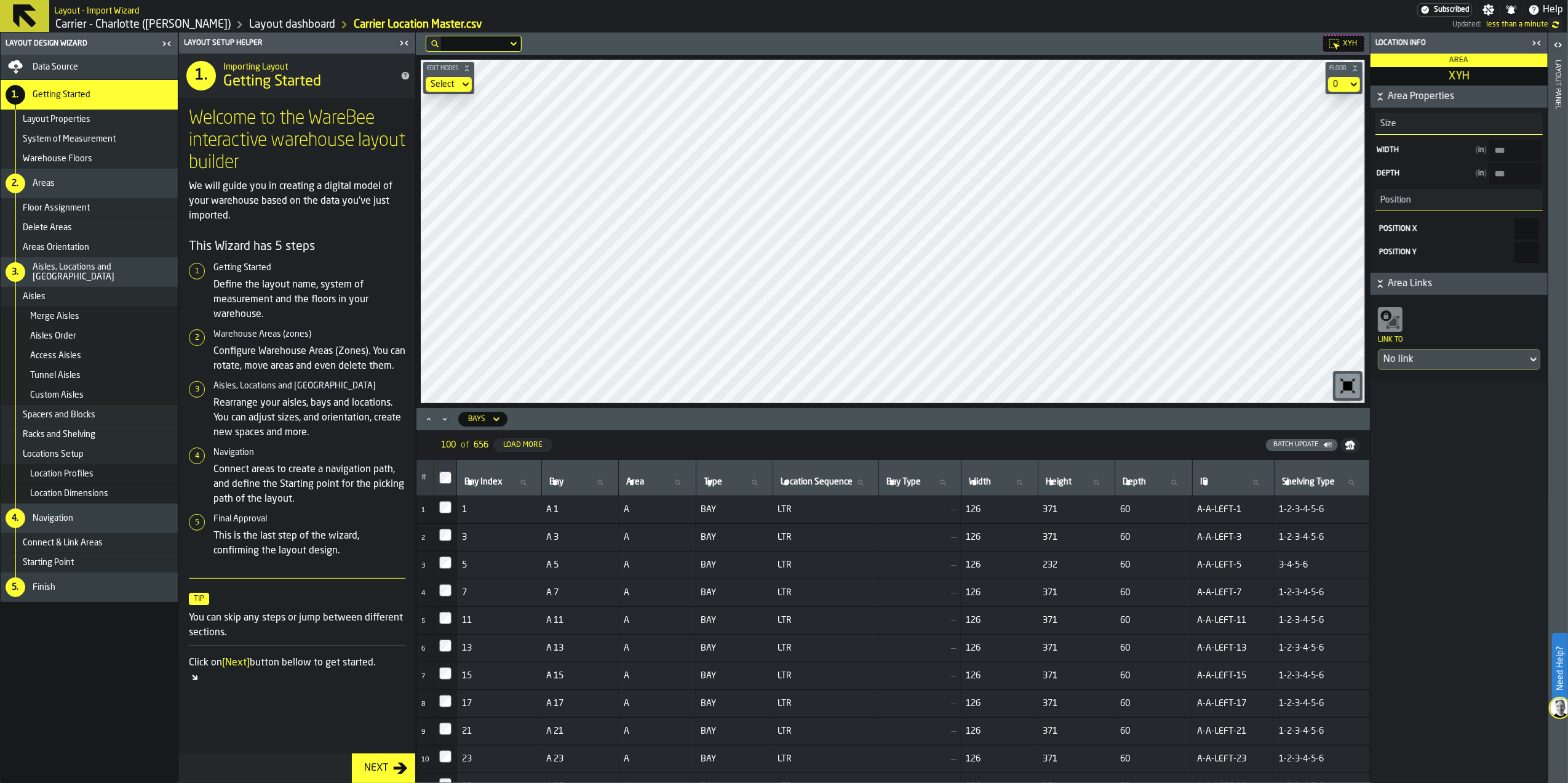
type input "******"
type input "***"
type input "****"
type input "***"
type input "******"
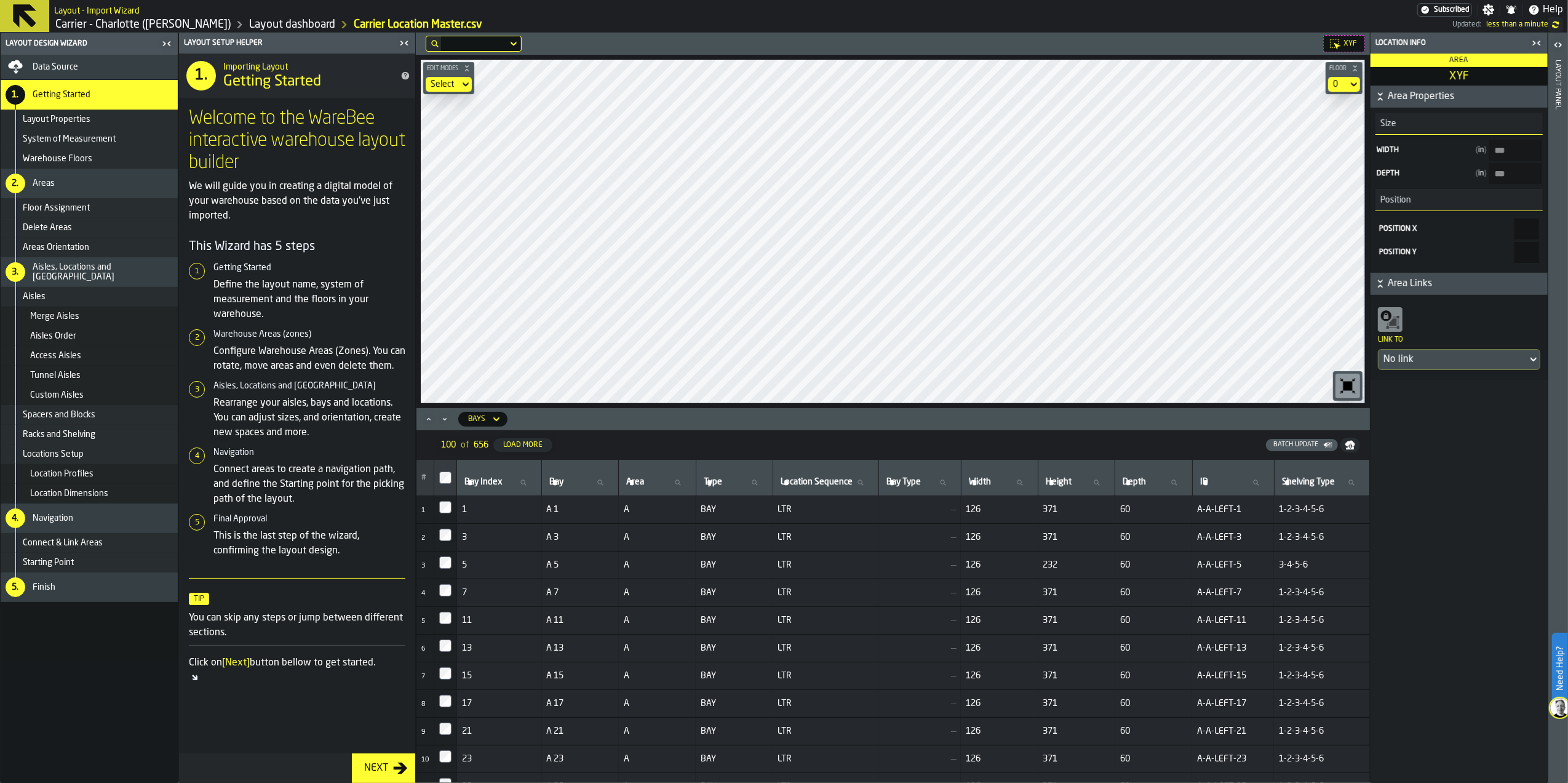
type input "***"
type input "******"
type input "***"
type input "**"
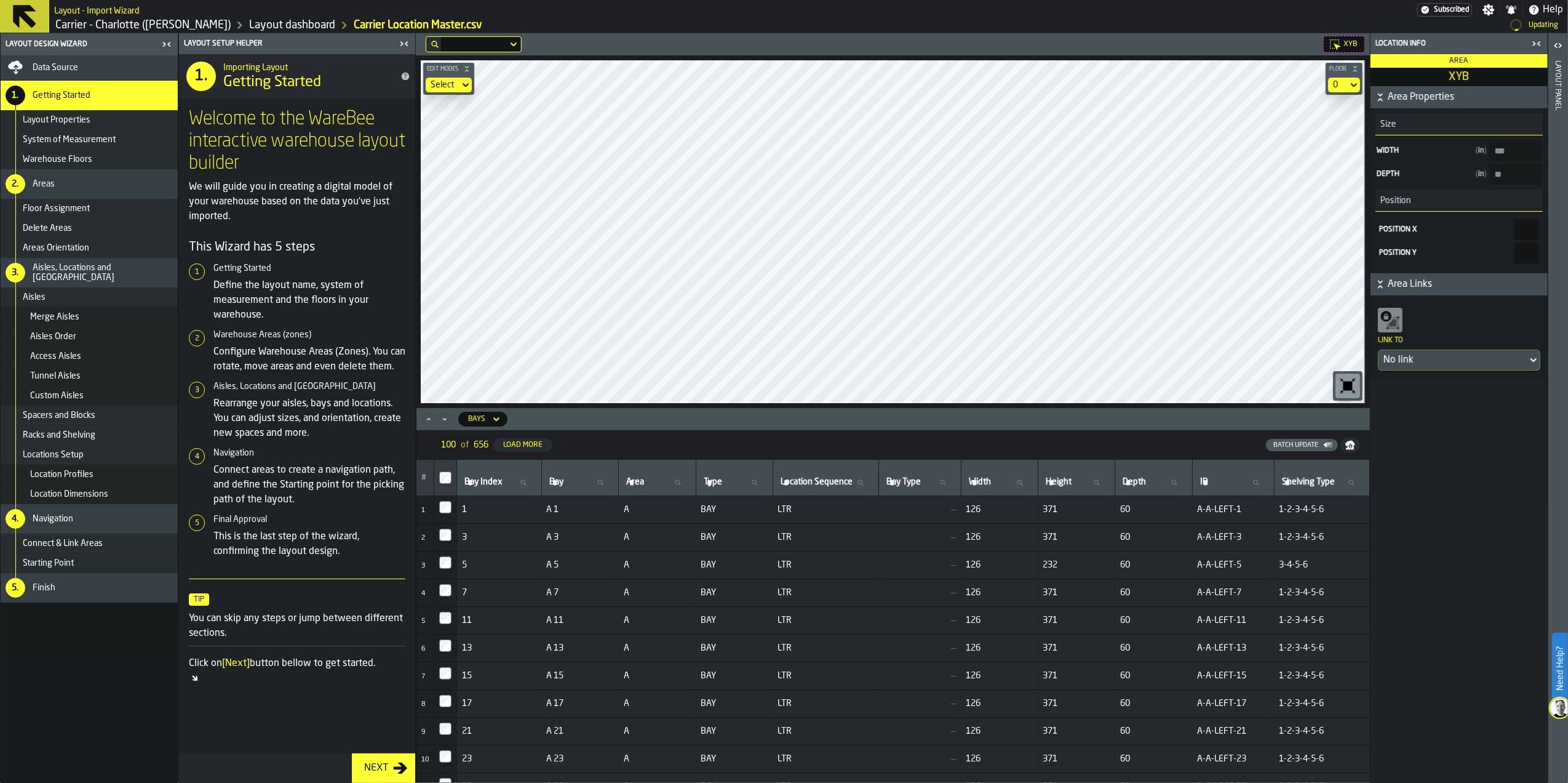
type input "******"
type input "**"
type input "***"
type input "******"
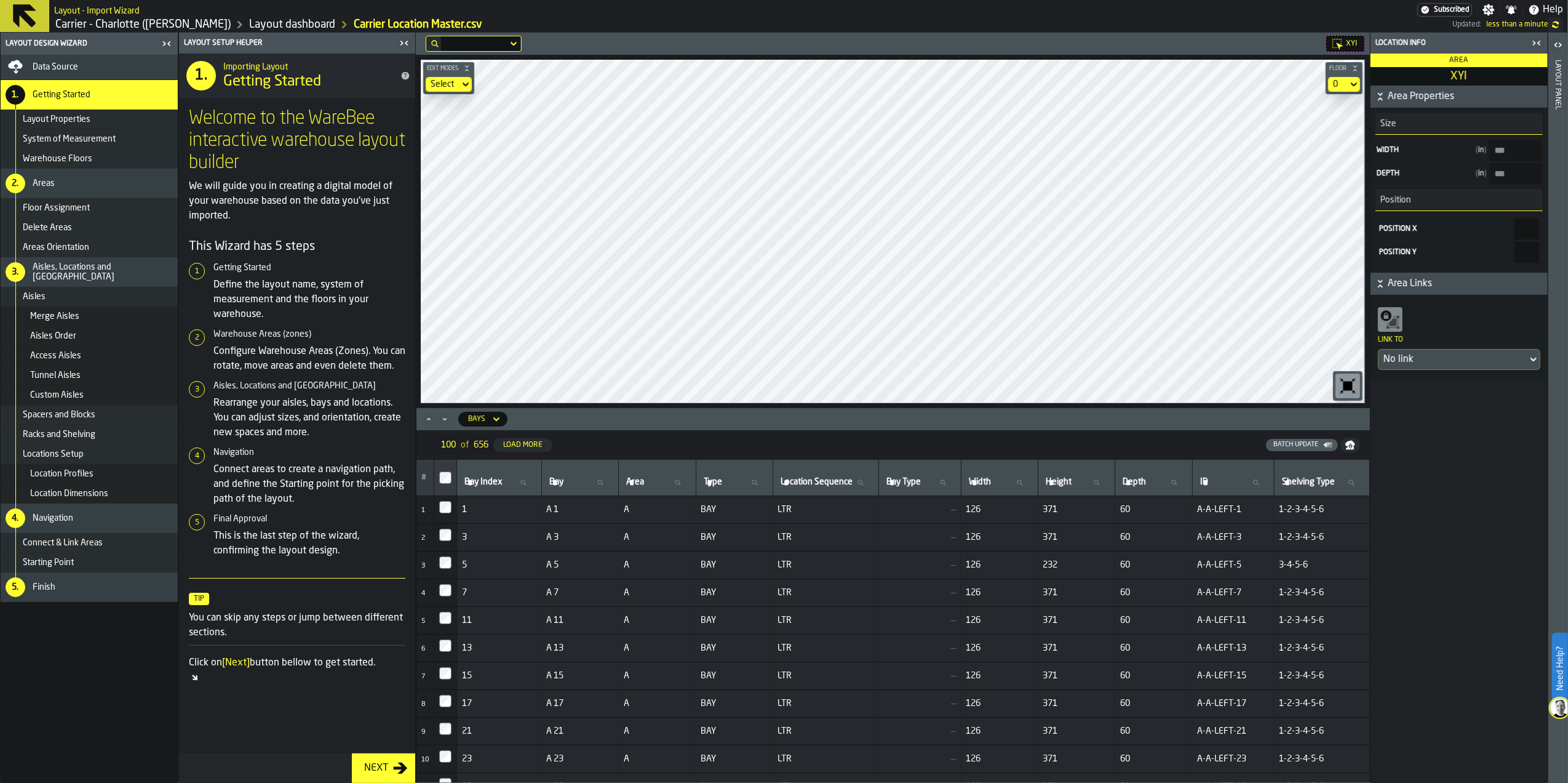
type input "***"
